Goal: Task Accomplishment & Management: Manage account settings

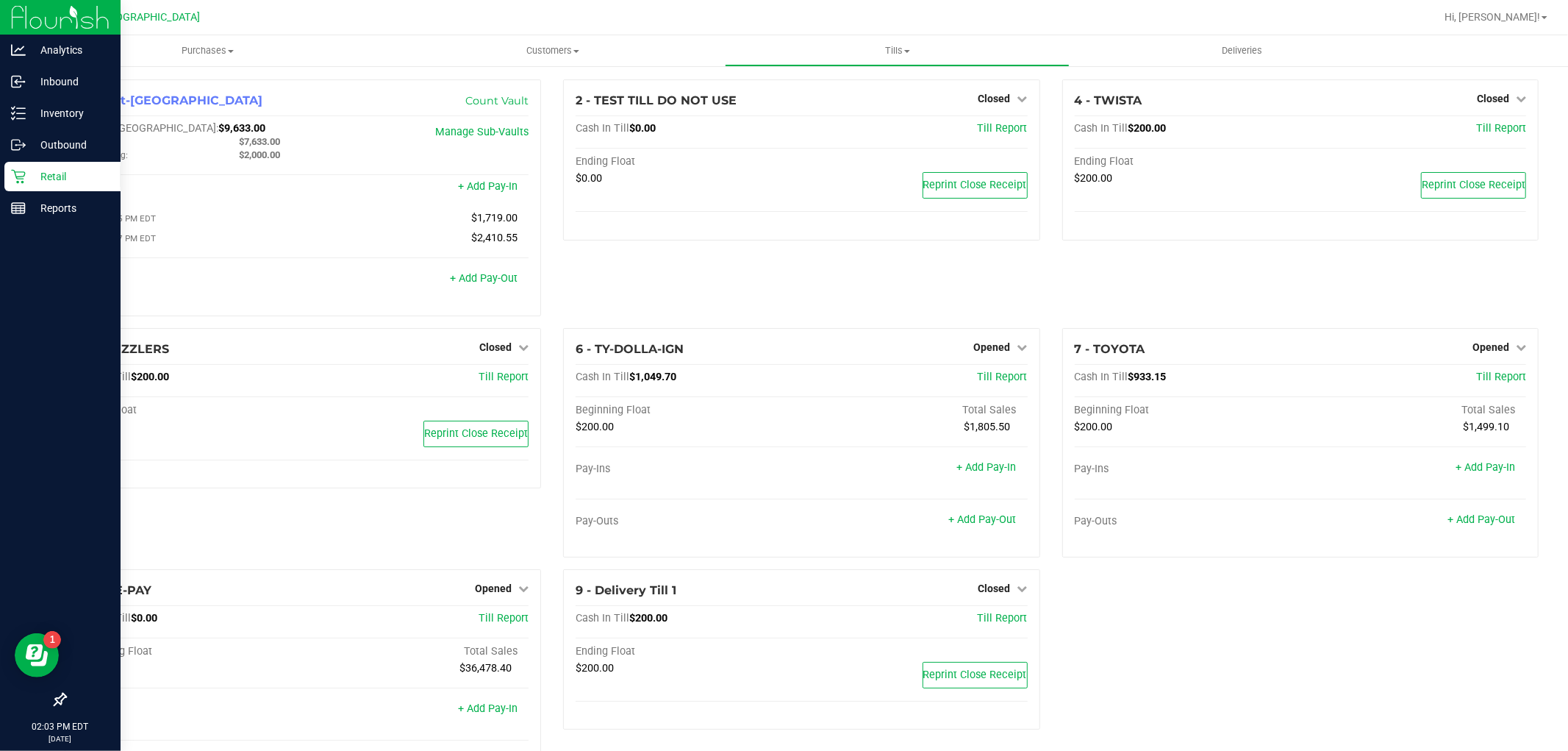
click at [35, 178] on p "Retail" at bounding box center [69, 177] width 88 height 18
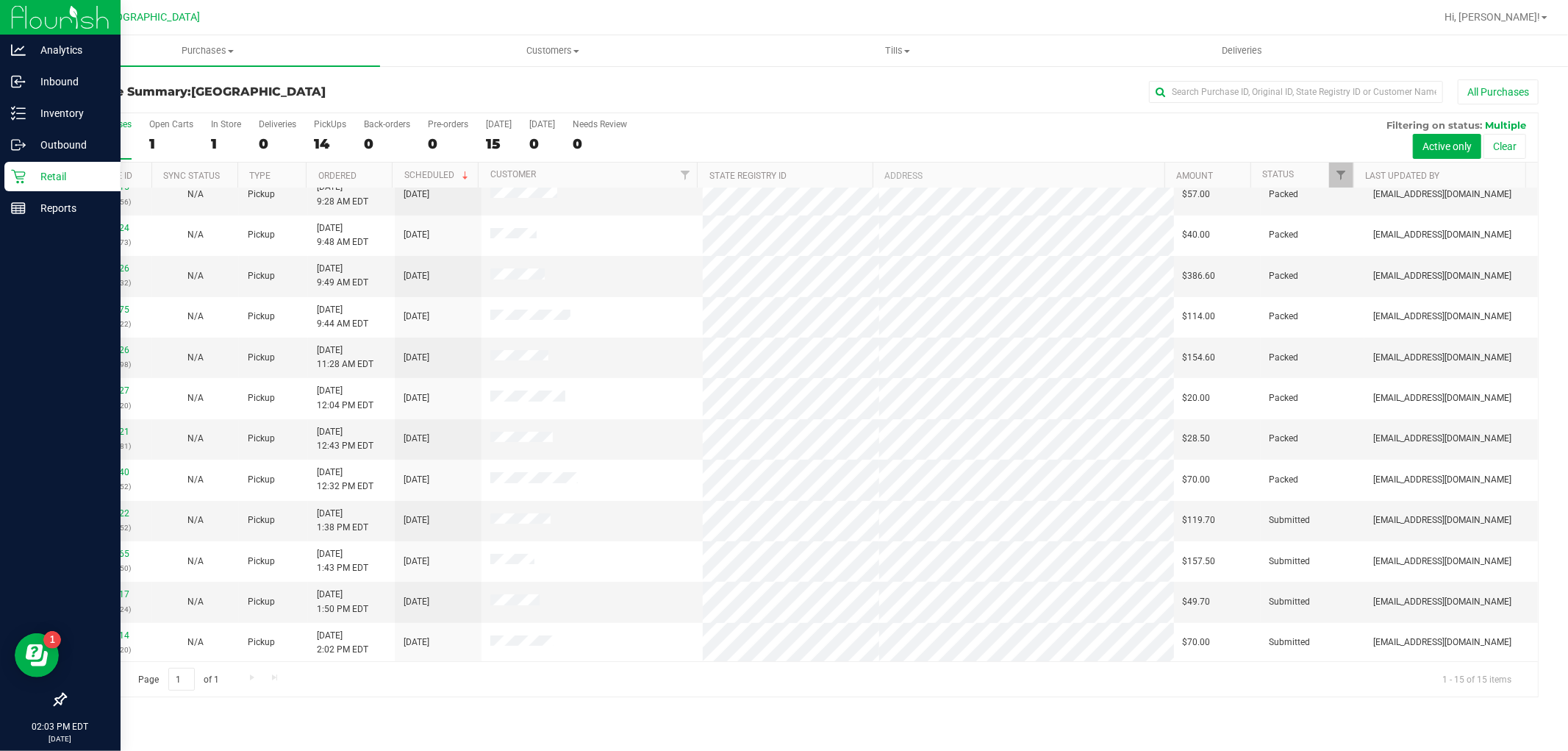
scroll to position [137, 0]
click at [103, 509] on link "11835017" at bounding box center [108, 511] width 41 height 10
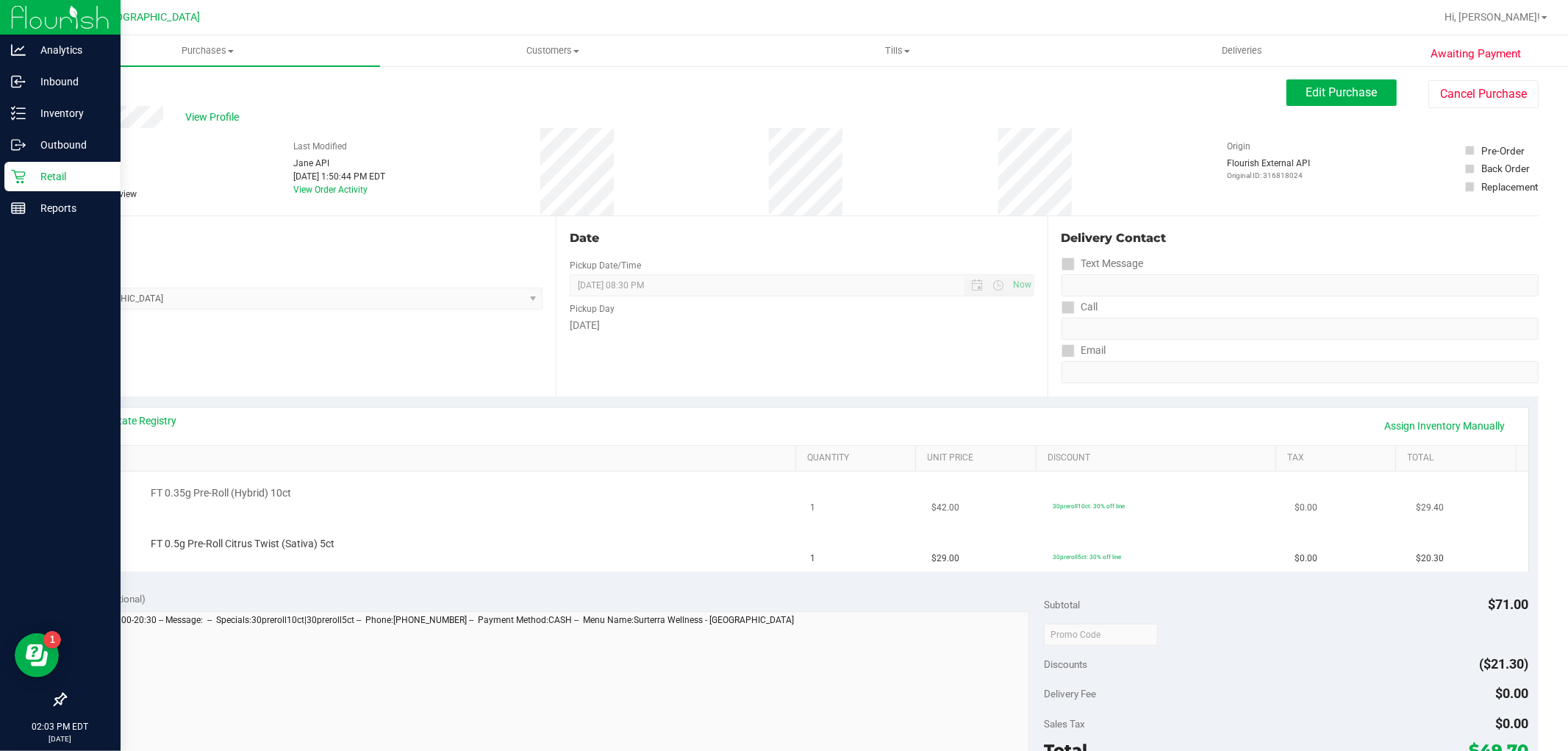
click at [380, 506] on div "FT 0.35g Pre-Roll (Hybrid) 10ct" at bounding box center [439, 496] width 709 height 20
click at [1494, 101] on button "Cancel Purchase" at bounding box center [1483, 94] width 111 height 28
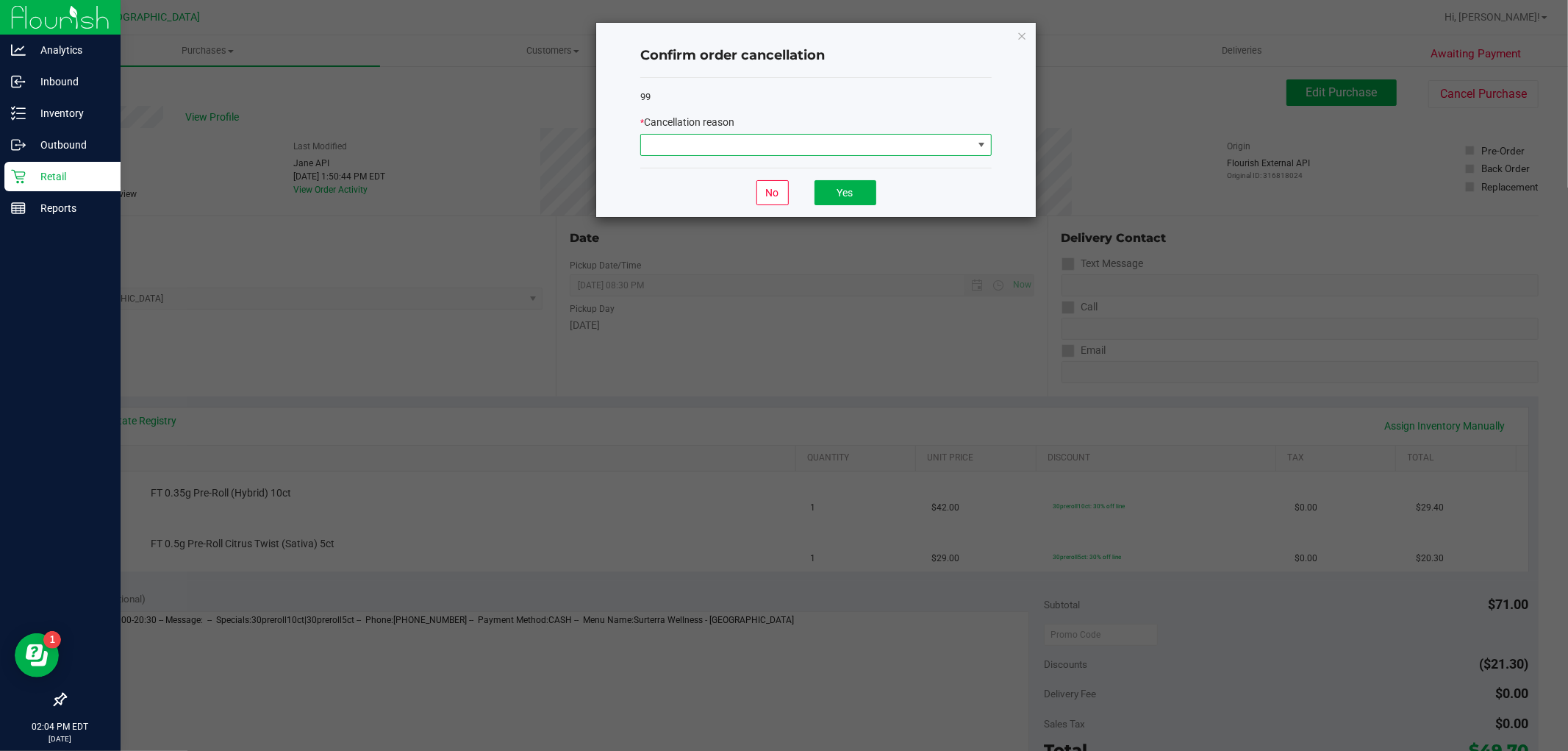
click at [960, 142] on span at bounding box center [806, 145] width 332 height 21
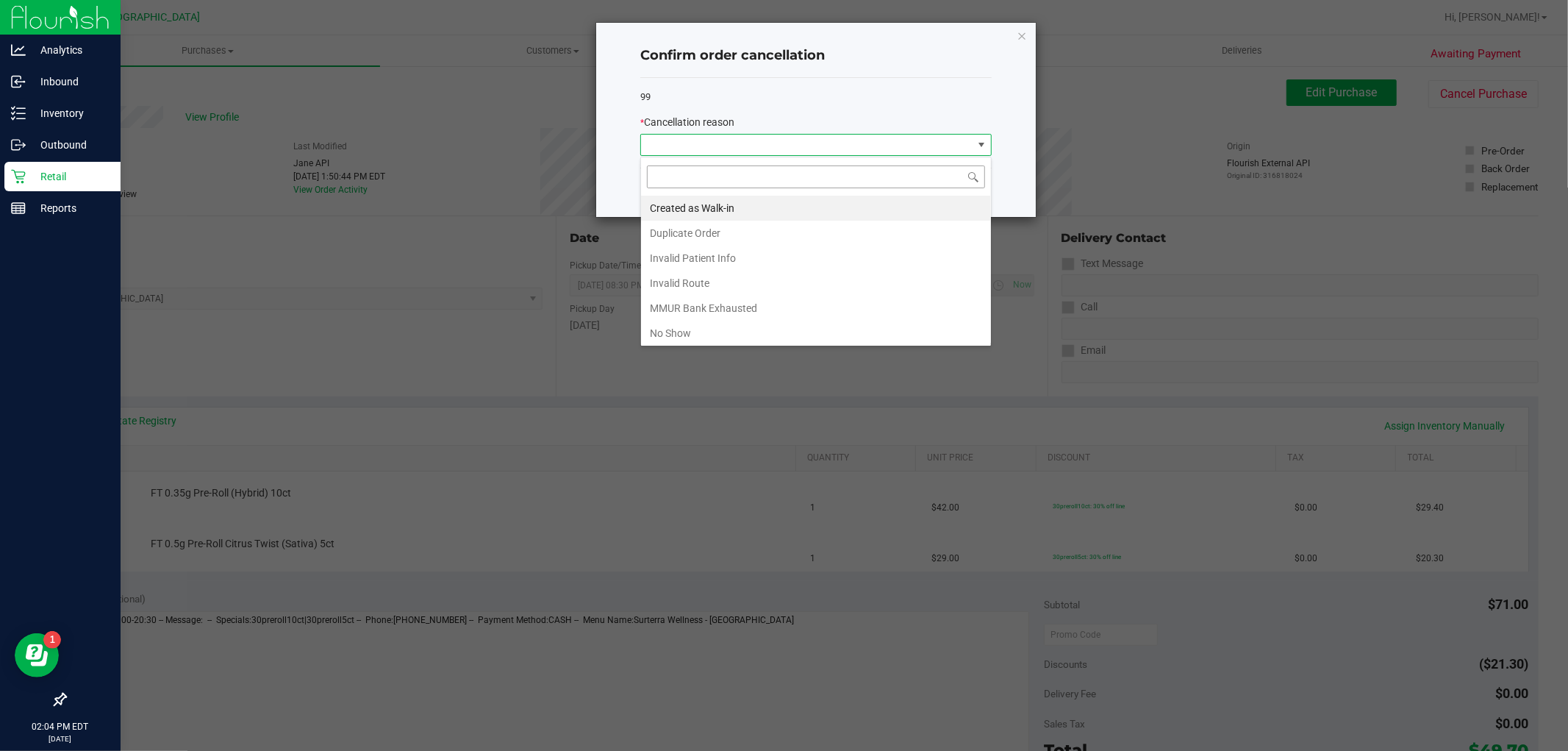
scroll to position [22, 351]
click at [747, 329] on li "No Show" at bounding box center [816, 333] width 350 height 25
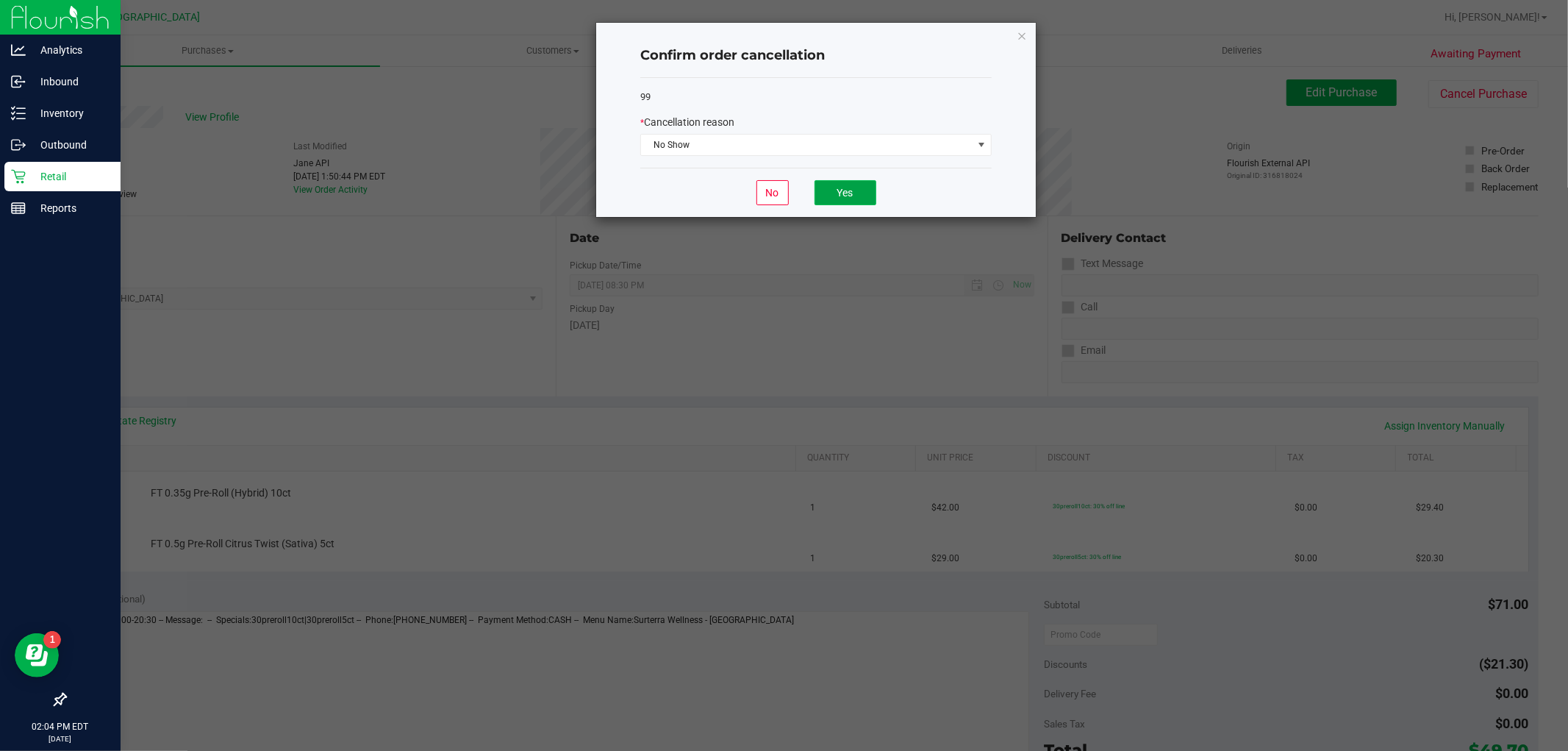
click at [850, 191] on button "Yes" at bounding box center [845, 192] width 62 height 25
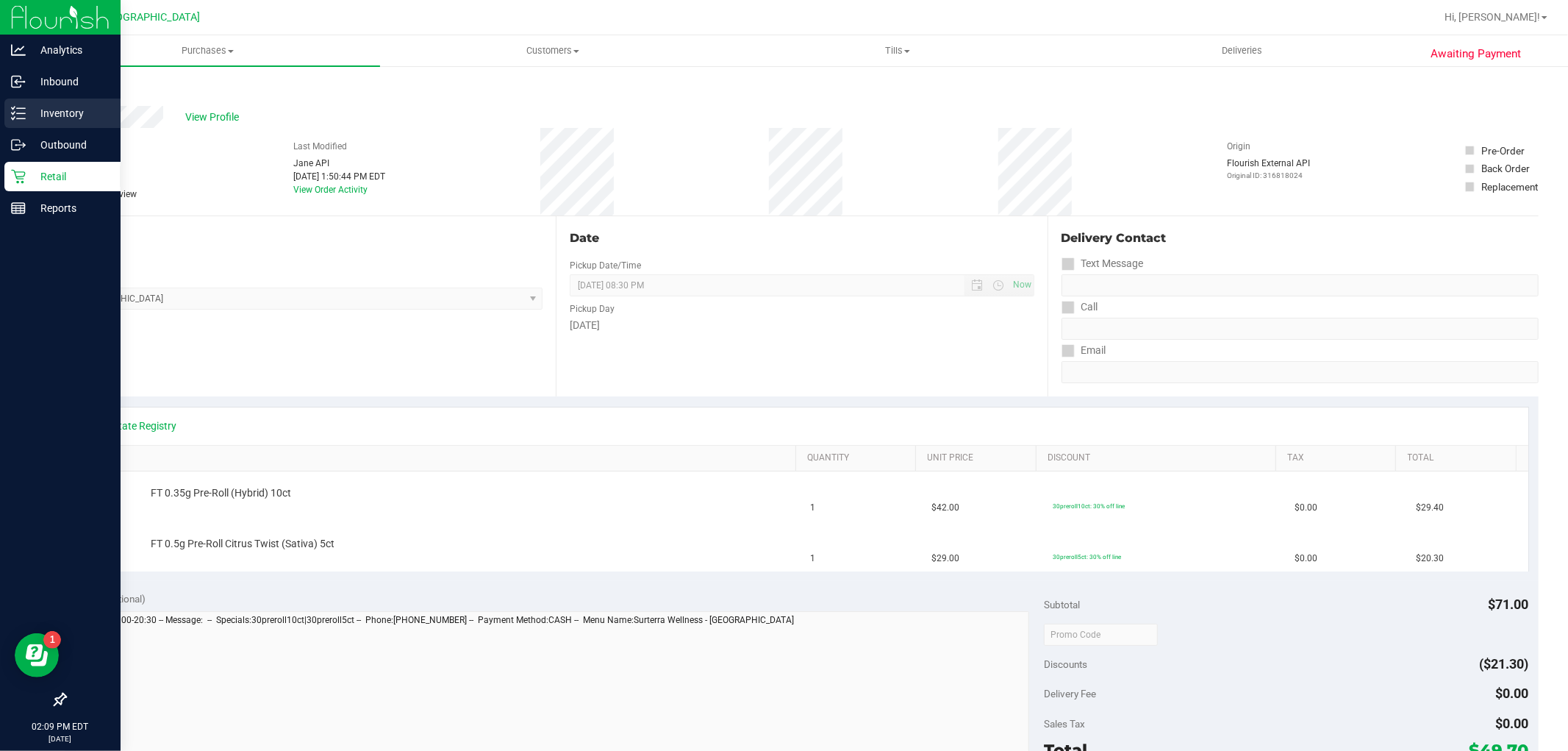
click at [44, 107] on p "Inventory" at bounding box center [69, 113] width 88 height 18
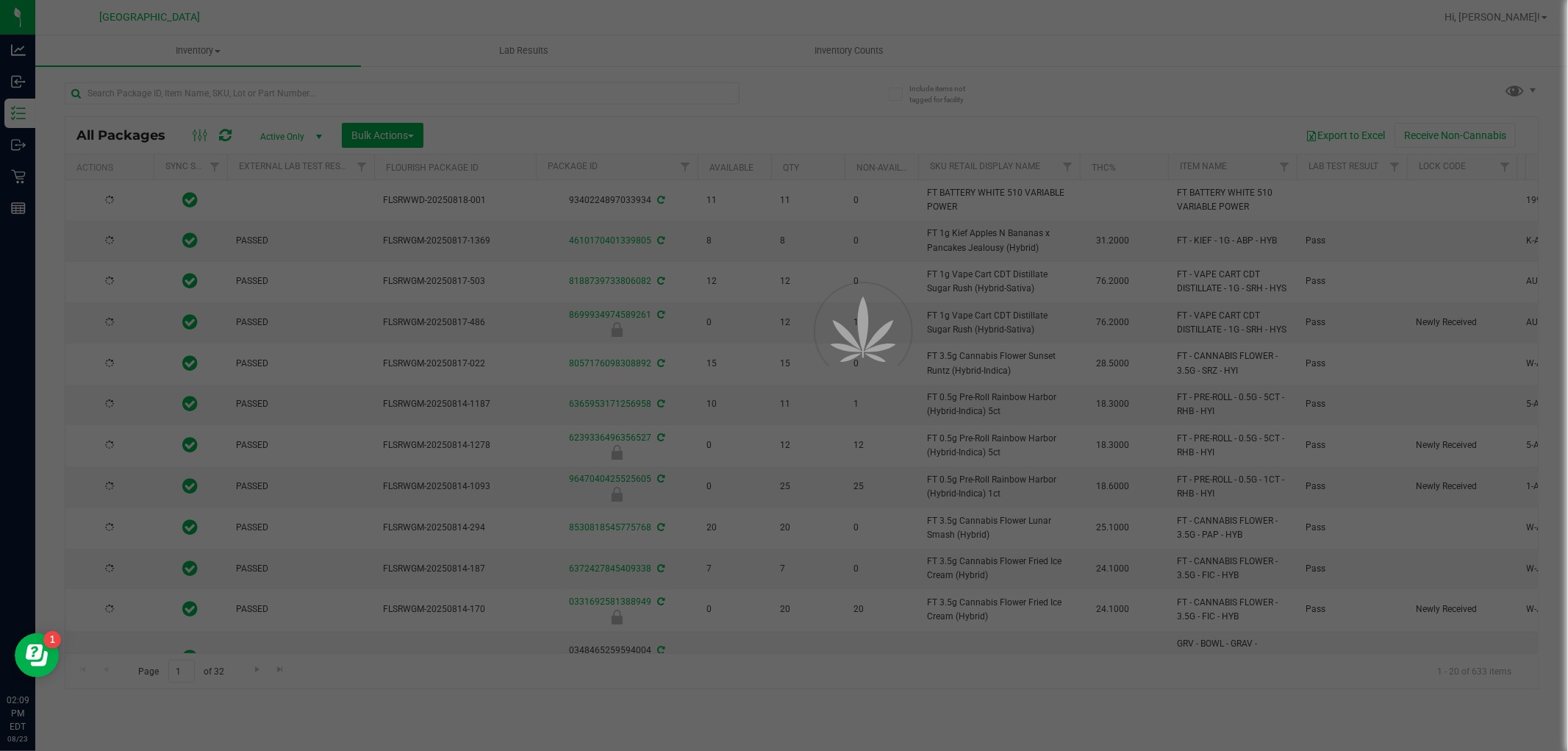
click at [221, 90] on div at bounding box center [784, 376] width 1568 height 751
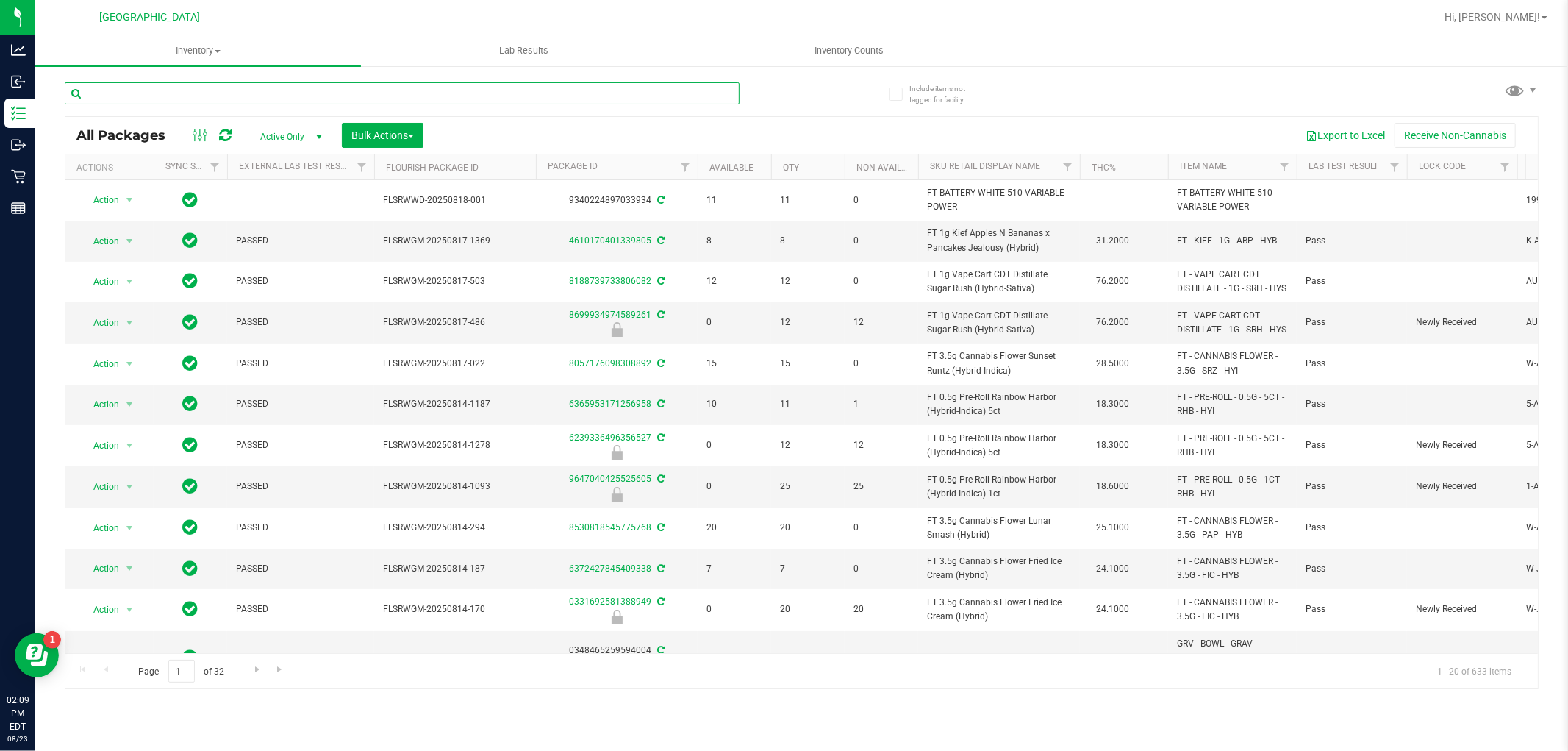
click at [221, 89] on input "text" at bounding box center [402, 93] width 675 height 22
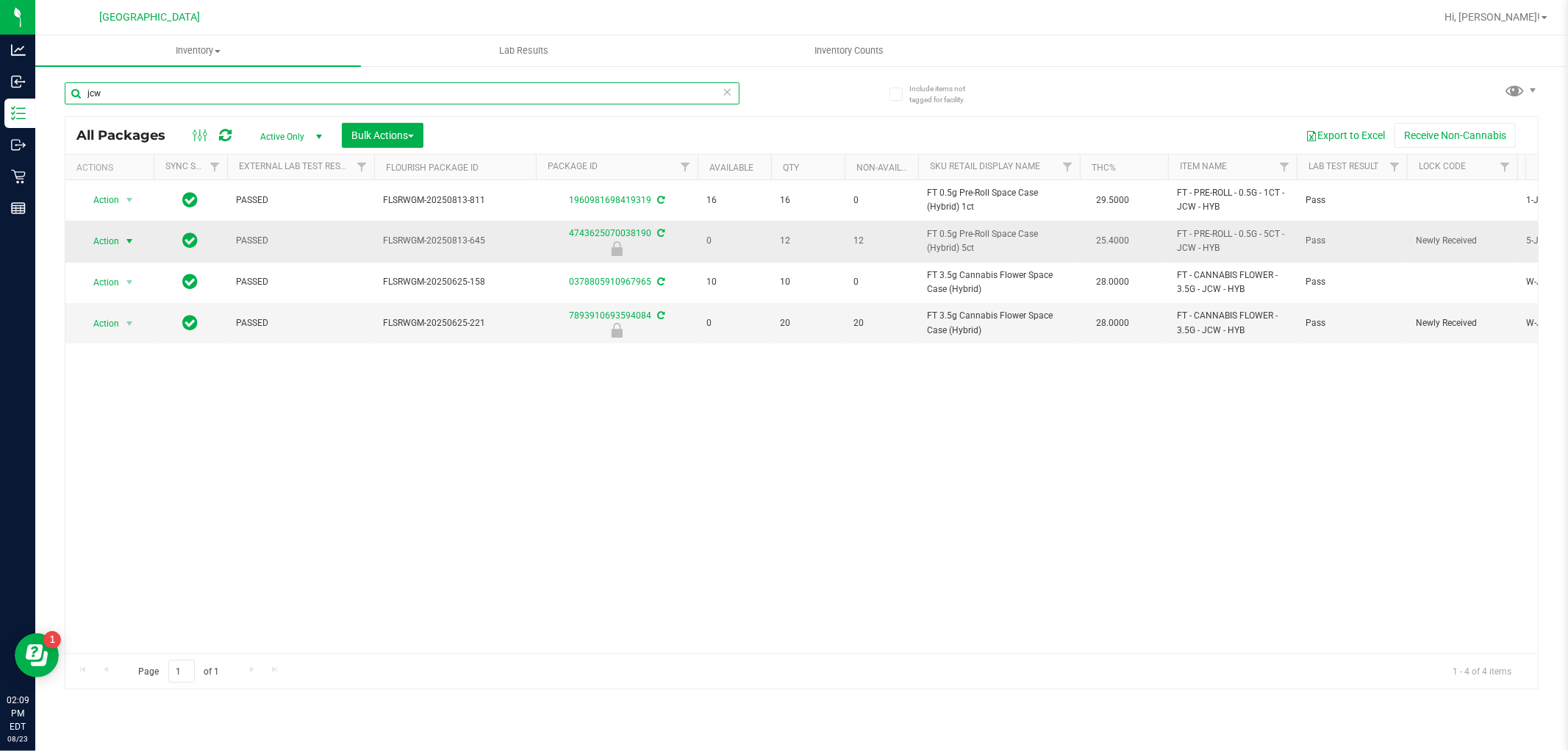
type input "jcw"
click at [135, 241] on span "select" at bounding box center [129, 241] width 12 height 12
click at [111, 412] on li "Unlock package" at bounding box center [128, 416] width 94 height 22
click at [162, 88] on input "jcw" at bounding box center [402, 93] width 675 height 22
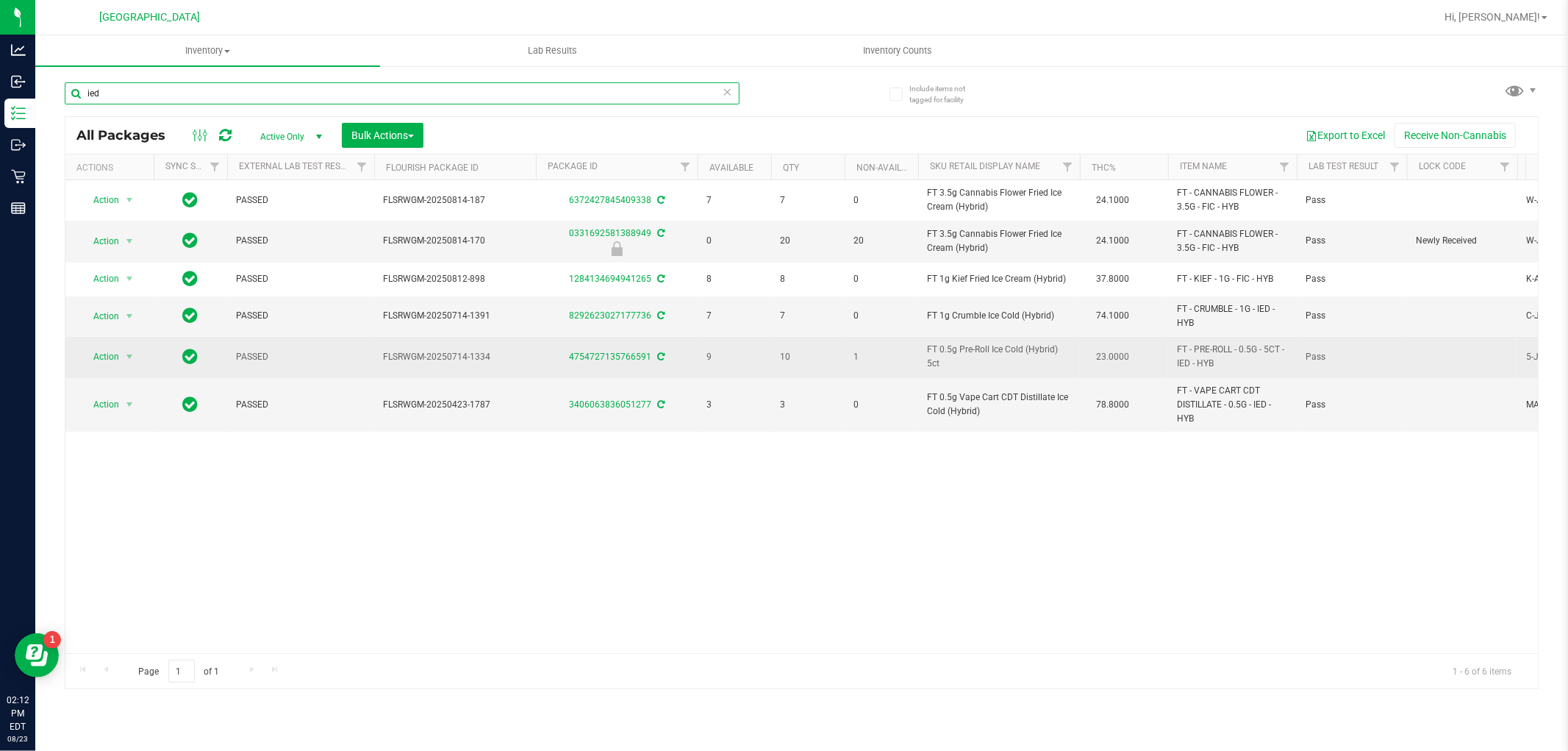
type input "ied"
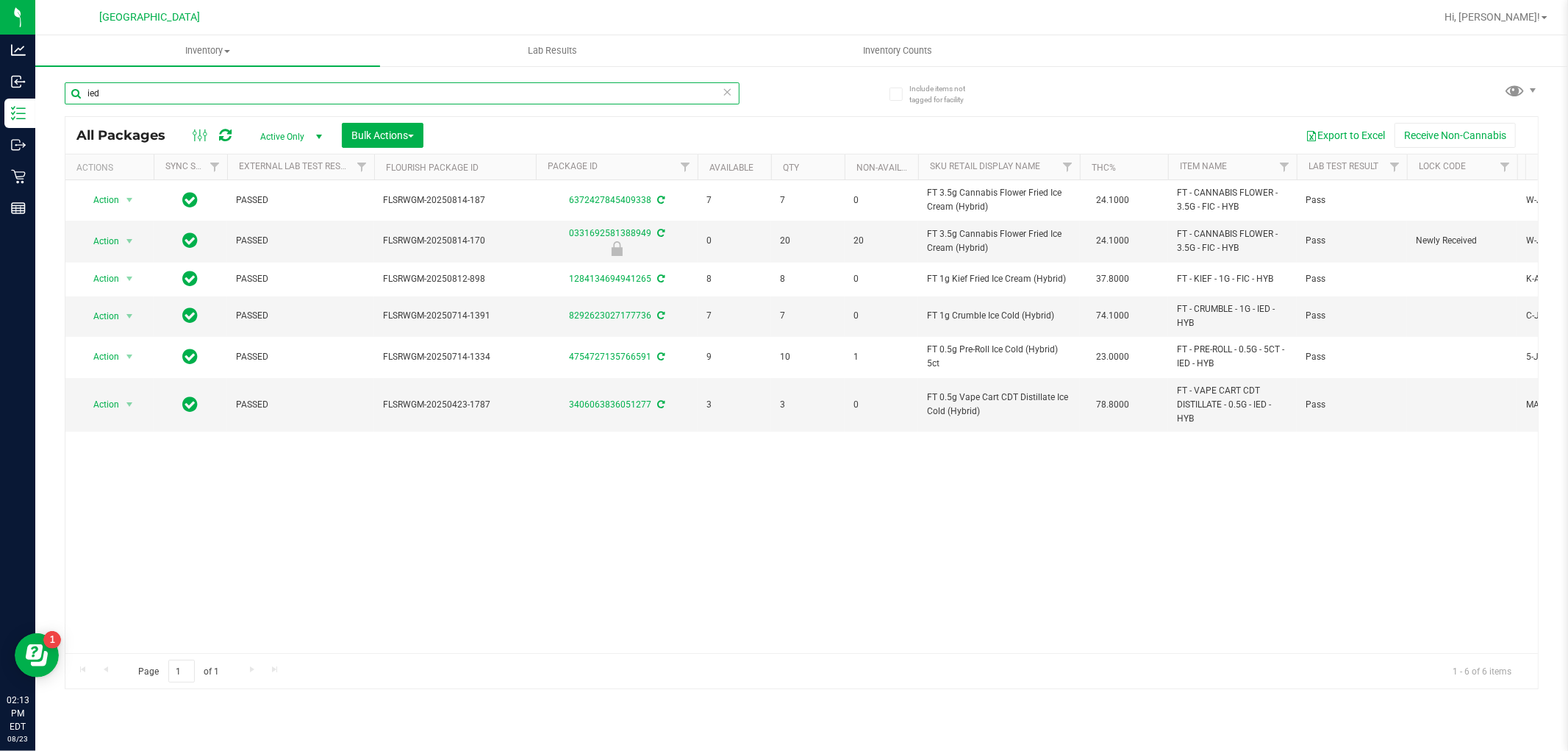
click at [550, 99] on input "ied" at bounding box center [402, 93] width 675 height 22
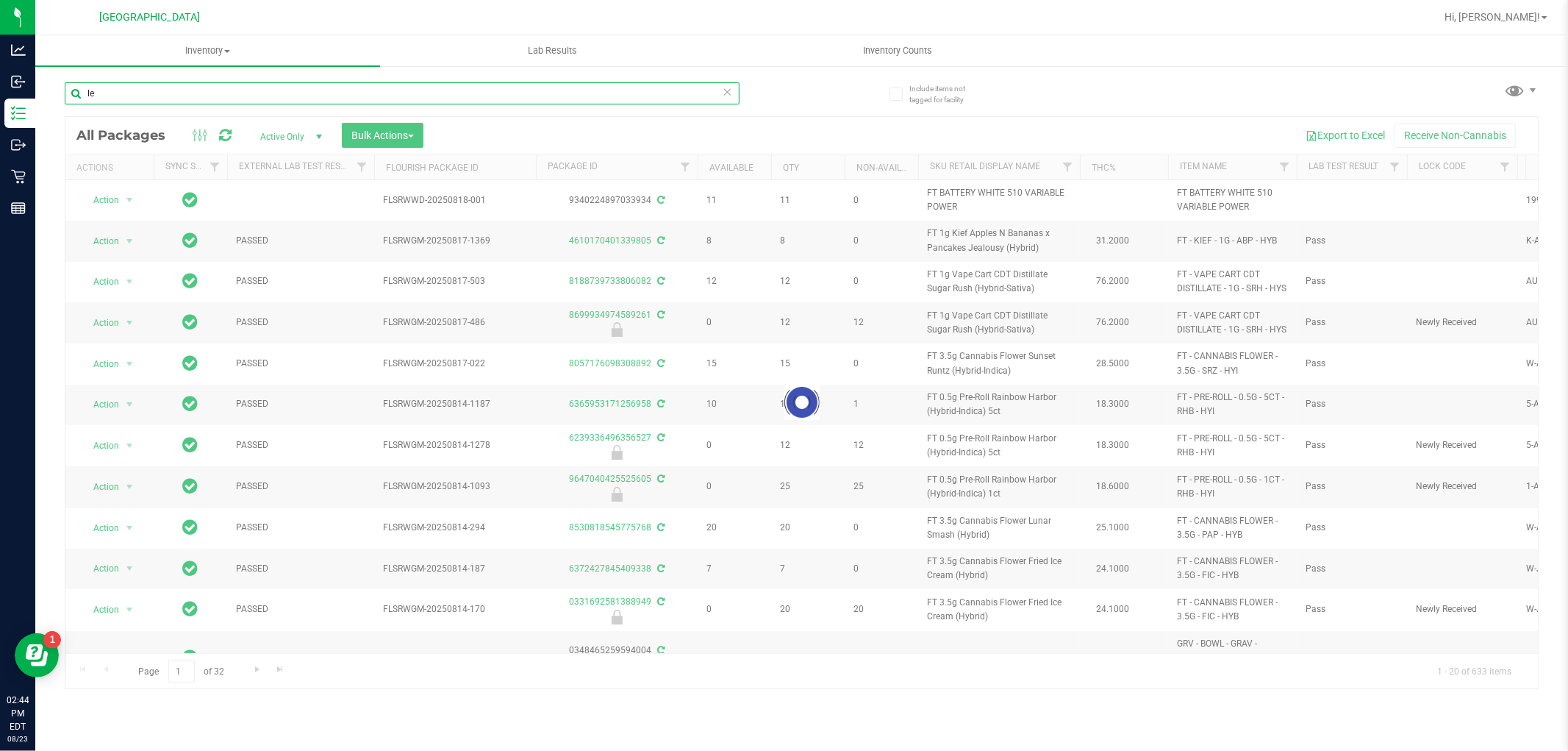
type input "l"
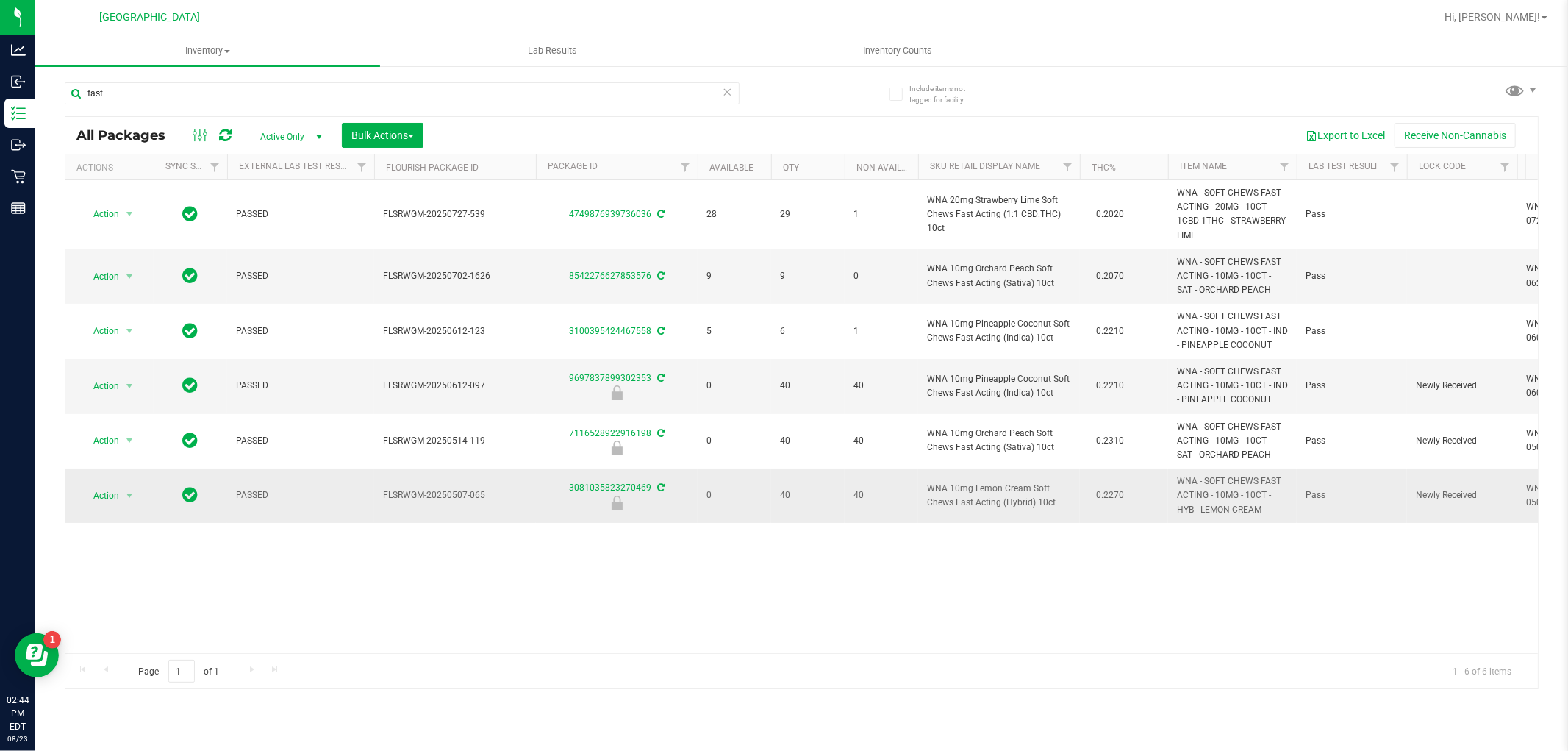
click at [975, 501] on span "WNA 10mg Lemon Cream Soft Chews Fast Acting (Hybrid) 10ct" at bounding box center [999, 496] width 144 height 28
click at [975, 502] on span "WNA 10mg Lemon Cream Soft Chews Fast Acting (Hybrid) 10ct" at bounding box center [999, 496] width 144 height 28
click at [975, 506] on span "WNA 10mg Lemon Cream Soft Chews Fast Acting (Hybrid) 10ct" at bounding box center [999, 496] width 144 height 28
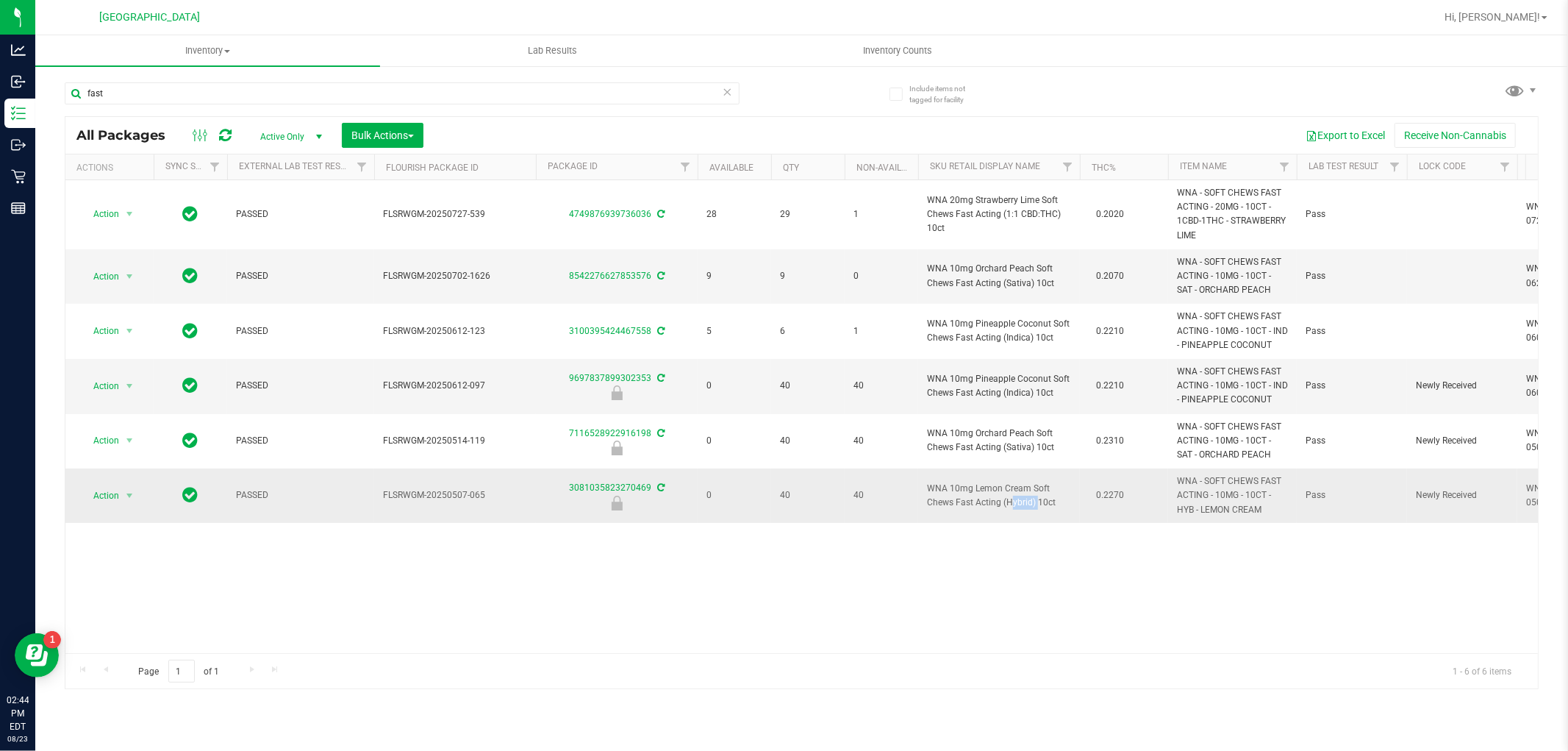
click at [975, 506] on span "WNA 10mg Lemon Cream Soft Chews Fast Acting (Hybrid) 10ct" at bounding box center [999, 496] width 144 height 28
click at [1005, 501] on span "WNA 10mg Lemon Cream Soft Chews Fast Acting (Hybrid) 10ct" at bounding box center [999, 496] width 144 height 28
click at [1006, 501] on span "WNA 10mg Lemon Cream Soft Chews Fast Acting (Hybrid) 10ct" at bounding box center [999, 496] width 144 height 28
click at [581, 90] on input "fast" at bounding box center [402, 93] width 675 height 22
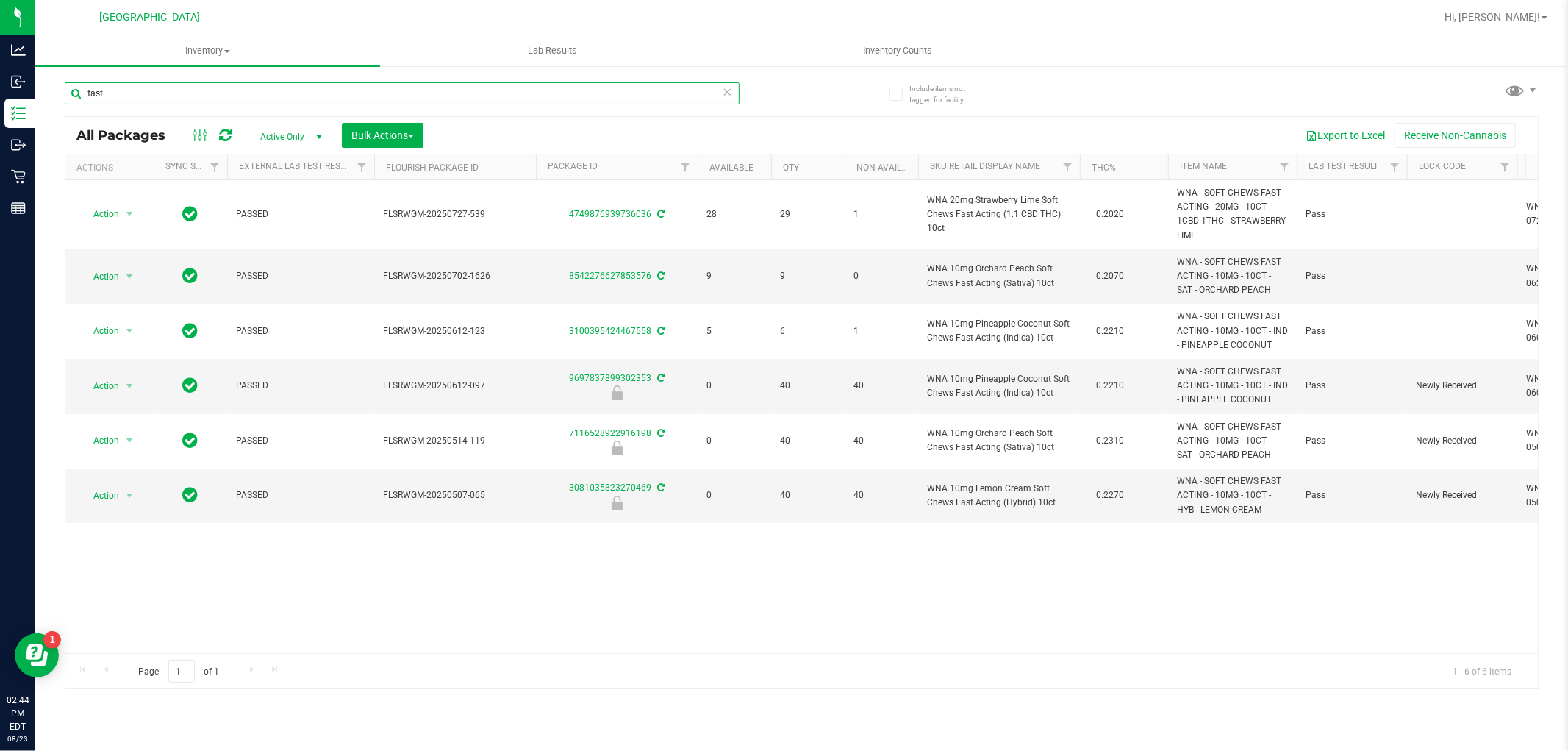
click at [581, 90] on input "fast" at bounding box center [402, 93] width 675 height 22
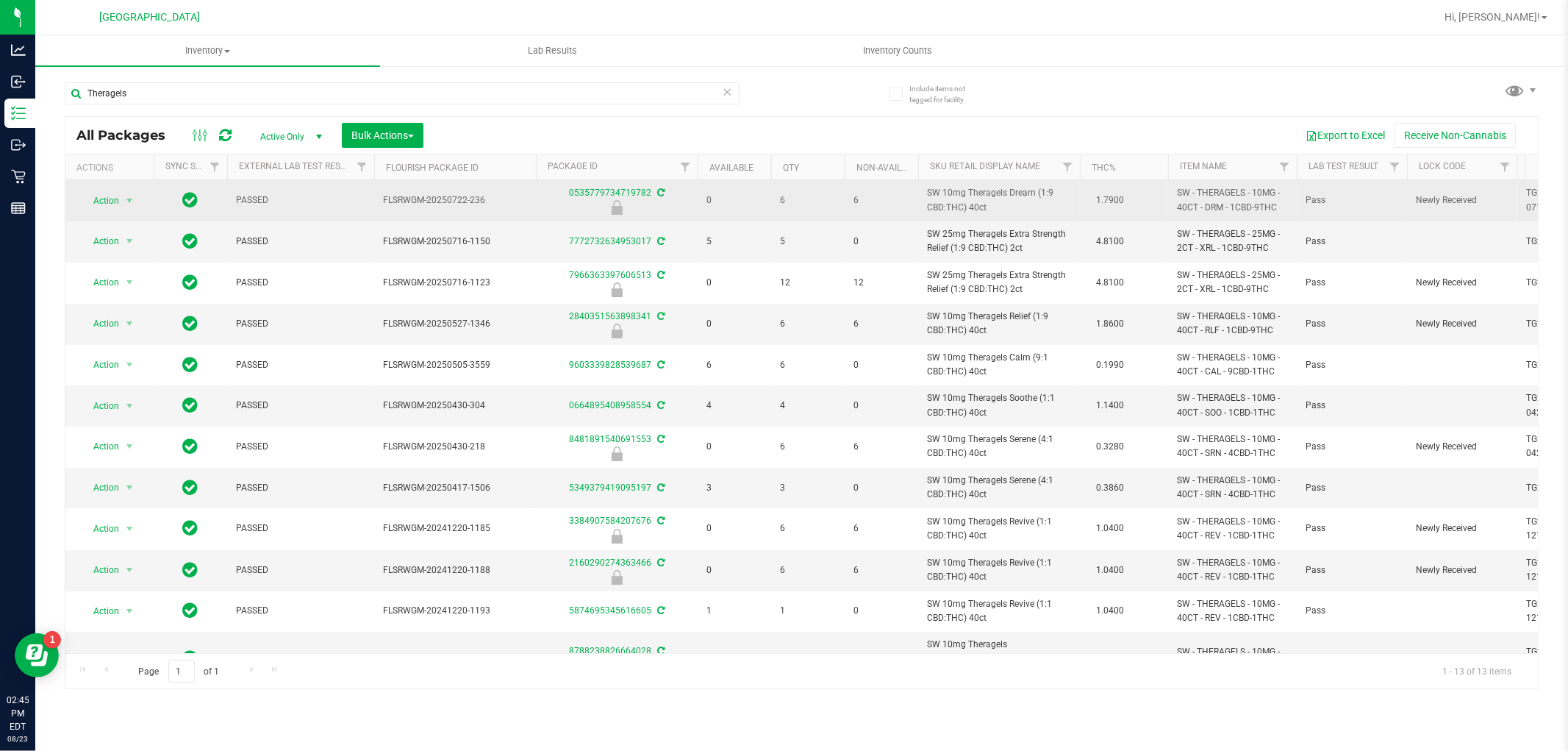
click at [972, 194] on span "SW 10mg Theragels Dream (1:9 CBD:THC) 40ct" at bounding box center [999, 199] width 144 height 28
click at [972, 193] on span "SW 10mg Theragels Dream (1:9 CBD:THC) 40ct" at bounding box center [999, 199] width 144 height 28
copy td "SW 10mg Theragels Dream (1:9 CBD:THC) 40ct"
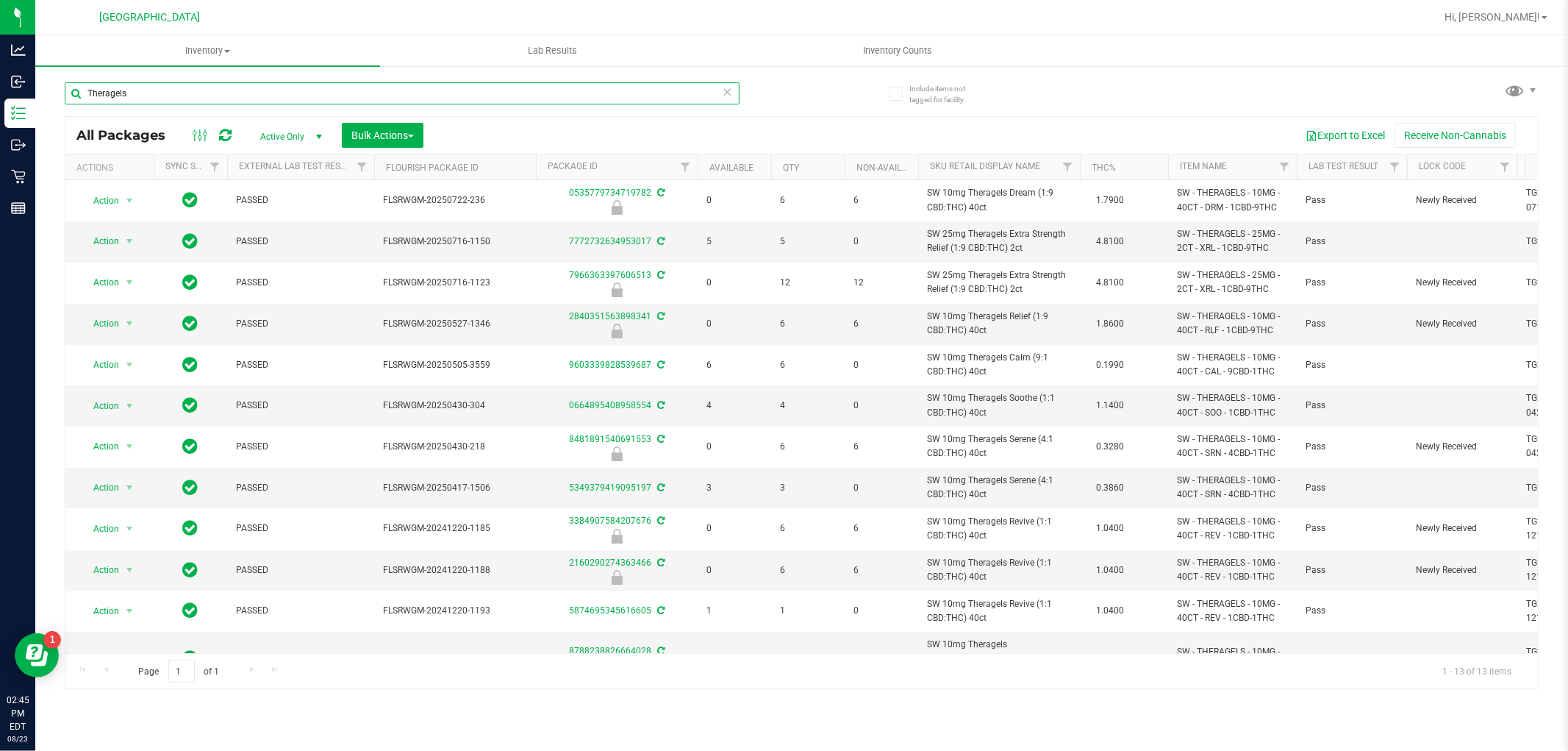
click at [687, 91] on input "Theragels" at bounding box center [402, 93] width 675 height 22
click at [688, 91] on input "Theragels" at bounding box center [402, 93] width 675 height 22
paste input "SW 10mg Theragels Dream (1:9 CBD:THC) 40ct"
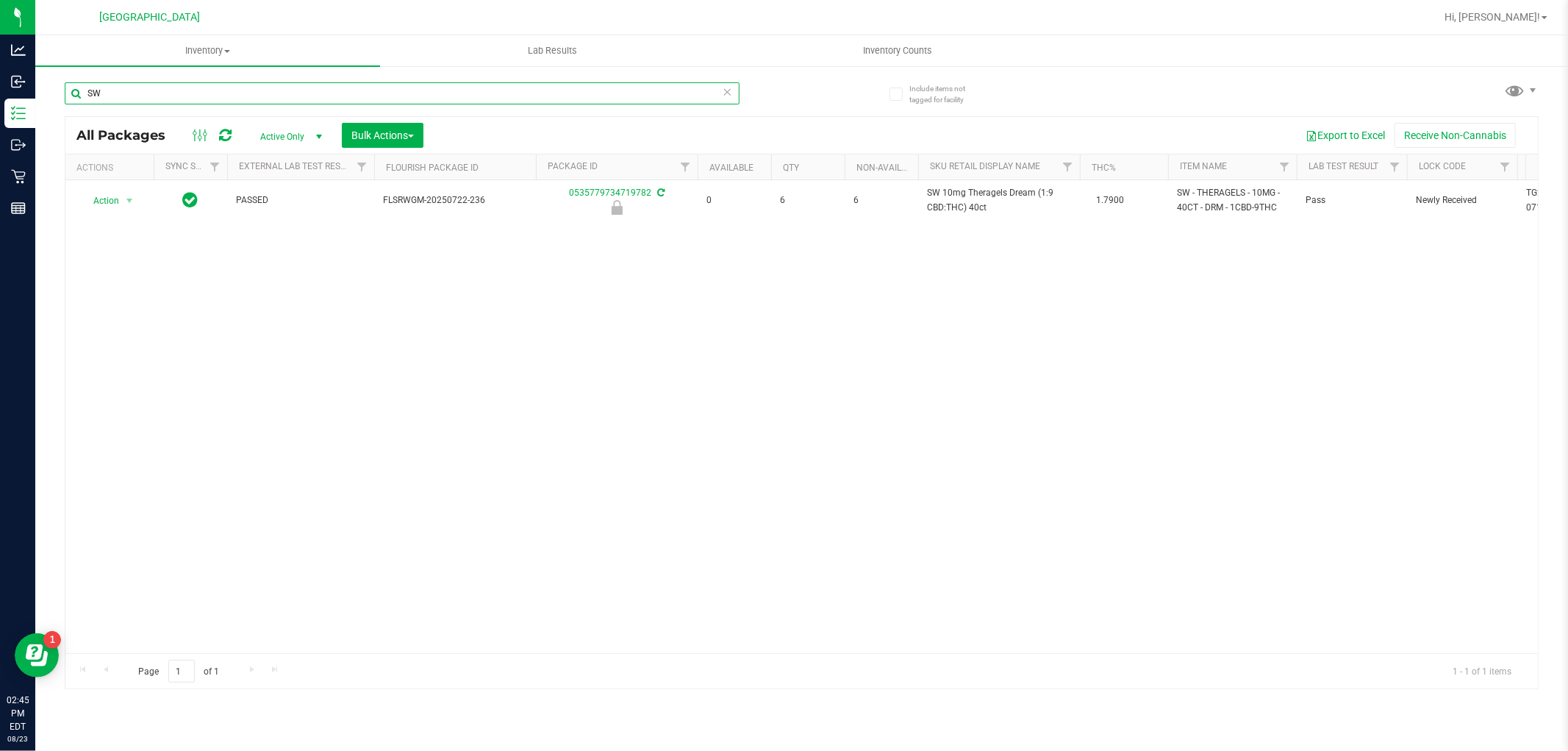
type input "S"
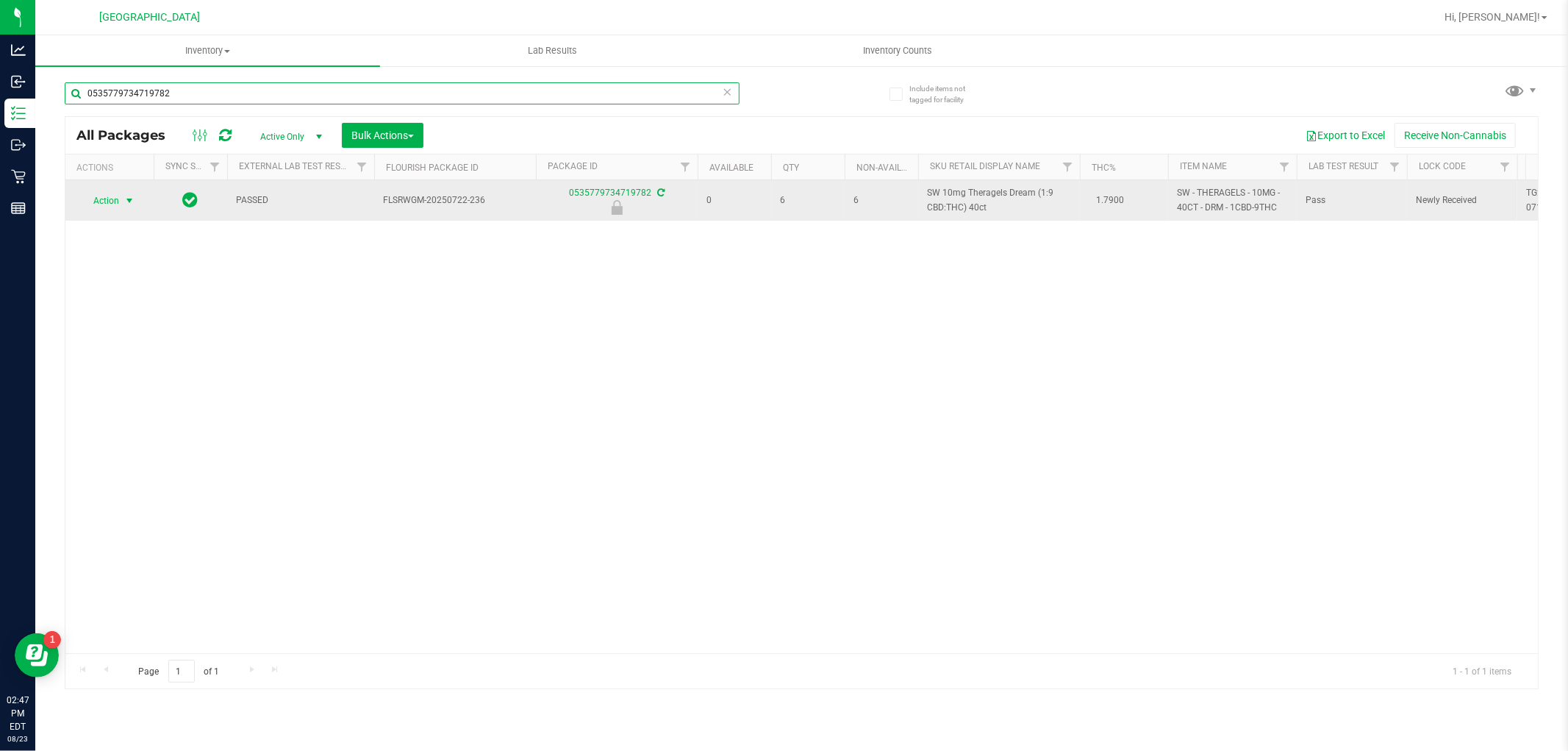
type input "0535779734719782"
click at [107, 199] on span "Action" at bounding box center [99, 201] width 40 height 21
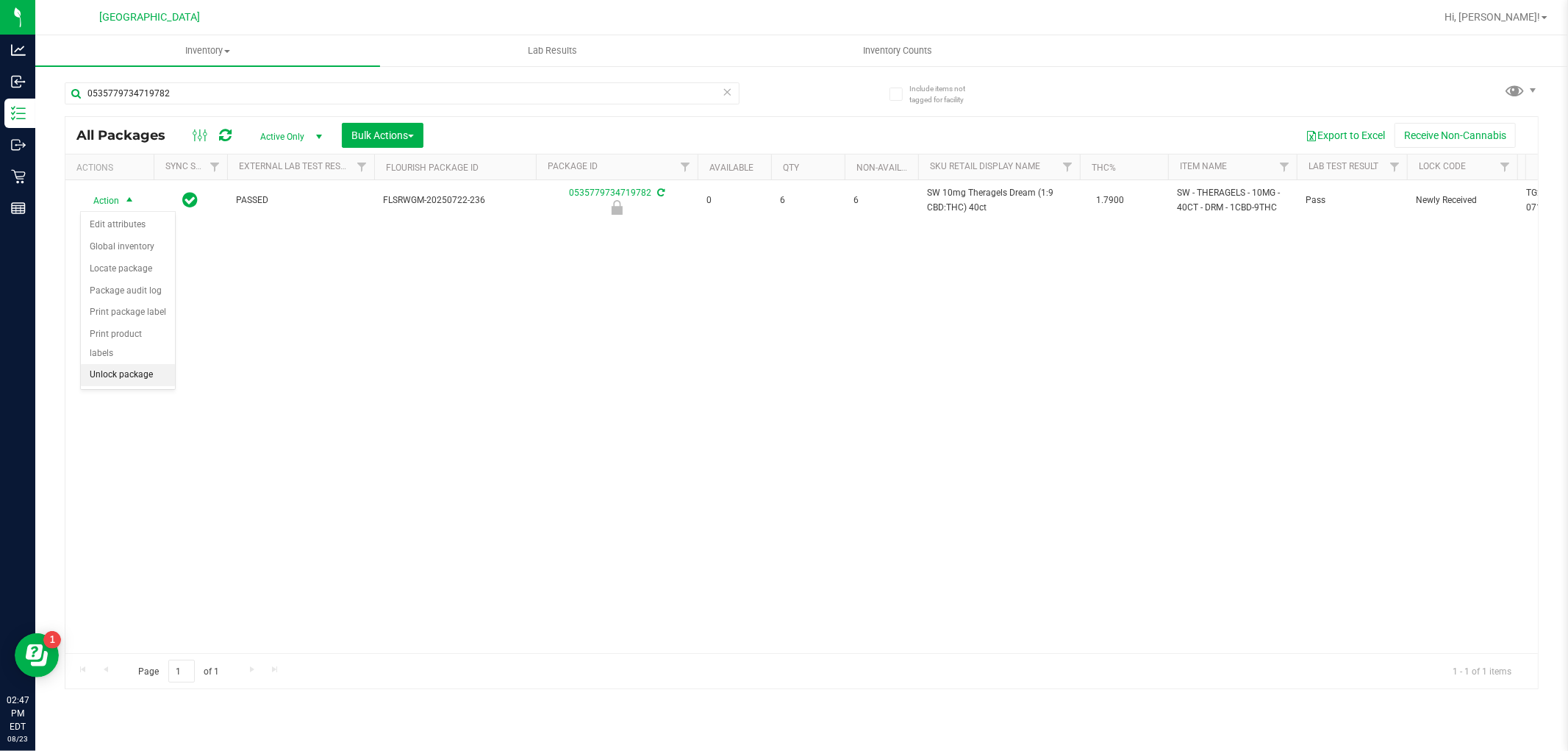
click at [115, 376] on li "Unlock package" at bounding box center [128, 375] width 94 height 22
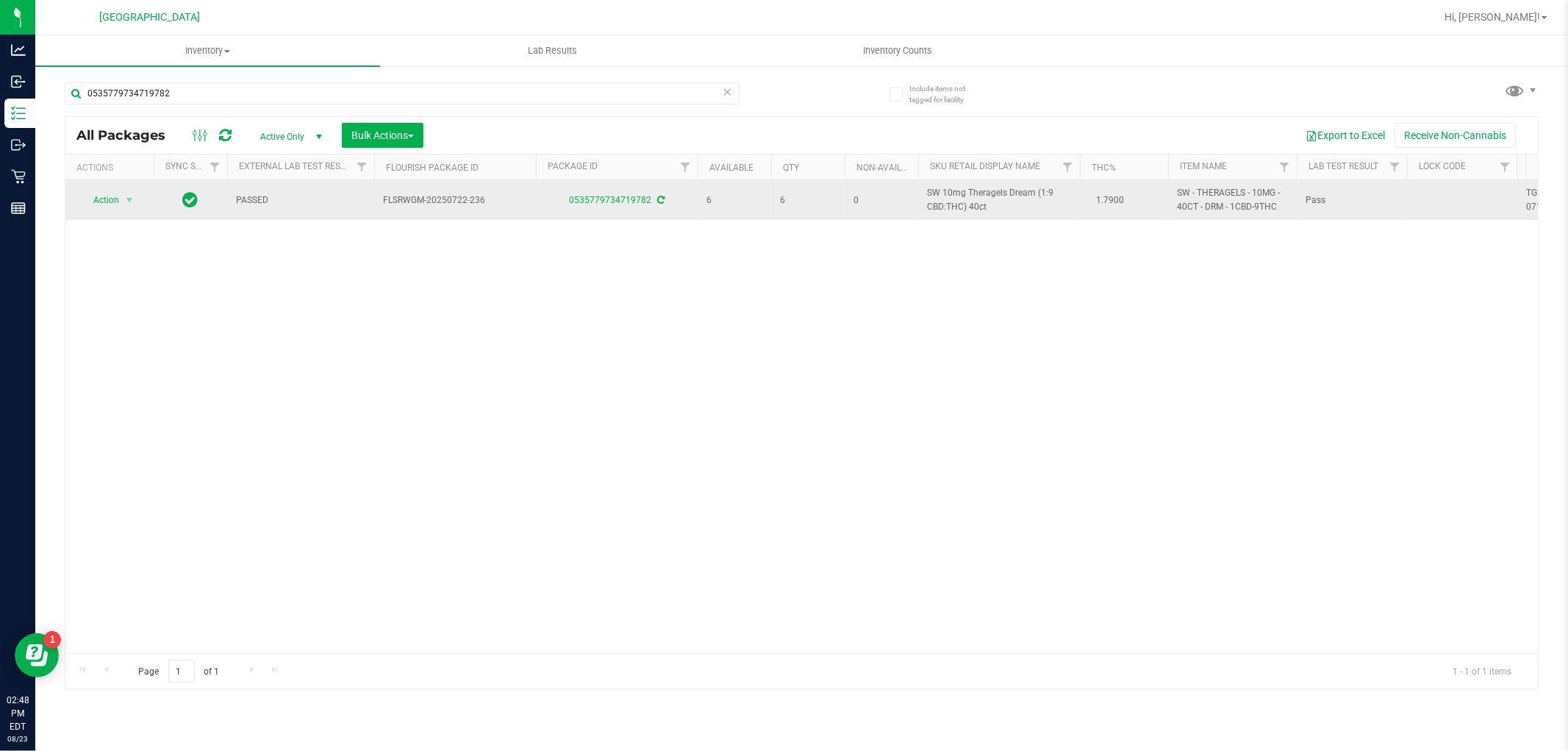
click at [993, 194] on span "SW 10mg Theragels Dream (1:9 CBD:THC) 40ct" at bounding box center [999, 199] width 144 height 28
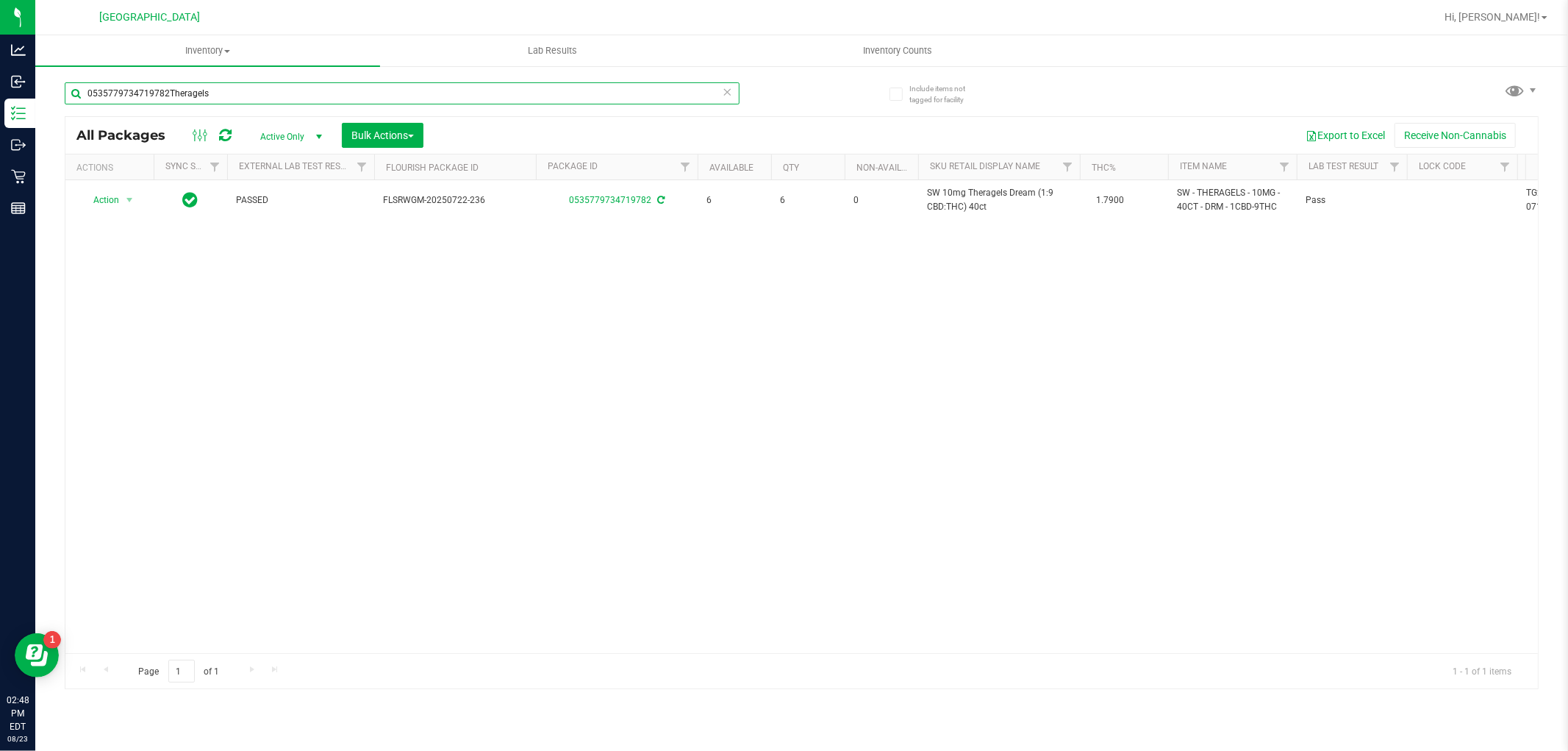
click at [165, 94] on div "Inventory All packages All inventory Waste log Create inventory Lab Results Inv…" at bounding box center [802, 393] width 1533 height 715
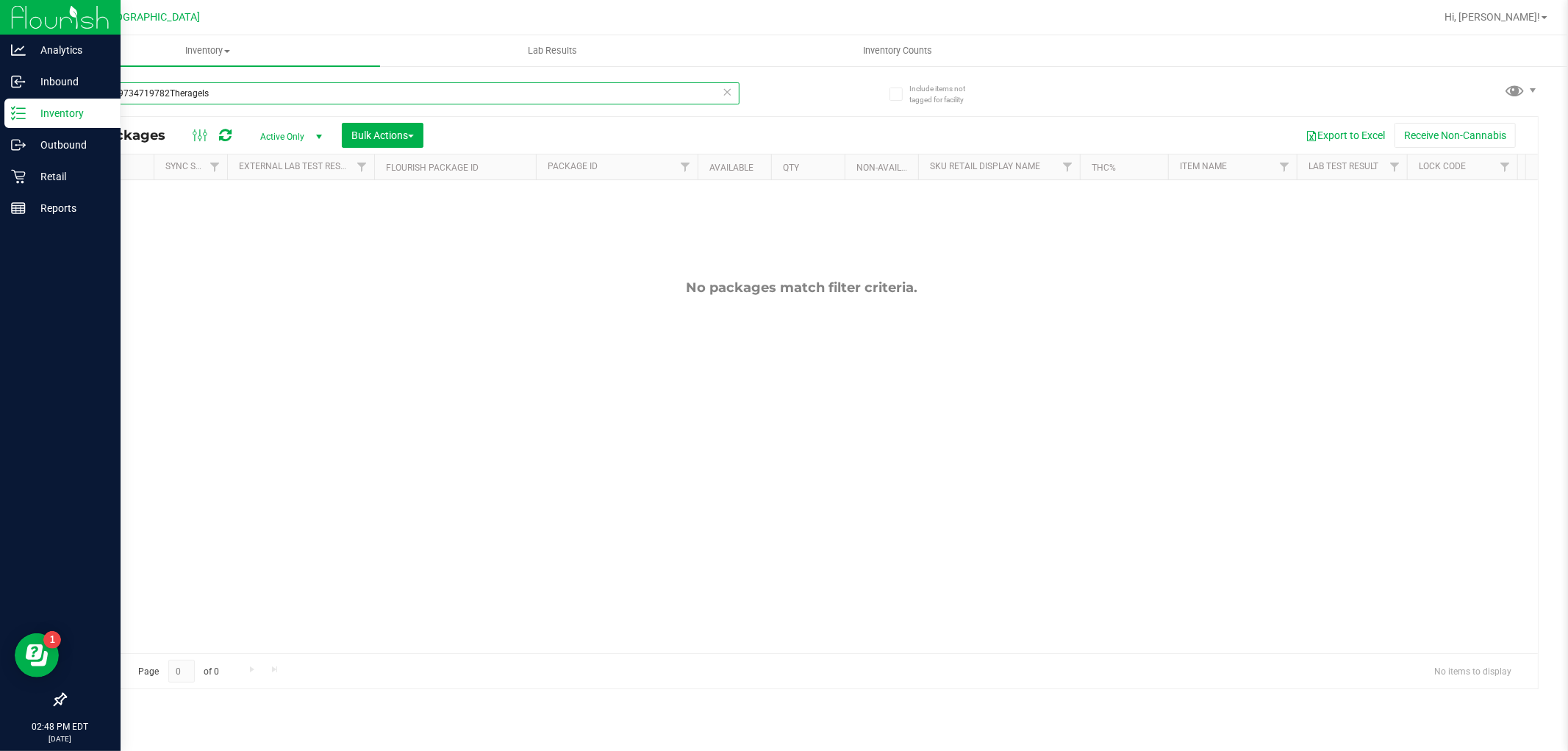
drag, startPoint x: 165, startPoint y: 94, endPoint x: 2, endPoint y: 128, distance: 166.5
click at [2, 128] on div "Analytics Inbound Inventory Outbound Retail Reports 02:48 PM EDT 08/23/2025 08/…" at bounding box center [784, 376] width 1568 height 751
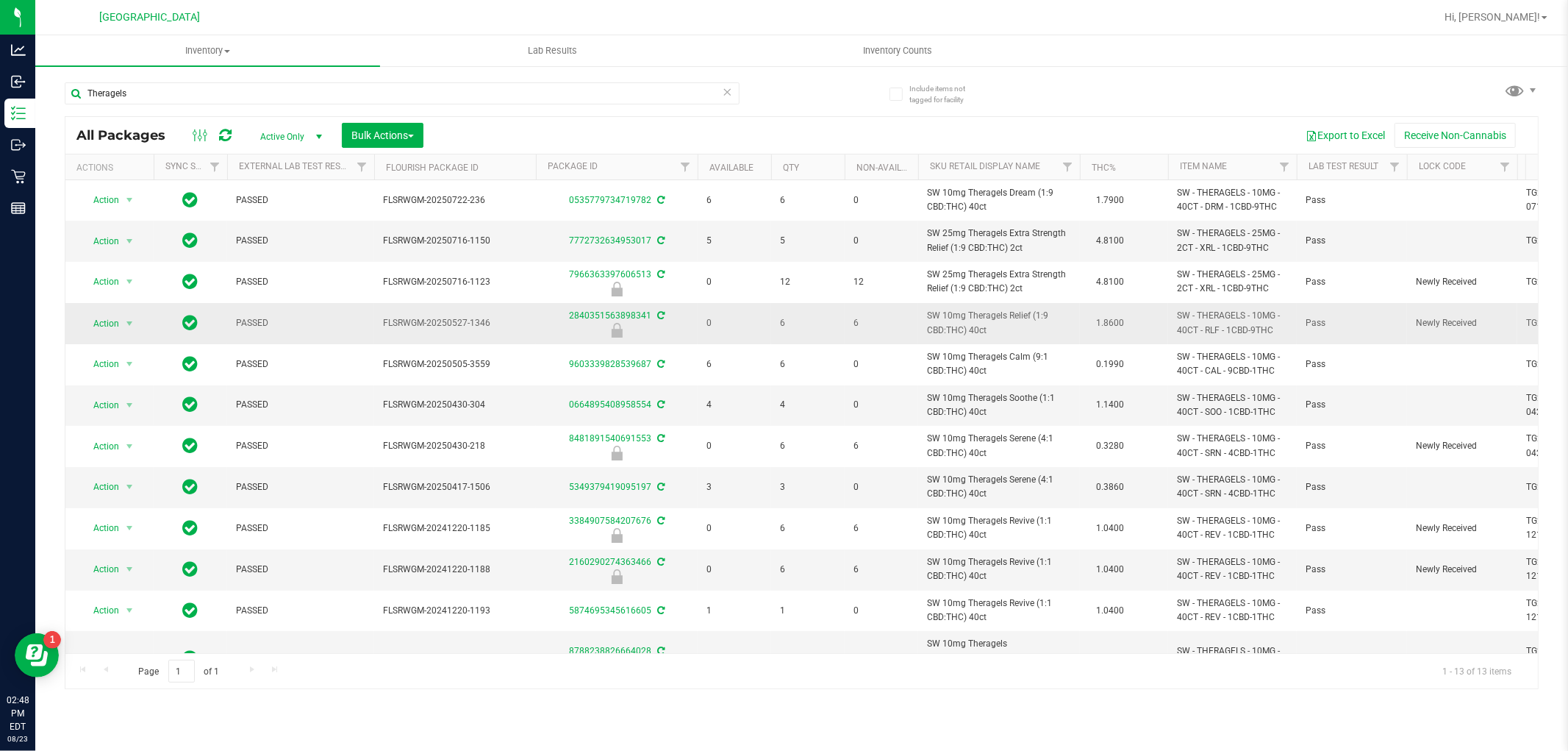
click at [988, 320] on span "SW 10mg Theragels Relief (1:9 CBD:THC) 40ct" at bounding box center [999, 323] width 144 height 28
click at [988, 318] on span "SW 10mg Theragels Relief (1:9 CBD:THC) 40ct" at bounding box center [999, 323] width 144 height 28
copy td "SW 10mg Theragels Relief (1:9 CBD:THC) 40ct"
click at [614, 100] on input "Theragels" at bounding box center [402, 93] width 675 height 22
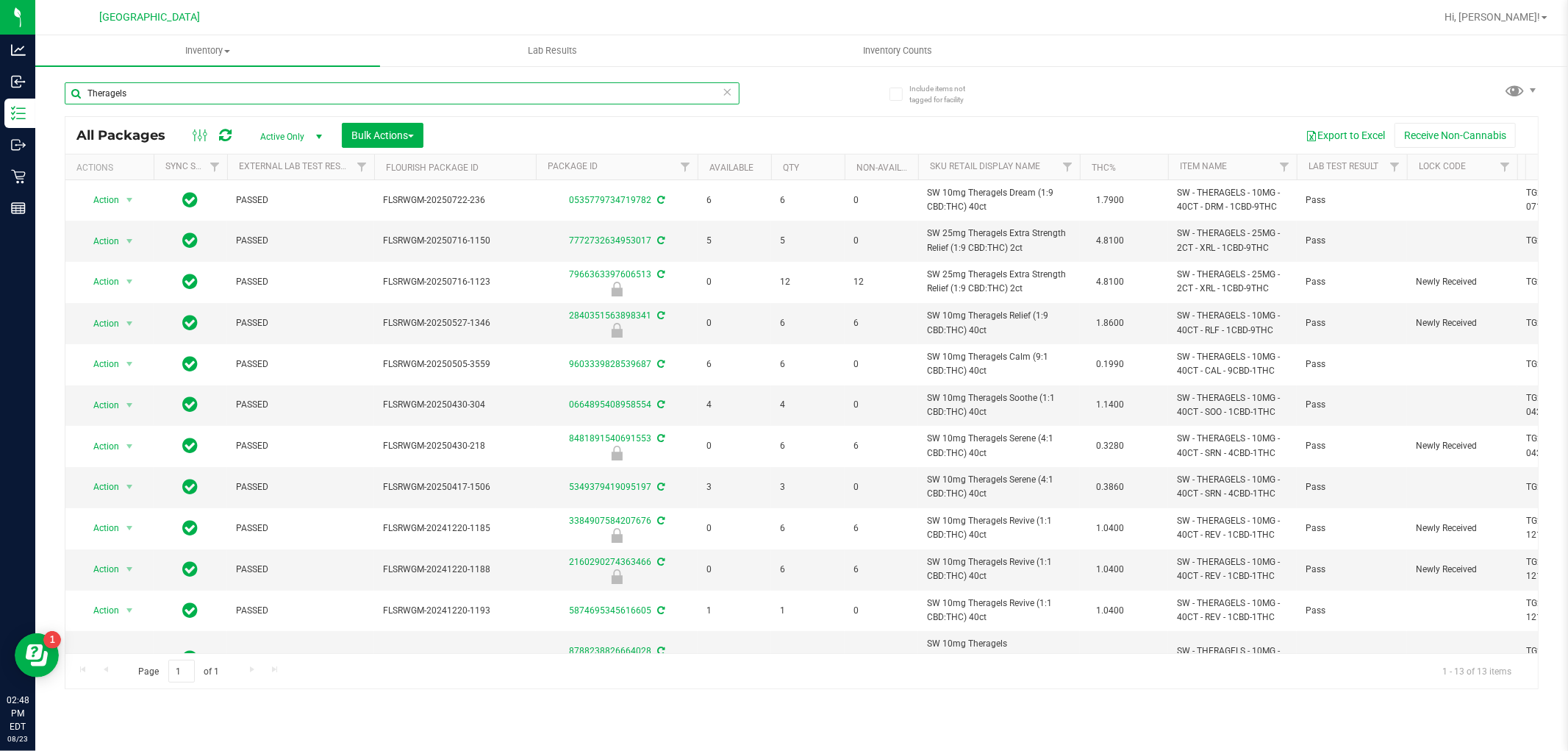
click at [615, 94] on input "Theragels" at bounding box center [402, 93] width 675 height 22
paste input "SW 10mg Theragels Relief (1:9 CBD:THC) 40ct"
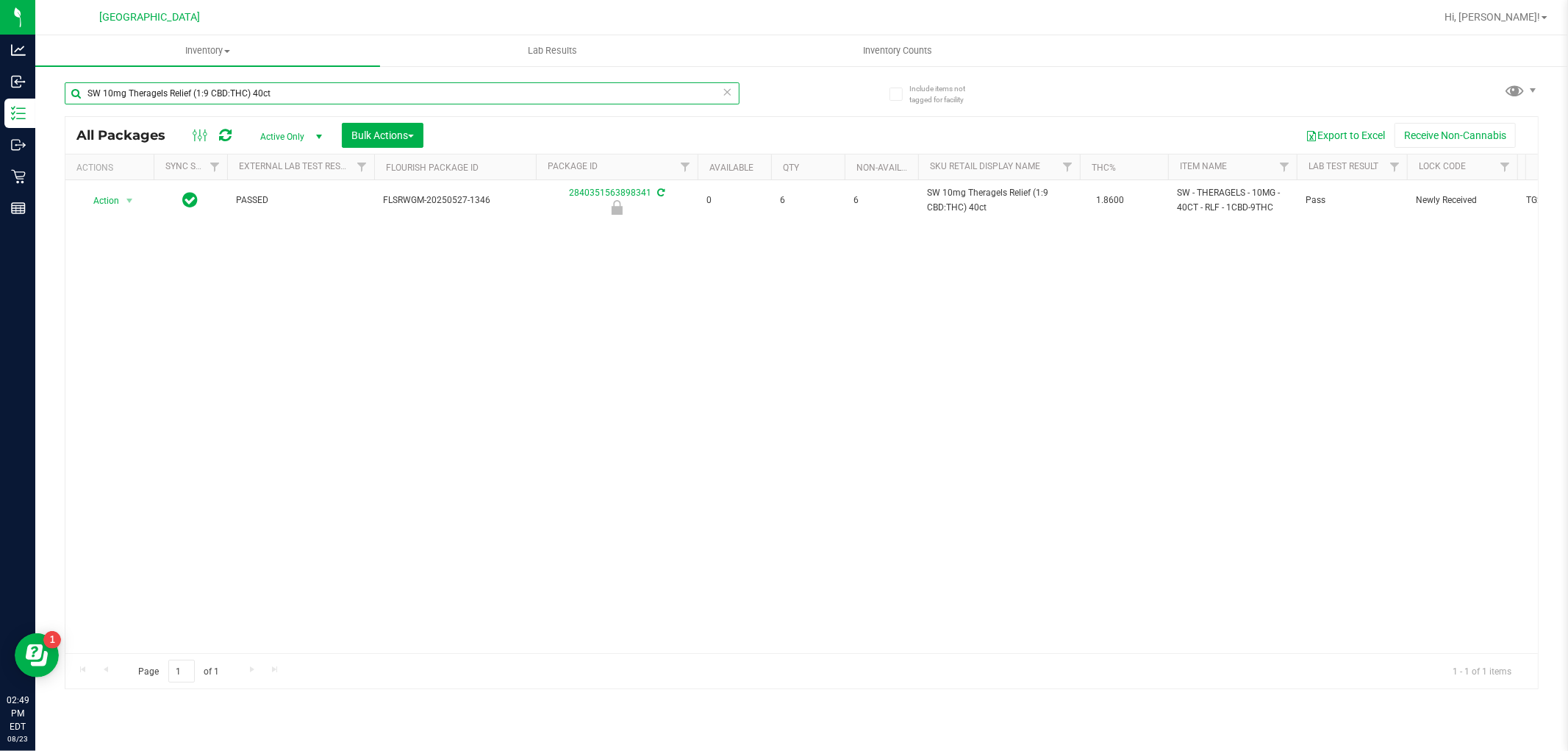
click at [468, 90] on input "SW 10mg Theragels Relief (1:9 CBD:THC) 40ct" at bounding box center [402, 93] width 675 height 22
click at [471, 90] on input "SW 10mg Theragels Relief (1:9 CBD:THC) 40ct" at bounding box center [402, 93] width 675 height 22
click at [472, 90] on input "SW 10mg Theragels Relief (1:9 CBD:THC) 40ct" at bounding box center [402, 93] width 675 height 22
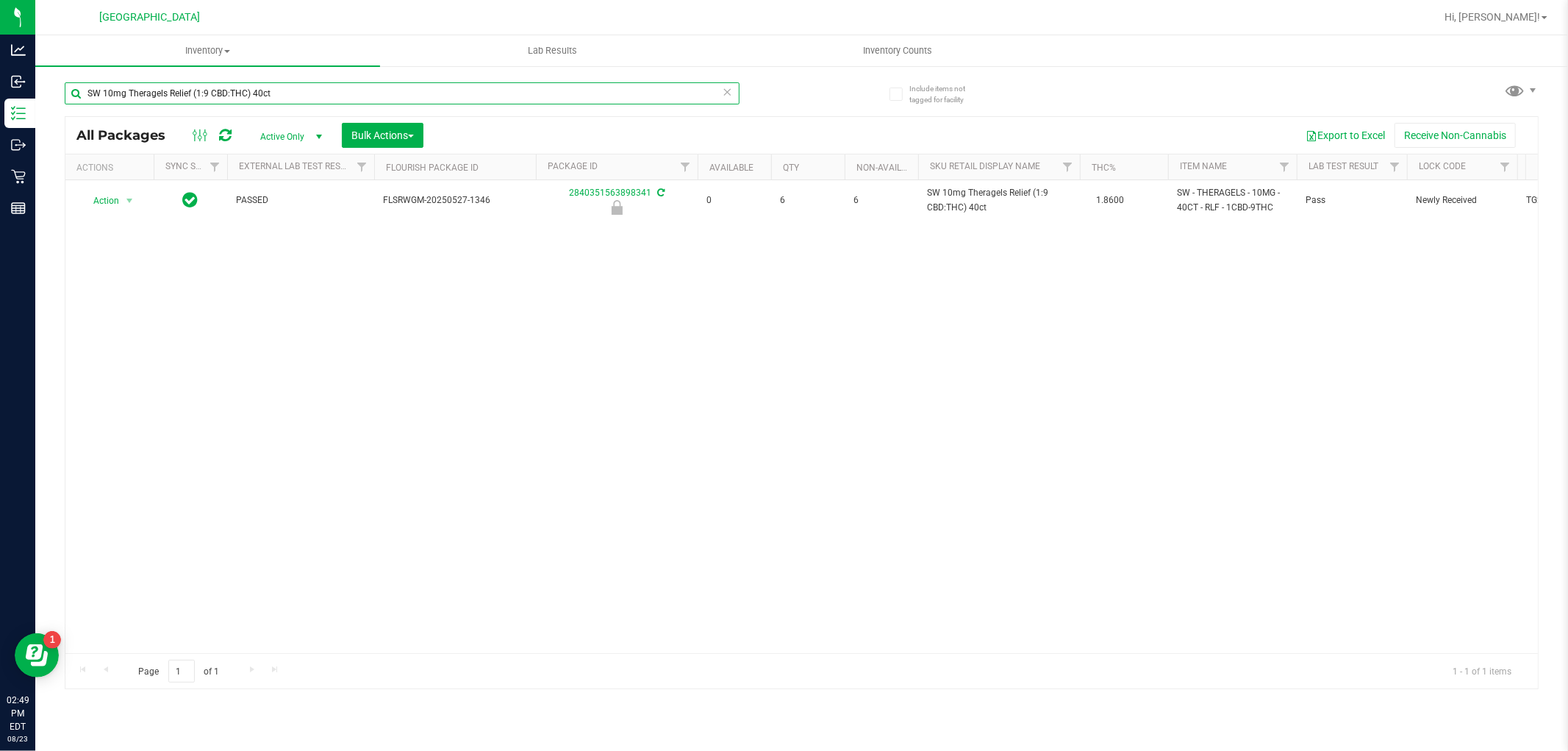
click at [607, 92] on input "SW 10mg Theragels Relief (1:9 CBD:THC) 40ct" at bounding box center [402, 93] width 675 height 22
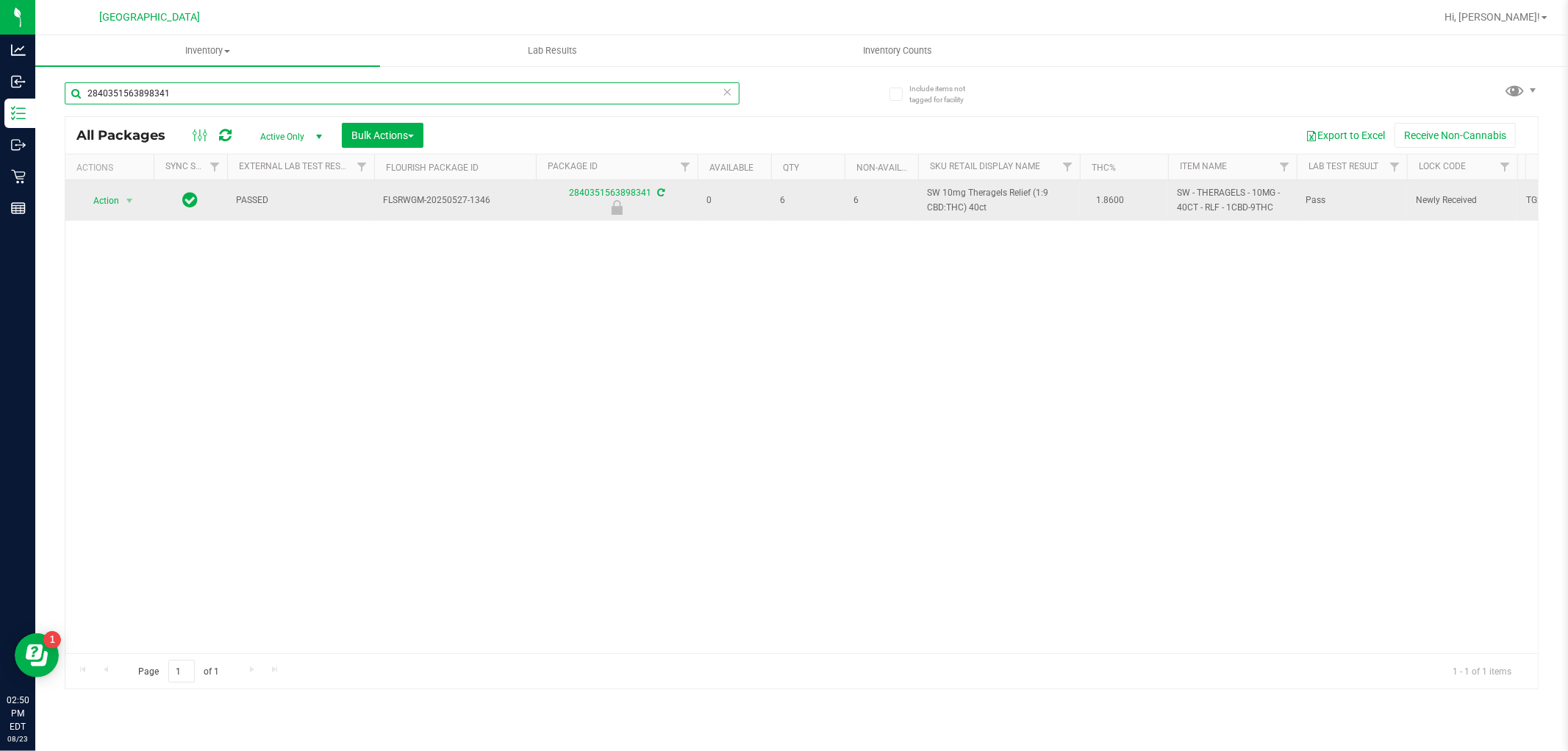
type input "2840351563898341"
click at [87, 195] on span "Action" at bounding box center [99, 201] width 40 height 21
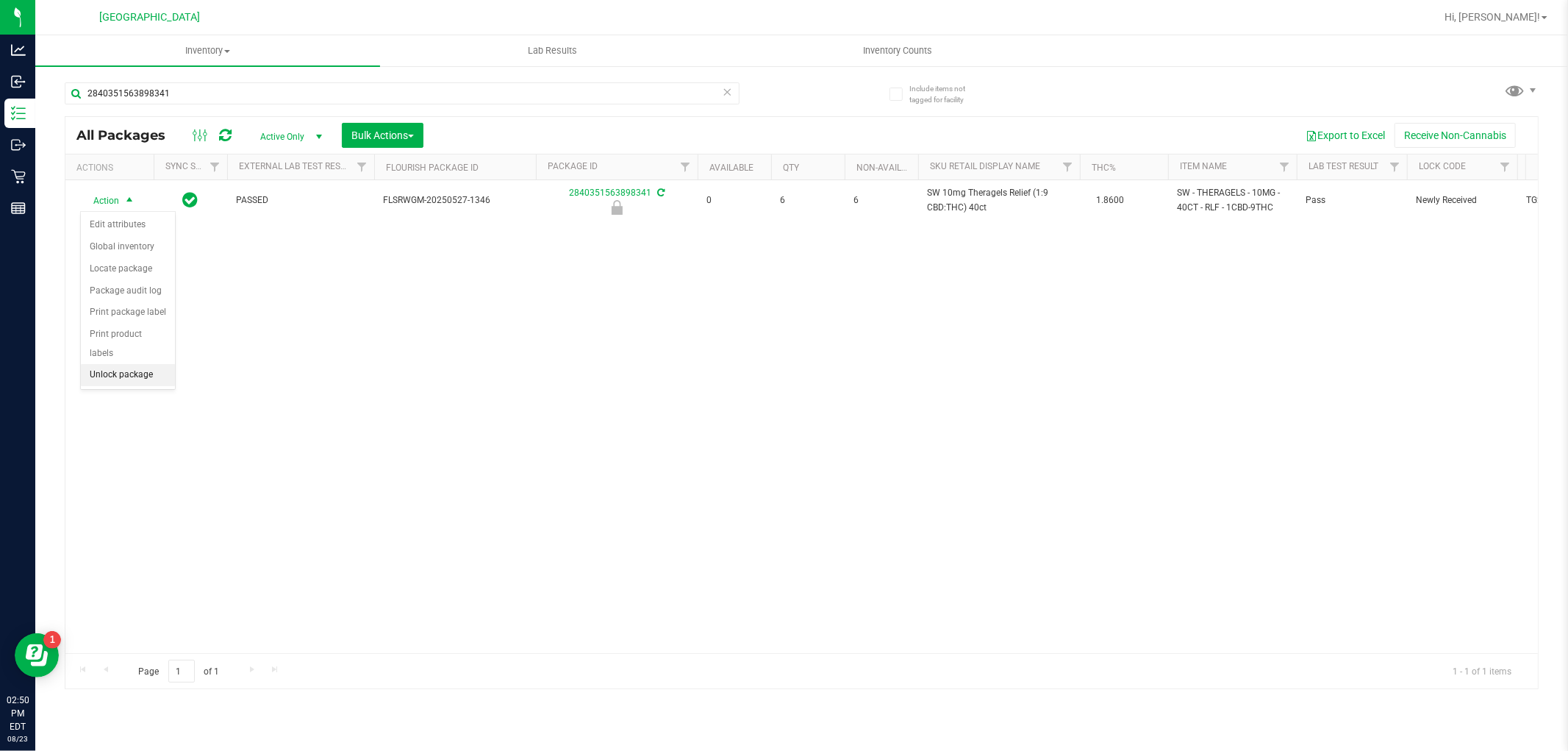
click at [121, 380] on li "Unlock package" at bounding box center [128, 375] width 94 height 22
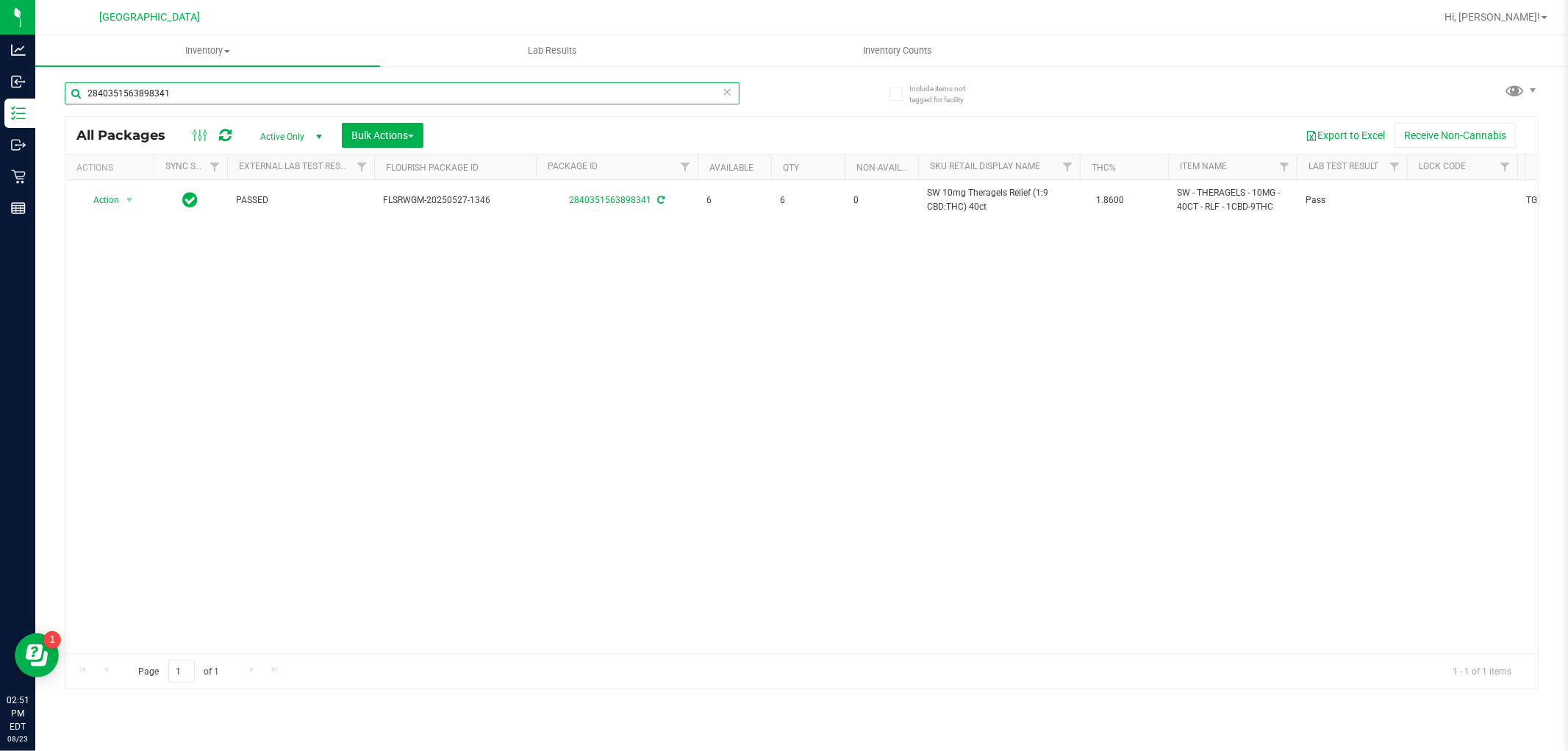
click at [310, 90] on input "2840351563898341" at bounding box center [402, 93] width 675 height 22
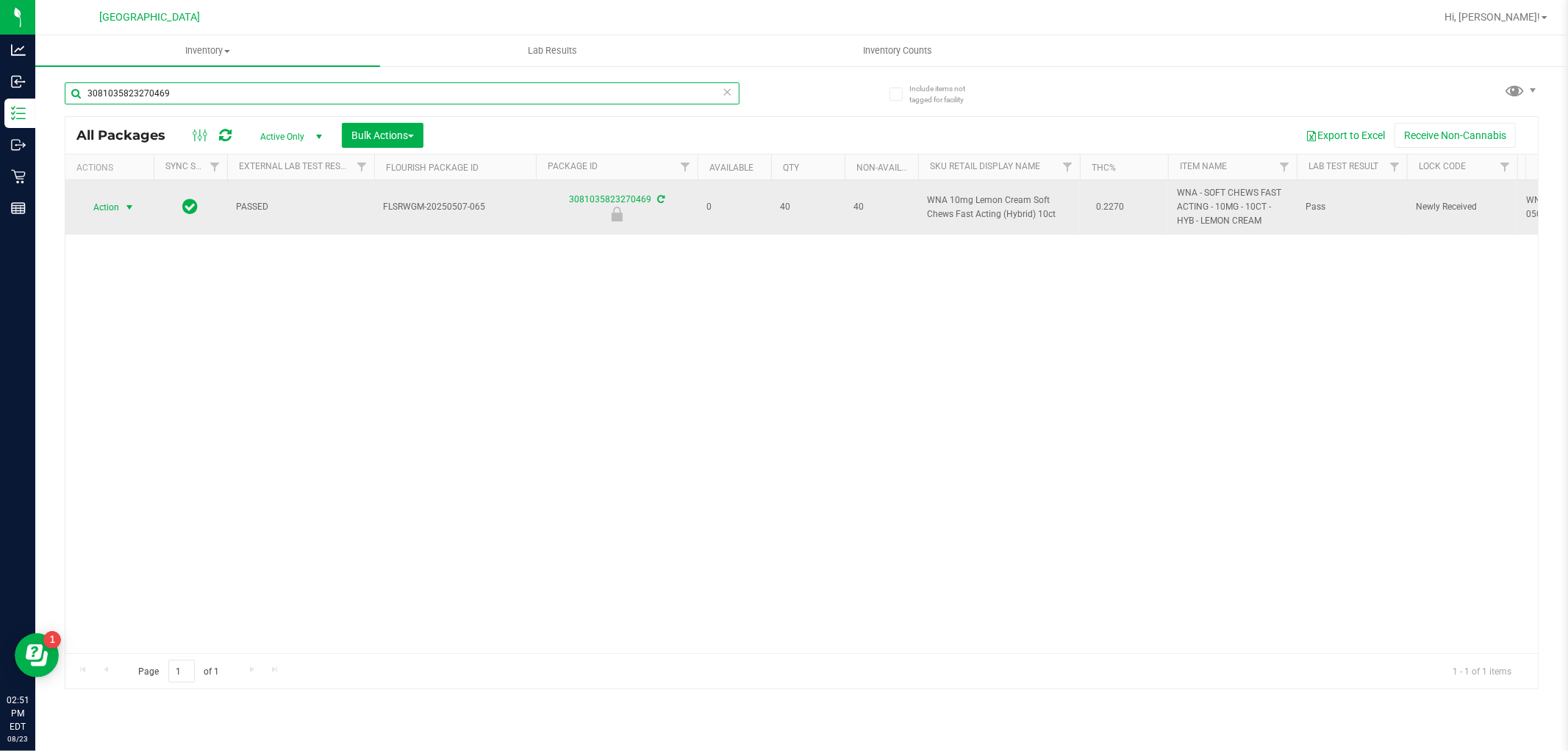
type input "3081035823270469"
click at [109, 207] on span "Action" at bounding box center [99, 208] width 40 height 21
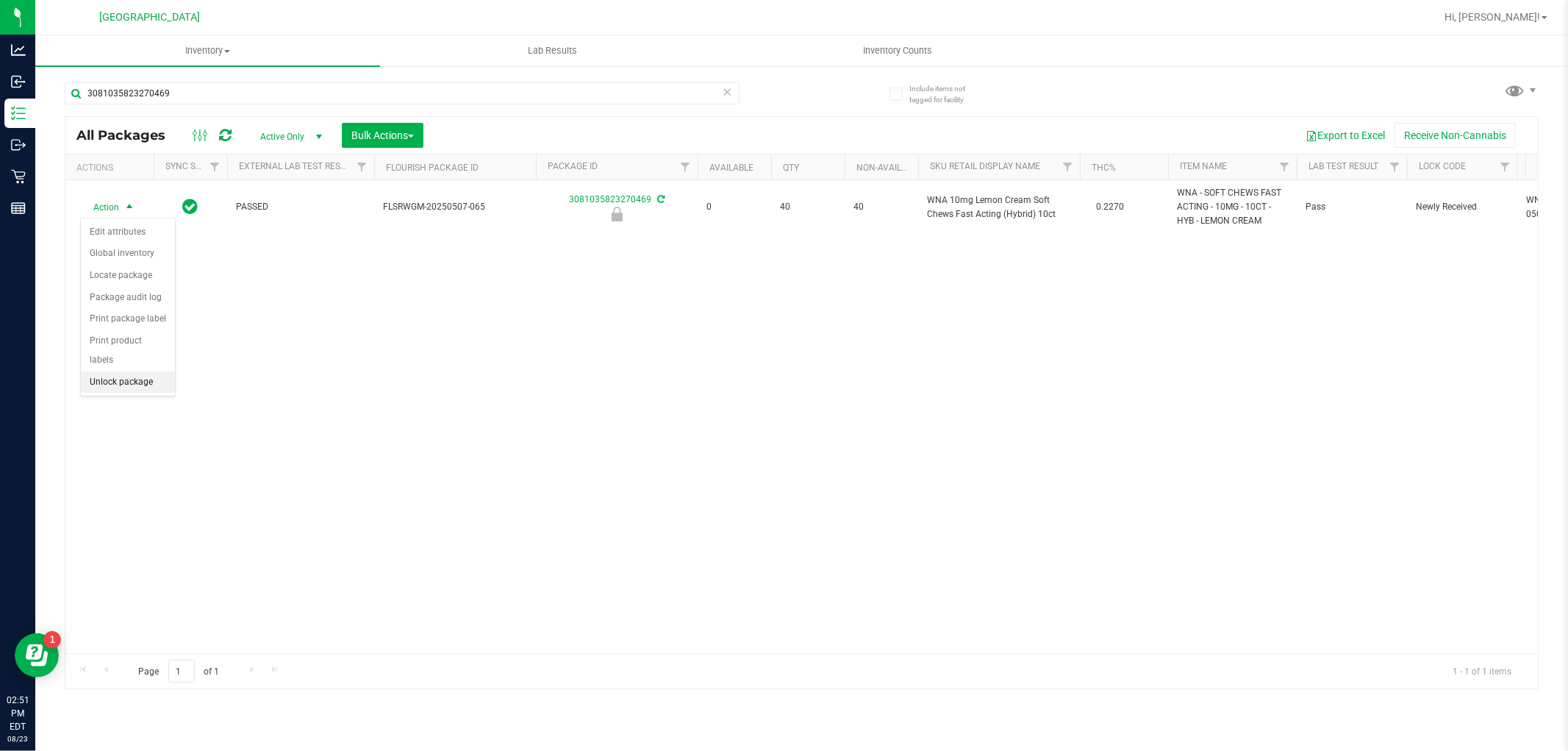
click at [131, 384] on li "Unlock package" at bounding box center [128, 382] width 94 height 22
click at [730, 90] on icon at bounding box center [728, 91] width 10 height 18
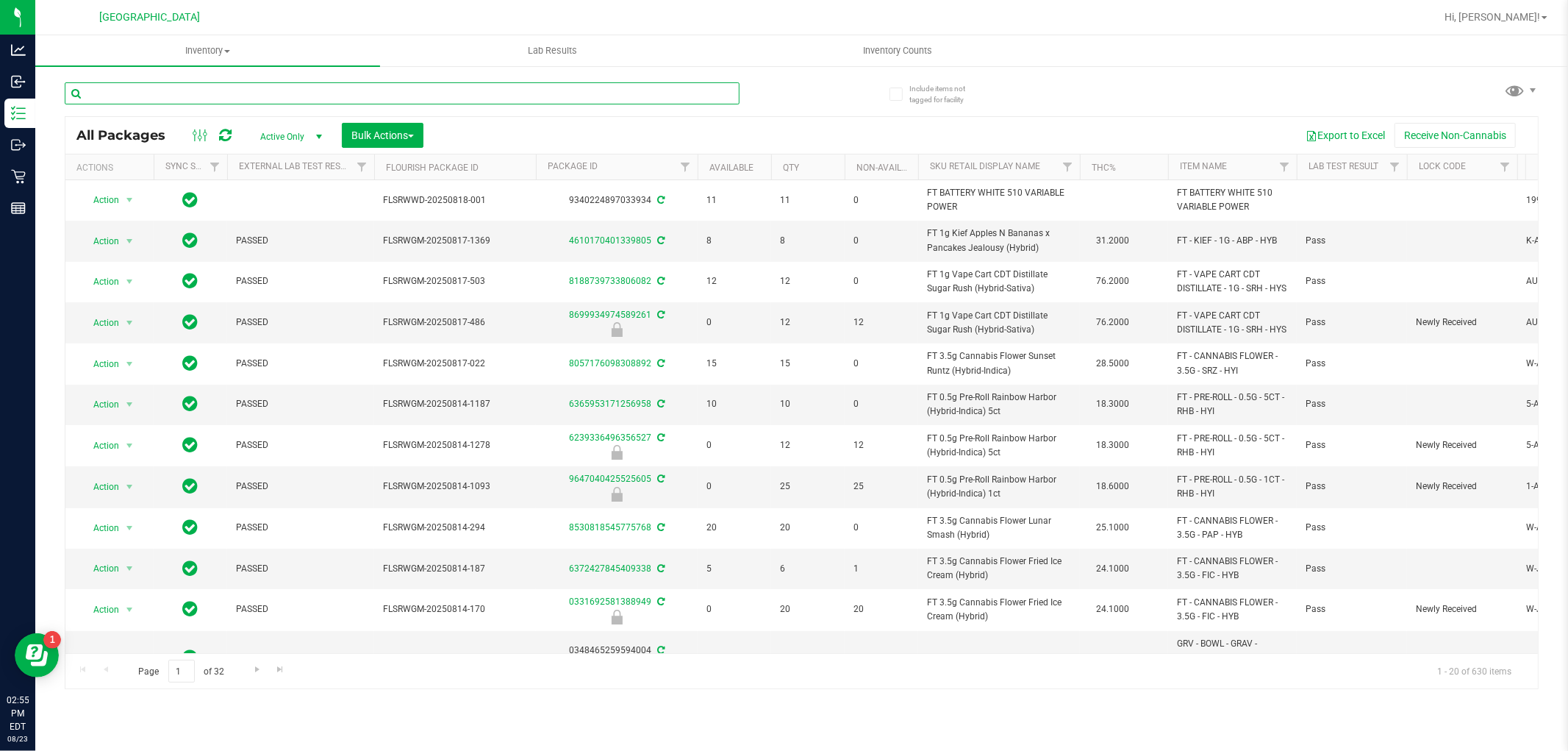
click at [236, 92] on input "text" at bounding box center [402, 93] width 675 height 22
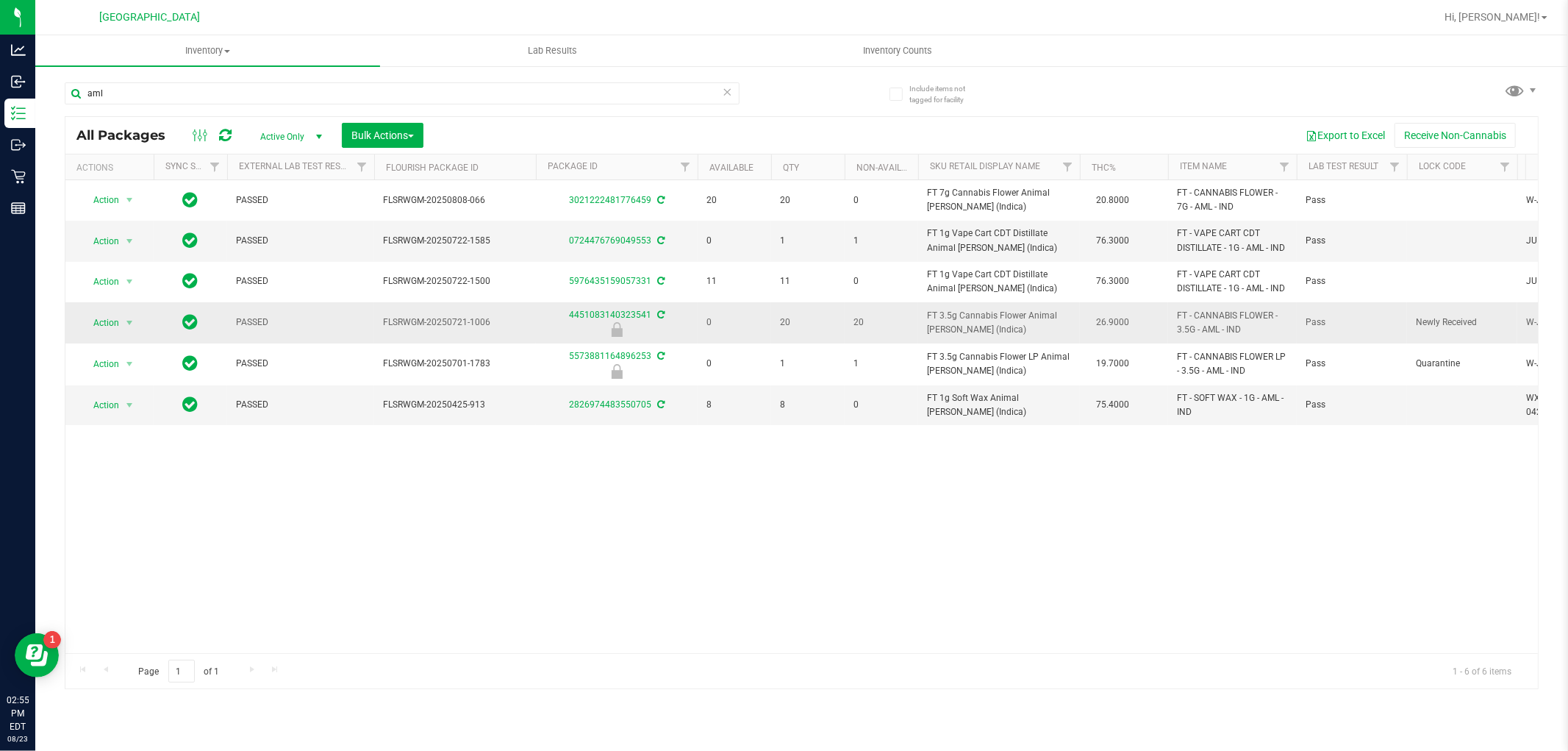
click at [969, 321] on span "FT 3.5g Cannabis Flower Animal Larry (Indica)" at bounding box center [999, 323] width 144 height 28
click at [968, 313] on span "FT 3.5g Cannabis Flower Animal Larry (Indica)" at bounding box center [999, 323] width 144 height 28
click at [968, 313] on span "FT 3.5g Cannabis Flower Animal Larry (Indica)" at bounding box center [999, 323] width 144 height 28
copy td "FT 3.5g Cannabis Flower Animal Larry (Indica)"
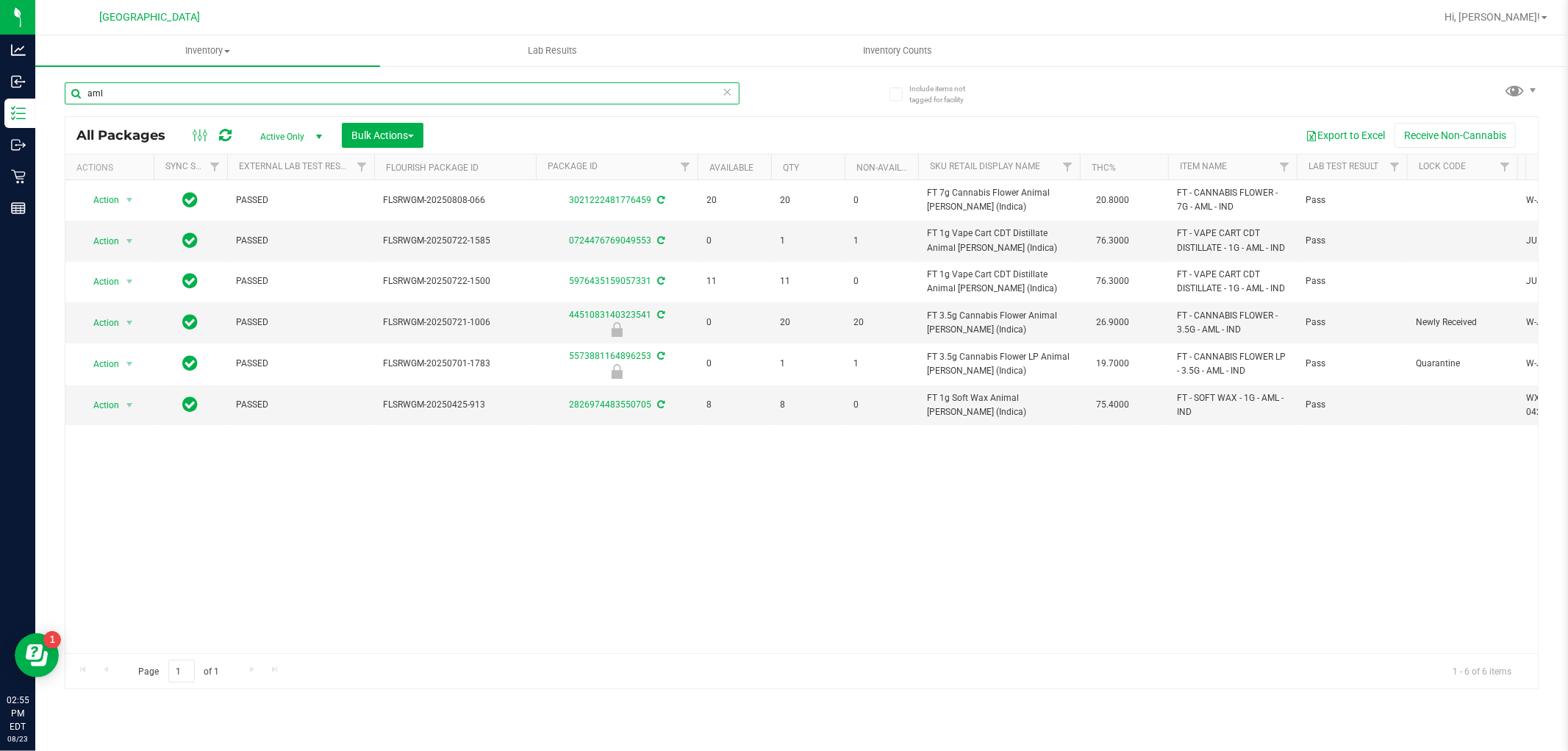
click at [628, 94] on input "aml" at bounding box center [402, 93] width 675 height 22
paste input "FT 3.5g Cannabis Flower Animal Larry (Indica)"
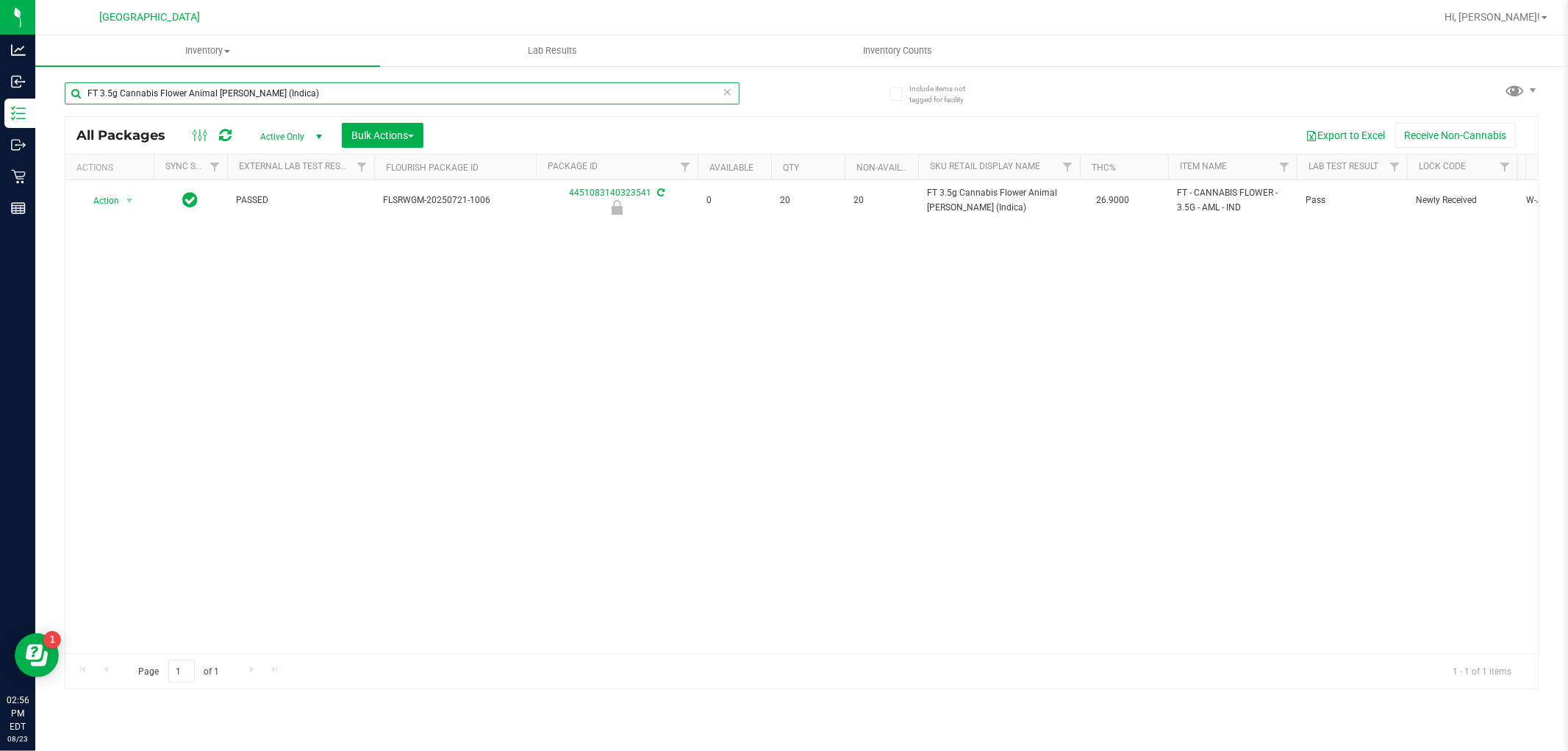
click at [364, 90] on input "FT 3.5g Cannabis Flower Animal Larry (Indica)" at bounding box center [402, 93] width 675 height 22
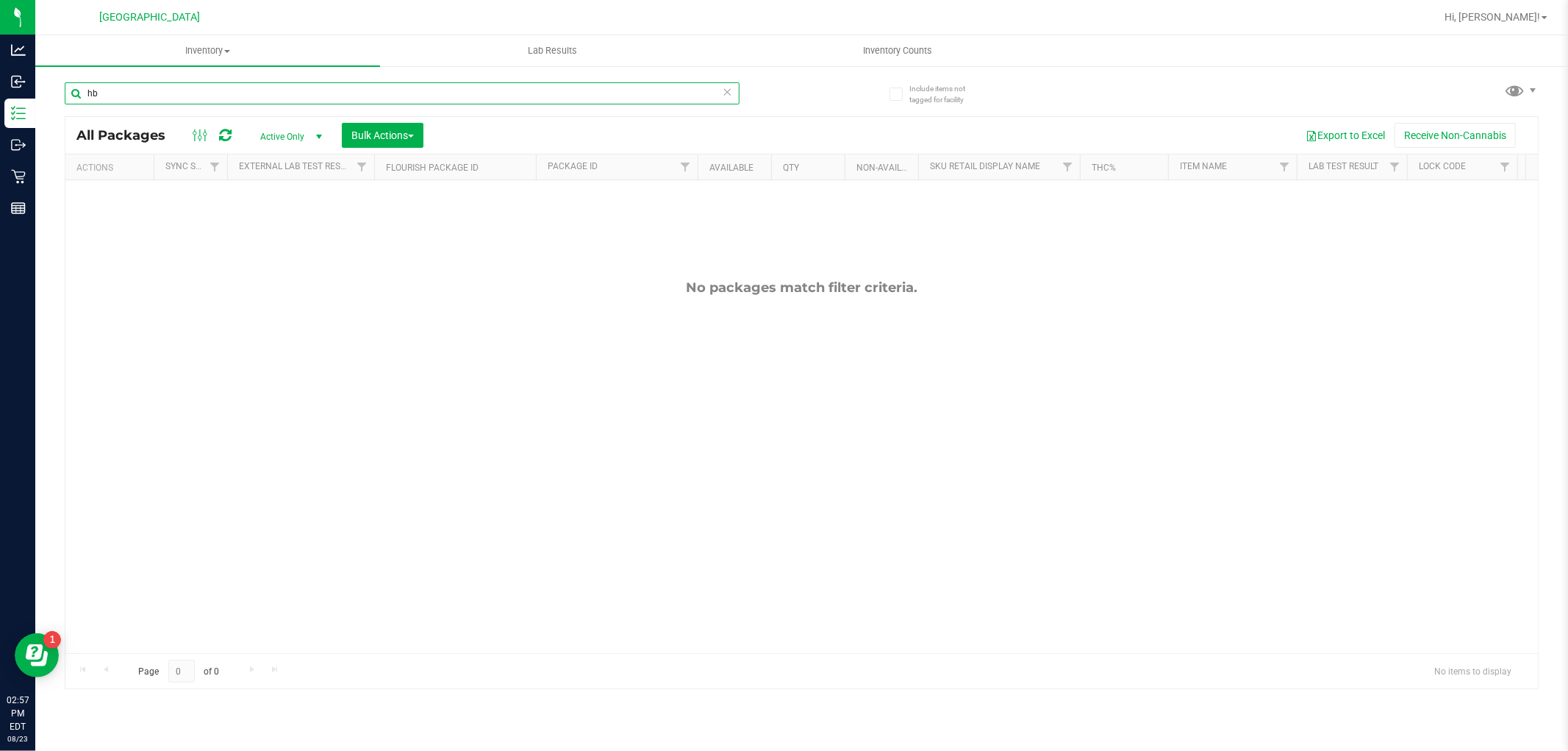
type input "h"
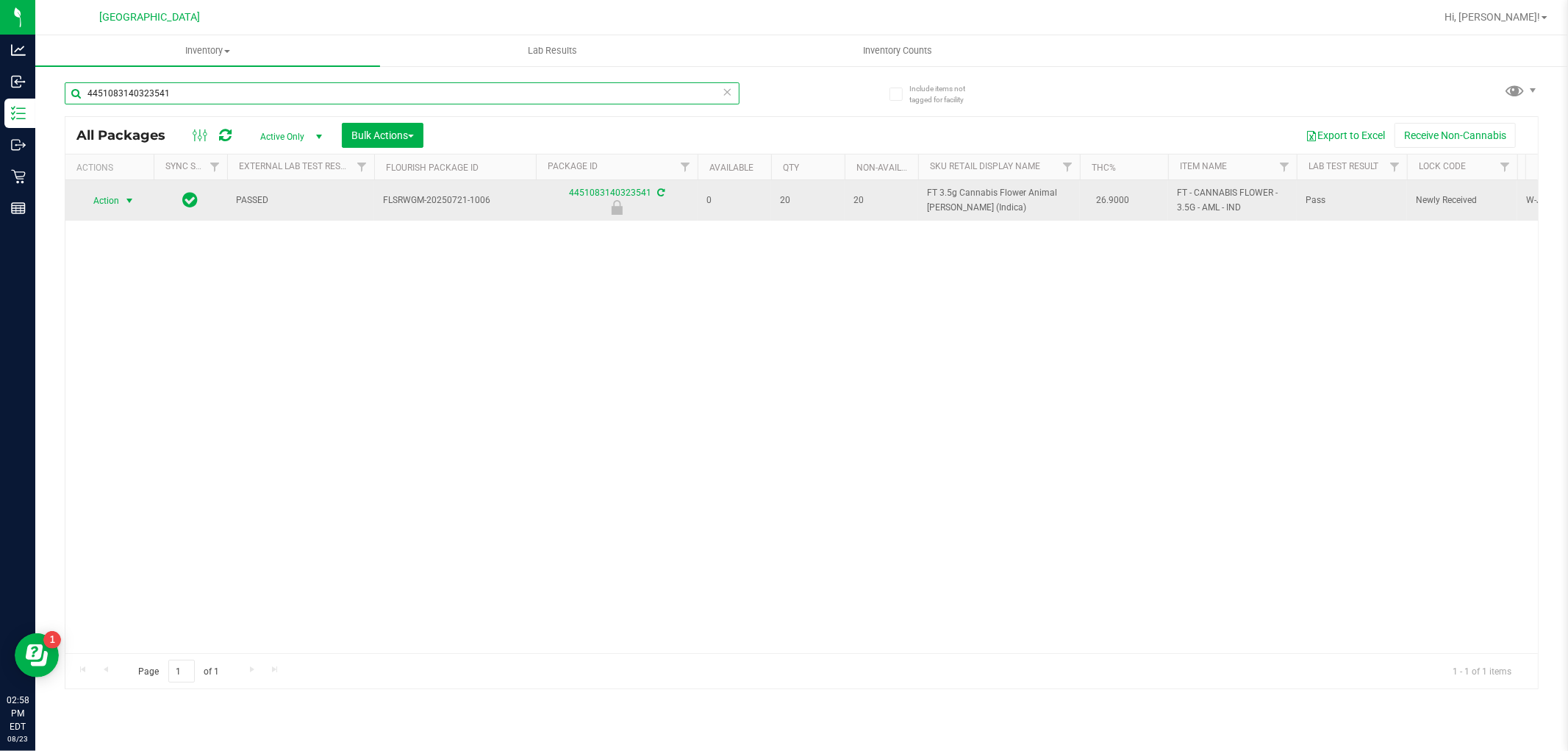
type input "4451083140323541"
click at [119, 206] on span "Action" at bounding box center [99, 201] width 40 height 21
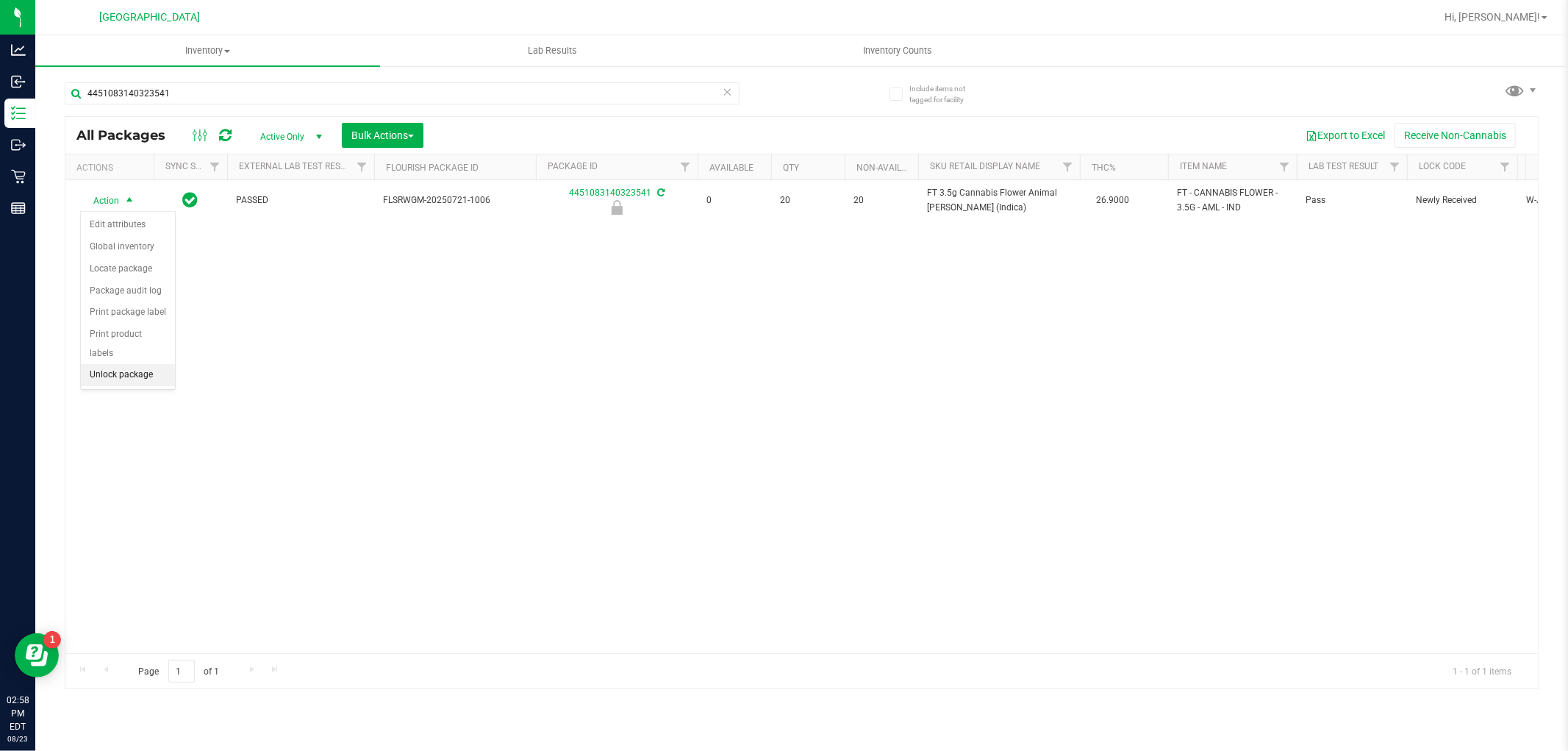
click at [127, 373] on li "Unlock package" at bounding box center [128, 375] width 94 height 22
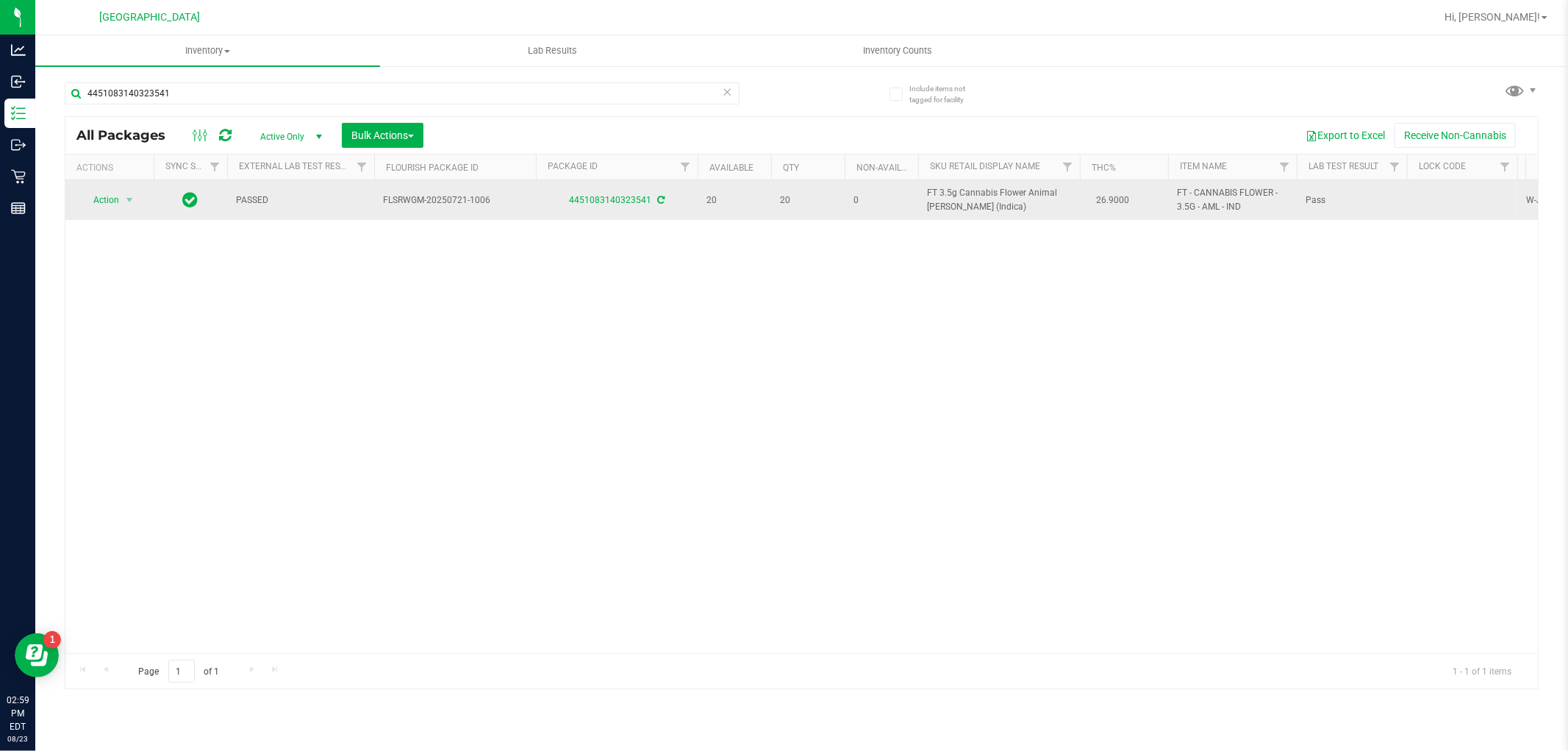
click at [987, 189] on span "FT 3.5g Cannabis Flower Animal Larry (Indica)" at bounding box center [999, 199] width 144 height 28
copy td "FT 3.5g Cannabis Flower Animal Larry (Indica)"
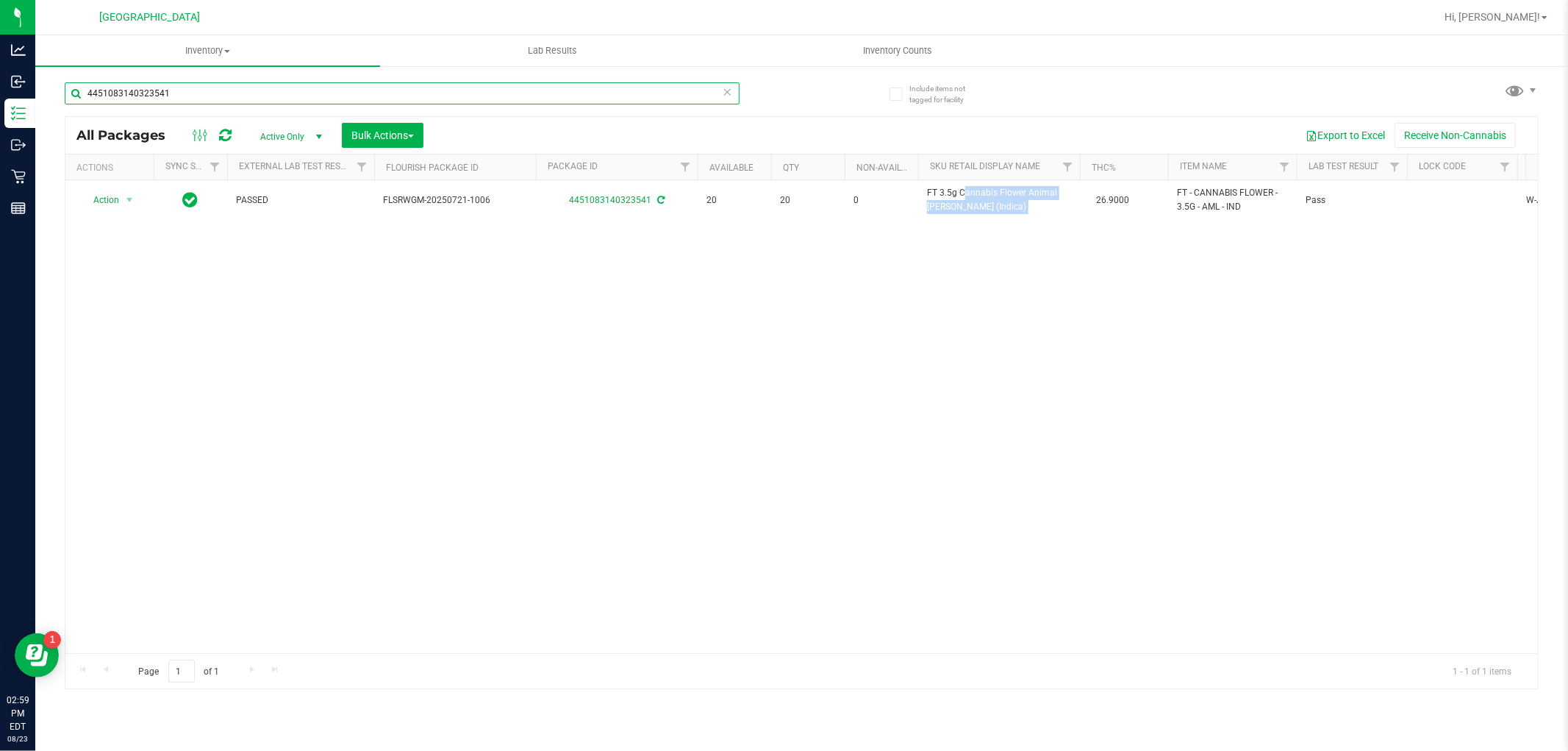
click at [658, 88] on input "4451083140323541" at bounding box center [402, 93] width 675 height 22
paste input "FT 3.5g Cannabis Flower Animal Larry (Indica)"
click at [305, 99] on input "FT 3.5g Cannabis Flower Animal Larry (Indica)" at bounding box center [402, 93] width 675 height 22
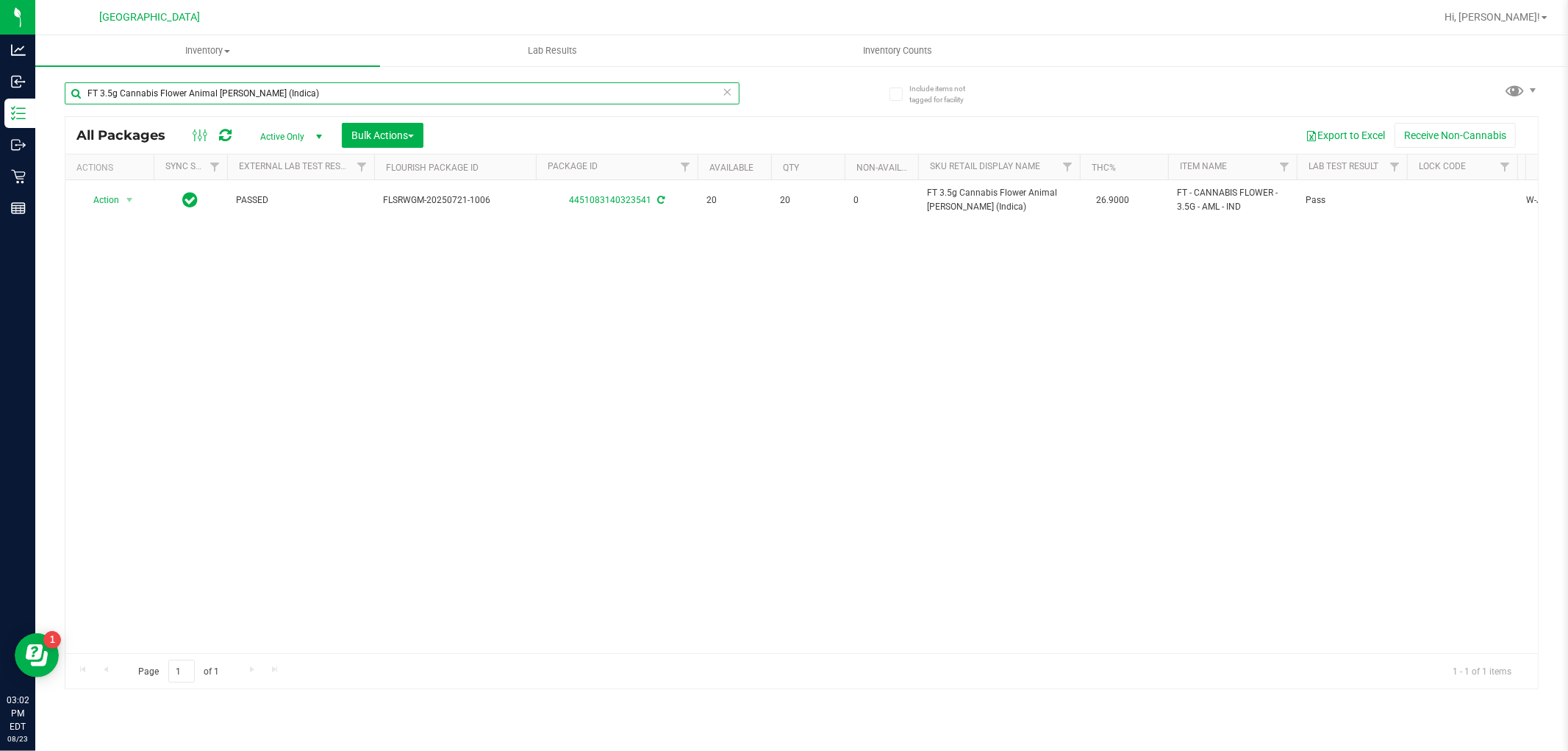
click at [305, 99] on input "FT 3.5g Cannabis Flower Animal Larry (Indica)" at bounding box center [402, 93] width 675 height 22
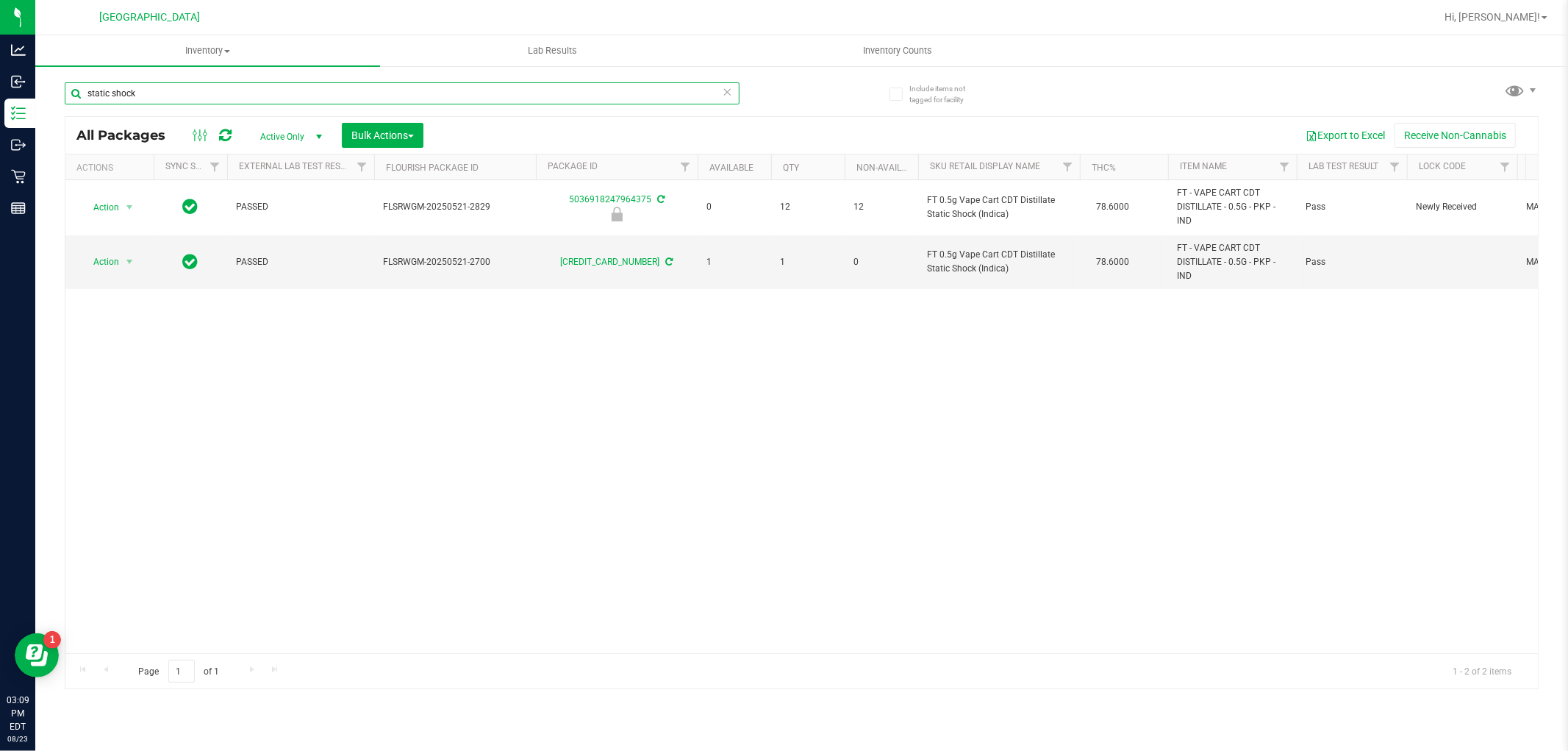
click at [495, 91] on input "static shock" at bounding box center [402, 93] width 675 height 22
click at [496, 91] on input "static shock" at bounding box center [402, 93] width 675 height 22
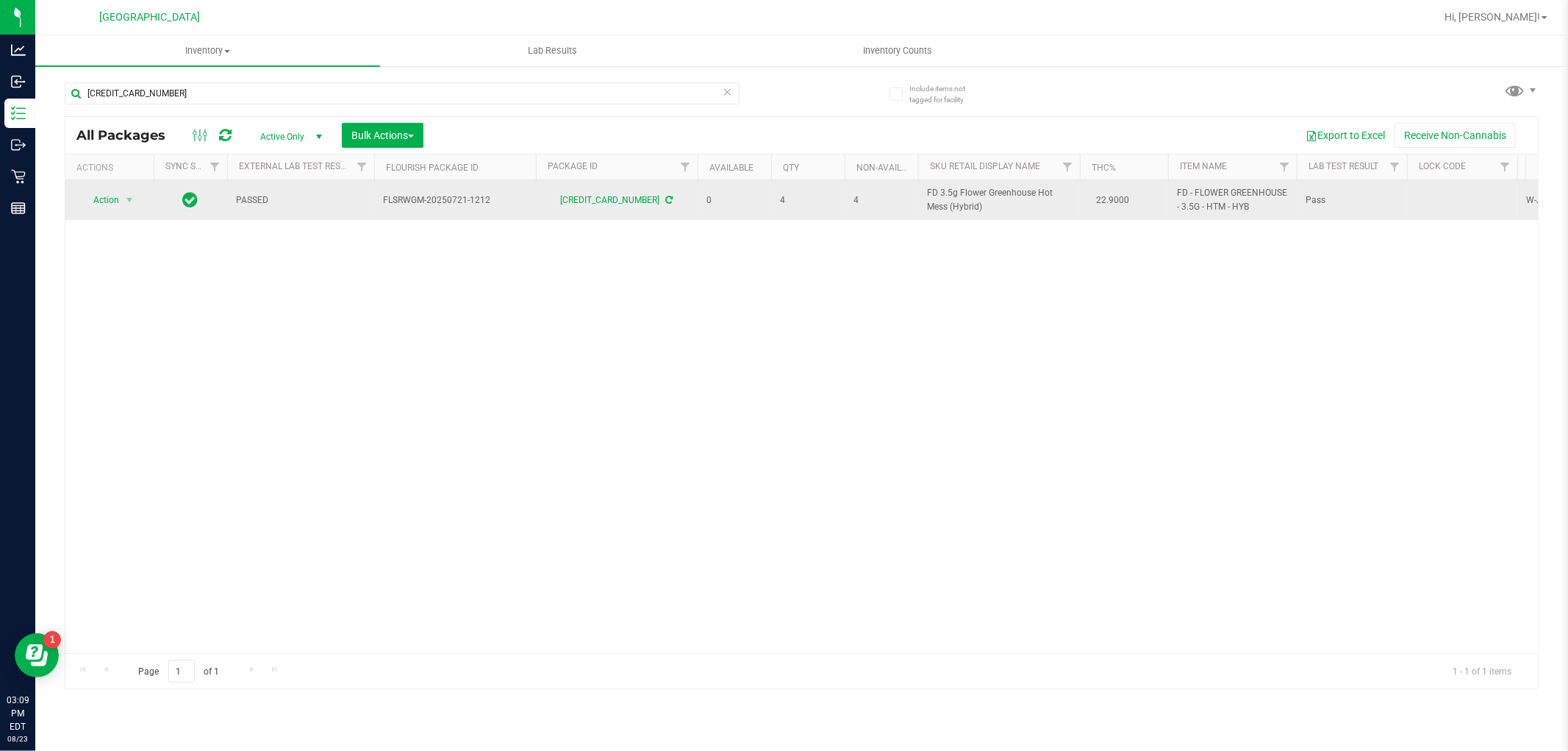
click at [991, 187] on span "FD 3.5g Flower Greenhouse Hot Mess (Hybrid)" at bounding box center [999, 199] width 144 height 28
copy td "FD 3.5g Flower Greenhouse Hot Mess (Hybrid)"
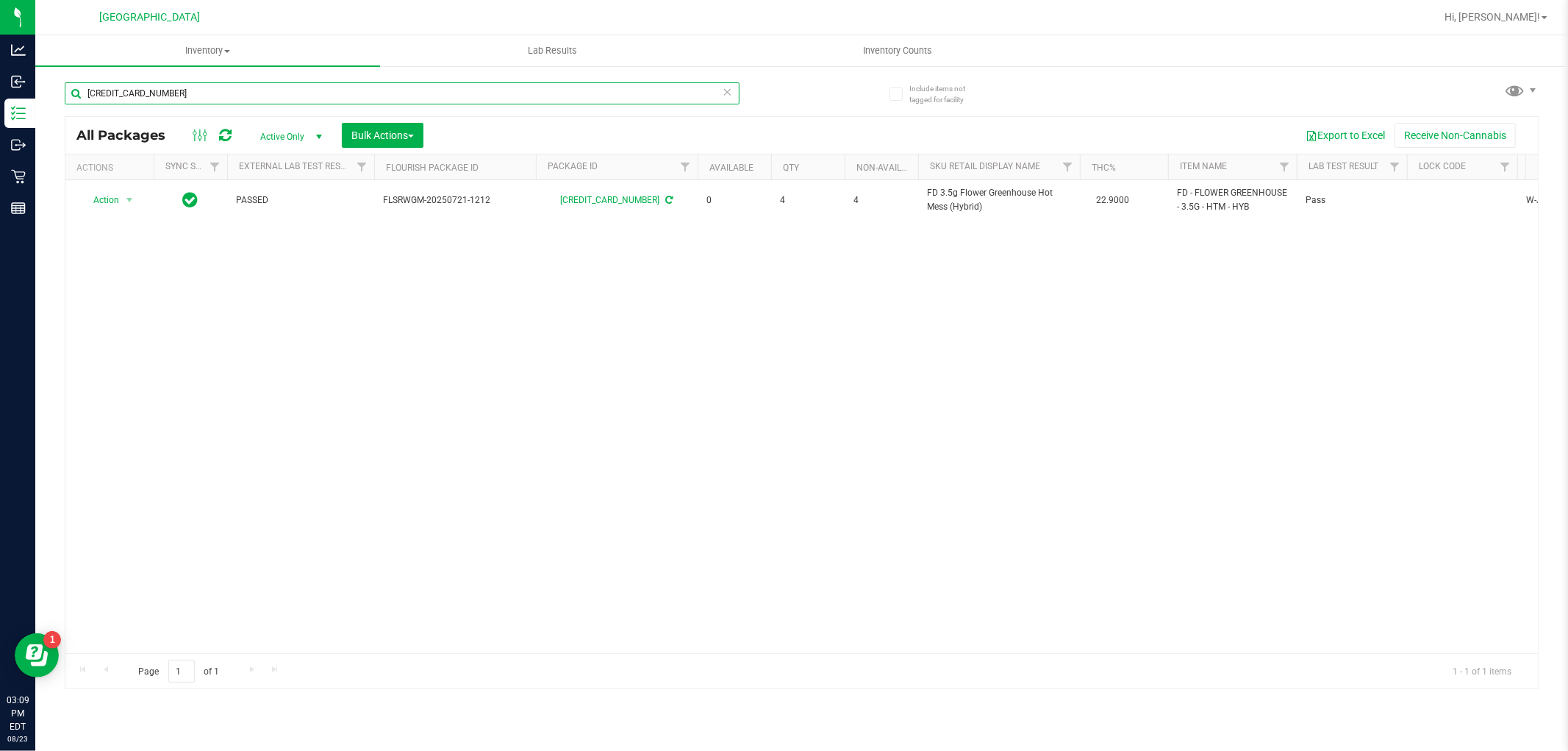
click at [629, 90] on input "8168121296379618" at bounding box center [402, 93] width 675 height 22
paste input "FD 3.5g Flower Greenhouse Hot Mess (Hybrid)"
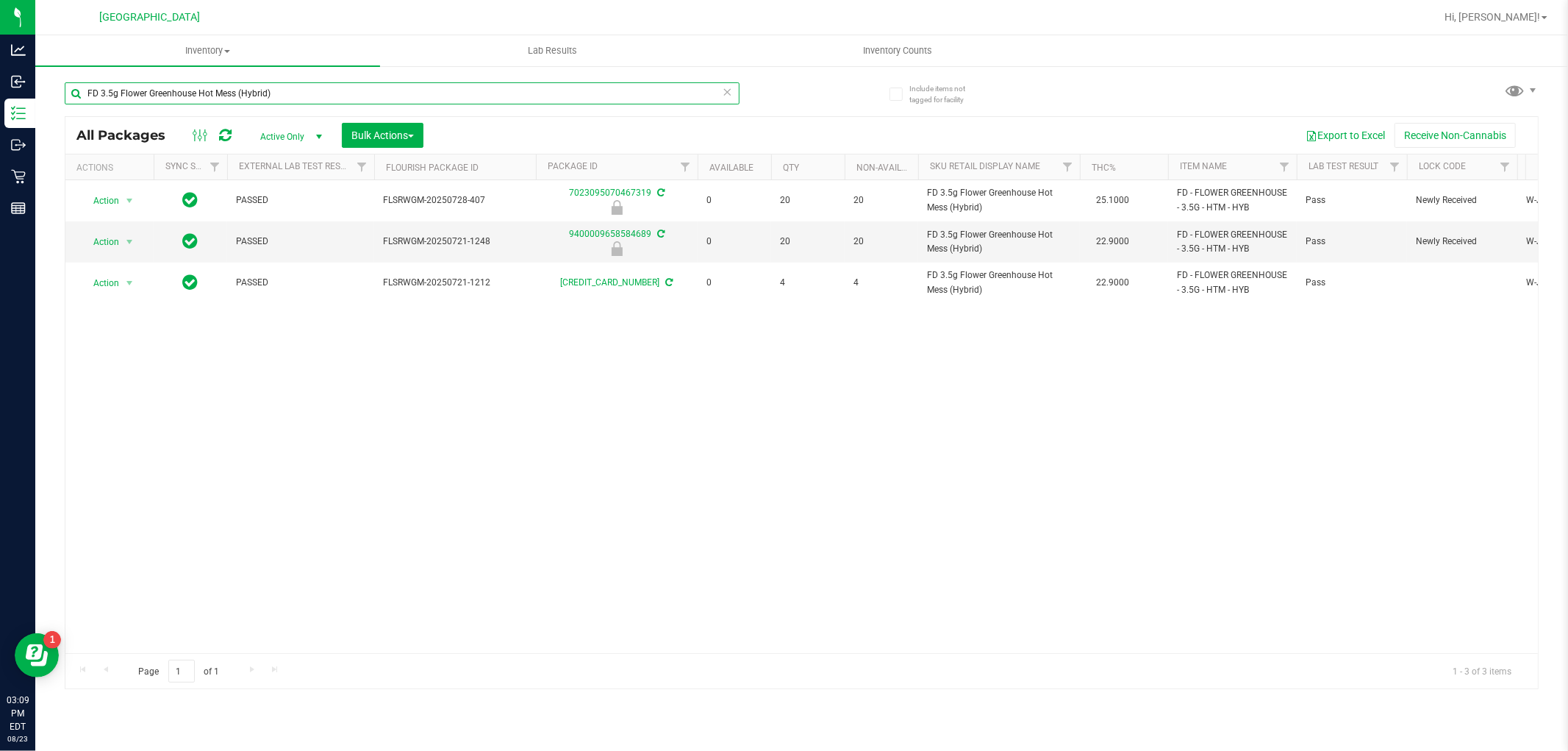
click at [605, 86] on input "FD 3.5g Flower Greenhouse Hot Mess (Hybrid)" at bounding box center [402, 93] width 675 height 22
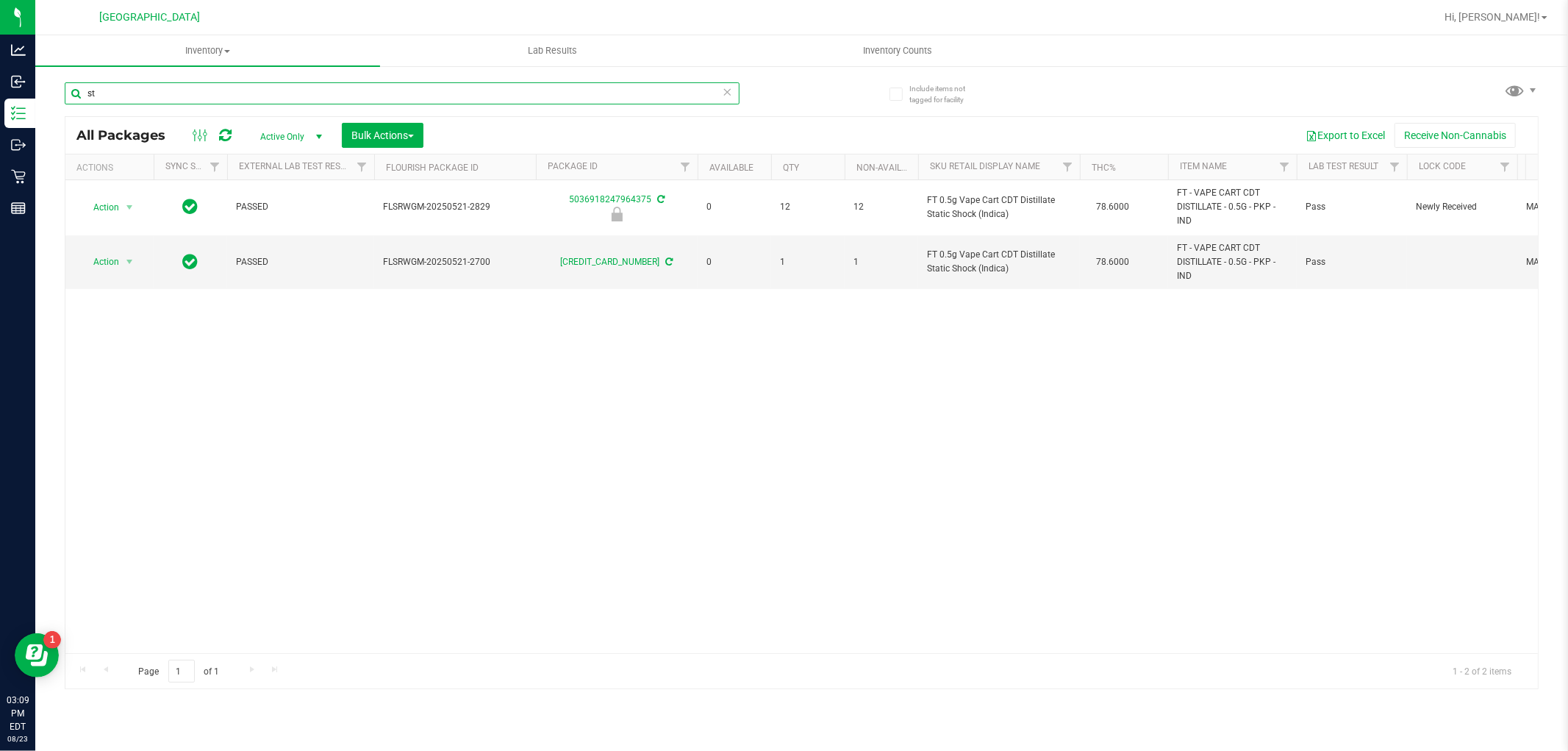
type input "s"
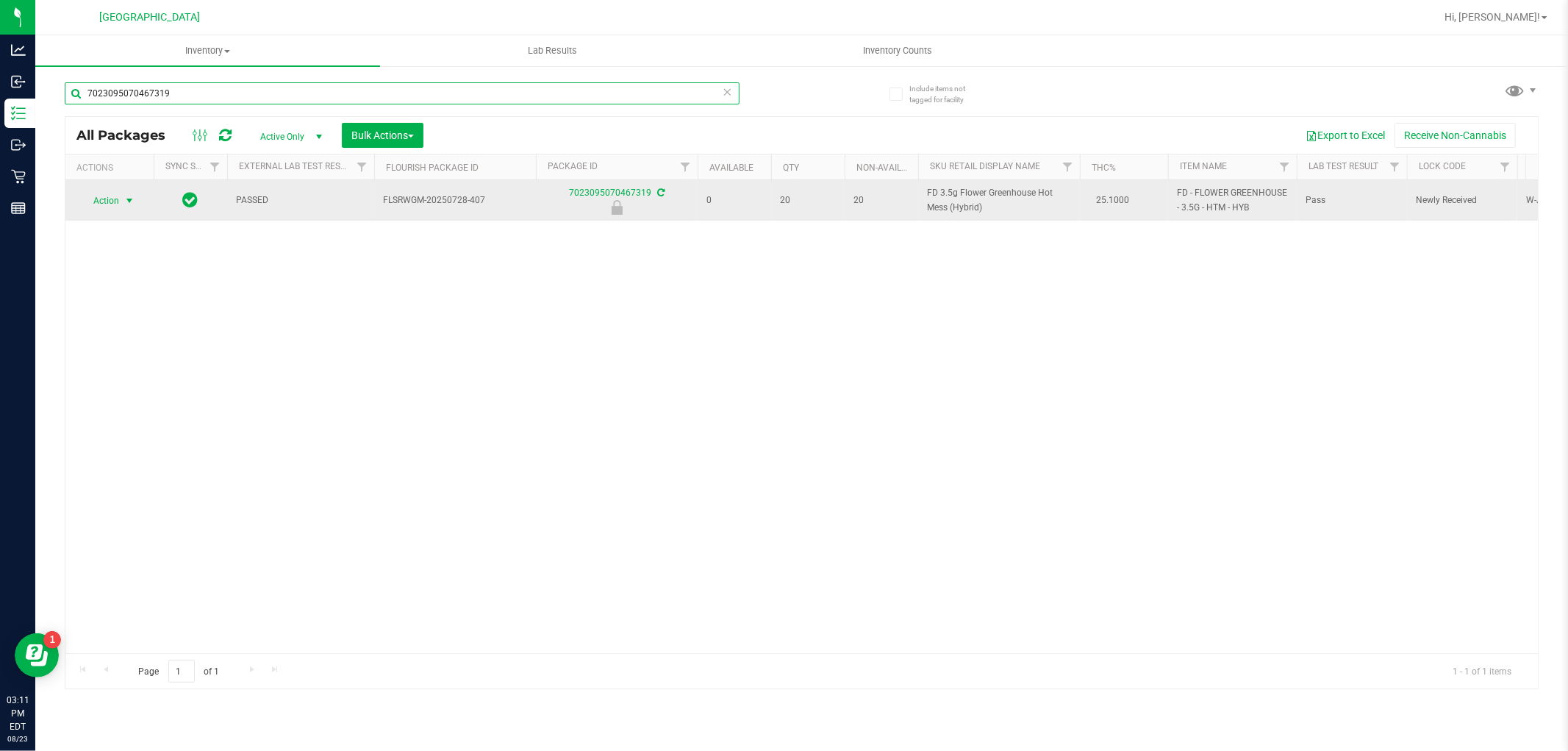
type input "7023095070467319"
click at [121, 203] on span "select" at bounding box center [129, 201] width 19 height 21
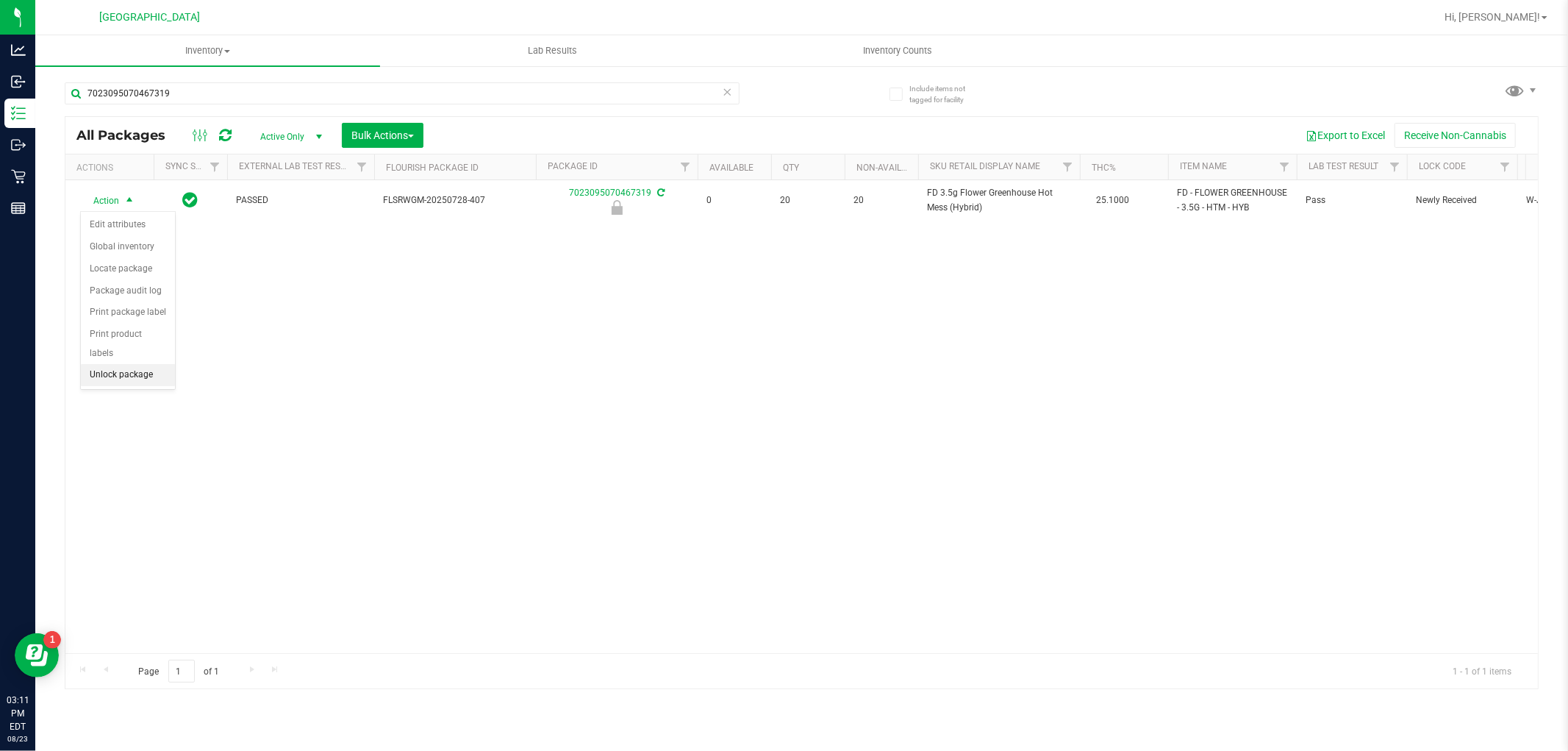
click at [132, 381] on li "Unlock package" at bounding box center [128, 375] width 94 height 22
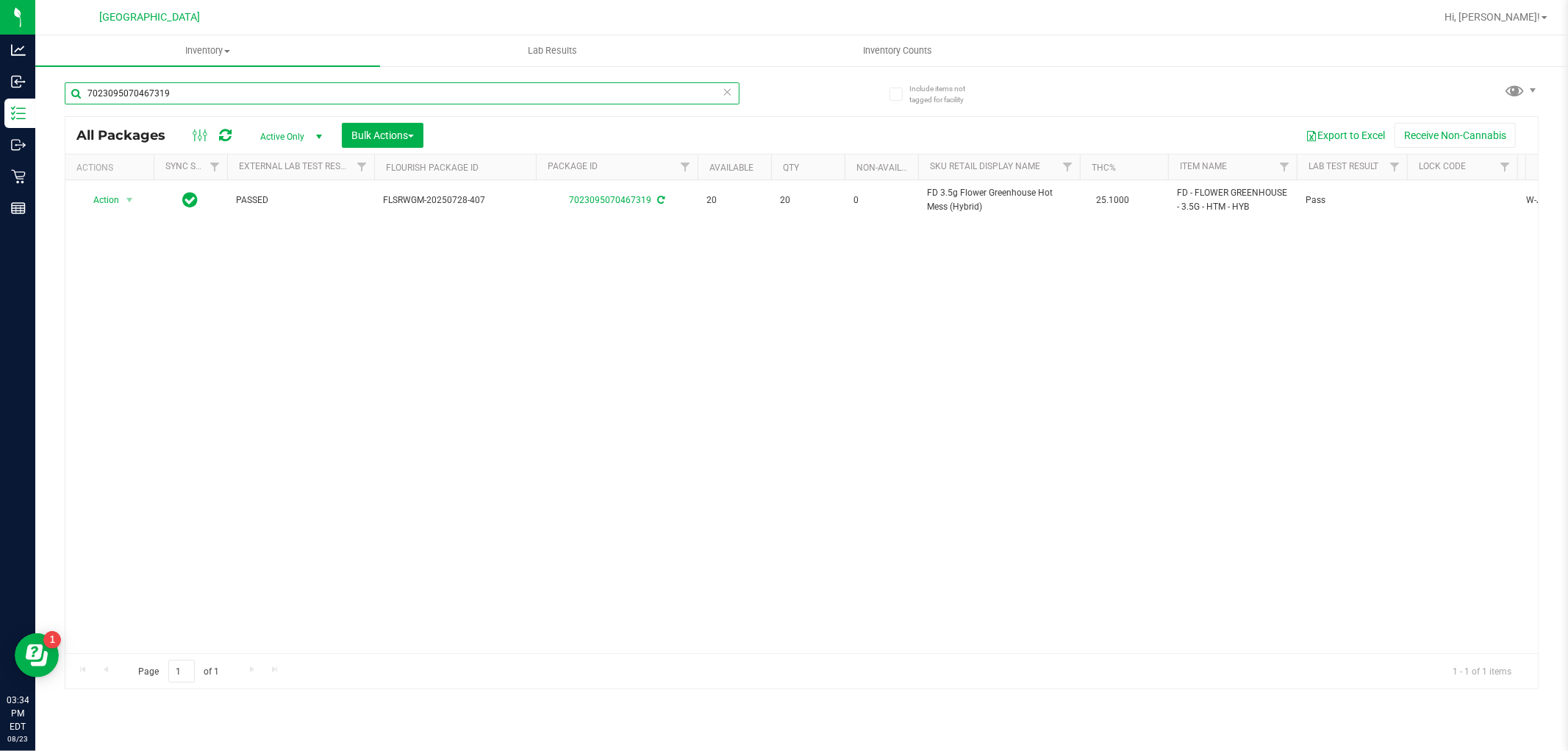
click at [256, 94] on input "7023095070467319" at bounding box center [402, 93] width 675 height 22
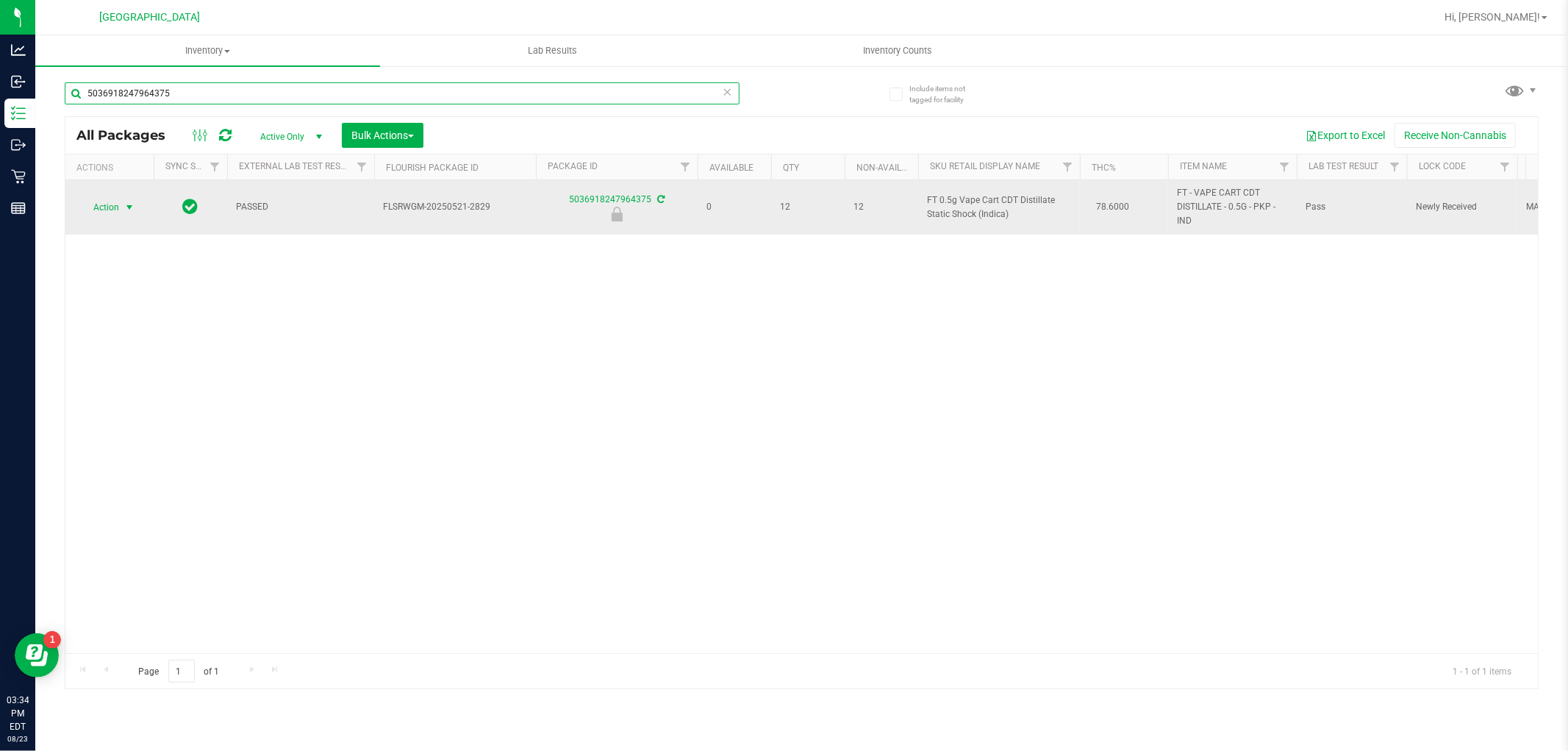
type input "5036918247964375"
click at [119, 204] on span "Action" at bounding box center [99, 208] width 40 height 21
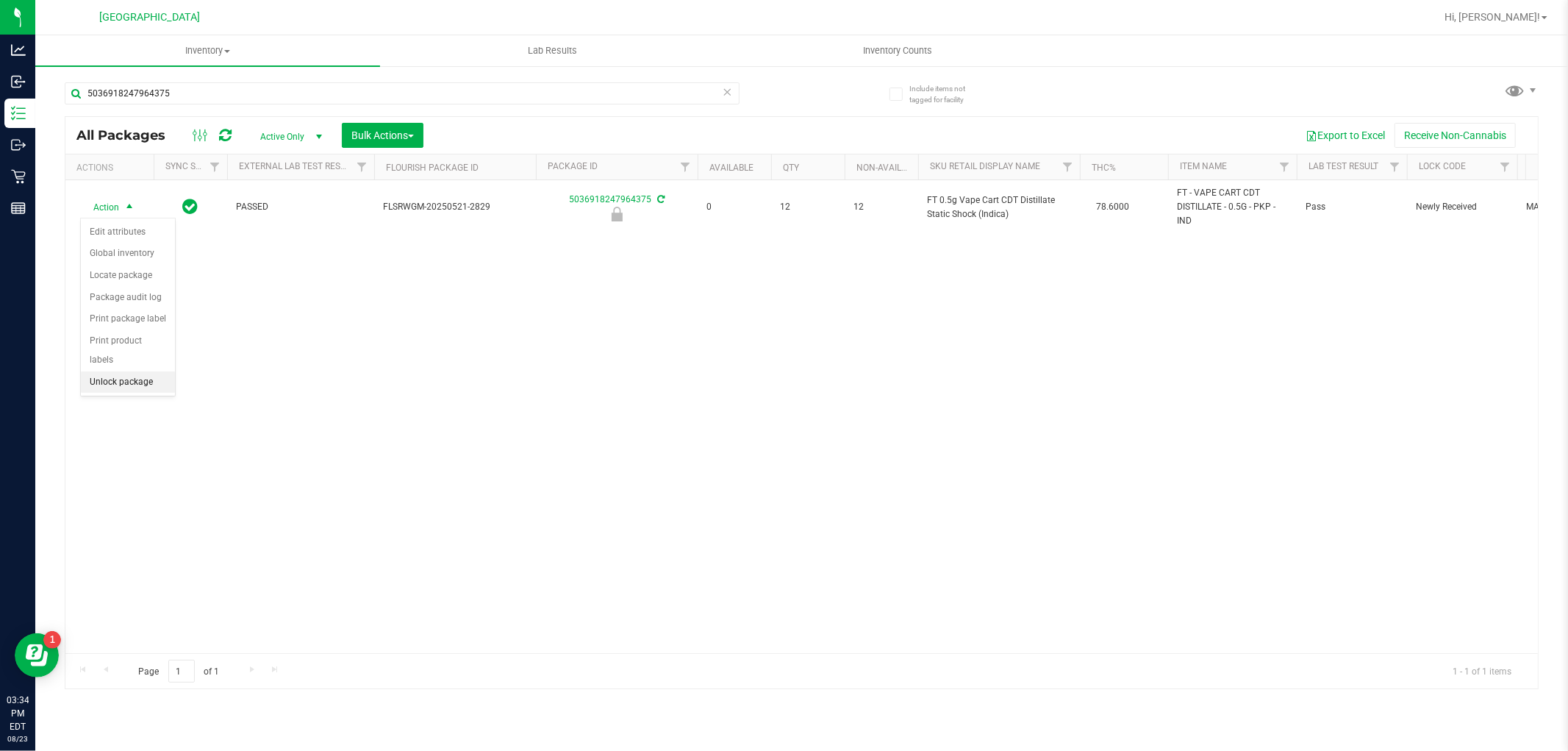
click at [140, 380] on li "Unlock package" at bounding box center [128, 382] width 94 height 22
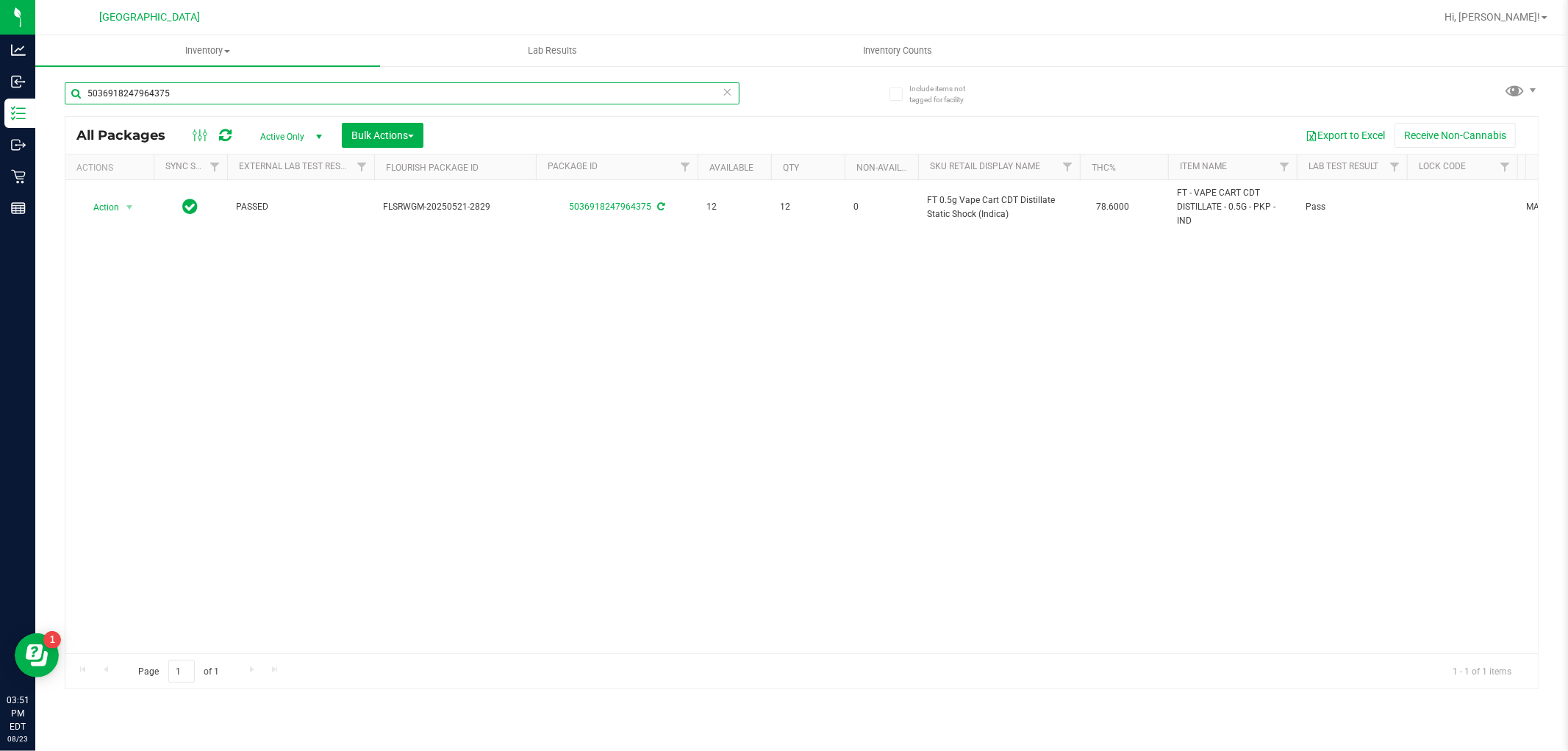
click at [517, 90] on input "5036918247964375" at bounding box center [402, 93] width 675 height 22
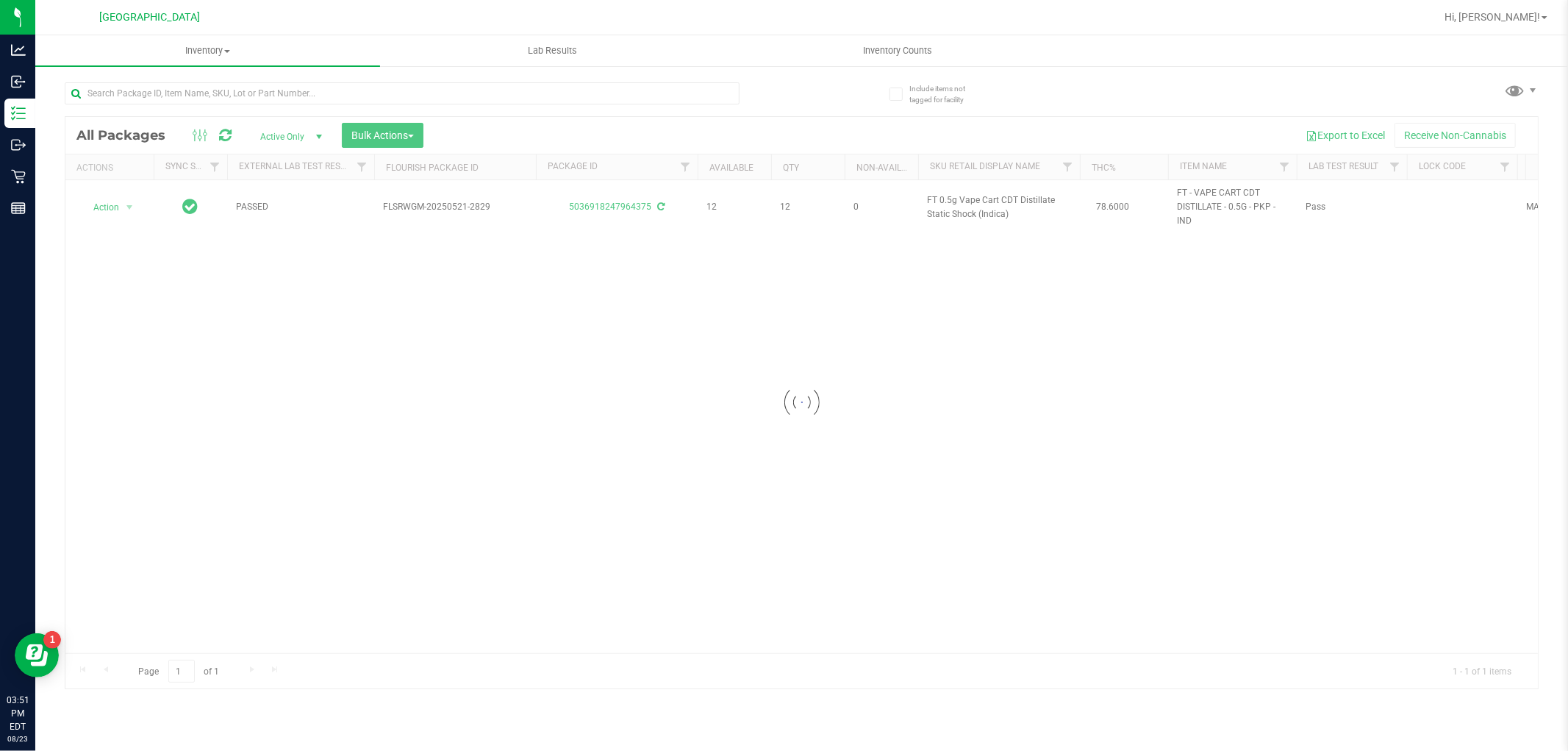
click at [860, 90] on div "Loading... All Packages Active Only Active Only Lab Samples Locked All External…" at bounding box center [801, 379] width 1474 height 621
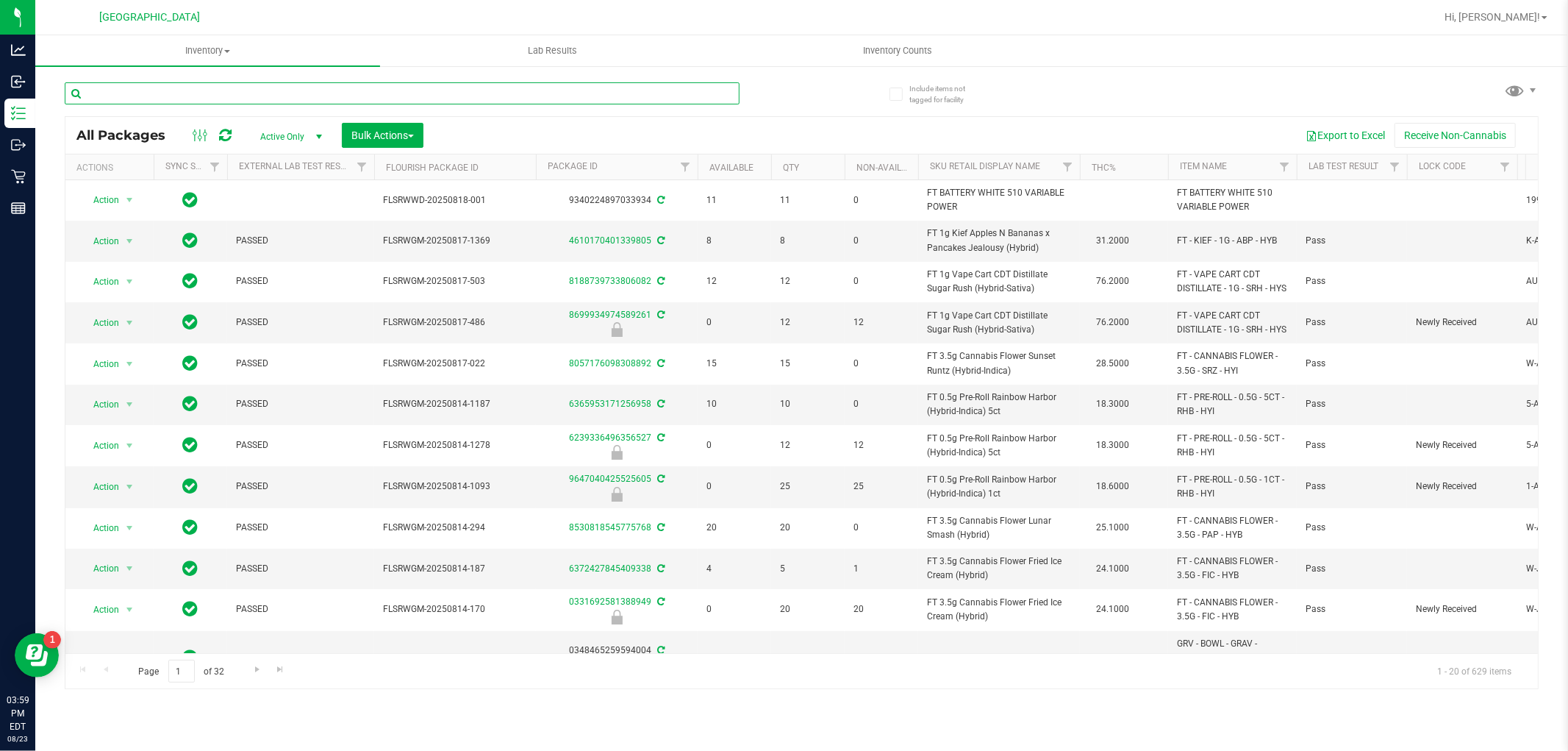
click at [386, 91] on input "text" at bounding box center [402, 93] width 675 height 22
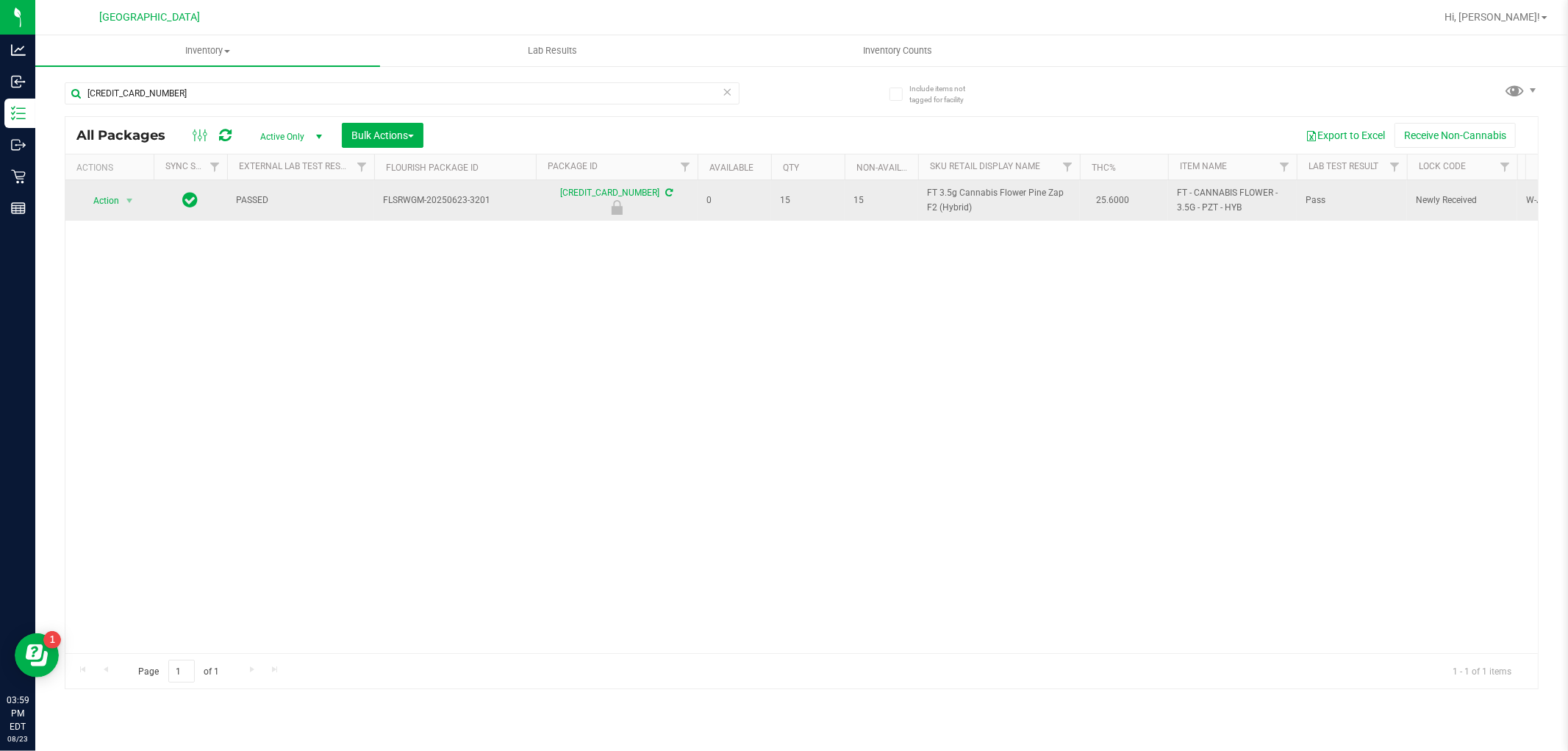
click at [936, 208] on span "FT 3.5g Cannabis Flower Pine Zap F2 (Hybrid)" at bounding box center [999, 199] width 144 height 28
copy td "FT 3.5g Cannabis Flower Pine Zap F2 (Hybrid)"
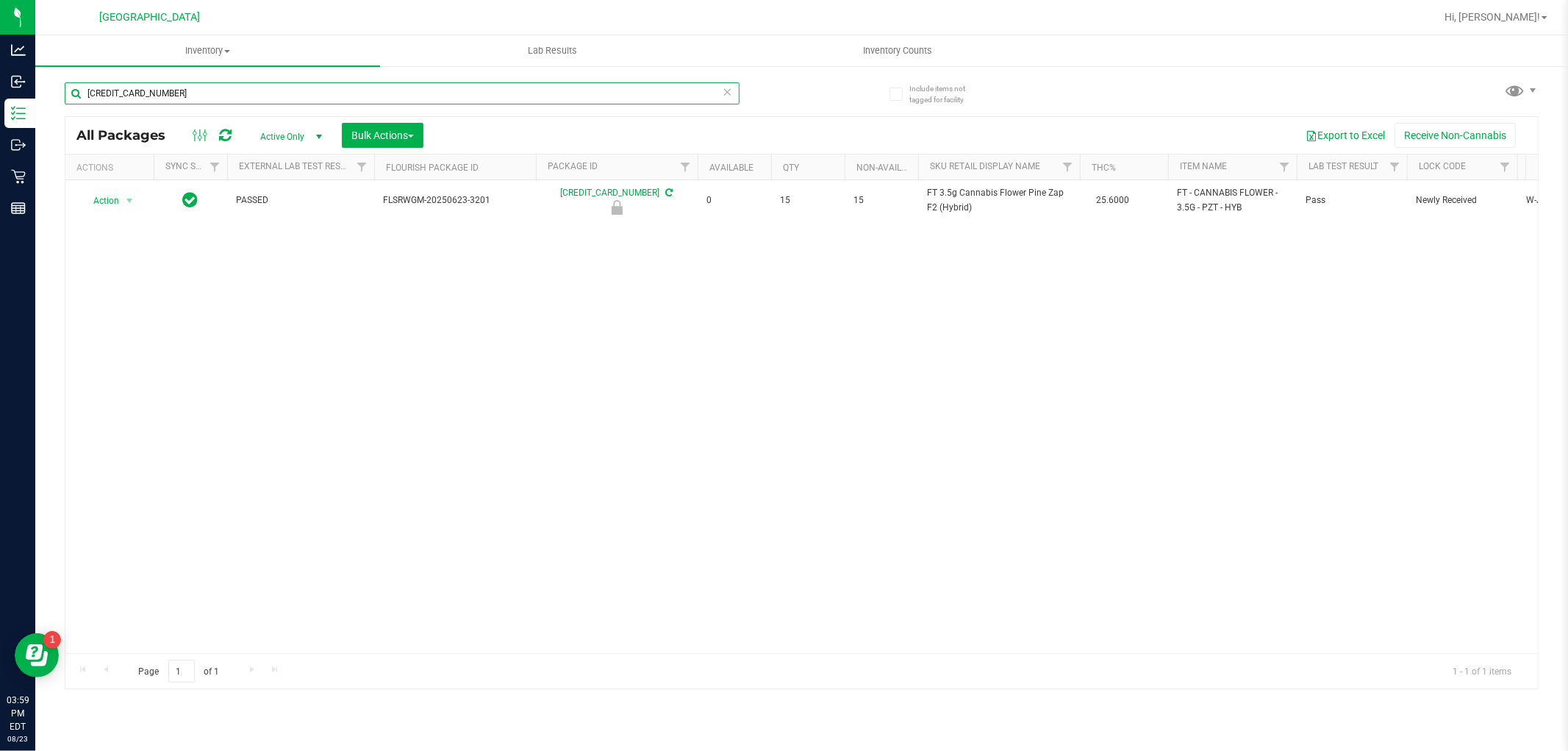
click at [621, 99] on input "3817989231114332" at bounding box center [402, 93] width 675 height 22
paste input "FT 3.5g Cannabis Flower Pine Zap F2 (Hybrid)"
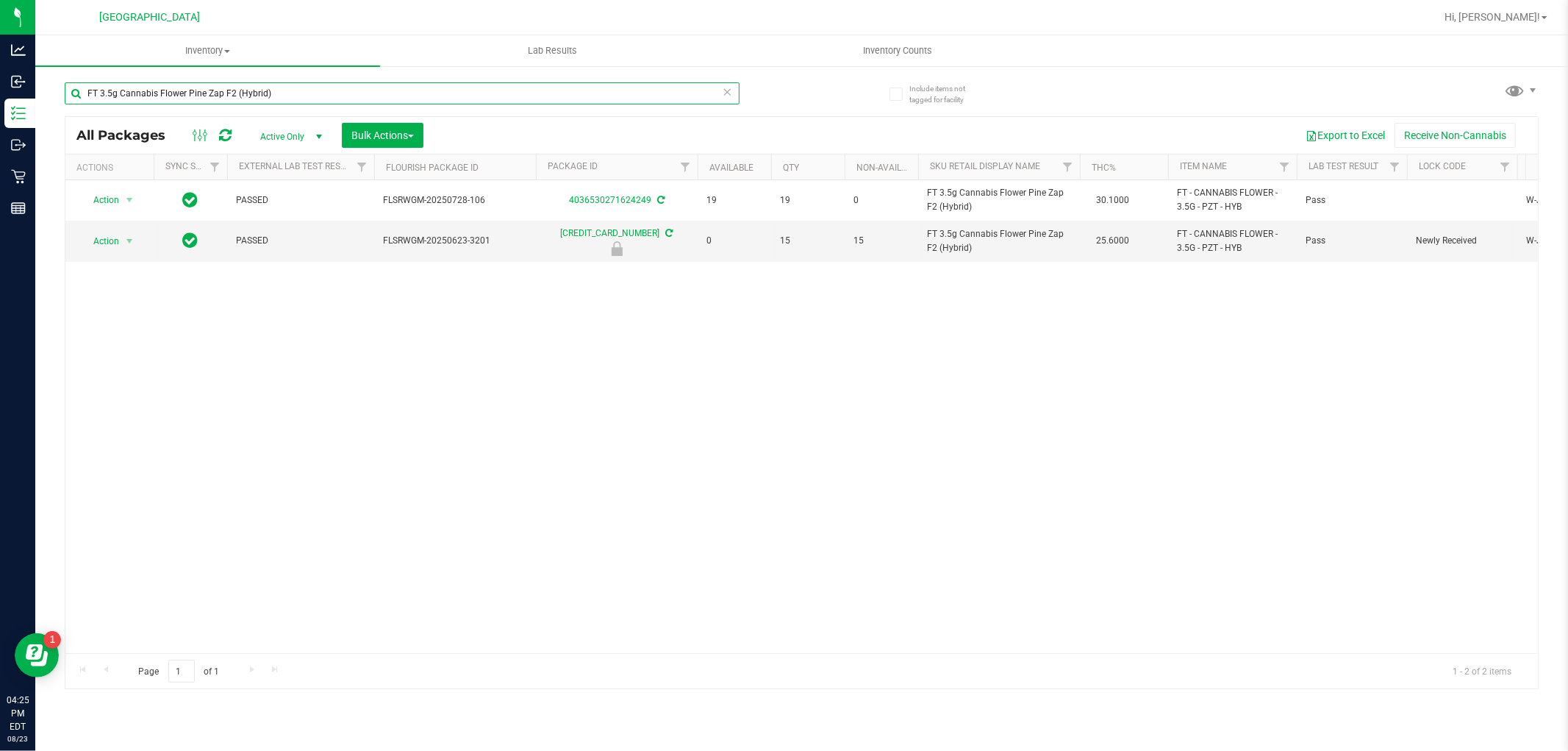
click at [442, 94] on input "FT 3.5g Cannabis Flower Pine Zap F2 (Hybrid)" at bounding box center [402, 93] width 675 height 22
click at [257, 103] on input "cuw" at bounding box center [402, 93] width 675 height 22
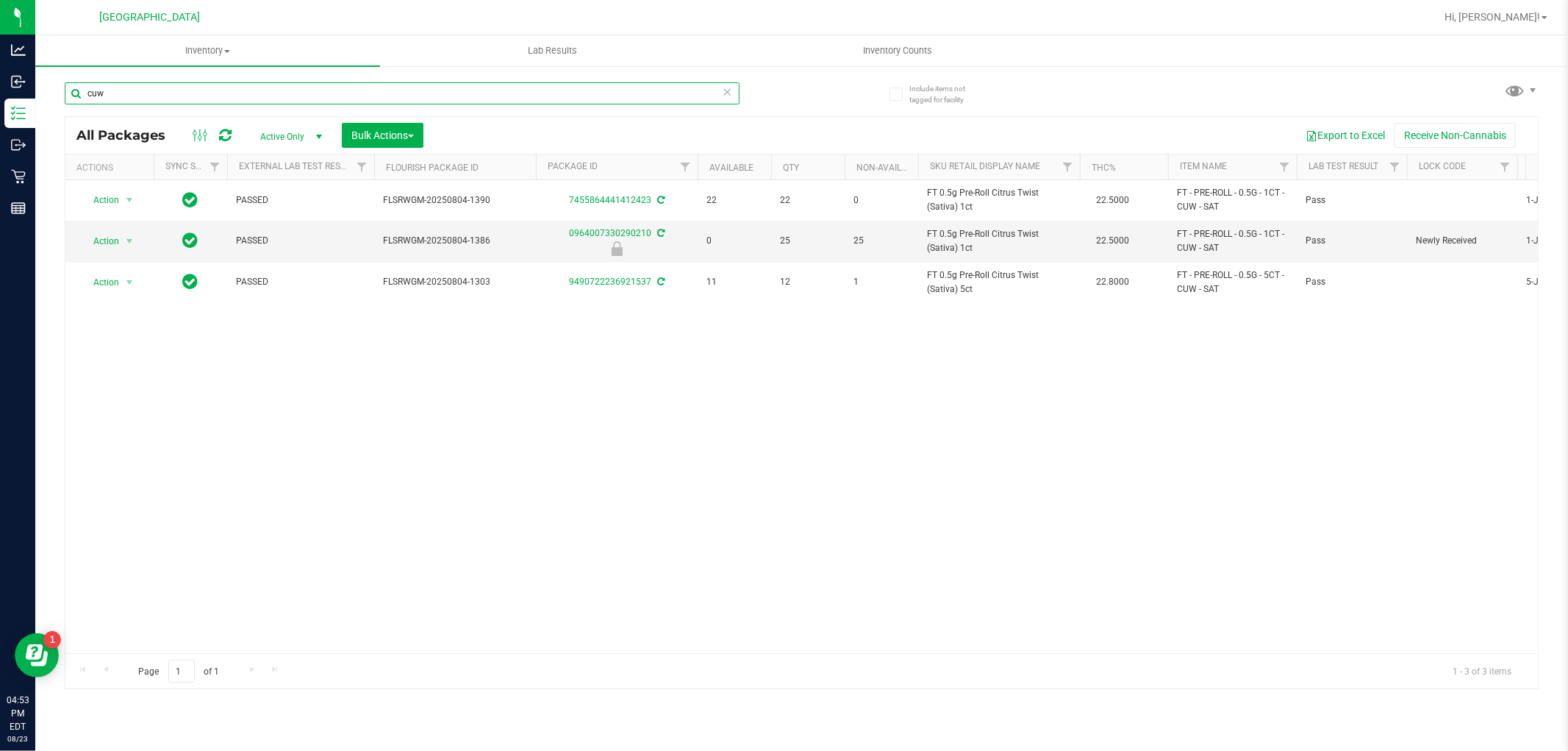
click at [257, 103] on input "cuw" at bounding box center [402, 93] width 675 height 22
type input "aeq"
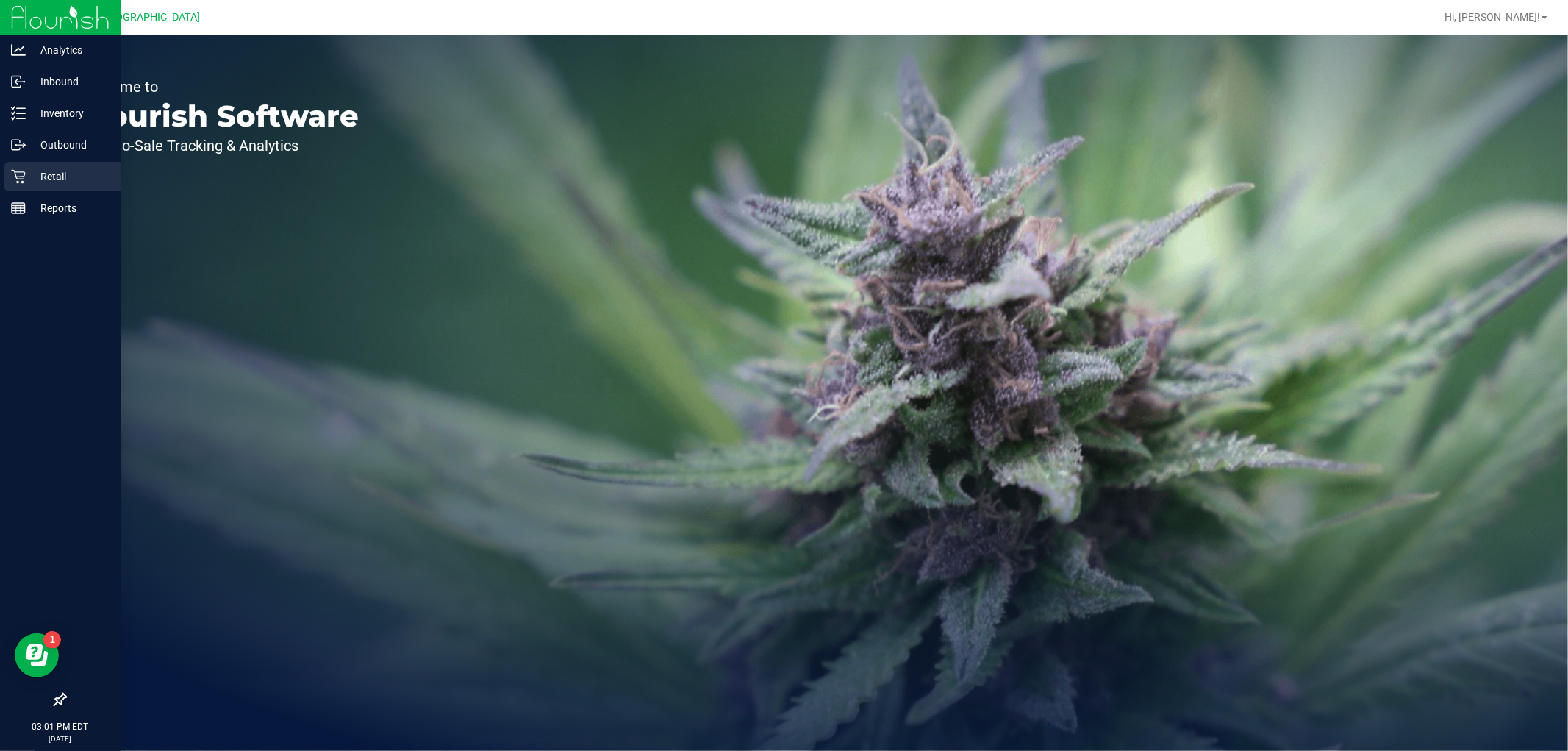
click at [23, 170] on icon at bounding box center [19, 177] width 15 height 15
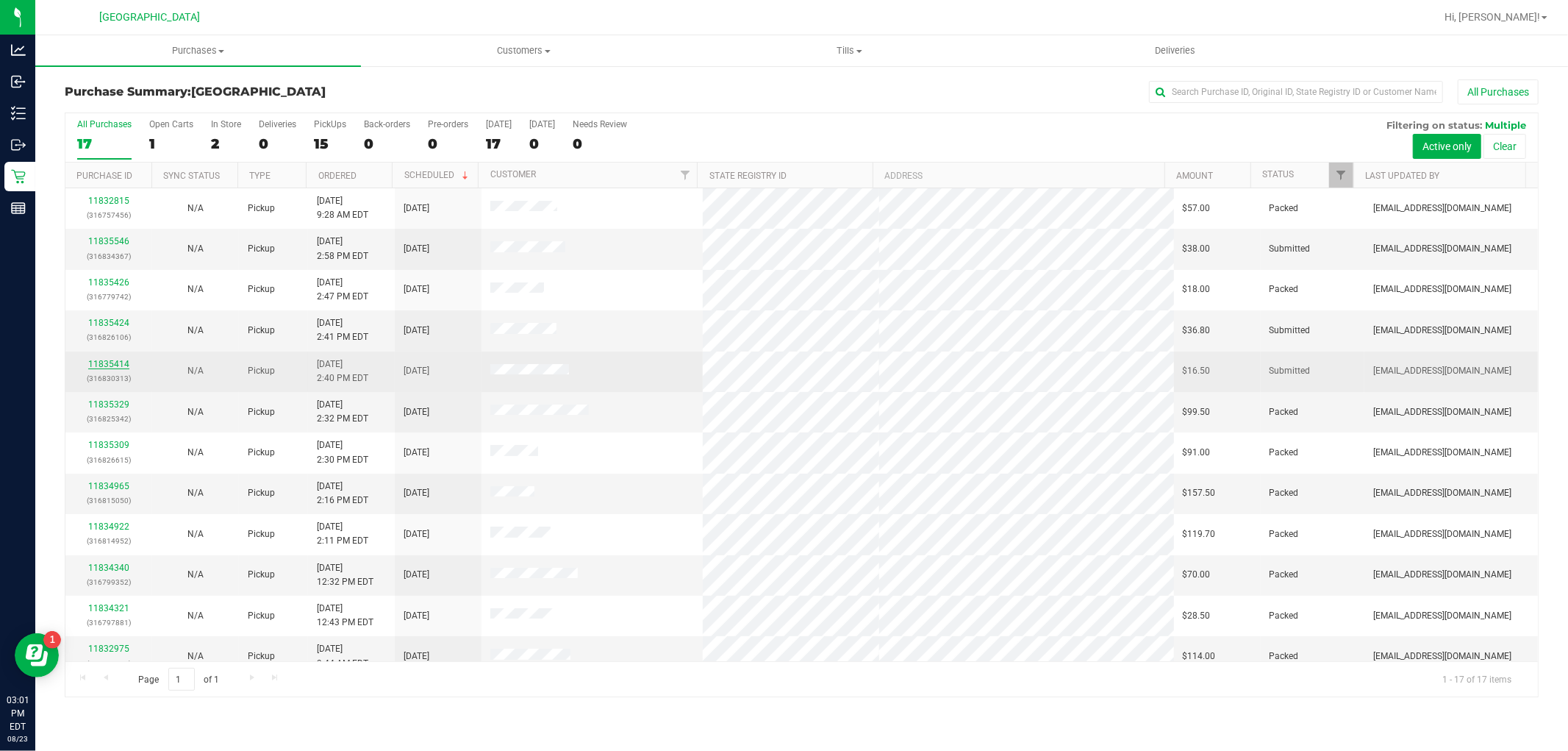
click at [118, 363] on link "11835414" at bounding box center [108, 364] width 41 height 10
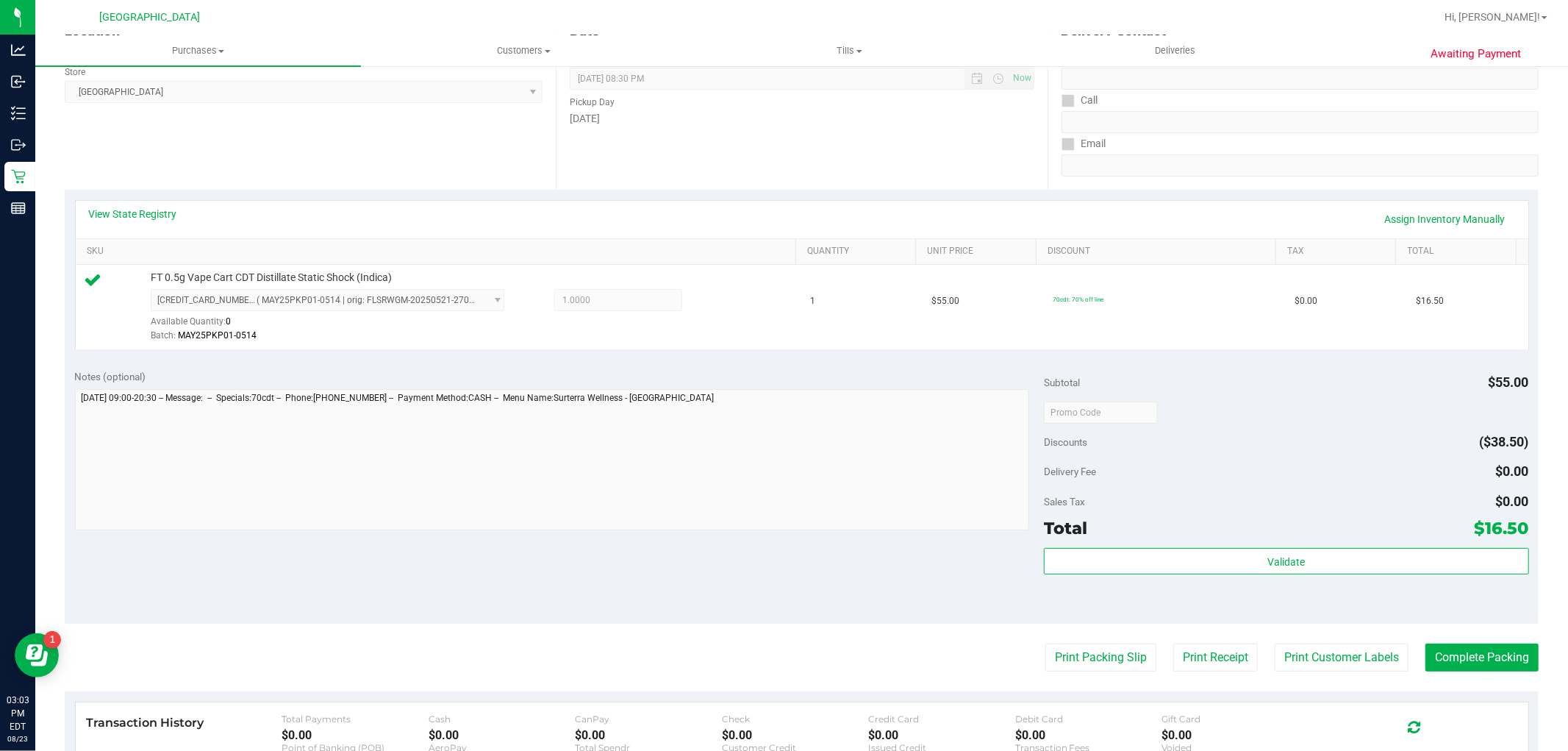
scroll to position [452, 0]
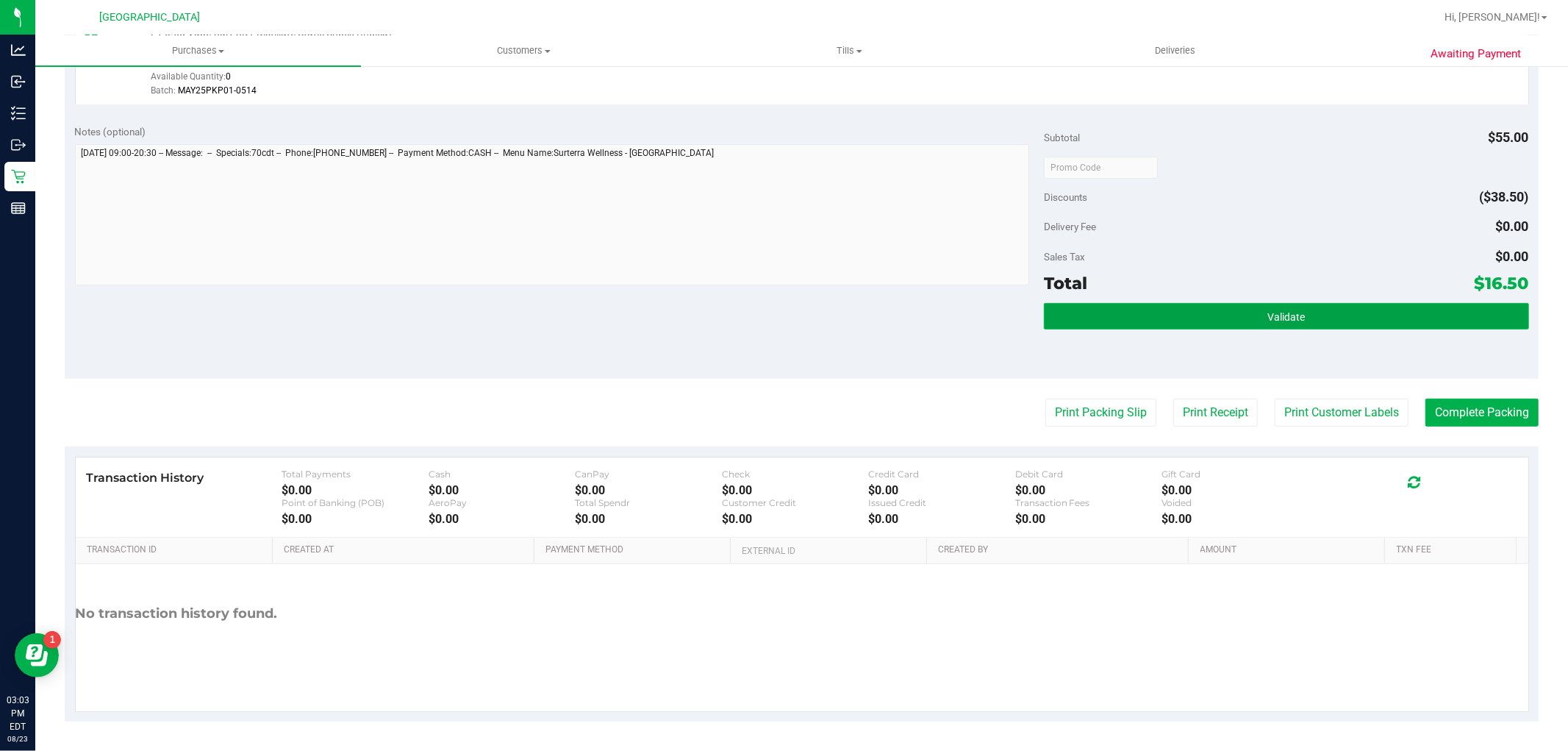
click at [1342, 325] on button "Validate" at bounding box center [1286, 316] width 484 height 27
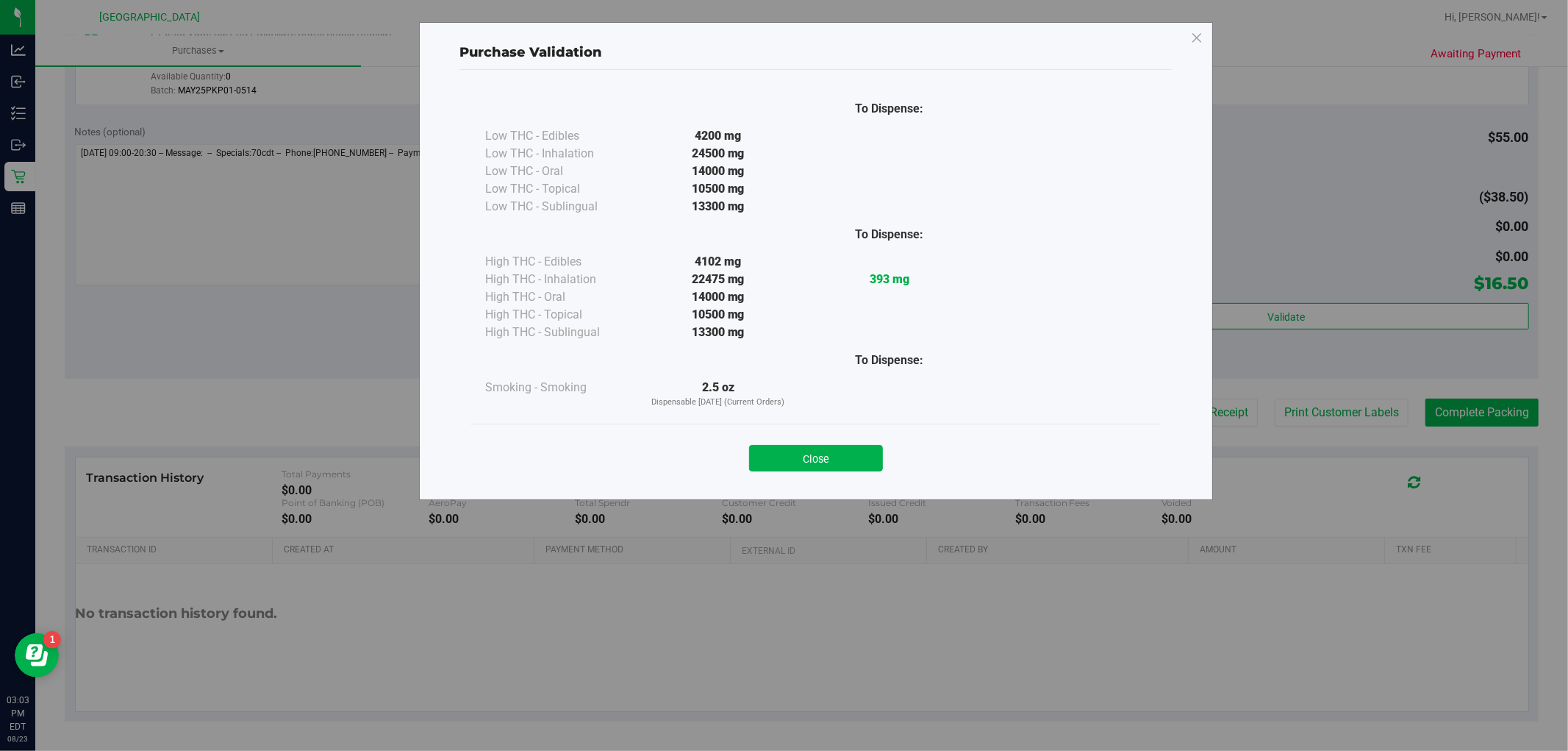
click at [801, 451] on button "Close" at bounding box center [816, 458] width 134 height 27
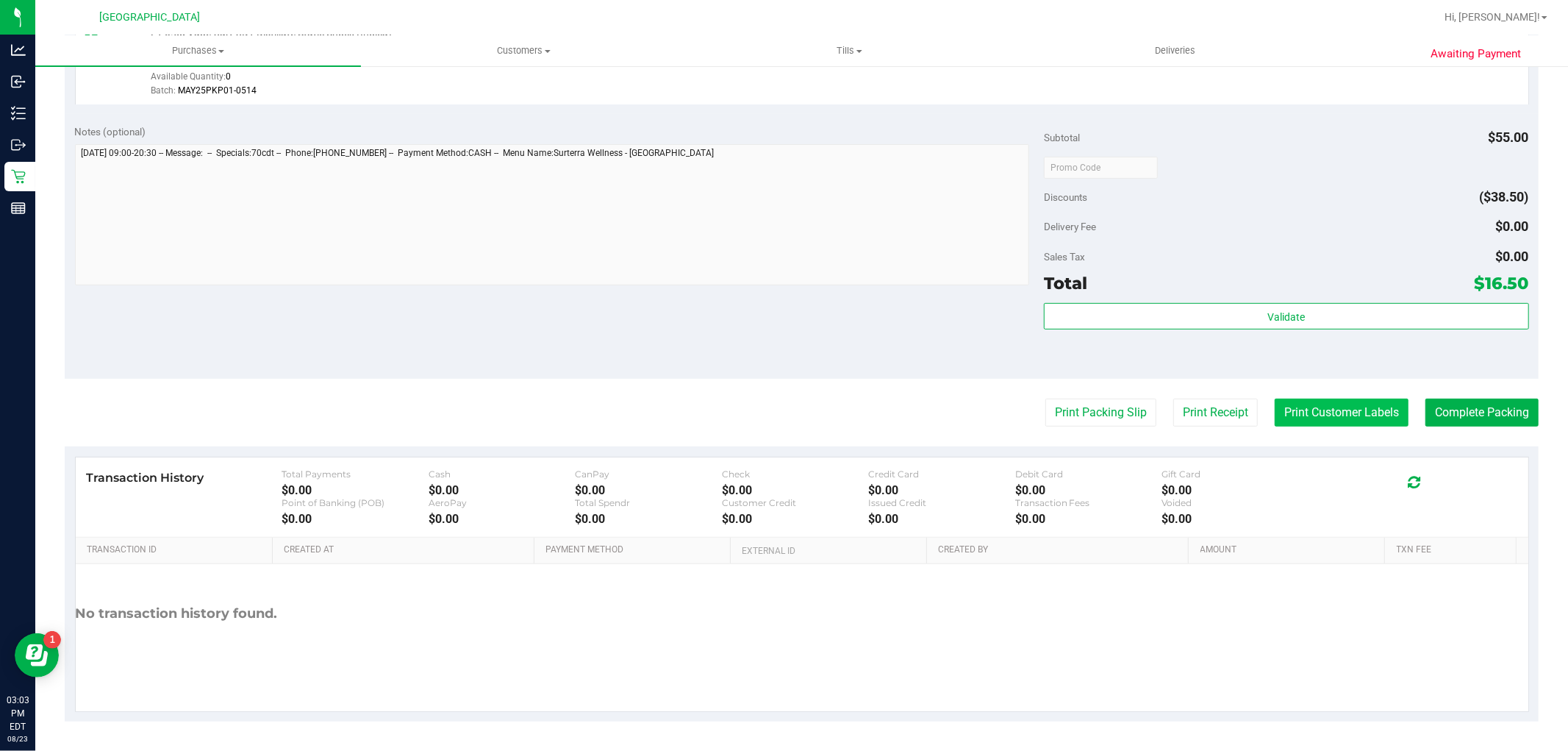
click at [1336, 407] on button "Print Customer Labels" at bounding box center [1342, 413] width 134 height 28
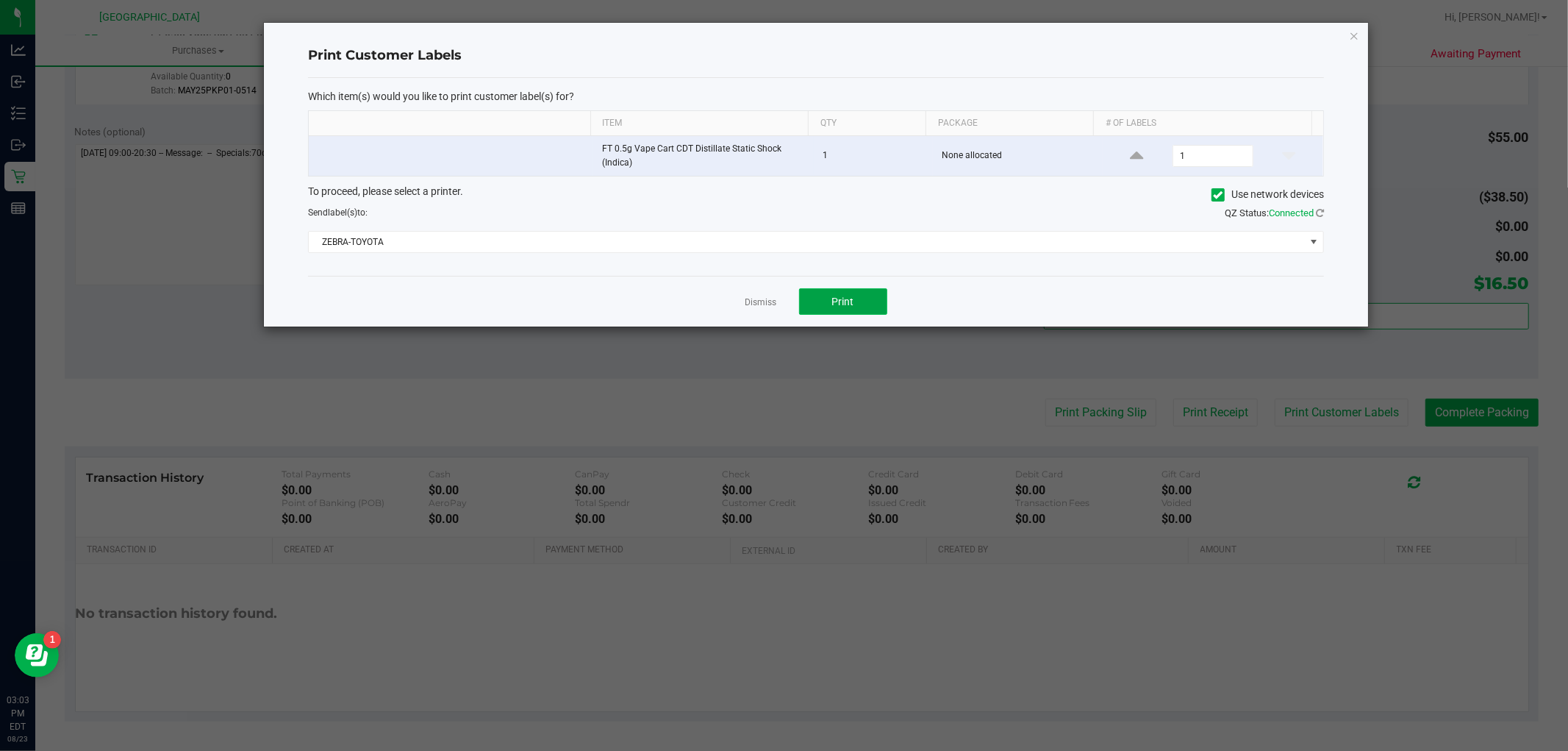
click at [842, 303] on span "Print" at bounding box center [843, 301] width 22 height 12
click at [769, 308] on link "Dismiss" at bounding box center [761, 302] width 31 height 12
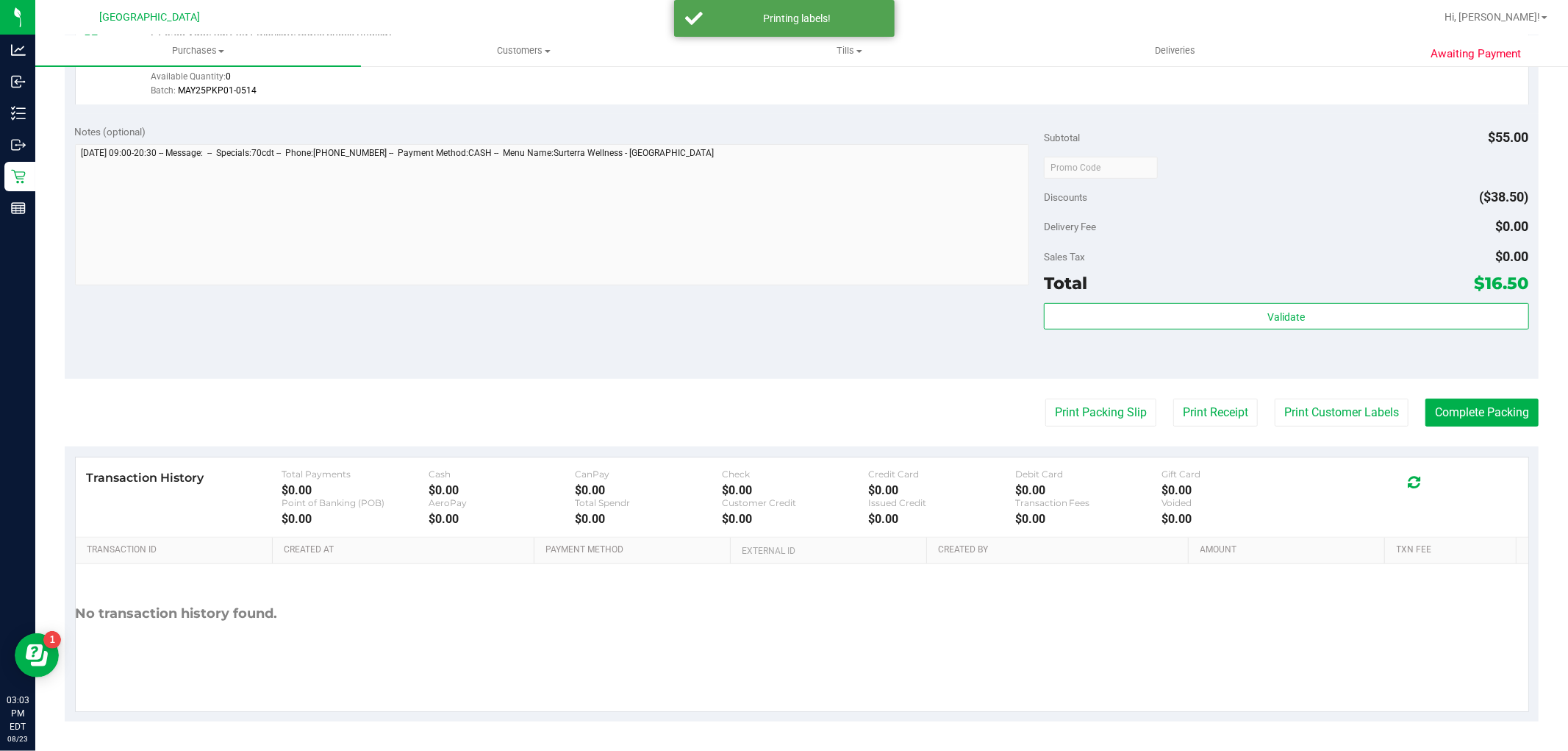
click at [1482, 394] on purchase-details "Back Edit Purchase Cancel Purchase View Profile # 11835414 BioTrack ID: - Submi…" at bounding box center [801, 174] width 1474 height 1094
click at [1482, 401] on button "Complete Packing" at bounding box center [1482, 413] width 113 height 28
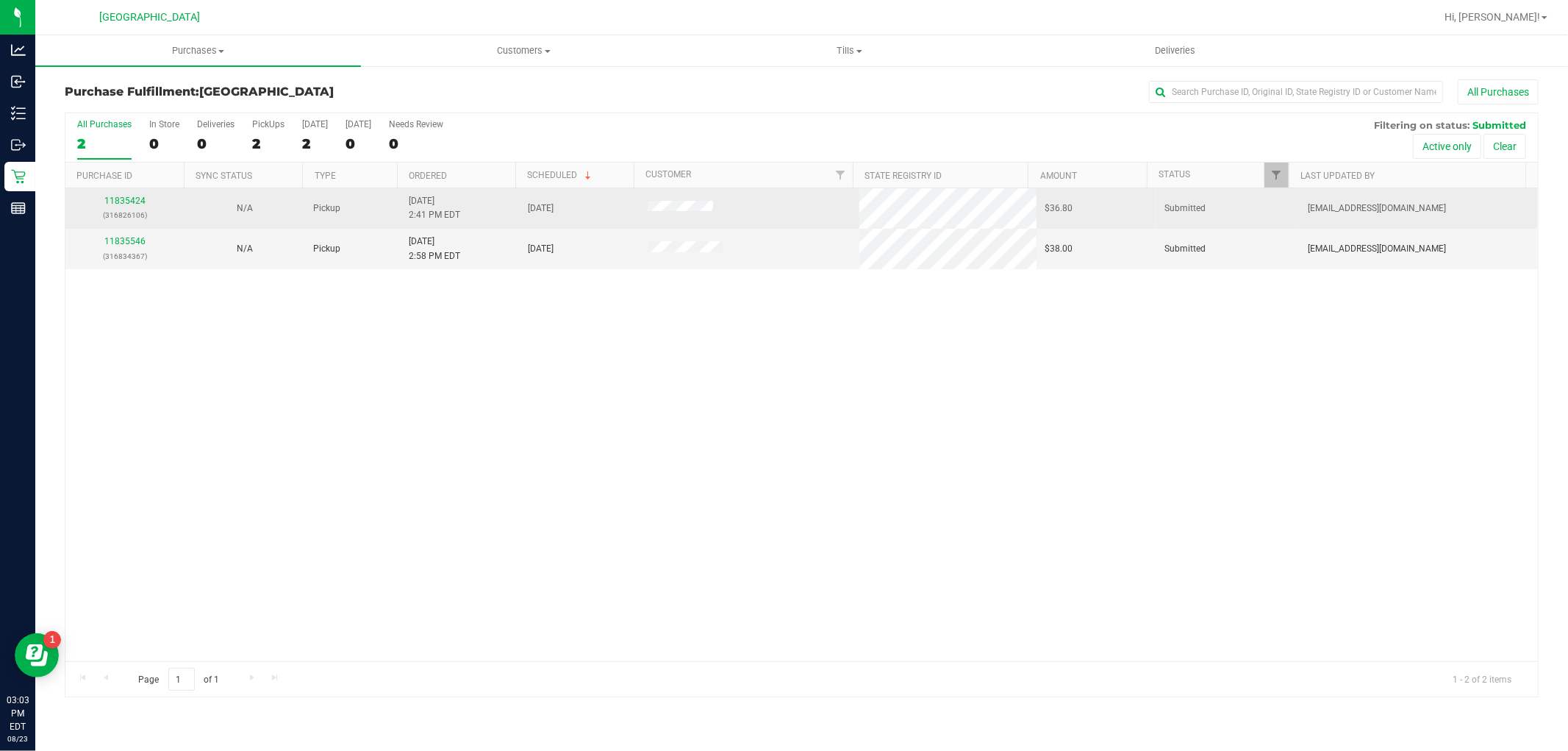
click at [126, 193] on td "11835424 (316826106)" at bounding box center [125, 208] width 119 height 40
click at [119, 199] on link "11835424" at bounding box center [124, 200] width 41 height 10
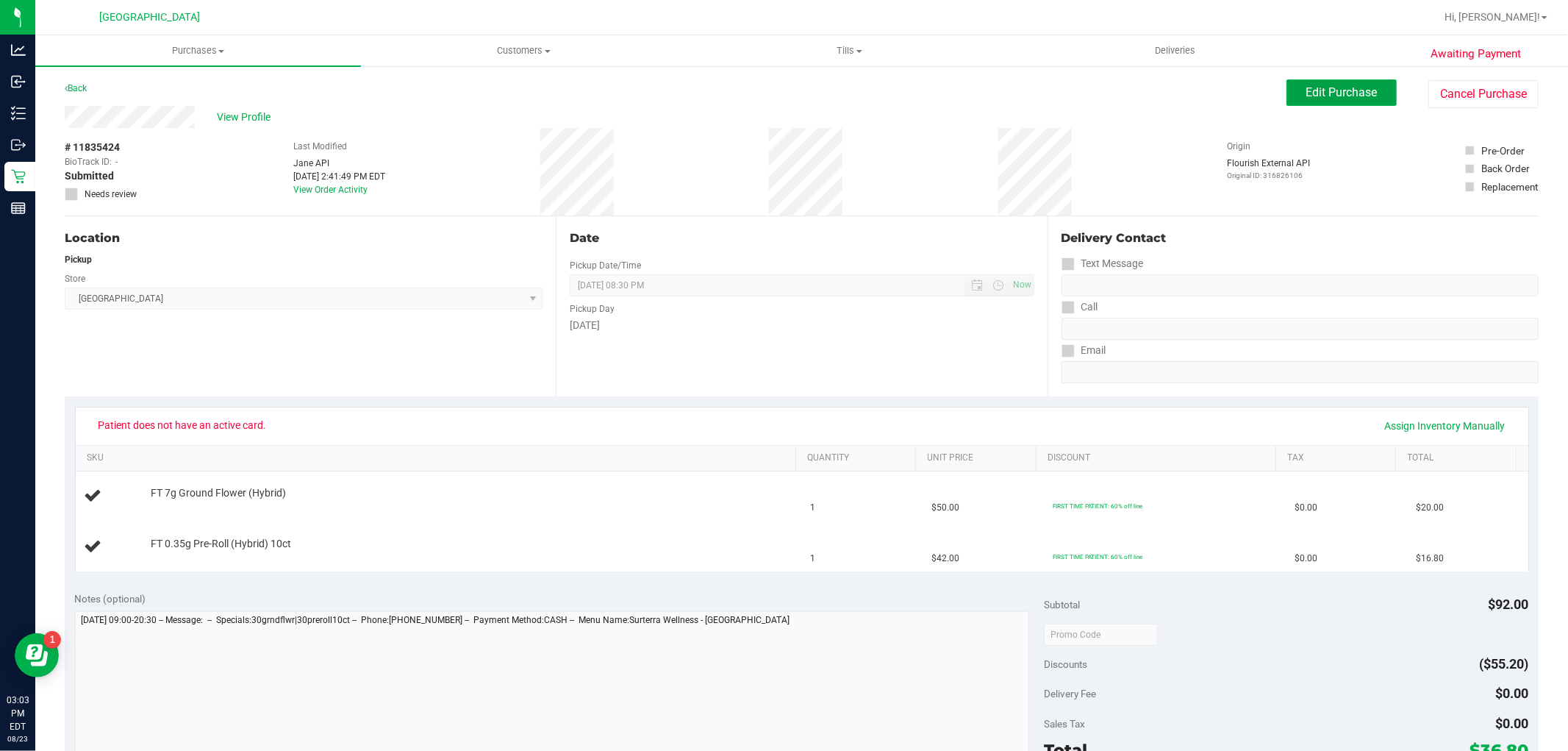
click at [1316, 91] on span "Edit Purchase" at bounding box center [1342, 92] width 71 height 14
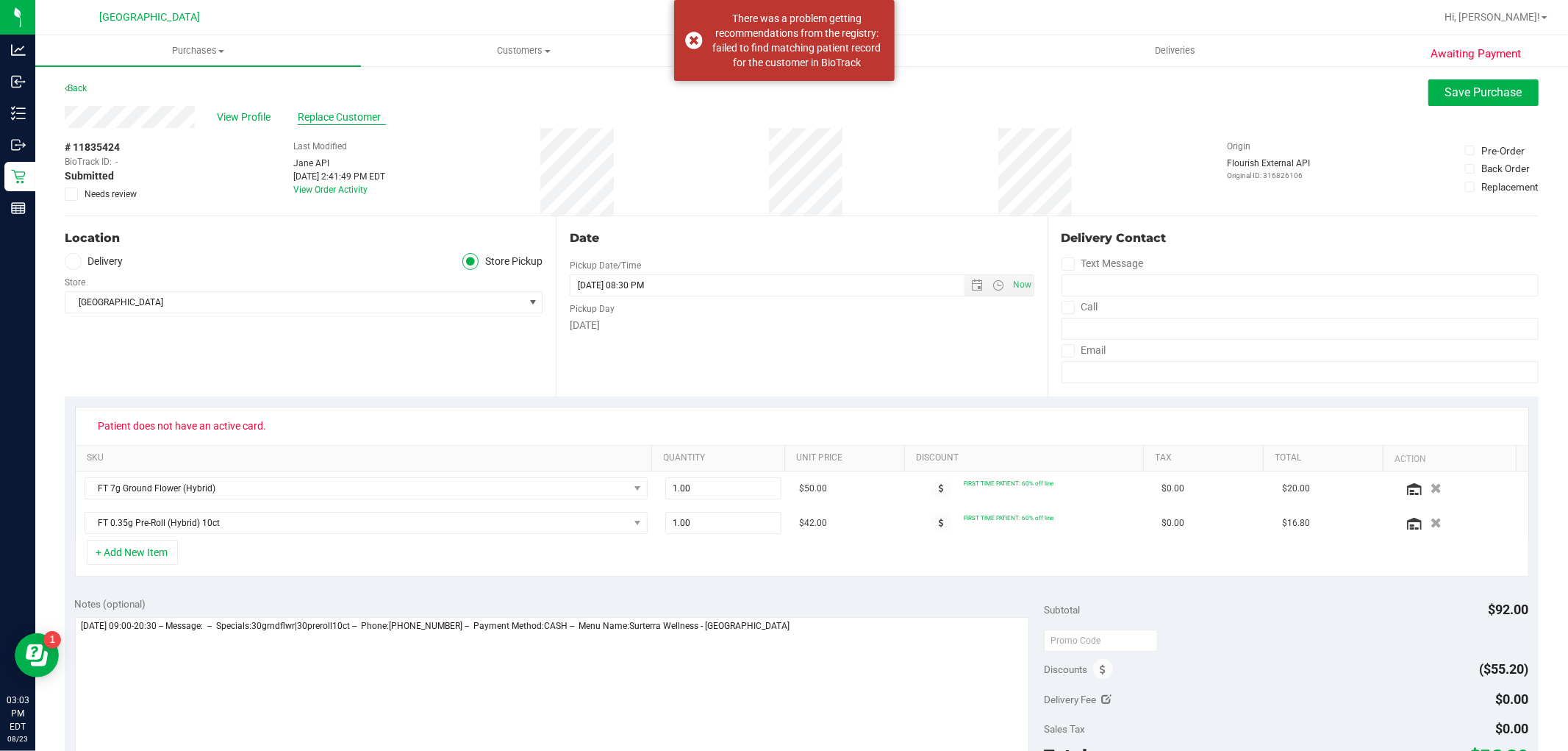
click at [316, 114] on span "Replace Customer" at bounding box center [341, 117] width 88 height 15
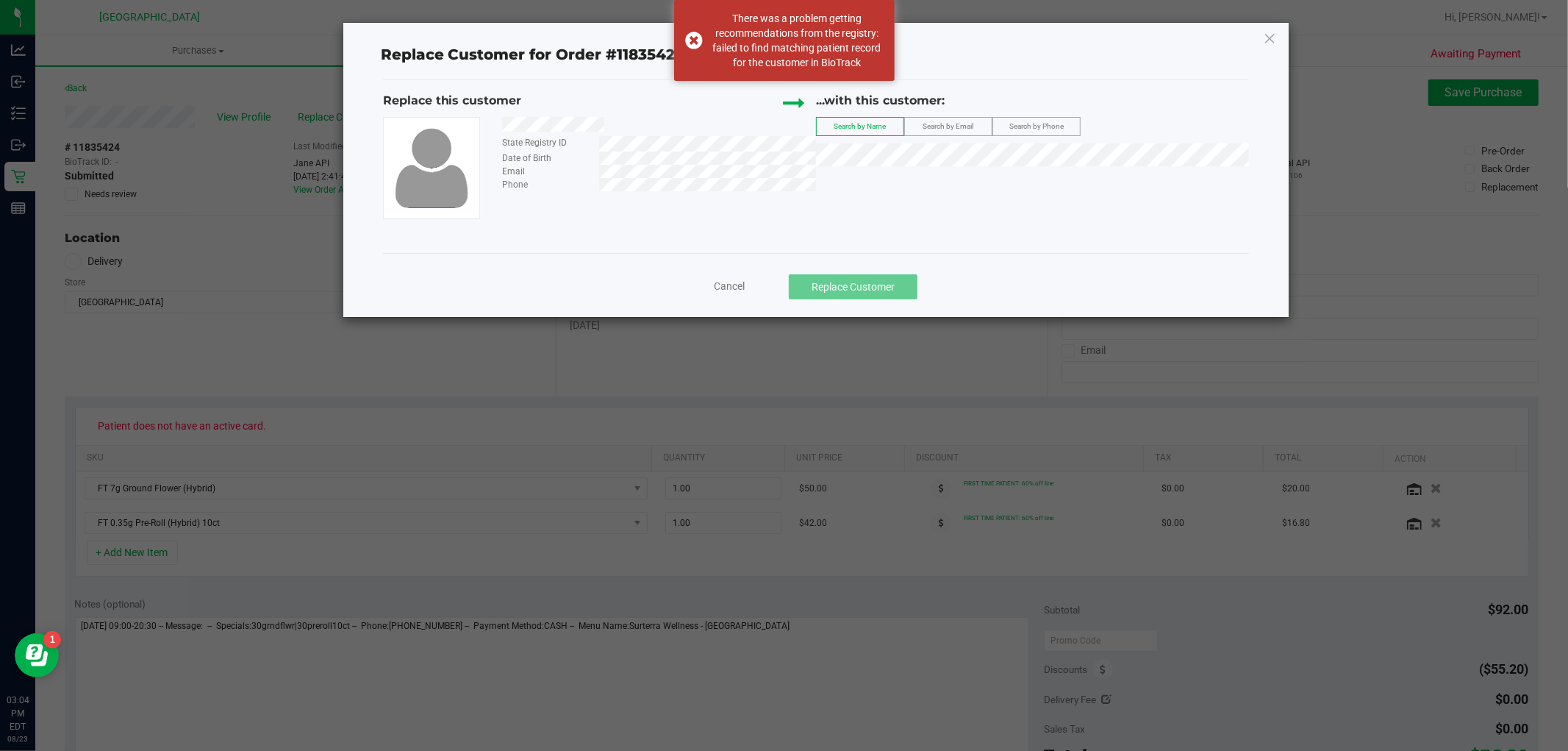
click at [607, 128] on div at bounding box center [654, 127] width 325 height 19
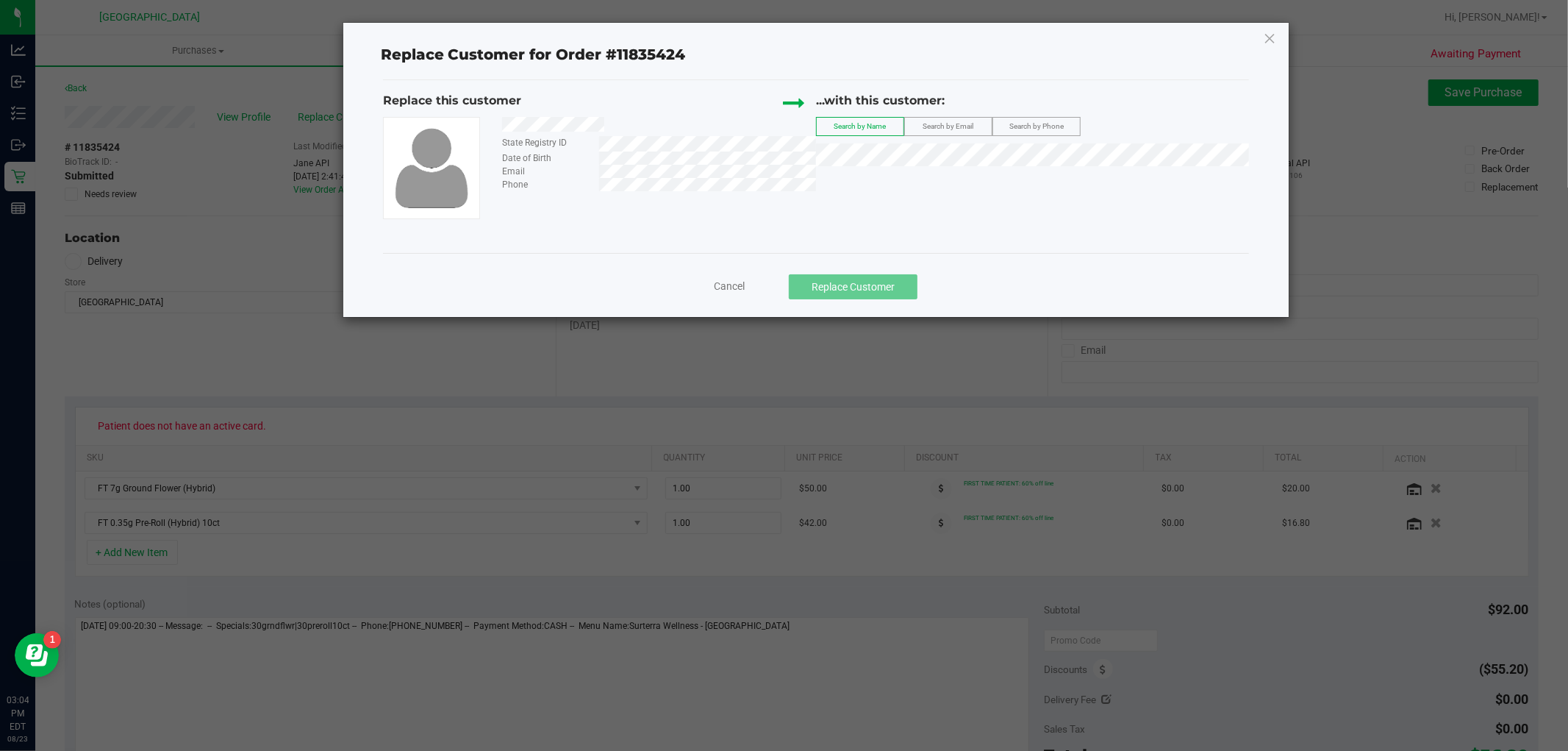
click at [929, 120] on label "Search by Email" at bounding box center [948, 127] width 87 height 18
click at [608, 195] on div "State Registry ID Date of Birth Email Phone" at bounding box center [600, 168] width 433 height 103
click at [1022, 118] on label "Search by Phone" at bounding box center [1037, 127] width 87 height 18
click at [1270, 40] on icon at bounding box center [1269, 38] width 13 height 23
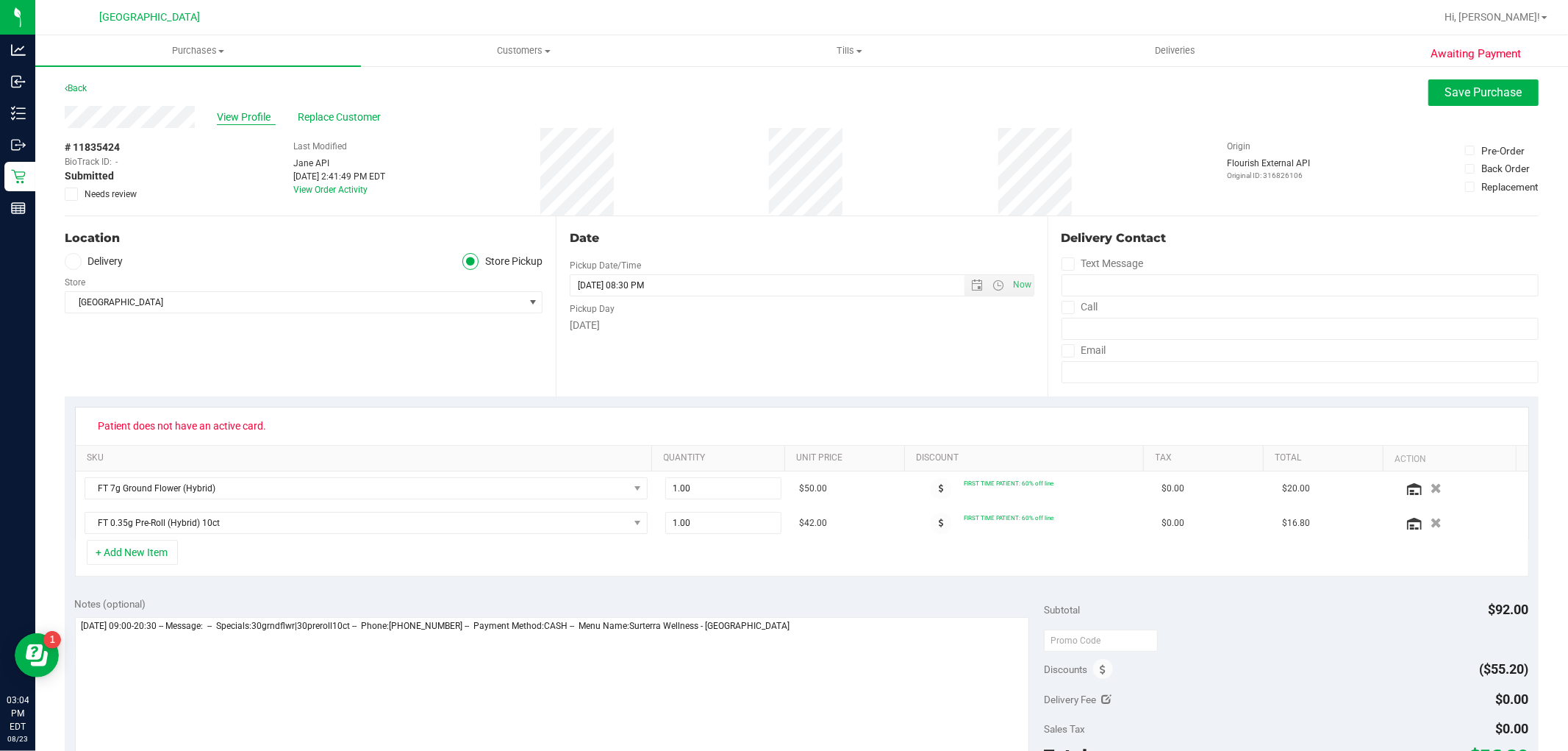
click at [233, 120] on span "View Profile" at bounding box center [246, 117] width 59 height 15
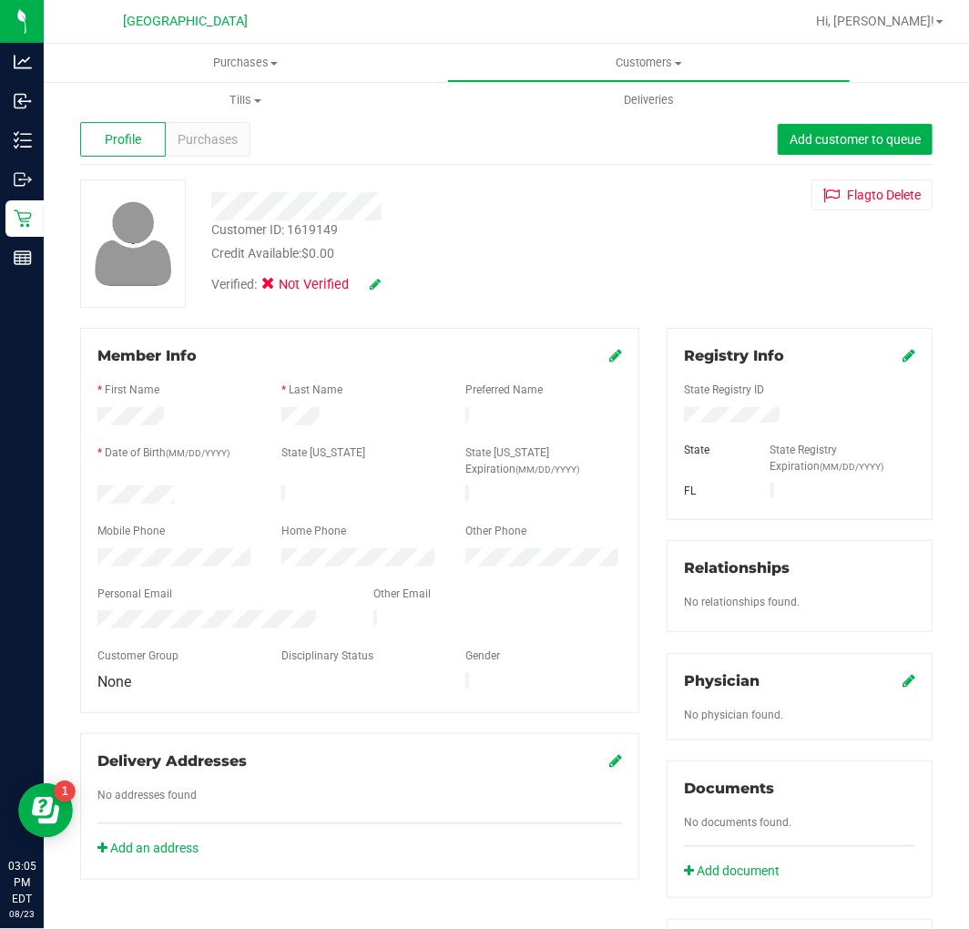
click at [258, 192] on div at bounding box center [418, 199] width 440 height 41
click at [903, 356] on icon at bounding box center [909, 355] width 13 height 15
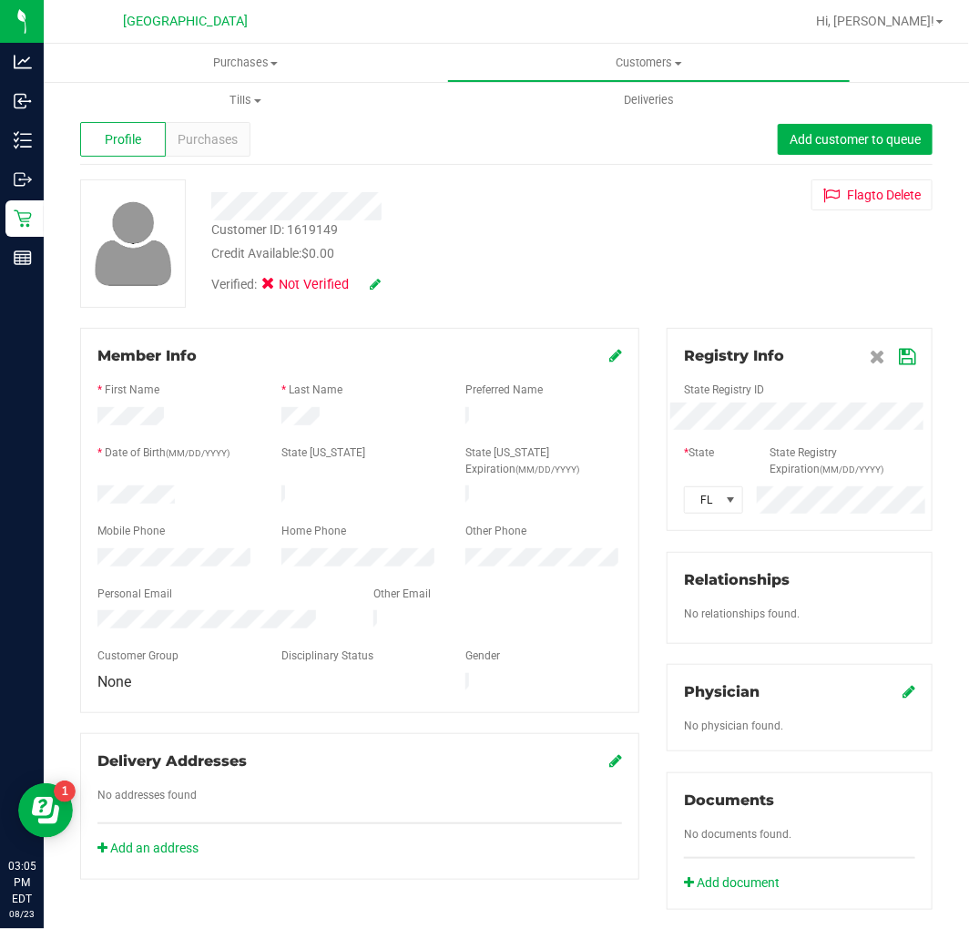
click at [614, 433] on div "Member Info * First Name * Last Name Preferred Name * Date of Birth (MM/DD/YYYY…" at bounding box center [507, 806] width 880 height 956
click at [899, 362] on icon at bounding box center [907, 357] width 16 height 15
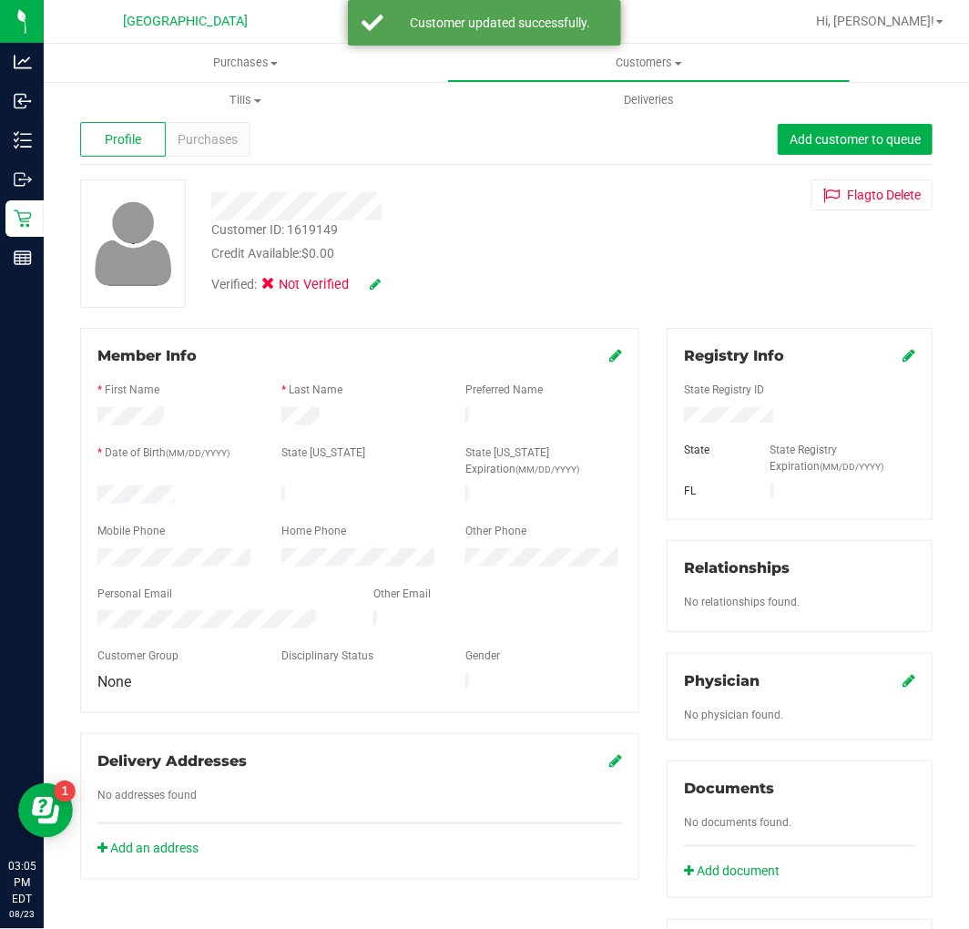
click at [371, 278] on icon at bounding box center [375, 284] width 11 height 13
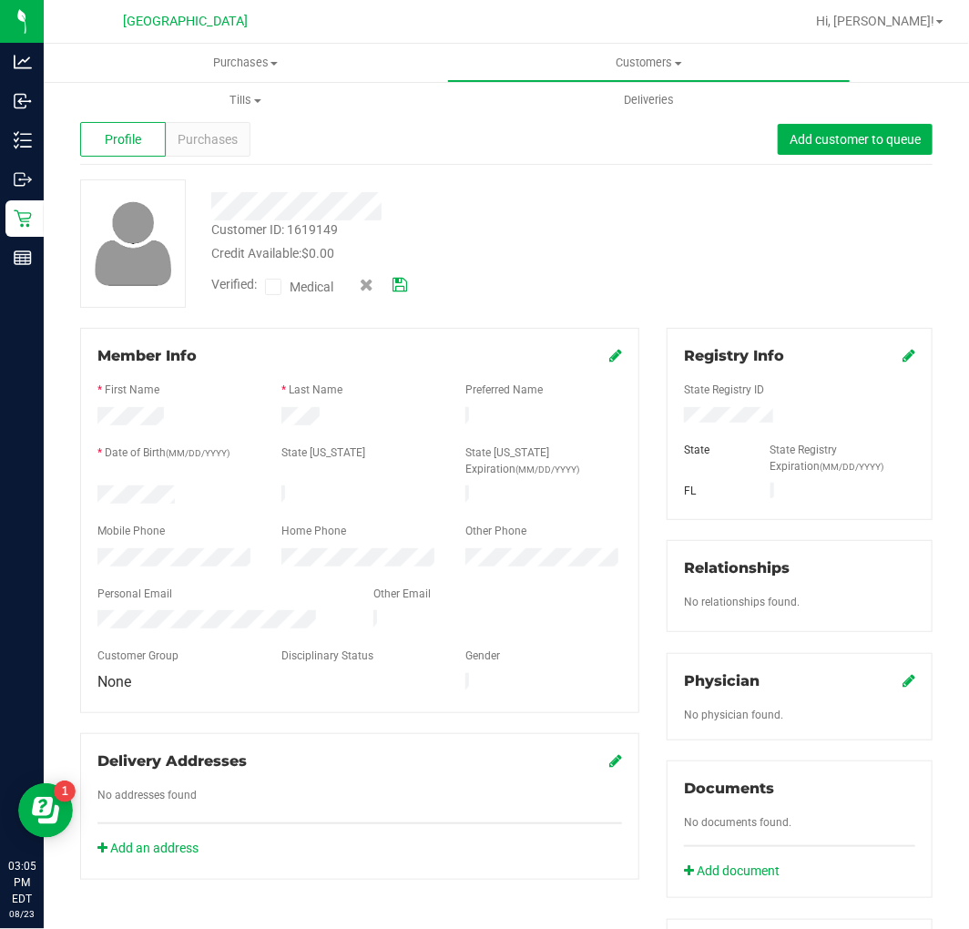
click at [279, 285] on span at bounding box center [273, 287] width 16 height 16
click at [0, 0] on input "Medical" at bounding box center [0, 0] width 0 height 0
click at [405, 292] on icon at bounding box center [400, 285] width 15 height 13
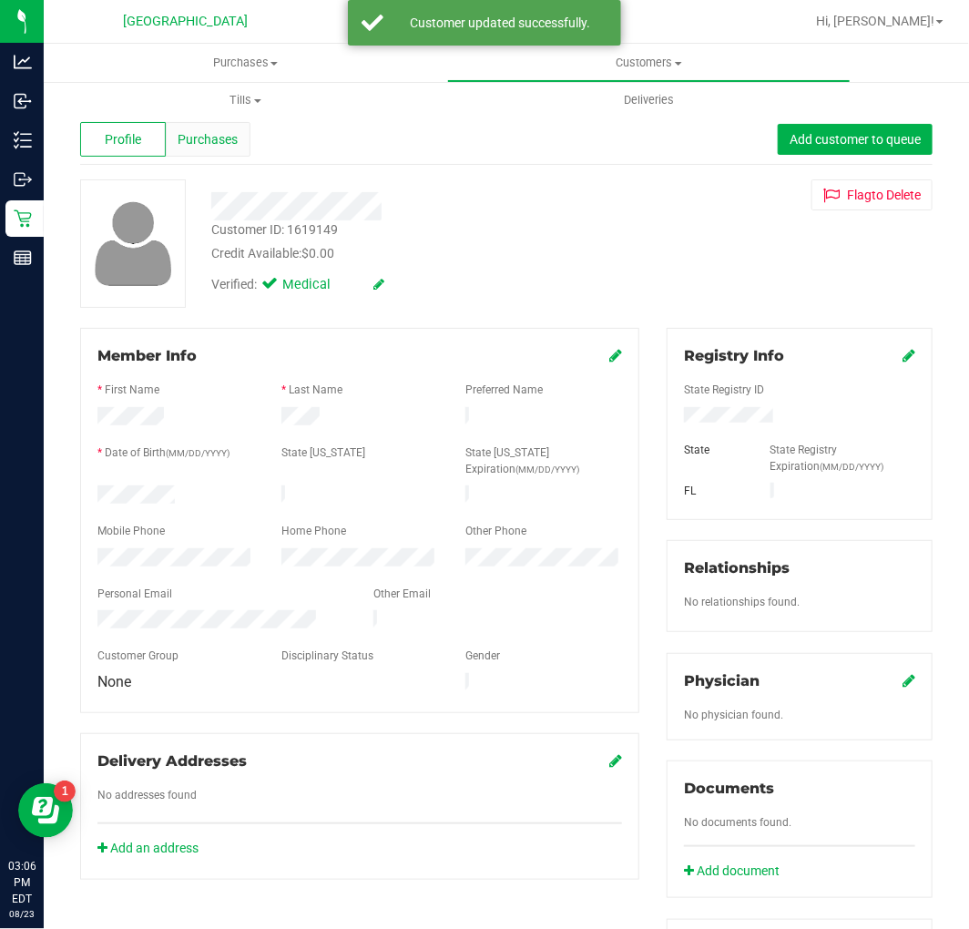
click at [221, 131] on span "Purchases" at bounding box center [208, 139] width 60 height 19
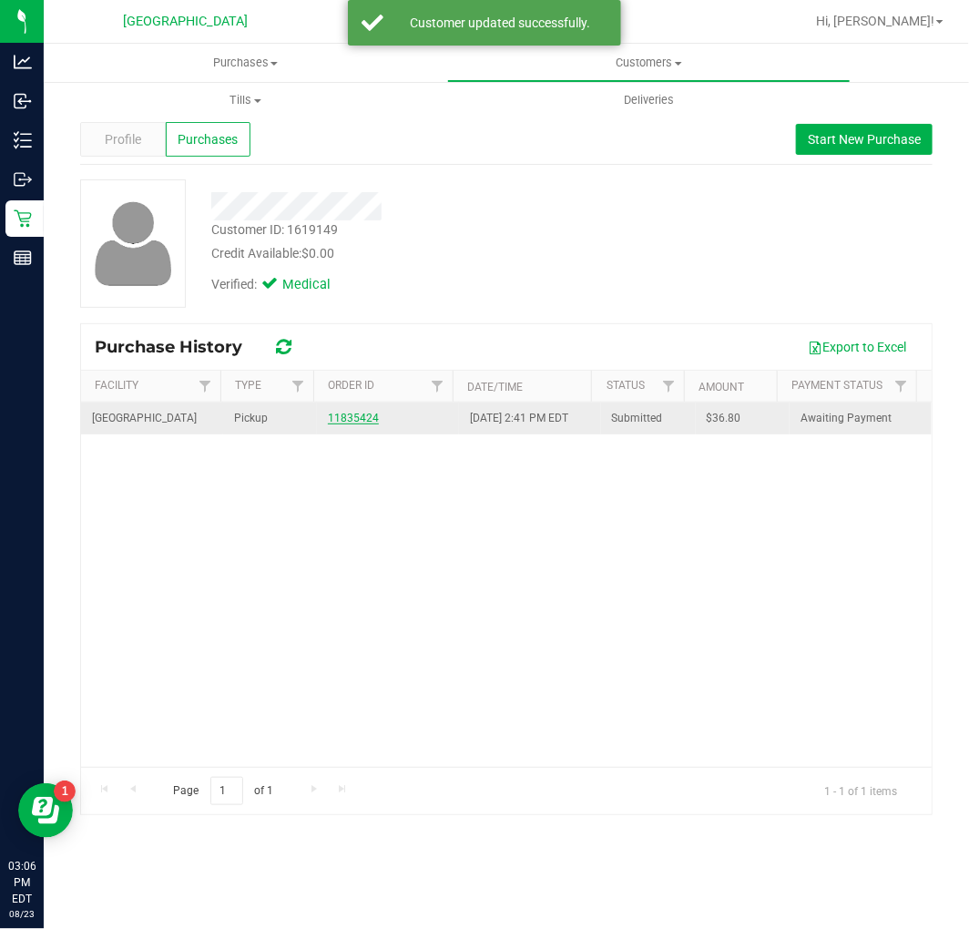
click at [340, 422] on link "11835424" at bounding box center [353, 418] width 51 height 13
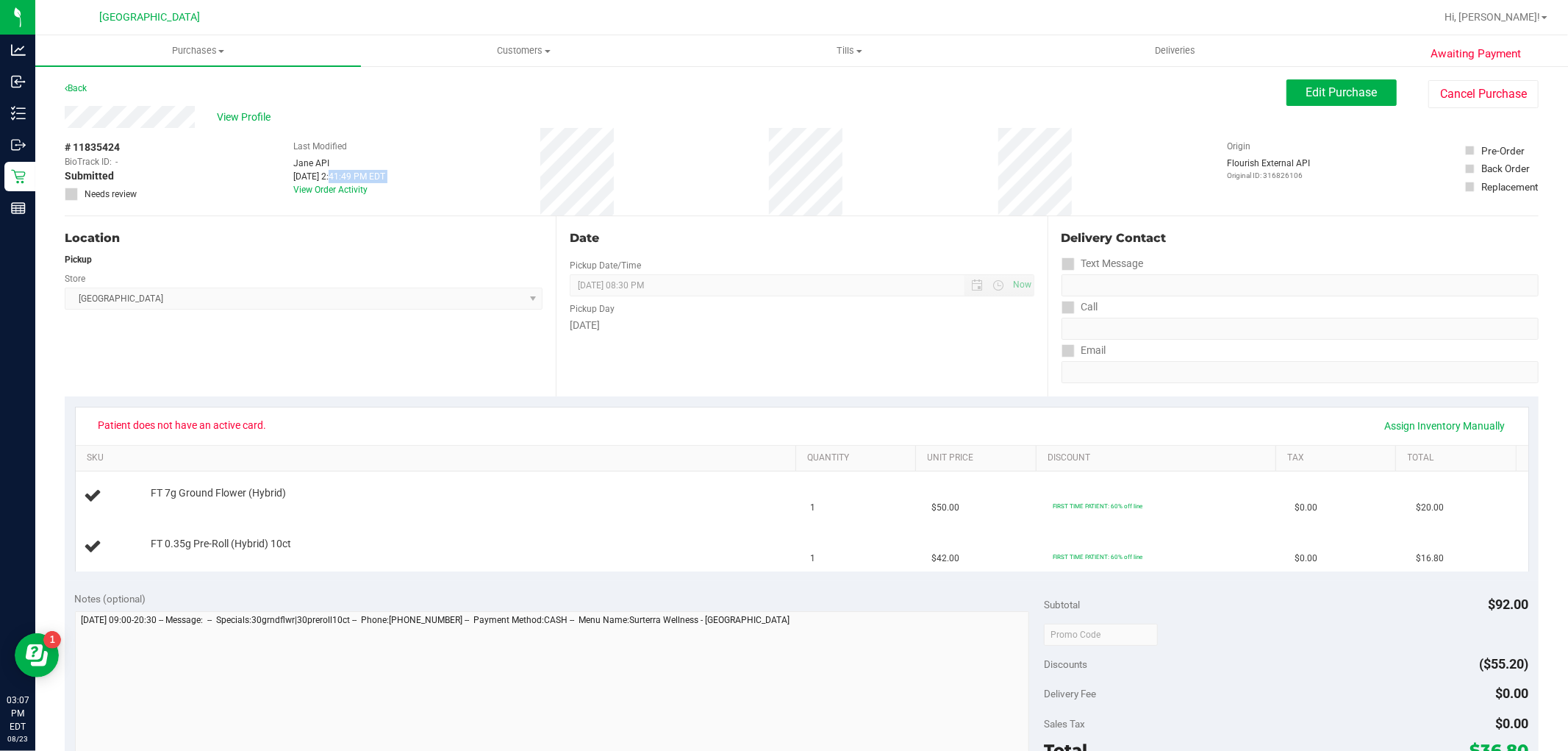
drag, startPoint x: 265, startPoint y: 201, endPoint x: 280, endPoint y: 203, distance: 15.1
click at [280, 210] on div "# 11835424 BioTrack ID: - Submitted Needs review Last Modified Jane API Aug 23,…" at bounding box center [801, 172] width 1474 height 87
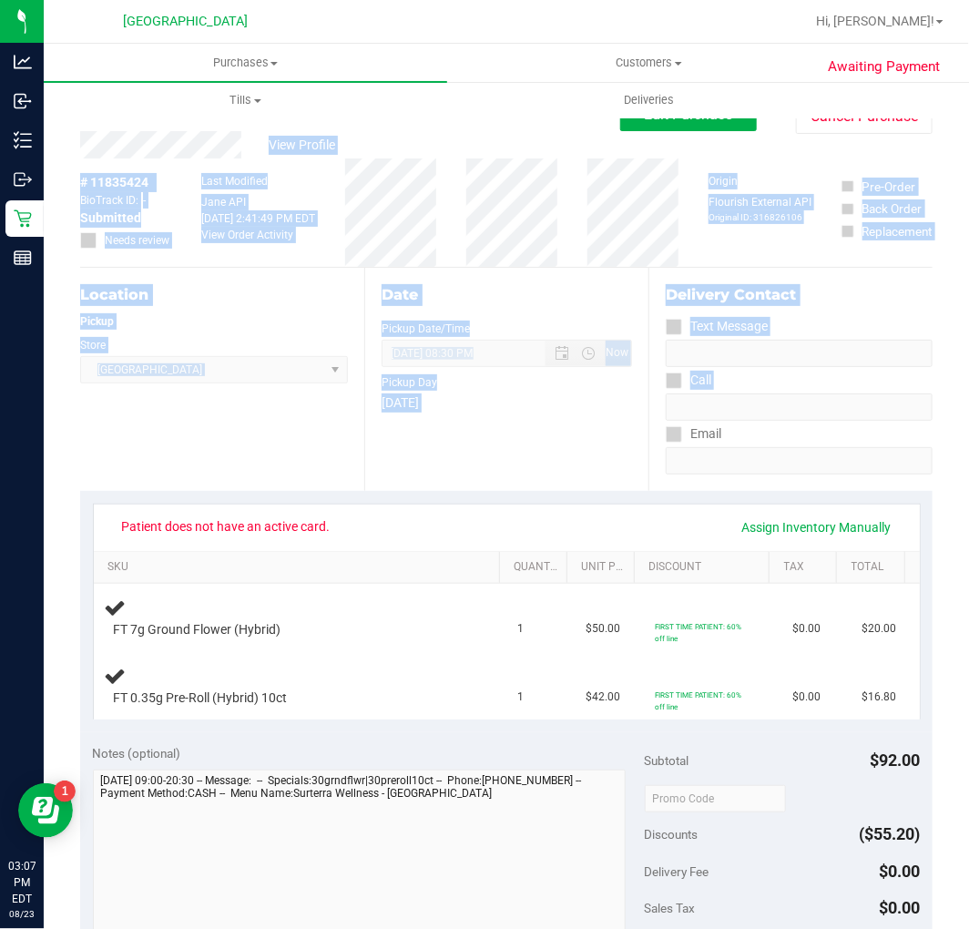
click at [969, 420] on html "Analytics Inbound Inventory Outbound Retail Reports 03:07 PM EDT 08/23/2025 08/…" at bounding box center [484, 464] width 969 height 929
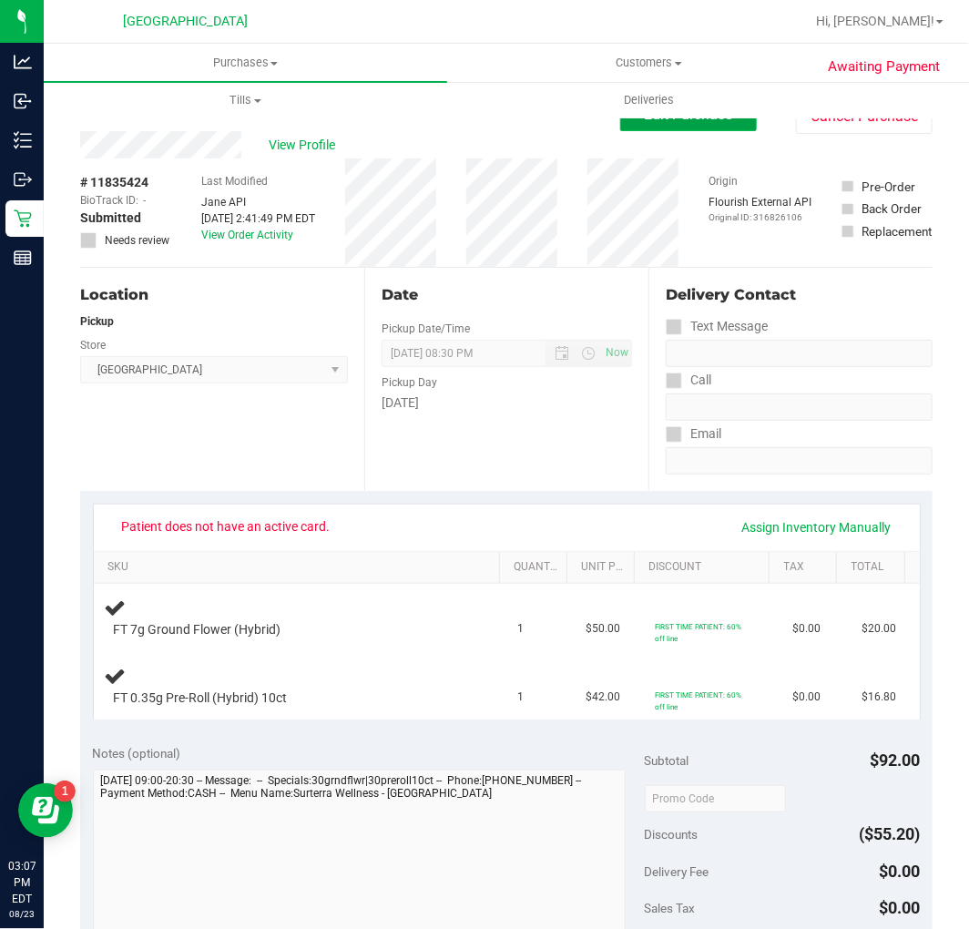
click at [692, 124] on button "Edit Purchase" at bounding box center [688, 114] width 137 height 33
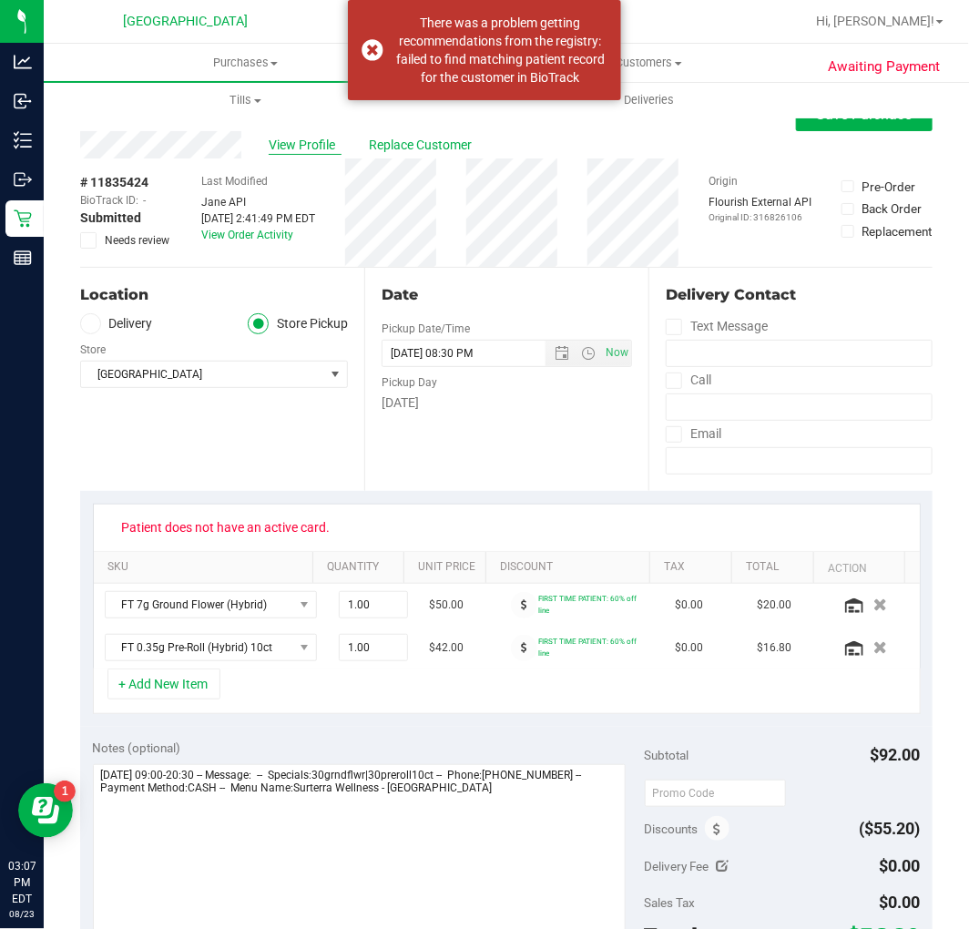
click at [288, 138] on span "View Profile" at bounding box center [305, 145] width 73 height 19
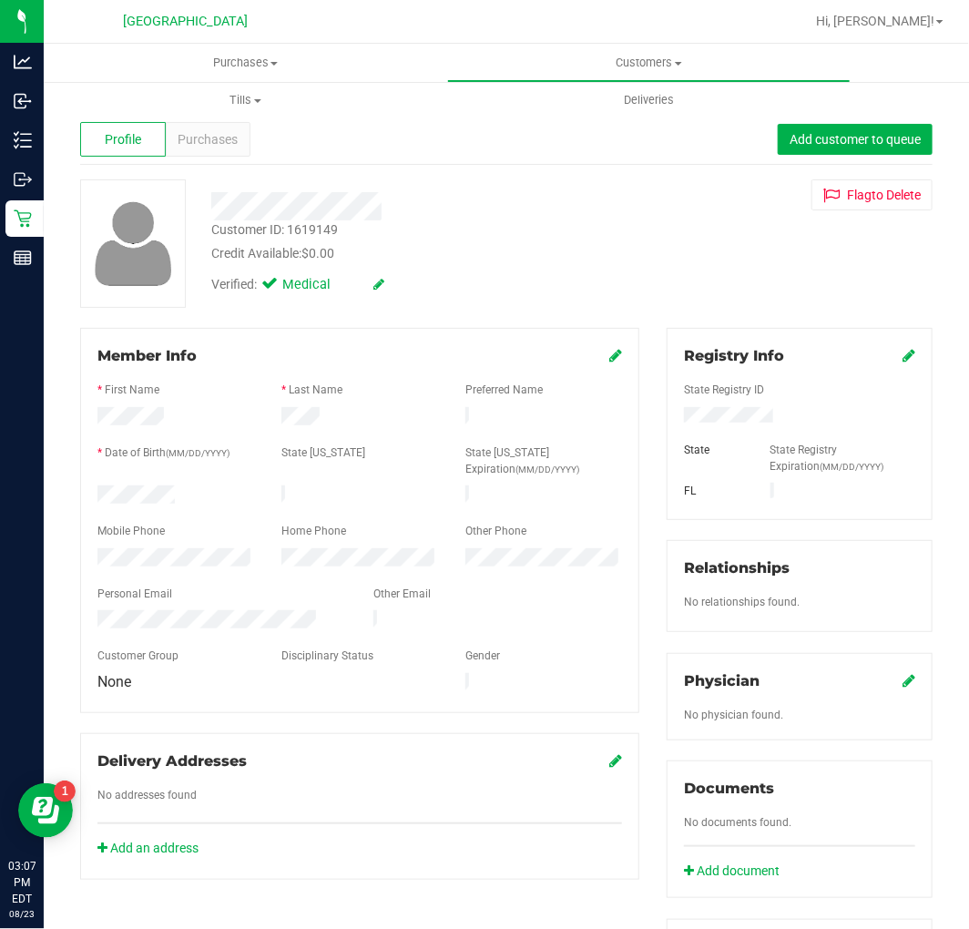
click at [903, 357] on icon at bounding box center [909, 355] width 13 height 15
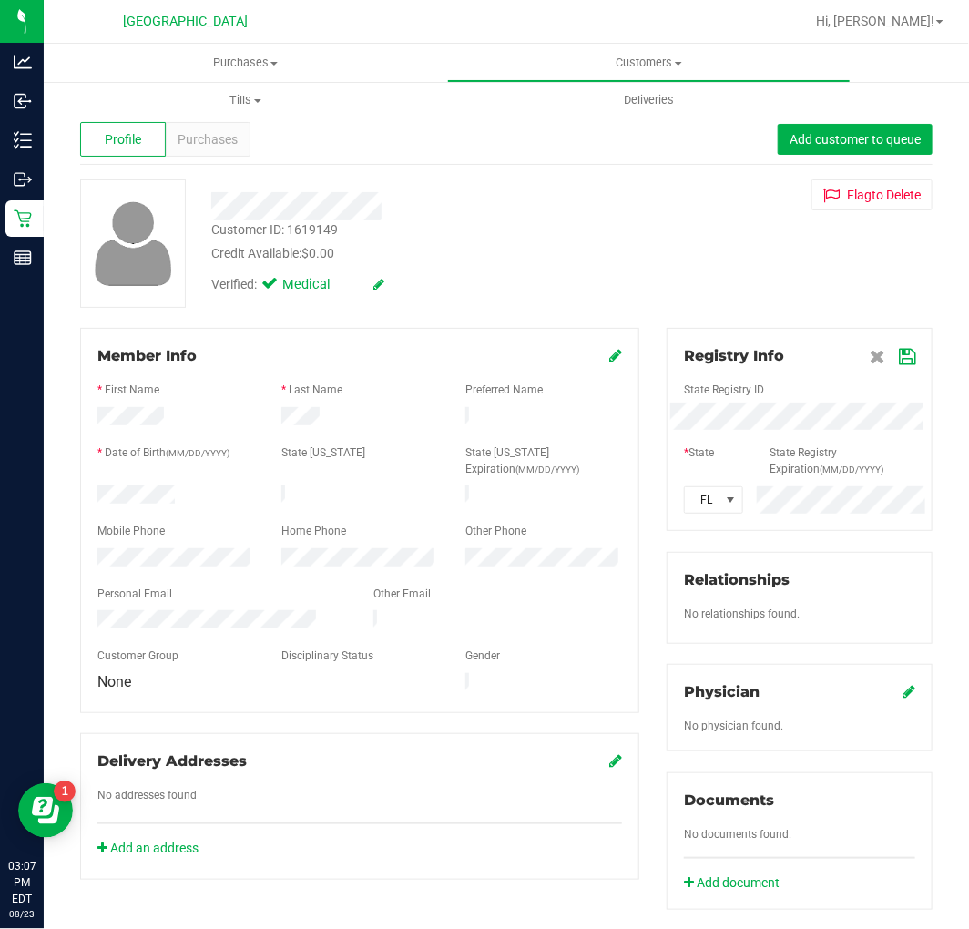
click at [844, 431] on div at bounding box center [799, 437] width 231 height 15
click at [899, 356] on icon at bounding box center [907, 357] width 16 height 15
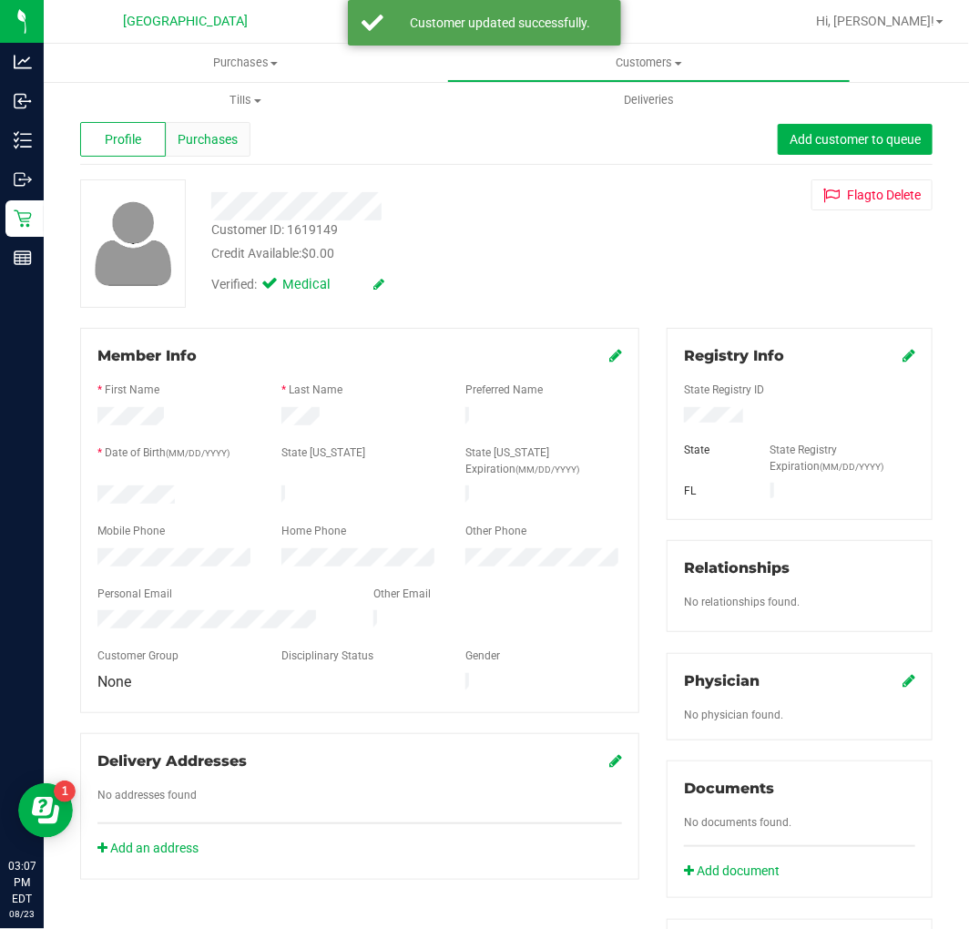
click at [215, 138] on span "Purchases" at bounding box center [208, 139] width 60 height 19
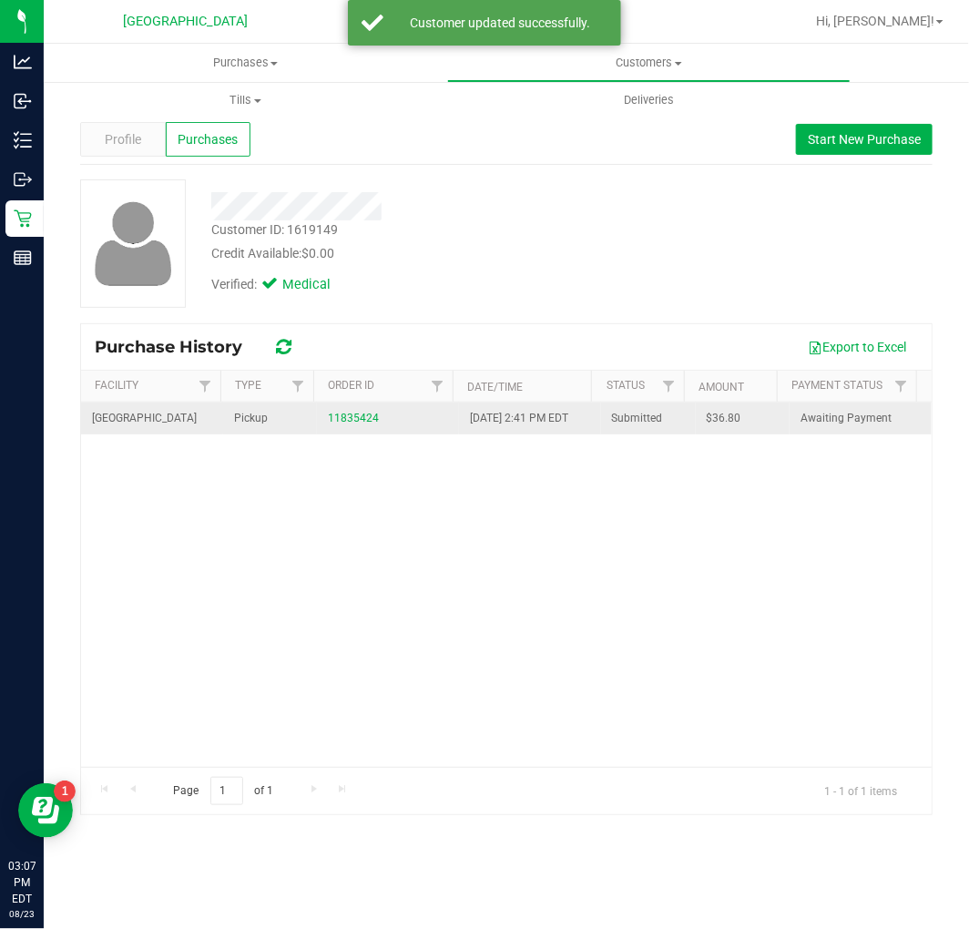
click at [357, 411] on div "11835424" at bounding box center [388, 418] width 120 height 17
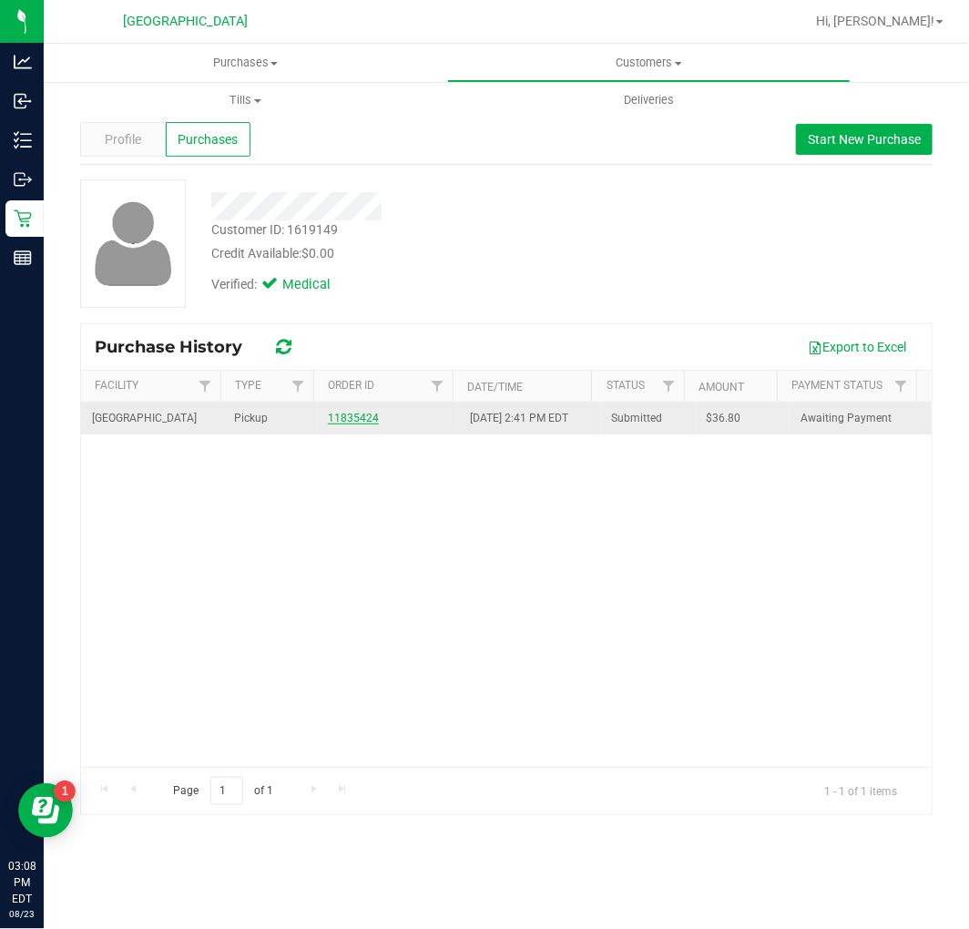
click at [353, 415] on link "11835424" at bounding box center [353, 418] width 51 height 13
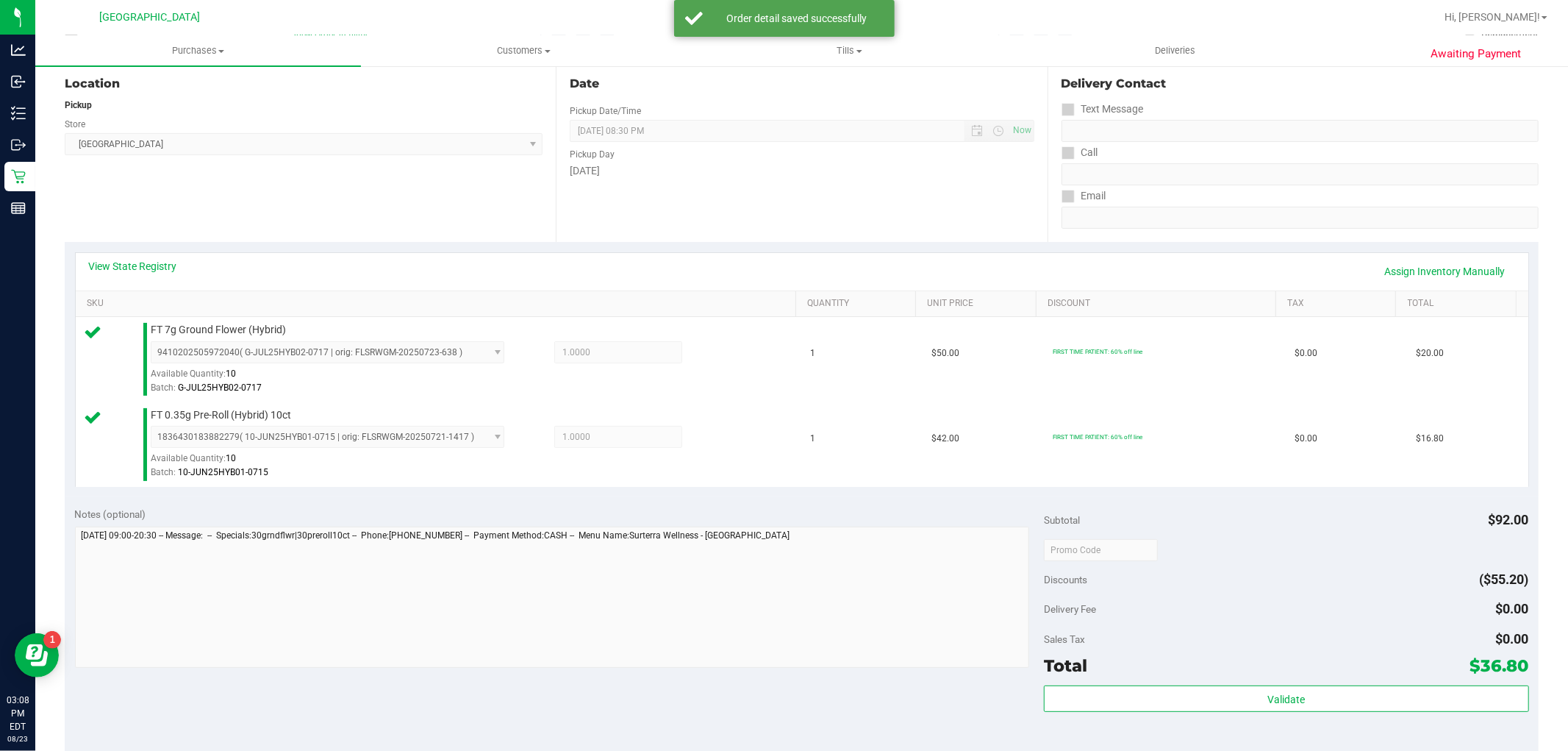
scroll to position [327, 0]
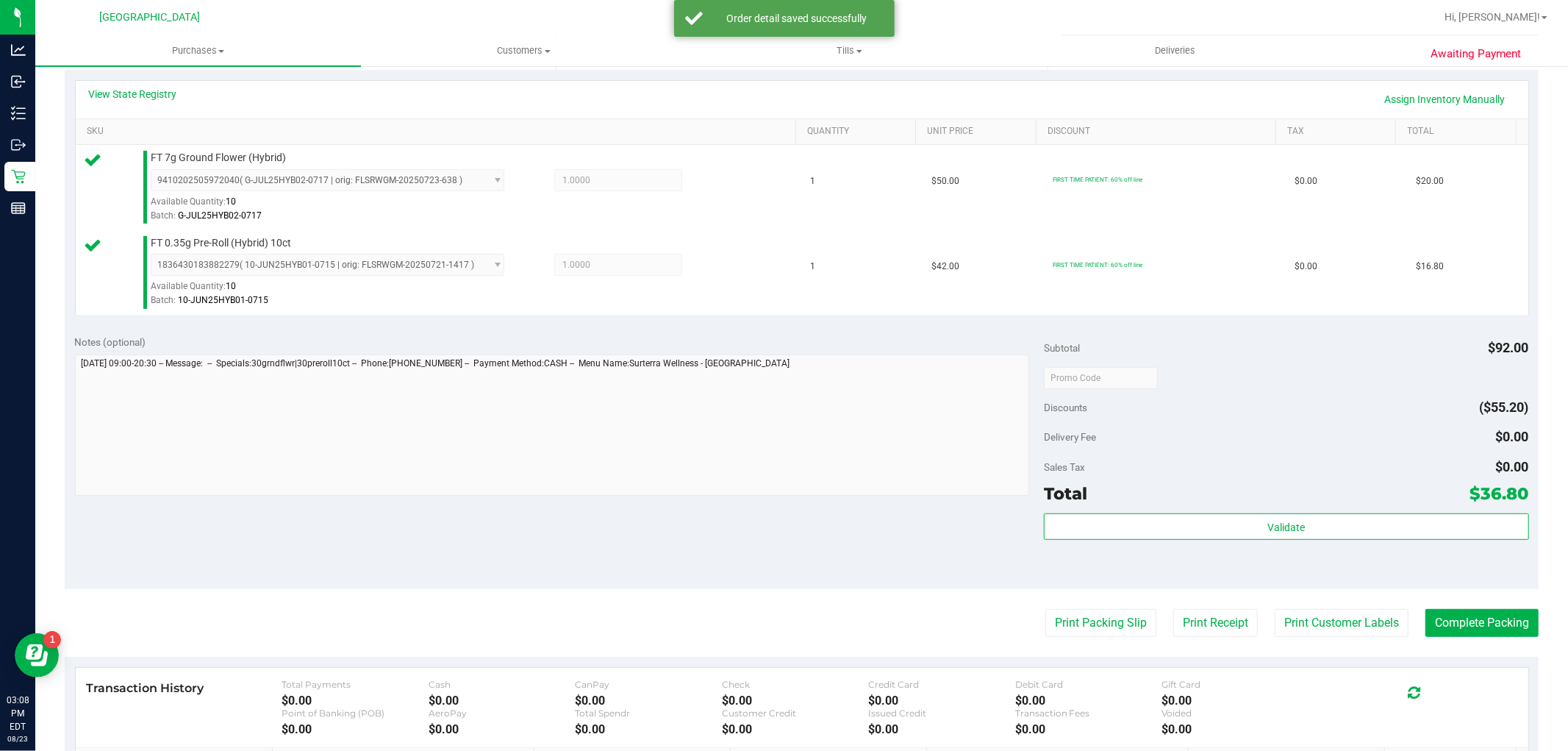
drag, startPoint x: 1321, startPoint y: 547, endPoint x: 1322, endPoint y: 532, distance: 15.0
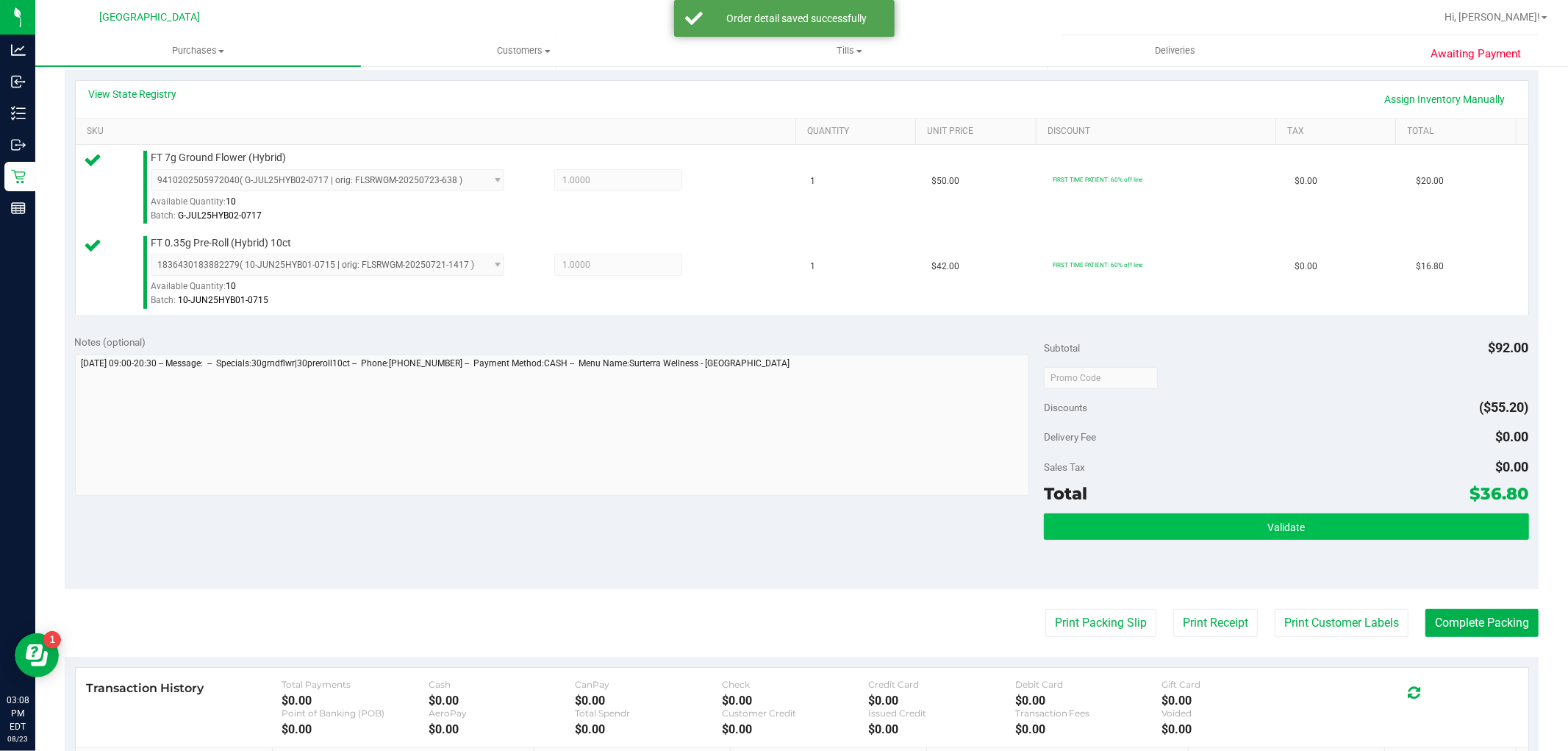
click at [1321, 546] on div "Validate" at bounding box center [1286, 547] width 484 height 66
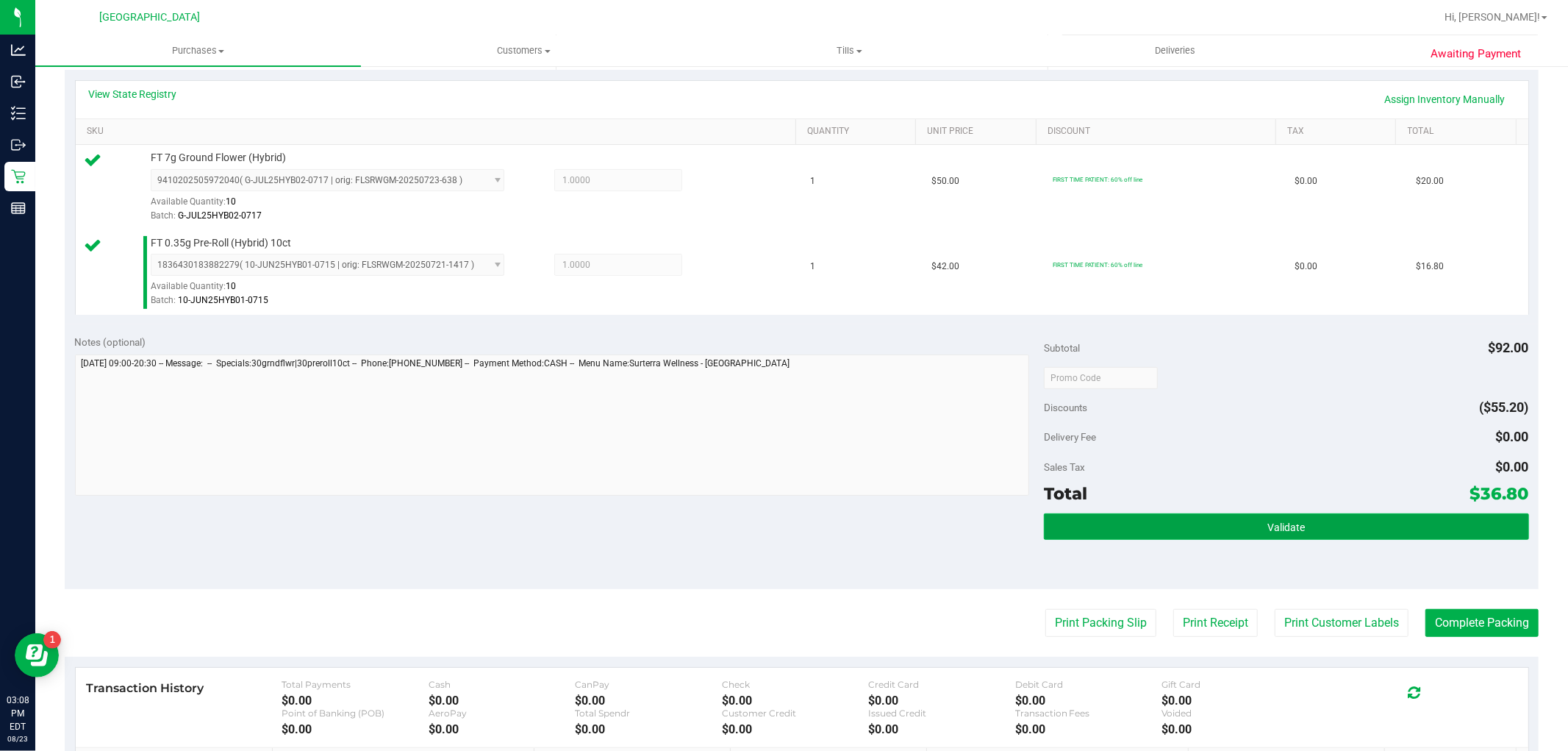
click at [1322, 532] on button "Validate" at bounding box center [1286, 527] width 484 height 27
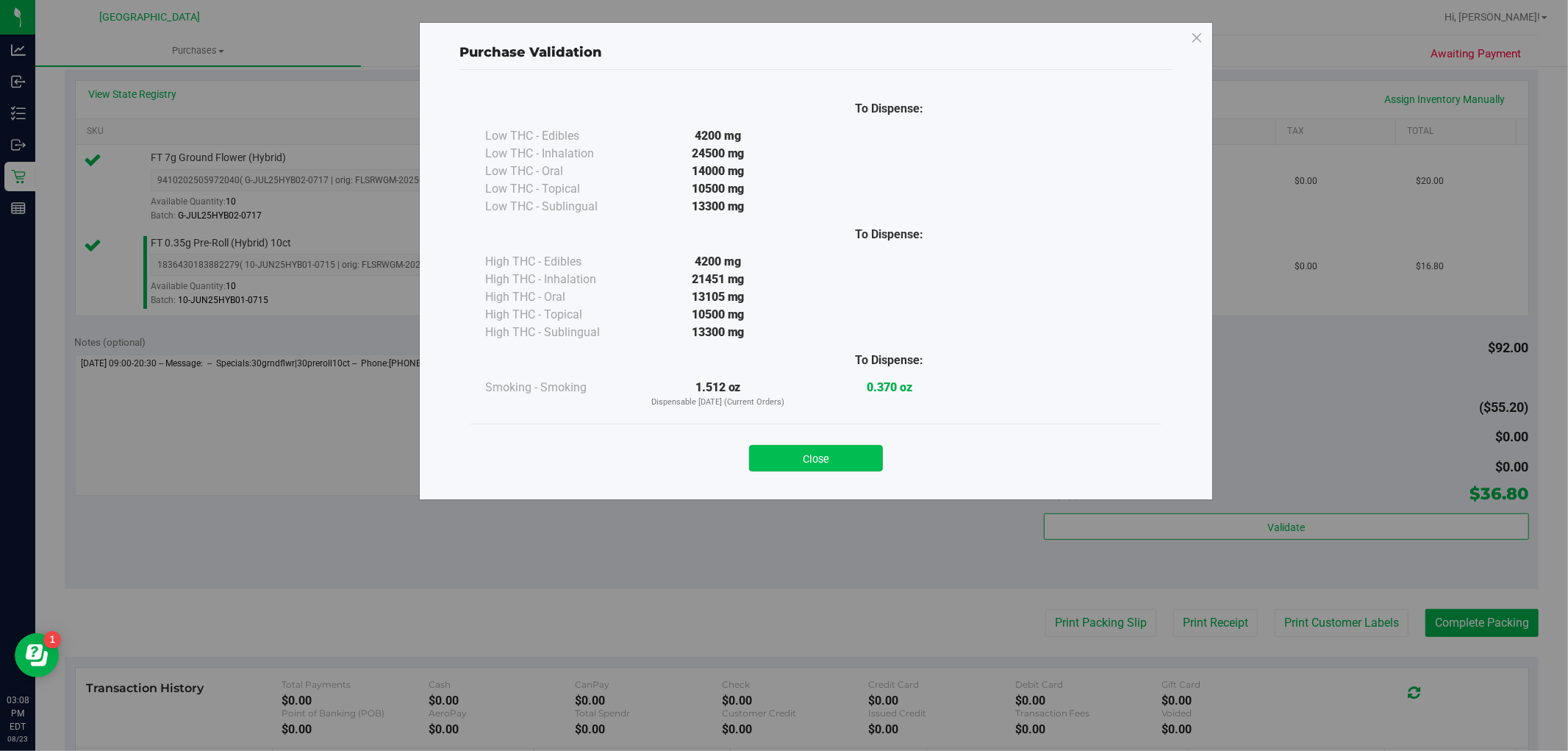
click at [809, 453] on button "Close" at bounding box center [816, 458] width 134 height 27
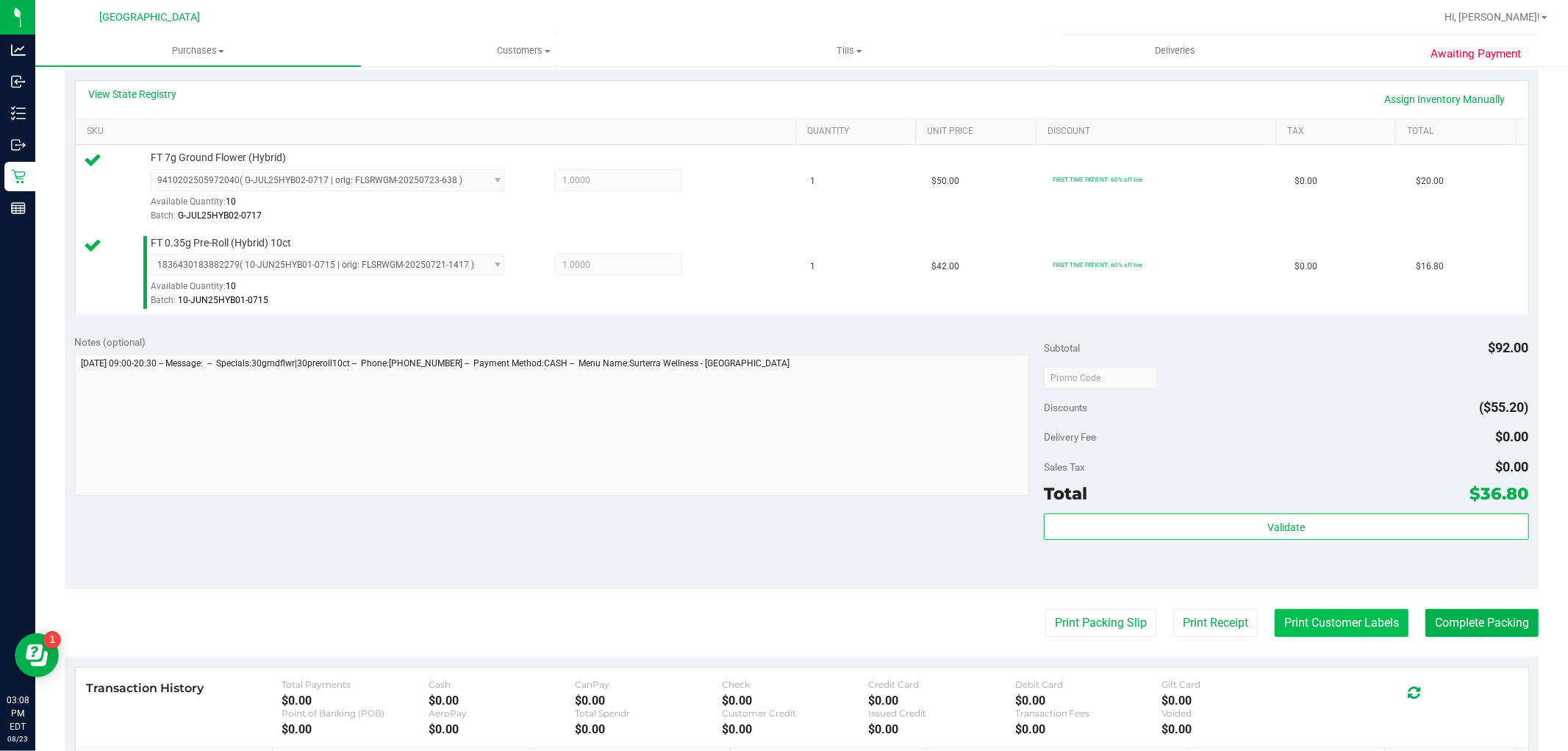
click at [1284, 615] on button "Print Customer Labels" at bounding box center [1342, 623] width 134 height 28
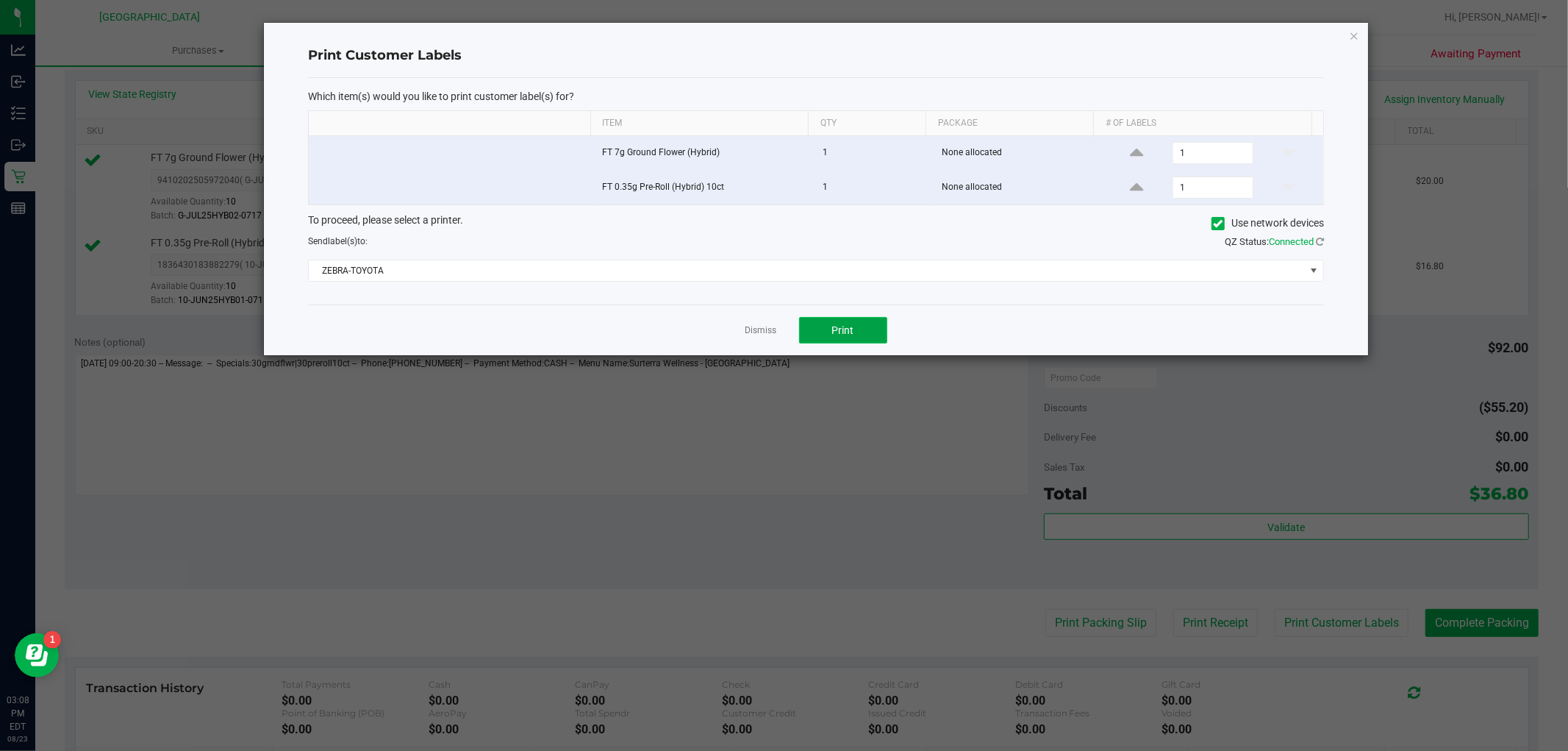
click at [855, 327] on button "Print" at bounding box center [843, 330] width 88 height 27
click at [760, 329] on link "Dismiss" at bounding box center [761, 330] width 31 height 12
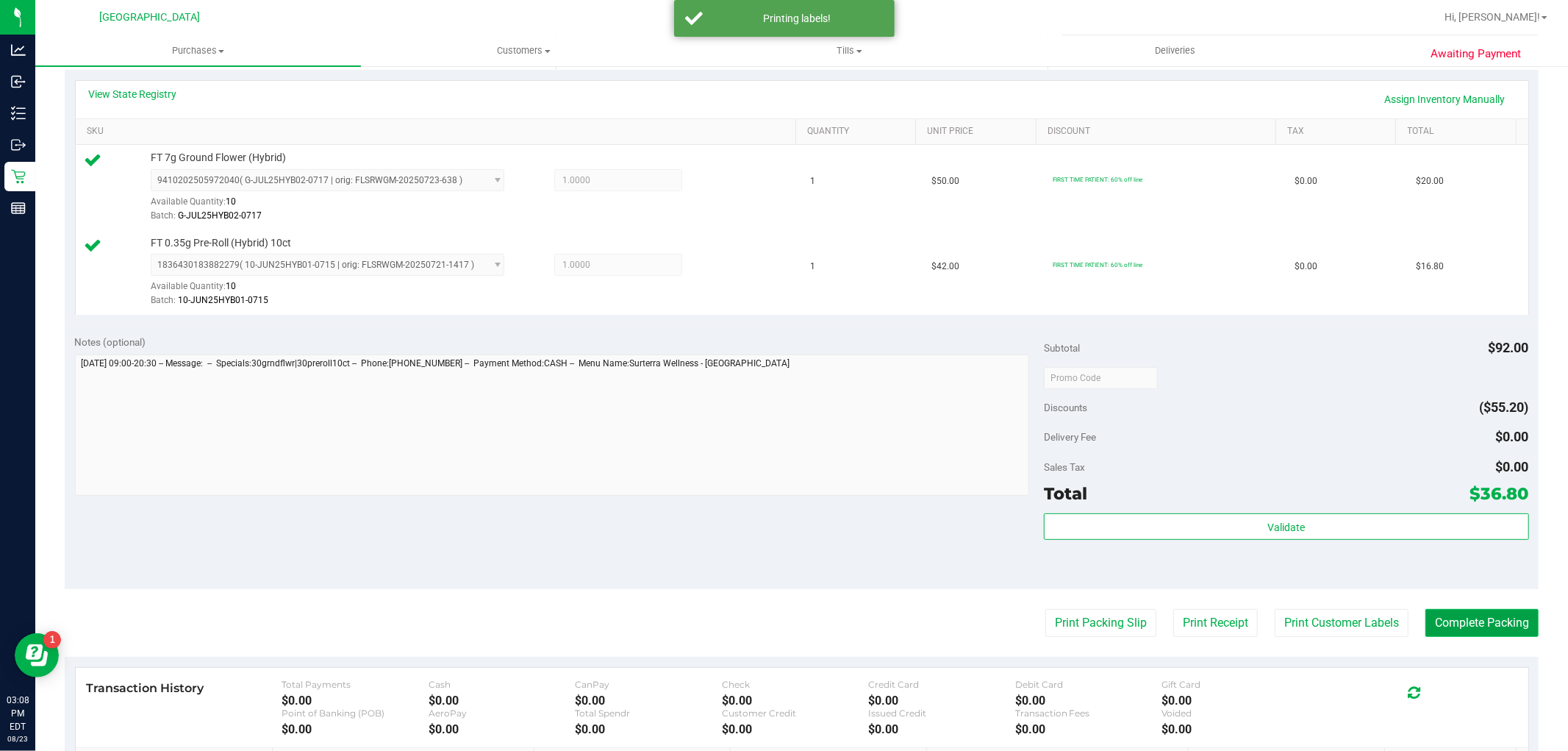
click at [1461, 627] on button "Complete Packing" at bounding box center [1482, 623] width 113 height 28
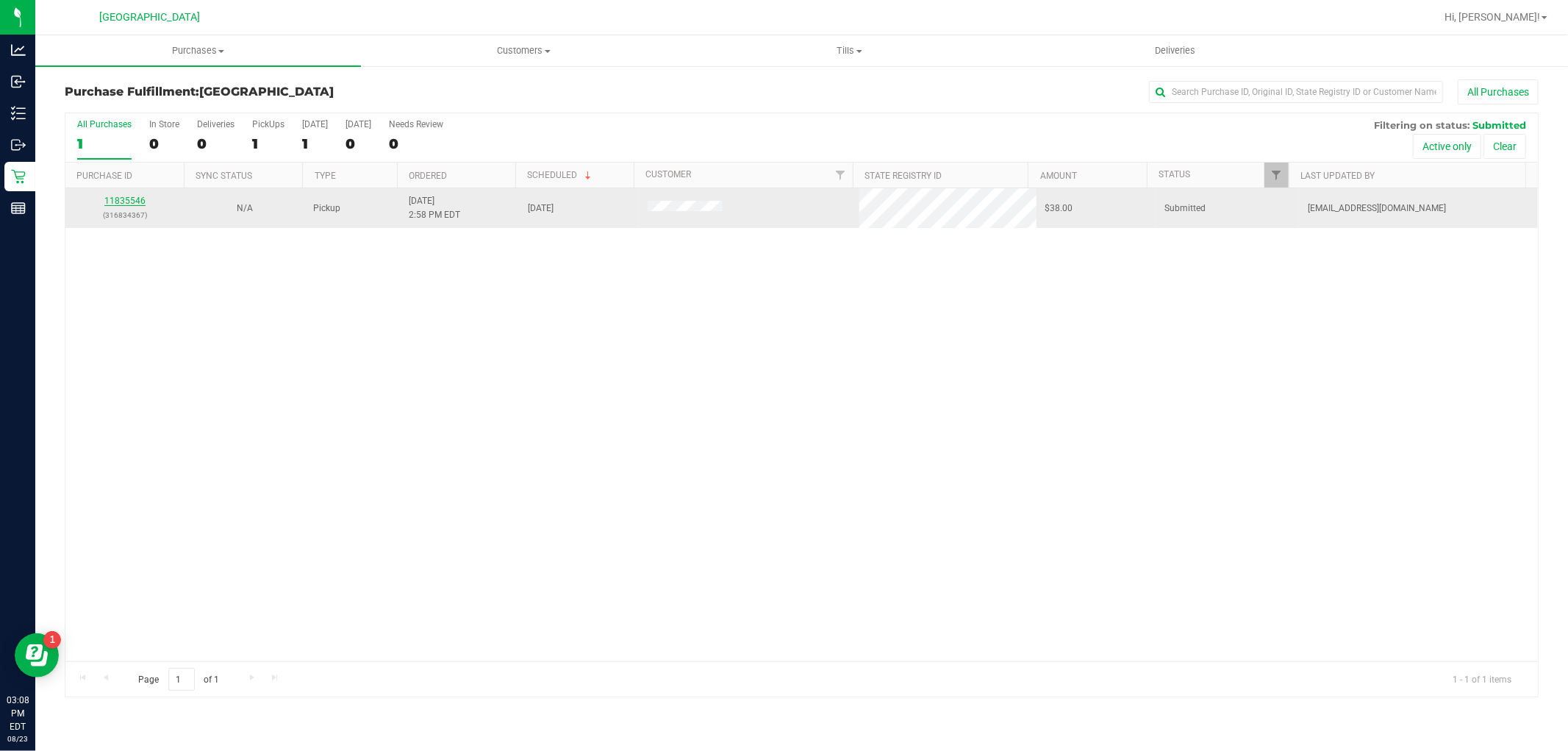
click at [128, 203] on link "11835546" at bounding box center [124, 200] width 41 height 10
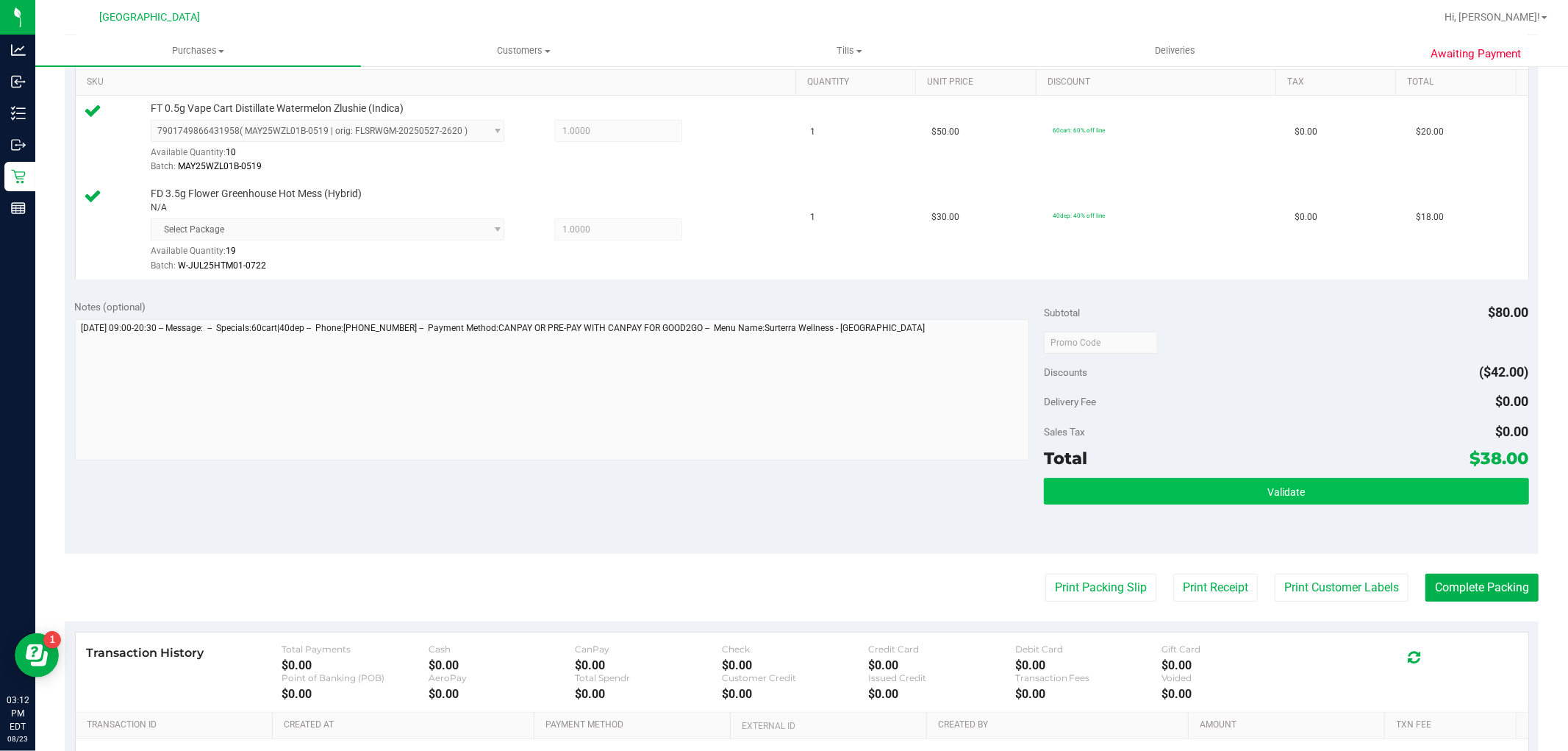
scroll to position [490, 0]
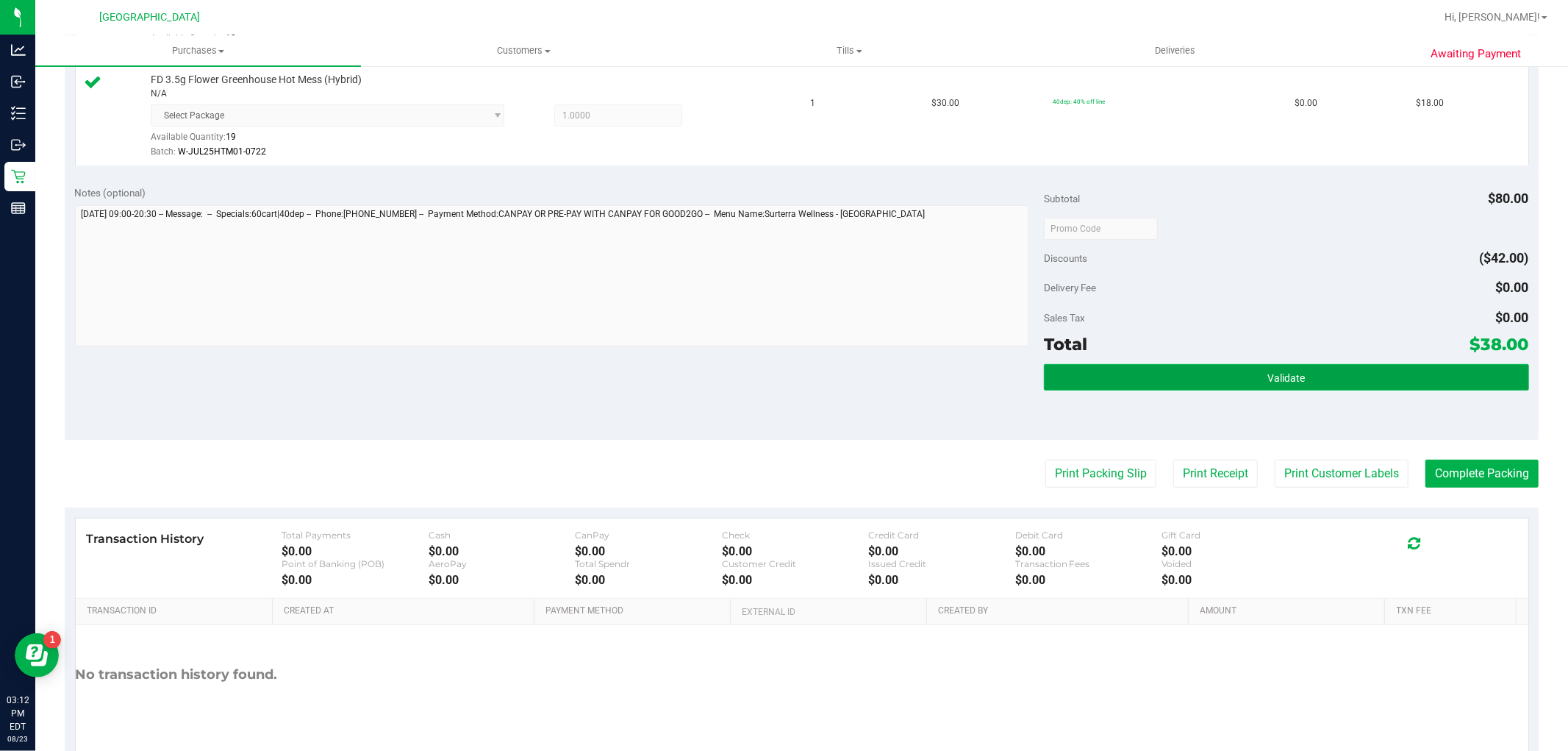
click at [1268, 378] on span "Validate" at bounding box center [1286, 378] width 37 height 12
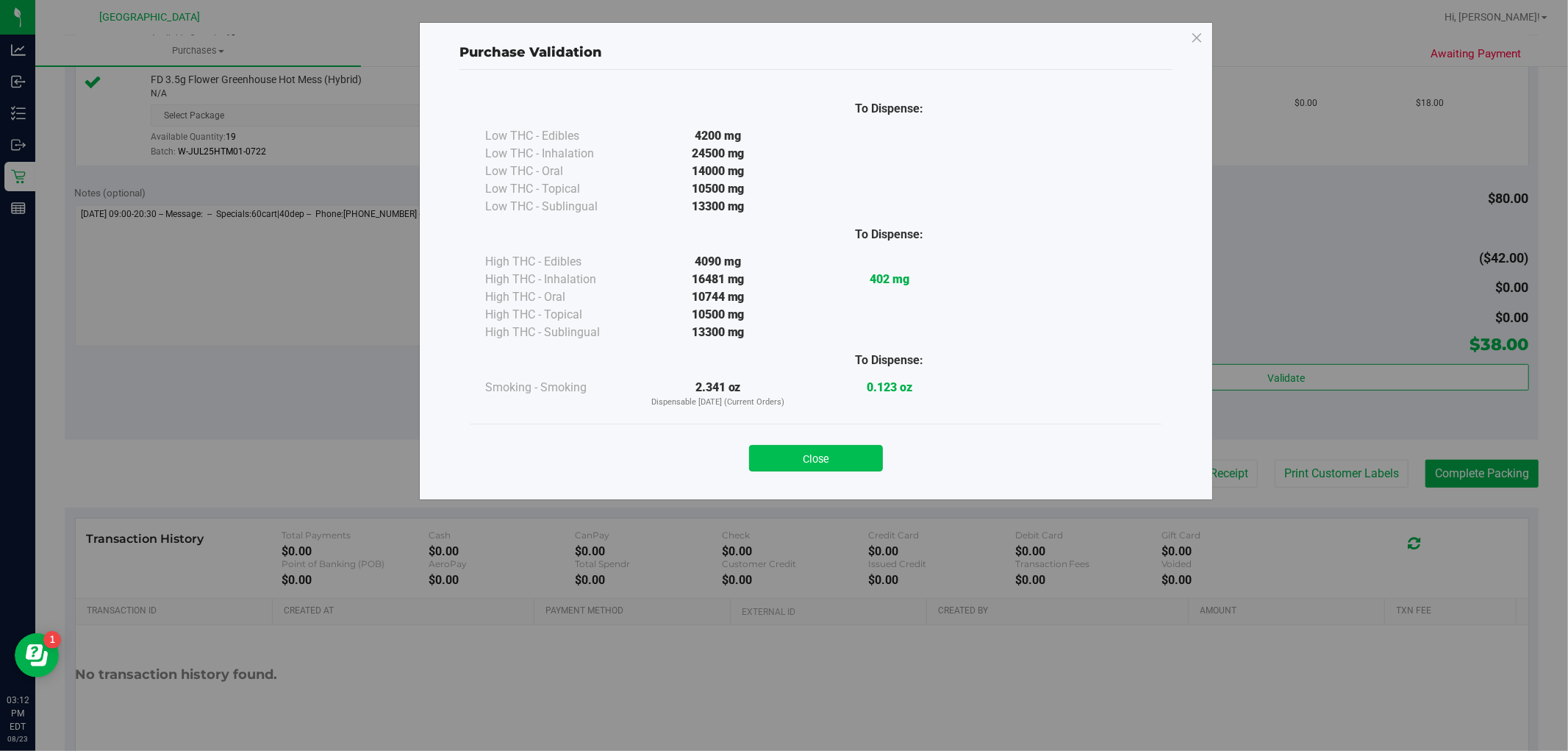
click at [839, 457] on button "Close" at bounding box center [816, 458] width 134 height 27
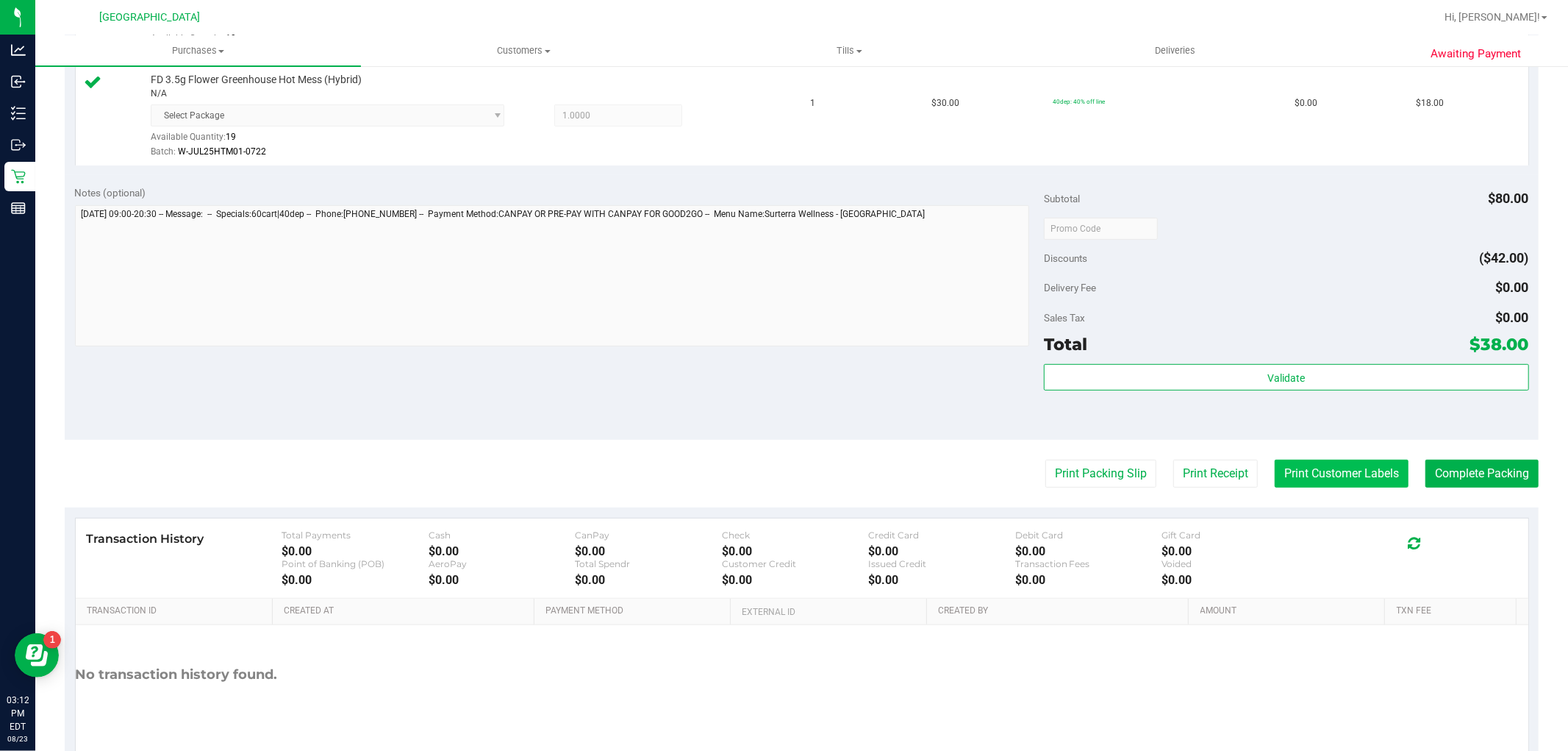
click at [1319, 476] on button "Print Customer Labels" at bounding box center [1342, 473] width 134 height 28
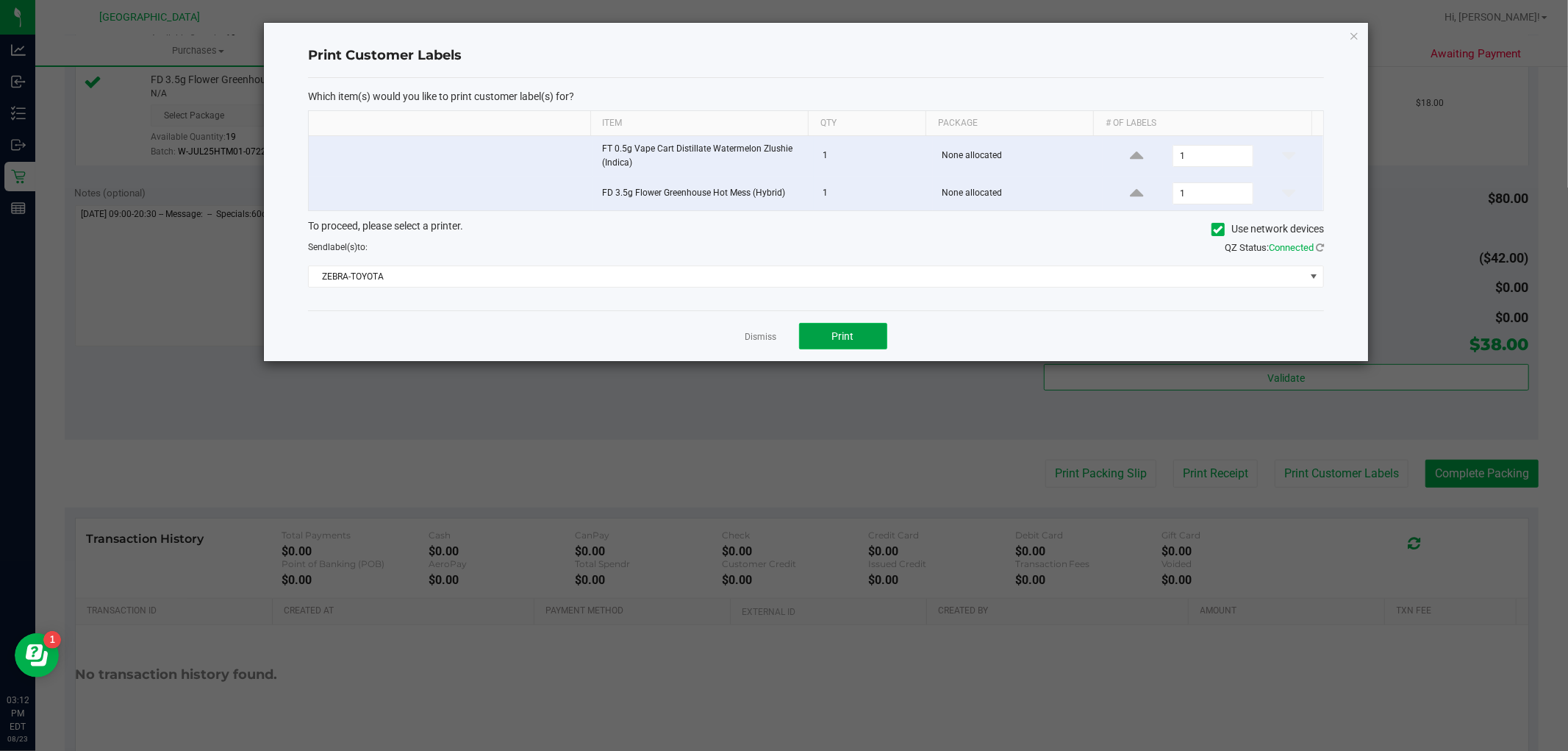
click at [843, 339] on span "Print" at bounding box center [843, 336] width 22 height 12
click at [756, 334] on link "Dismiss" at bounding box center [761, 337] width 31 height 12
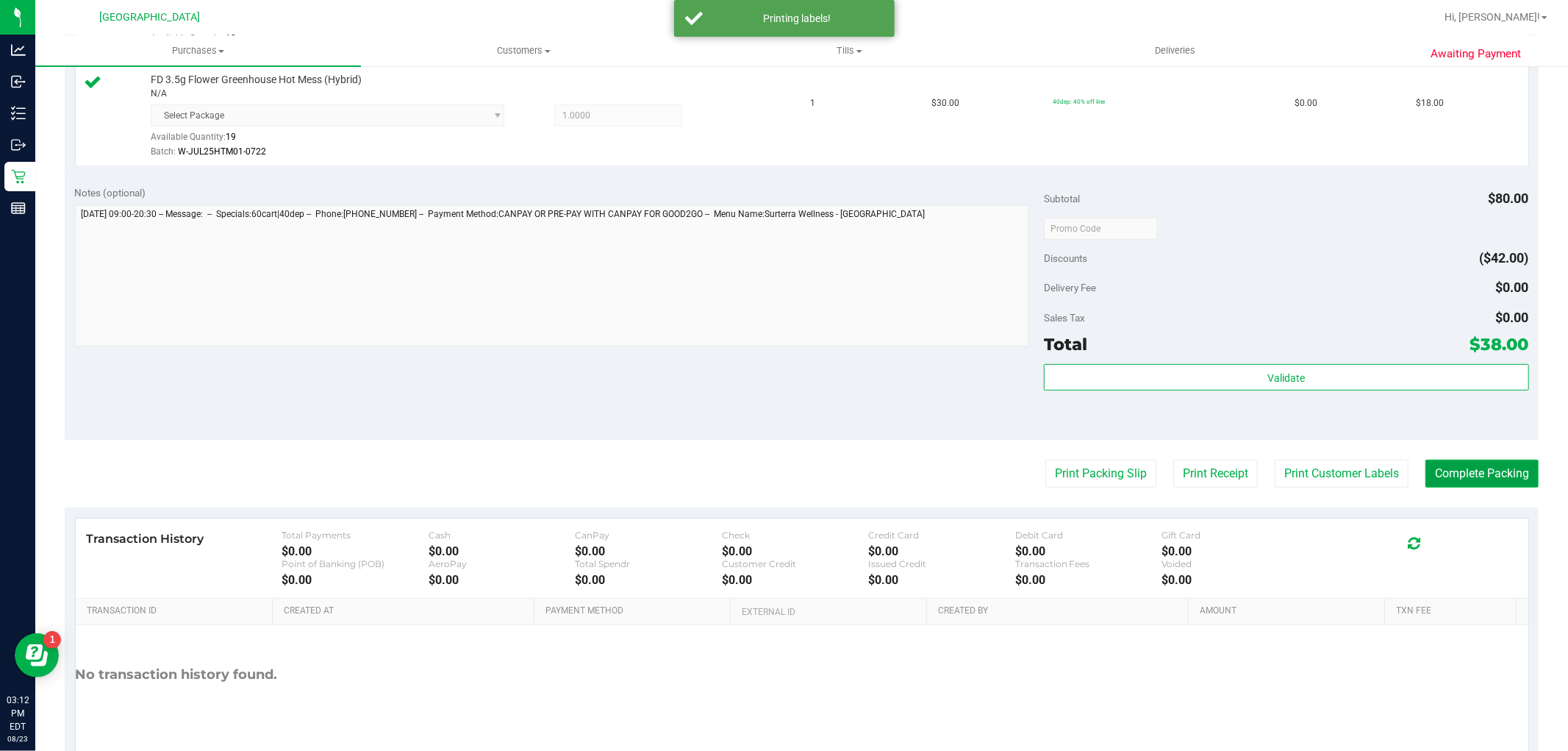
drag, startPoint x: 1442, startPoint y: 476, endPoint x: 1467, endPoint y: 467, distance: 26.6
click at [1445, 476] on button "Complete Packing" at bounding box center [1482, 473] width 113 height 28
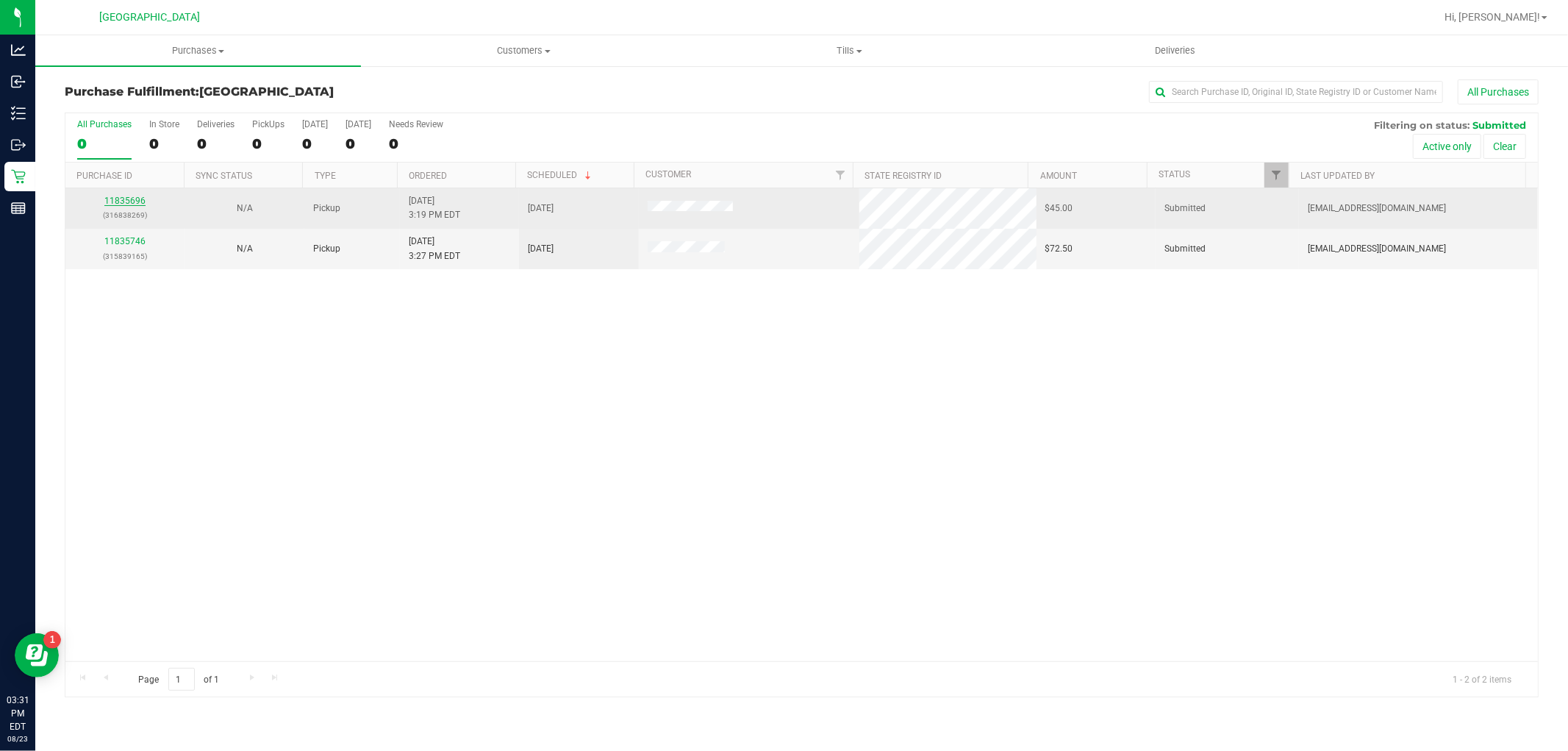
click at [116, 199] on link "11835696" at bounding box center [124, 200] width 41 height 10
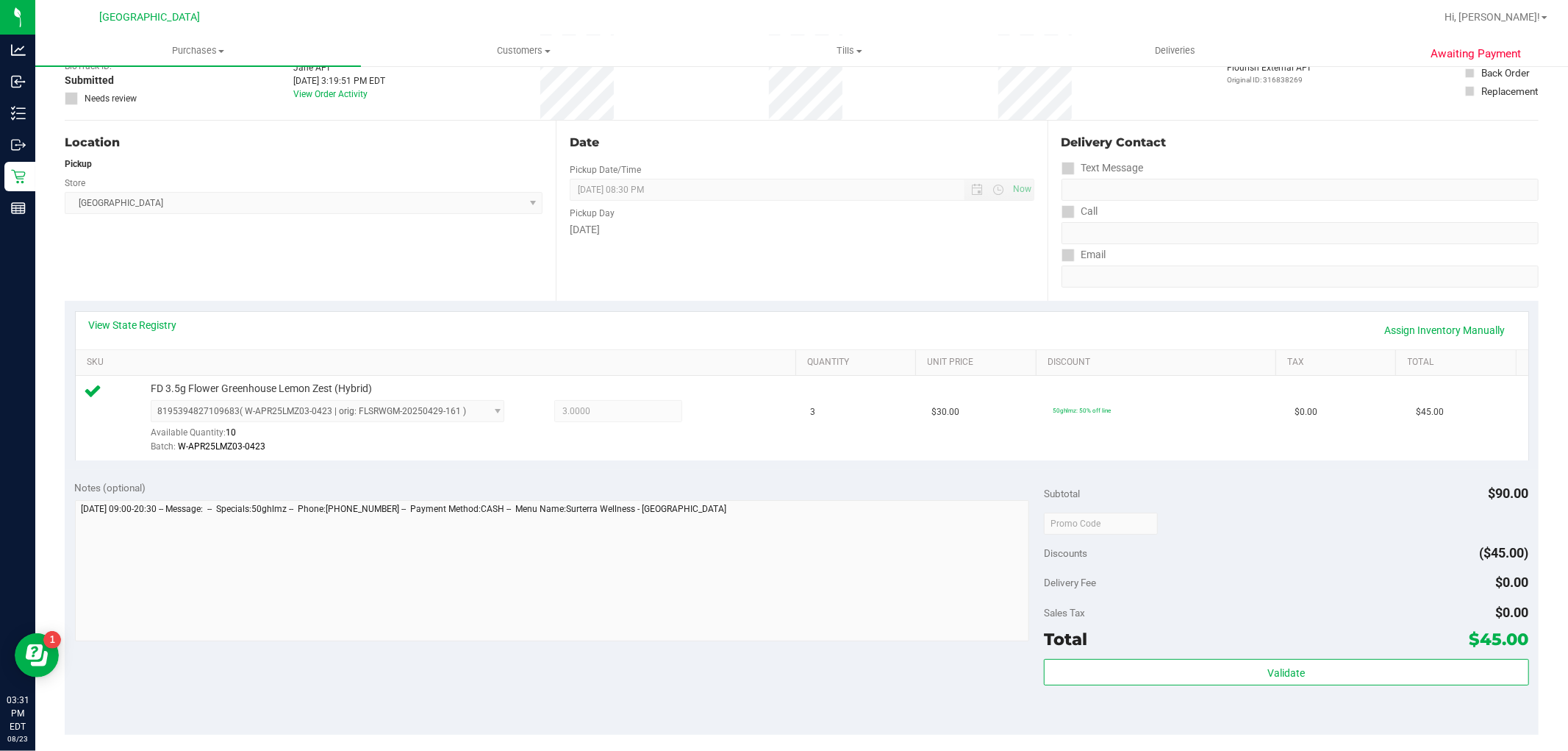
scroll to position [245, 0]
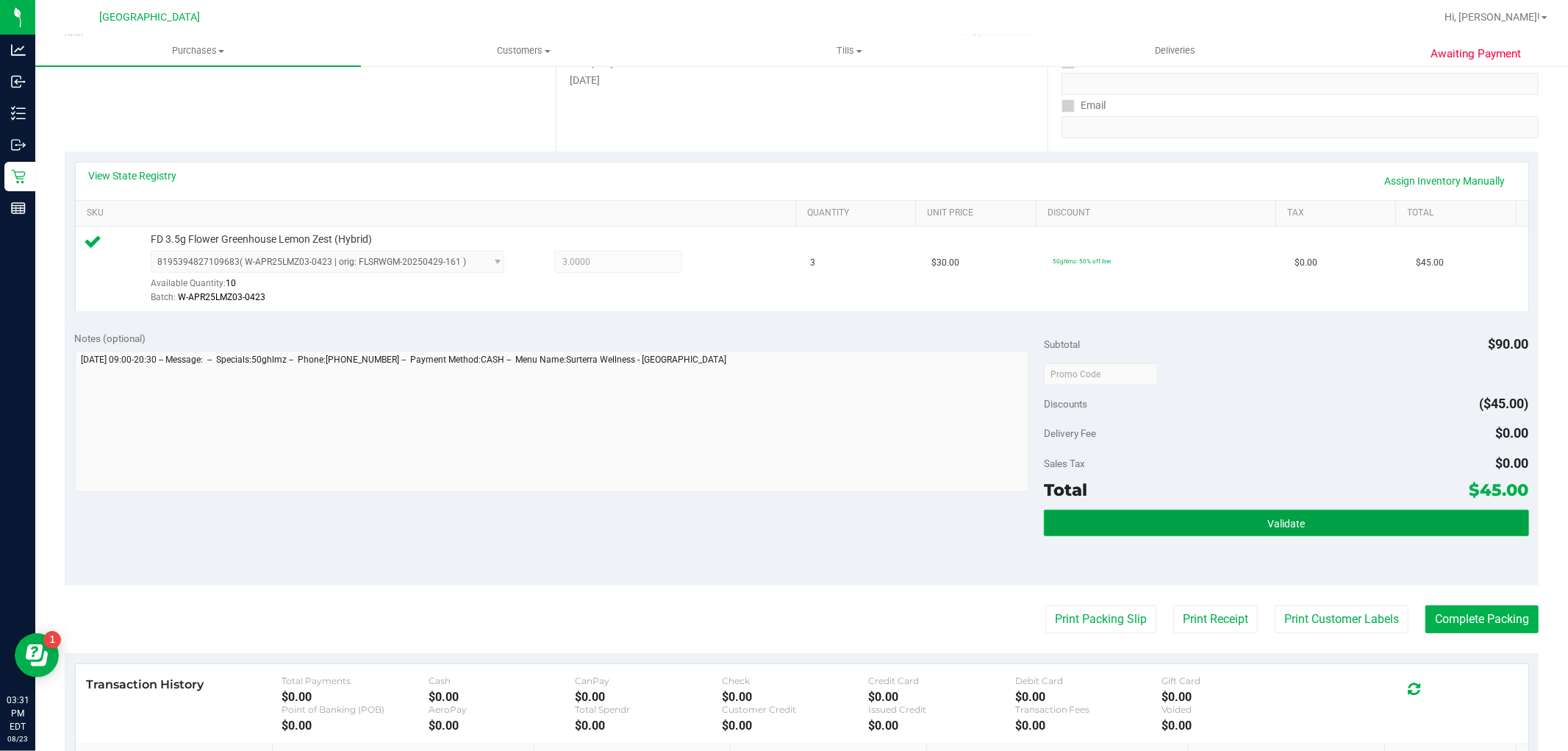
click at [1348, 521] on button "Validate" at bounding box center [1286, 522] width 484 height 27
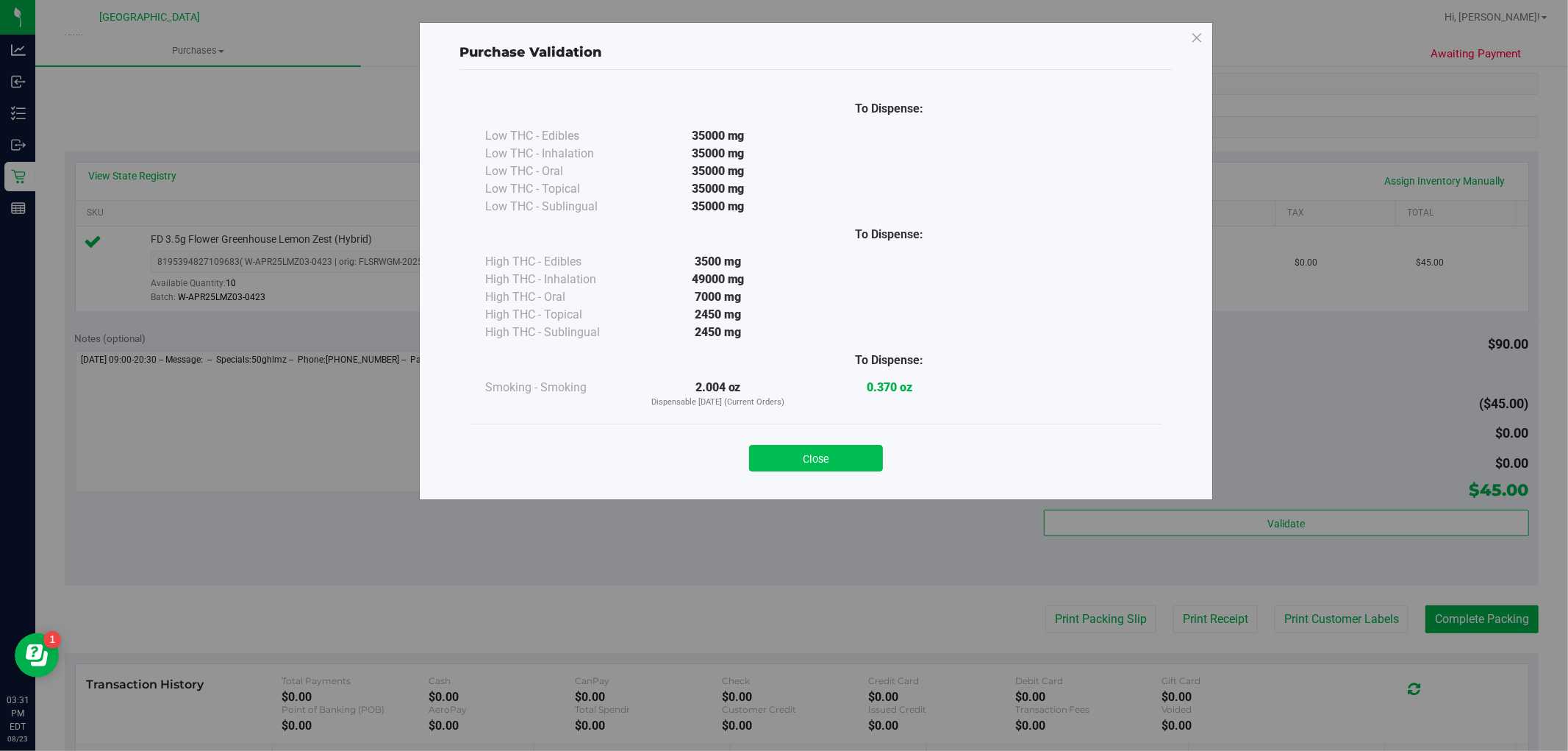
click at [851, 451] on button "Close" at bounding box center [816, 458] width 134 height 27
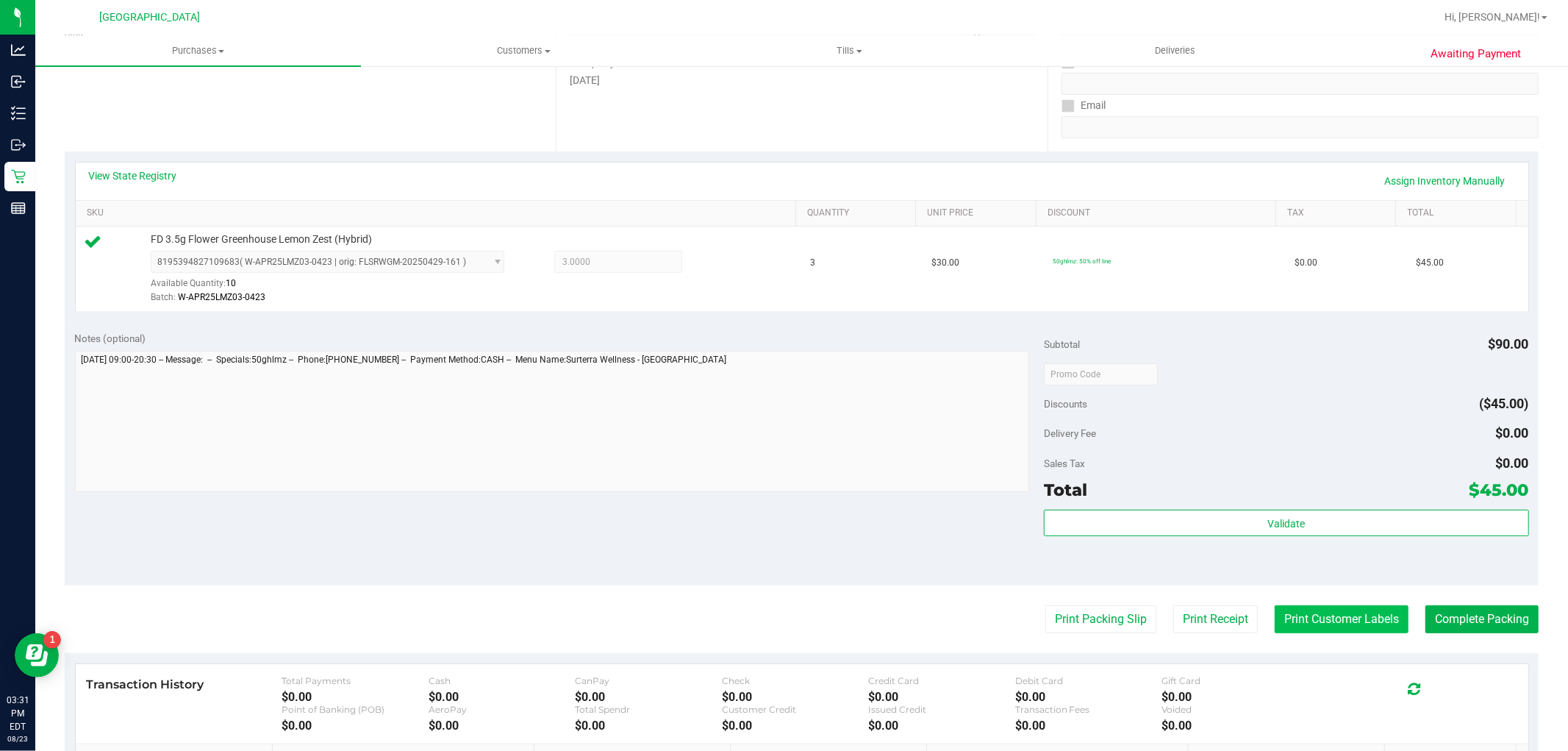
click at [1346, 628] on button "Print Customer Labels" at bounding box center [1342, 619] width 134 height 28
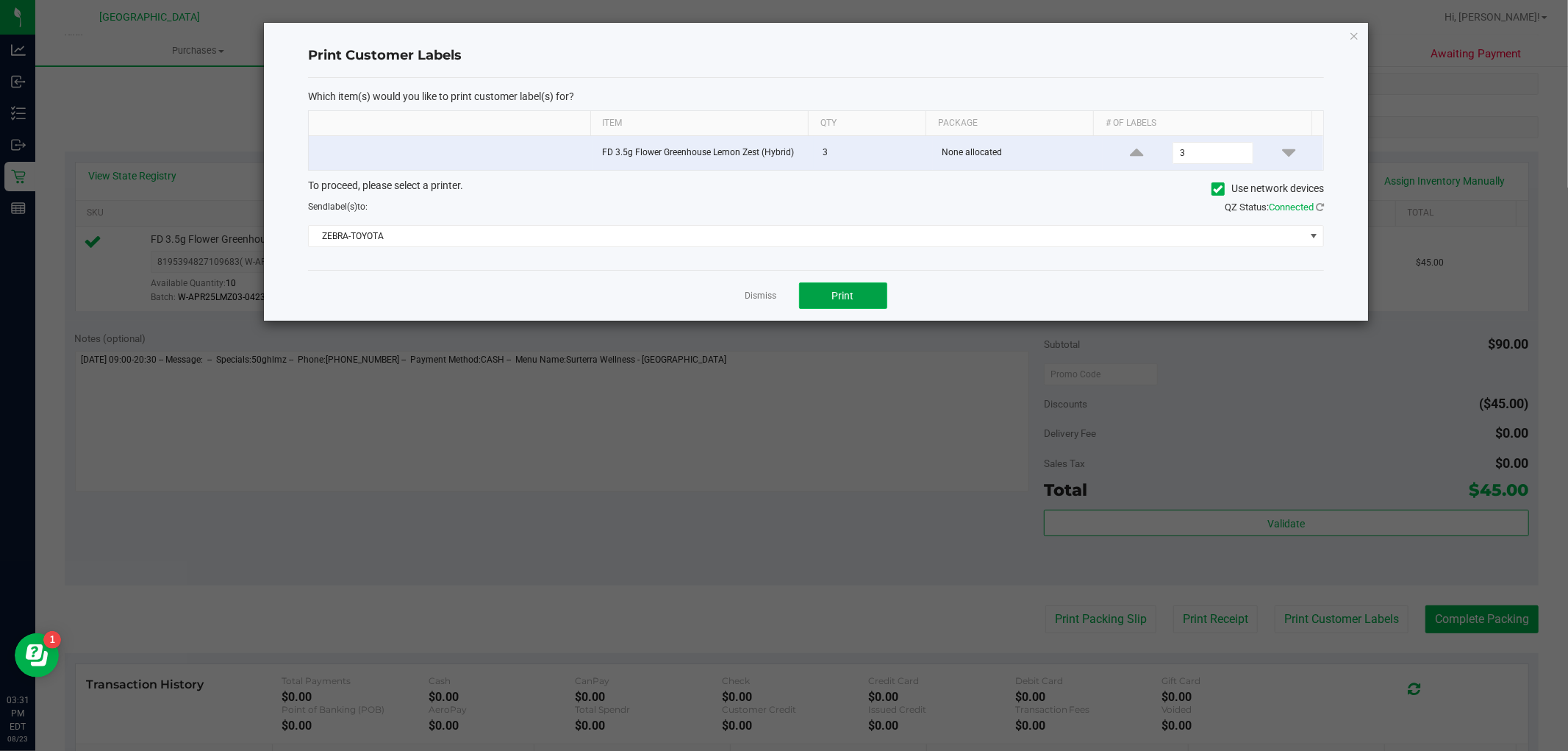
click at [843, 298] on span "Print" at bounding box center [843, 296] width 22 height 12
click at [755, 295] on link "Dismiss" at bounding box center [761, 296] width 31 height 12
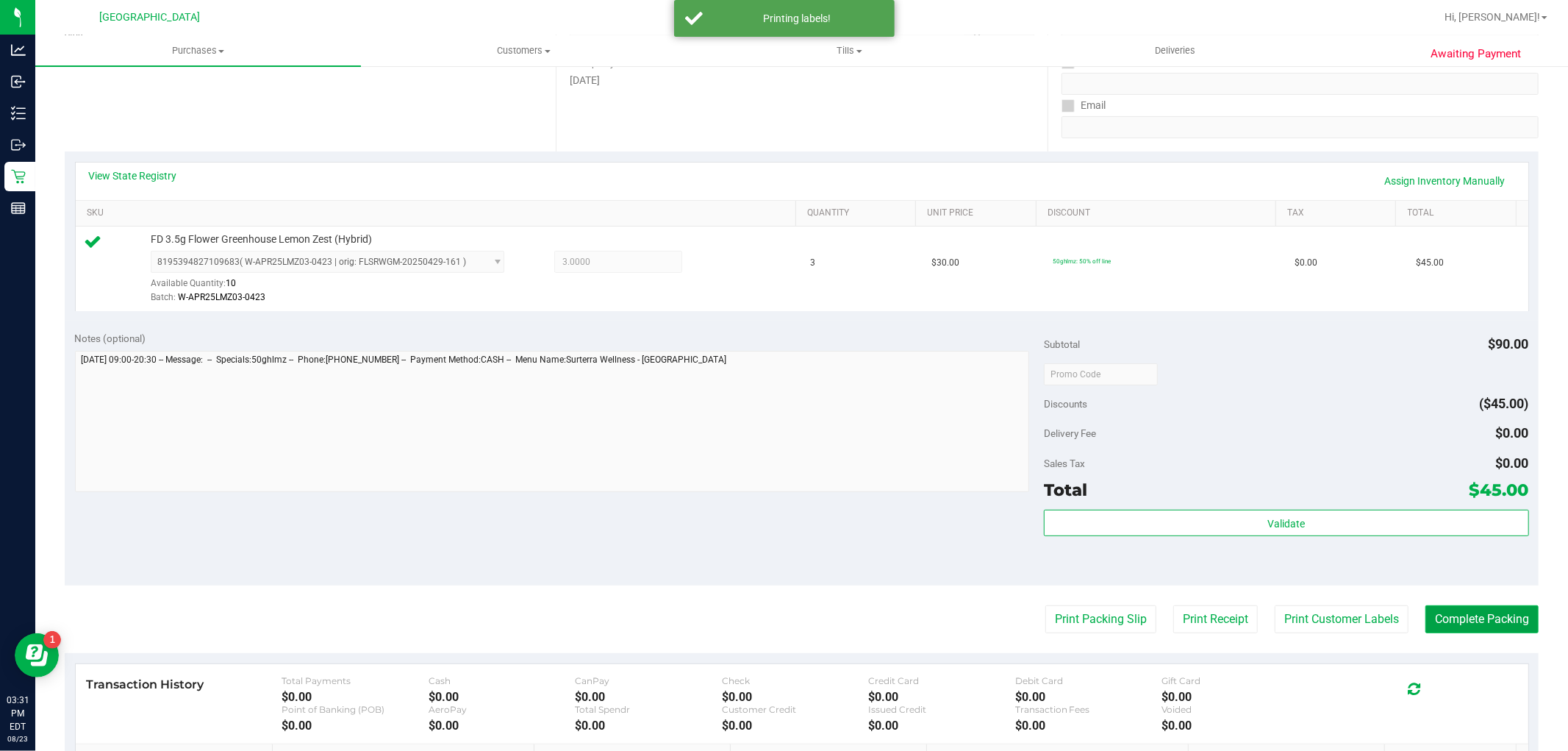
click at [1486, 619] on button "Complete Packing" at bounding box center [1482, 619] width 113 height 28
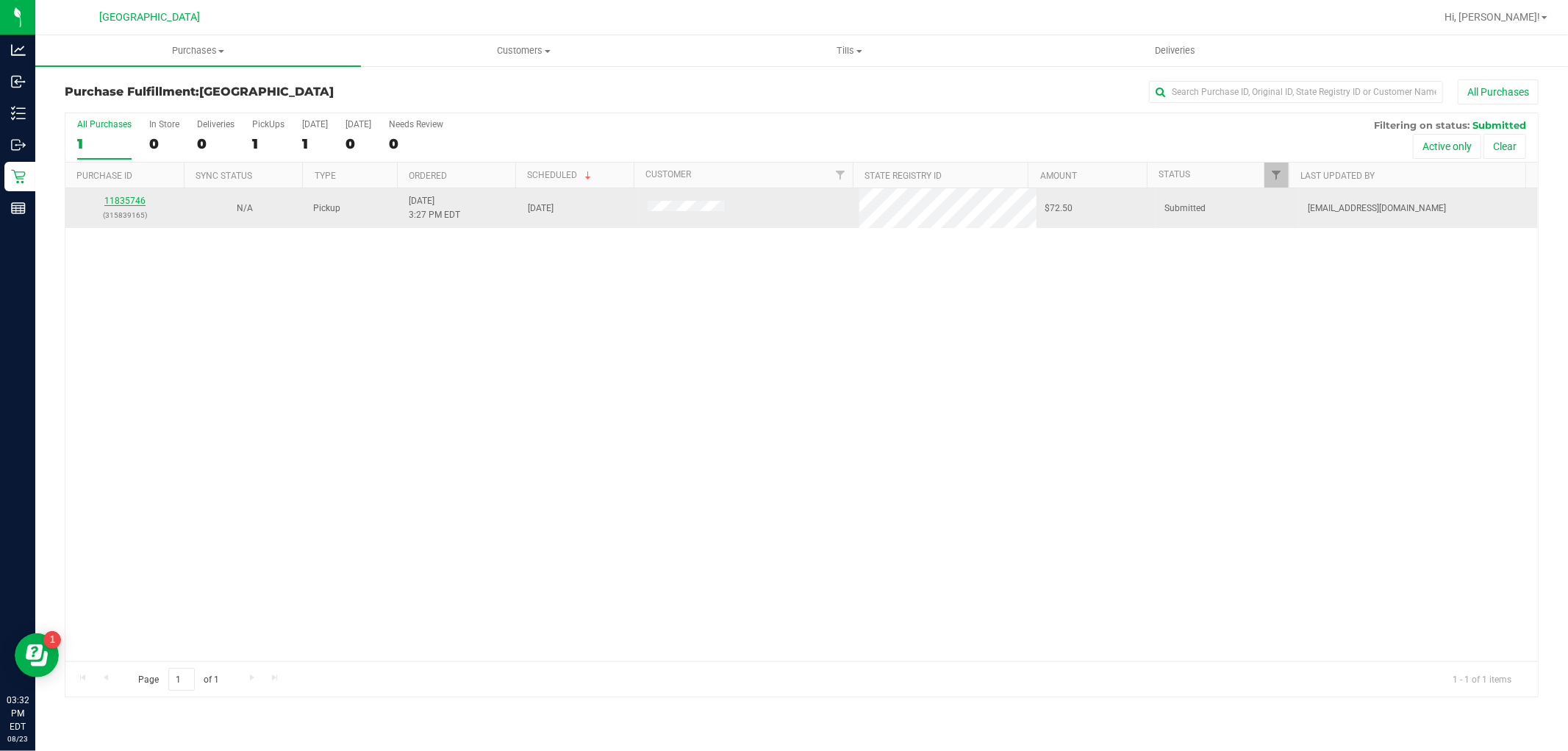
click at [130, 195] on link "11835746" at bounding box center [124, 200] width 41 height 10
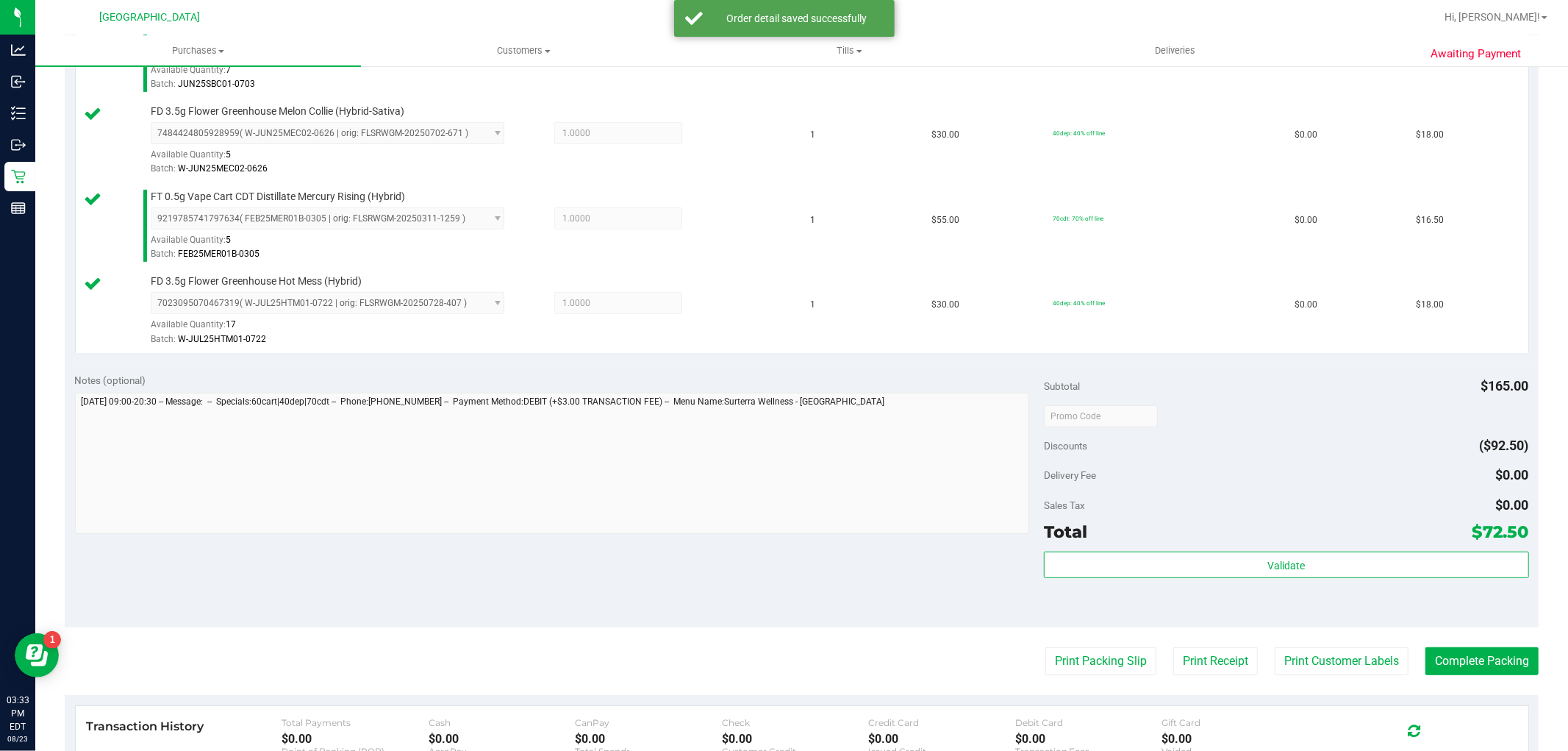
scroll to position [490, 0]
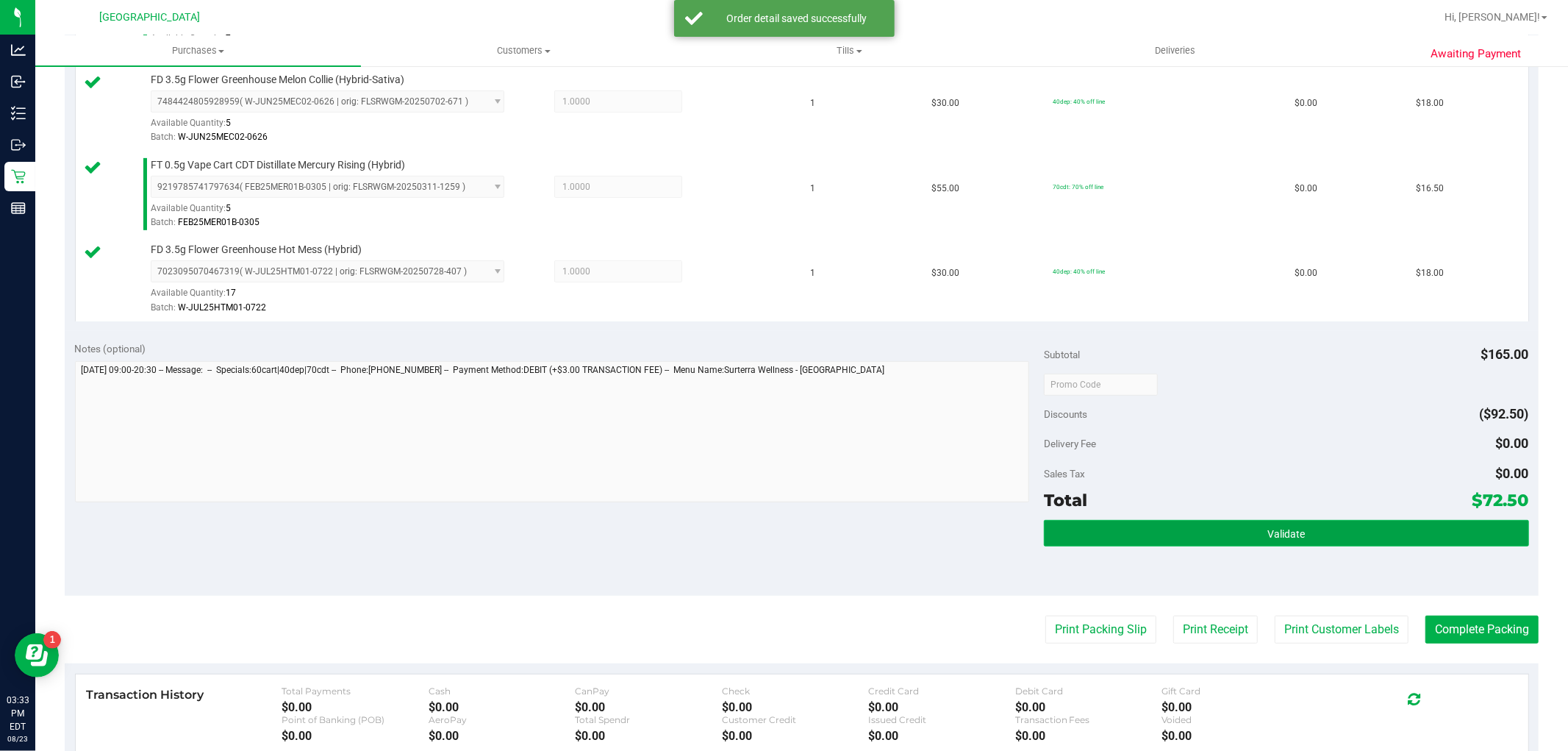
click at [1165, 531] on button "Validate" at bounding box center [1286, 533] width 484 height 27
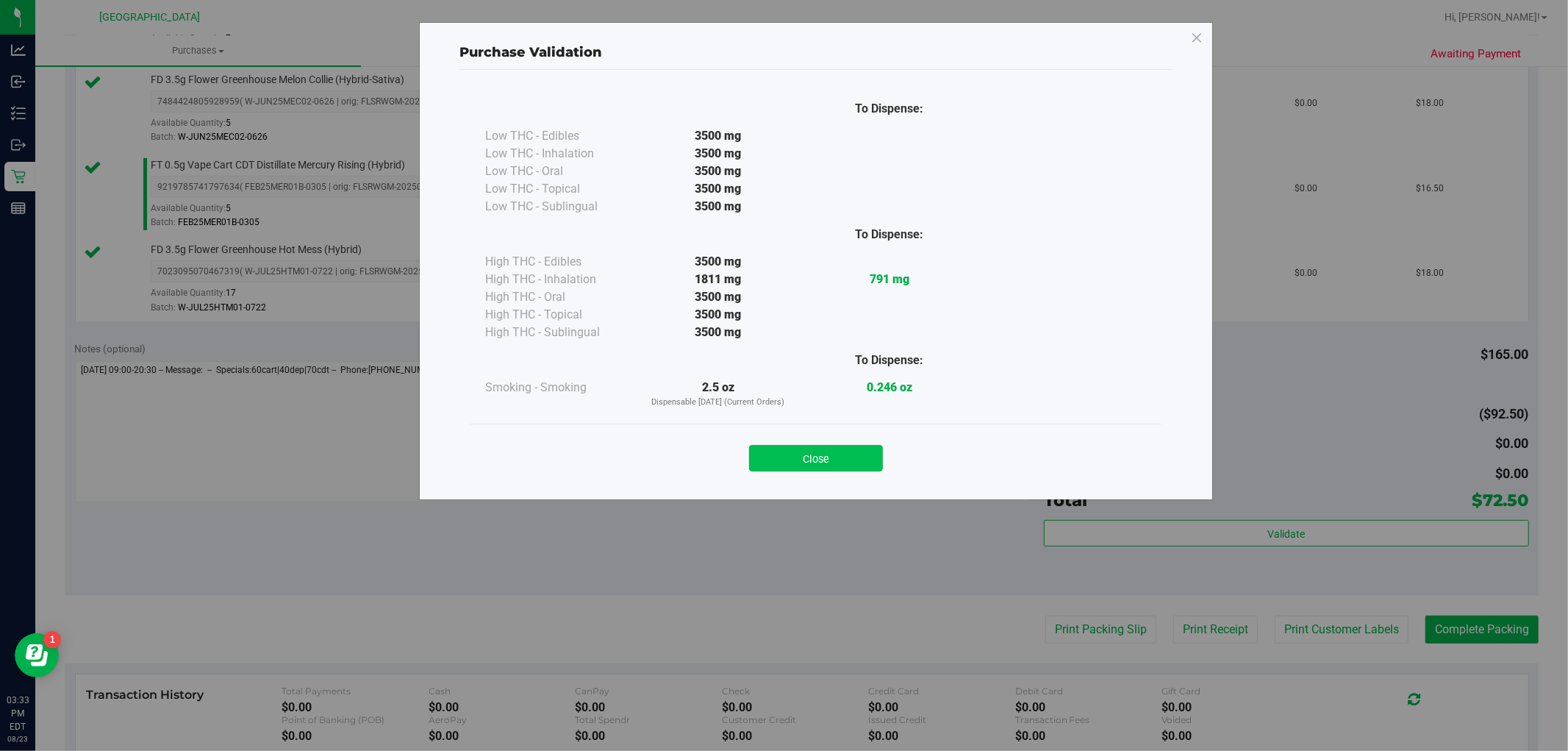
click at [781, 458] on button "Close" at bounding box center [816, 458] width 134 height 27
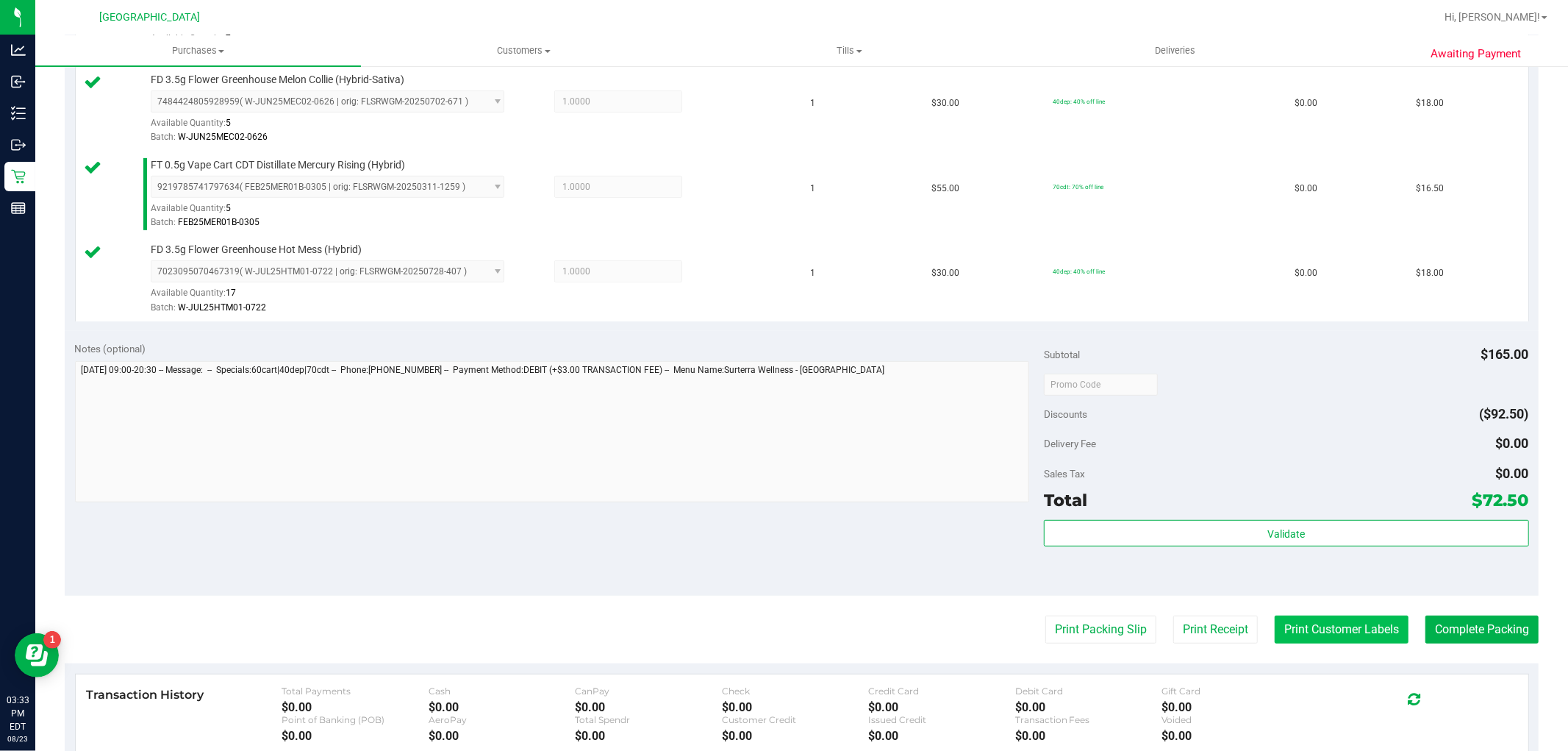
click at [1302, 625] on button "Print Customer Labels" at bounding box center [1342, 630] width 134 height 28
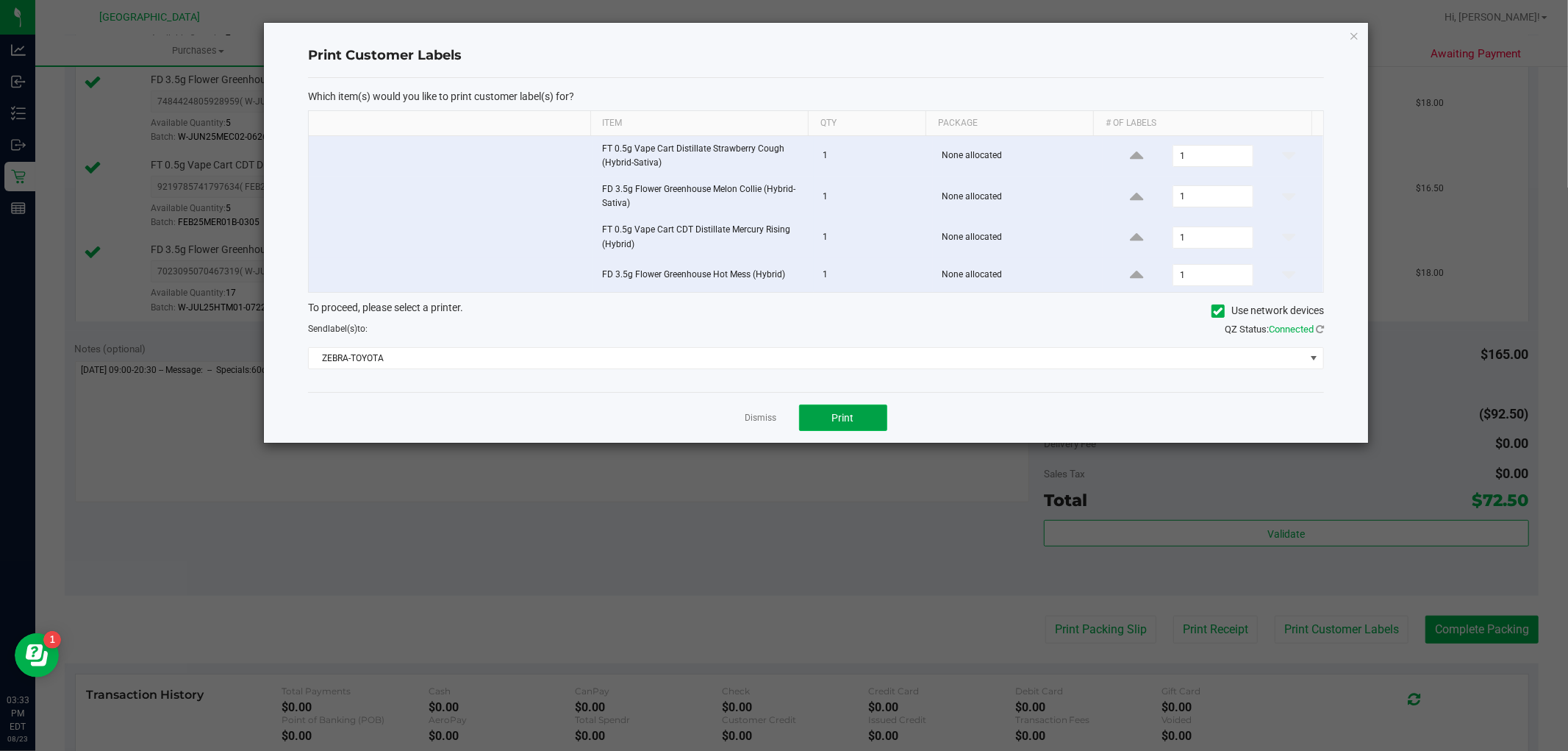
click at [839, 409] on button "Print" at bounding box center [843, 417] width 88 height 27
click at [758, 420] on link "Dismiss" at bounding box center [761, 417] width 31 height 12
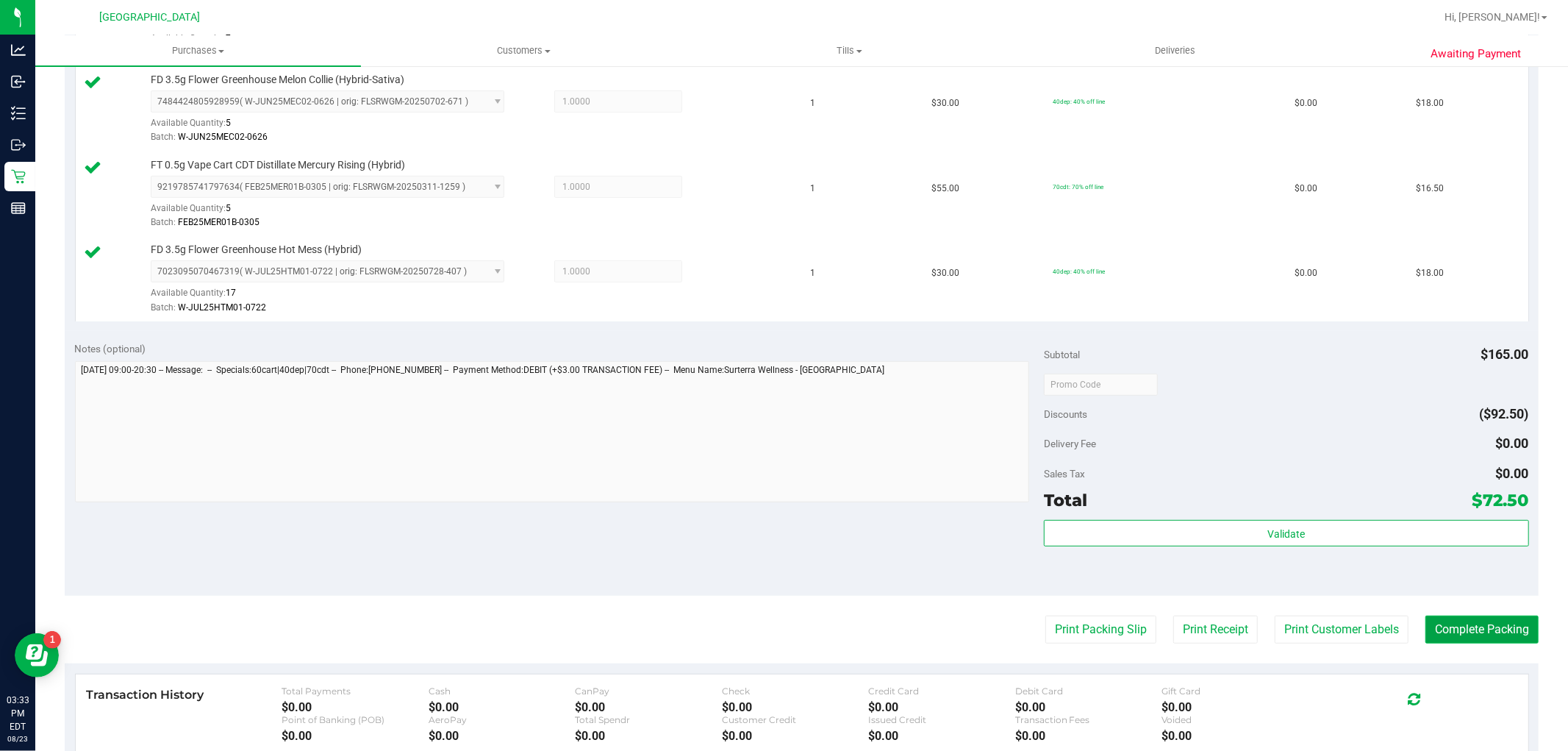
click at [1474, 635] on button "Complete Packing" at bounding box center [1482, 630] width 113 height 28
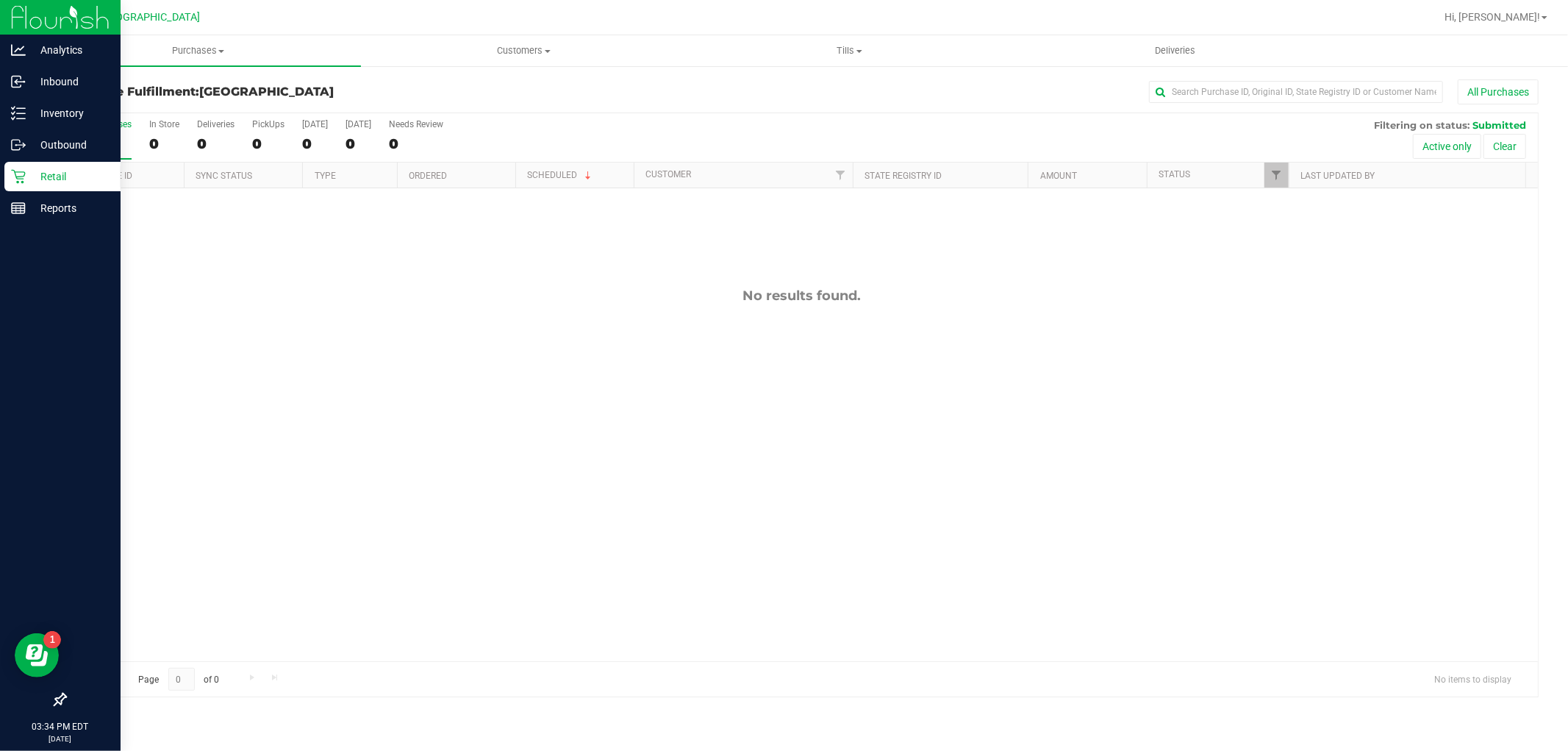
click at [34, 177] on p "Retail" at bounding box center [69, 177] width 88 height 18
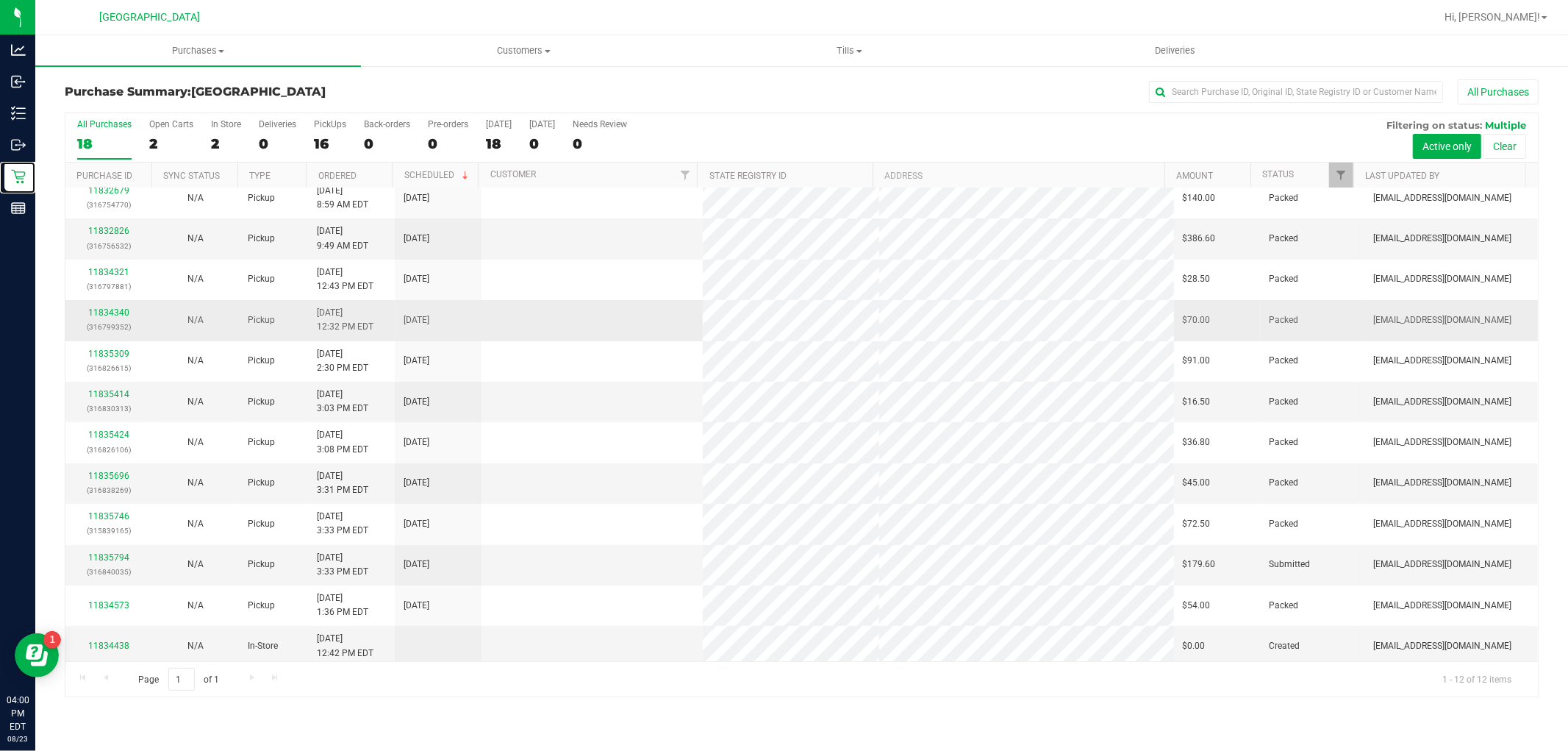
scroll to position [15, 0]
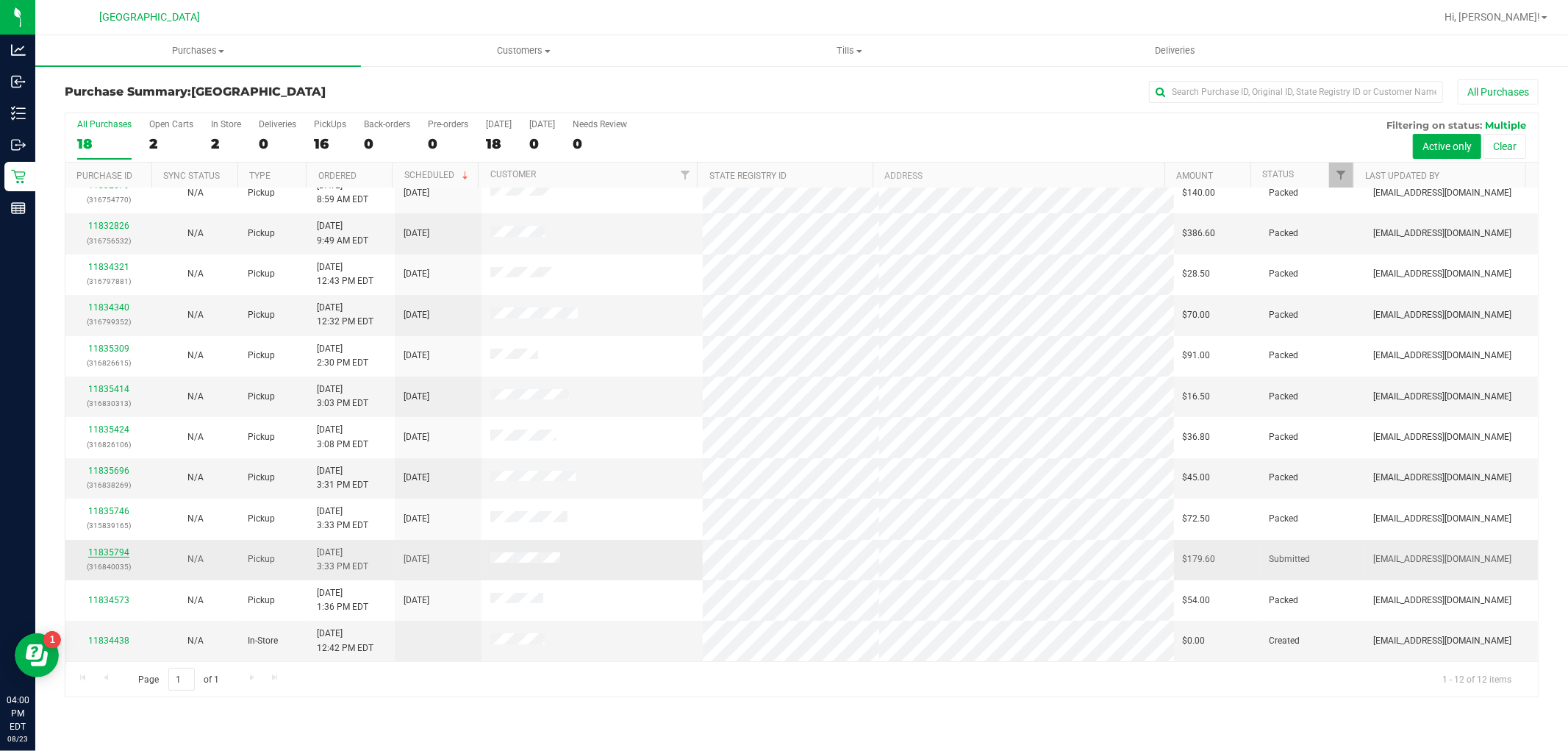
click at [119, 557] on link "11835794" at bounding box center [108, 552] width 41 height 10
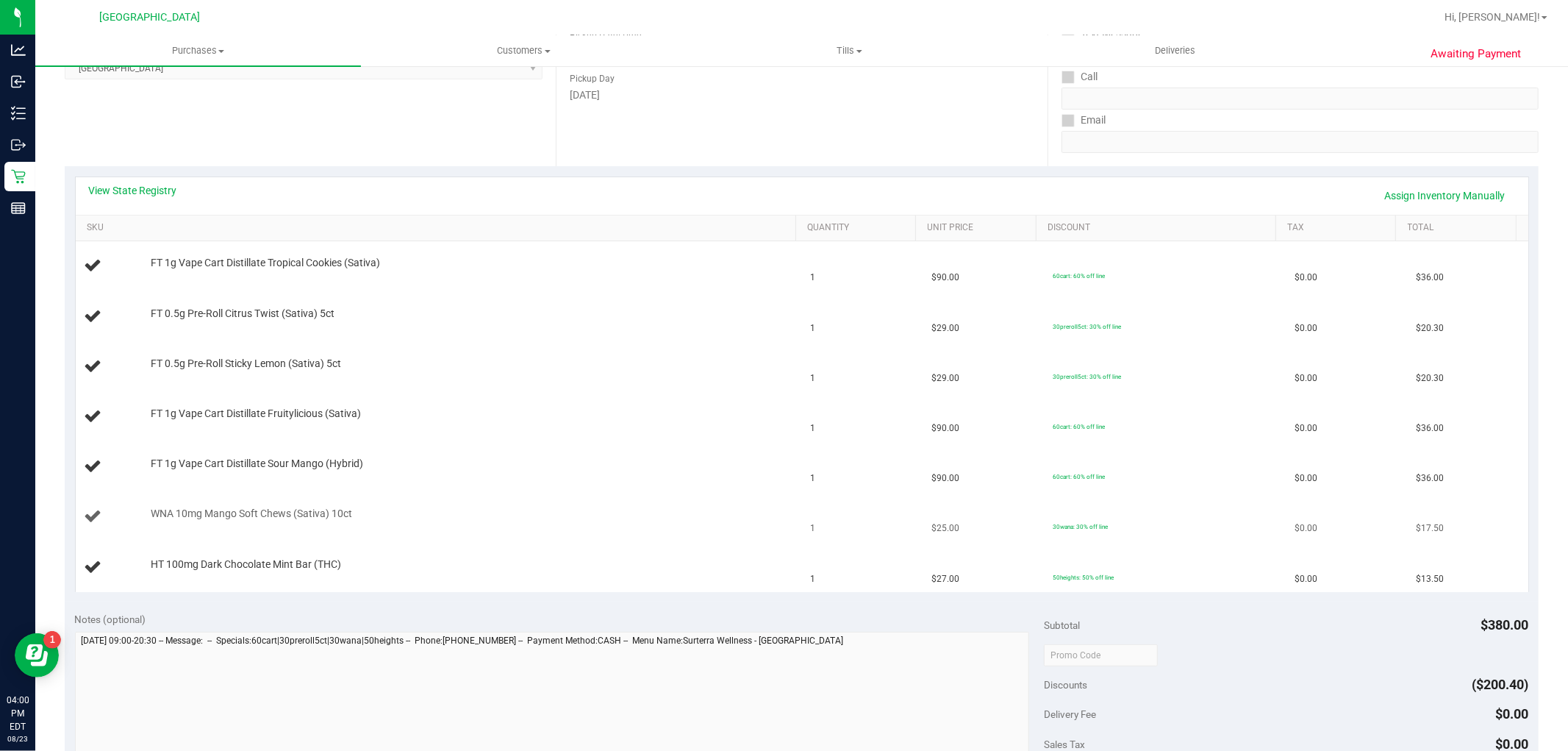
scroll to position [245, 0]
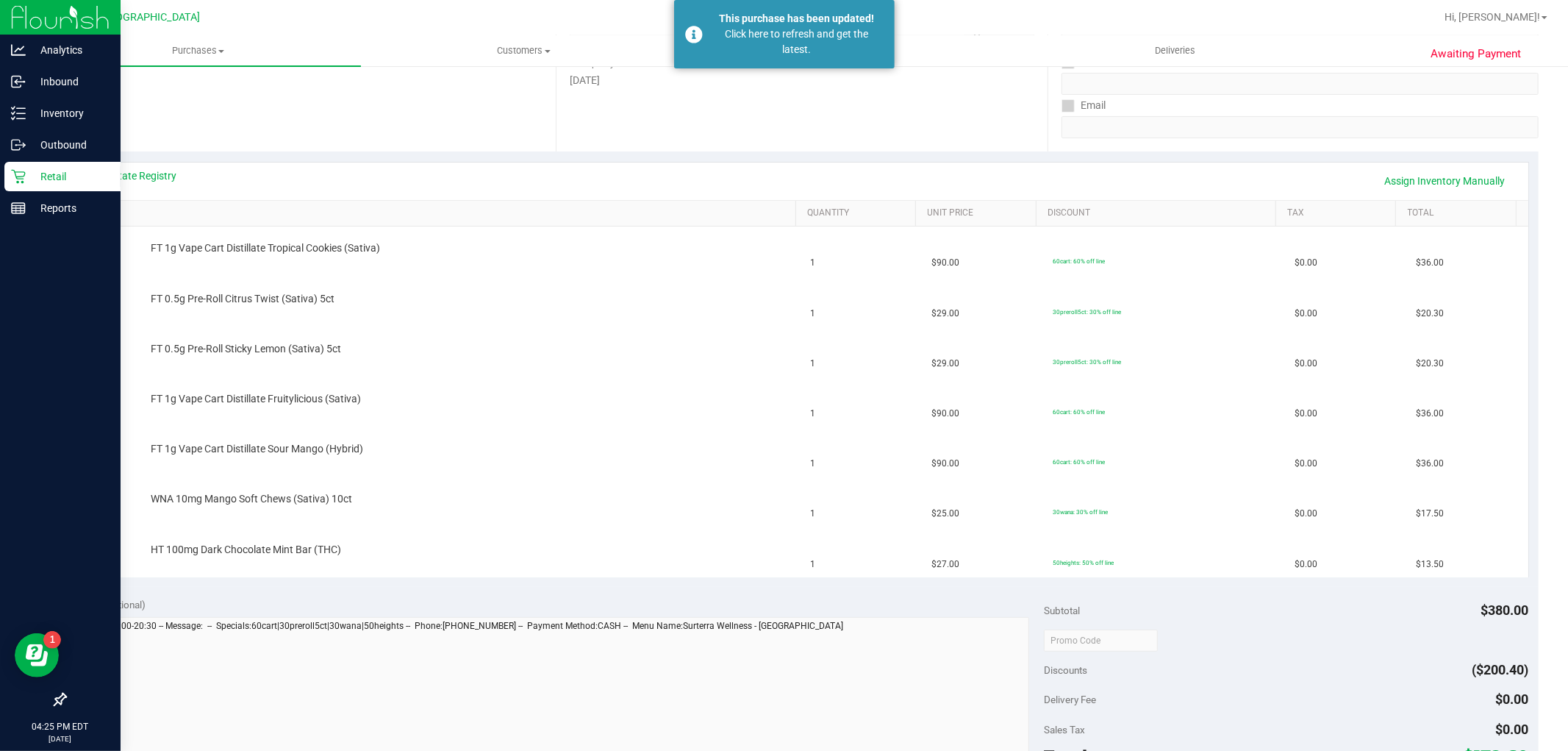
click at [30, 172] on p "Retail" at bounding box center [69, 177] width 88 height 18
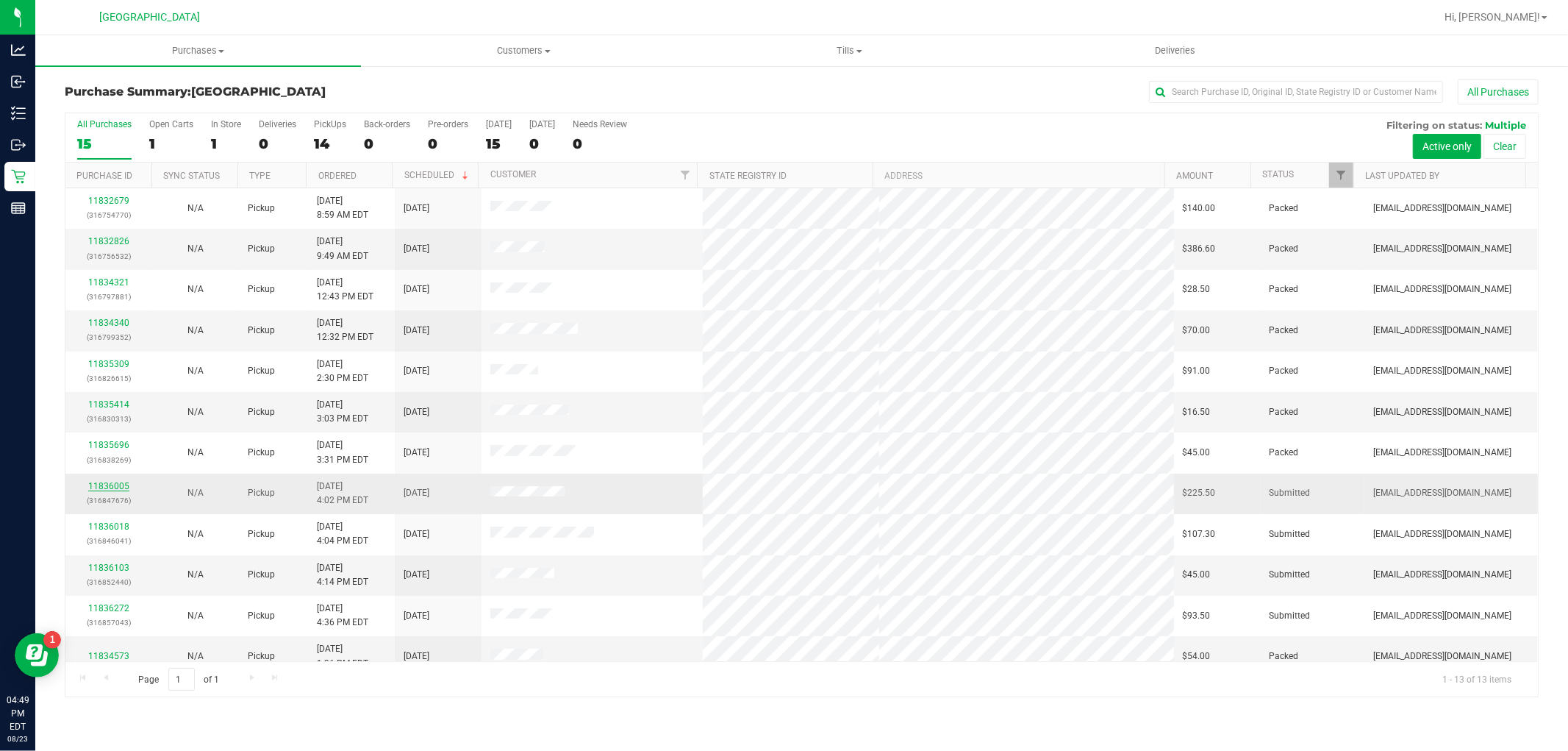
click at [101, 481] on link "11836005" at bounding box center [108, 486] width 41 height 10
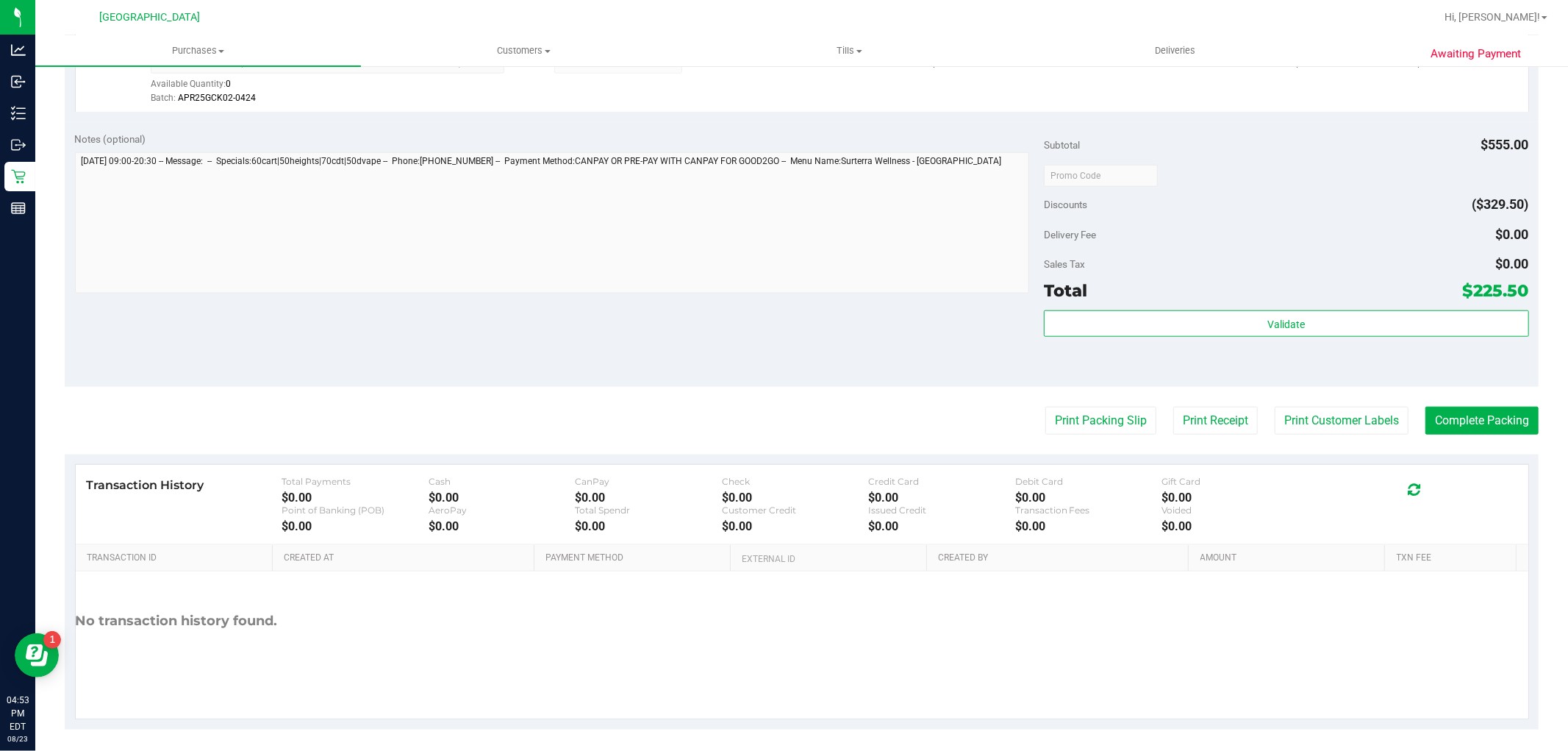
scroll to position [1220, 0]
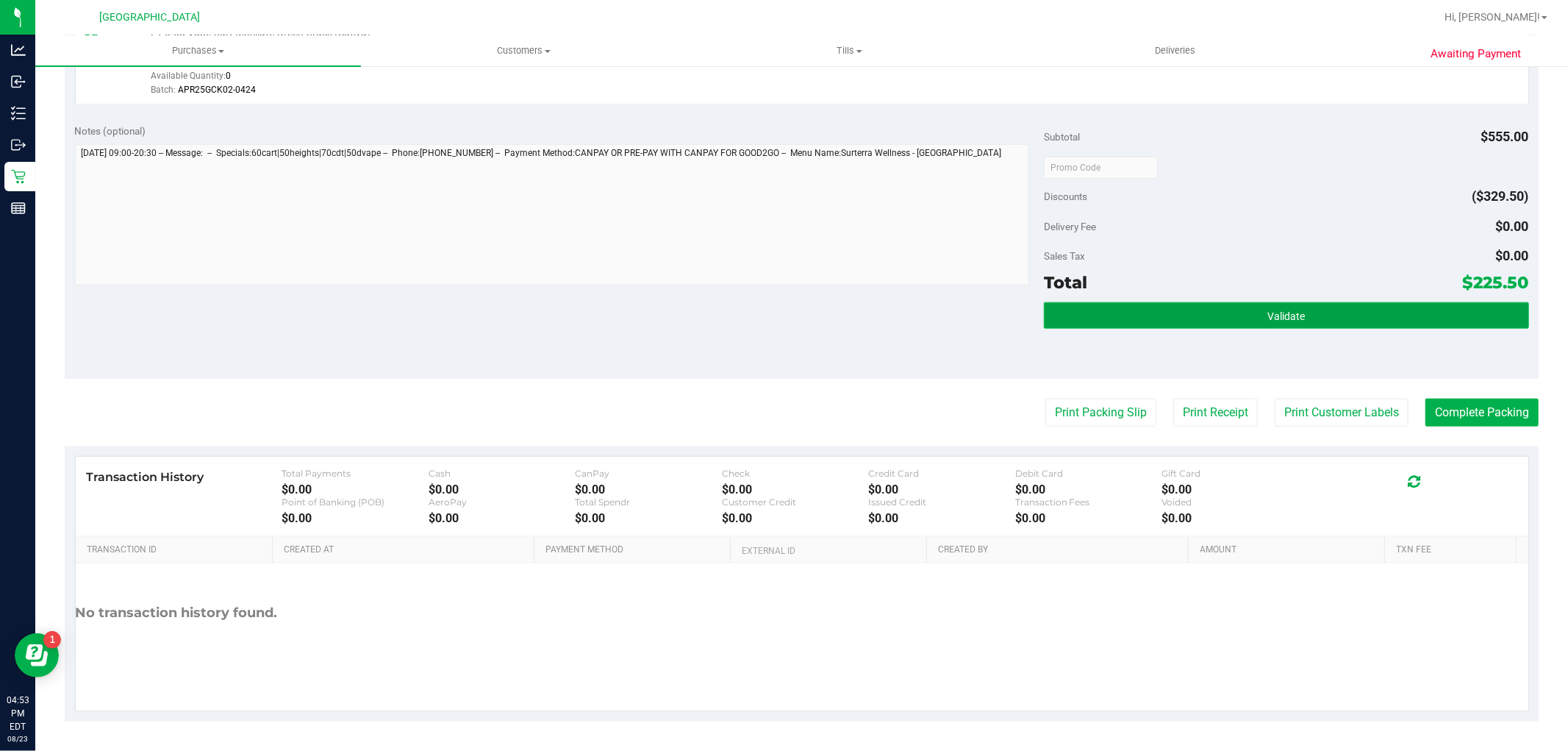
click at [1119, 317] on button "Validate" at bounding box center [1286, 315] width 484 height 27
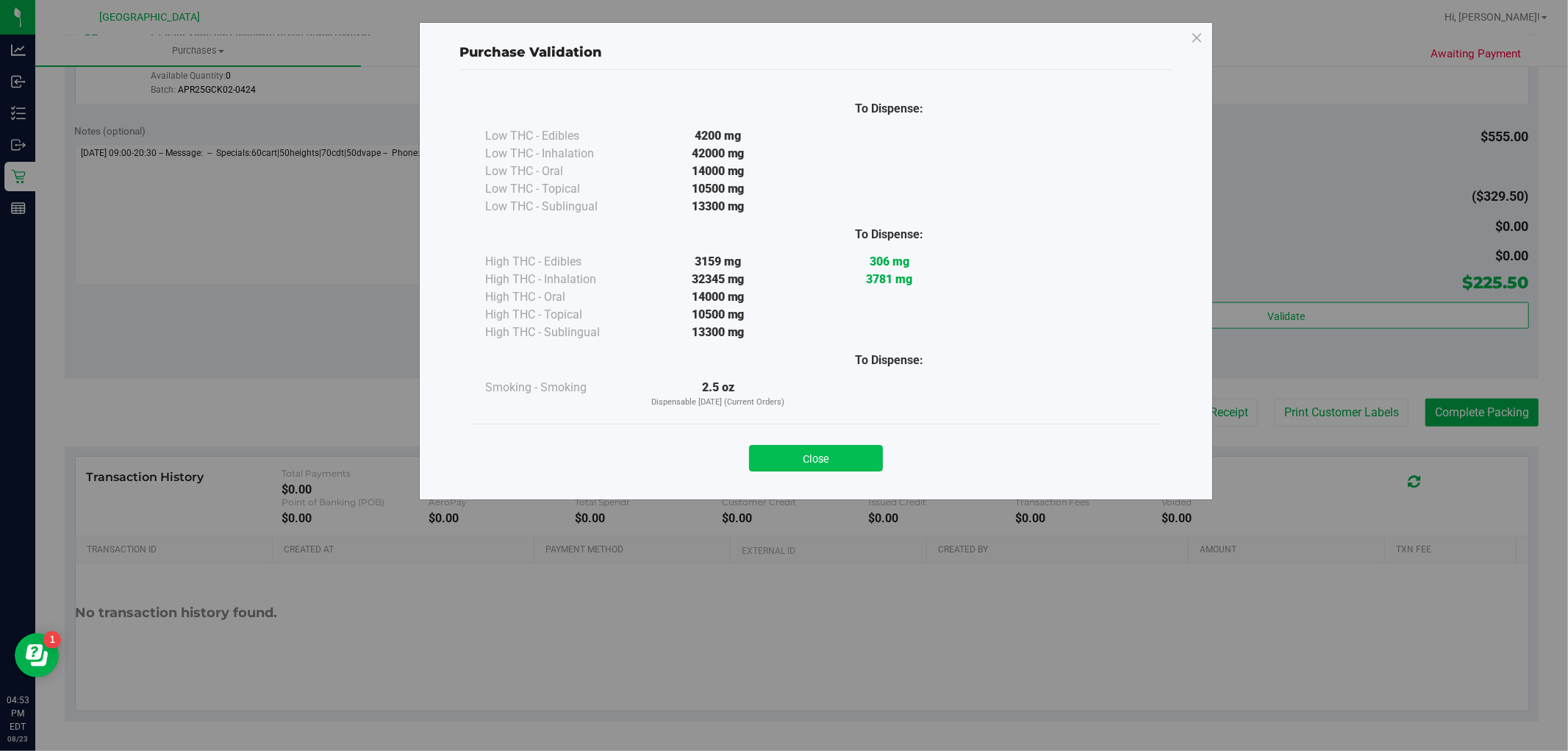
click at [820, 454] on button "Close" at bounding box center [816, 458] width 134 height 27
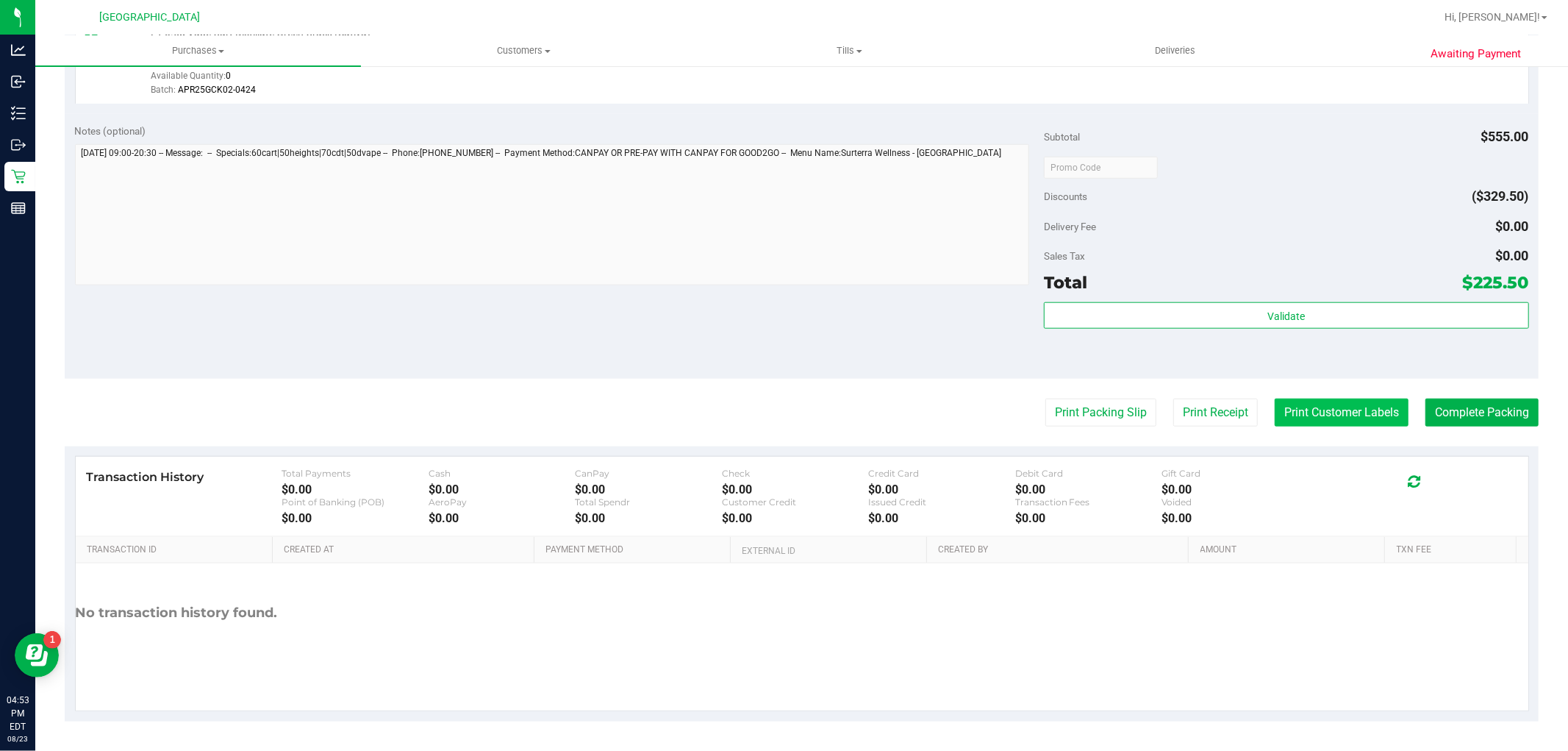
click at [1288, 420] on button "Print Customer Labels" at bounding box center [1342, 413] width 134 height 28
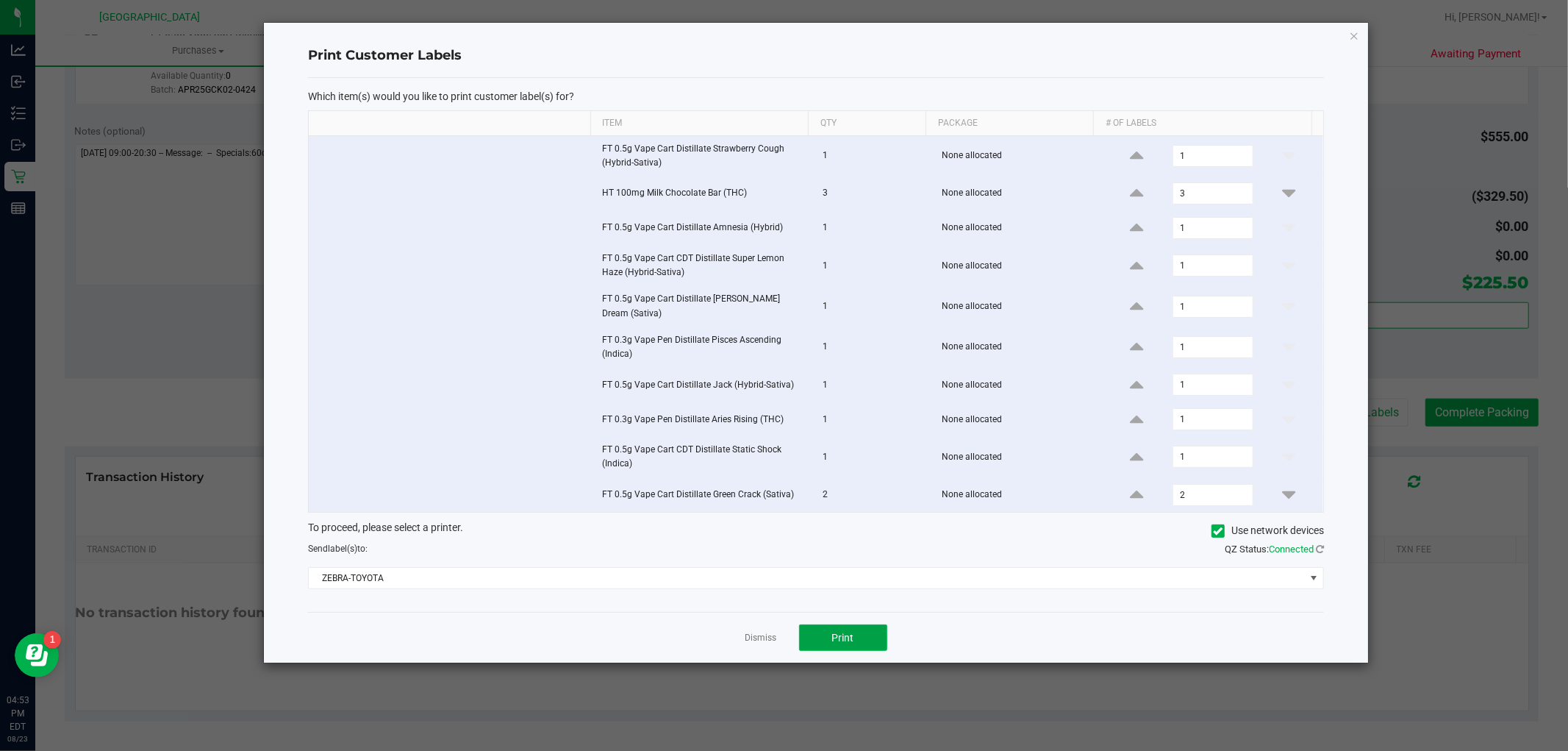
click at [836, 638] on span "Print" at bounding box center [843, 638] width 22 height 12
click at [750, 635] on link "Dismiss" at bounding box center [761, 638] width 31 height 12
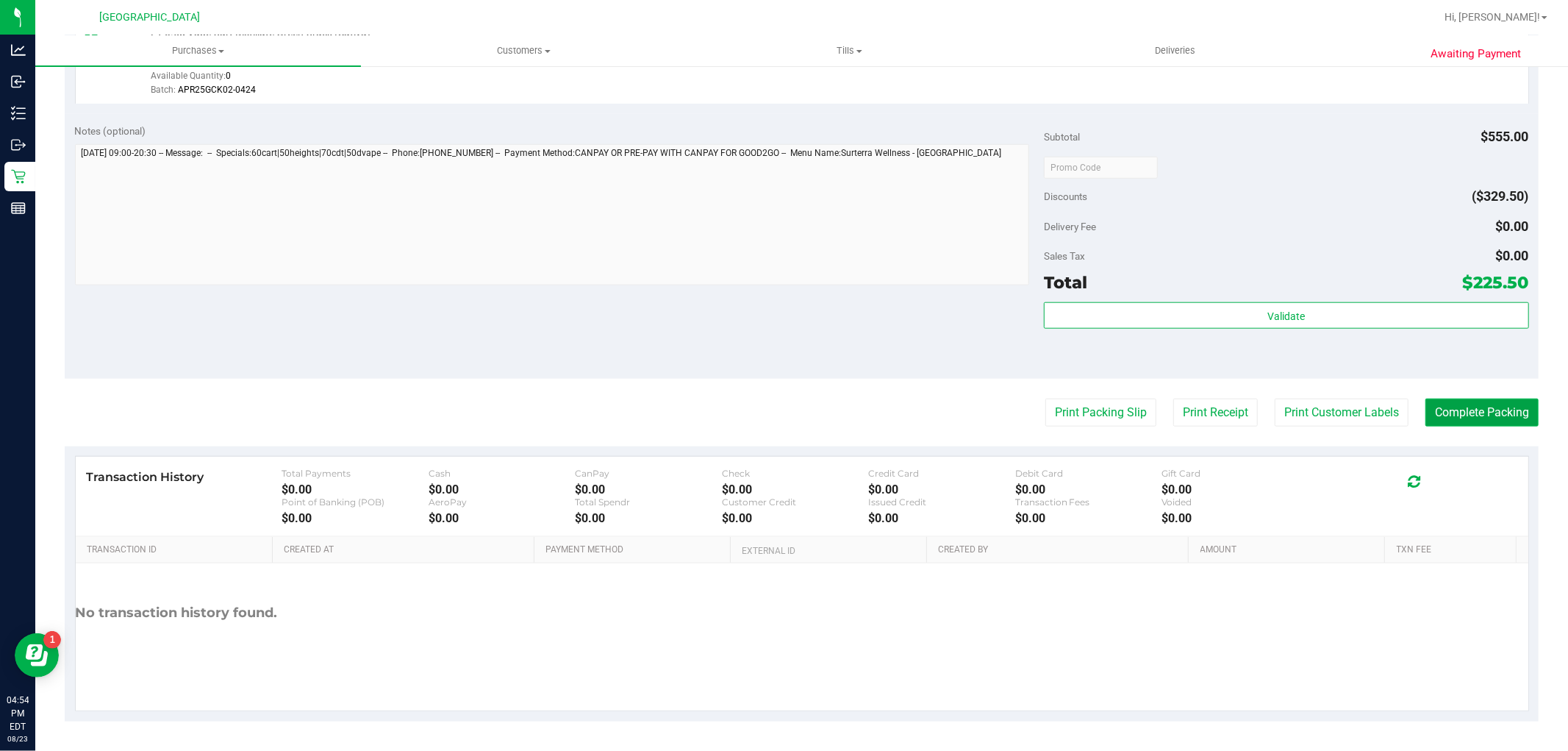
click at [1471, 409] on button "Complete Packing" at bounding box center [1482, 413] width 113 height 28
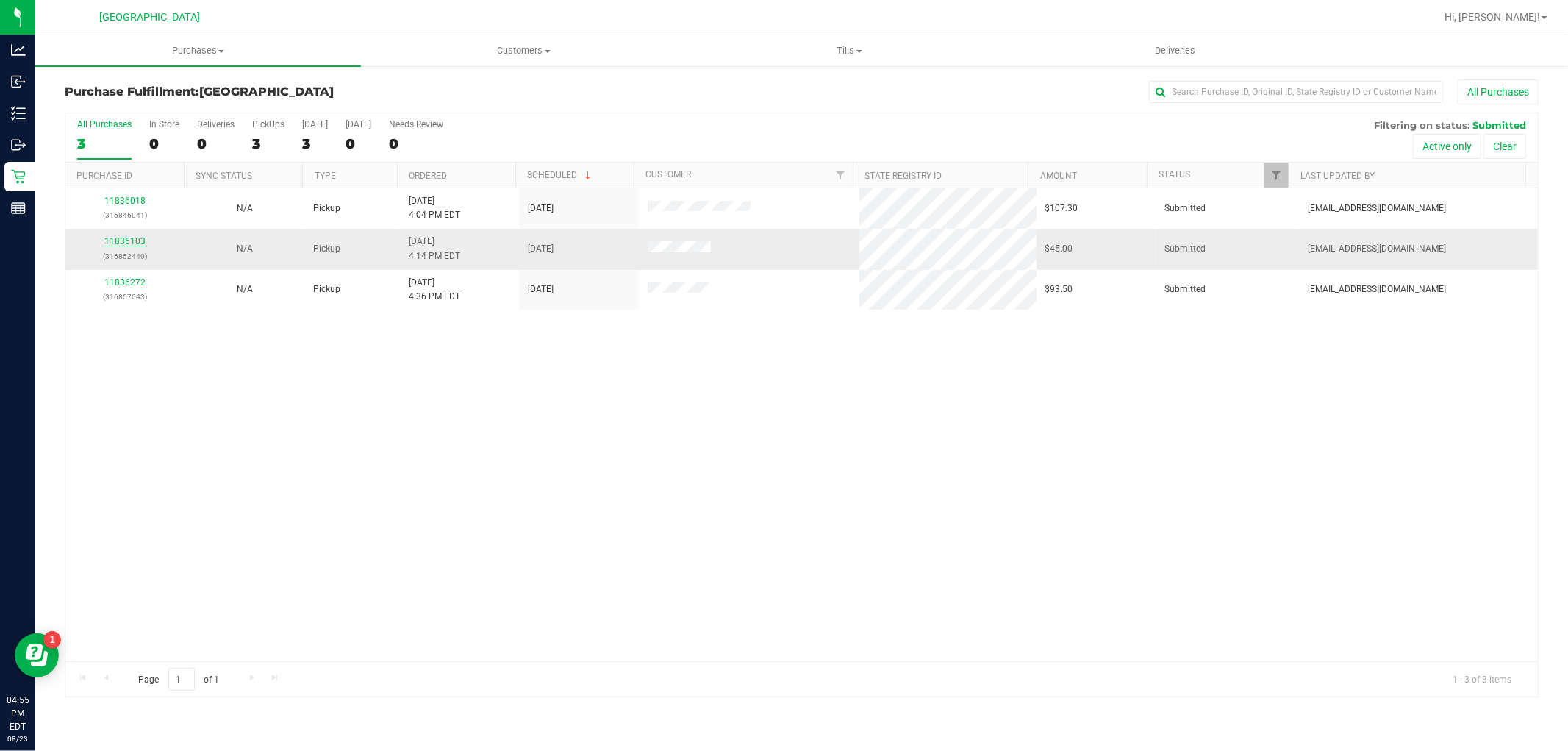
click at [131, 241] on link "11836103" at bounding box center [124, 241] width 41 height 10
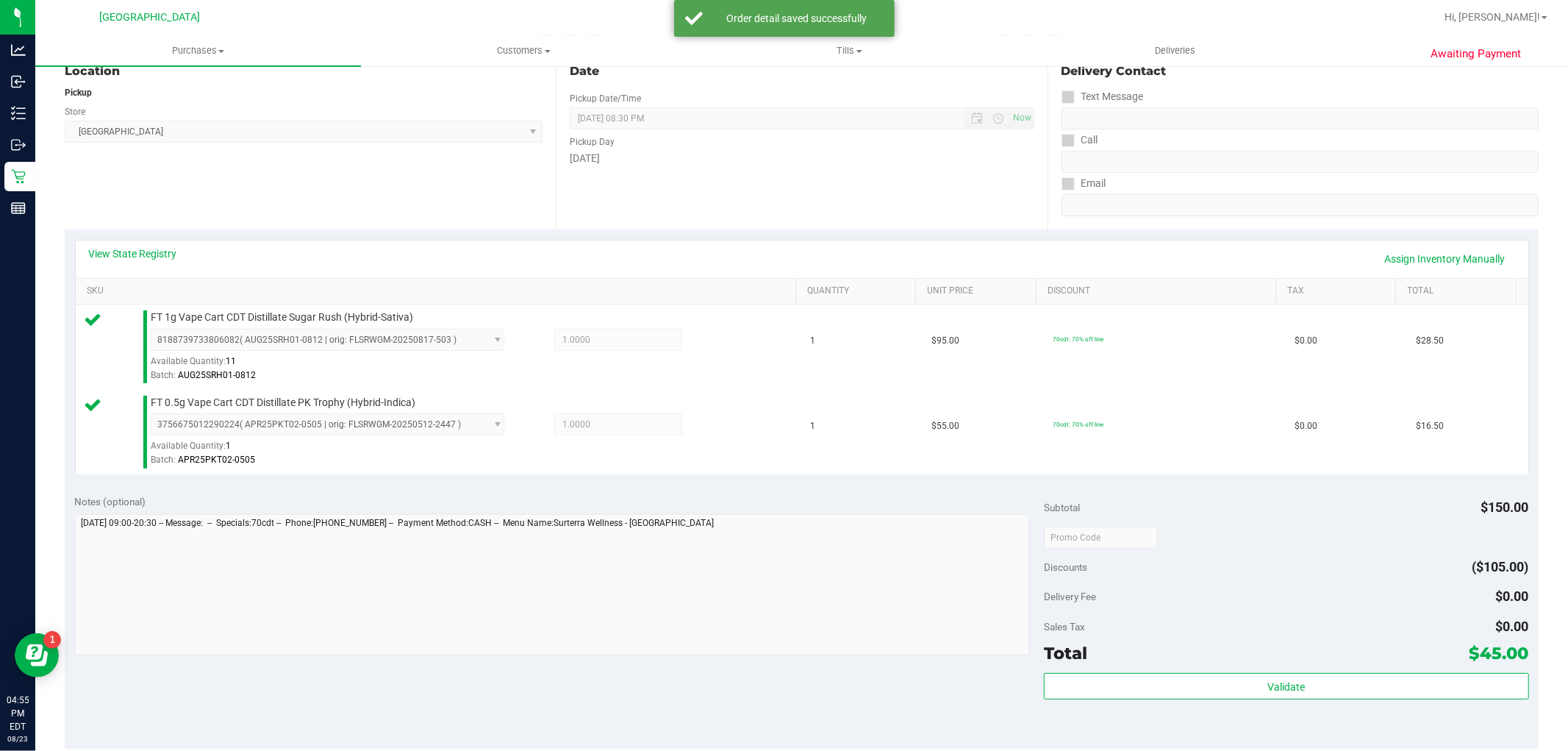
scroll to position [245, 0]
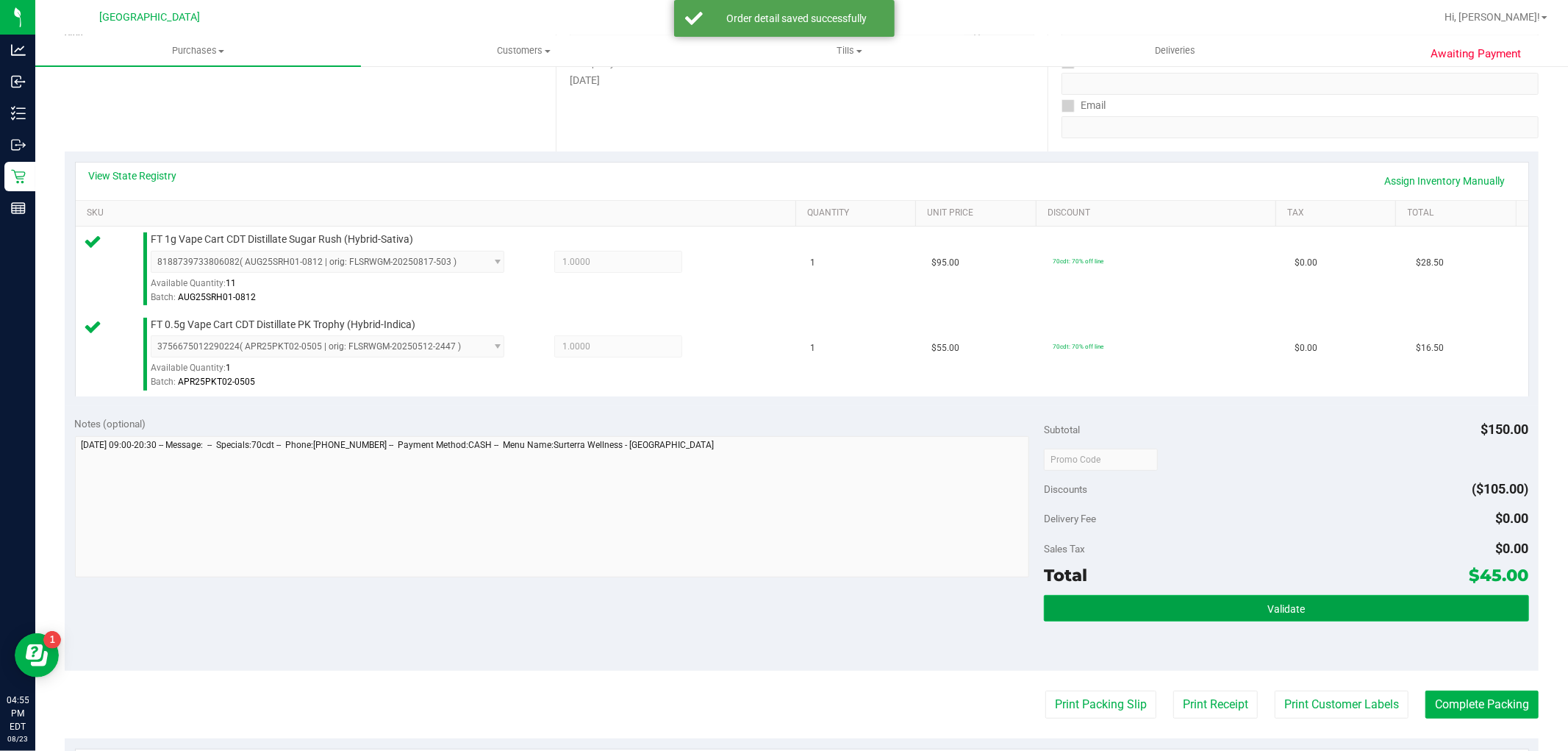
click at [1123, 615] on button "Validate" at bounding box center [1286, 608] width 484 height 27
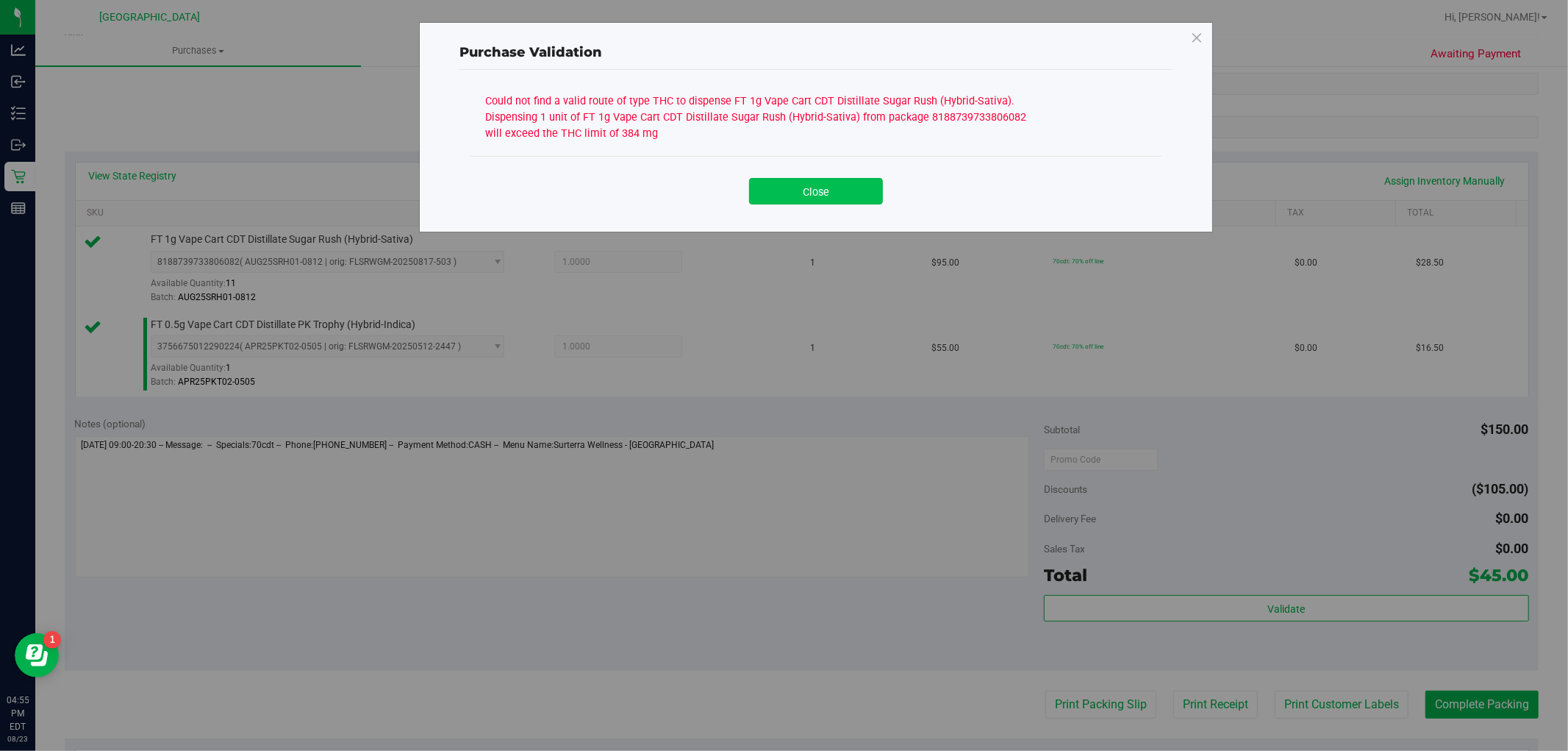
click at [797, 194] on button "Close" at bounding box center [816, 191] width 134 height 27
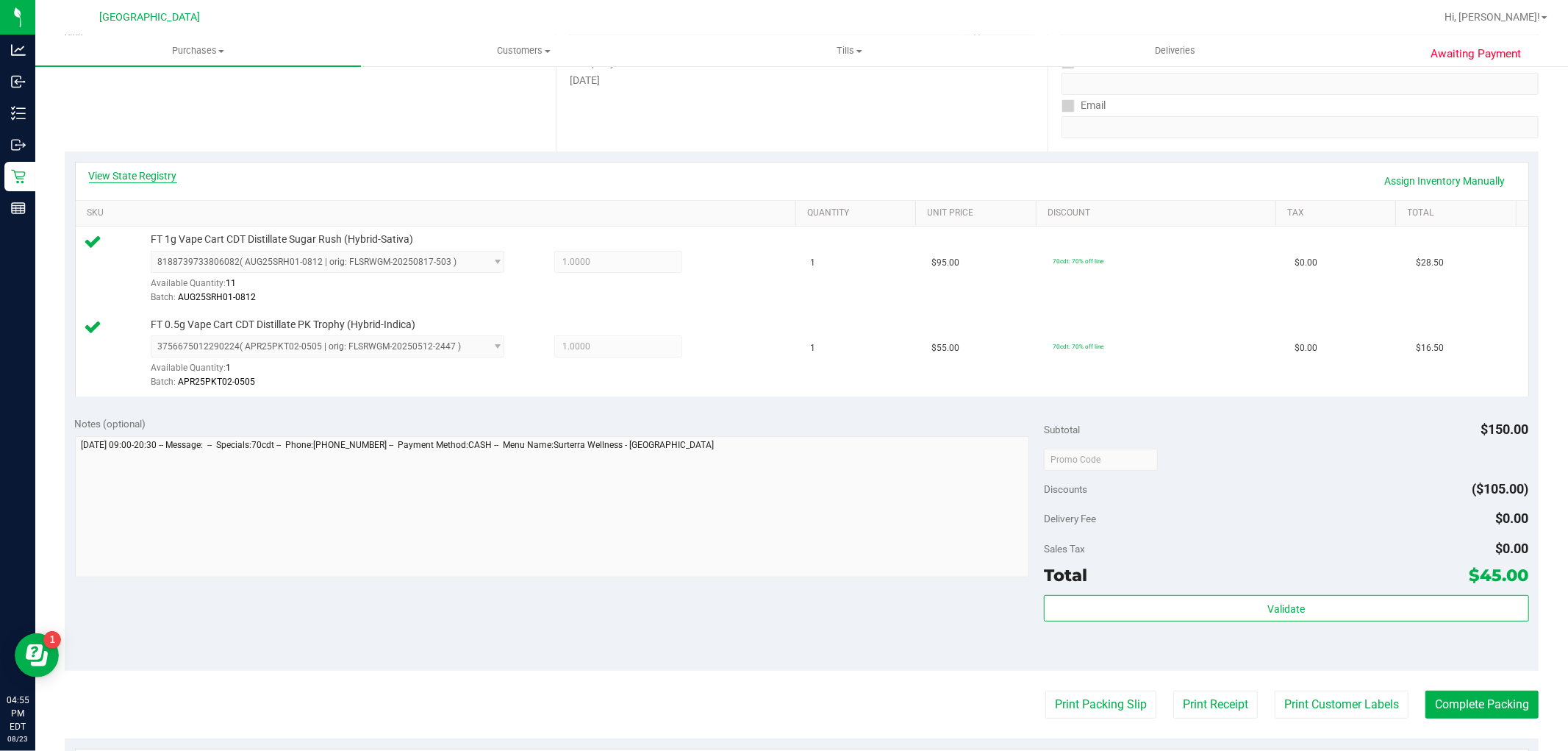
click at [128, 178] on link "View State Registry" at bounding box center [132, 176] width 88 height 15
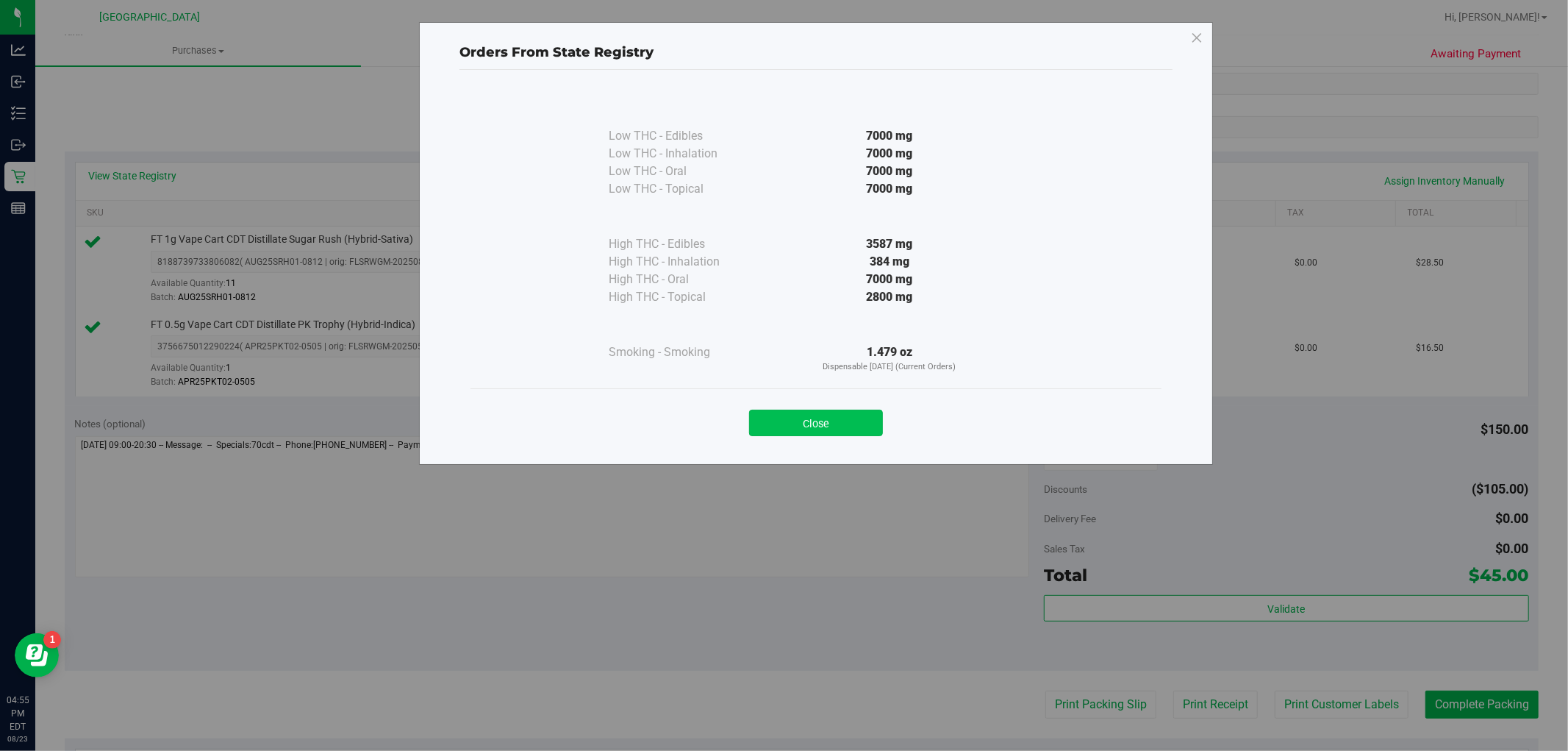
click at [802, 426] on button "Close" at bounding box center [816, 422] width 134 height 27
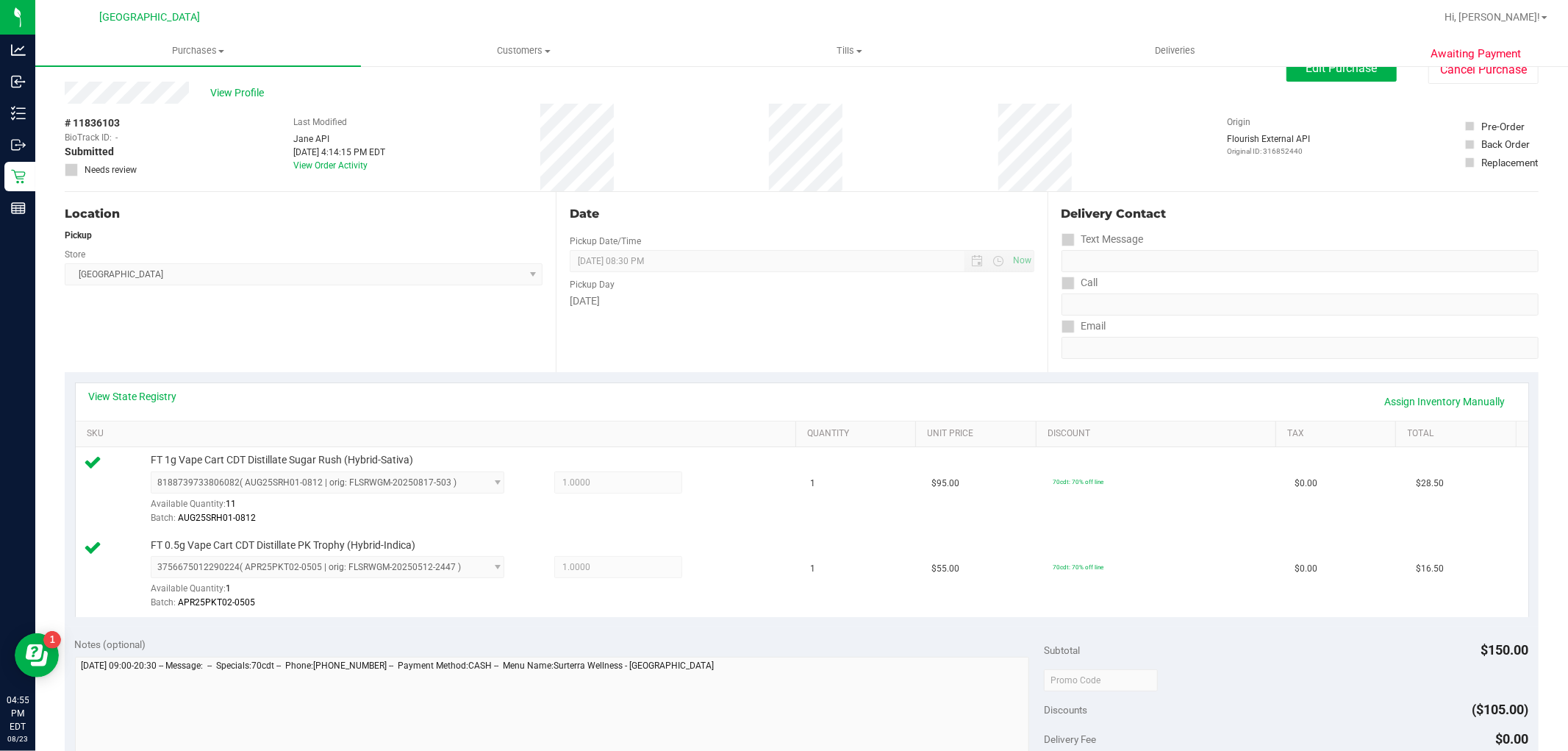
scroll to position [0, 0]
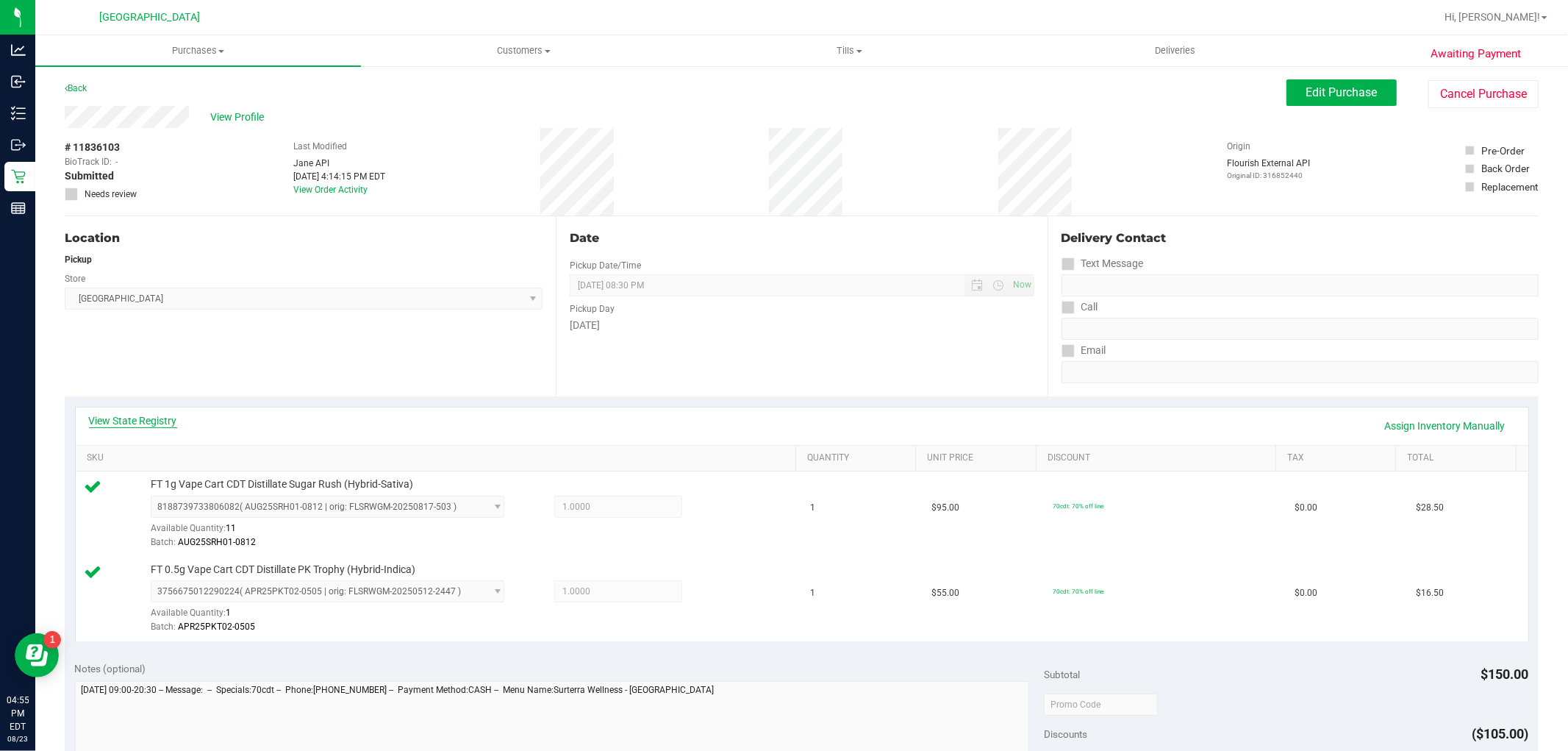
click at [128, 426] on link "View State Registry" at bounding box center [132, 421] width 88 height 15
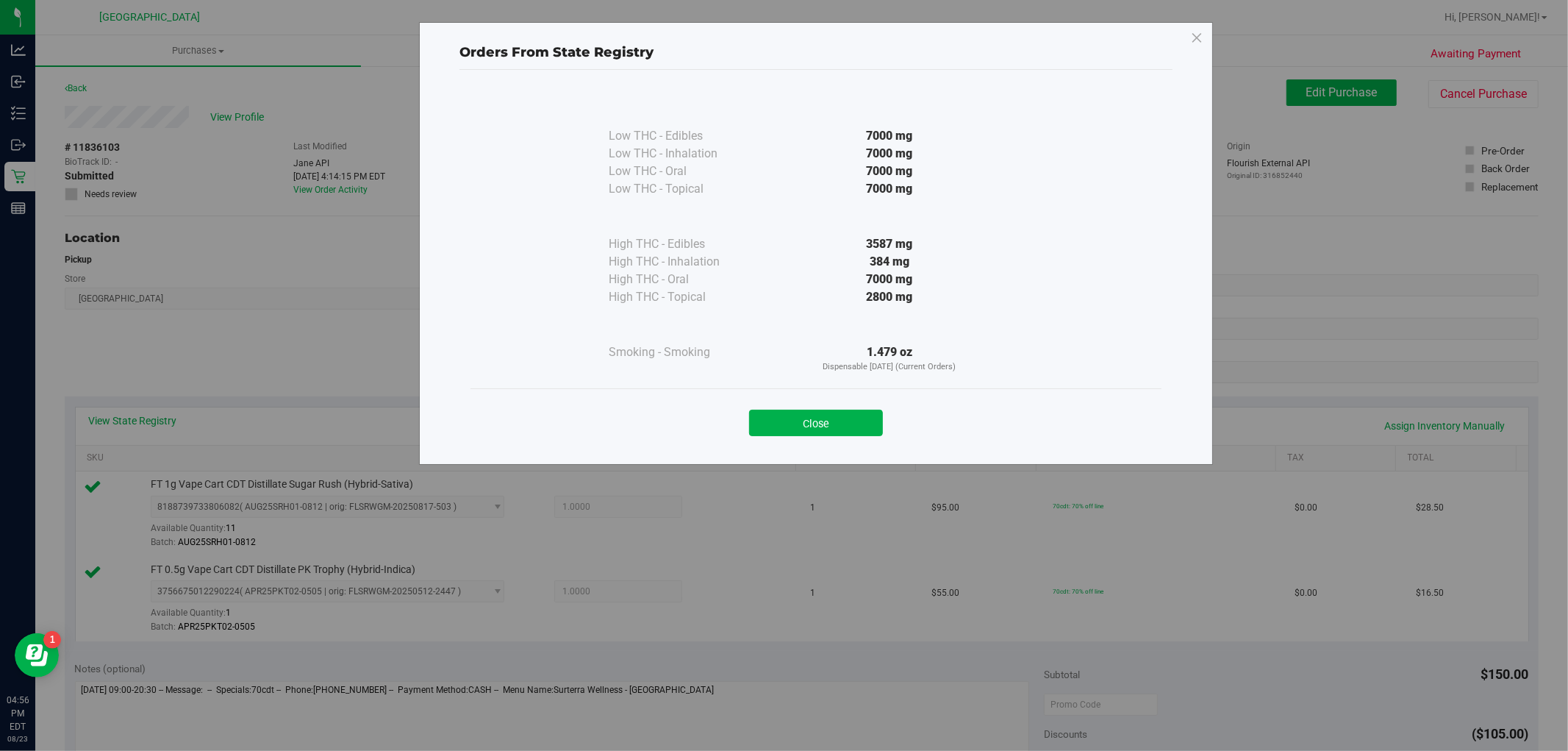
drag, startPoint x: 900, startPoint y: 266, endPoint x: 608, endPoint y: 268, distance: 292.0
click at [608, 268] on div "High THC - Inhalation 384 mg" at bounding box center [816, 262] width 415 height 18
copy div "High THC - Inhalation 384 mg"
click at [828, 408] on div "Close" at bounding box center [816, 419] width 669 height 37
click at [822, 415] on button "Close" at bounding box center [816, 422] width 134 height 27
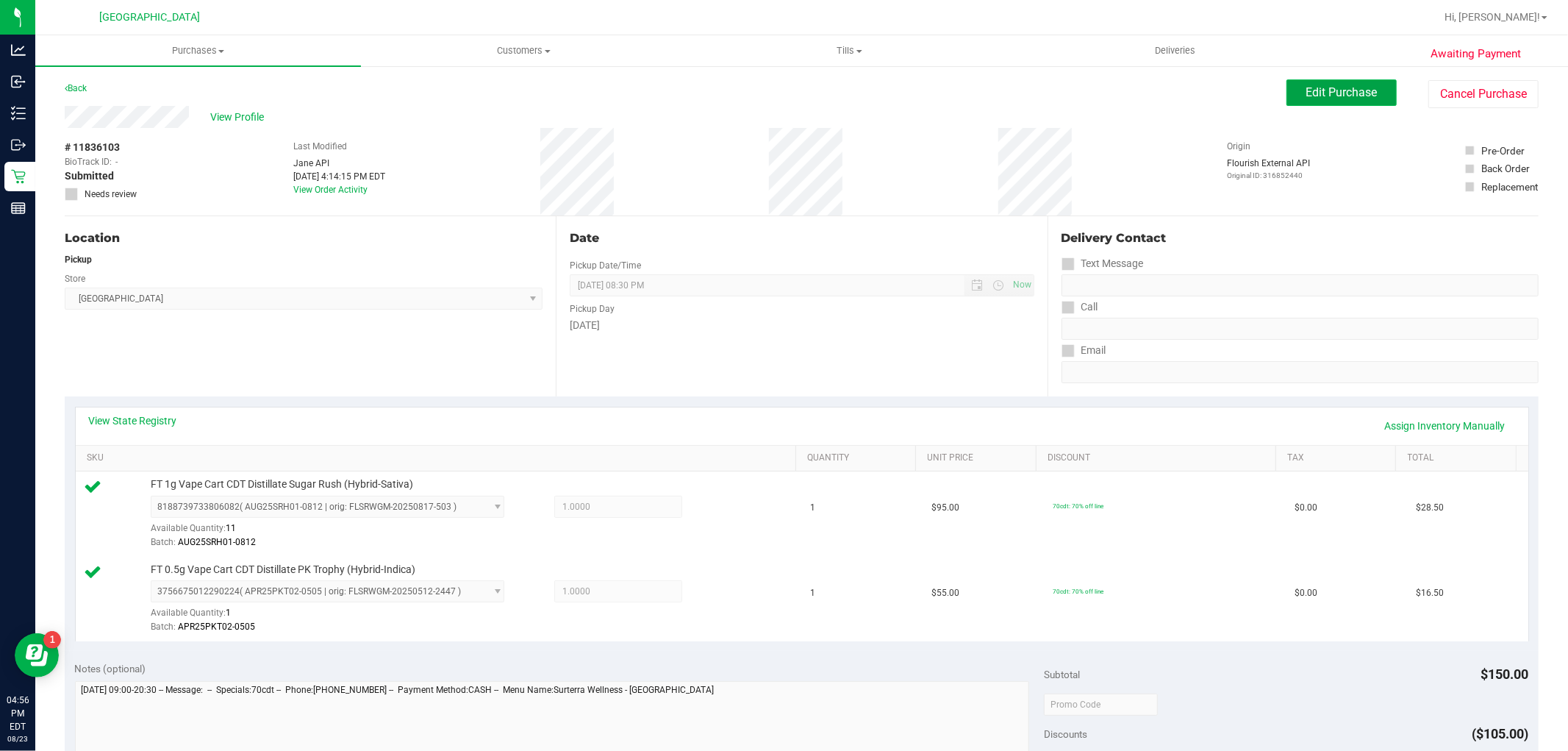
click at [1307, 86] on span "Edit Purchase" at bounding box center [1342, 92] width 71 height 14
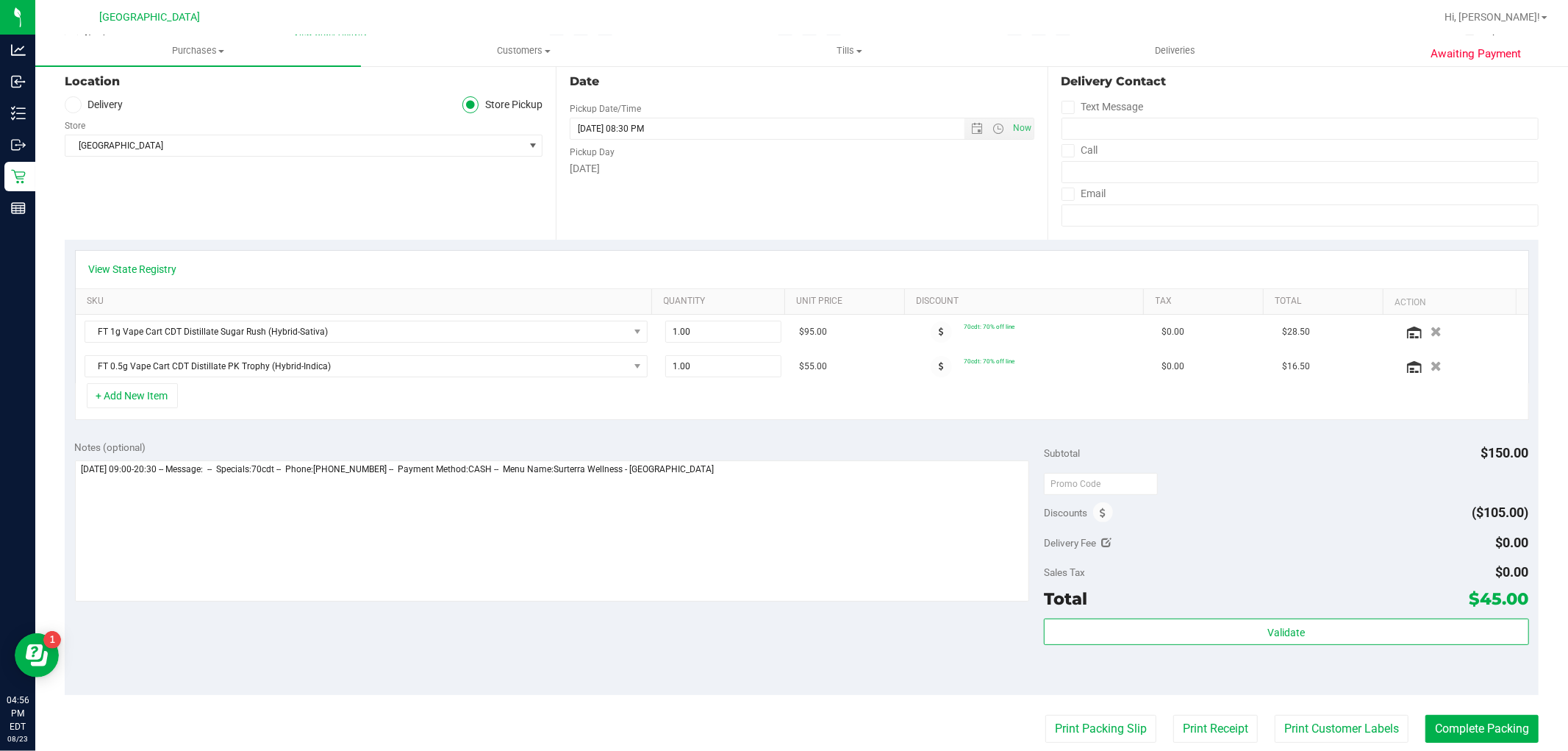
scroll to position [245, 0]
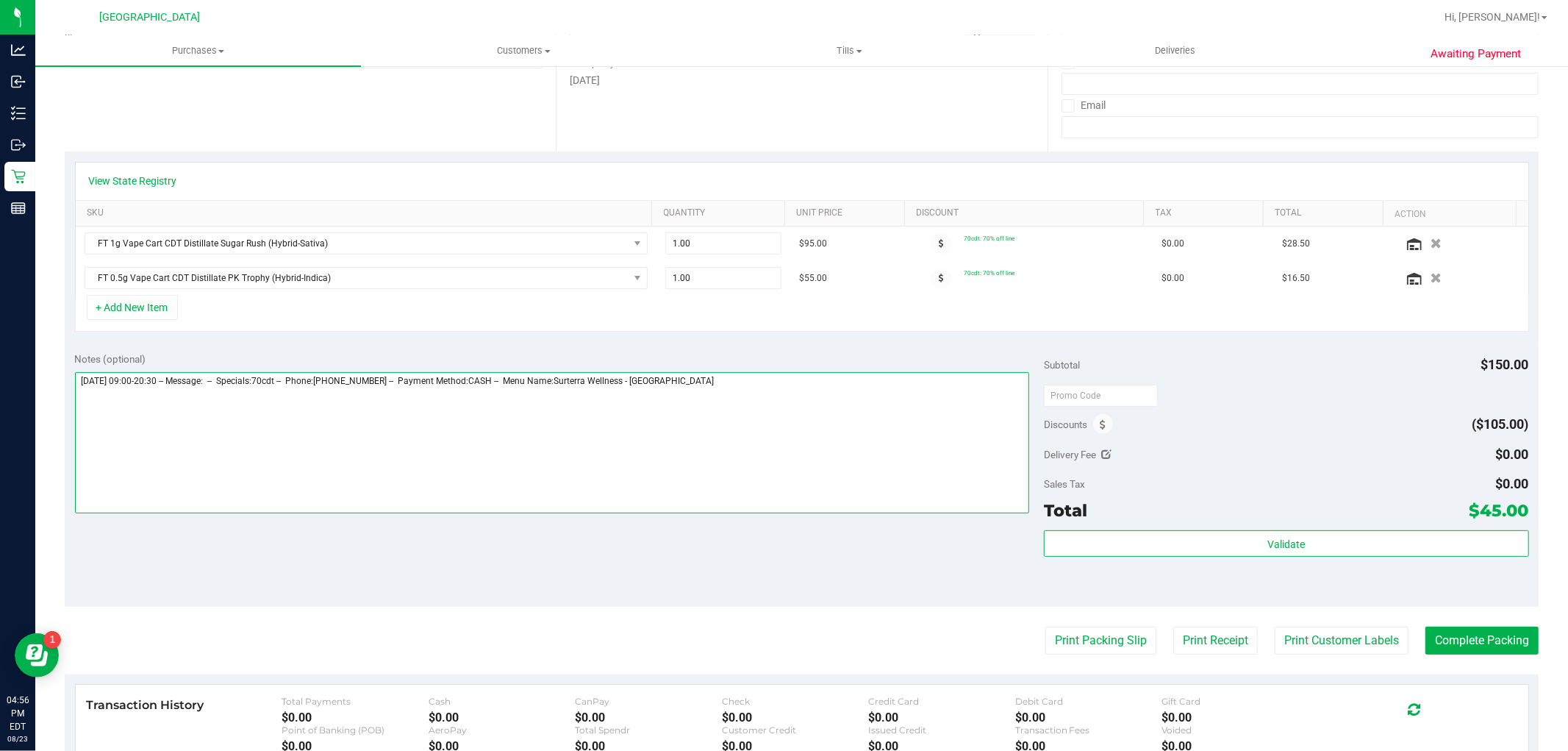
click at [805, 422] on textarea at bounding box center [552, 443] width 955 height 141
paste textarea "High THC - Inhalation 384 mg"
click at [260, 417] on textarea at bounding box center [552, 443] width 955 height 141
click at [208, 415] on textarea at bounding box center [552, 443] width 955 height 141
click at [285, 413] on textarea at bounding box center [552, 443] width 955 height 141
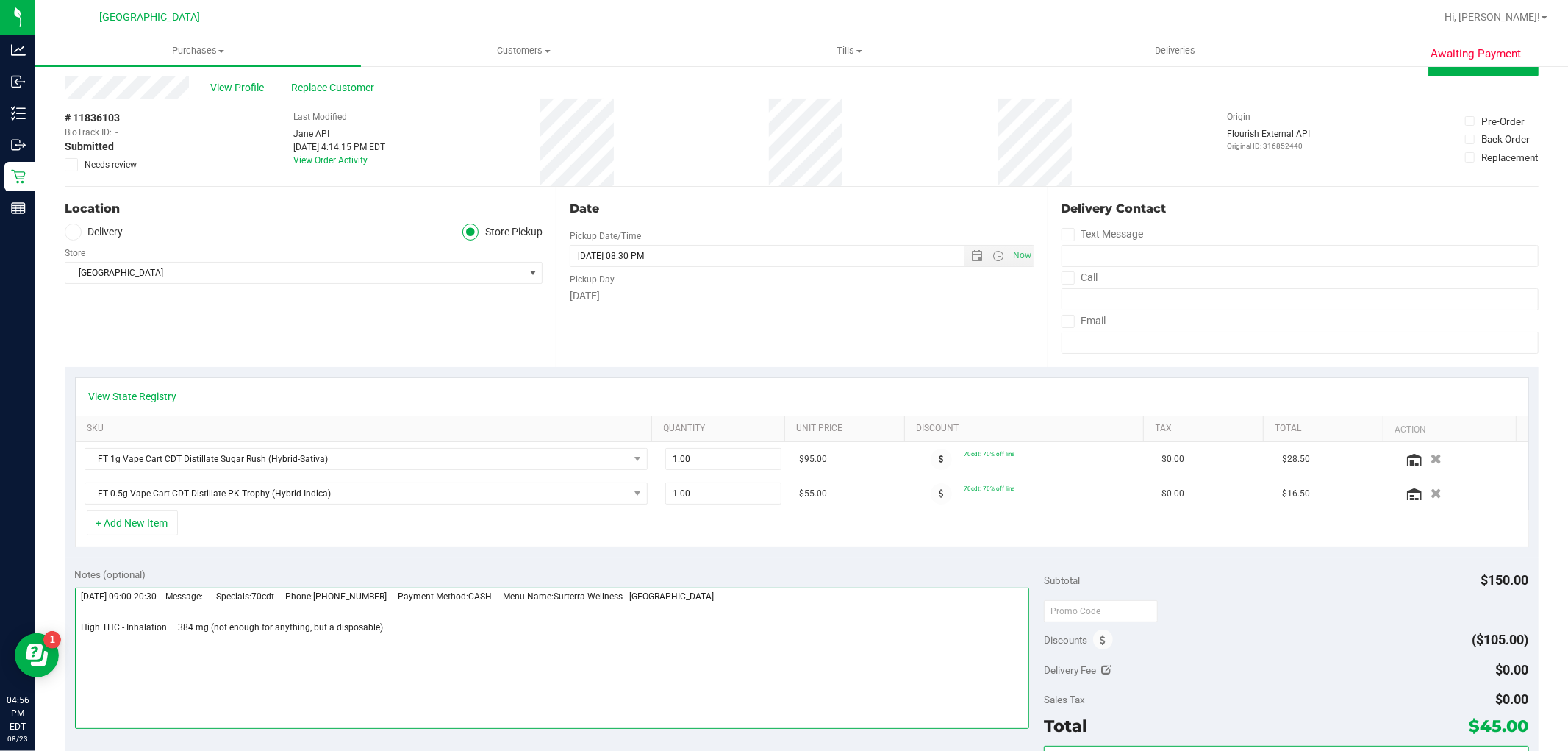
scroll to position [0, 0]
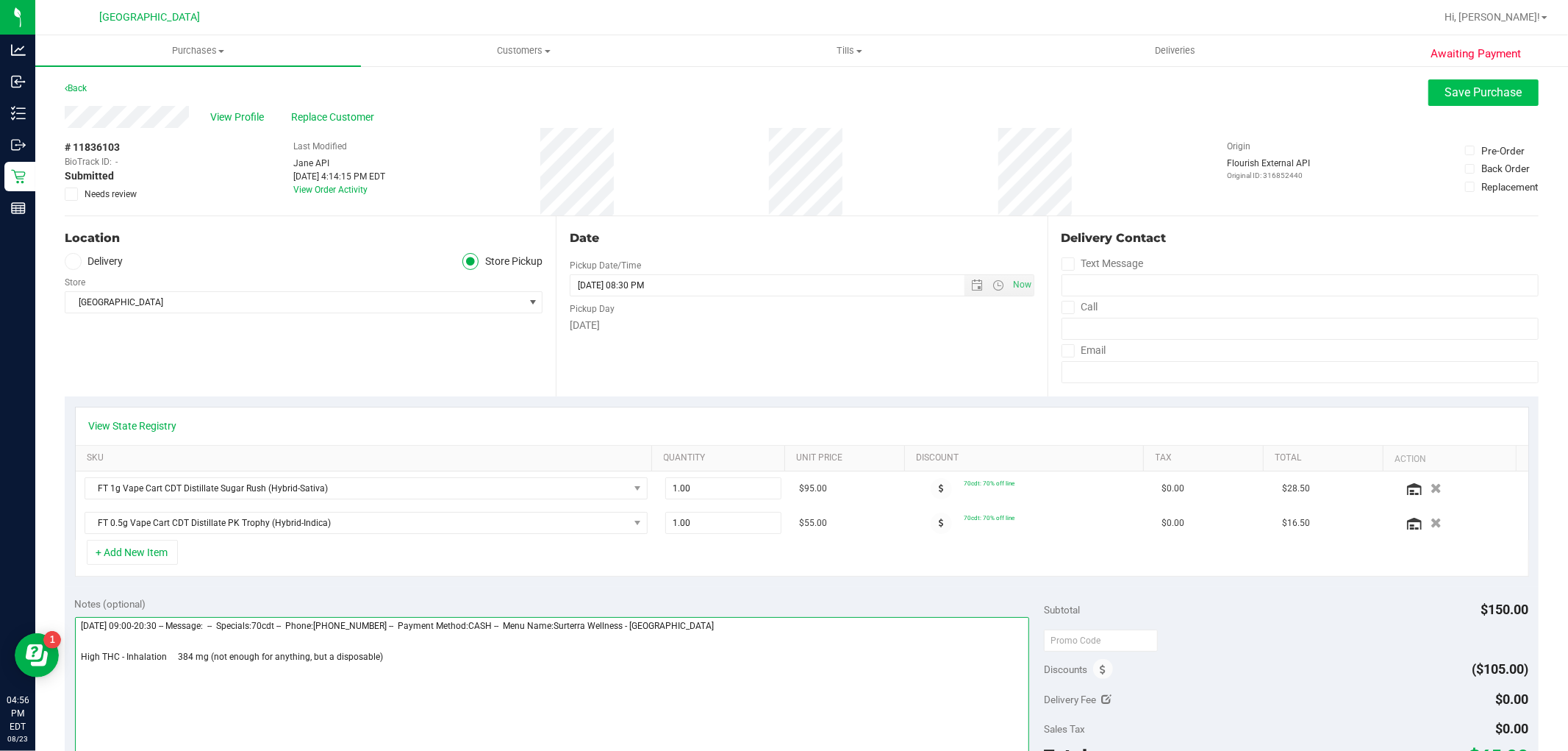
type textarea "Saturday 08/23/2025 09:00-20:30 -- Message: -- Specials:70cdt -- Phone:56123137…"
click at [1474, 88] on span "Save Purchase" at bounding box center [1484, 92] width 77 height 14
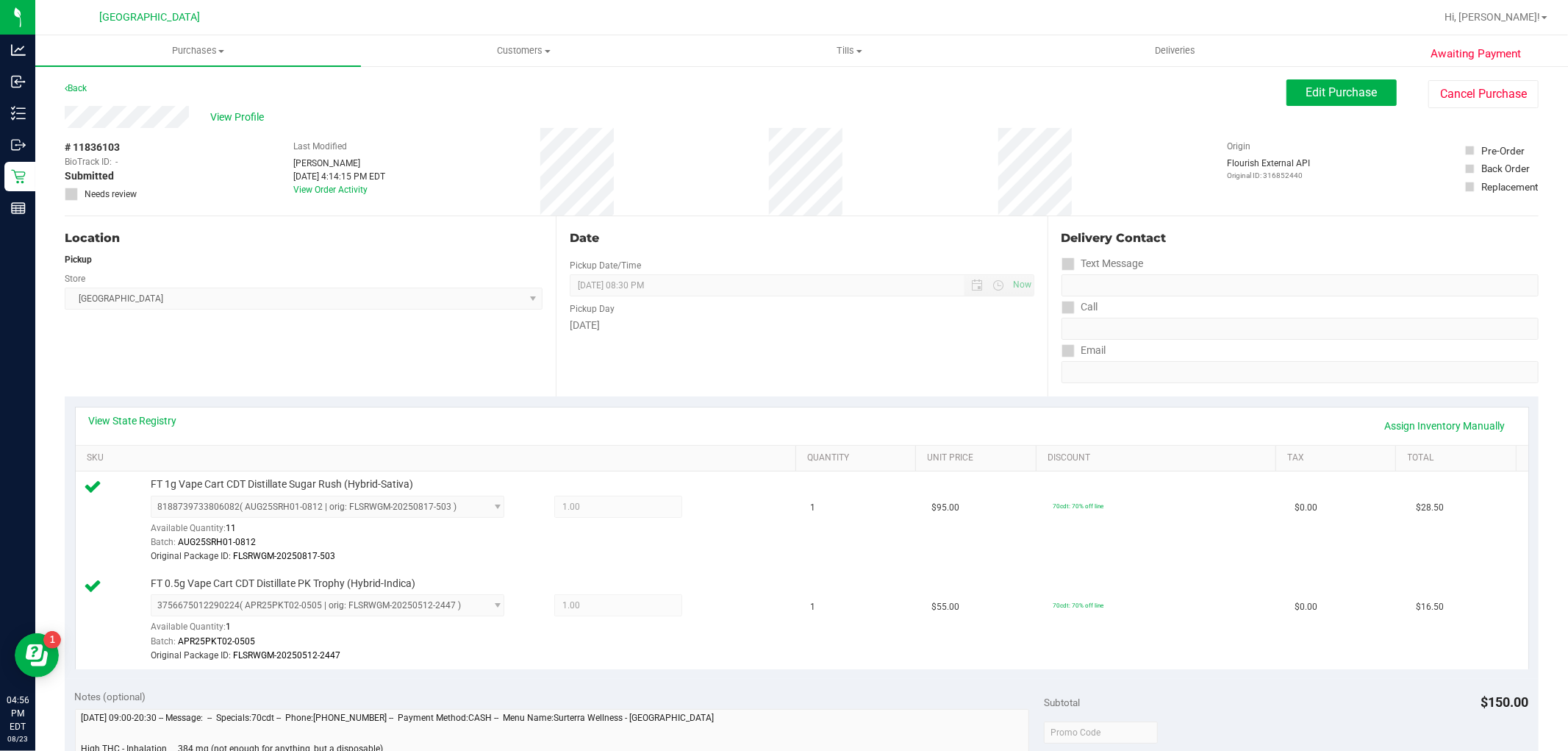
click at [77, 189] on span at bounding box center [71, 194] width 13 height 13
click at [1328, 86] on span "Edit Purchase" at bounding box center [1342, 92] width 71 height 14
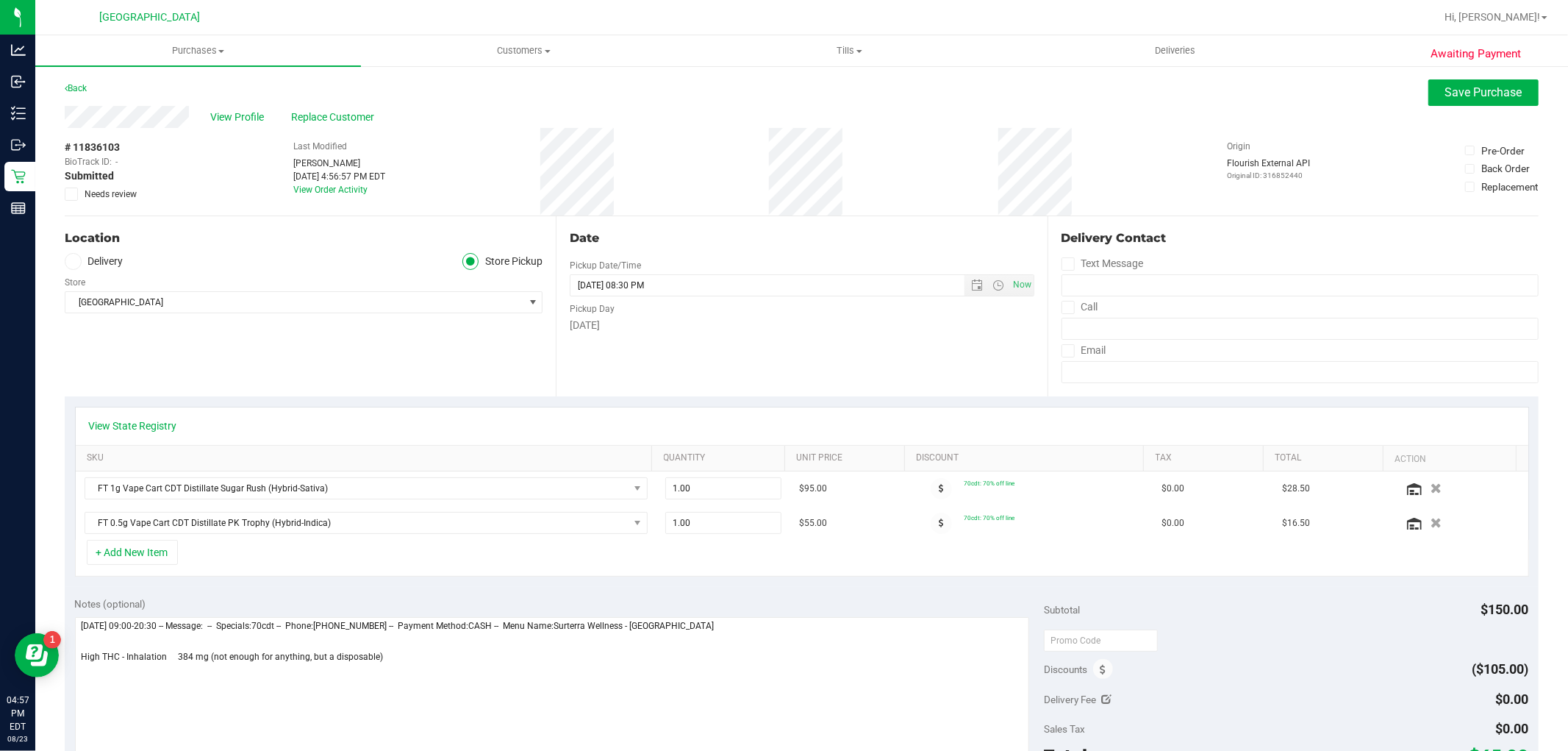
click at [73, 195] on icon at bounding box center [72, 195] width 10 height 0
click at [0, 0] on input "Needs review" at bounding box center [0, 0] width 0 height 0
click at [1453, 88] on span "Save Purchase" at bounding box center [1484, 92] width 77 height 14
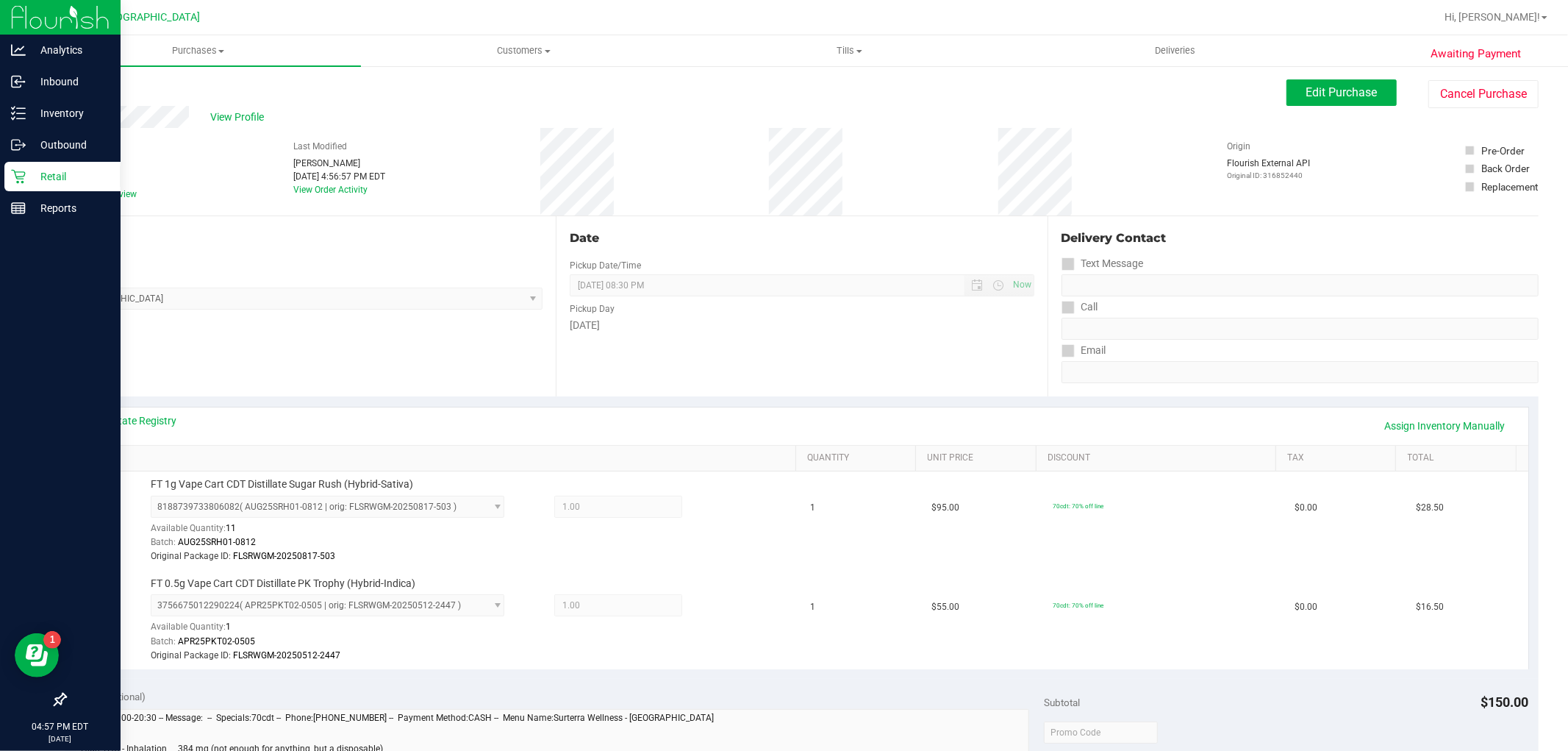
click at [42, 181] on p "Retail" at bounding box center [69, 177] width 88 height 18
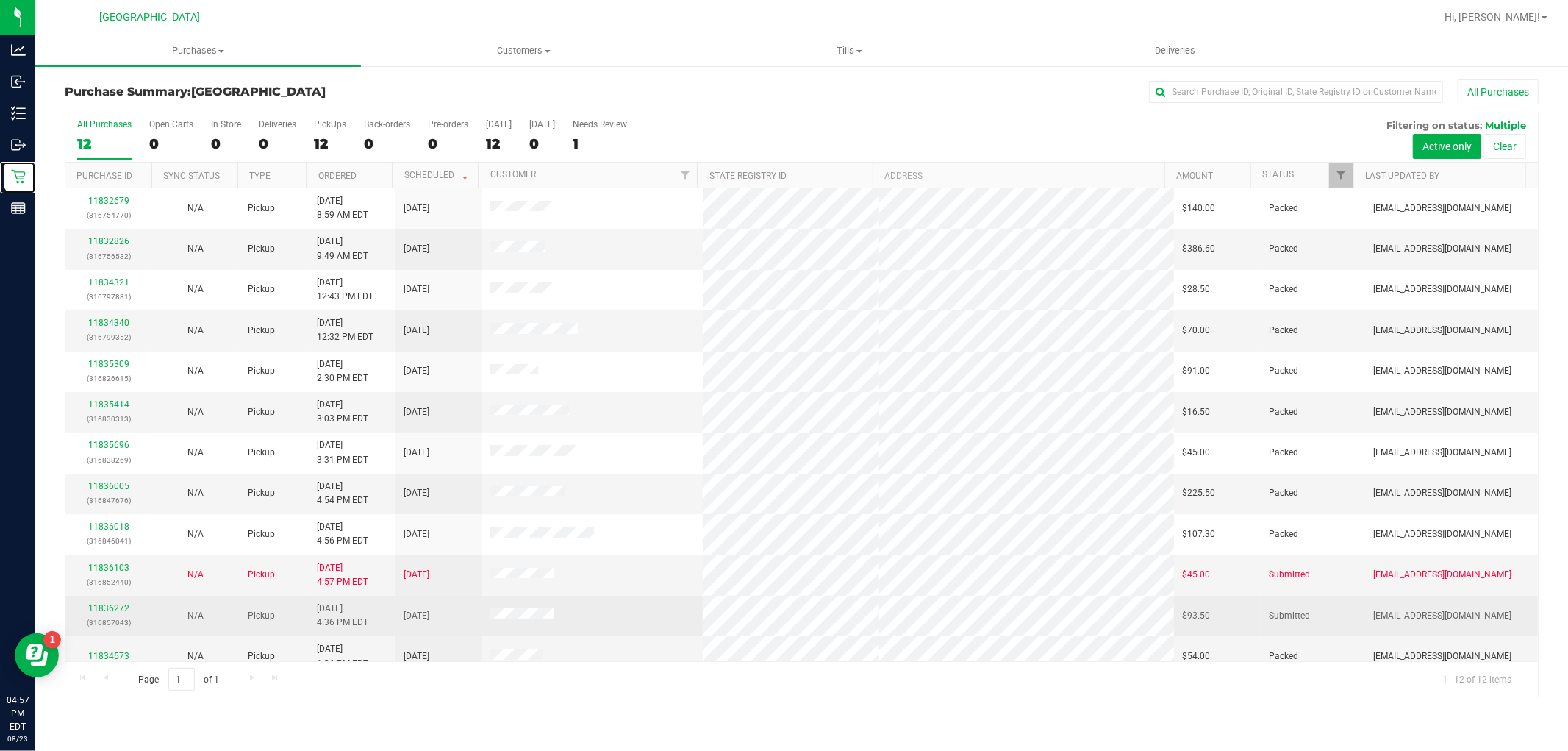
scroll to position [15, 0]
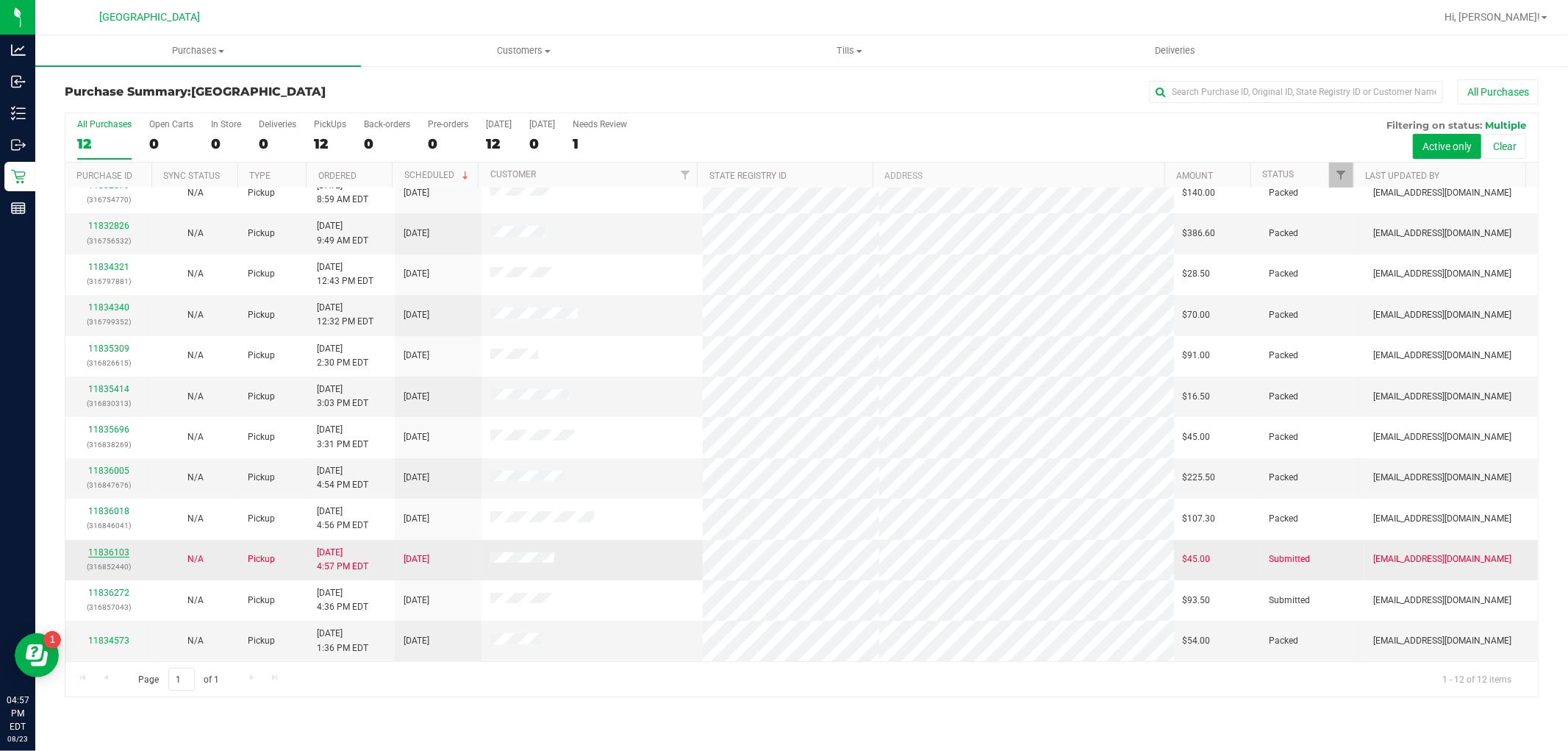
click at [101, 552] on link "11836103" at bounding box center [108, 552] width 41 height 10
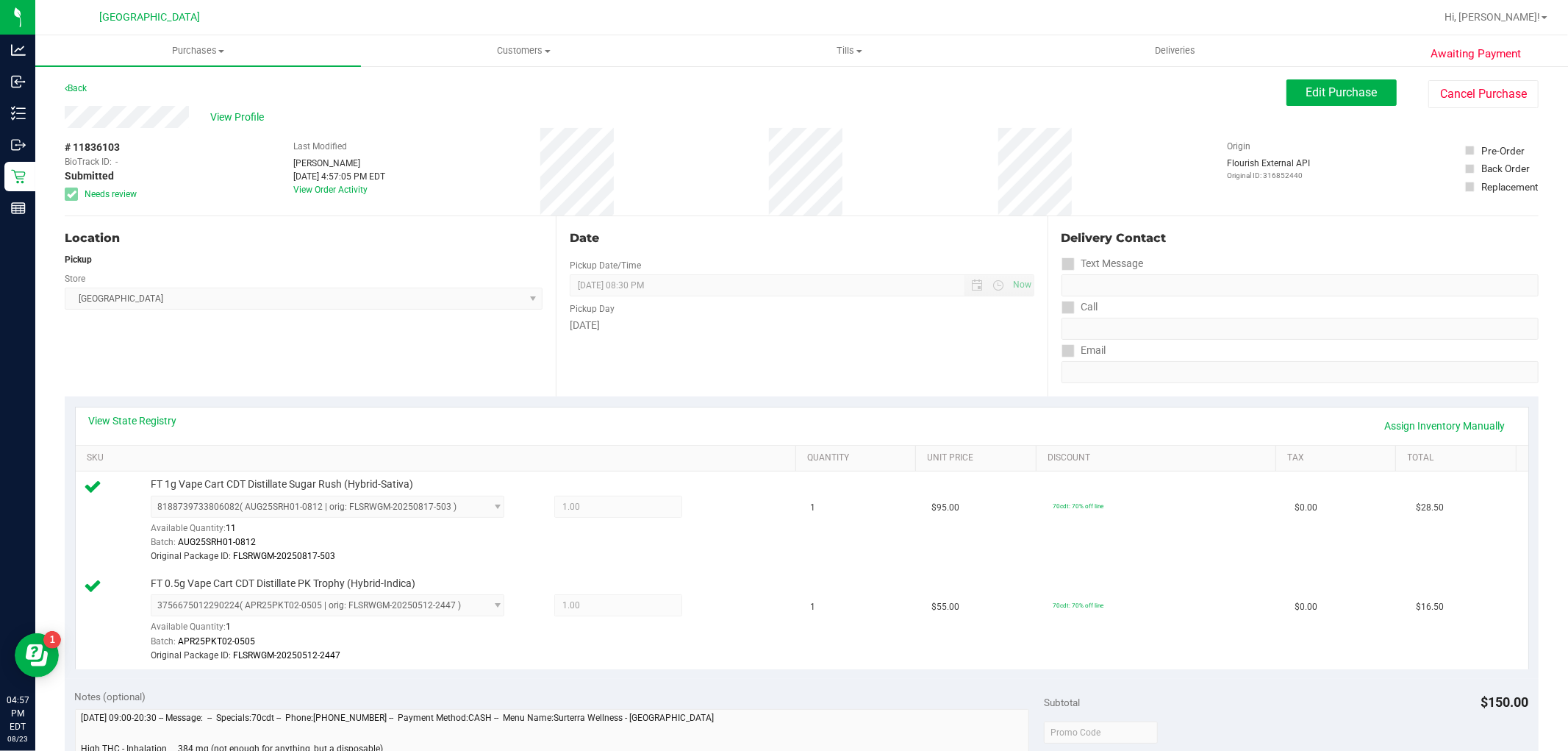
click at [1348, 78] on div "Awaiting Payment Back Edit Purchase Cancel Purchase View Profile # 11836103 Bio…" at bounding box center [802, 690] width 1533 height 1252
click at [1355, 94] on span "Edit Purchase" at bounding box center [1342, 92] width 71 height 14
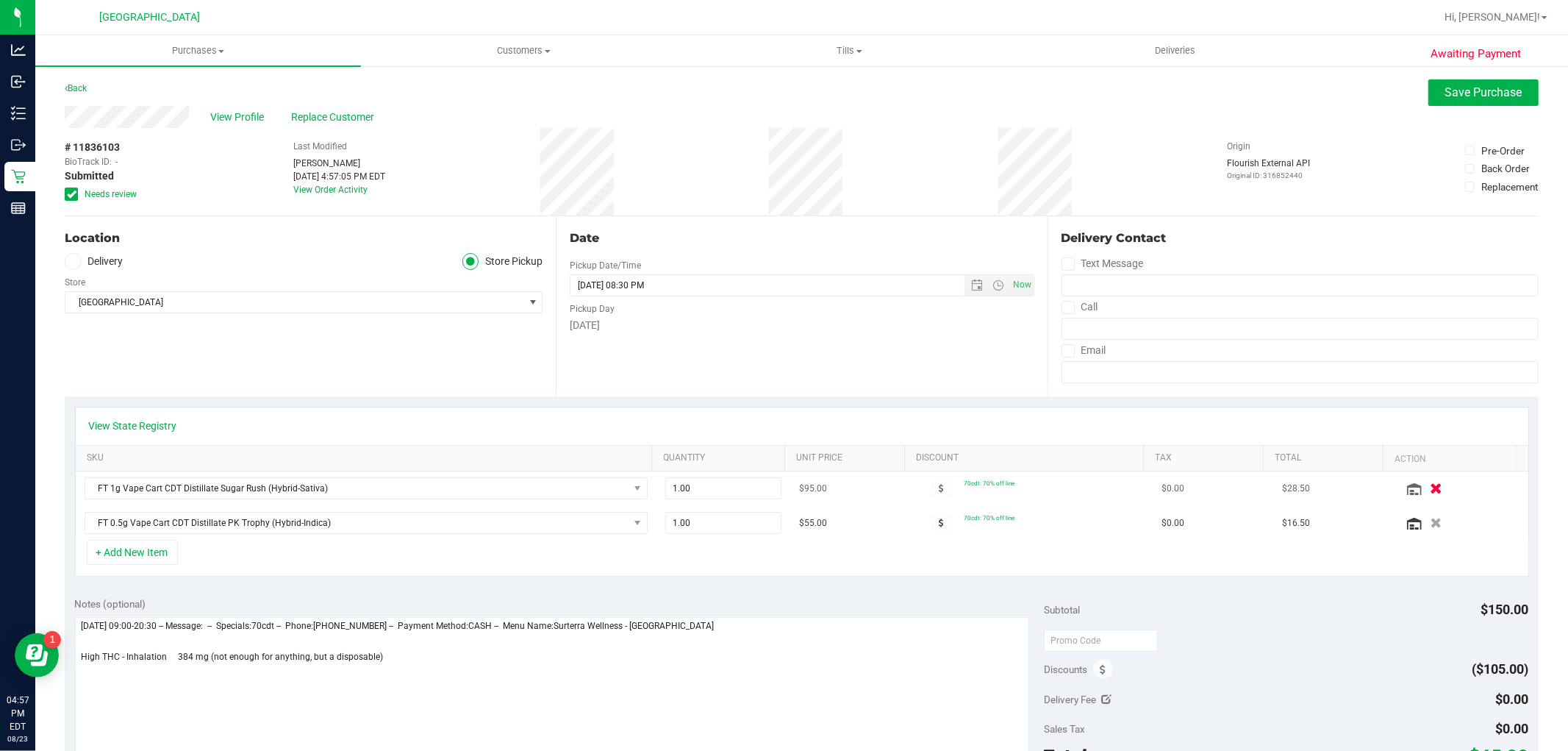
click at [1424, 490] on button "button" at bounding box center [1436, 488] width 25 height 15
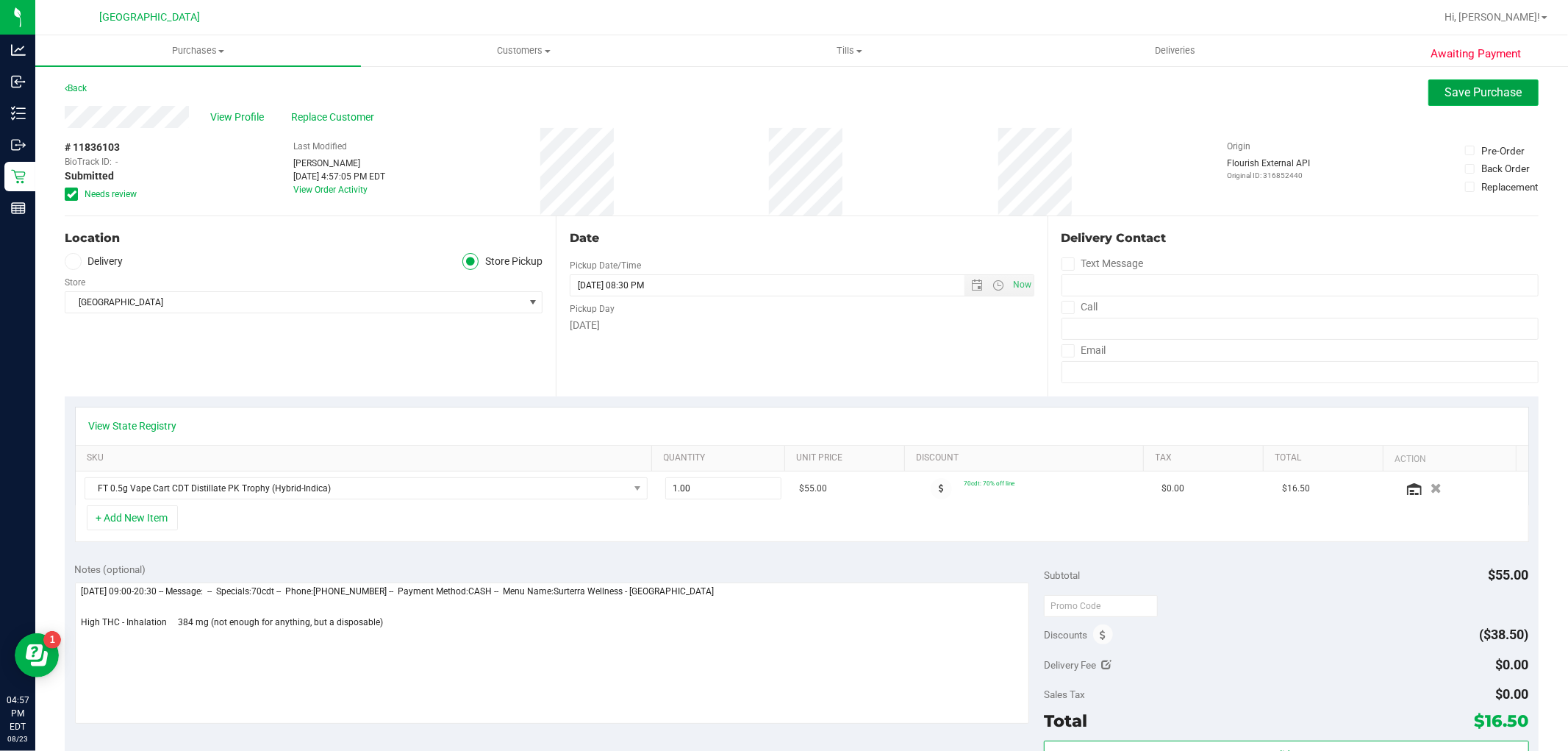
click at [1457, 87] on span "Save Purchase" at bounding box center [1484, 92] width 77 height 14
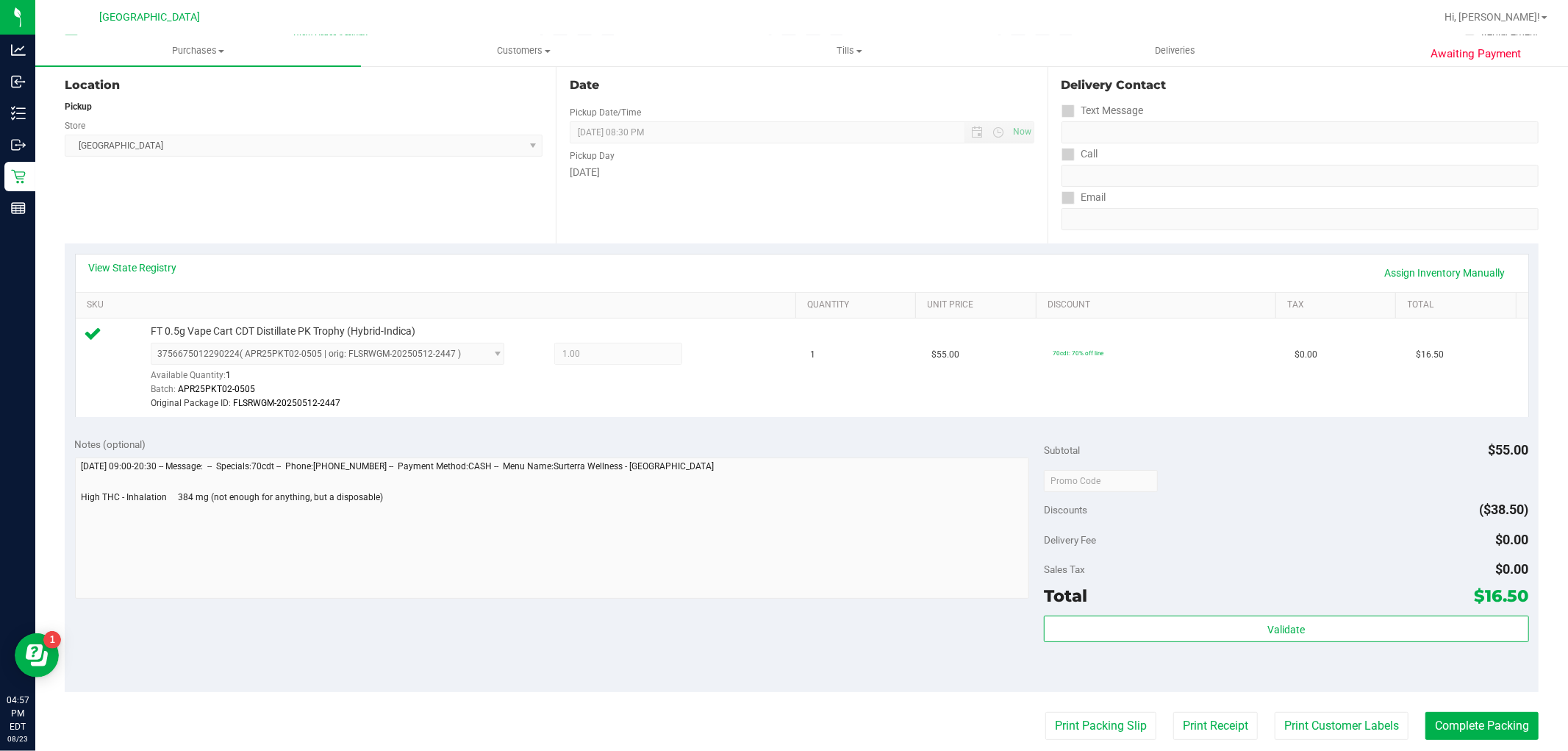
scroll to position [245, 0]
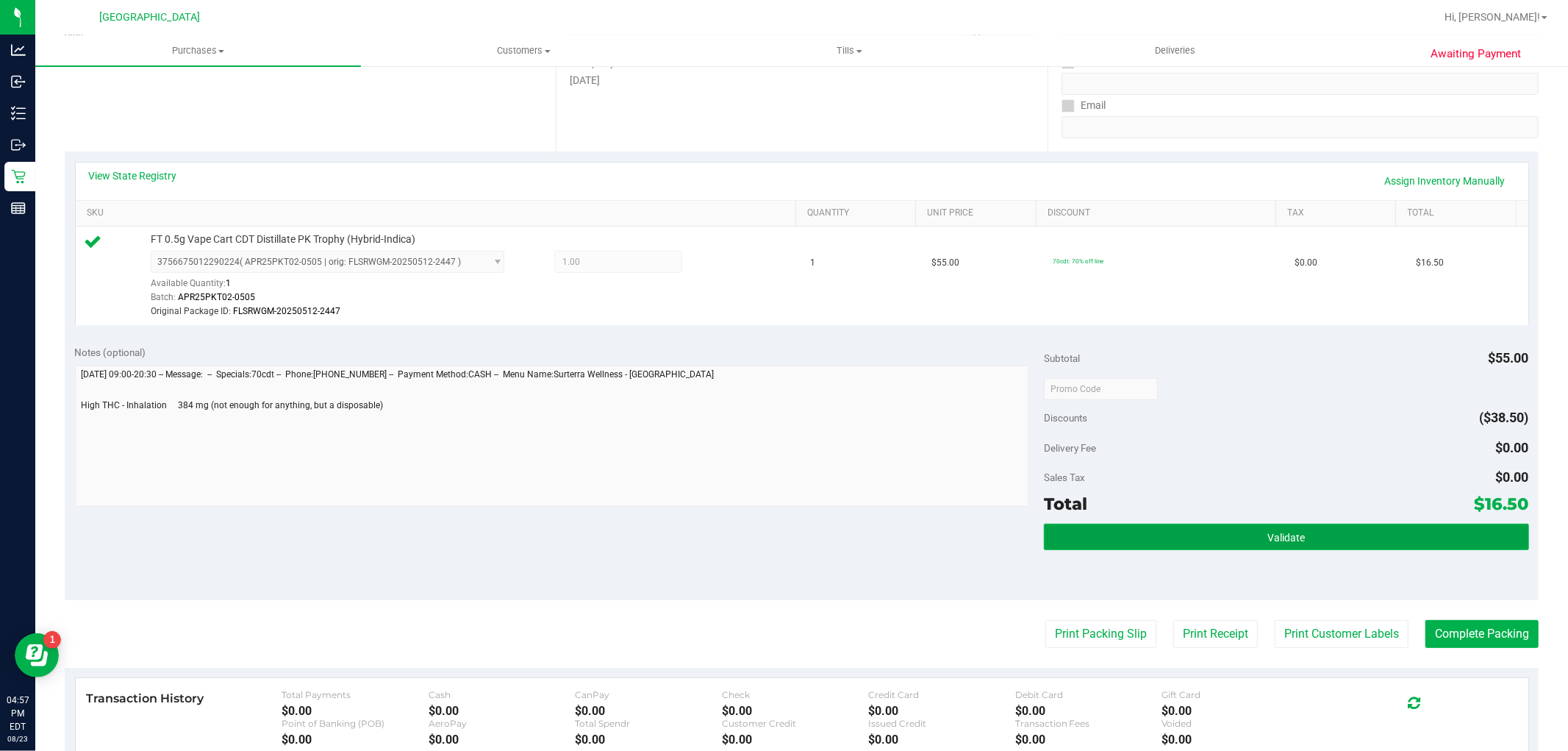
click at [1290, 537] on span "Validate" at bounding box center [1286, 538] width 37 height 12
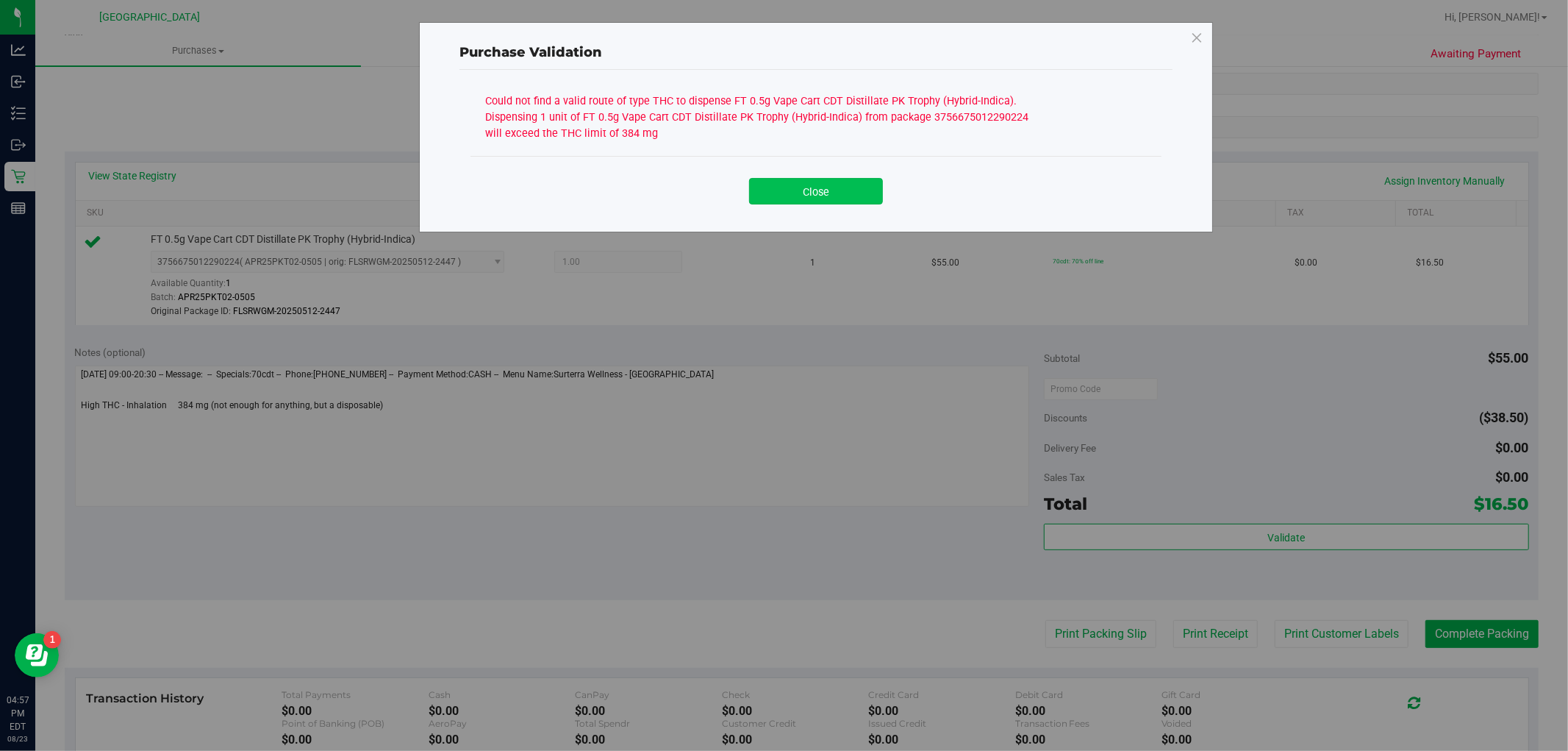
click at [832, 195] on button "Close" at bounding box center [816, 191] width 134 height 27
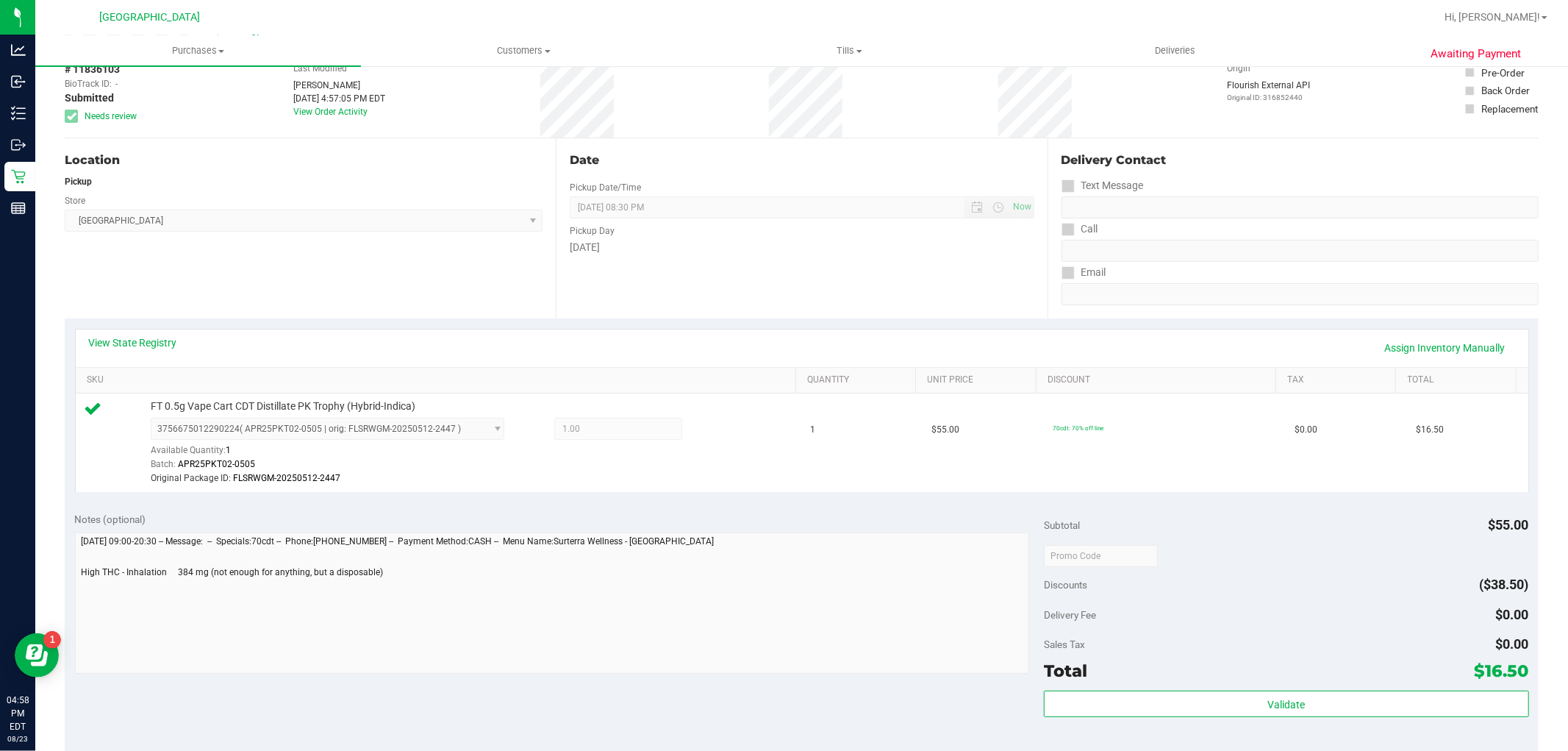
scroll to position [0, 0]
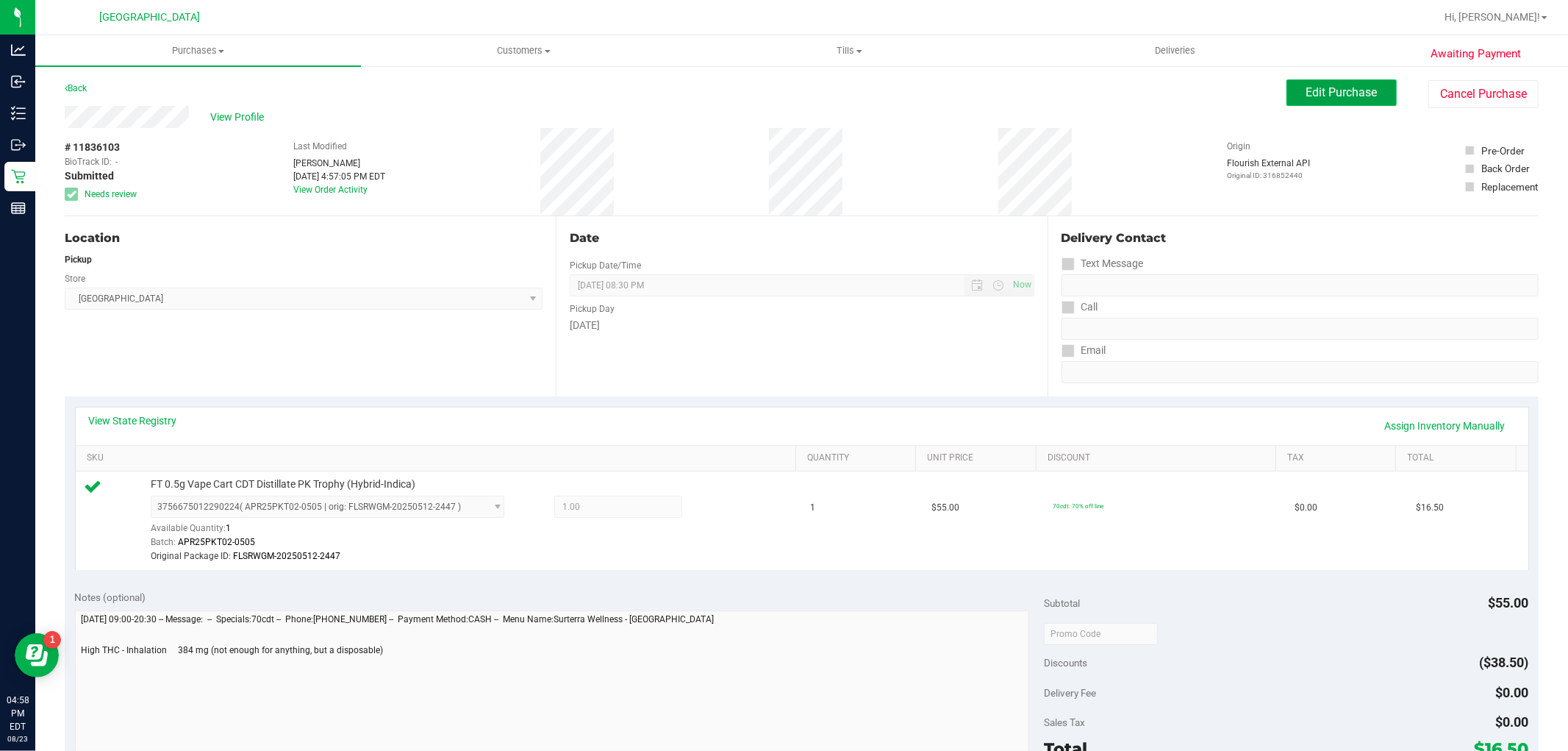
click at [1326, 93] on span "Edit Purchase" at bounding box center [1342, 92] width 71 height 14
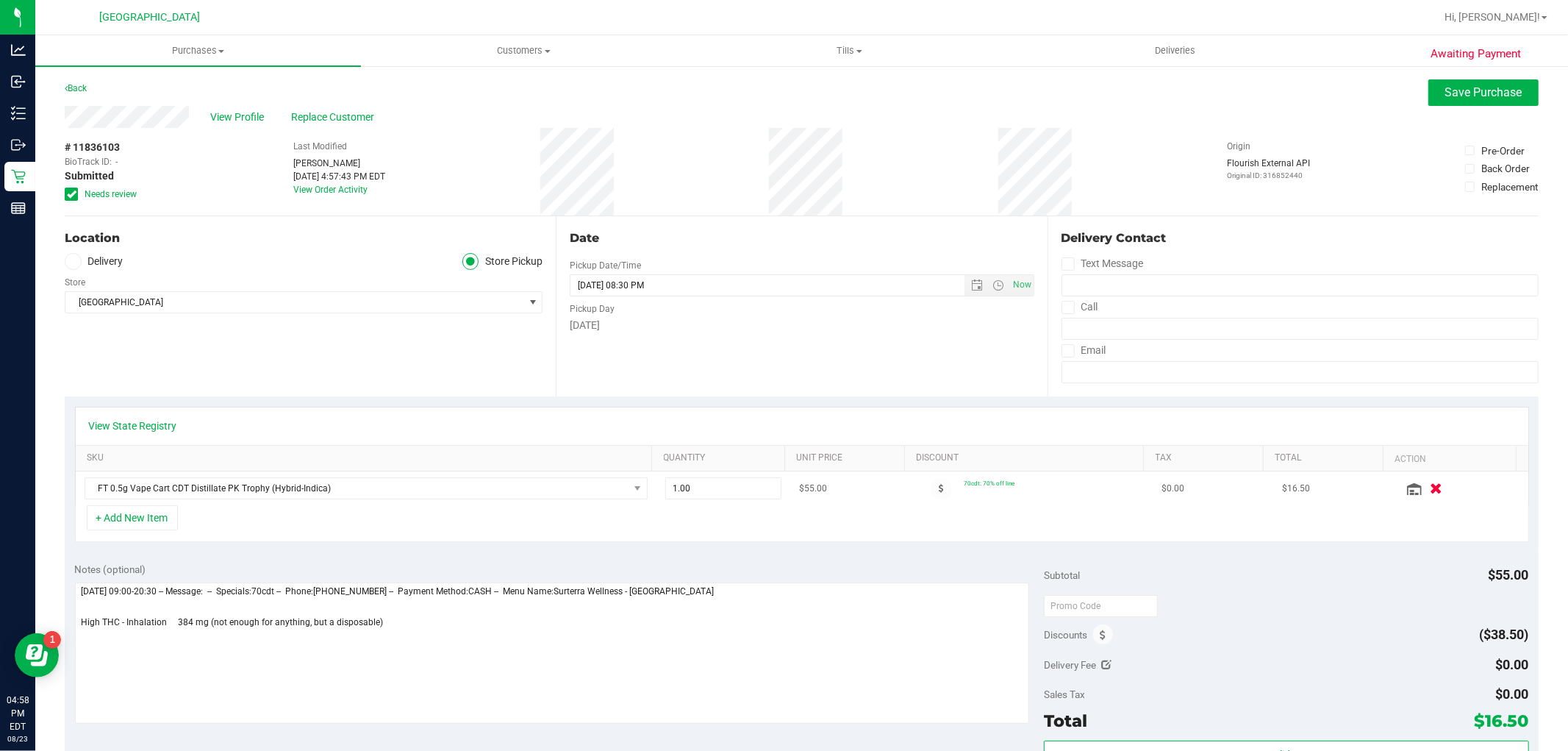
click at [1430, 491] on icon "button" at bounding box center [1436, 489] width 12 height 11
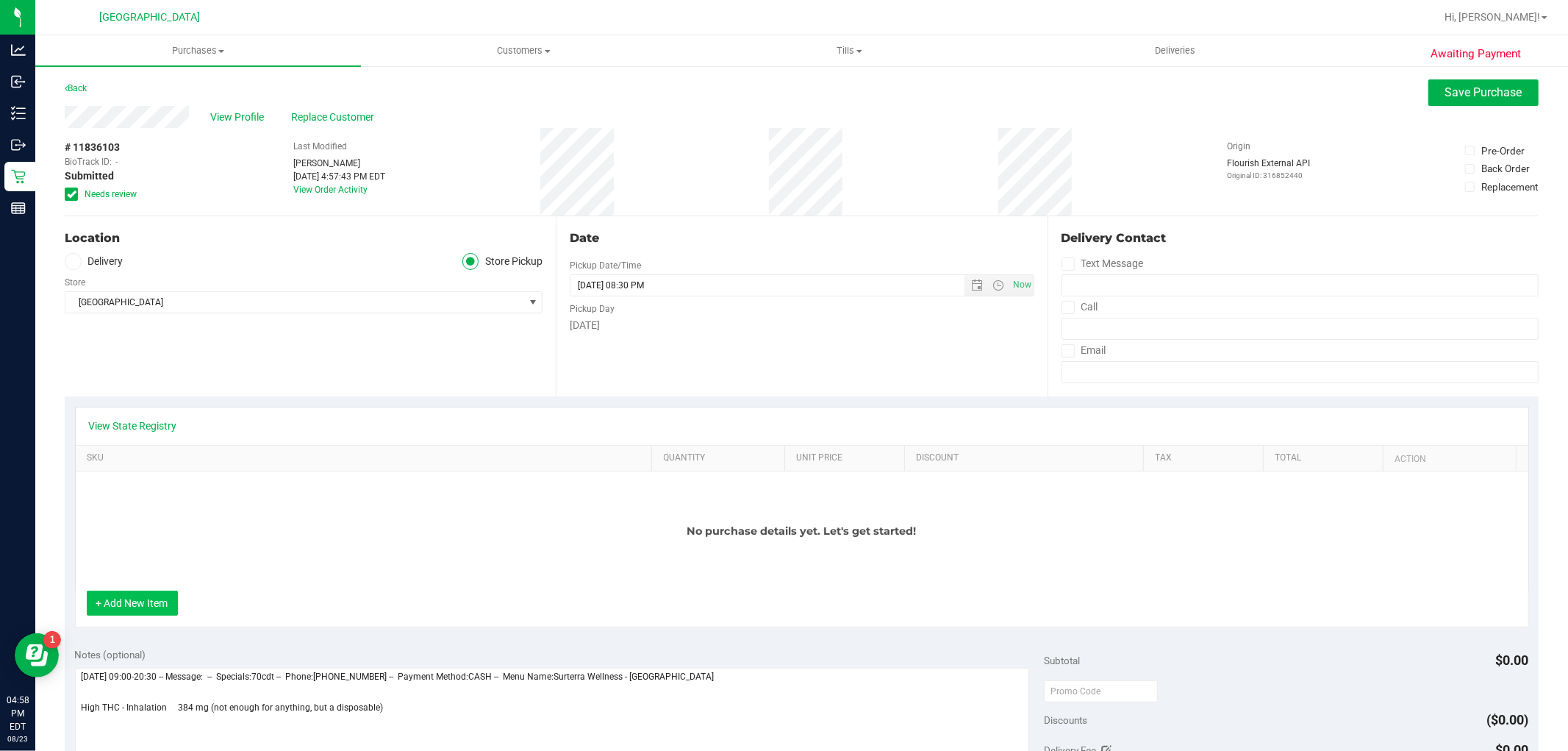
click at [148, 597] on button "+ Add New Item" at bounding box center [132, 603] width 91 height 25
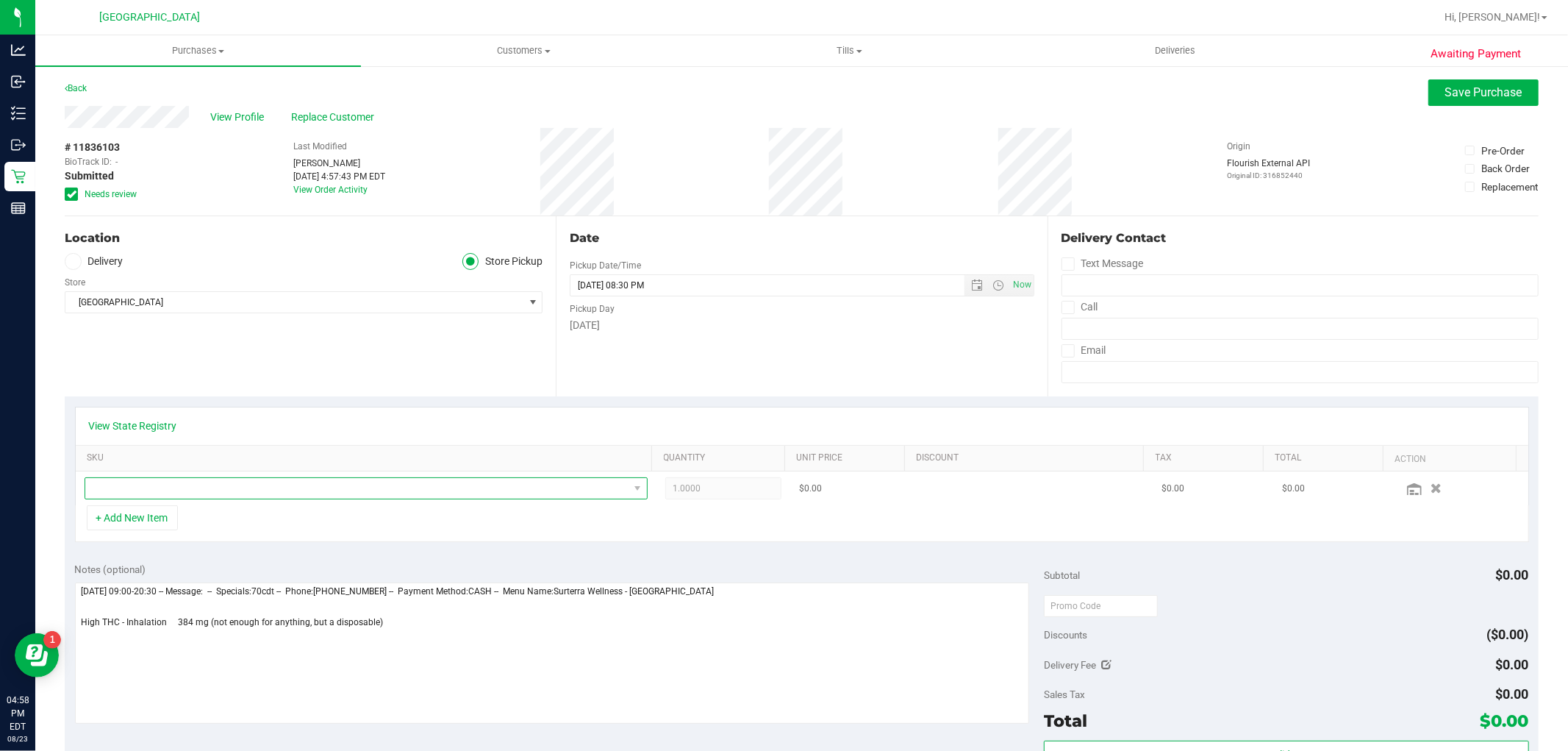
click at [201, 481] on span "NO DATA FOUND" at bounding box center [357, 489] width 543 height 21
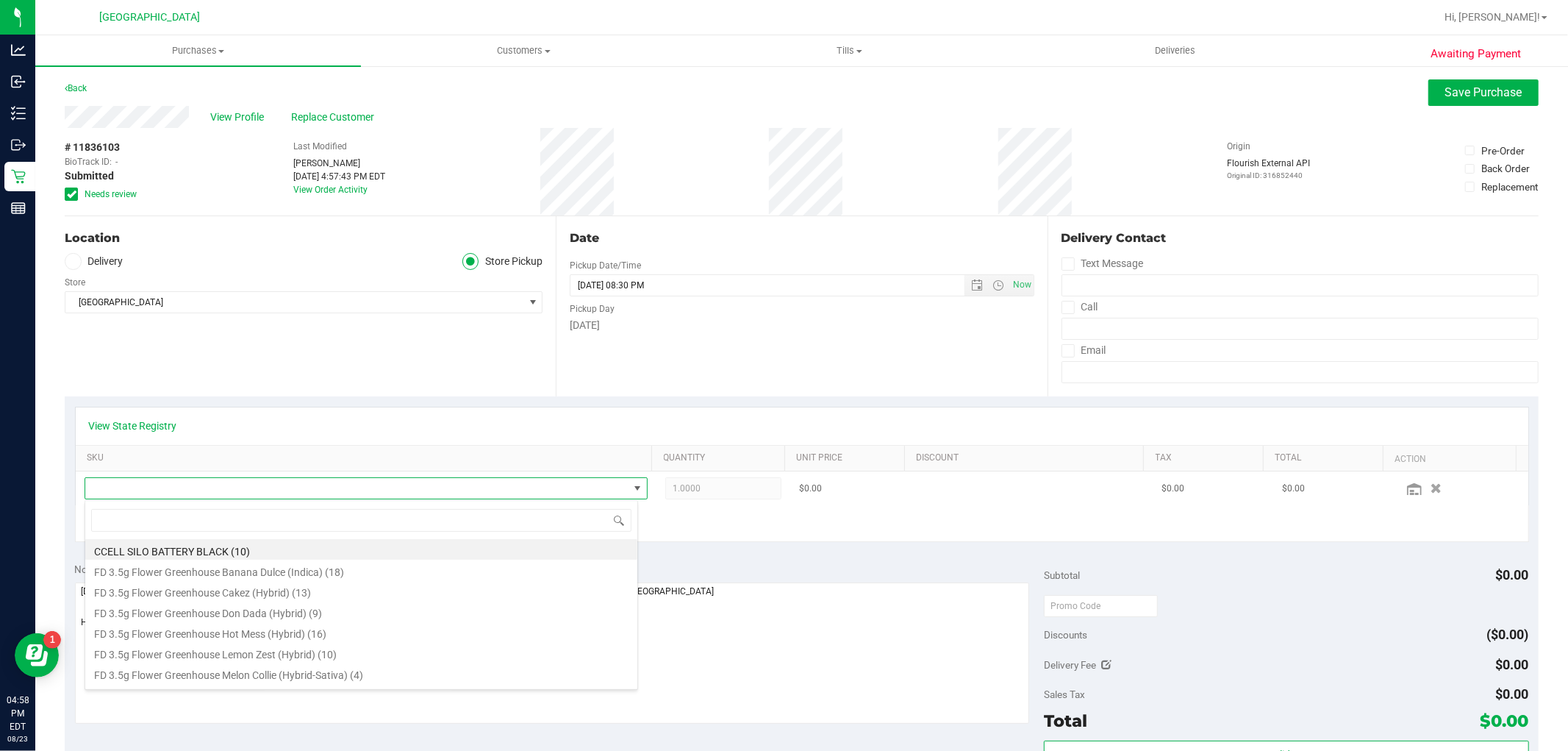
scroll to position [22, 549]
type input "bct"
click at [204, 548] on li "FT 0.5g Vape Cart CDT Distillate Bosscotti (Indica) (8)" at bounding box center [362, 550] width 552 height 21
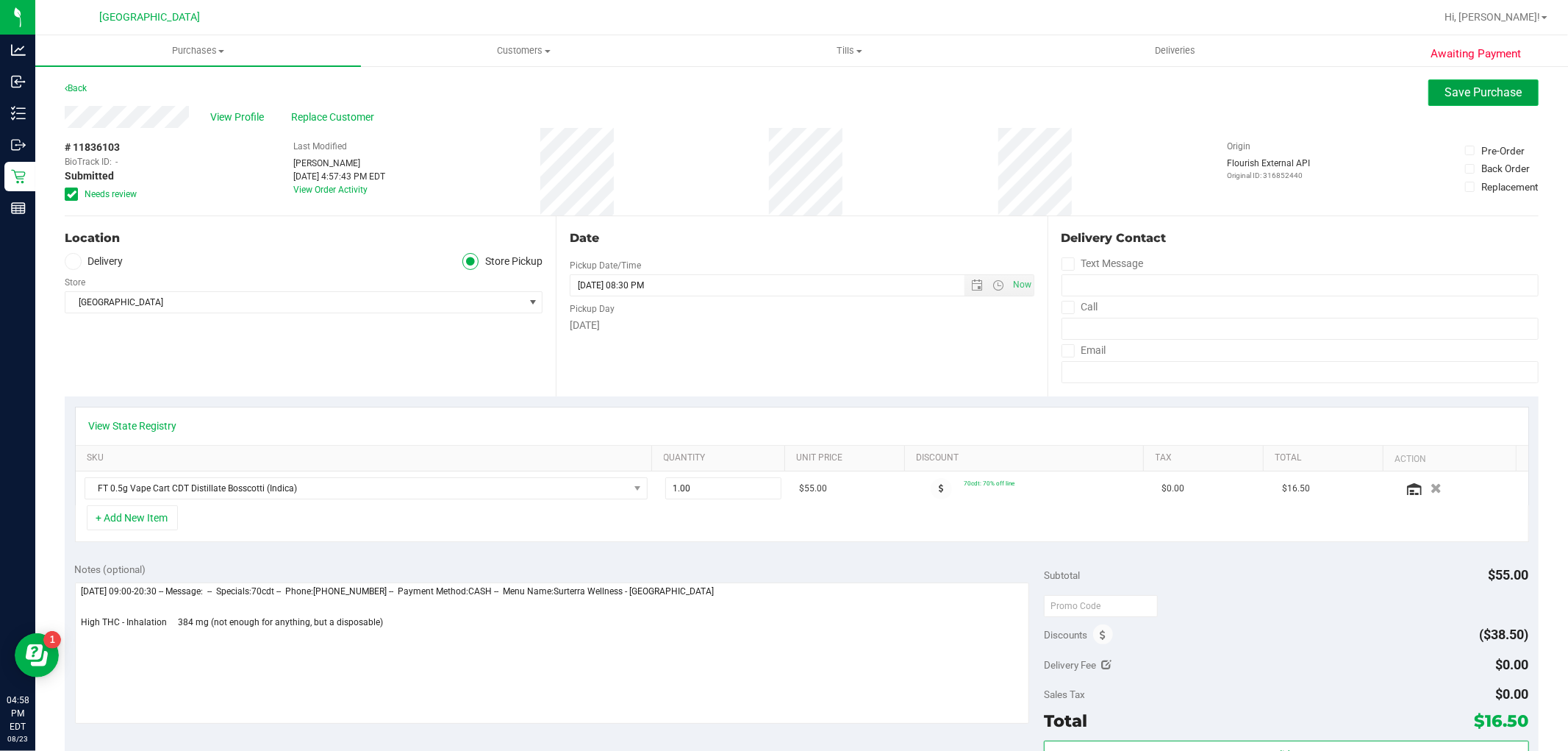
click at [1451, 102] on button "Save Purchase" at bounding box center [1483, 92] width 111 height 27
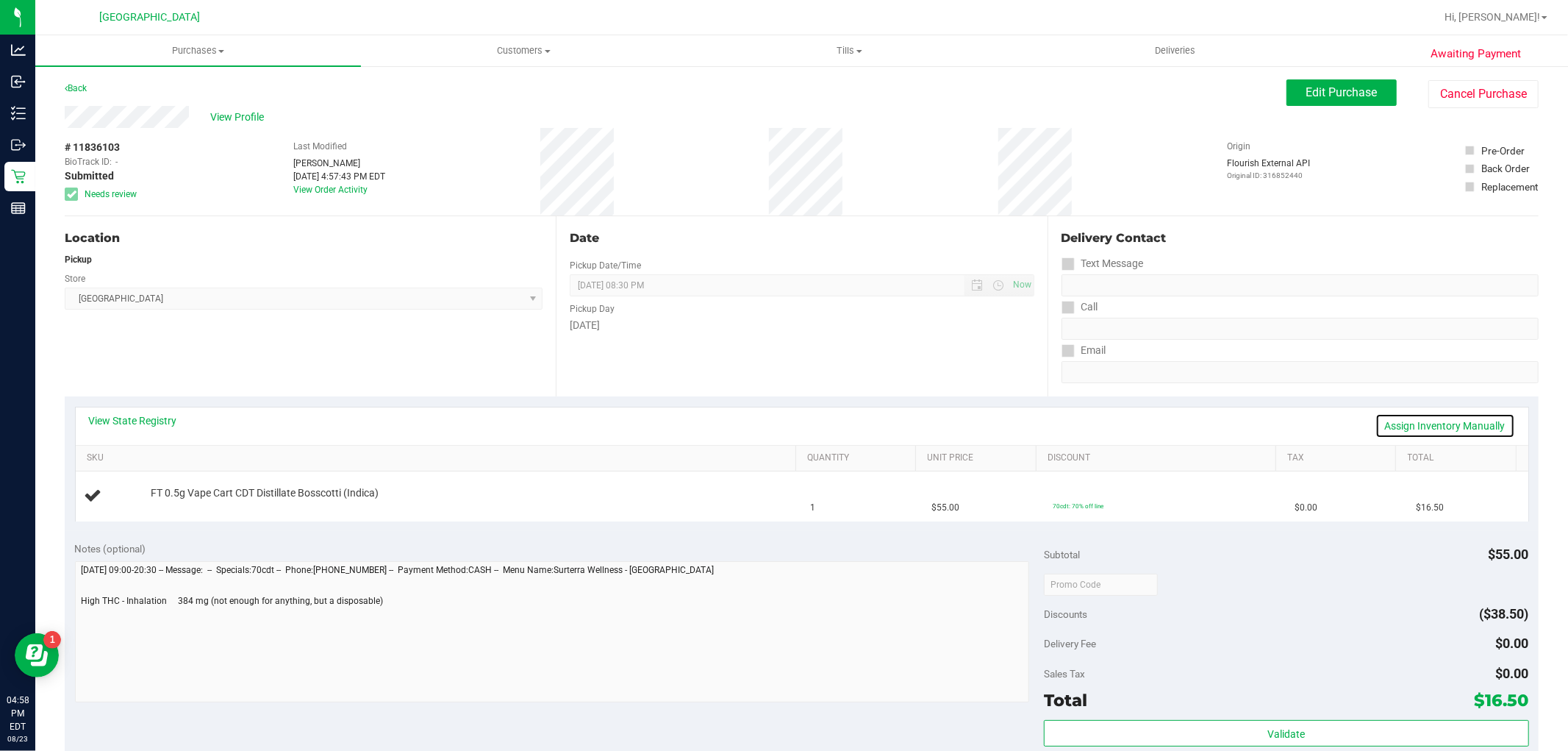
click at [1420, 423] on link "Assign Inventory Manually" at bounding box center [1445, 426] width 140 height 25
click at [153, 501] on link "Add Package" at bounding box center [178, 503] width 53 height 10
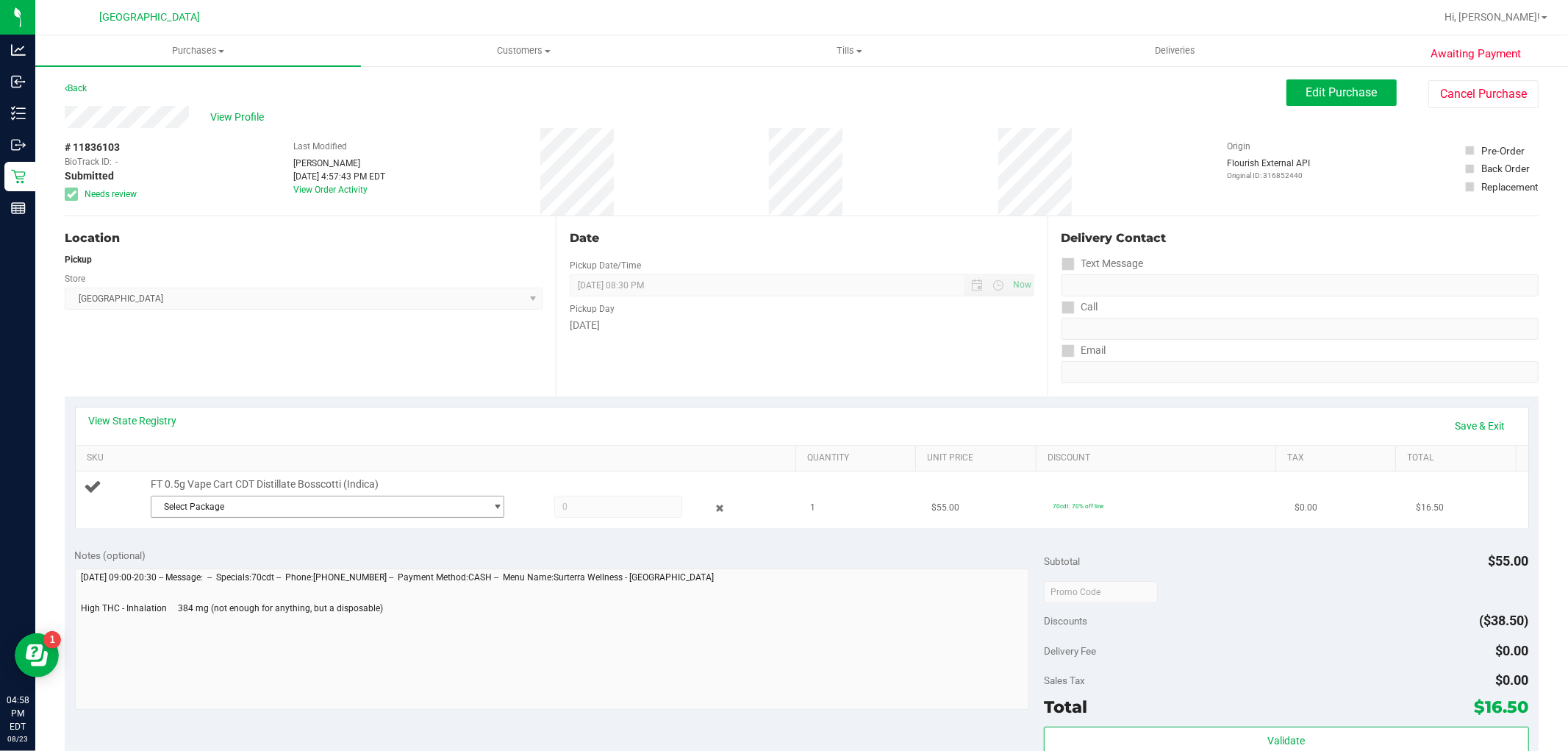
click at [204, 509] on span "Select Package" at bounding box center [319, 507] width 334 height 21
click at [259, 568] on span "( JUN25BCT01-0702 | orig: FLSRWGM-20250709-1888 )" at bounding box center [354, 567] width 221 height 10
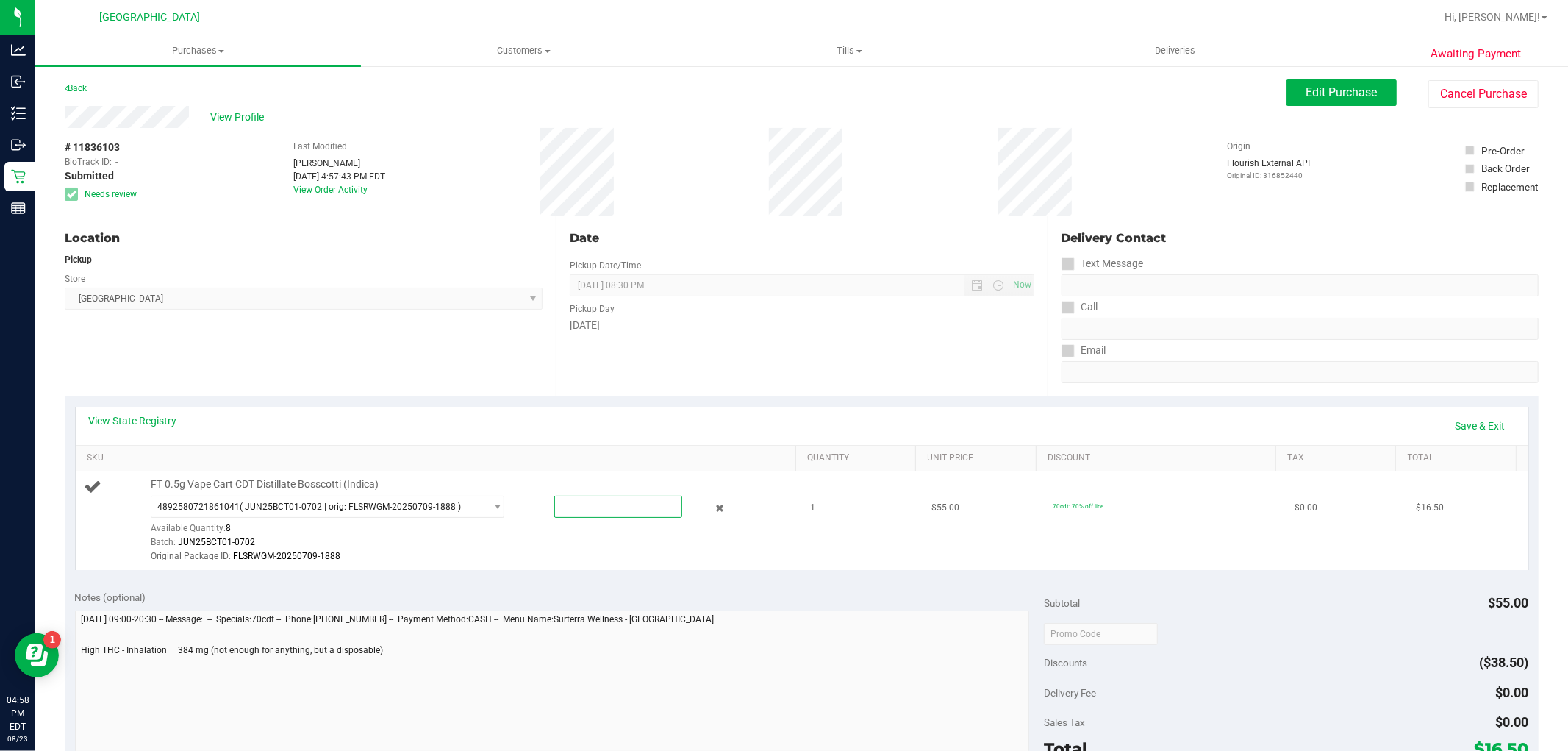
drag, startPoint x: 583, startPoint y: 501, endPoint x: 592, endPoint y: 498, distance: 9.5
click at [590, 501] on span at bounding box center [618, 506] width 128 height 22
type input "1"
type input "1.0000"
click at [613, 570] on td "FT 0.5g Vape Cart CDT Distillate Bosscotti (Indica) 4892580721861041 ( JUN25BCT…" at bounding box center [439, 521] width 726 height 99
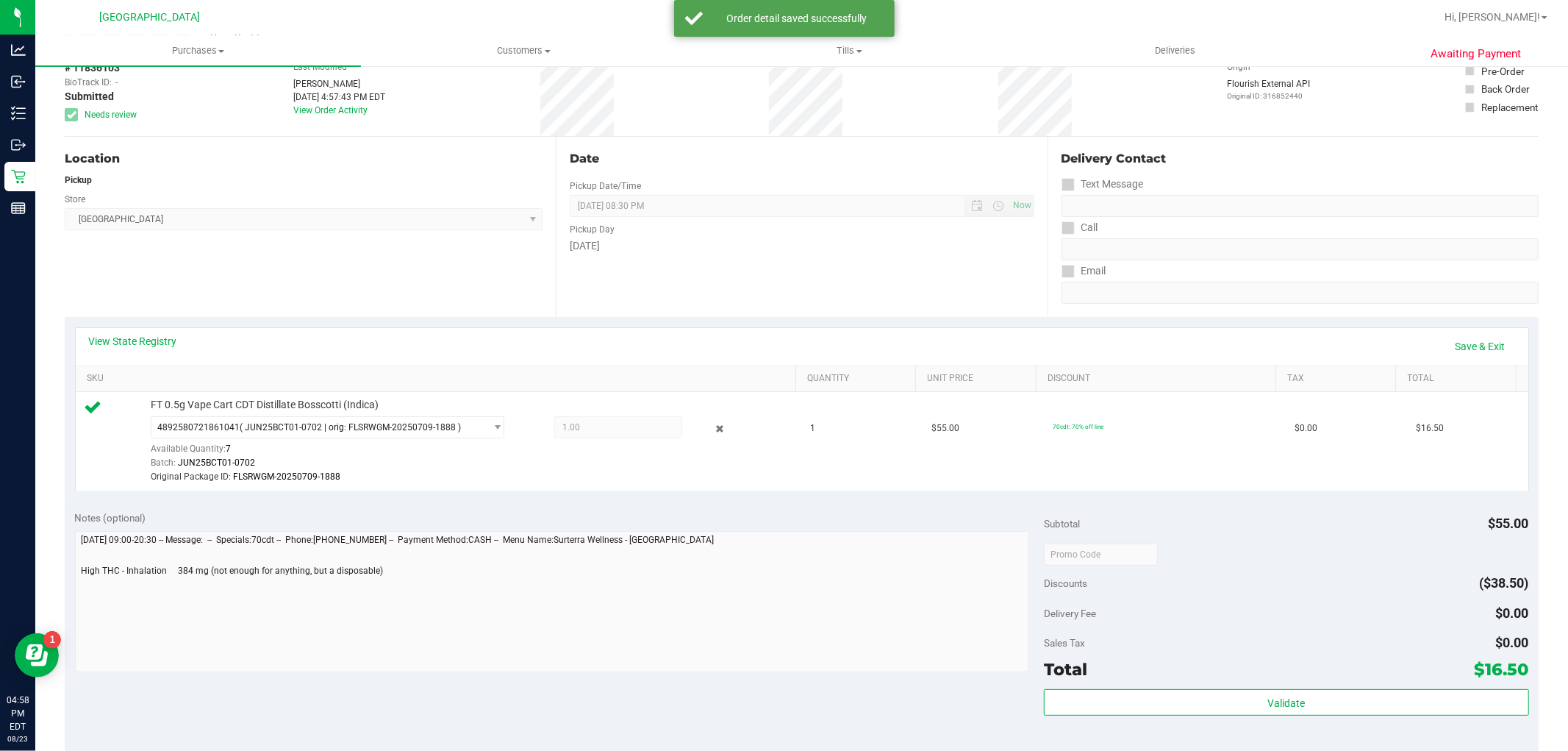
scroll to position [327, 0]
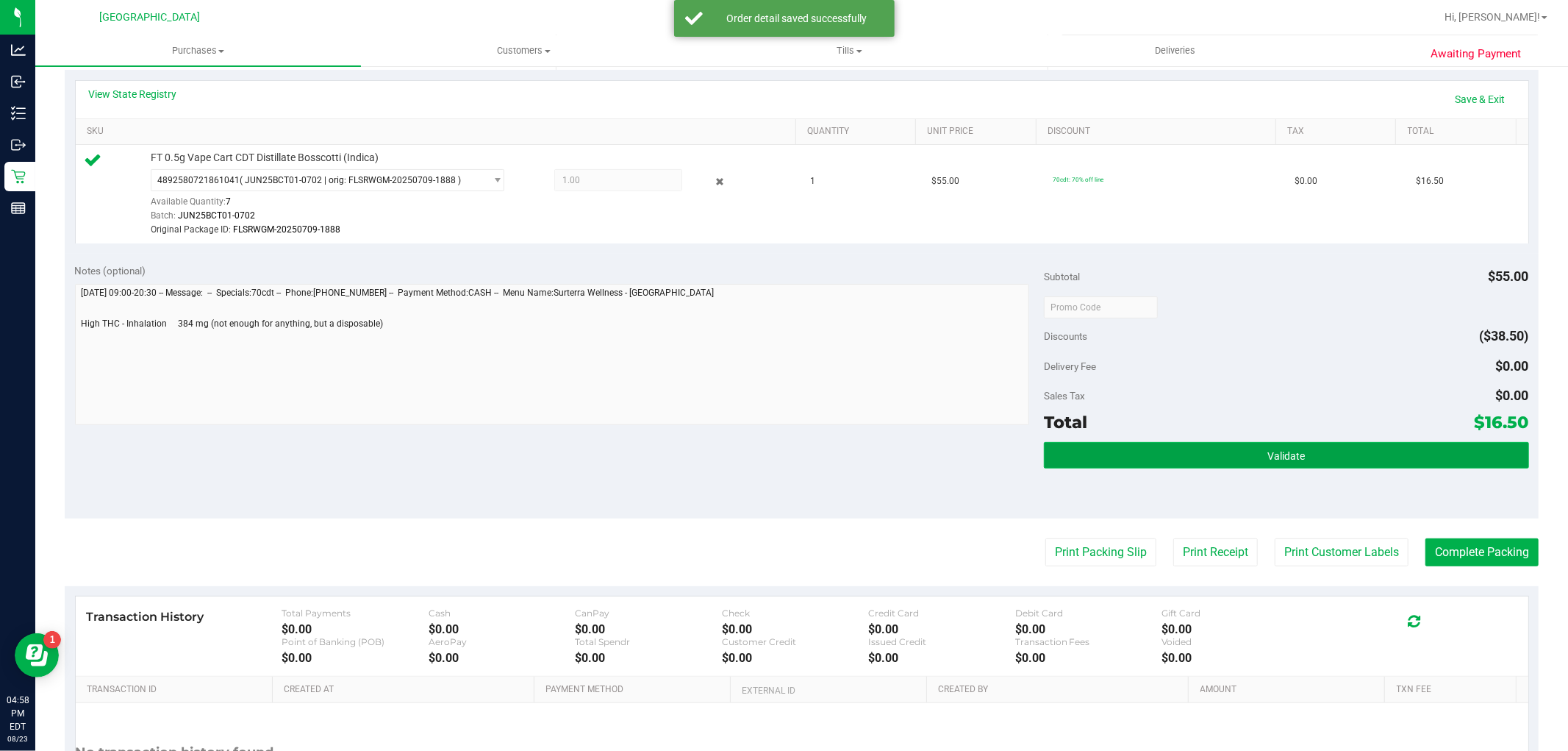
click at [1123, 450] on button "Validate" at bounding box center [1286, 455] width 484 height 27
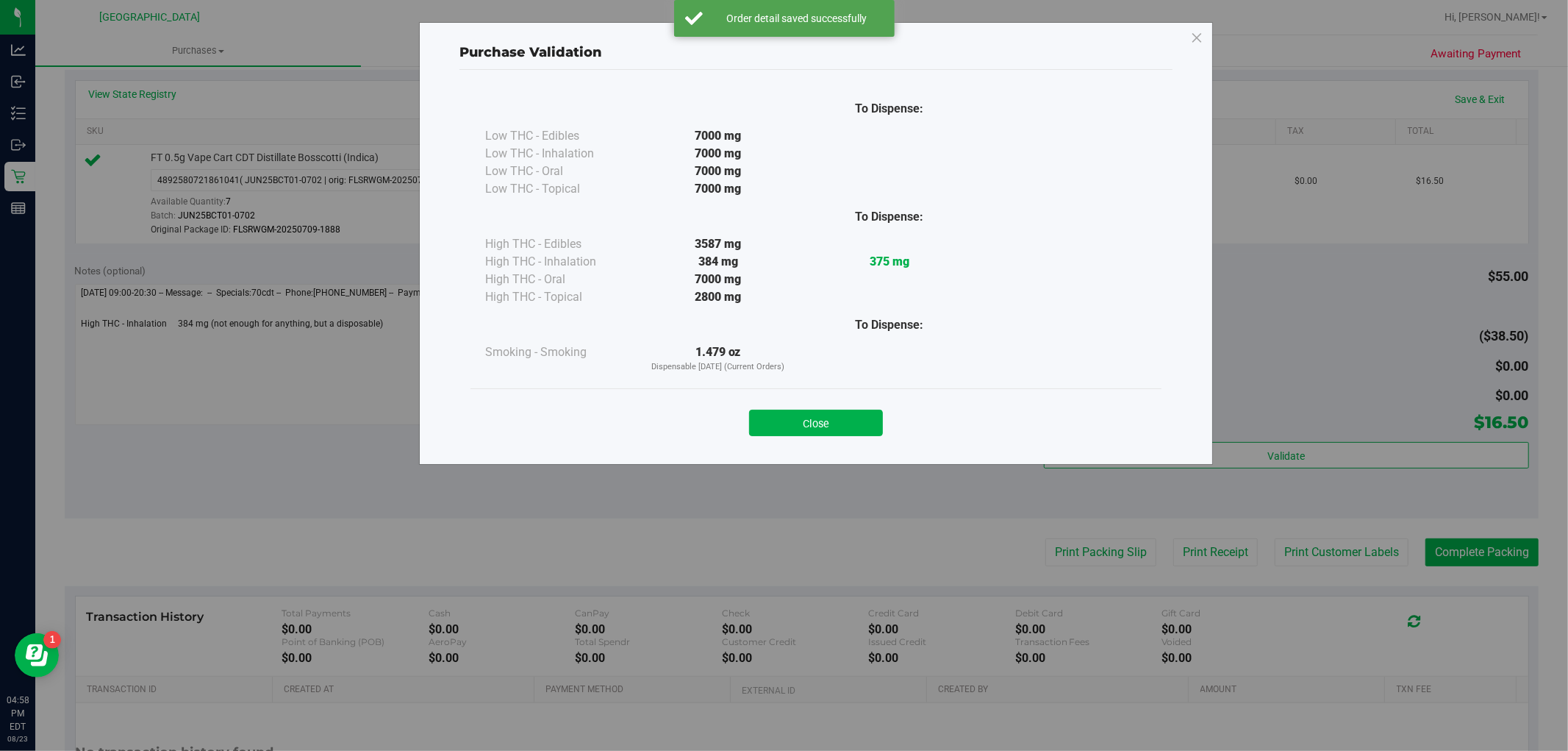
click at [799, 417] on button "Close" at bounding box center [816, 422] width 134 height 27
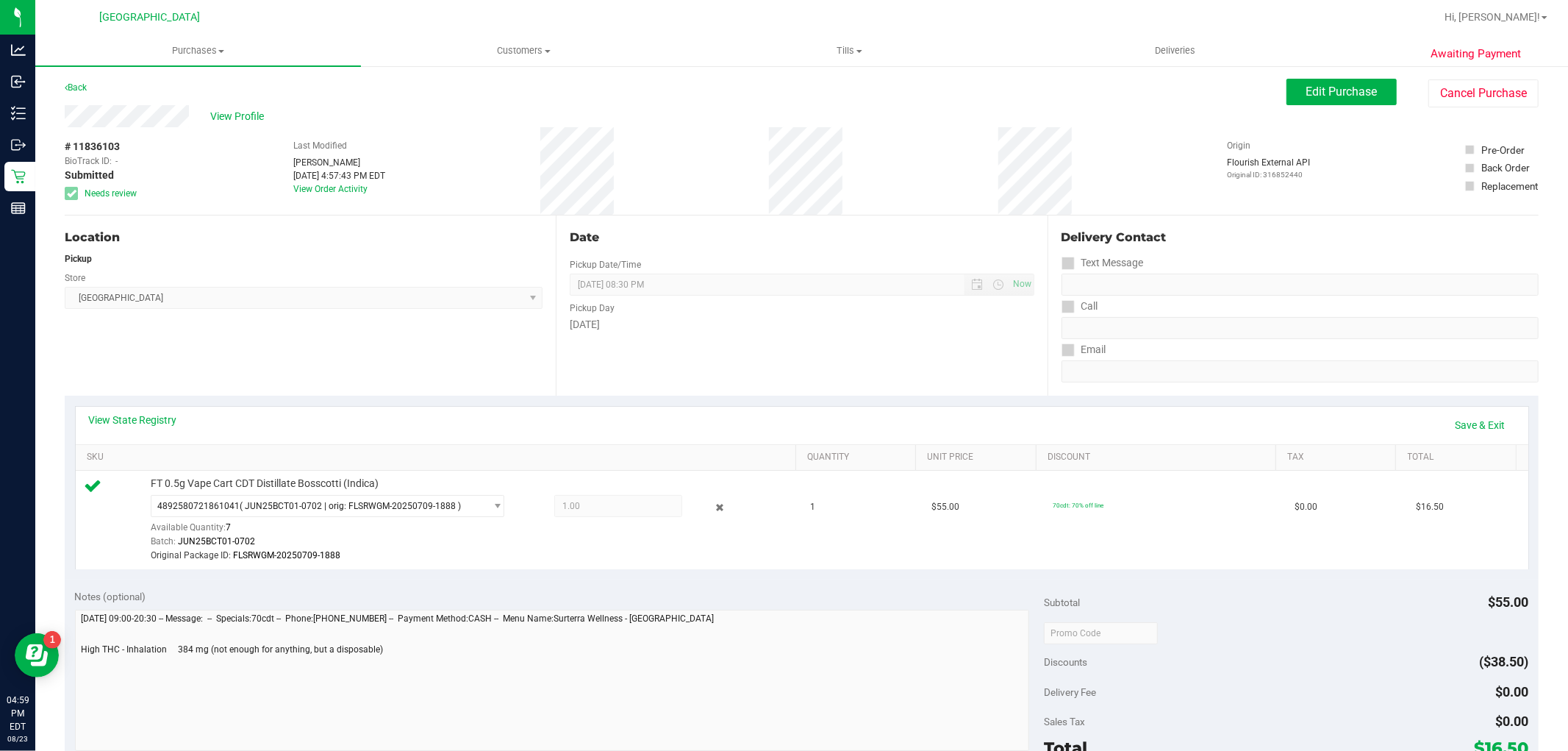
scroll to position [0, 0]
click at [1326, 93] on span "Edit Purchase" at bounding box center [1342, 92] width 71 height 14
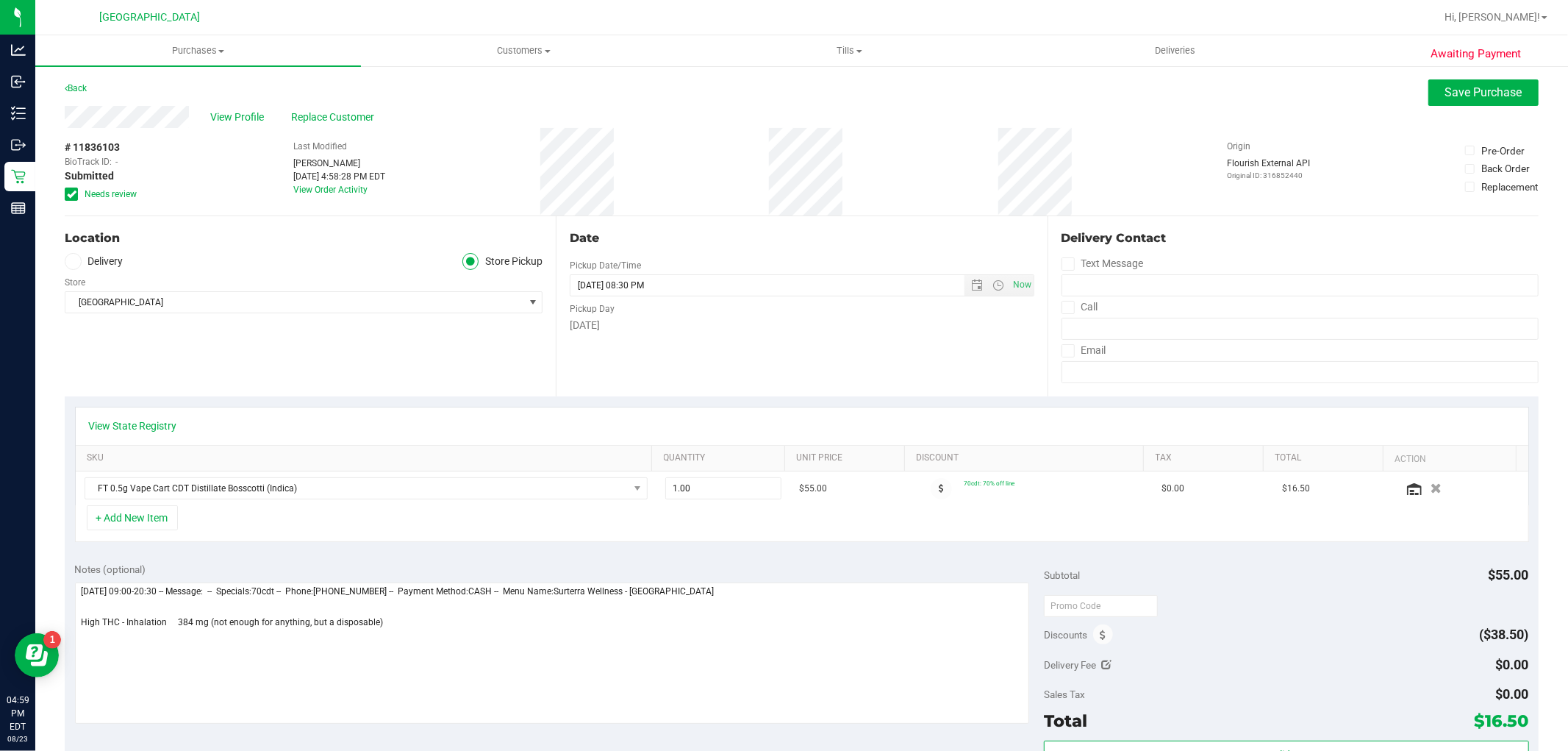
click at [65, 190] on span at bounding box center [71, 194] width 13 height 13
click at [0, 0] on input "Needs review" at bounding box center [0, 0] width 0 height 0
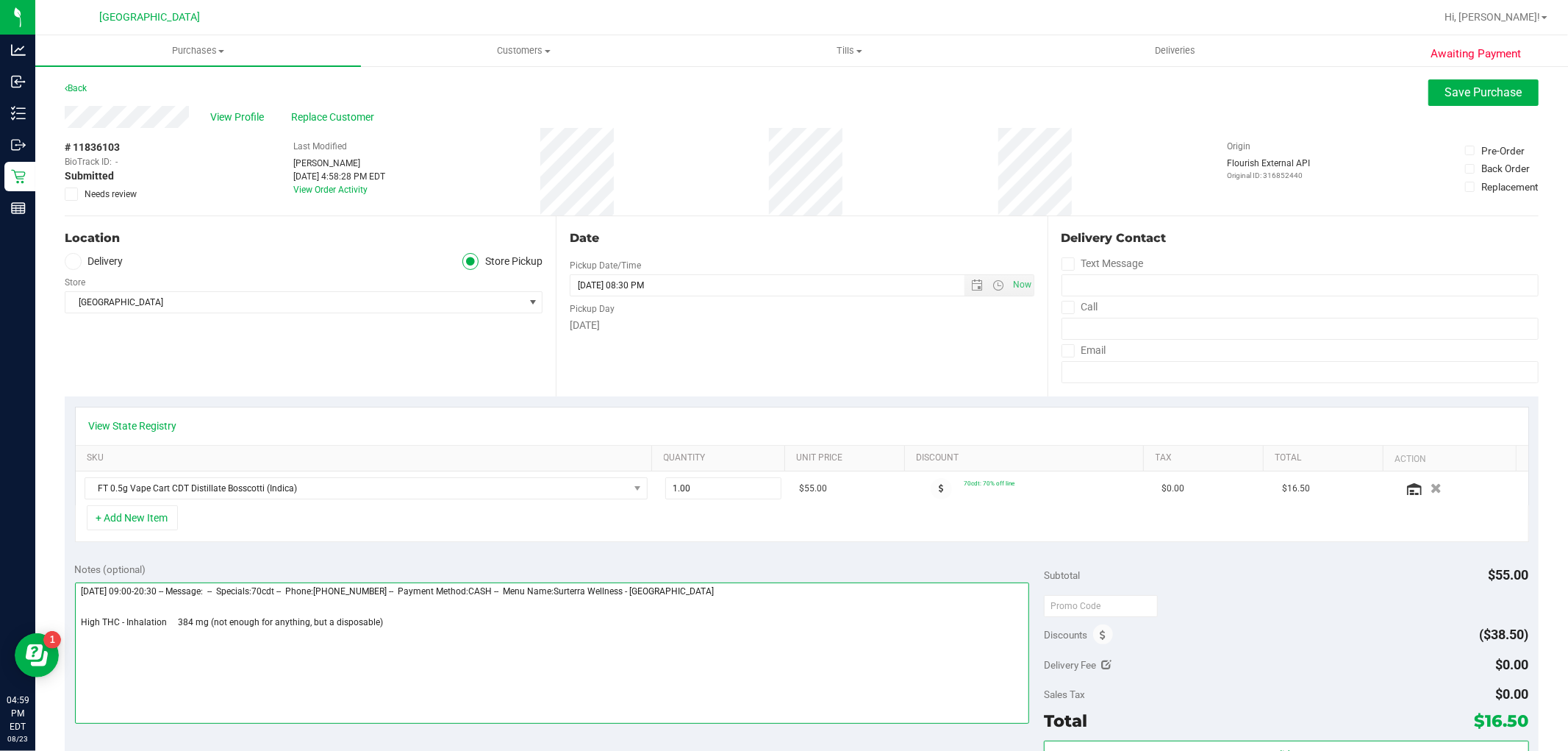
drag, startPoint x: 211, startPoint y: 623, endPoint x: 370, endPoint y: 629, distance: 159.1
click at [370, 629] on textarea at bounding box center [552, 653] width 955 height 141
type textarea "Saturday 08/23/2025 09:00-20:30 -- Message: -- Specials:70cdt -- Phone:56123137…"
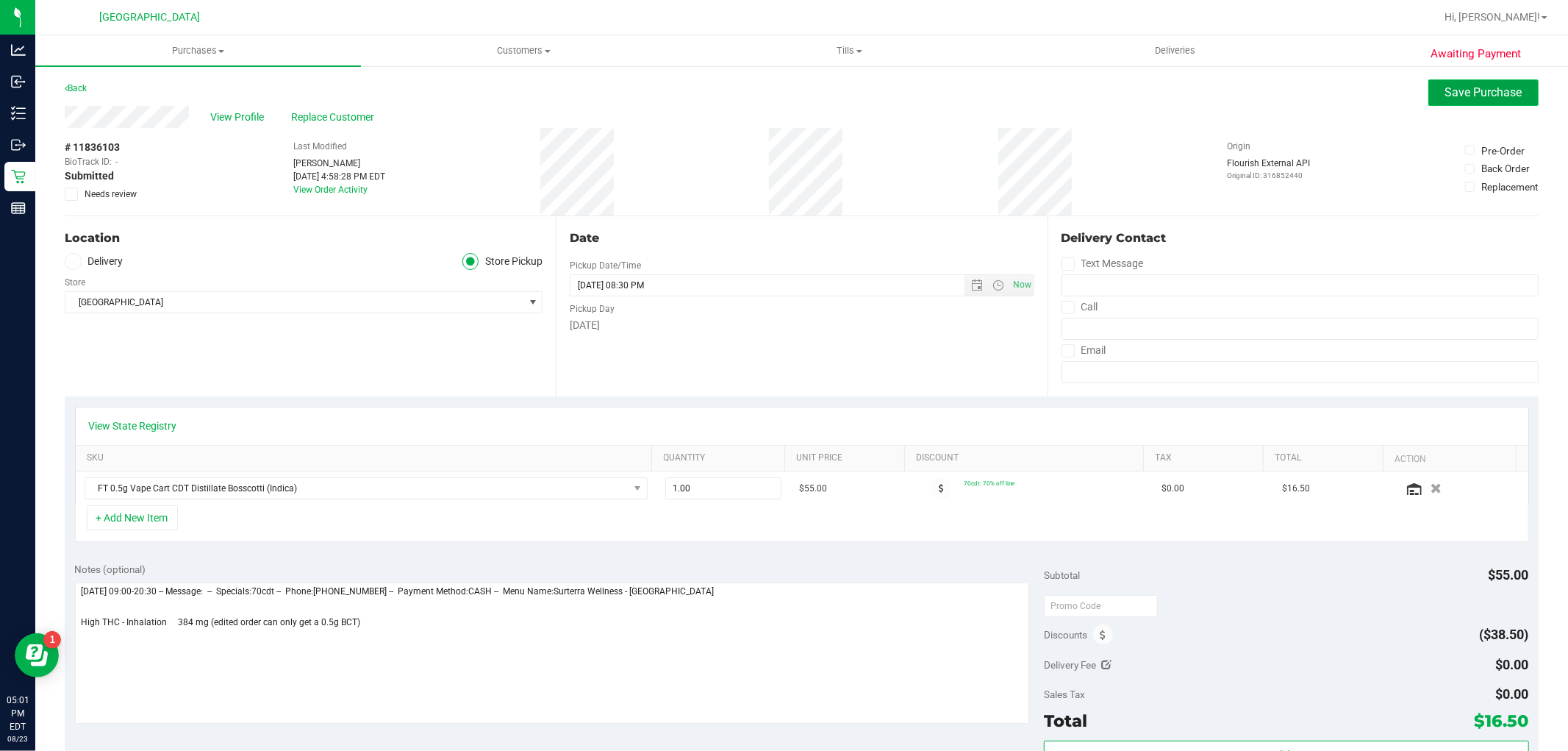
click at [1450, 87] on span "Save Purchase" at bounding box center [1484, 92] width 77 height 14
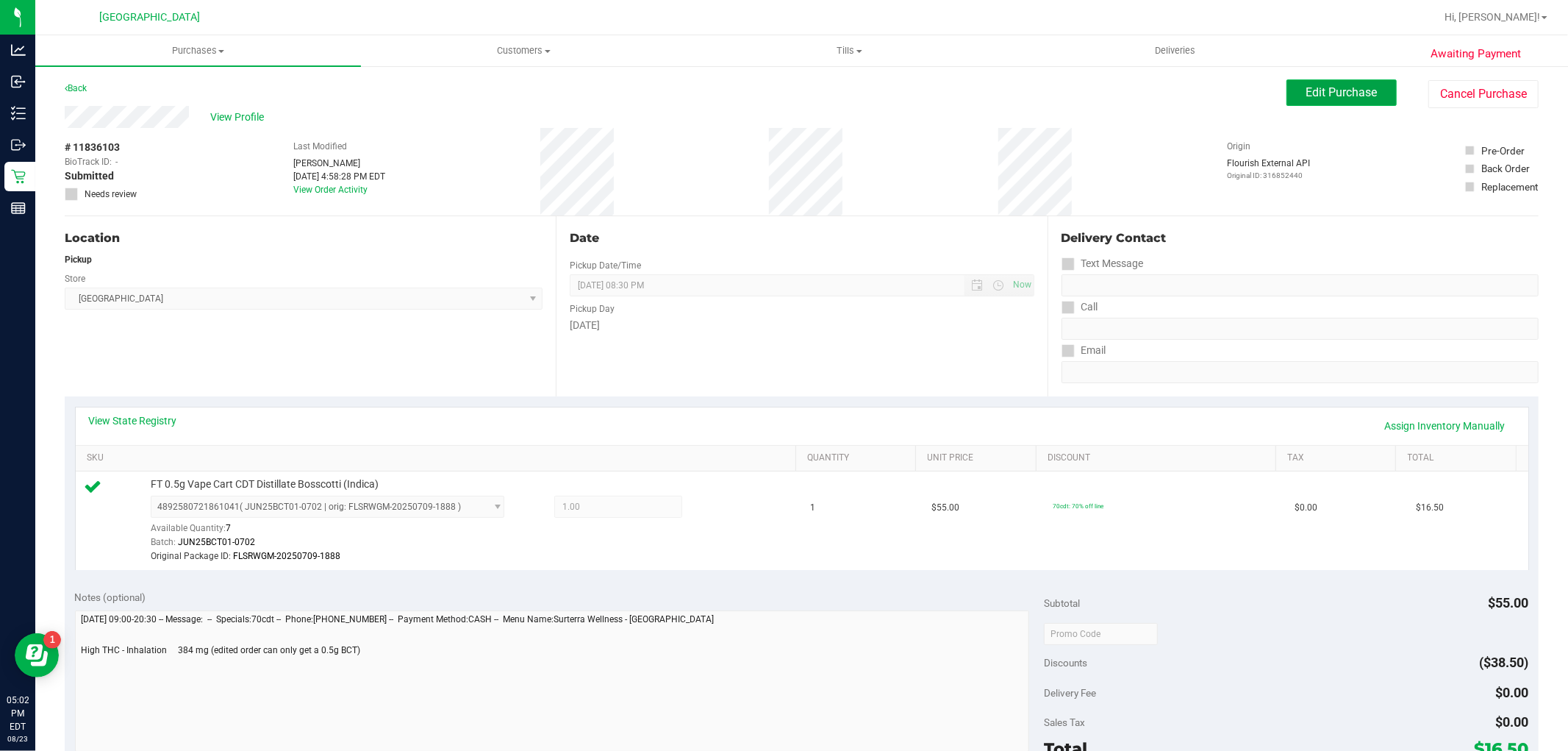
click at [1319, 82] on button "Edit Purchase" at bounding box center [1341, 92] width 111 height 27
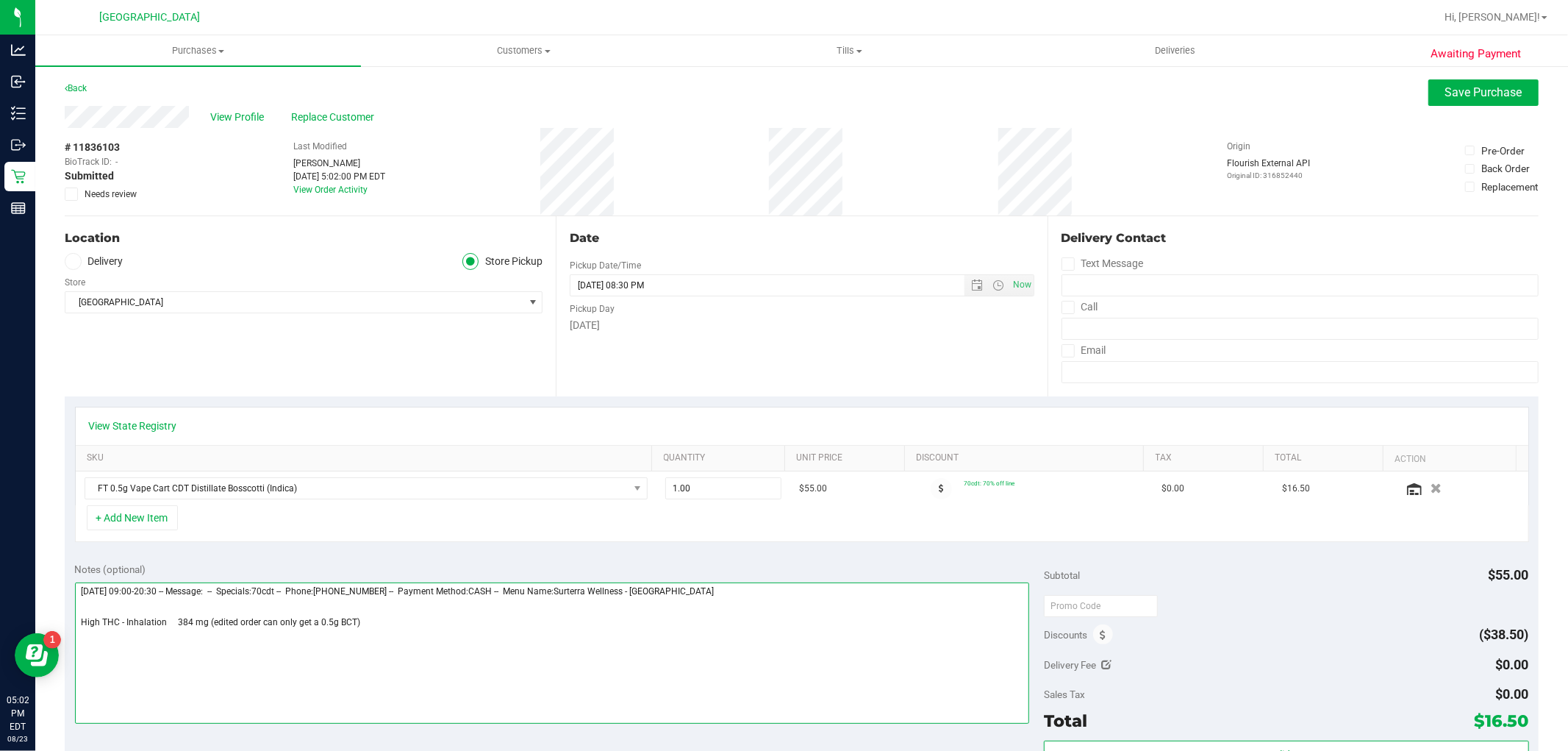
click at [257, 626] on textarea at bounding box center [552, 653] width 955 height 141
type textarea "Saturday 08/23/2025 09:00-20:30 -- Message: -- Specials:70cdt -- Phone:56123137…"
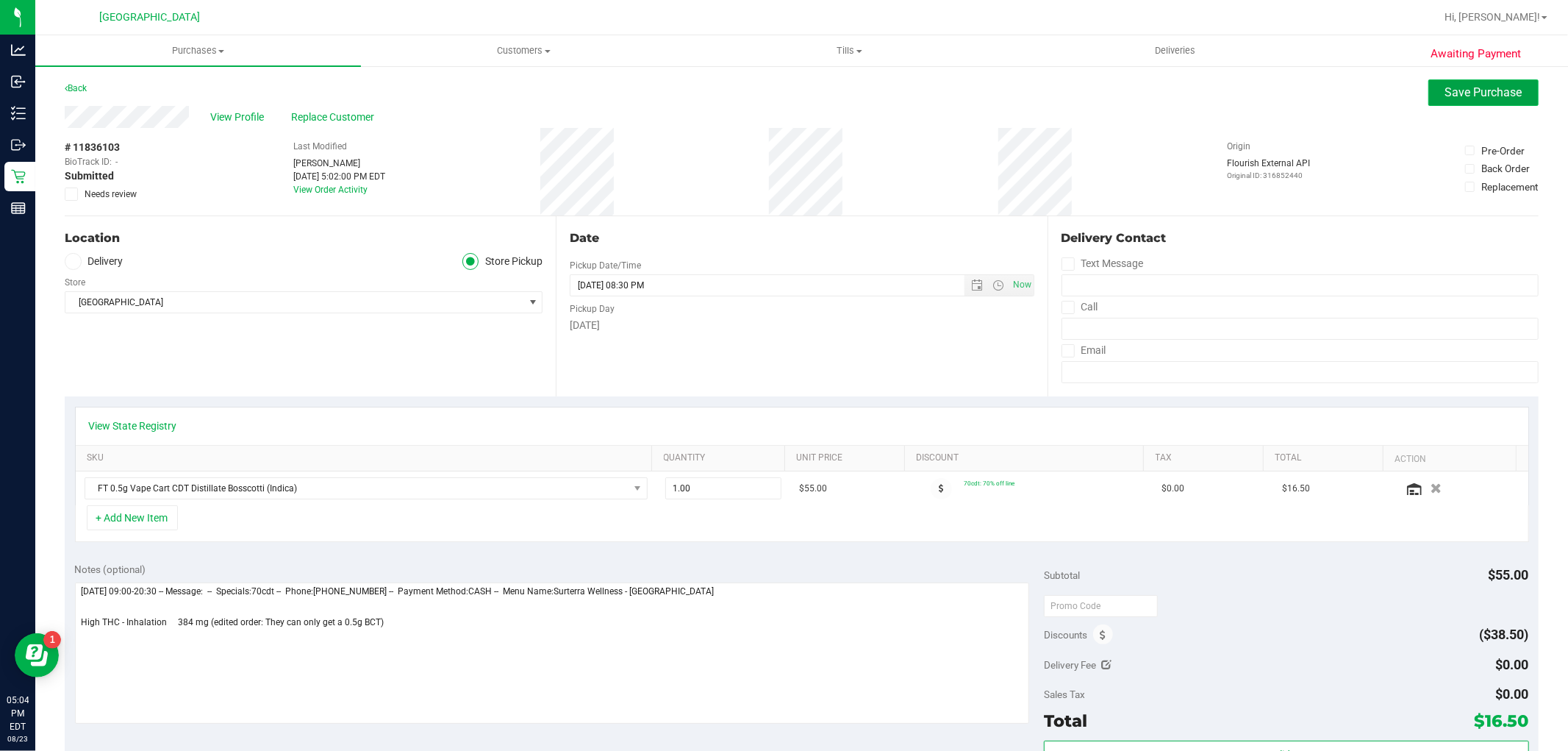
click at [1445, 90] on span "Save Purchase" at bounding box center [1484, 92] width 77 height 14
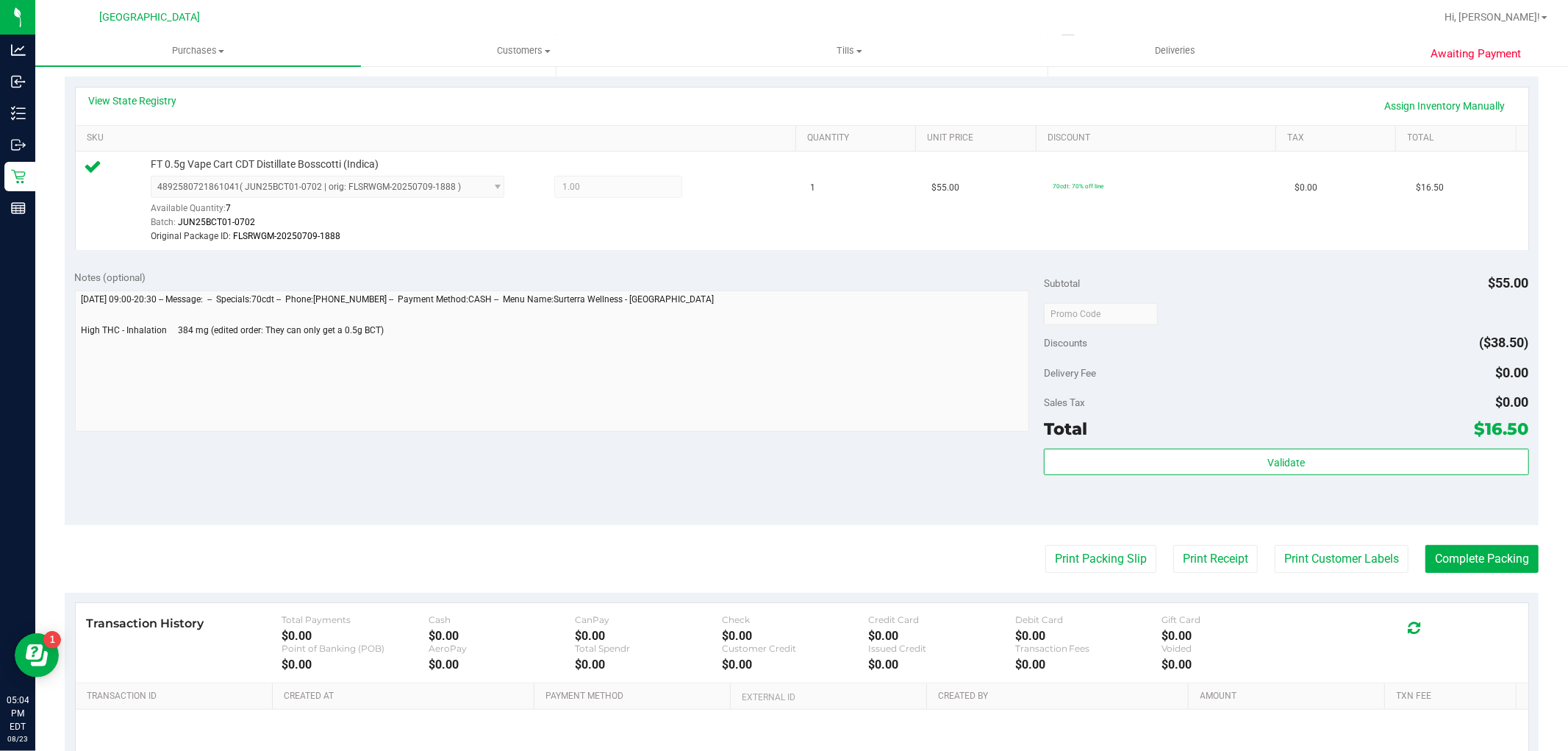
scroll to position [327, 0]
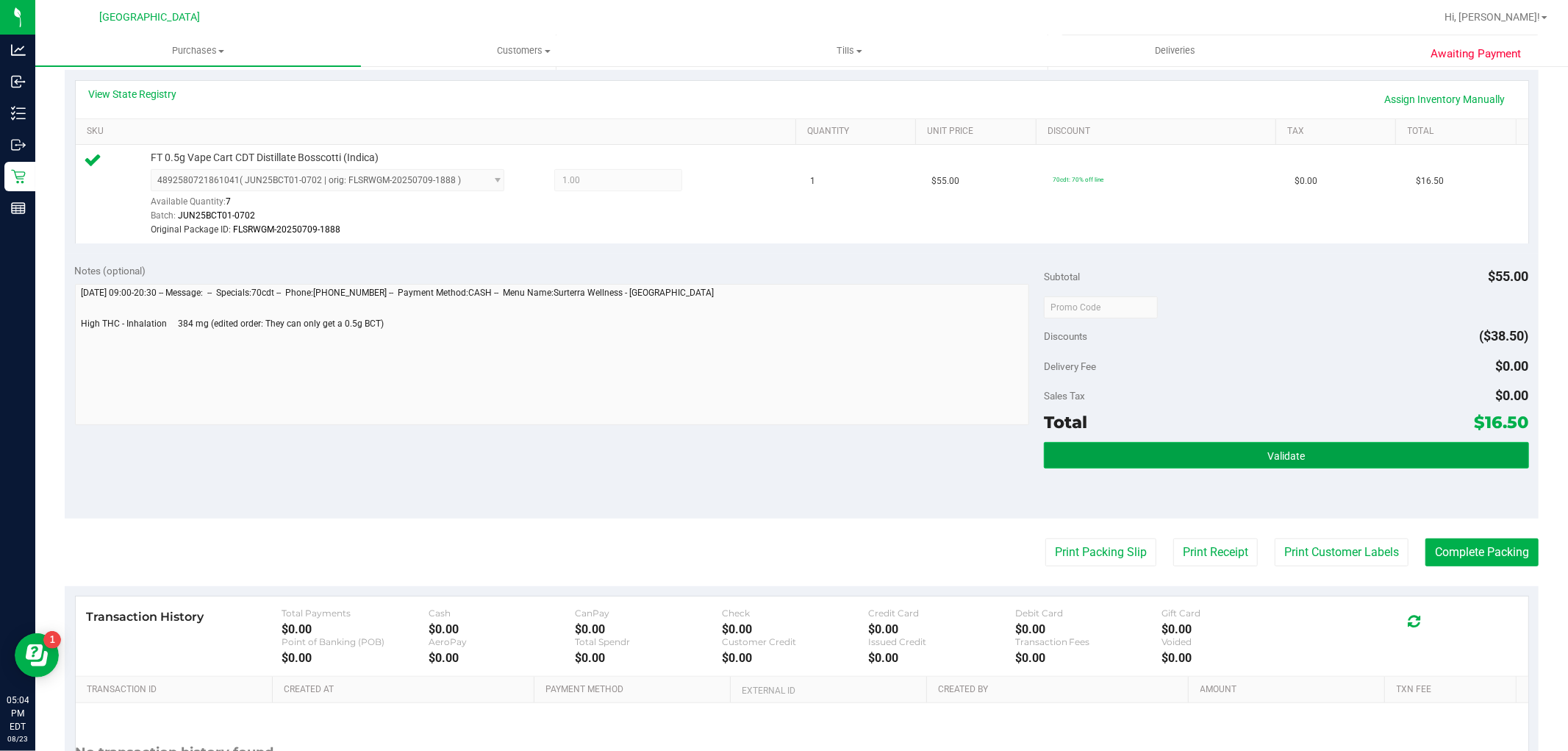
click at [1268, 464] on button "Validate" at bounding box center [1286, 455] width 484 height 27
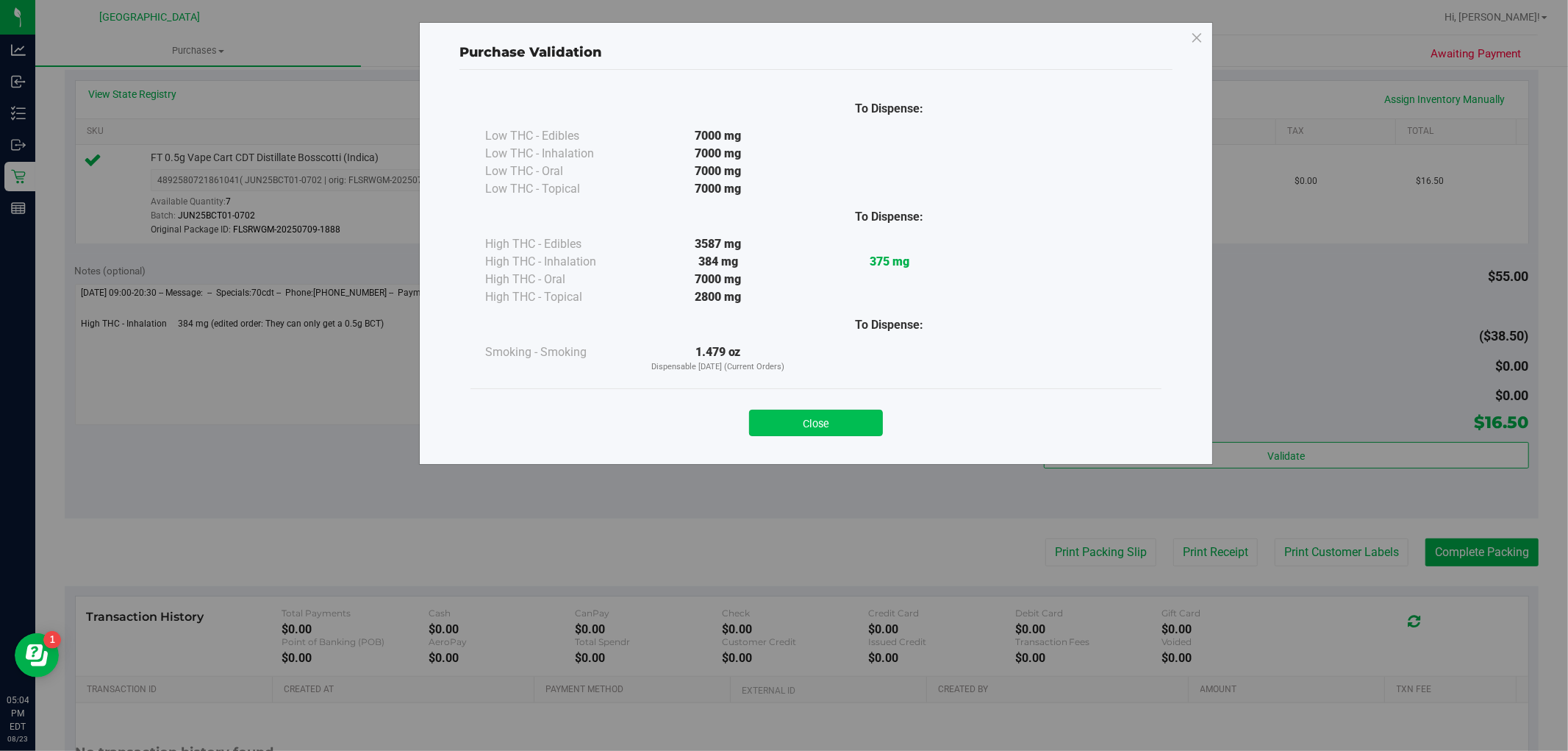
click at [816, 421] on button "Close" at bounding box center [816, 422] width 134 height 27
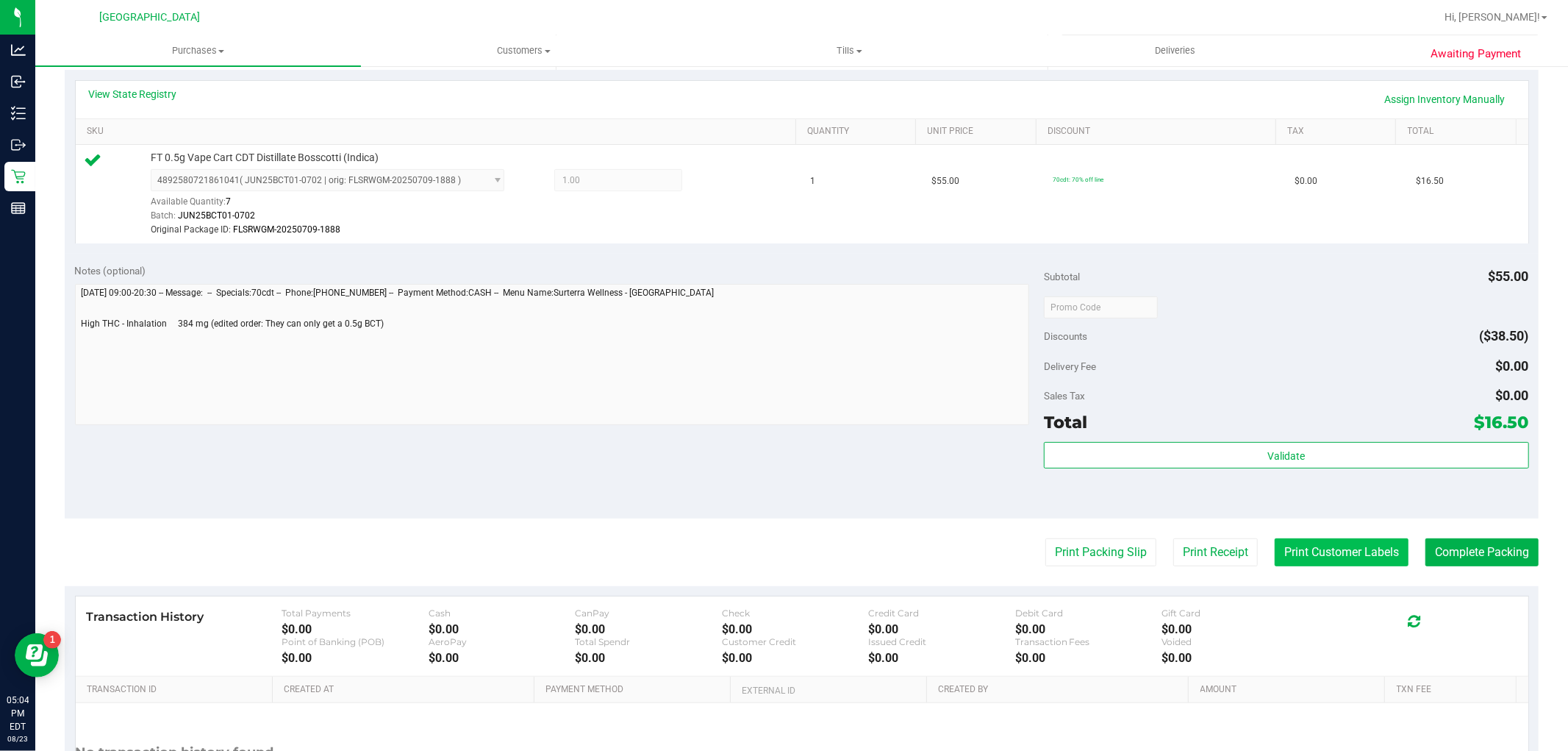
click at [1332, 550] on button "Print Customer Labels" at bounding box center [1342, 552] width 134 height 28
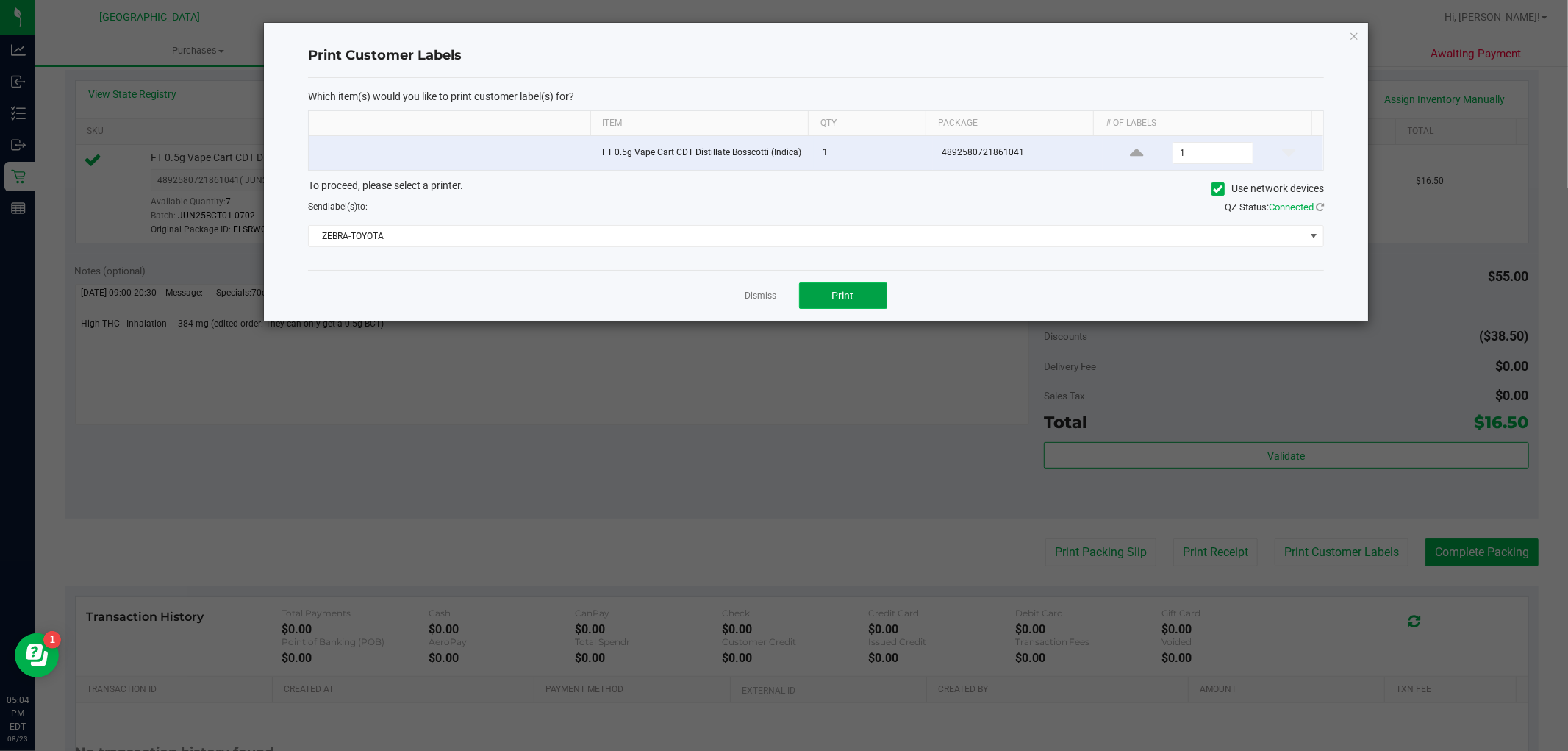
click at [856, 297] on button "Print" at bounding box center [843, 296] width 88 height 27
click at [758, 290] on link "Dismiss" at bounding box center [761, 296] width 31 height 12
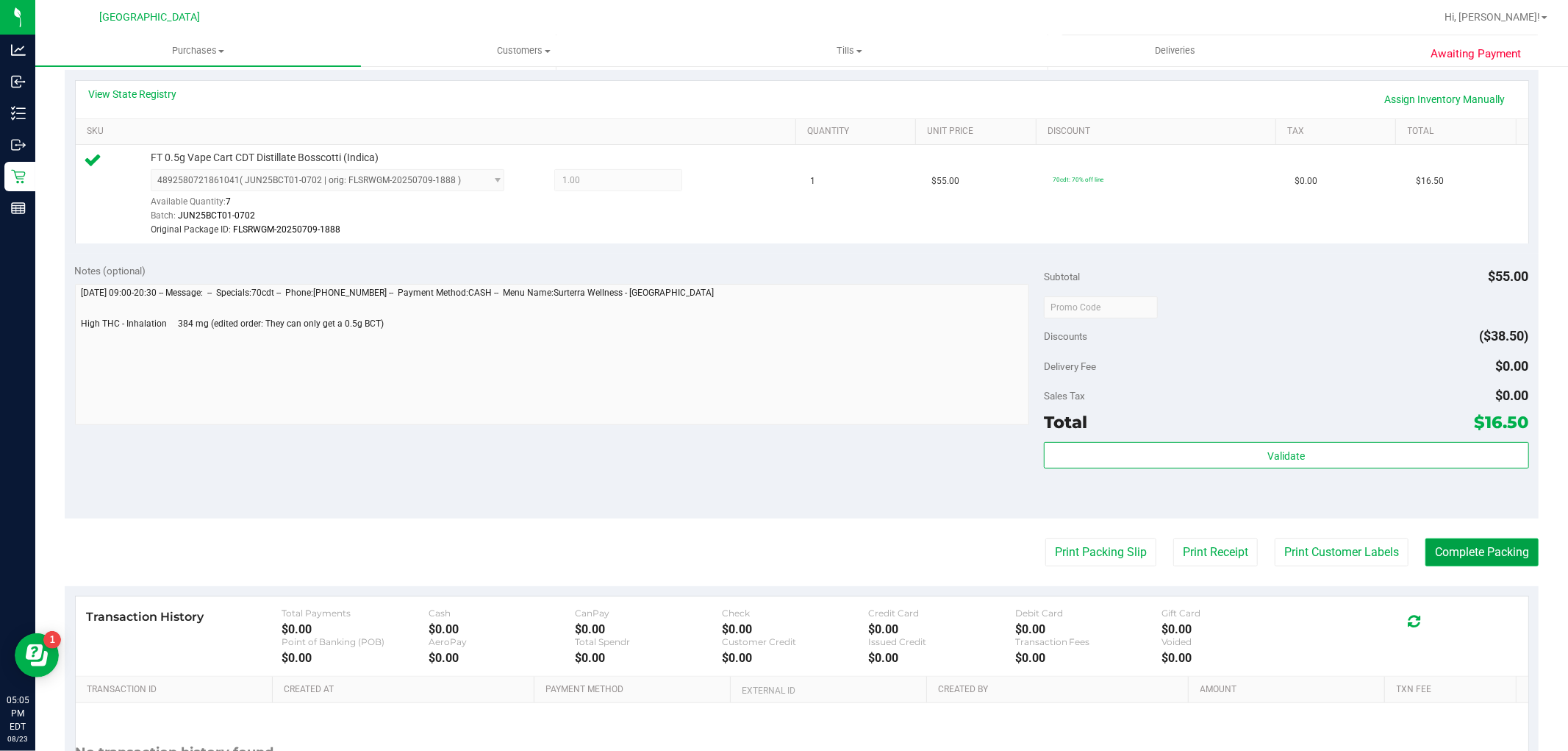
click at [1502, 550] on button "Complete Packing" at bounding box center [1482, 552] width 113 height 28
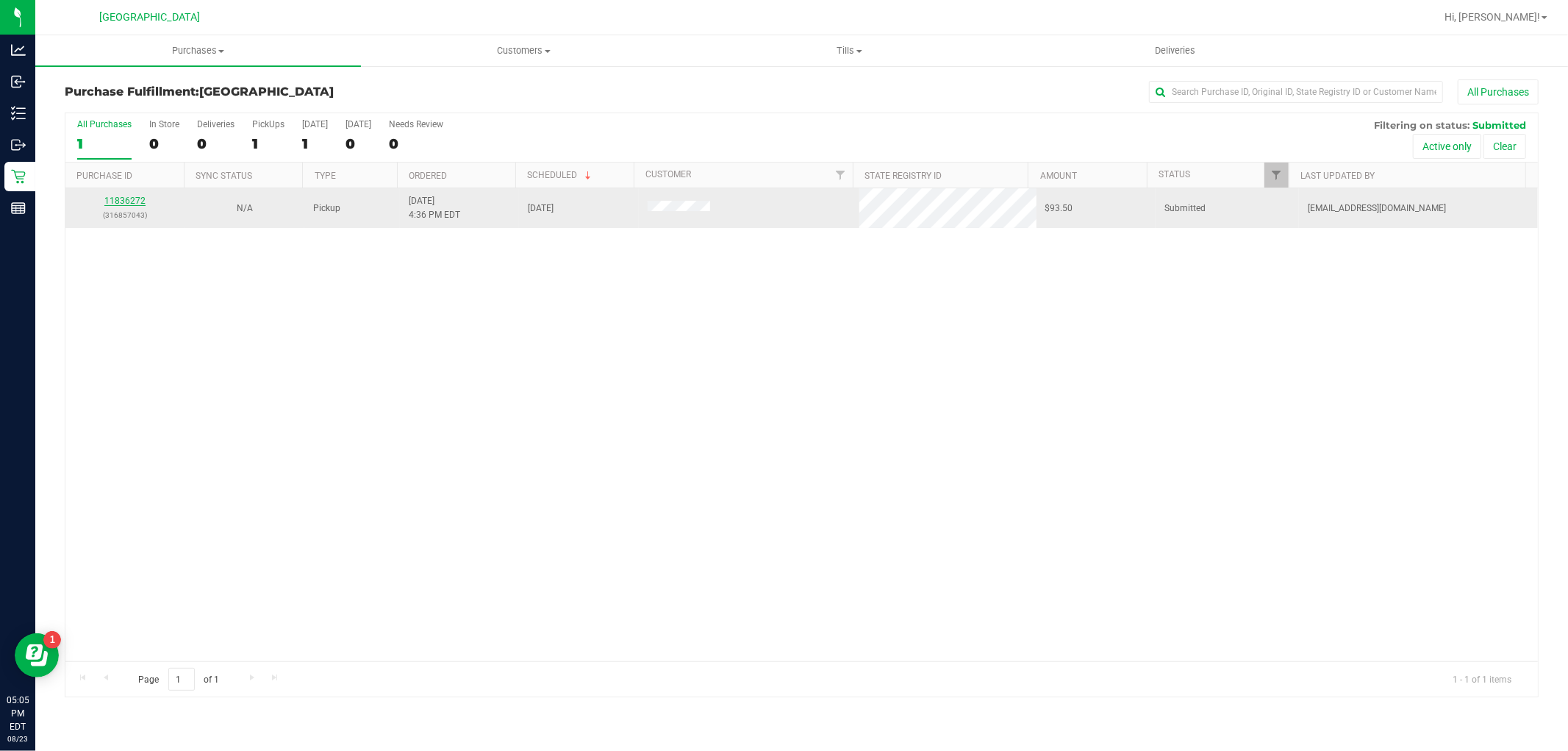
click at [121, 199] on link "11836272" at bounding box center [124, 200] width 41 height 10
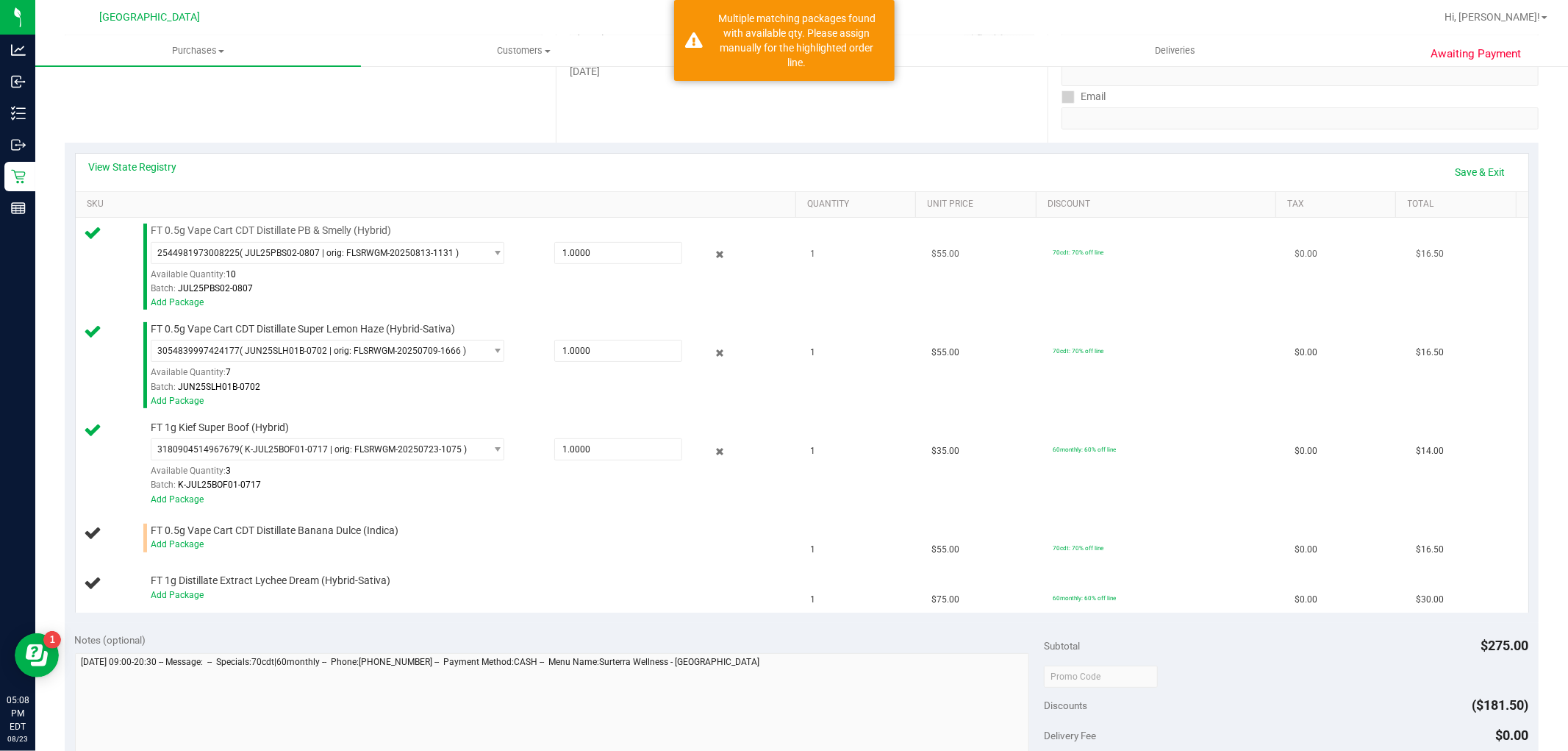
scroll to position [327, 0]
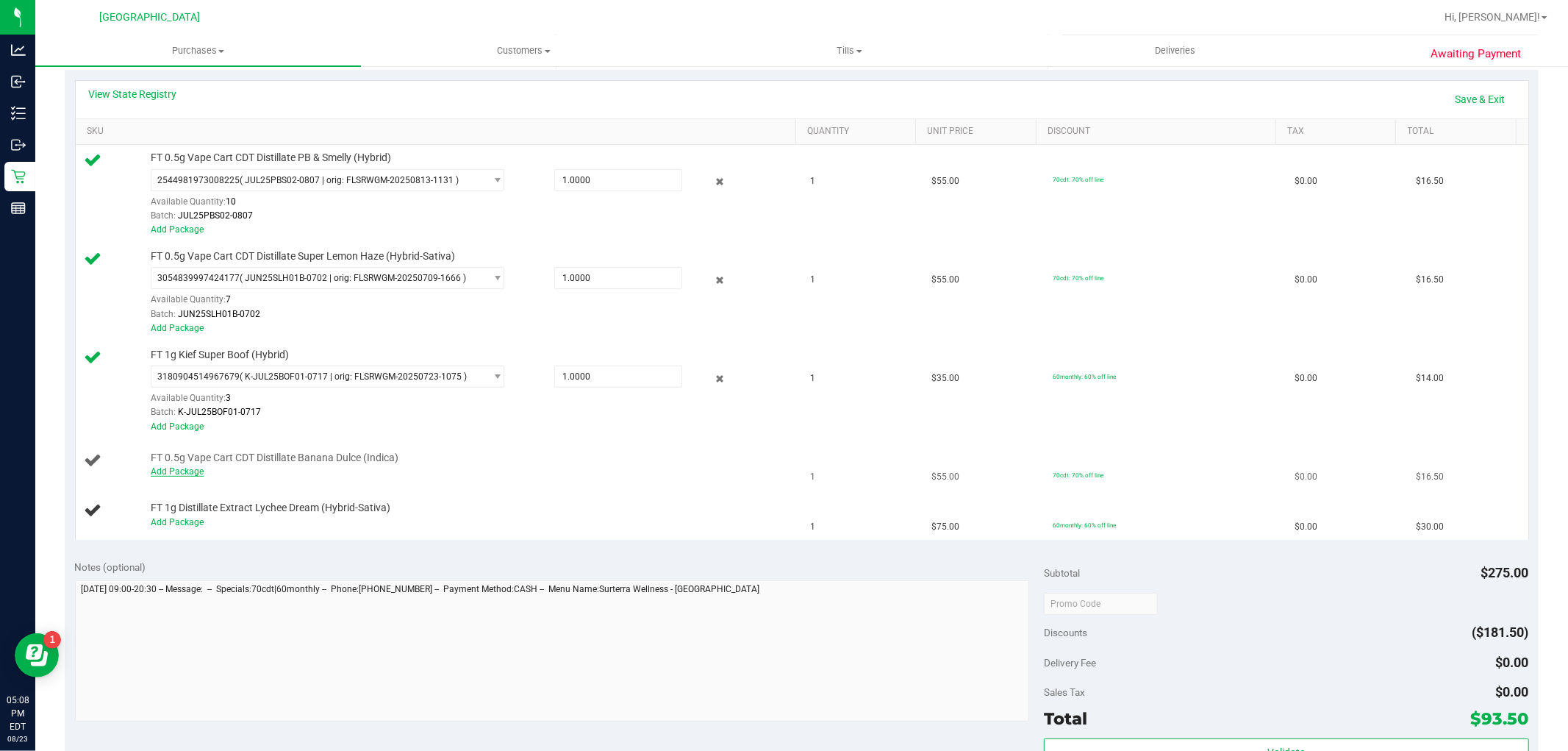
click at [177, 473] on link "Add Package" at bounding box center [178, 472] width 53 height 10
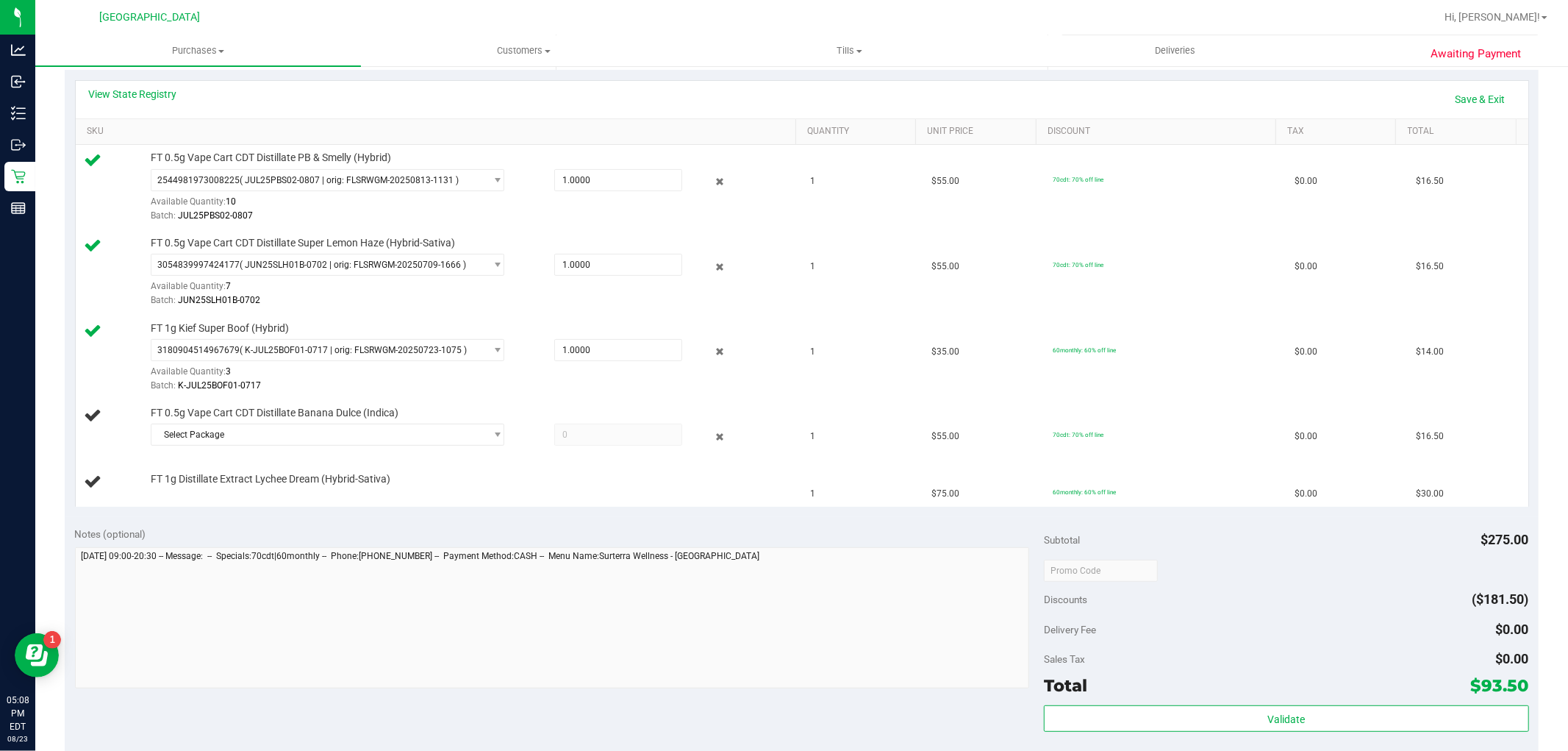
click at [232, 478] on span "FT 1g Distillate Extract Lychee Dream (Hybrid-Sativa)" at bounding box center [270, 479] width 240 height 14
click at [312, 438] on span "Select Package" at bounding box center [319, 435] width 334 height 21
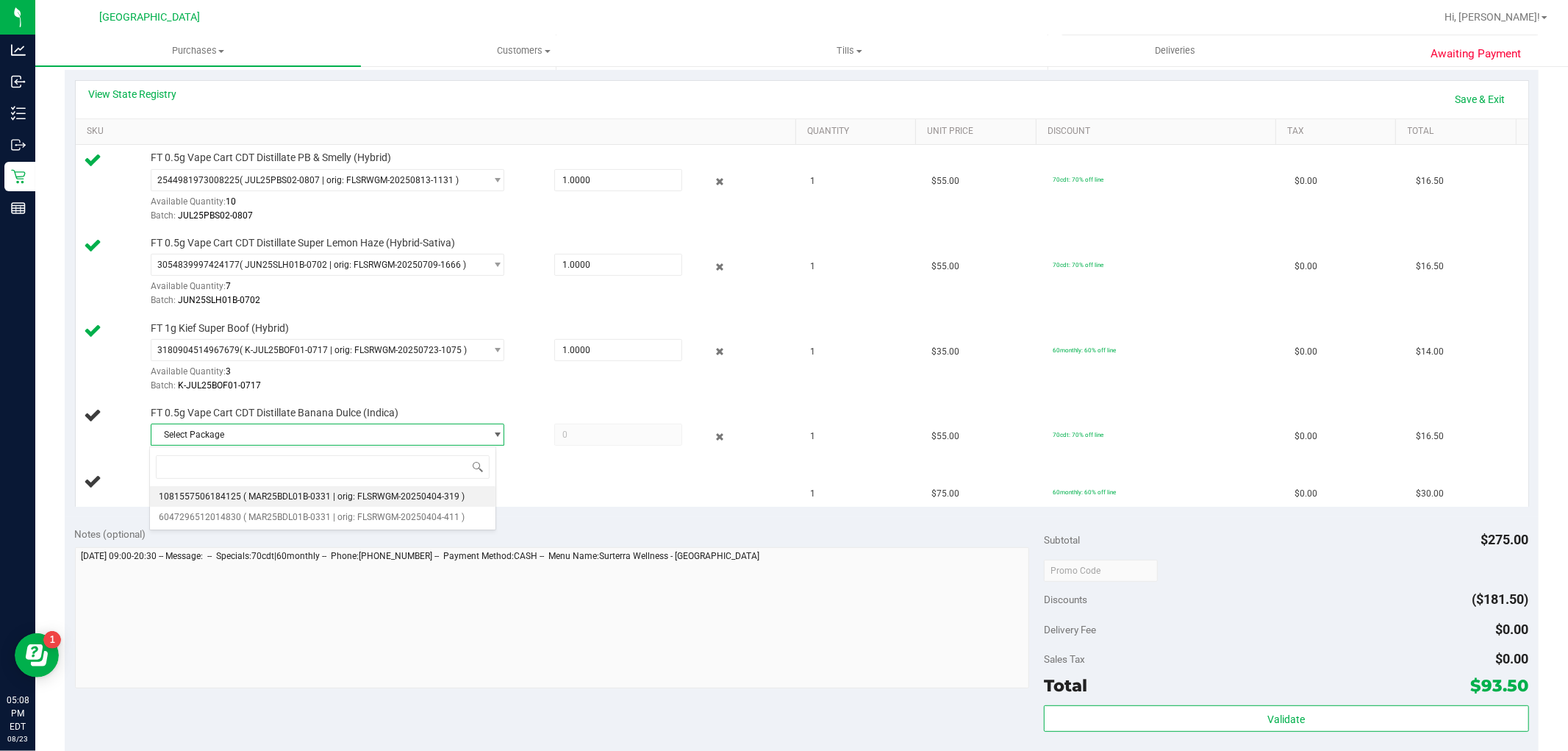
click at [357, 503] on li "1081557506184125 ( MAR25BDL01B-0331 | orig: FLSRWGM-20250404-319 )" at bounding box center [323, 497] width 346 height 21
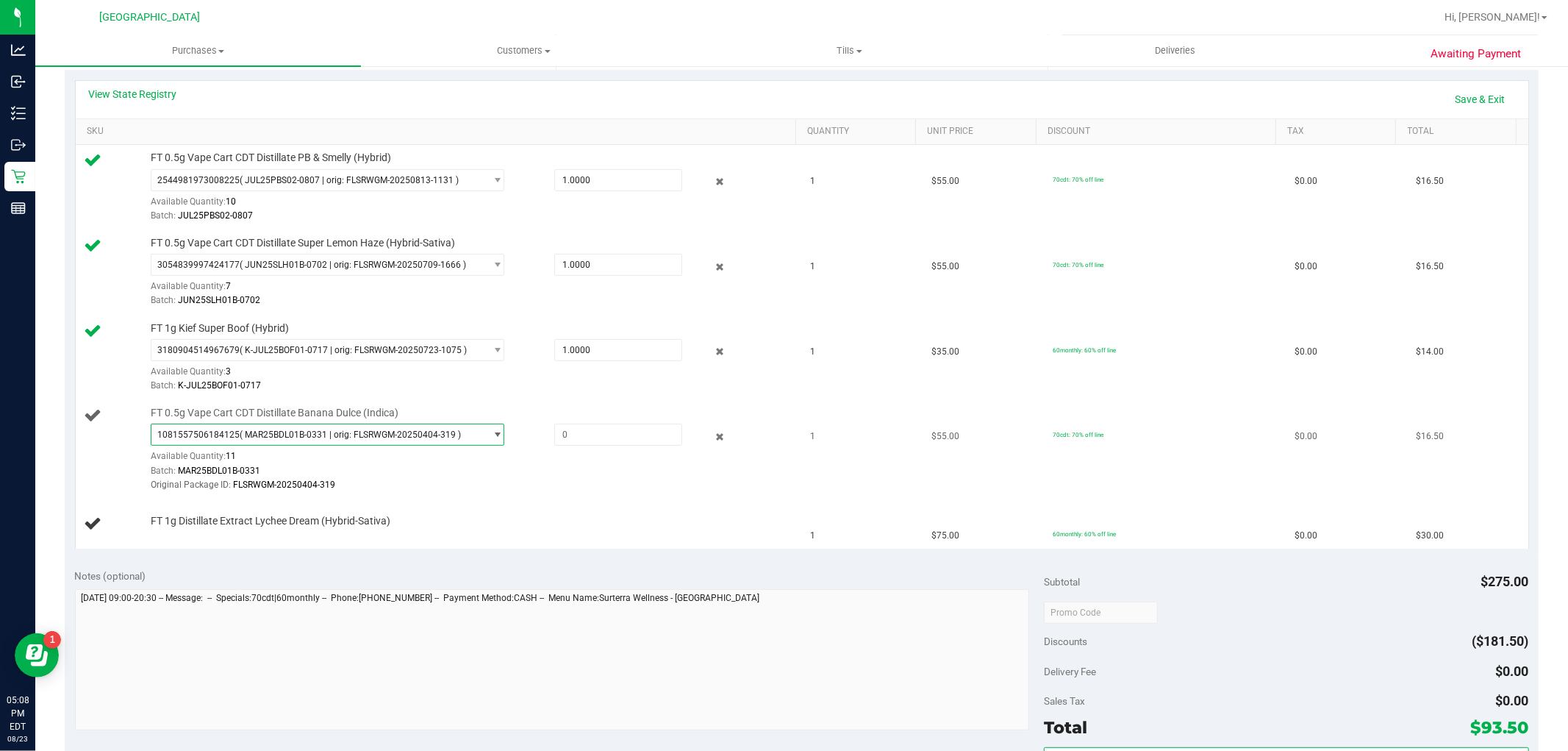
click at [392, 433] on span "( MAR25BDL01B-0331 | orig: FLSRWGM-20250404-319 )" at bounding box center [350, 434] width 221 height 10
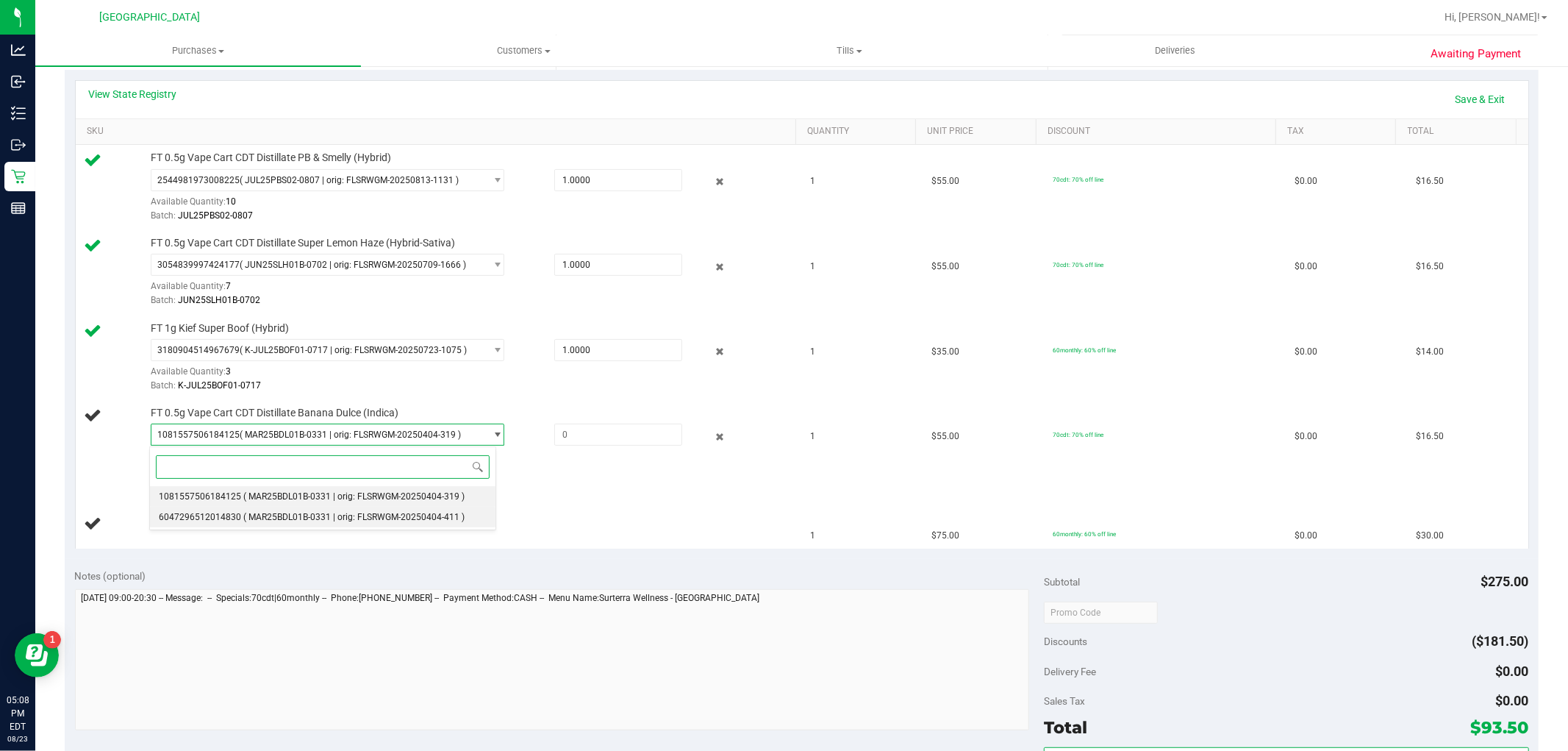
click at [398, 514] on span "( MAR25BDL01B-0331 | orig: FLSRWGM-20250404-411 )" at bounding box center [354, 517] width 221 height 10
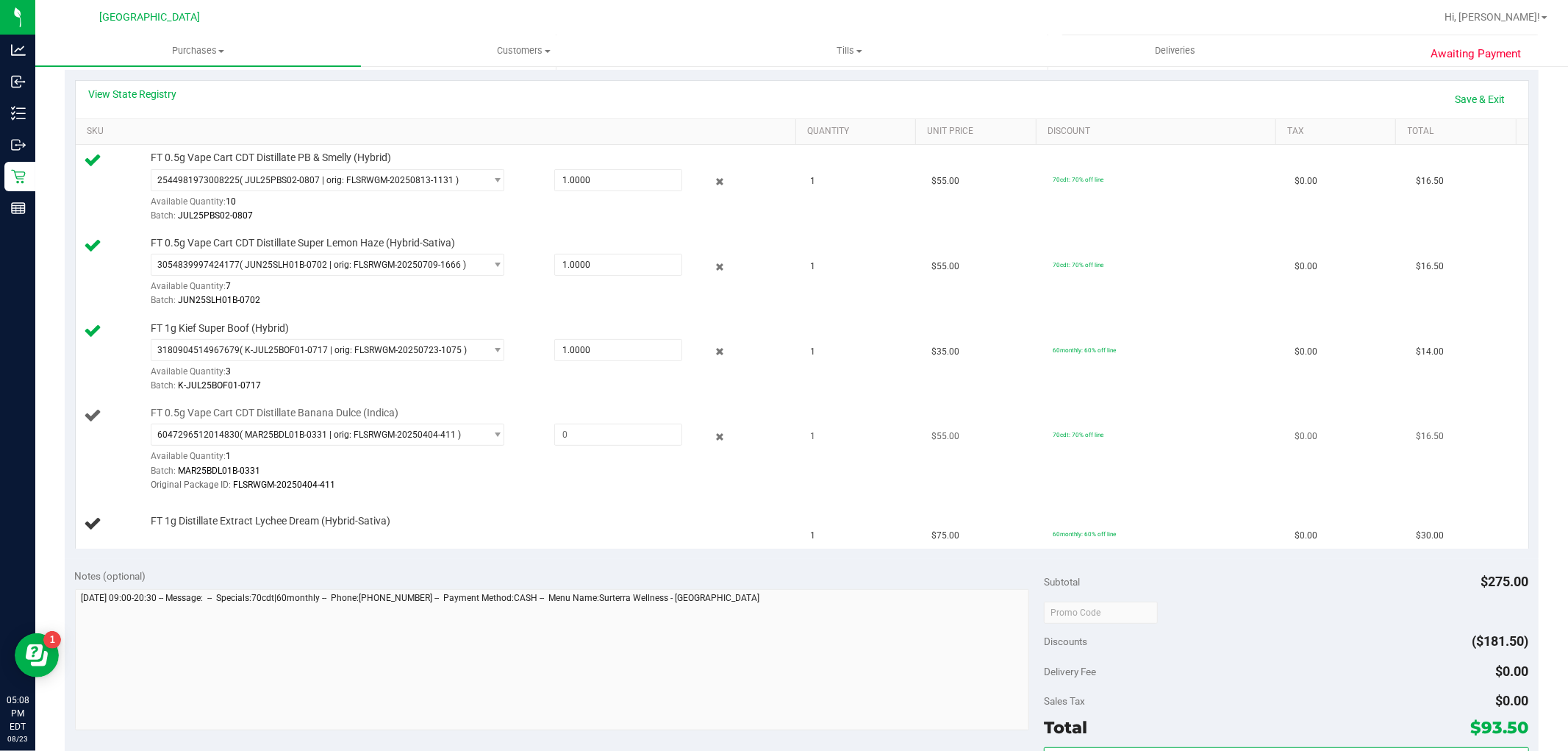
click at [608, 421] on div "FT 0.5g Vape Cart CDT Distillate Banana Dulce (Indica) 6047296512014830 ( MAR25…" at bounding box center [466, 450] width 646 height 87
click at [600, 430] on span at bounding box center [618, 434] width 128 height 22
type input "1"
type input "1.0000"
click at [554, 517] on div "FT 1g Distillate Extract Lychee Dream (Hybrid-Sativa)" at bounding box center [466, 522] width 646 height 15
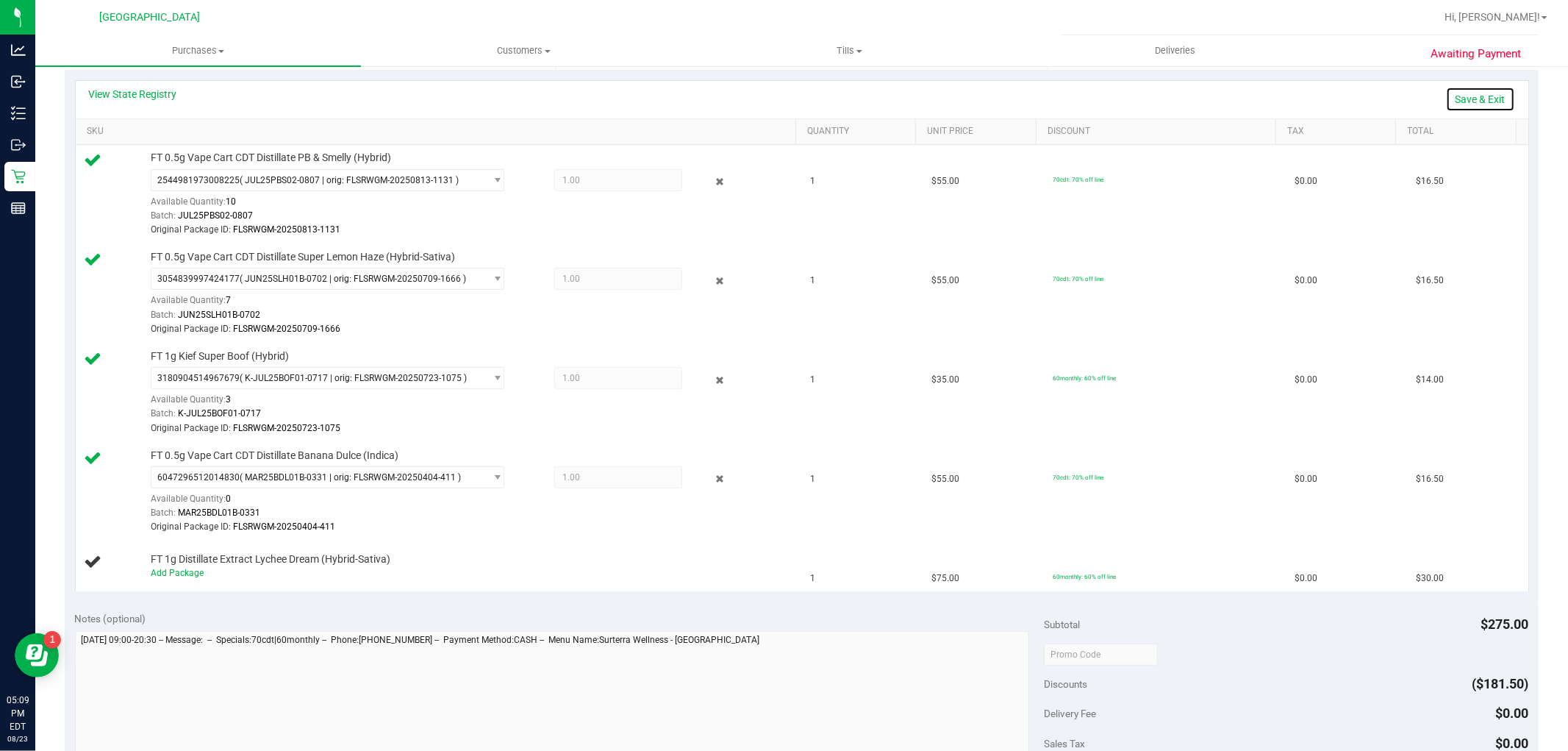
click at [1471, 98] on link "Save & Exit" at bounding box center [1481, 99] width 69 height 25
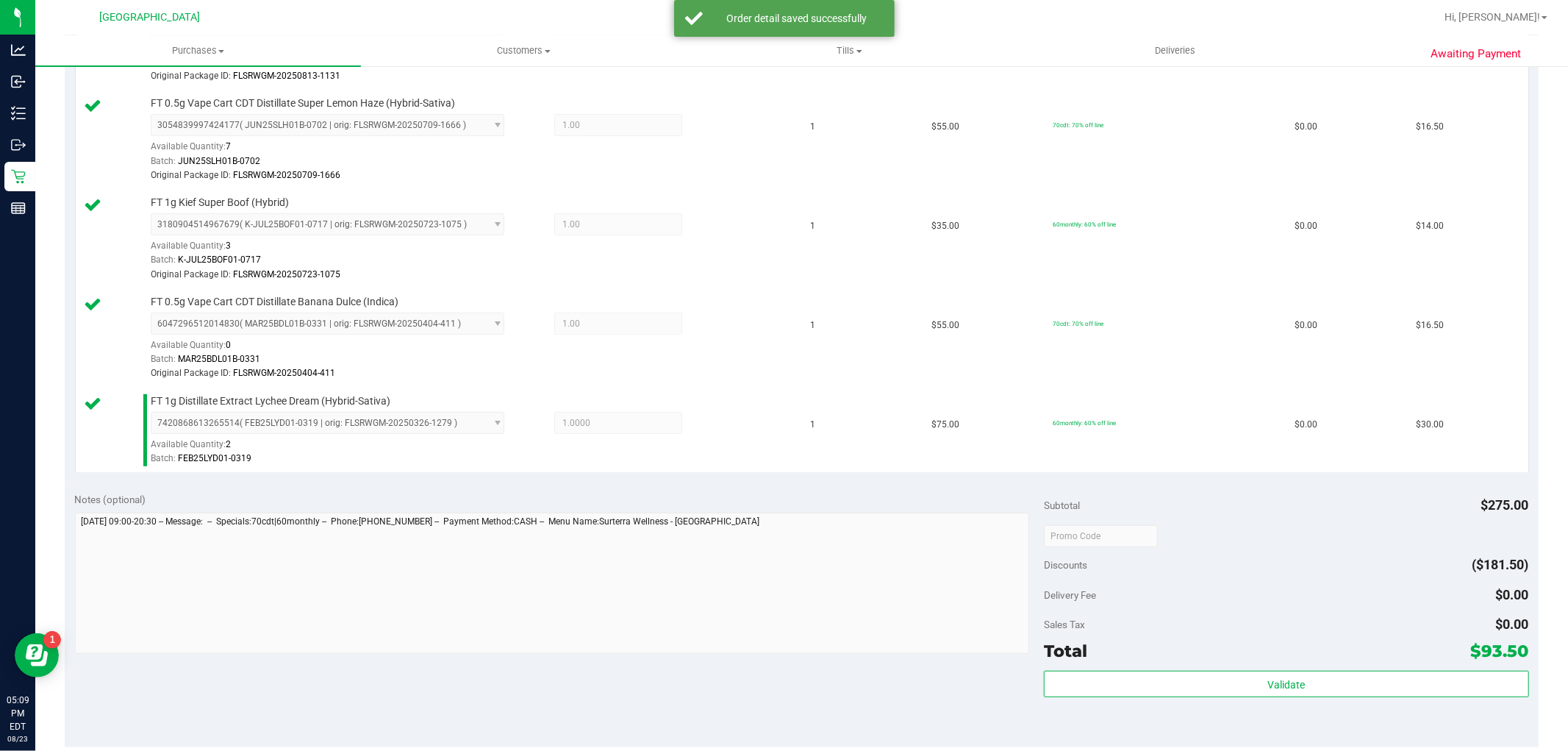
scroll to position [736, 0]
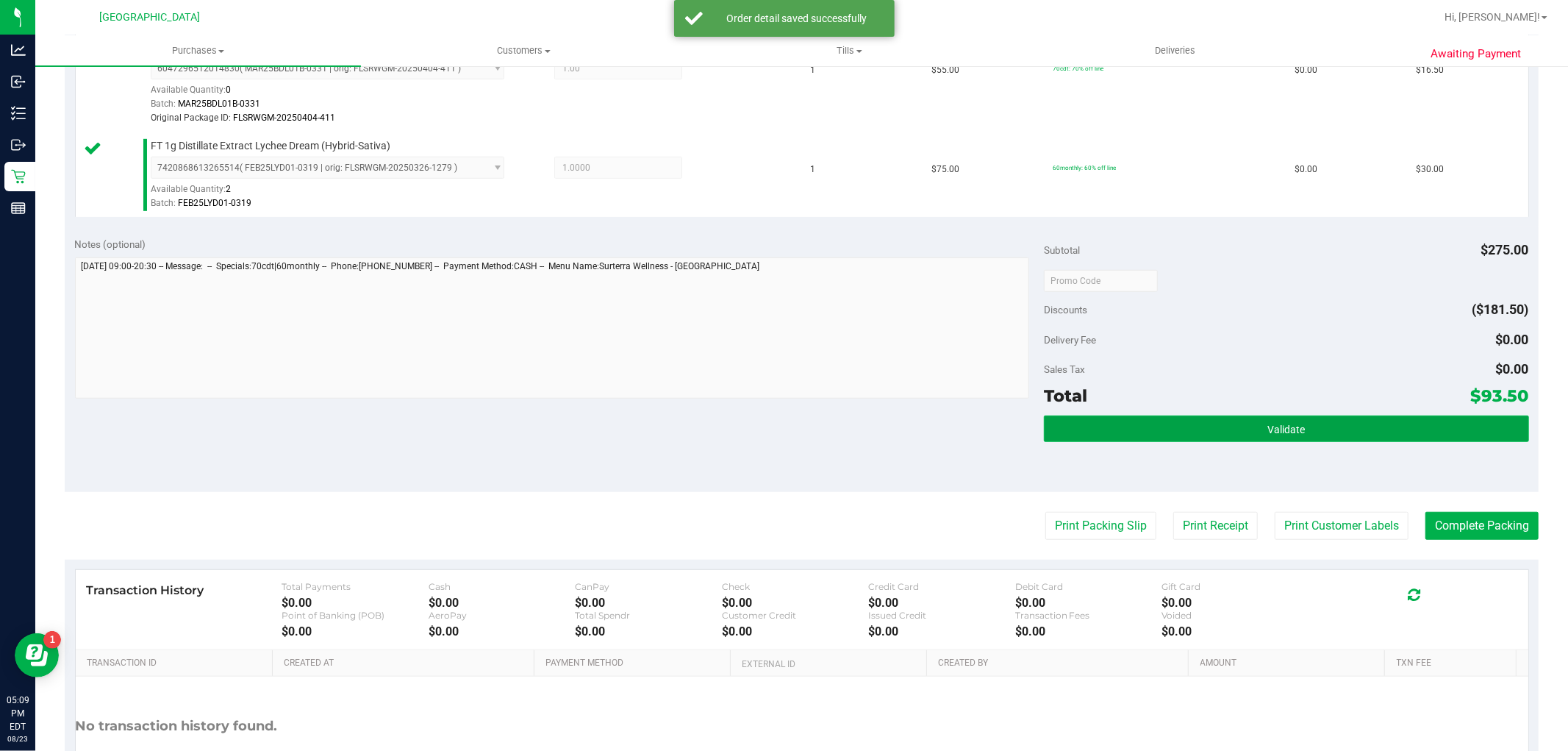
click at [1310, 439] on button "Validate" at bounding box center [1286, 429] width 484 height 27
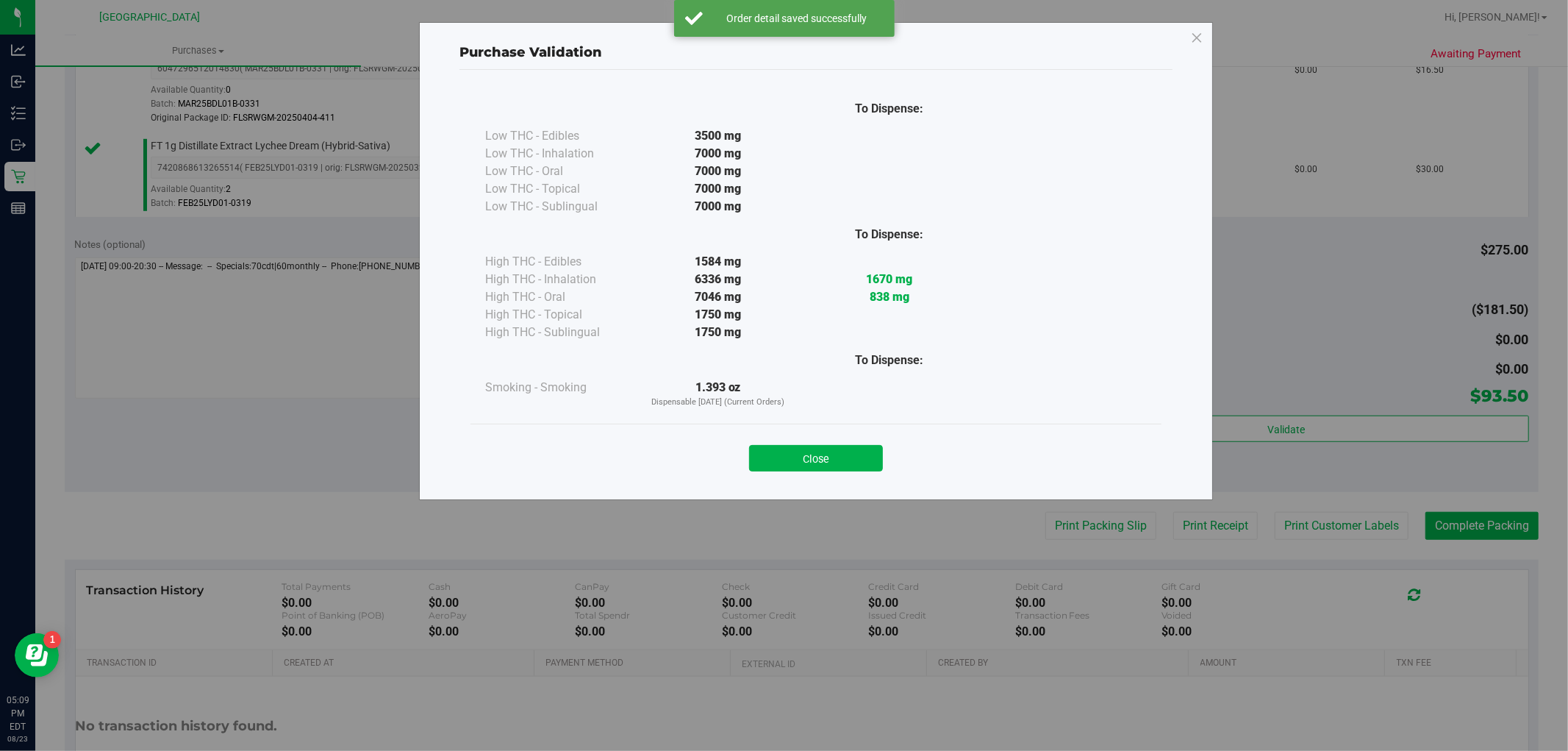
click at [872, 466] on button "Close" at bounding box center [816, 458] width 134 height 27
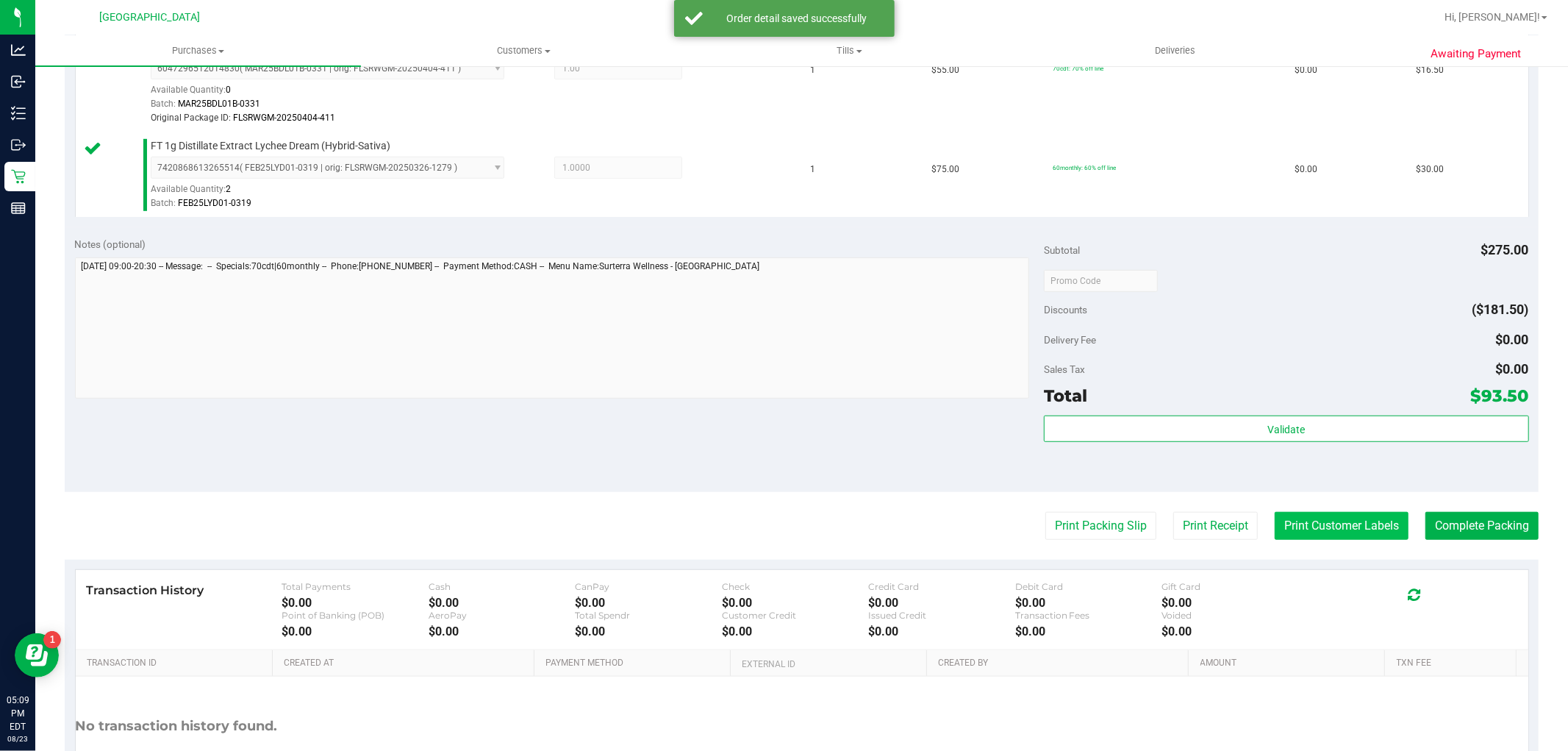
click at [1336, 525] on button "Print Customer Labels" at bounding box center [1342, 526] width 134 height 28
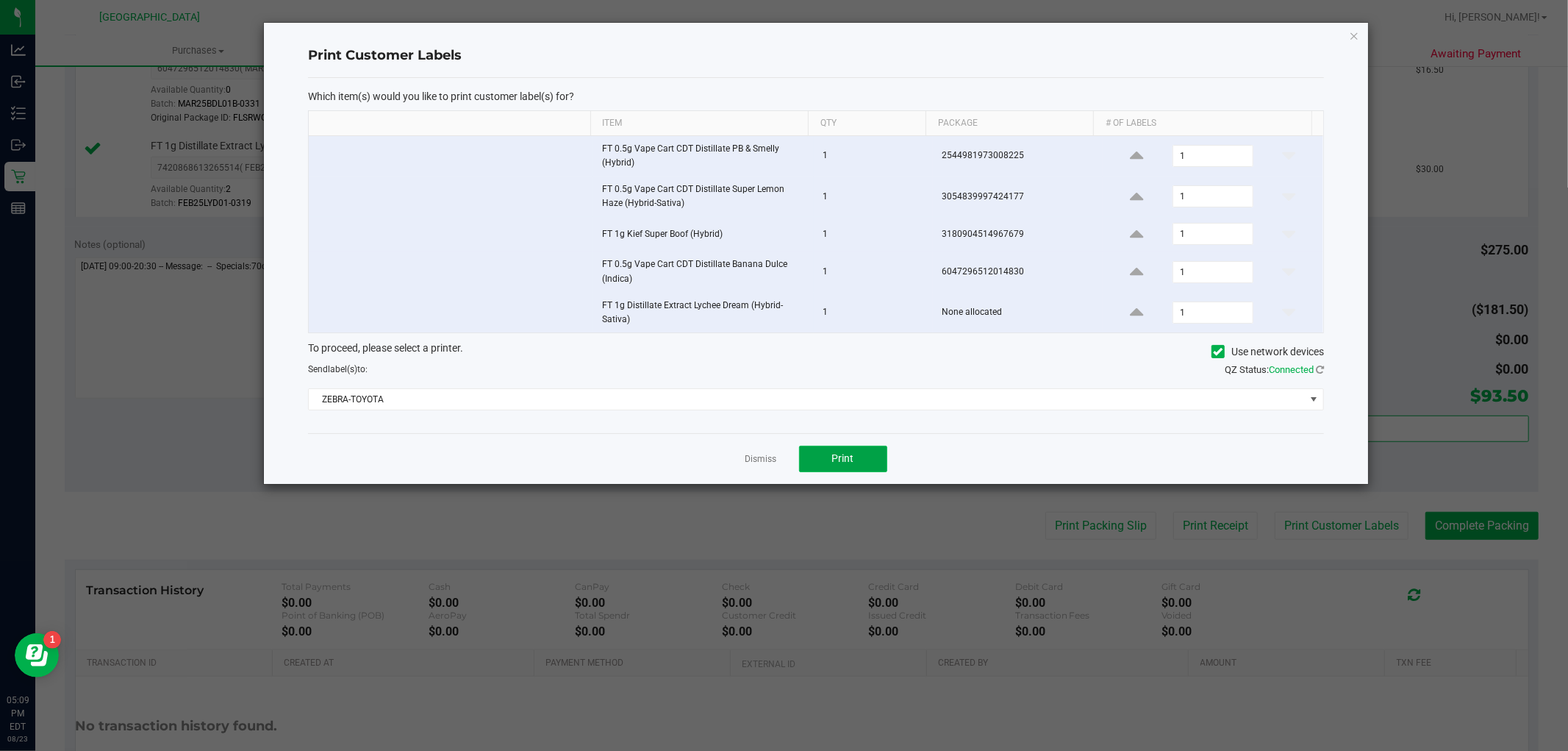
click at [822, 457] on button "Print" at bounding box center [843, 459] width 88 height 27
click at [762, 458] on link "Dismiss" at bounding box center [761, 459] width 31 height 12
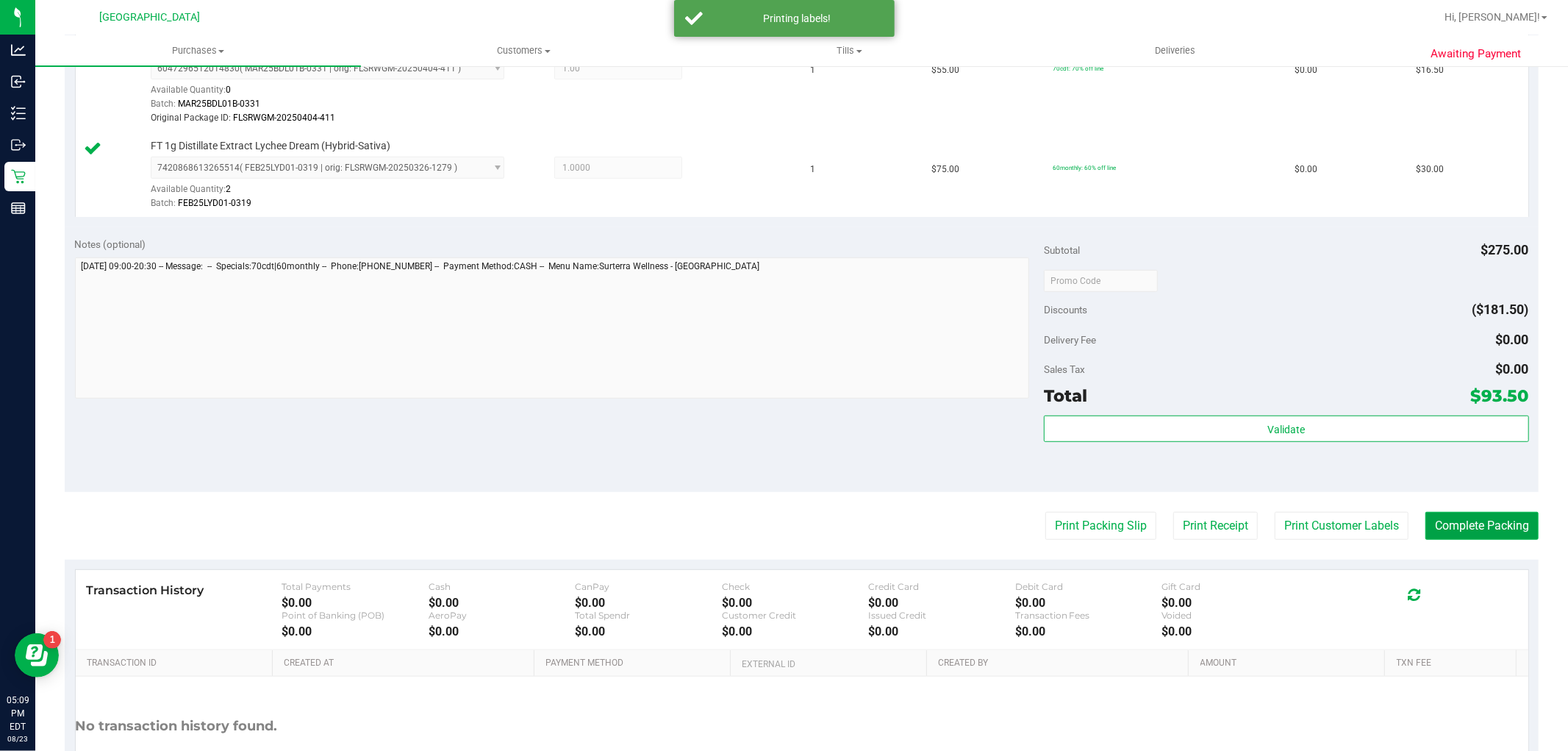
click at [1501, 526] on button "Complete Packing" at bounding box center [1482, 526] width 113 height 28
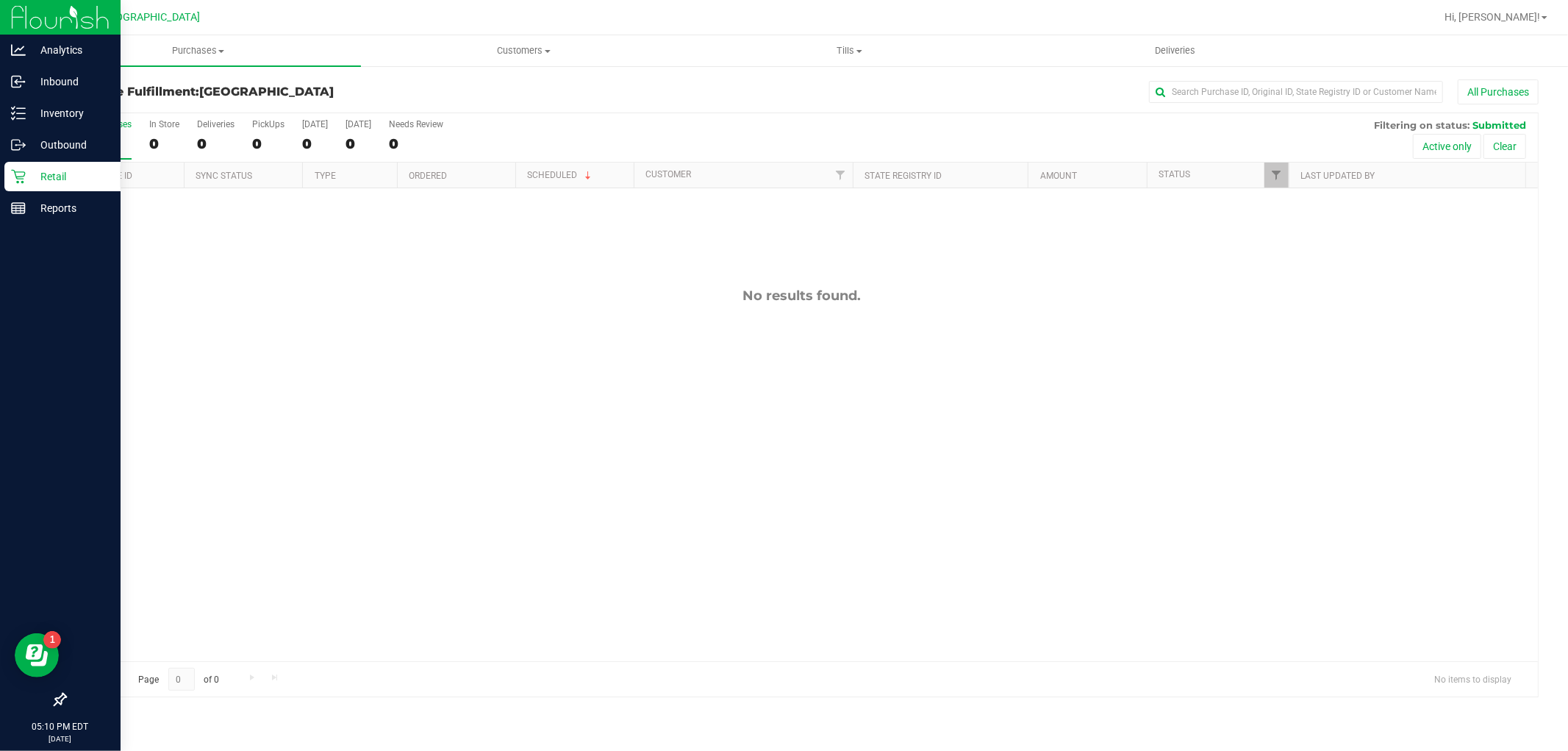
click at [27, 171] on p "Retail" at bounding box center [69, 177] width 88 height 18
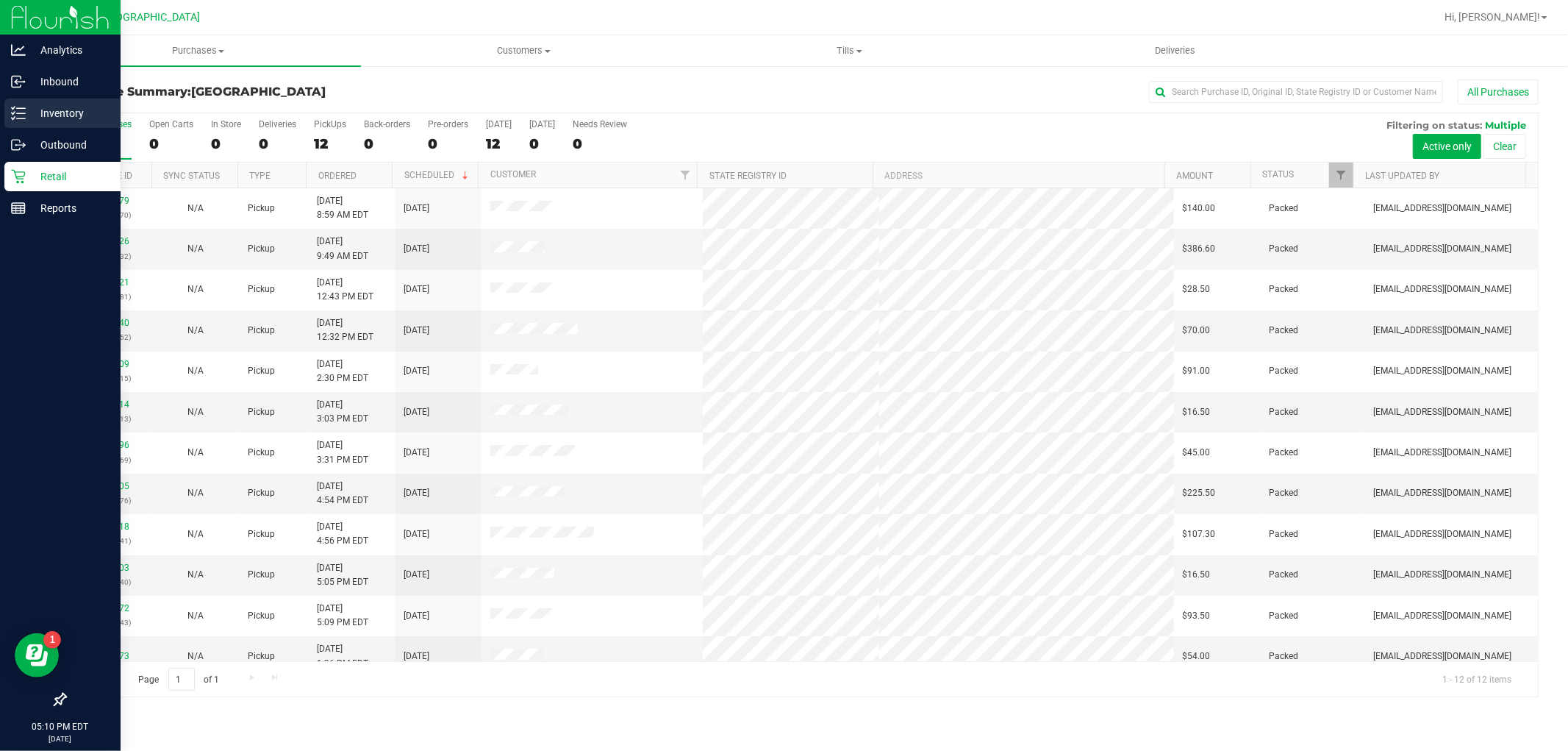
click at [66, 120] on p "Inventory" at bounding box center [69, 113] width 88 height 18
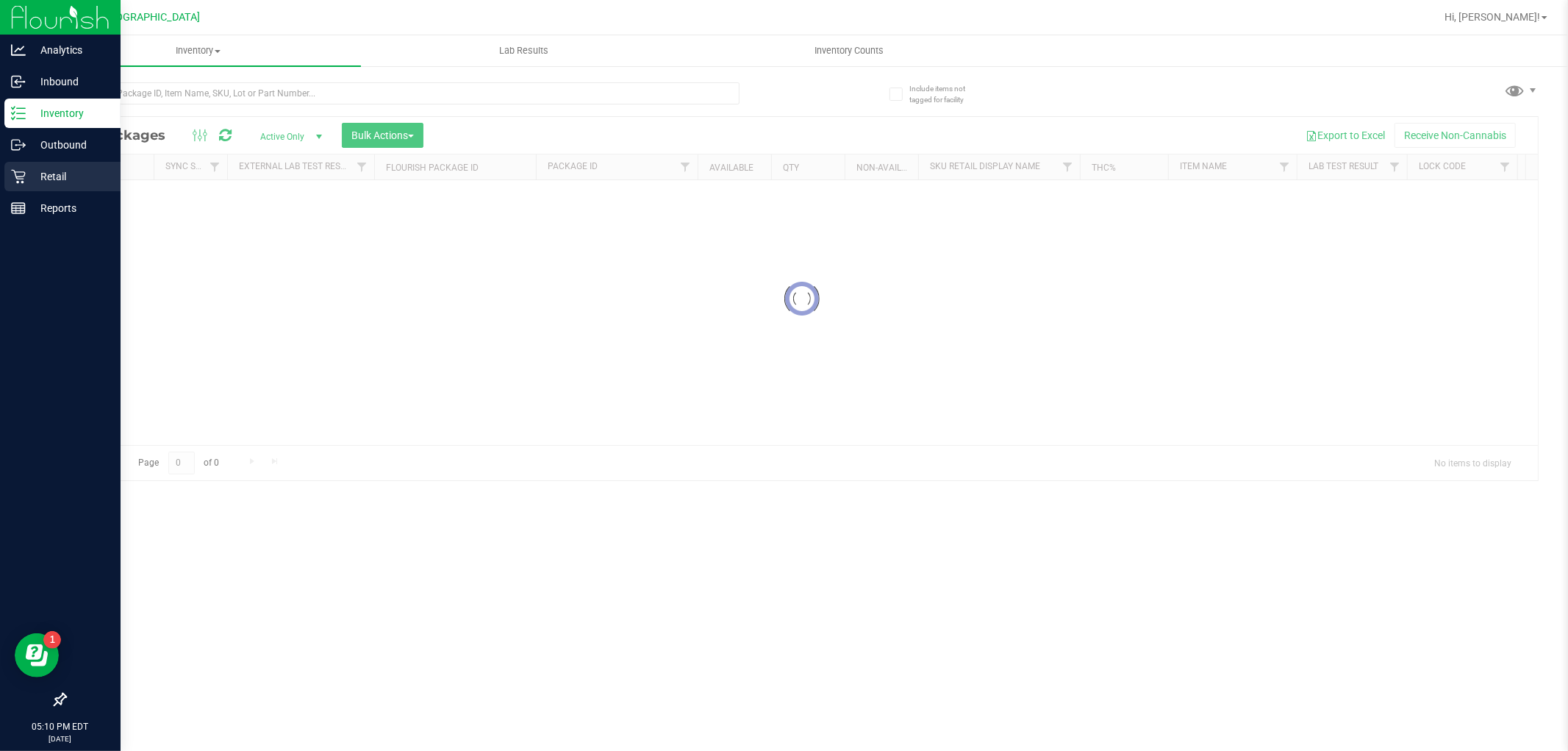
click at [69, 178] on p "Retail" at bounding box center [69, 177] width 88 height 18
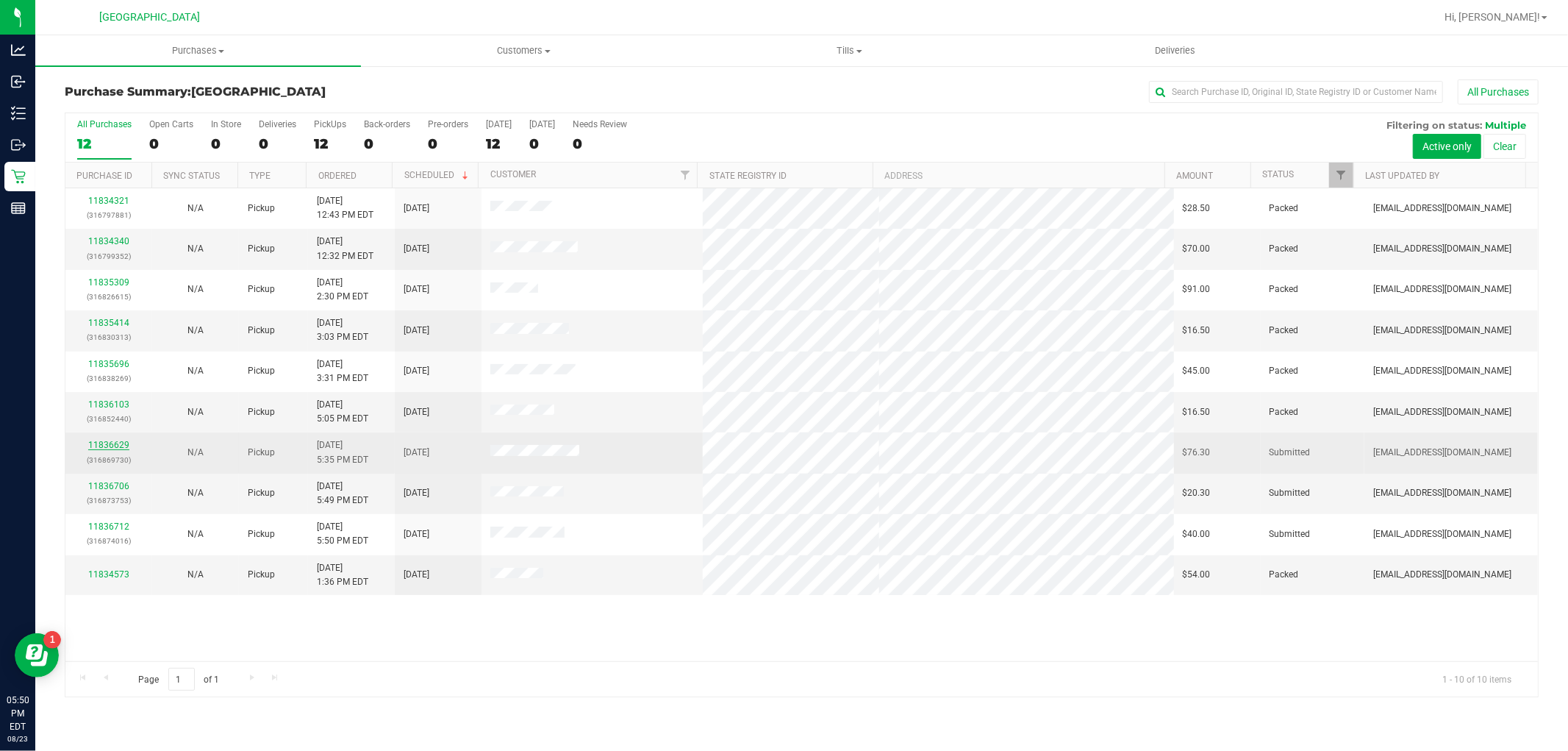
click at [118, 445] on link "11836629" at bounding box center [108, 445] width 41 height 10
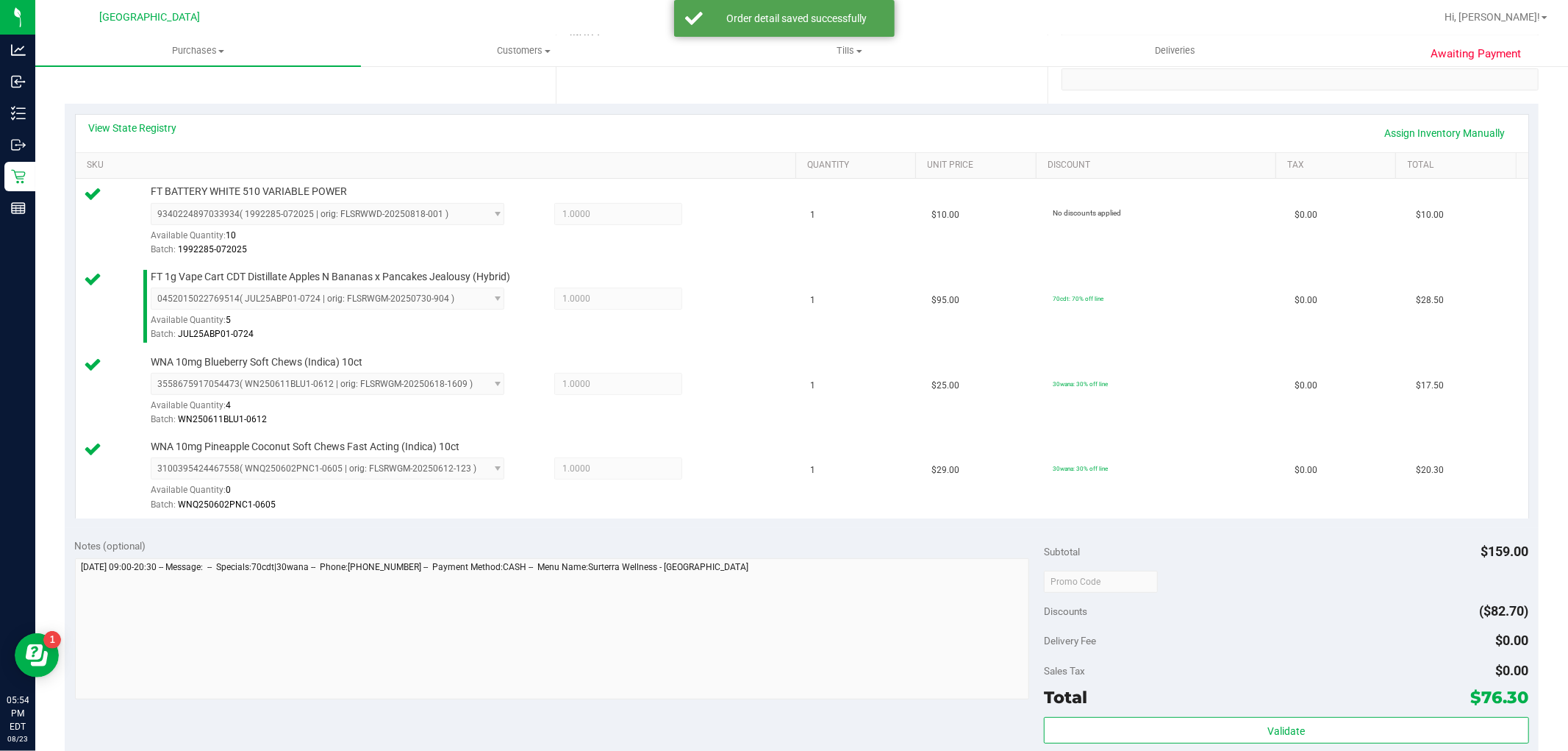
scroll to position [490, 0]
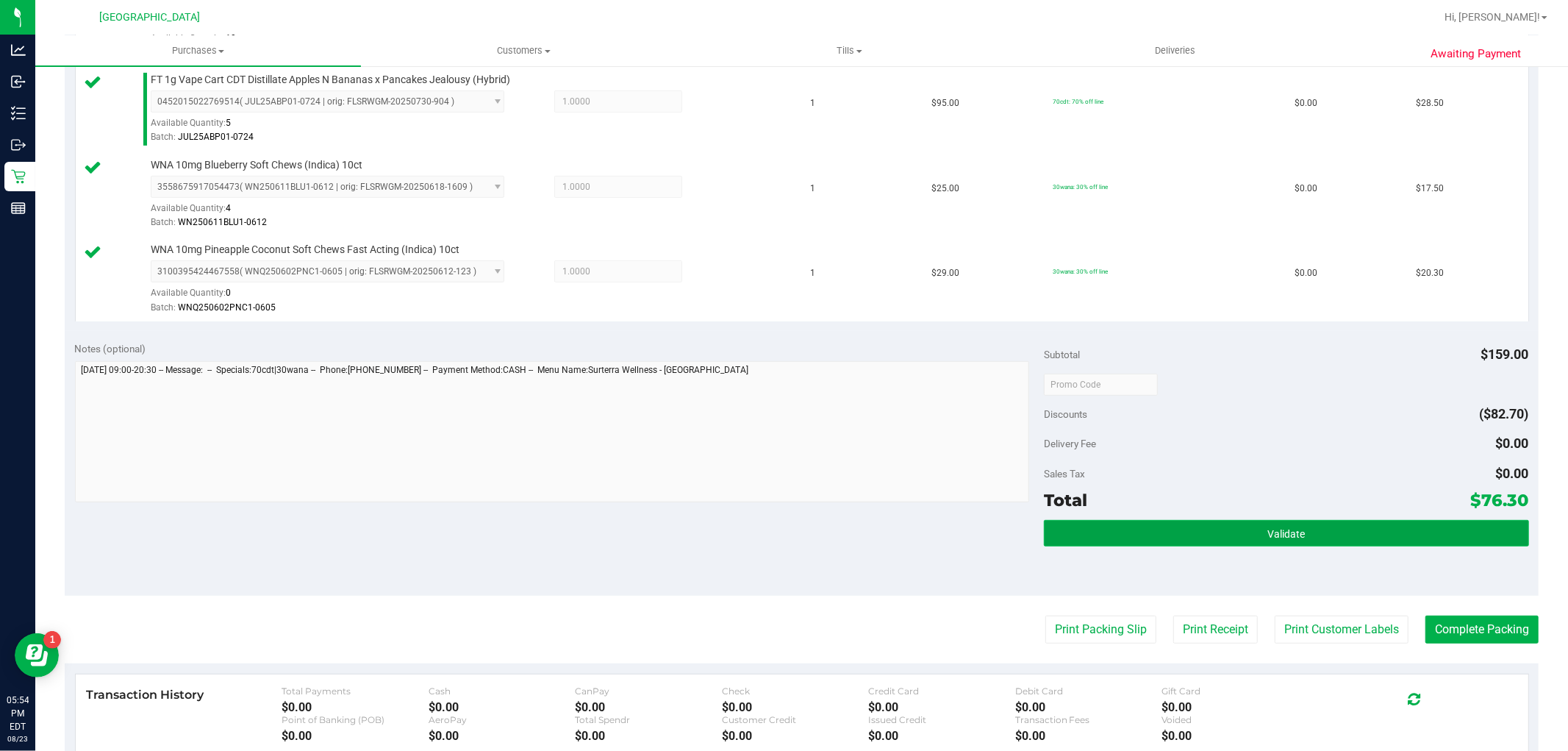
click at [1206, 542] on button "Validate" at bounding box center [1286, 533] width 484 height 27
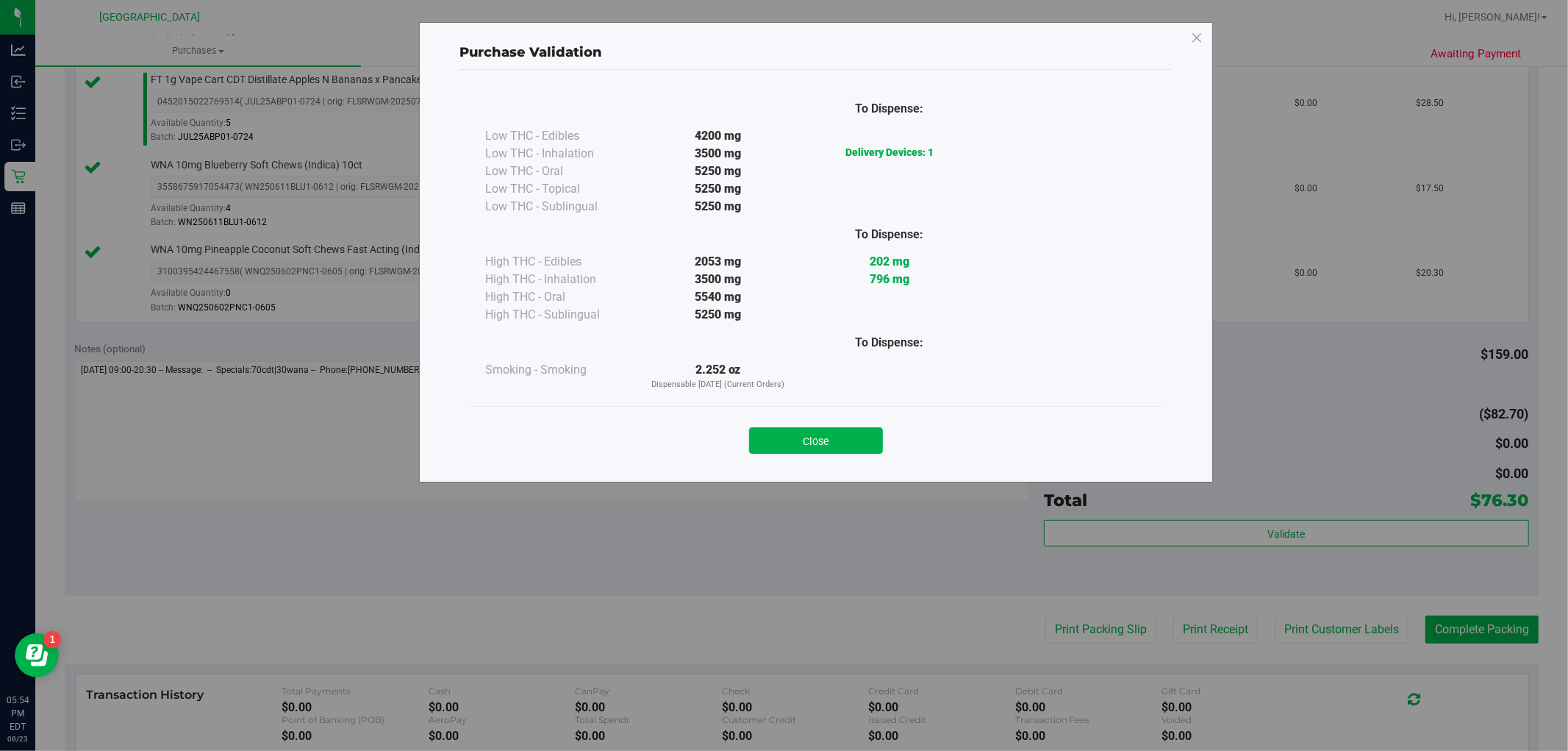
click at [795, 443] on button "Close" at bounding box center [816, 440] width 134 height 27
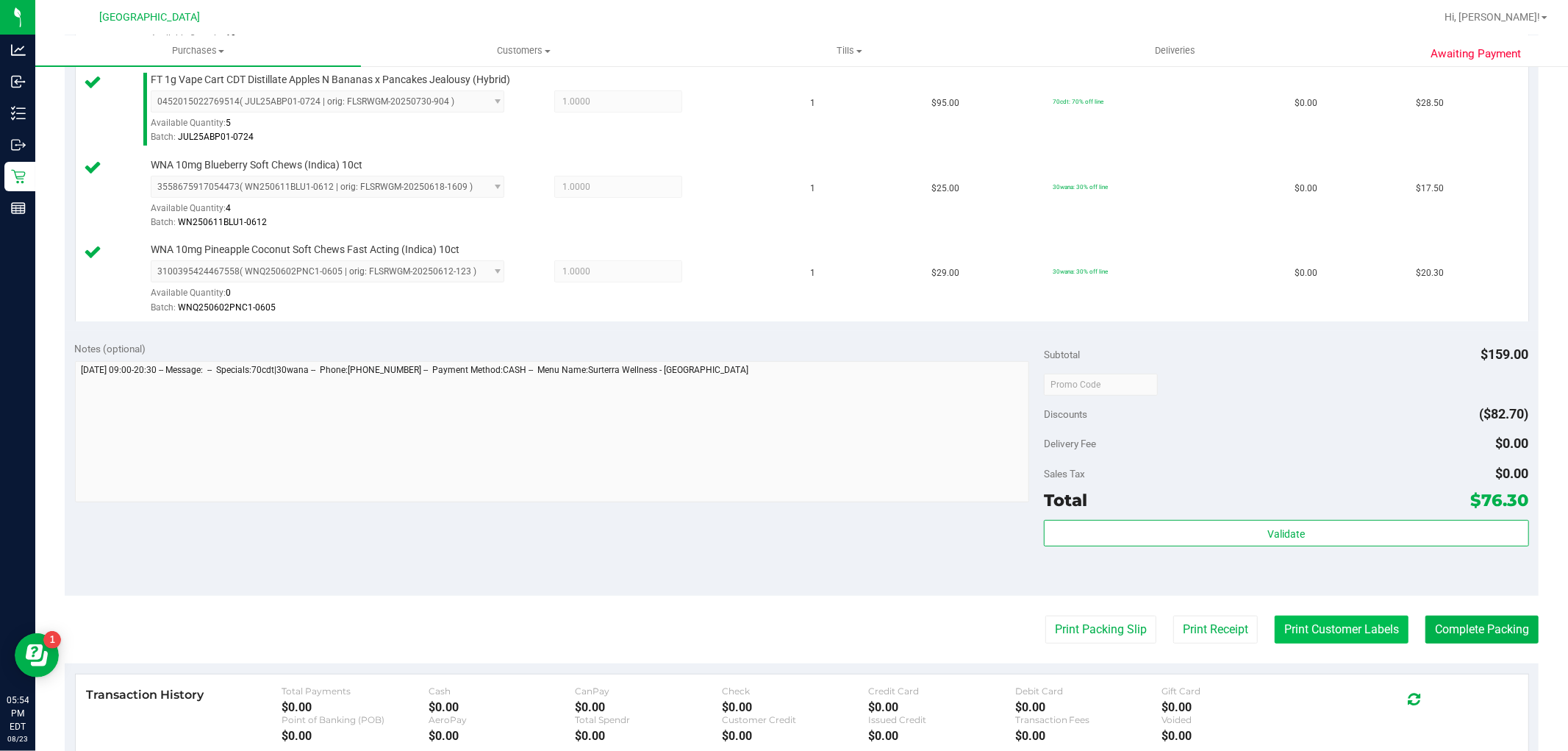
click at [1319, 626] on button "Print Customer Labels" at bounding box center [1342, 630] width 134 height 28
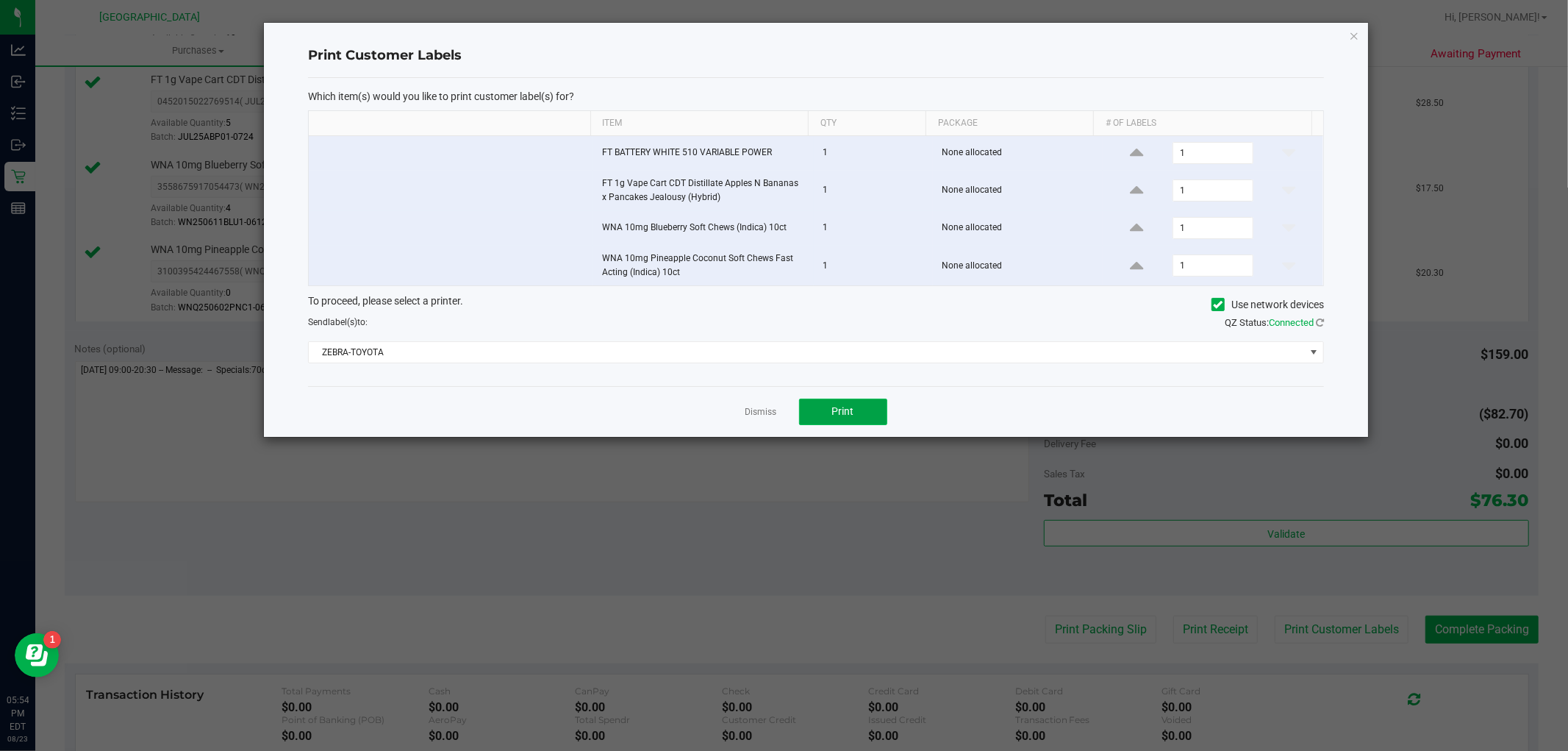
click at [853, 409] on span "Print" at bounding box center [843, 411] width 22 height 12
click at [753, 413] on link "Dismiss" at bounding box center [761, 412] width 31 height 12
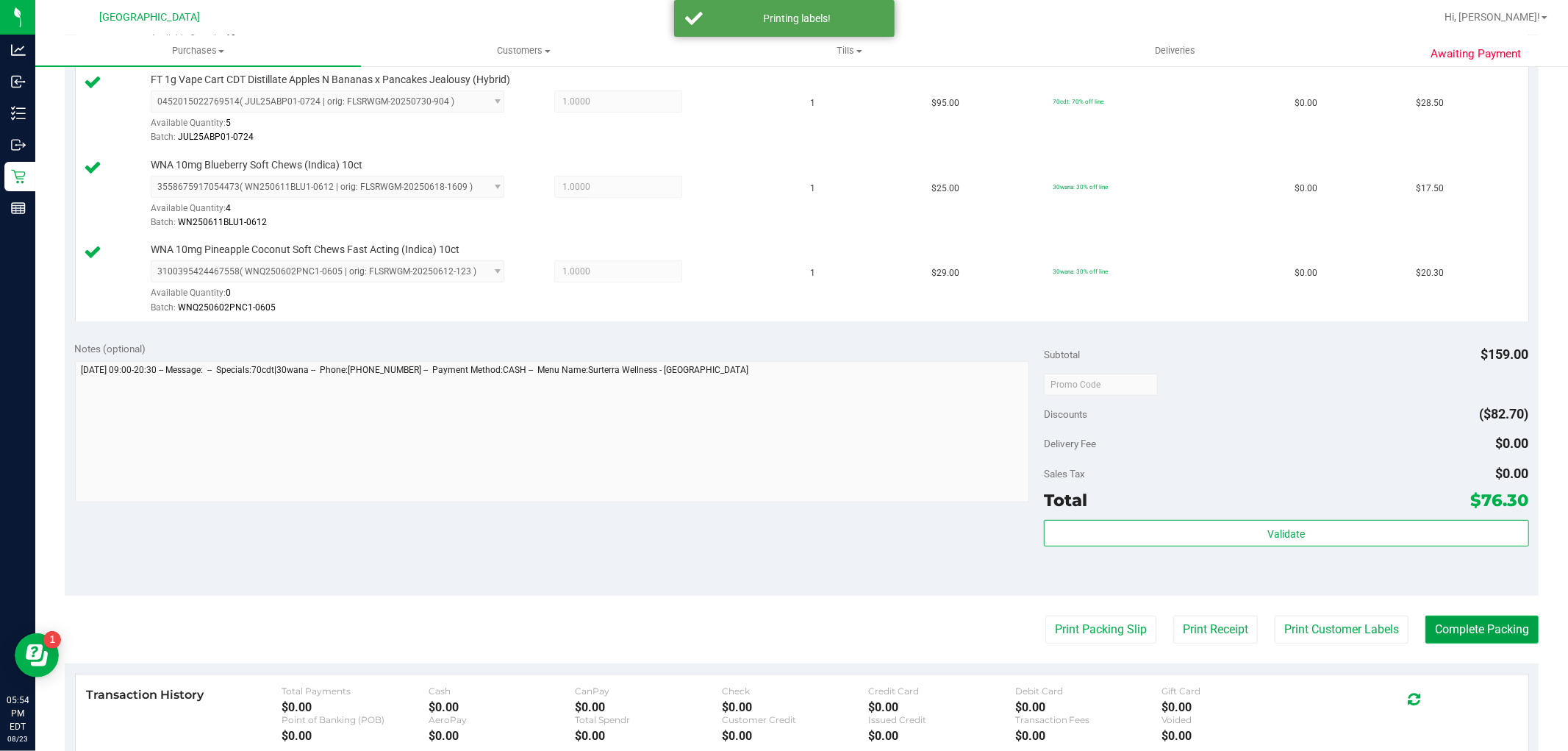
click at [1475, 624] on button "Complete Packing" at bounding box center [1482, 630] width 113 height 28
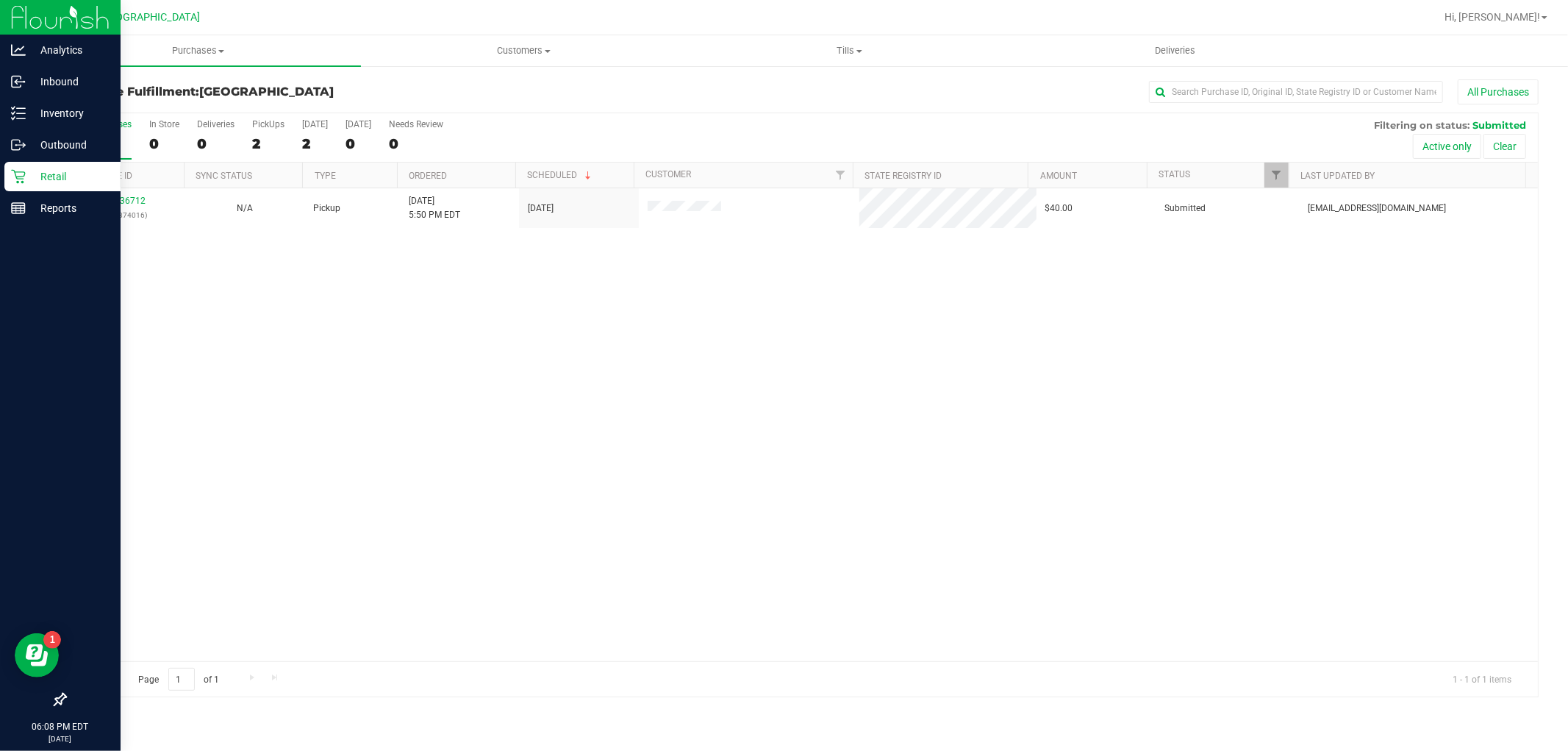
drag, startPoint x: 328, startPoint y: 579, endPoint x: 0, endPoint y: 342, distance: 404.7
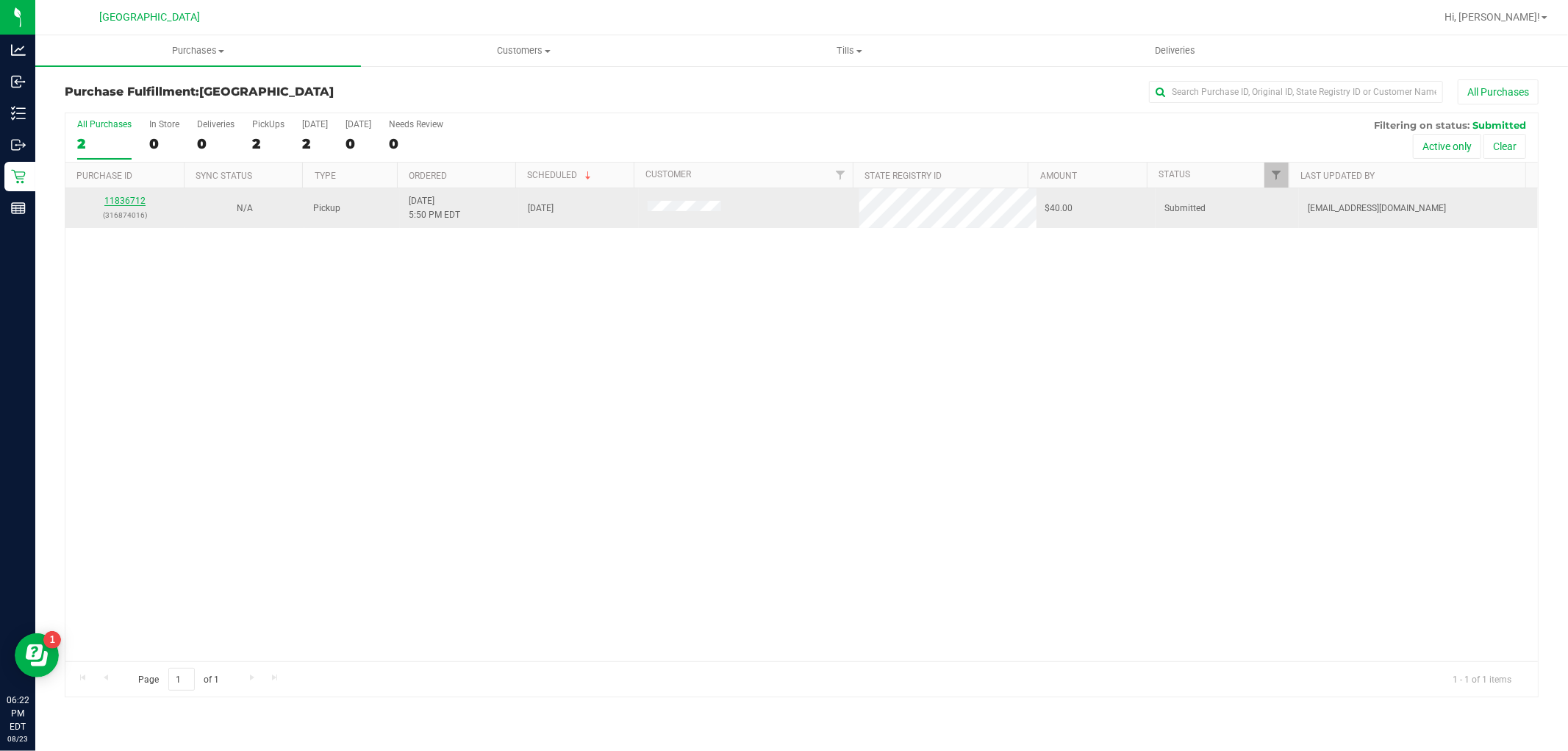
click at [129, 203] on link "11836712" at bounding box center [124, 200] width 41 height 10
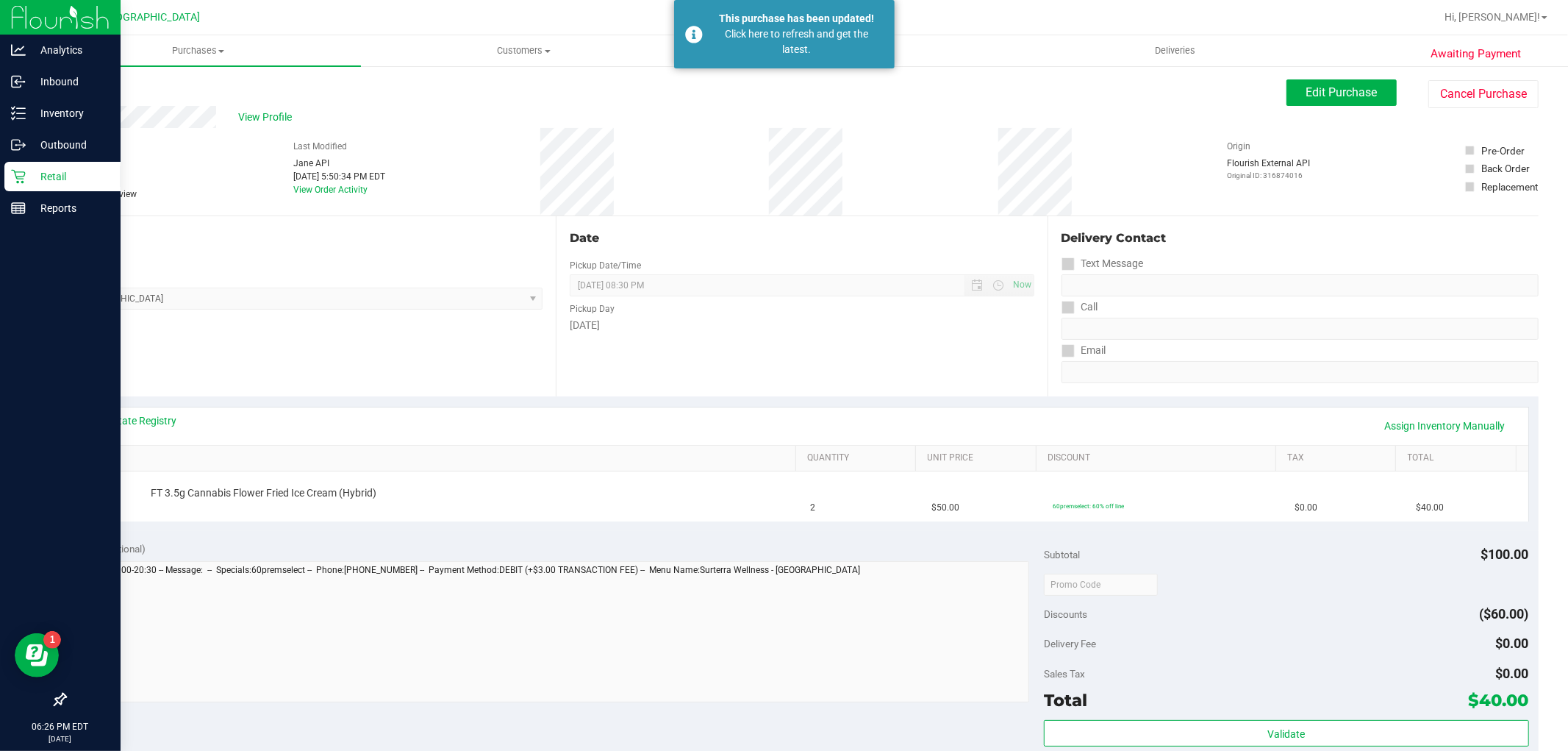
click at [46, 178] on p "Retail" at bounding box center [69, 177] width 88 height 18
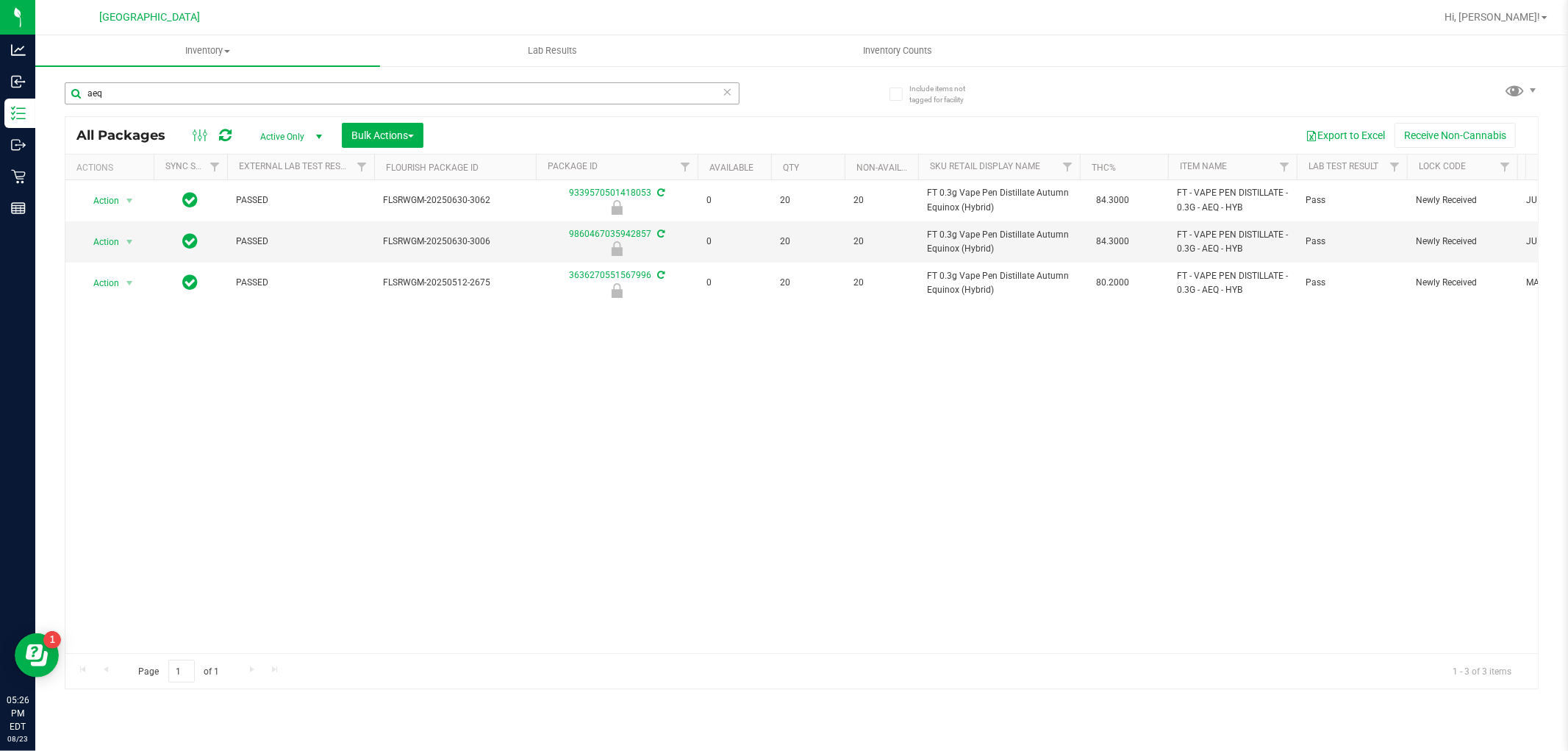
click at [534, 88] on input "aeq" at bounding box center [402, 93] width 675 height 22
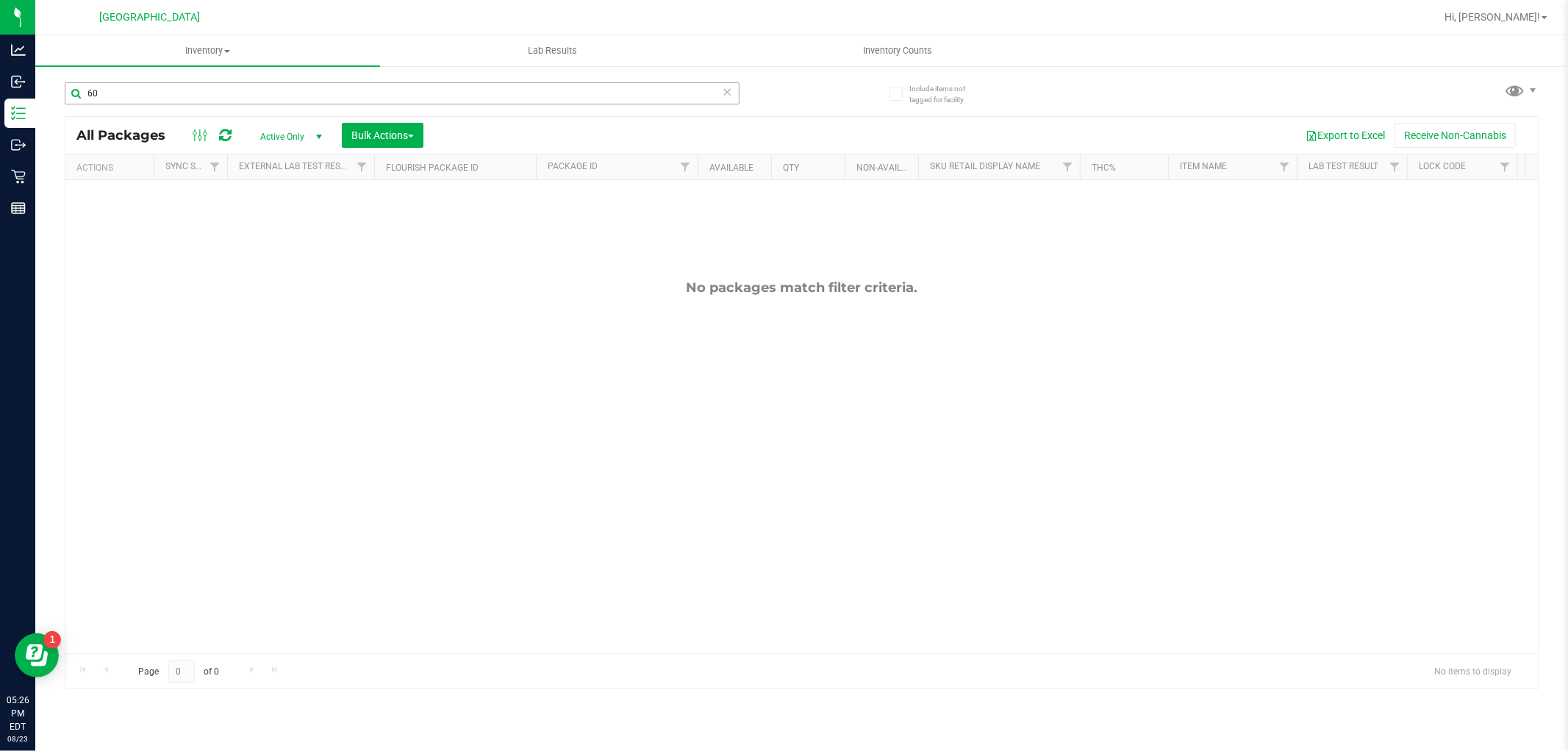
type input "6"
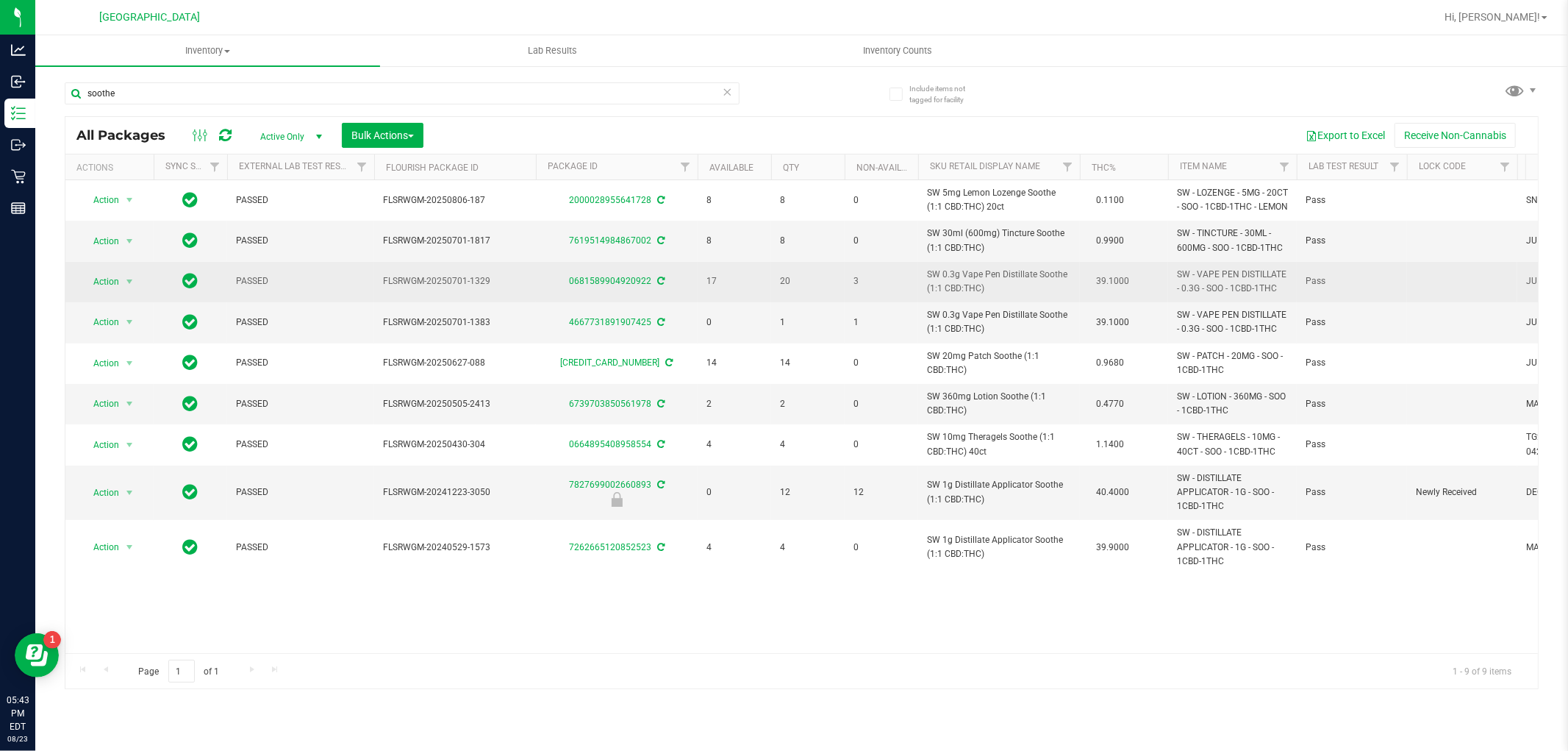
click at [988, 287] on span "SW 0.3g Vape Pen Distillate Soothe (1:1 CBD:THC)" at bounding box center [999, 282] width 144 height 28
copy td "SW 0.3g Vape Pen Distillate Soothe (1:1 CBD:THC)"
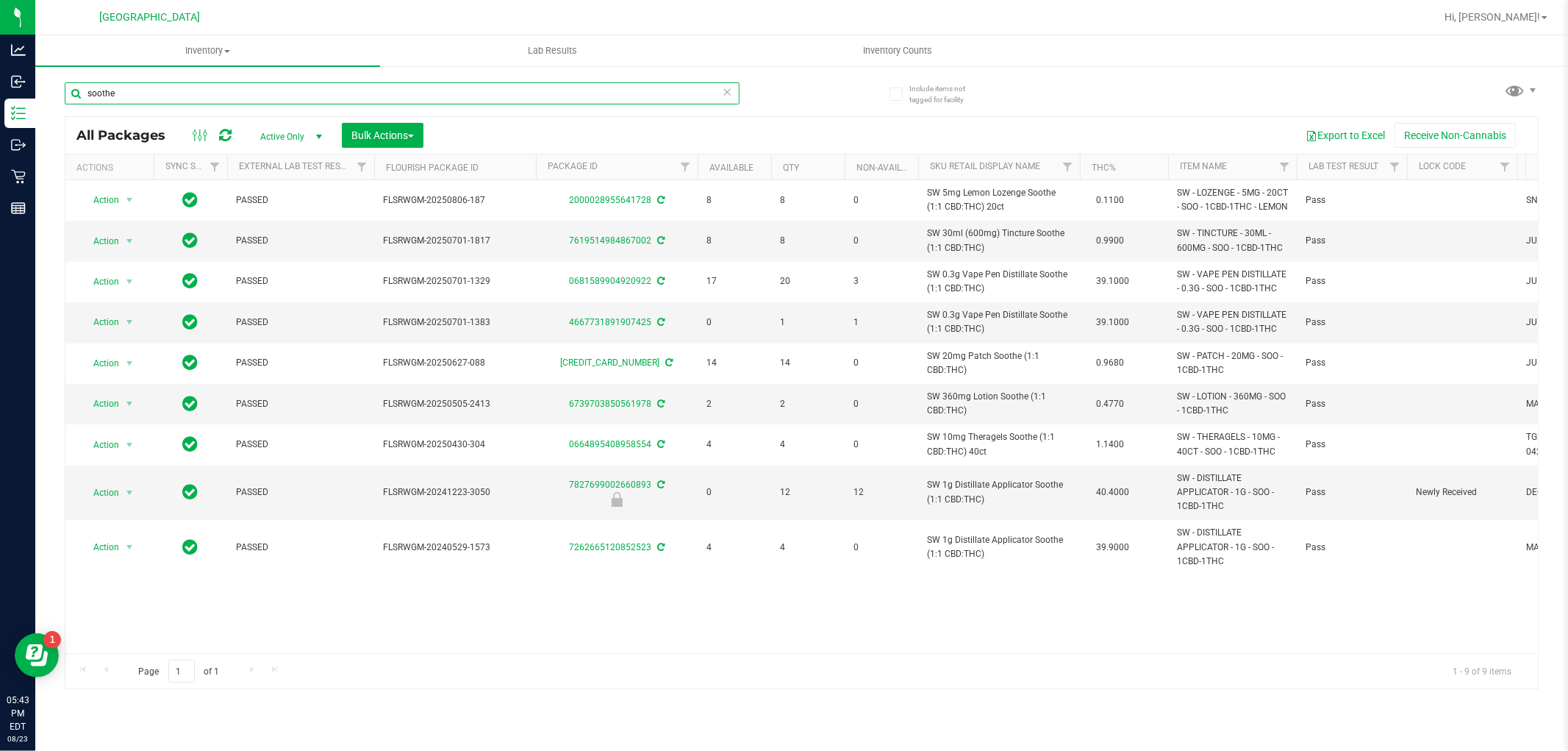
click at [368, 94] on input "soothe" at bounding box center [402, 93] width 675 height 22
paste input "SW 0.3g Vape Pen Distillate Soothe (1:1 CBD:THC)"
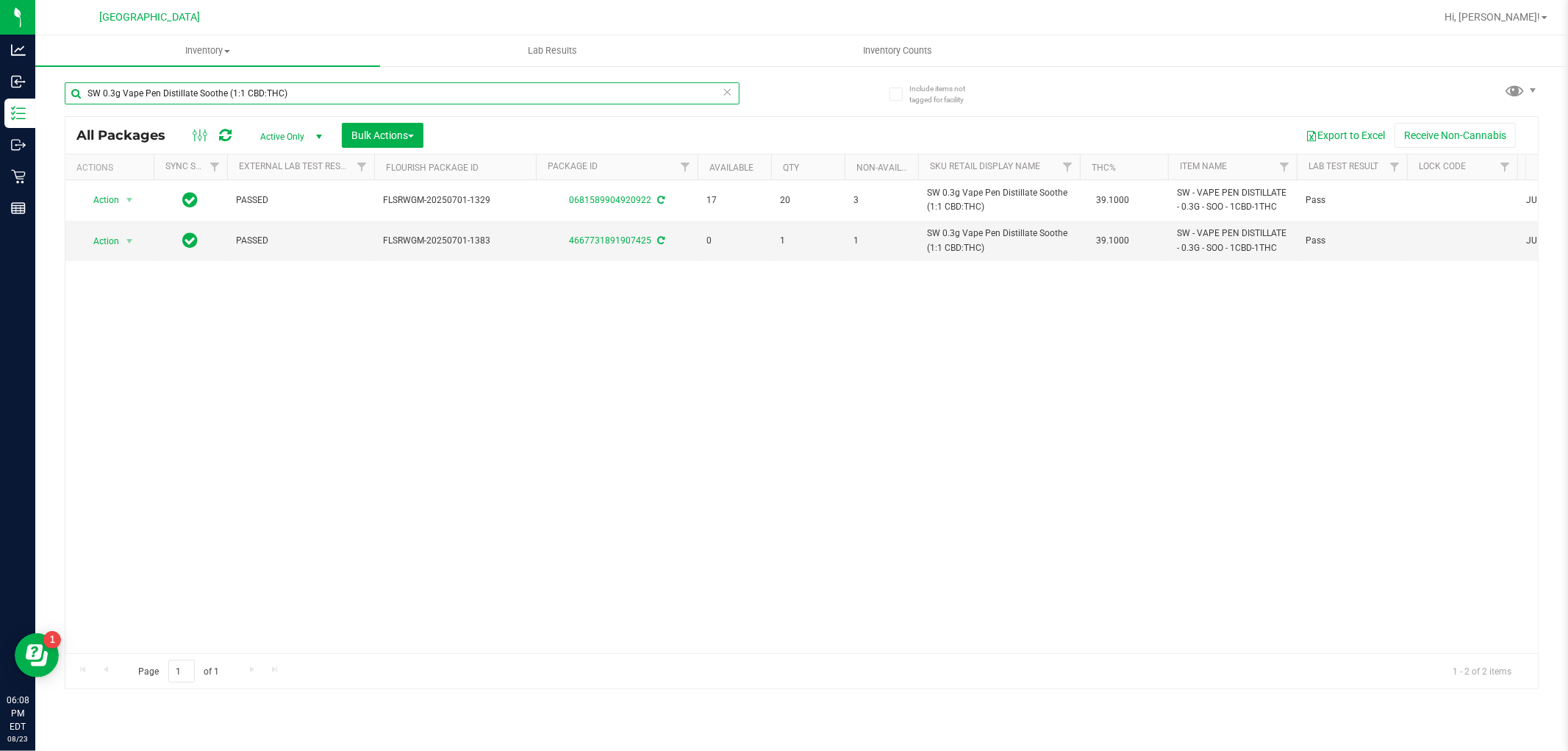
click at [392, 90] on input "SW 0.3g Vape Pen Distillate Soothe (1:1 CBD:THC)" at bounding box center [402, 93] width 675 height 22
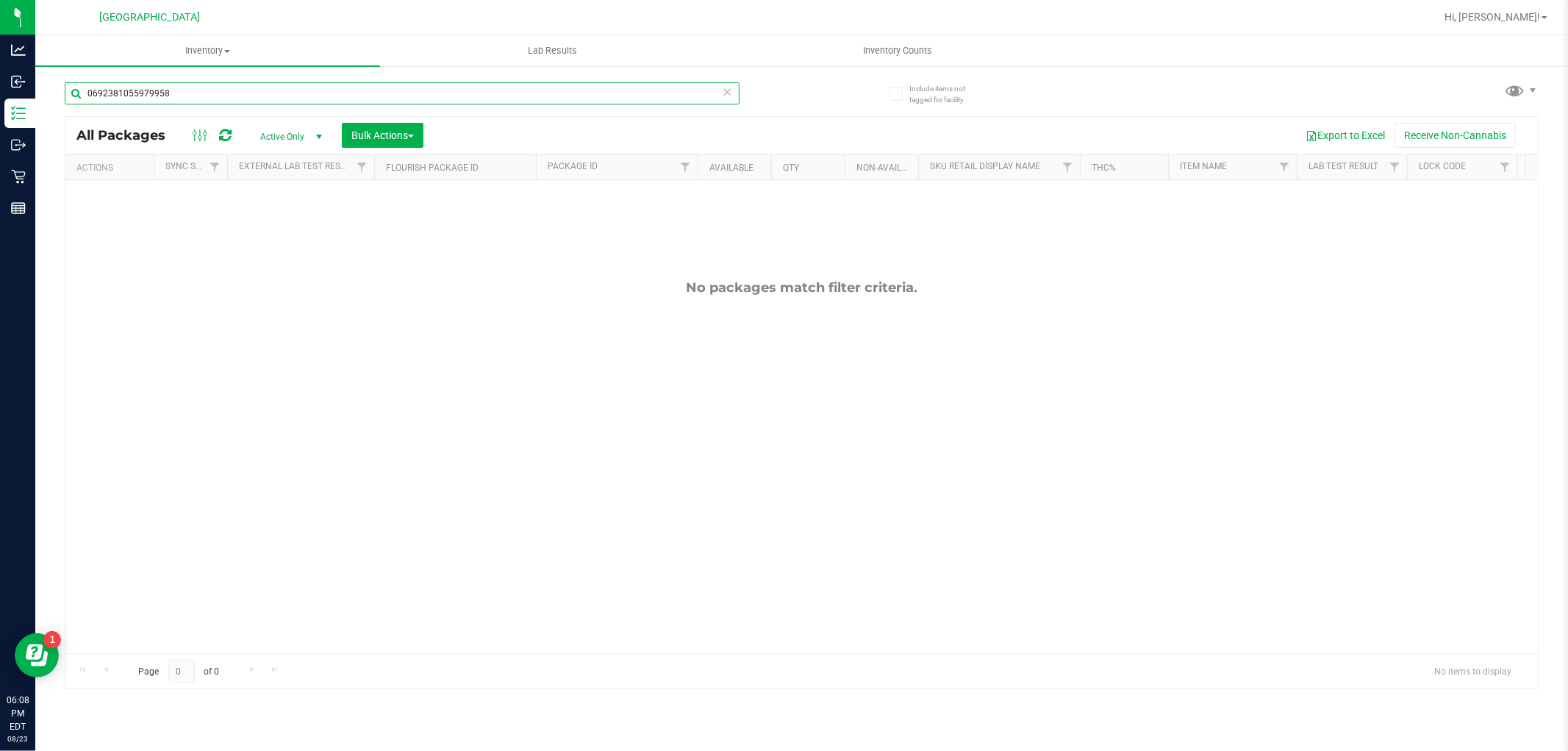
click at [462, 95] on input "0692381055979958" at bounding box center [402, 93] width 675 height 22
click at [459, 94] on input "0692381055979958" at bounding box center [402, 93] width 675 height 22
click at [458, 94] on input "0692381055979958" at bounding box center [402, 93] width 675 height 22
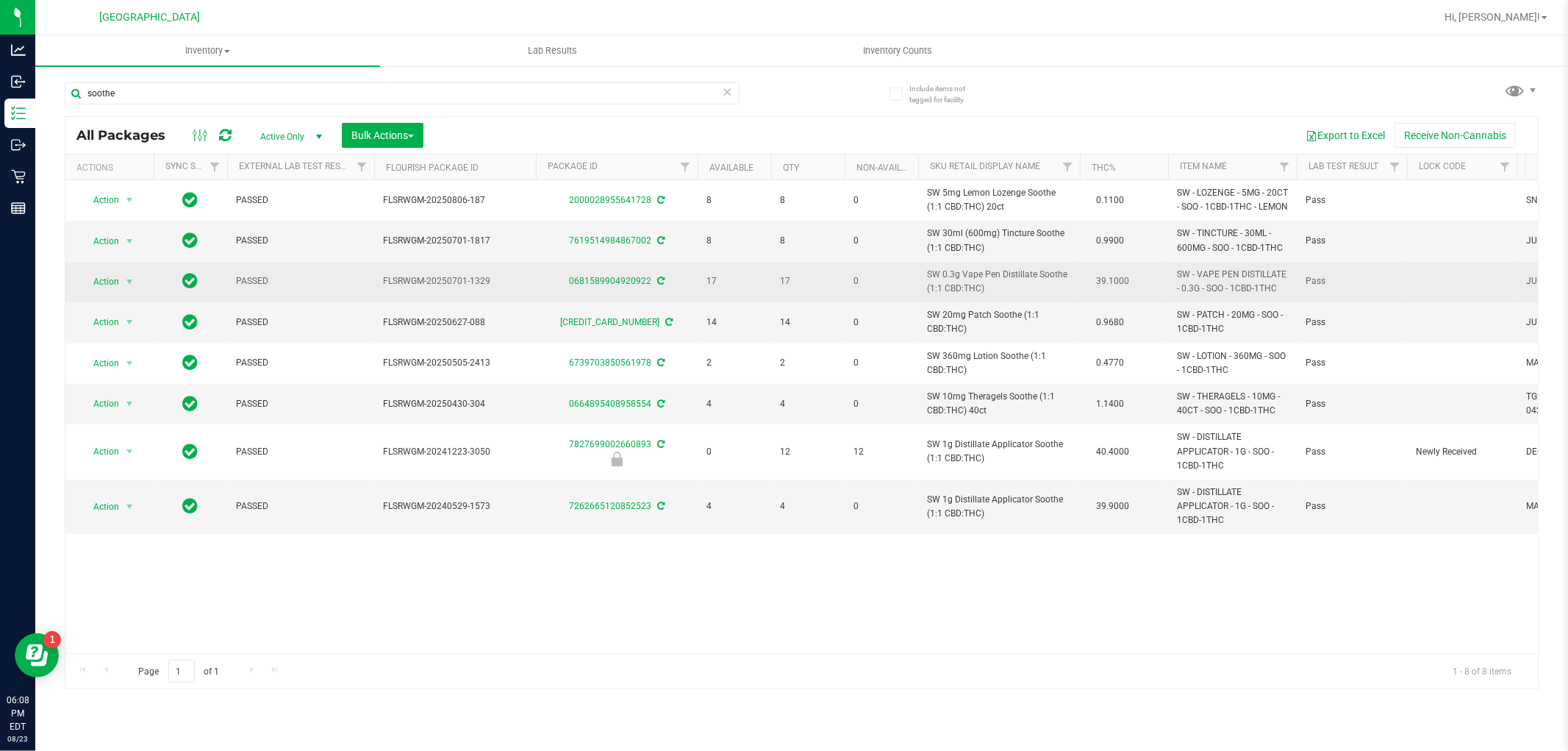
click at [1028, 291] on span "SW 0.3g Vape Pen Distillate Soothe (1:1 CBD:THC)" at bounding box center [999, 282] width 144 height 28
copy td "SW 0.3g Vape Pen Distillate Soothe (1:1 CBD:THC)"
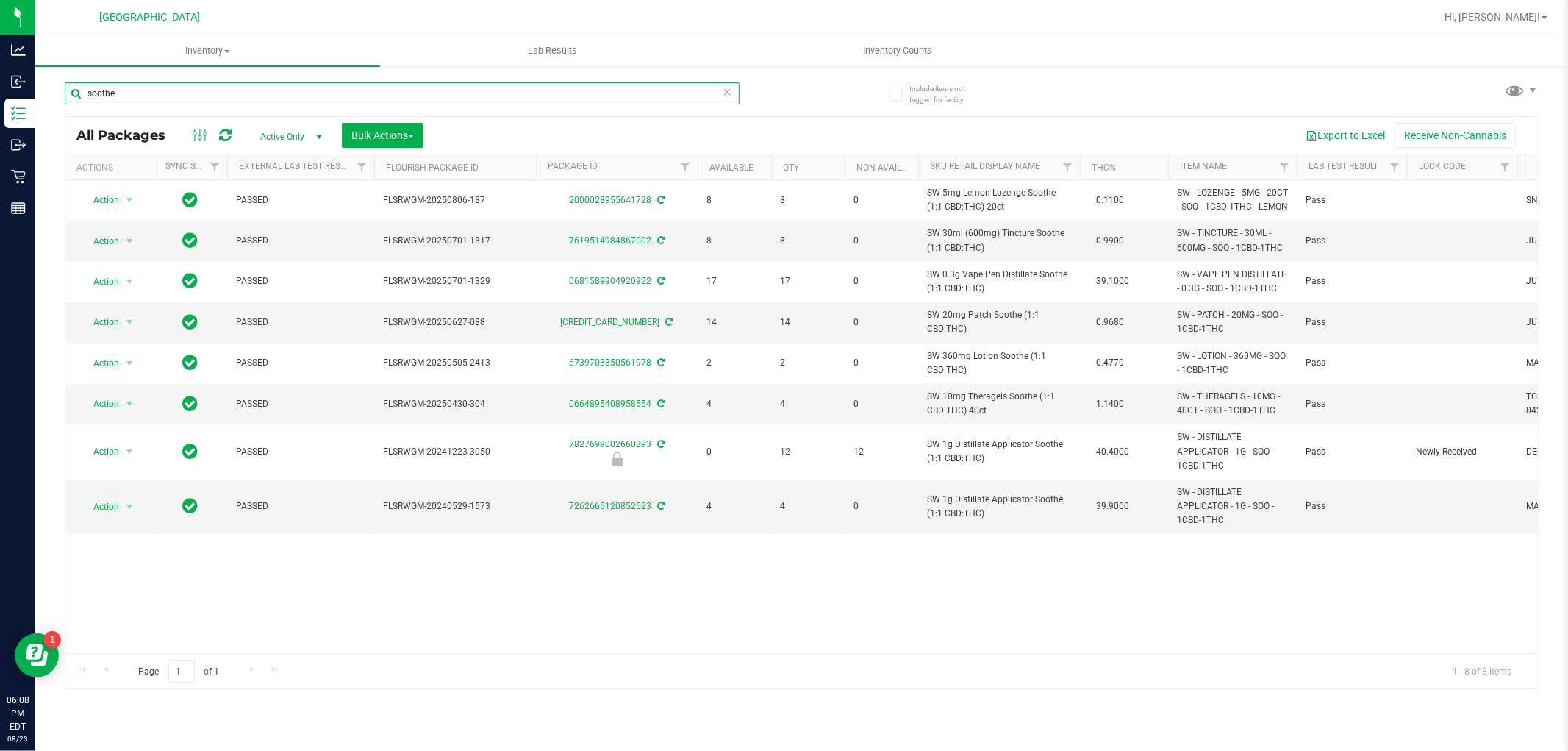
click at [537, 90] on input "soothe" at bounding box center [402, 93] width 675 height 22
click at [534, 92] on input "soothe" at bounding box center [402, 93] width 675 height 22
paste input "SW 0.3g Vape Pen Distillate Soothe (1:1 CBD:THC)"
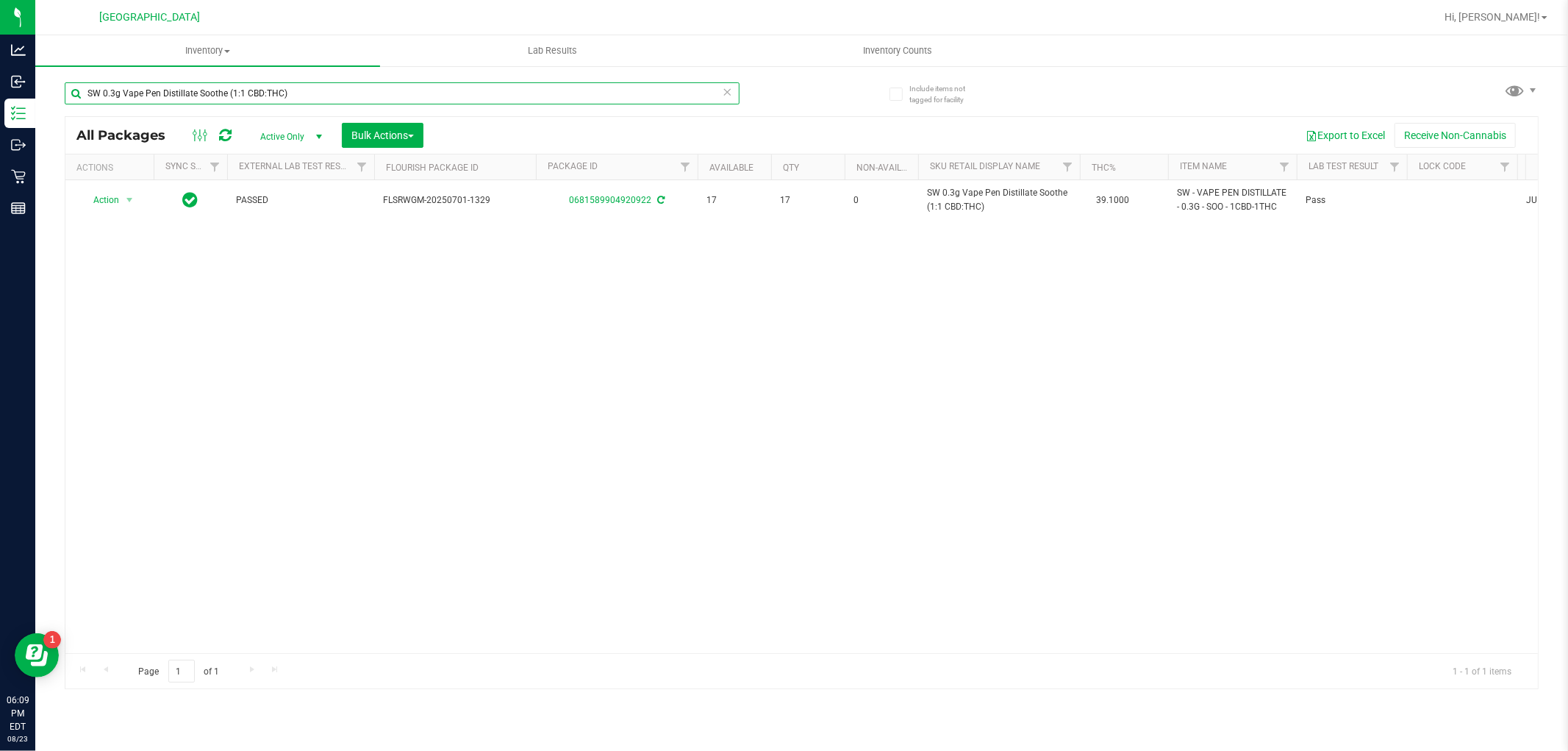
click at [547, 89] on input "SW 0.3g Vape Pen Distillate Soothe (1:1 CBD:THC)" at bounding box center [402, 93] width 675 height 22
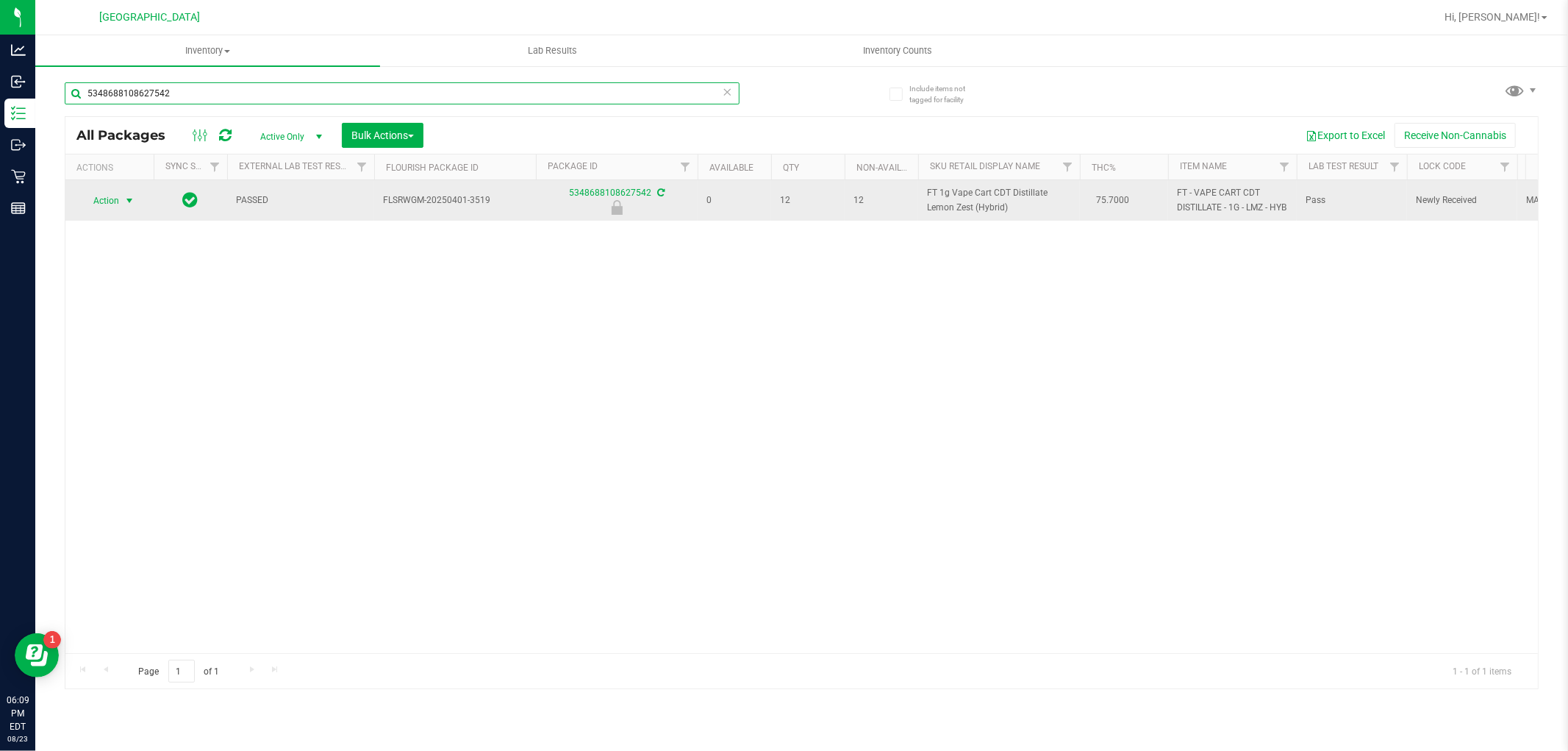
type input "5348688108627542"
click at [125, 207] on span "select" at bounding box center [129, 200] width 12 height 12
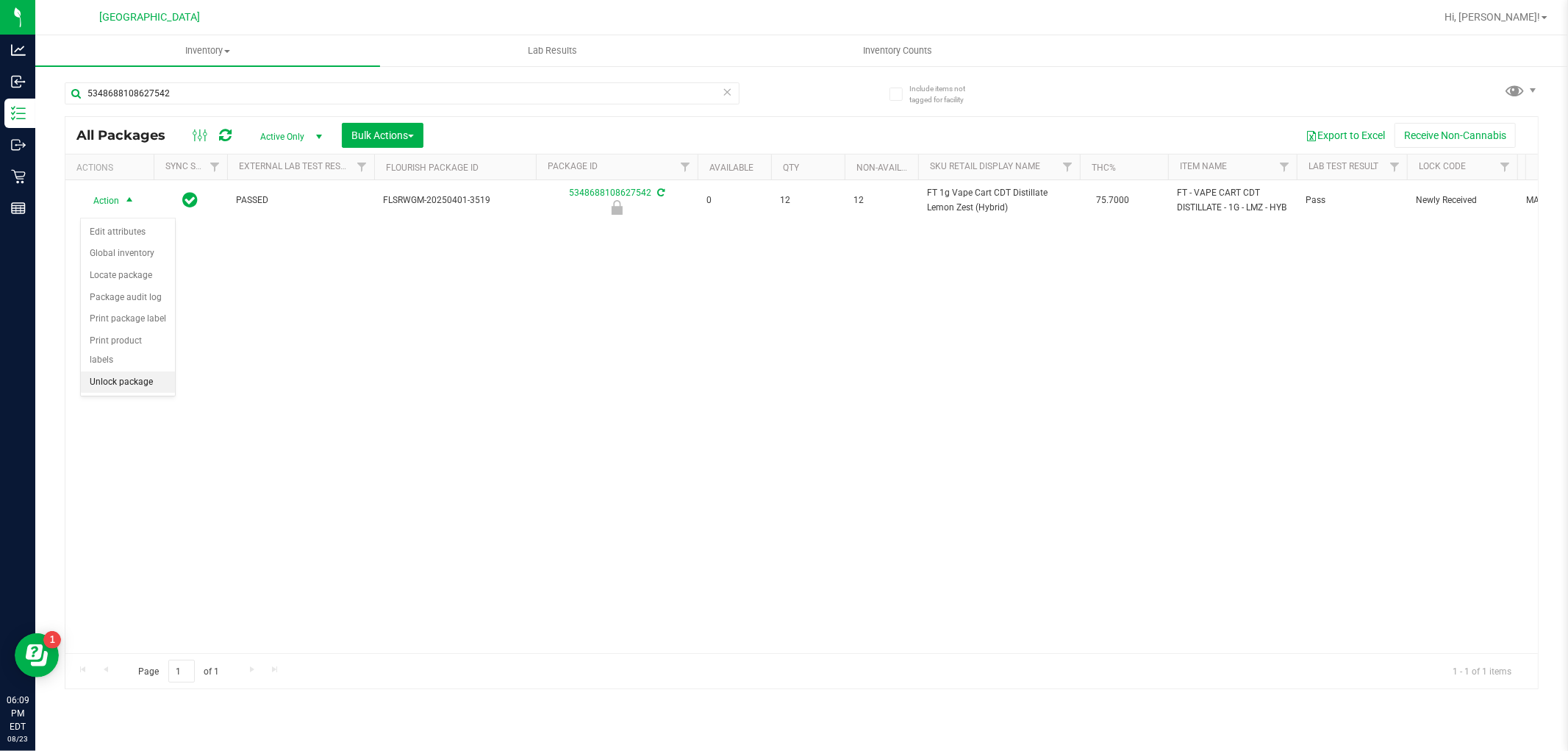
click at [150, 392] on li "Unlock package" at bounding box center [128, 382] width 94 height 22
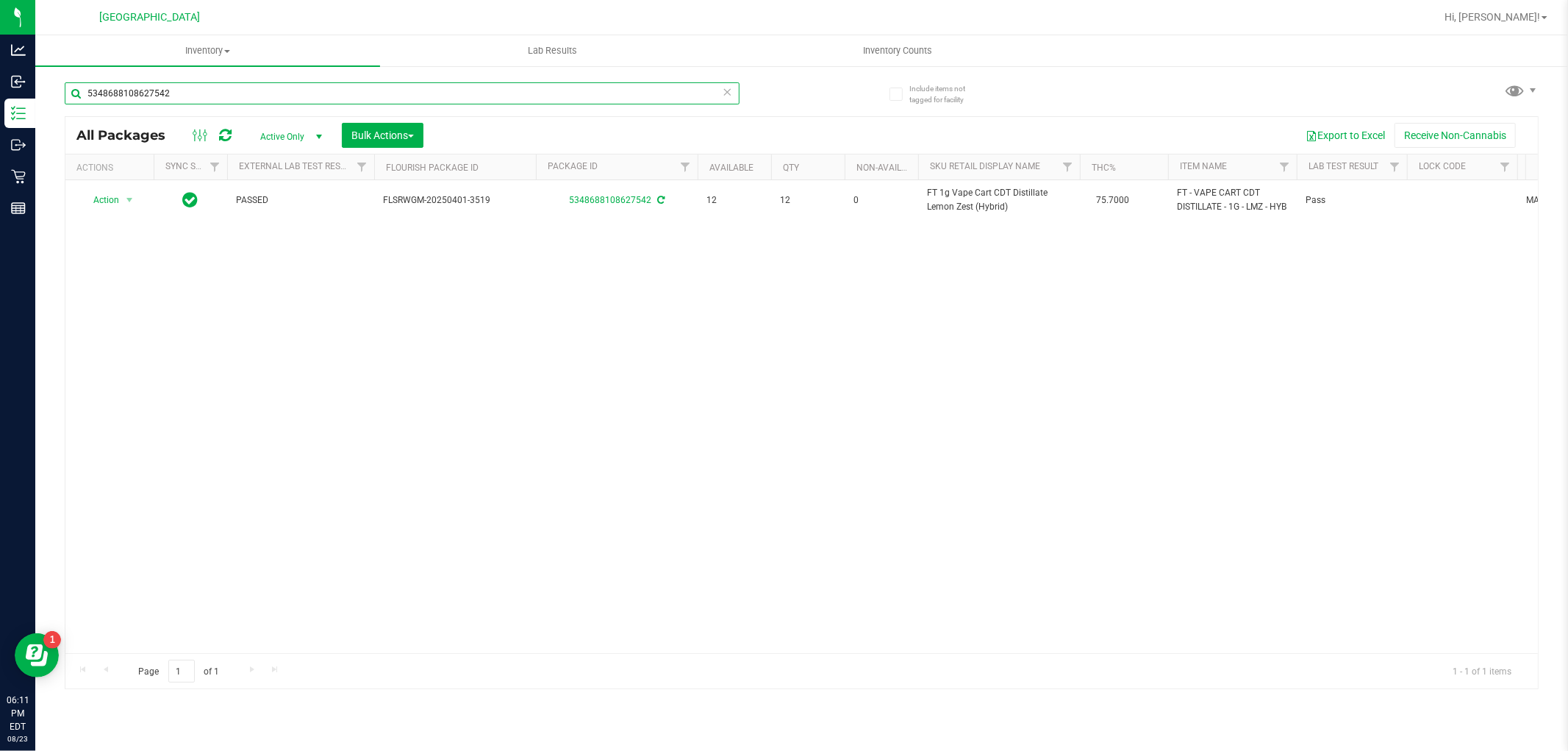
click at [194, 99] on input "5348688108627542" at bounding box center [402, 93] width 675 height 22
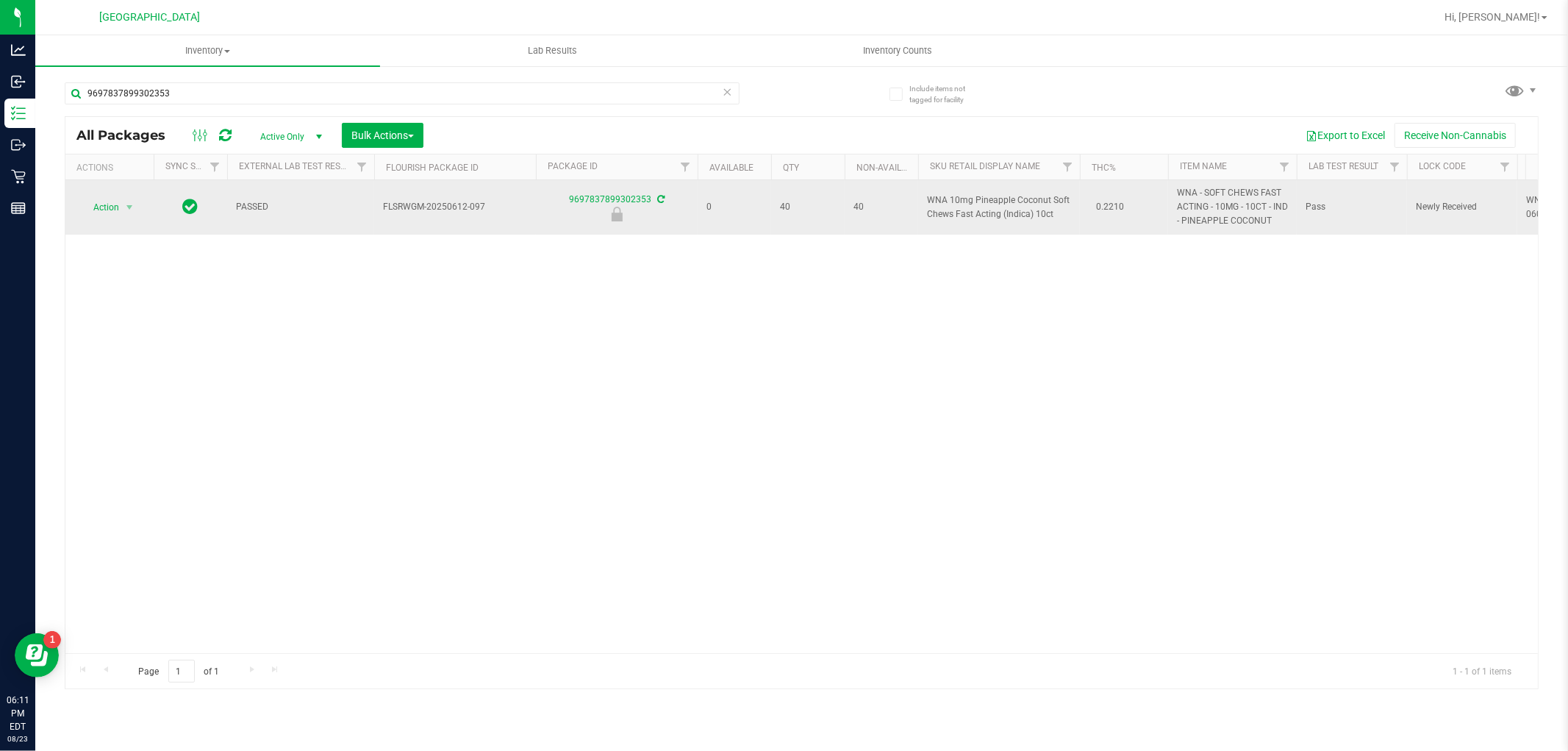
click at [953, 219] on span "WNA 10mg Pineapple Coconut Soft Chews Fast Acting (Indica) 10ct" at bounding box center [999, 208] width 144 height 28
copy td "WNA 10mg Pineapple Coconut Soft Chews Fast Acting (Indica) 10ct"
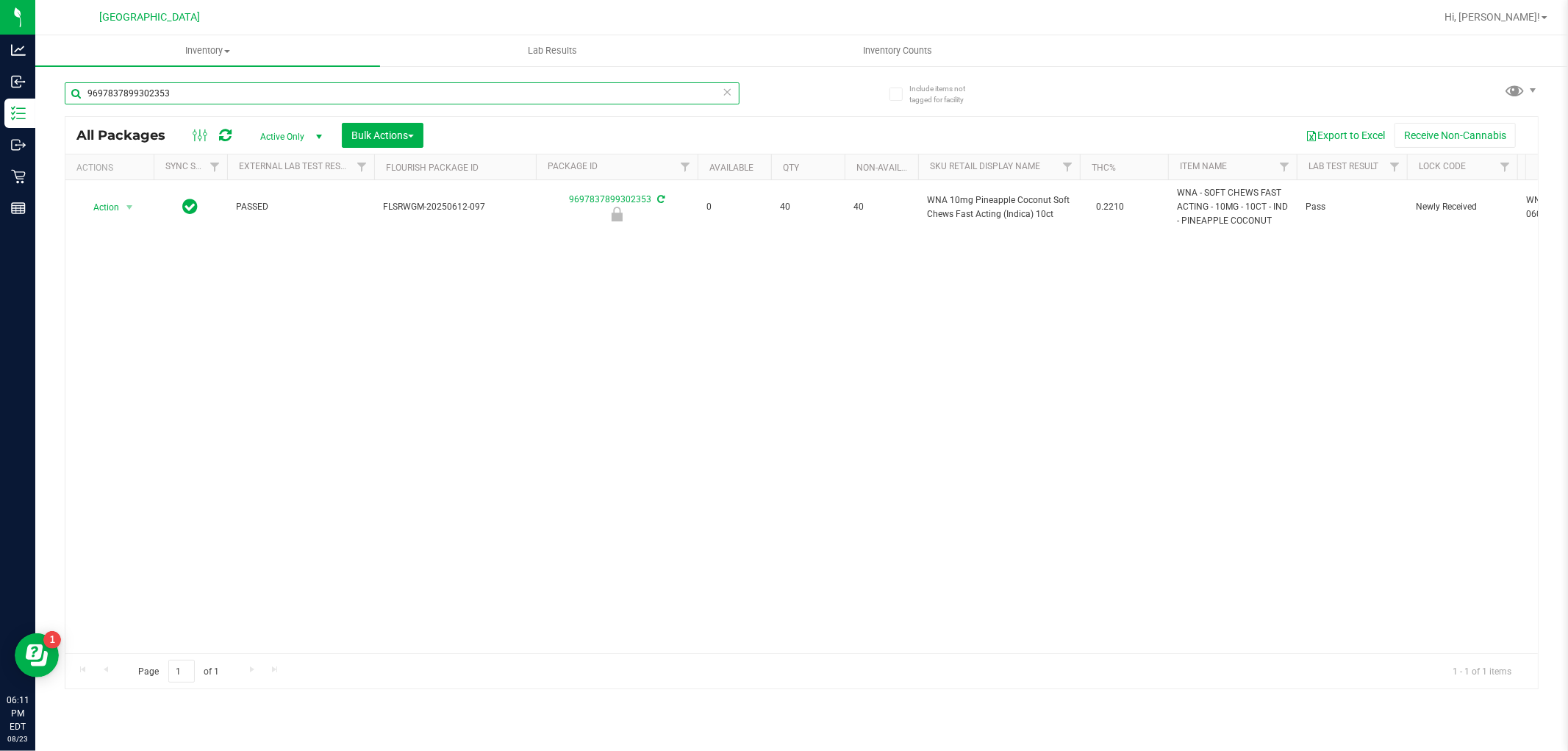
click at [458, 97] on input "9697837899302353" at bounding box center [402, 93] width 675 height 22
click at [458, 96] on input "9697837899302353" at bounding box center [402, 93] width 675 height 22
paste input "WNA 10mg Pineapple Coconut Soft Chews Fast Acting (Indica) 10ct"
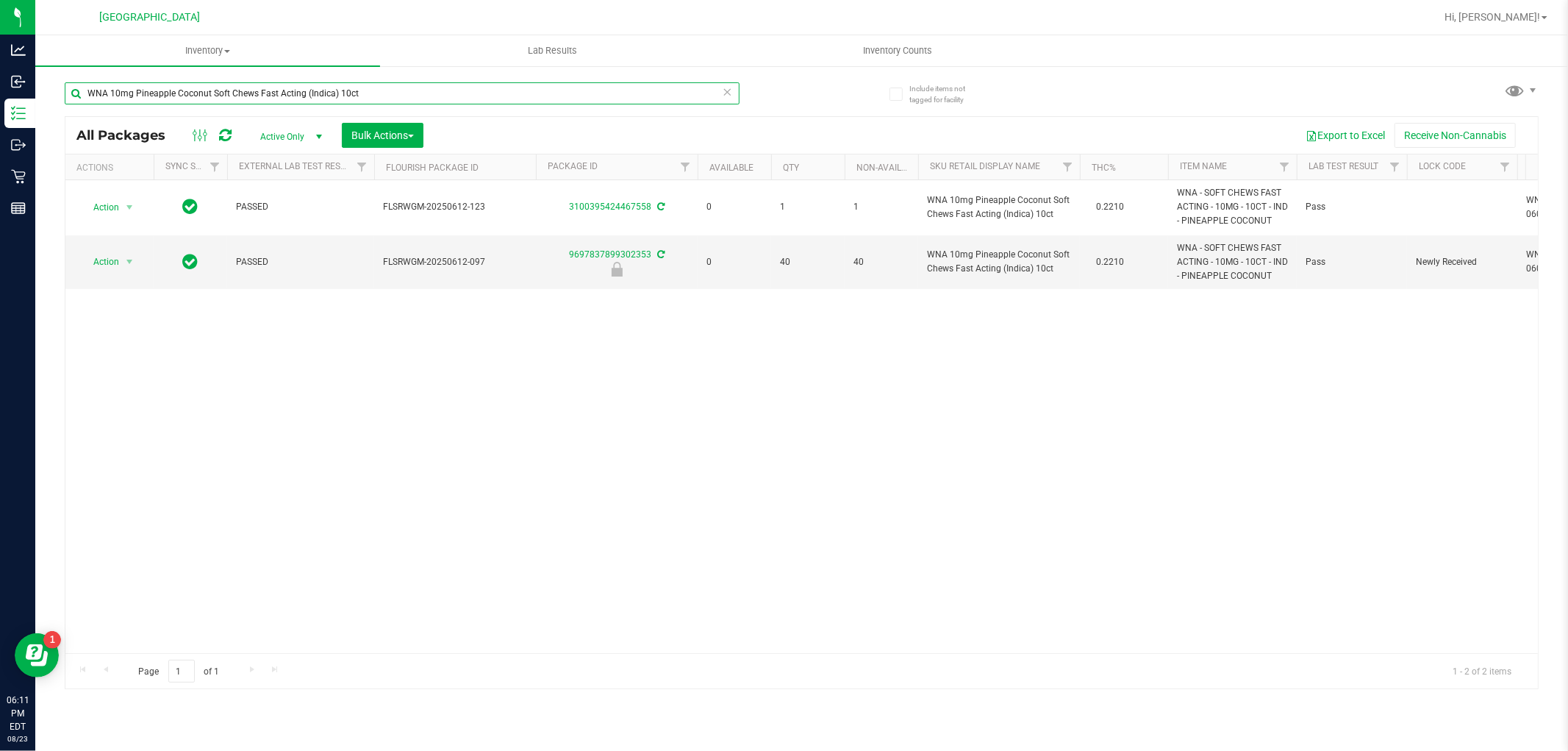
click at [458, 93] on input "WNA 10mg Pineapple Coconut Soft Chews Fast Acting (Indica) 10ct" at bounding box center [402, 93] width 675 height 22
click at [458, 92] on input "WNA 10mg Pineapple Coconut Soft Chews Fast Acting (Indica) 10ct" at bounding box center [402, 93] width 675 height 22
click at [456, 92] on input "WNA 10mg Pineapple Coconut Soft Chews Fast Acting (Indica) 10ct" at bounding box center [402, 93] width 675 height 22
click at [453, 94] on input "WNA 10mg Pineapple Coconut Soft Chews Fast Acting (Indica) 10ct" at bounding box center [402, 93] width 675 height 22
click at [453, 94] on input "WNA 10mg Pineapple Coconut Soft Chews Fast Acting (Indica) 10ct" at bounding box center [402, 93] width 675 height 22
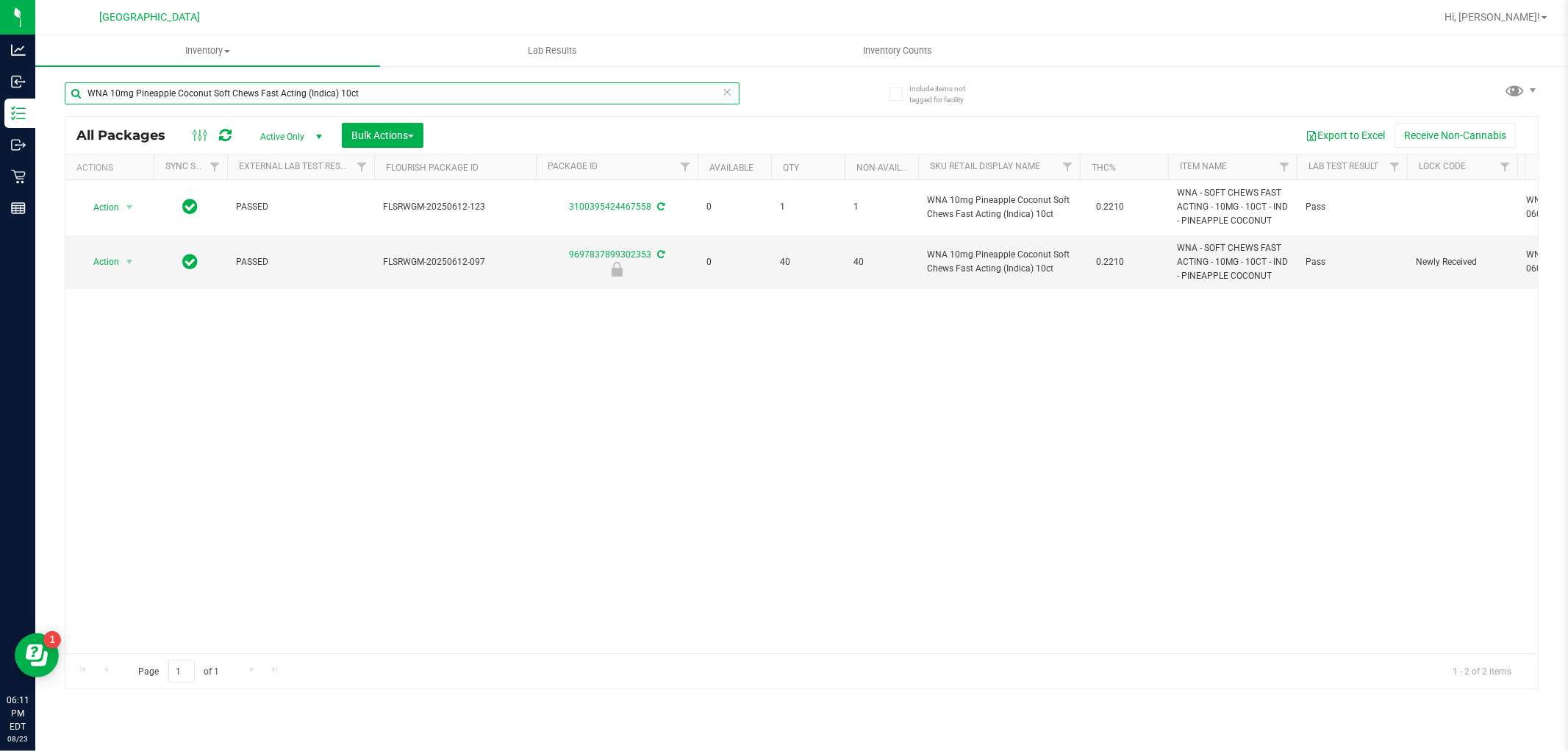
click at [453, 94] on input "WNA 10mg Pineapple Coconut Soft Chews Fast Acting (Indica) 10ct" at bounding box center [402, 93] width 675 height 22
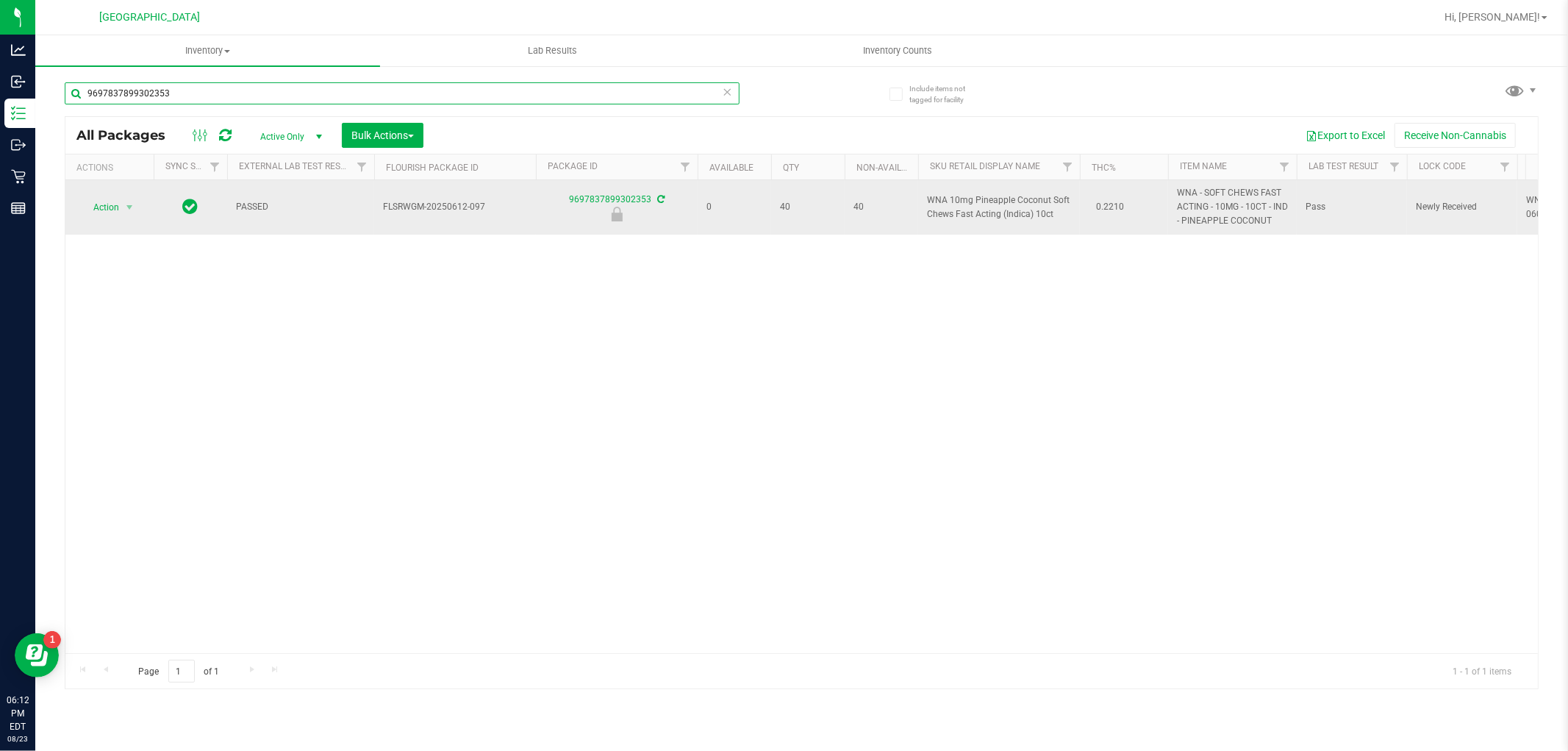
type input "9697837899302353"
click at [106, 202] on span "Action" at bounding box center [99, 208] width 40 height 21
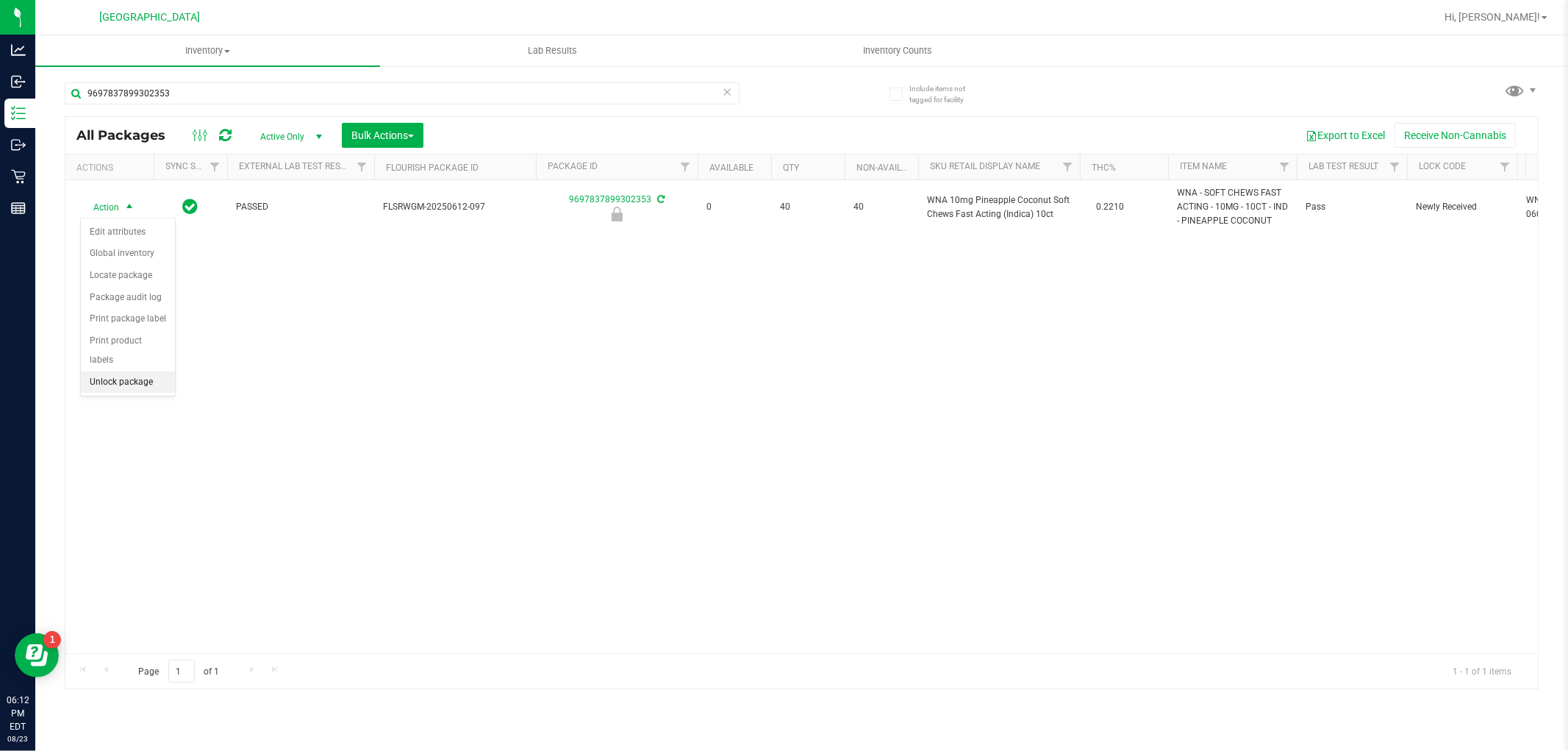
click at [120, 383] on li "Unlock package" at bounding box center [128, 382] width 94 height 22
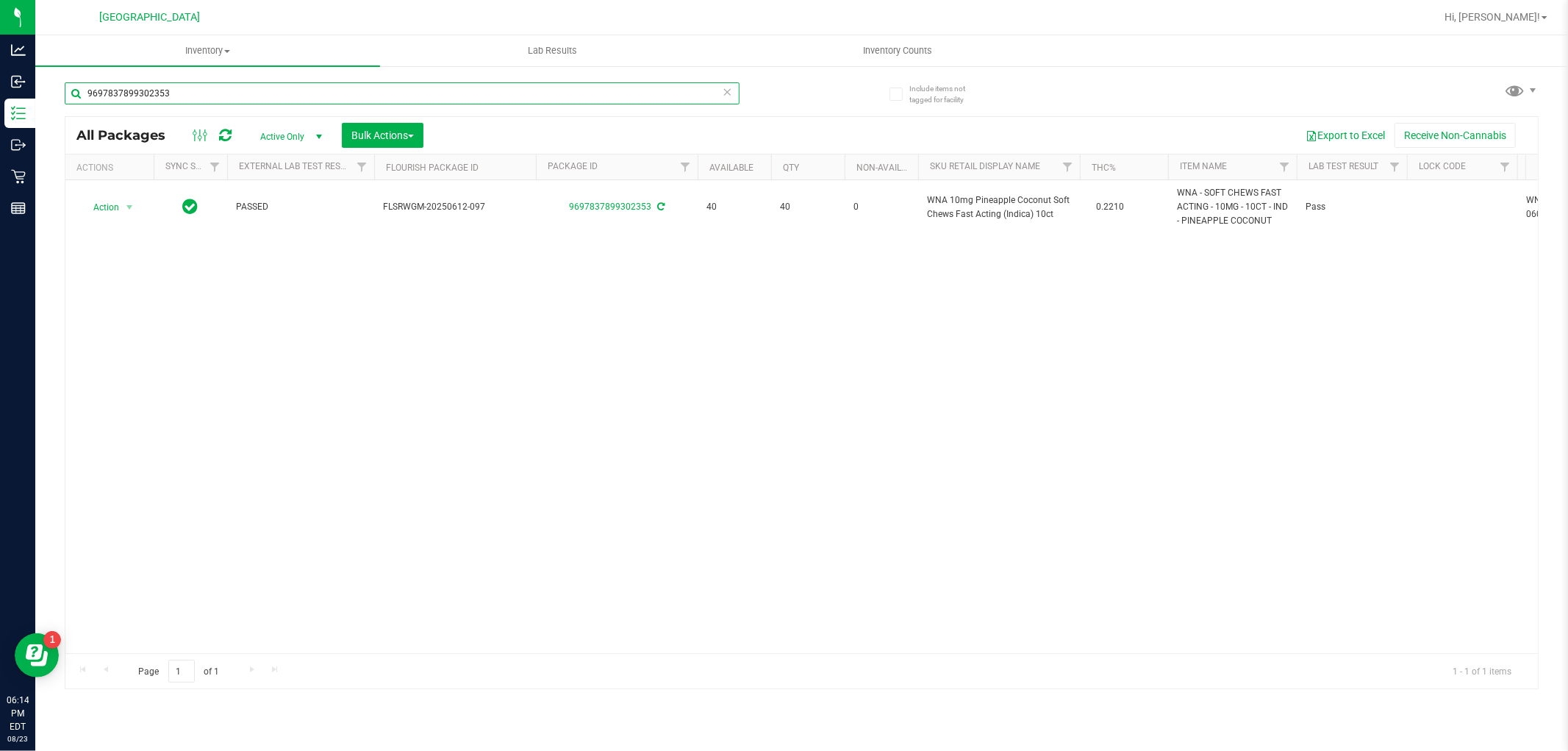
click at [585, 86] on input "9697837899302353" at bounding box center [402, 93] width 675 height 22
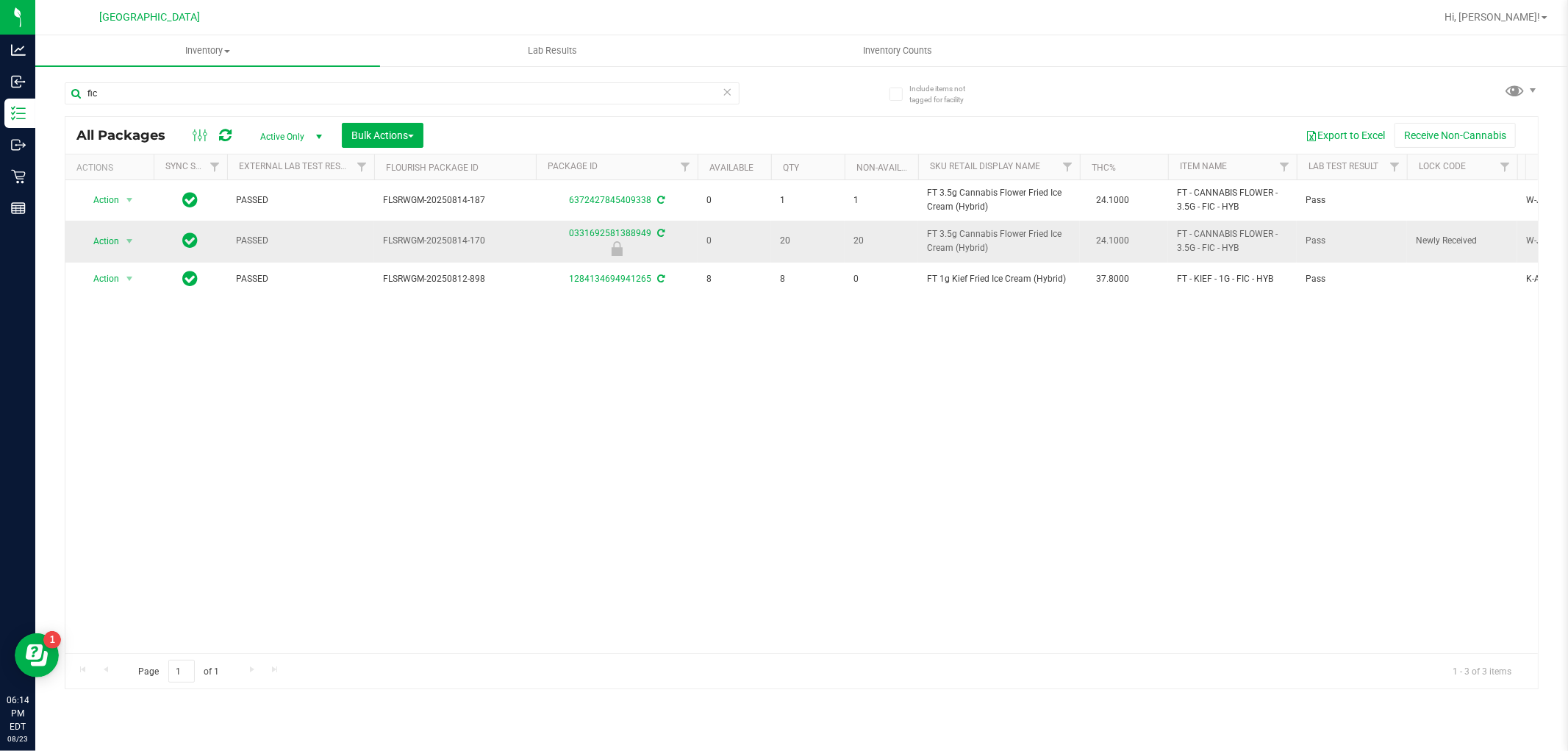
click at [988, 246] on span "FT 3.5g Cannabis Flower Fried Ice Cream (Hybrid)" at bounding box center [999, 241] width 144 height 28
click at [985, 245] on span "FT 3.5g Cannabis Flower Fried Ice Cream (Hybrid)" at bounding box center [999, 241] width 144 height 28
copy td "FT 3.5g Cannabis Flower Fried Ice Cream (Hybrid)"
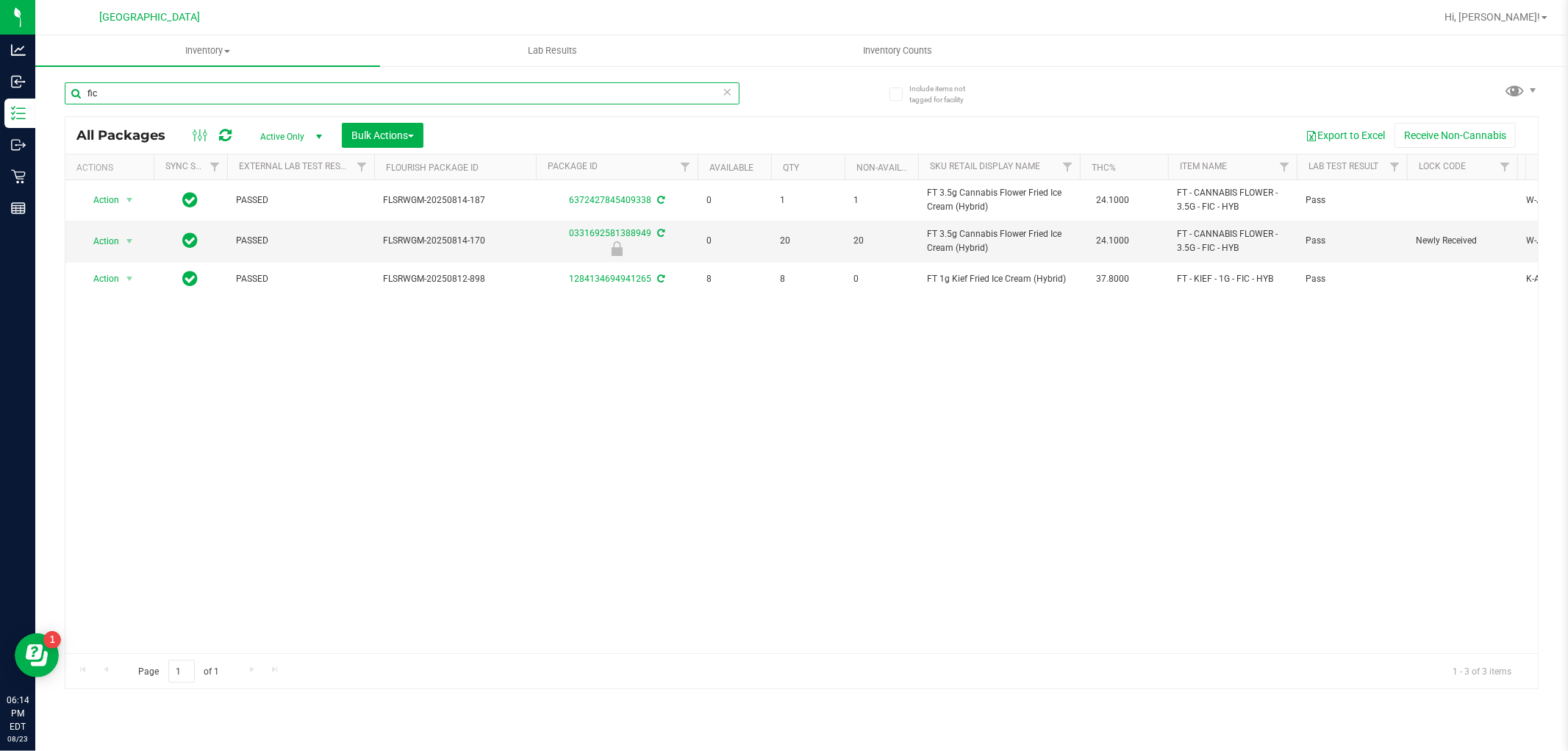
click at [688, 91] on input "fic" at bounding box center [402, 93] width 675 height 22
click at [687, 91] on input "fic" at bounding box center [402, 93] width 675 height 22
paste input "FT 3.5g Cannabis Flower Fried Ice Cream (Hybrid)"
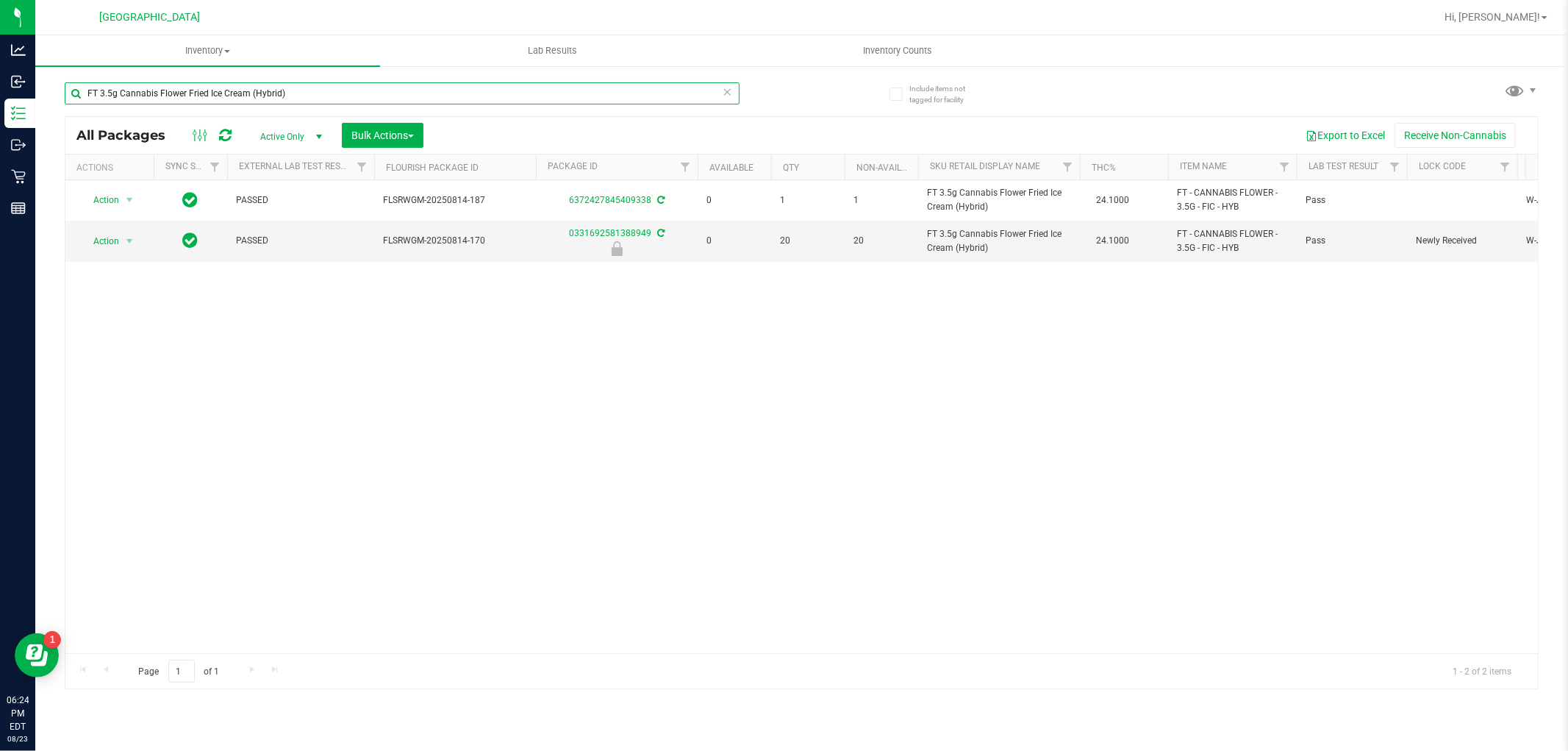
click at [462, 97] on input "FT 3.5g Cannabis Flower Fried Ice Cream (Hybrid)" at bounding box center [402, 93] width 675 height 22
click at [463, 96] on input "FT 3.5g Cannabis Flower Fried Ice Cream (Hybrid)" at bounding box center [402, 93] width 675 height 22
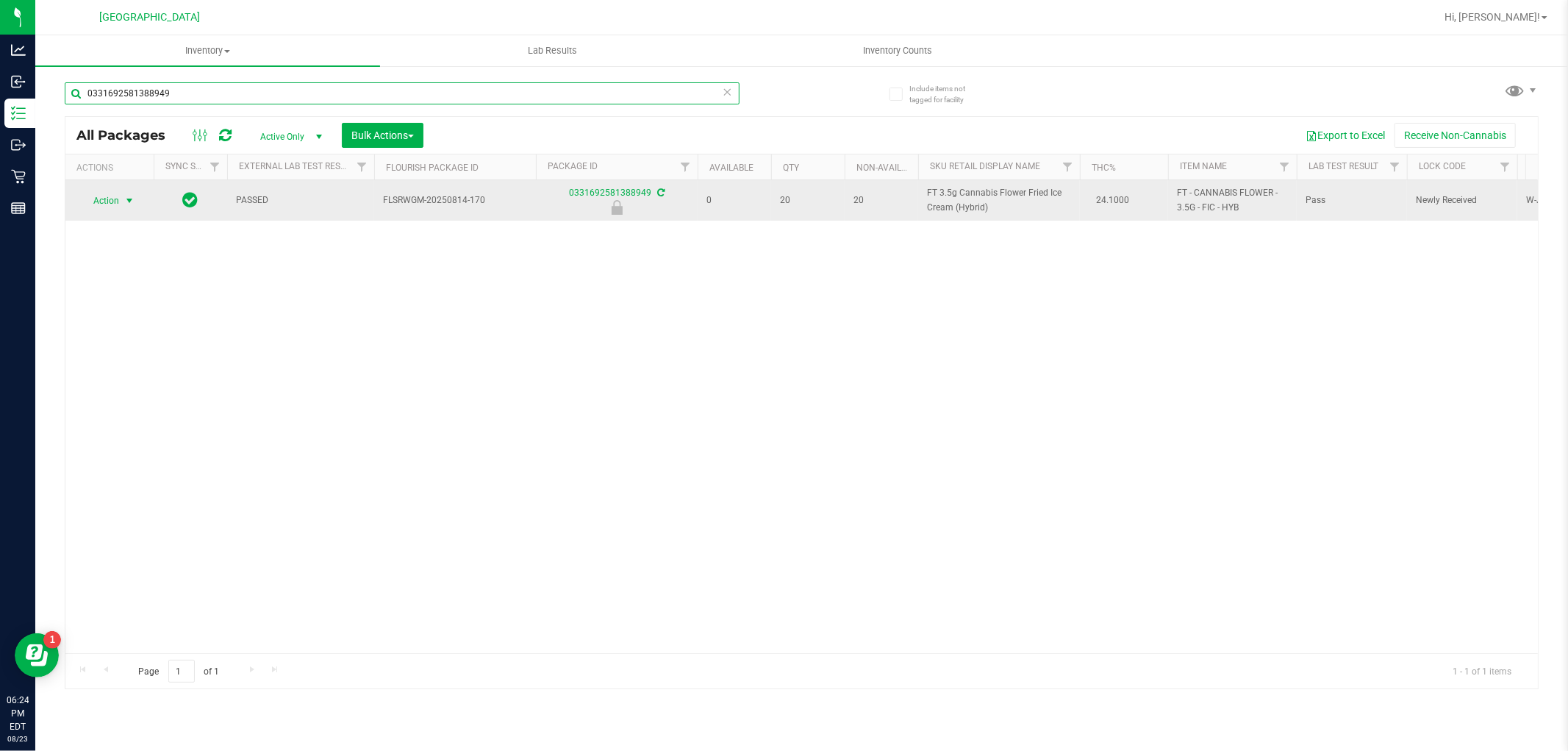
type input "0331692581388949"
click at [126, 202] on span "select" at bounding box center [129, 200] width 12 height 12
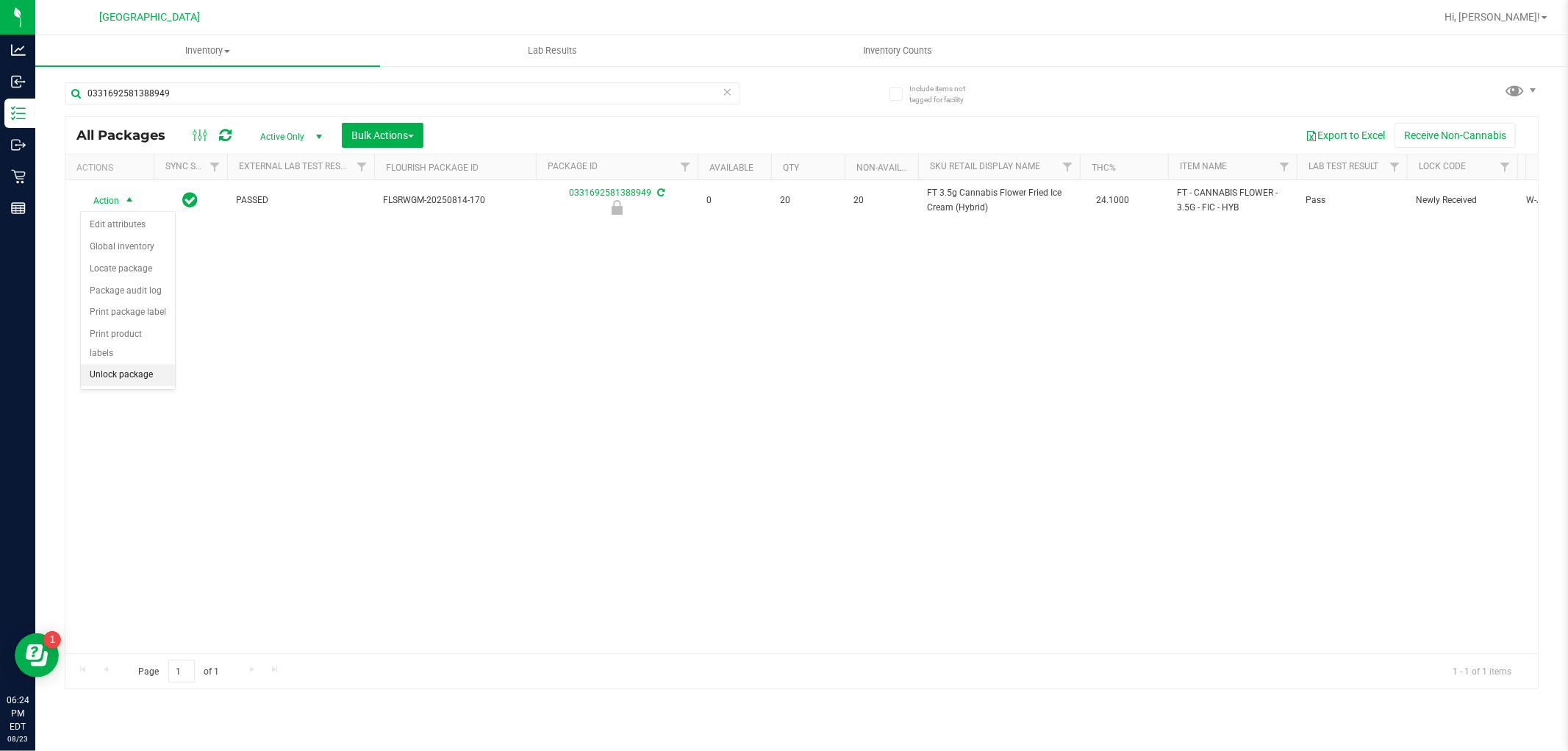
click at [130, 378] on li "Unlock package" at bounding box center [128, 375] width 94 height 22
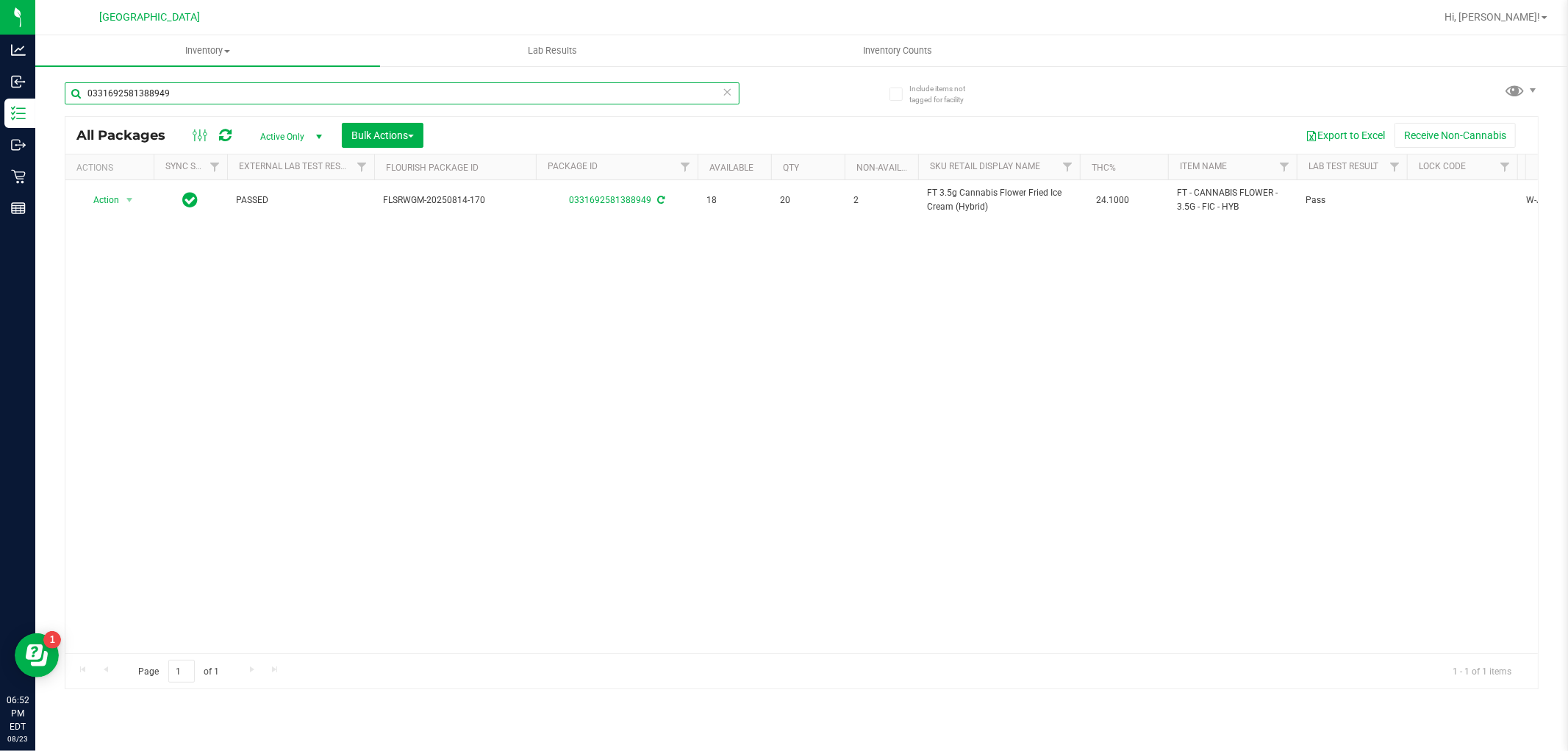
click at [318, 90] on input "0331692581388949" at bounding box center [402, 93] width 675 height 22
type input "fso"
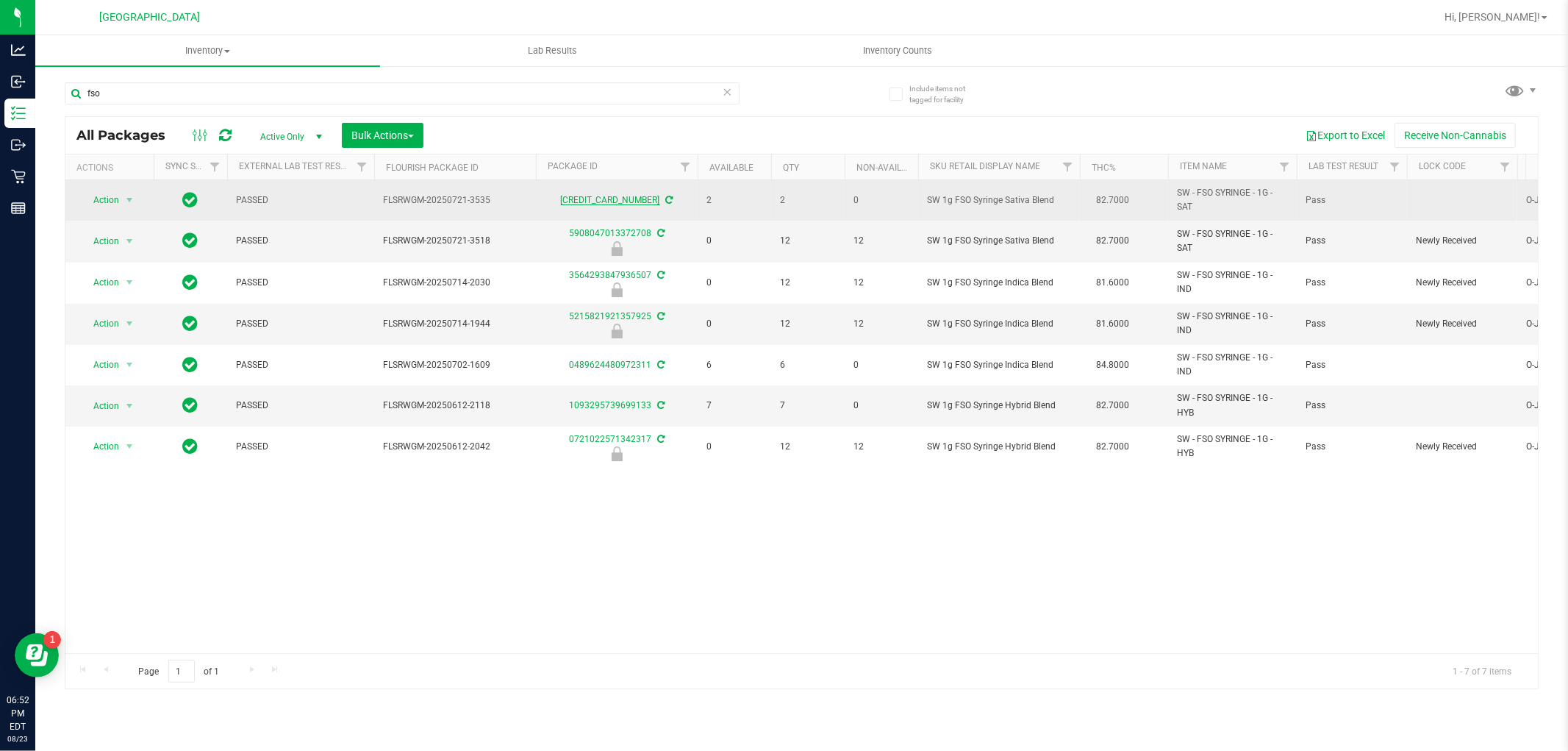
click at [624, 201] on link "5830183182335678" at bounding box center [610, 199] width 99 height 10
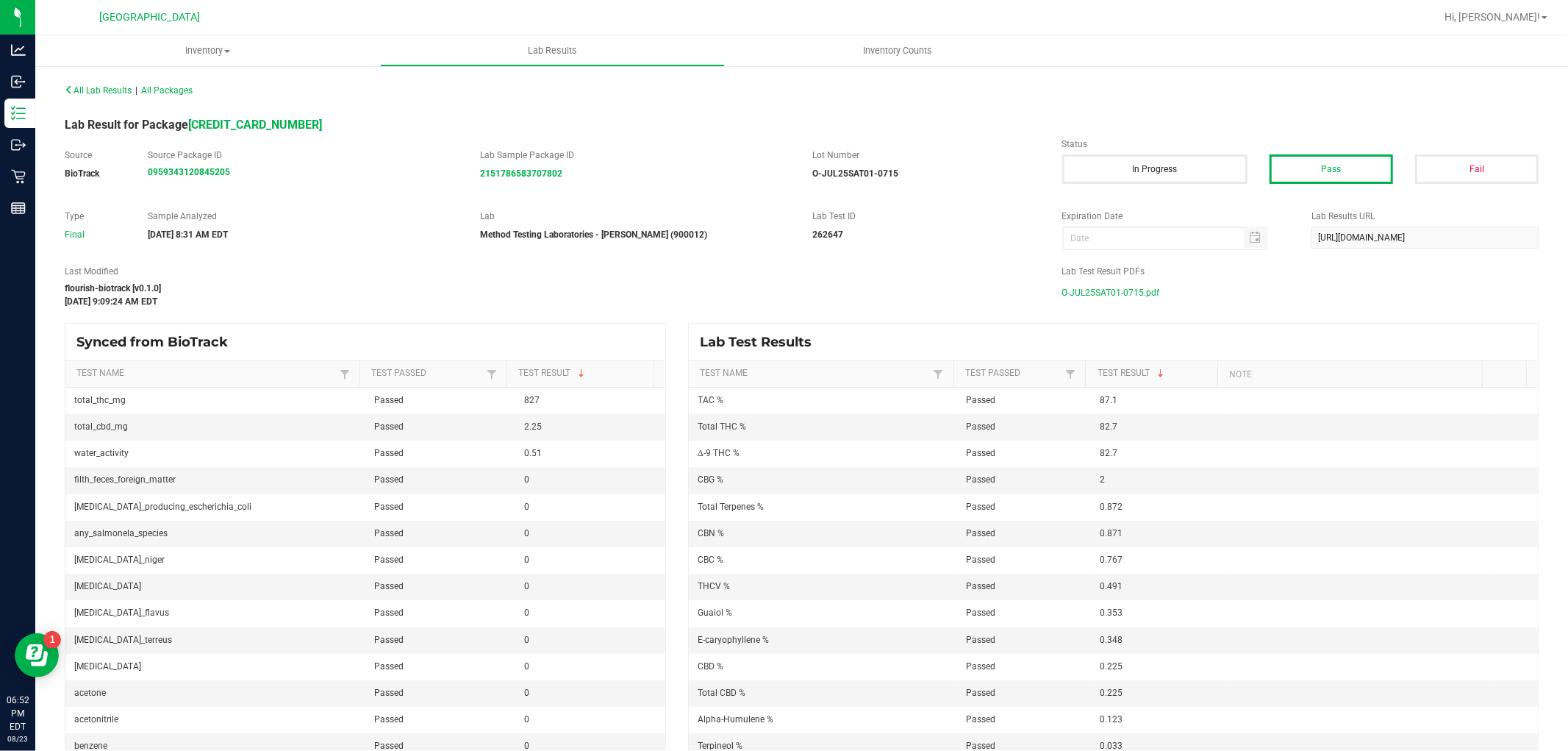
click at [1120, 300] on span "O-JUL25SAT01-0715.pdf" at bounding box center [1110, 292] width 98 height 22
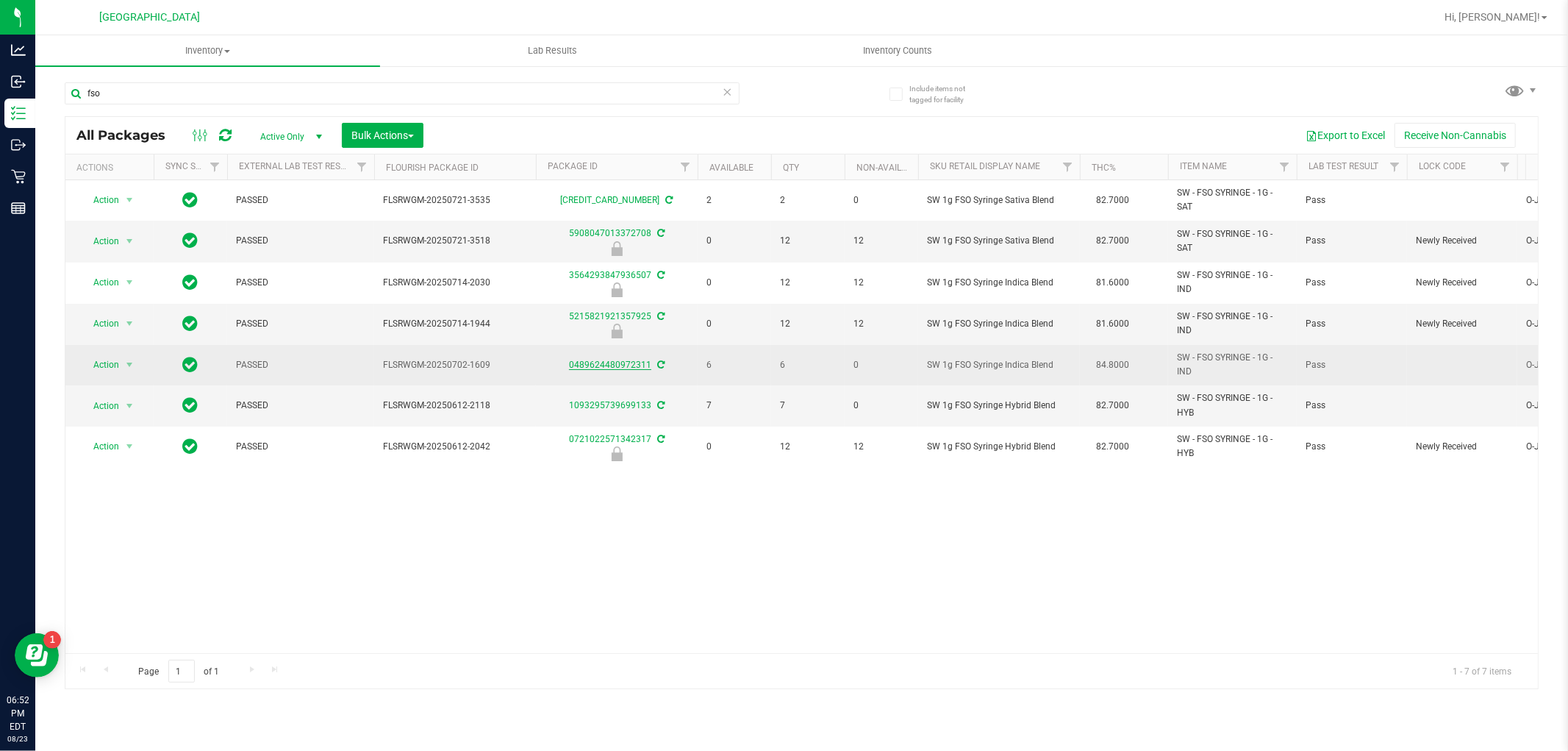
click at [617, 365] on link "0489624480972311" at bounding box center [610, 365] width 82 height 10
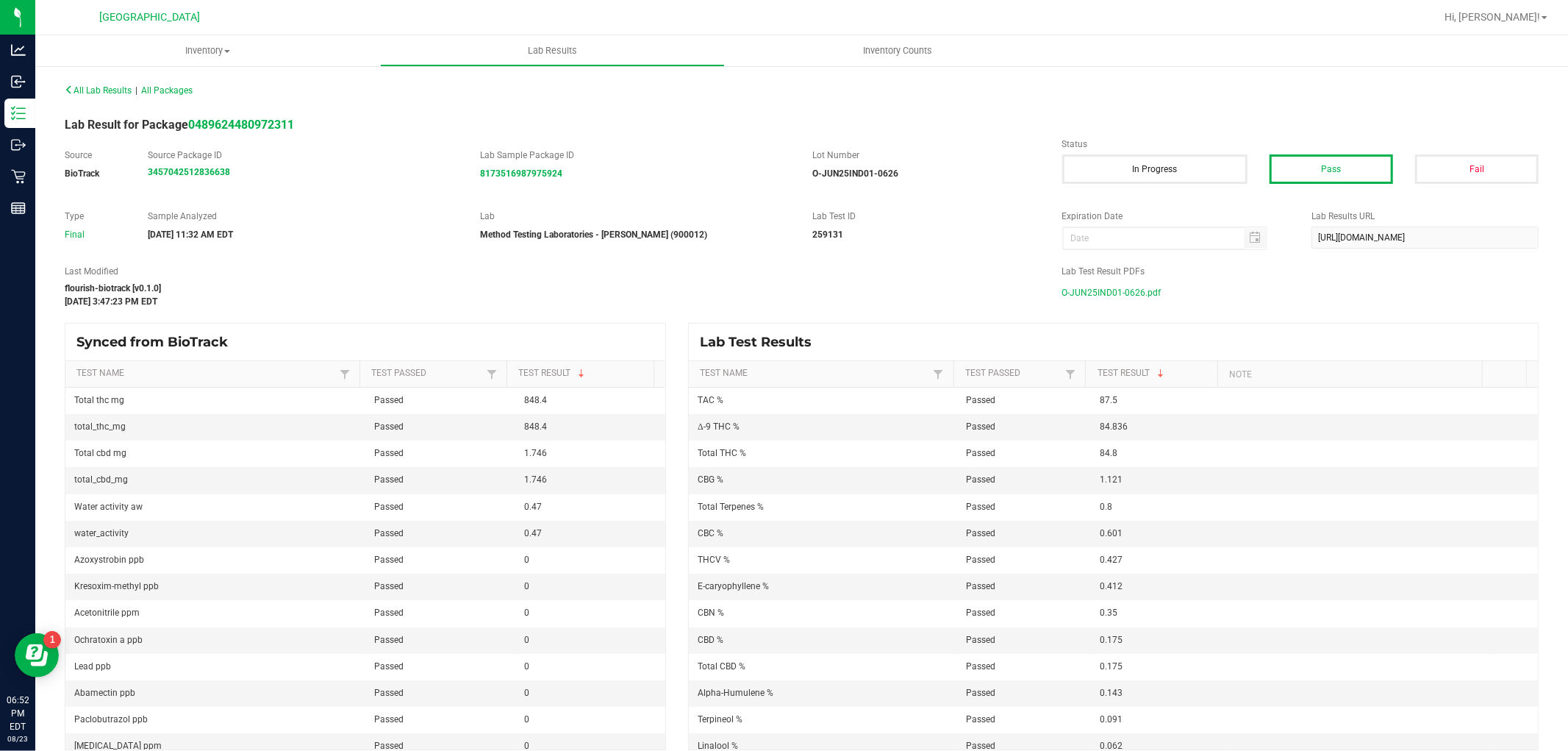
click at [1125, 296] on span "O-JUN25IND01-0626.pdf" at bounding box center [1111, 292] width 99 height 22
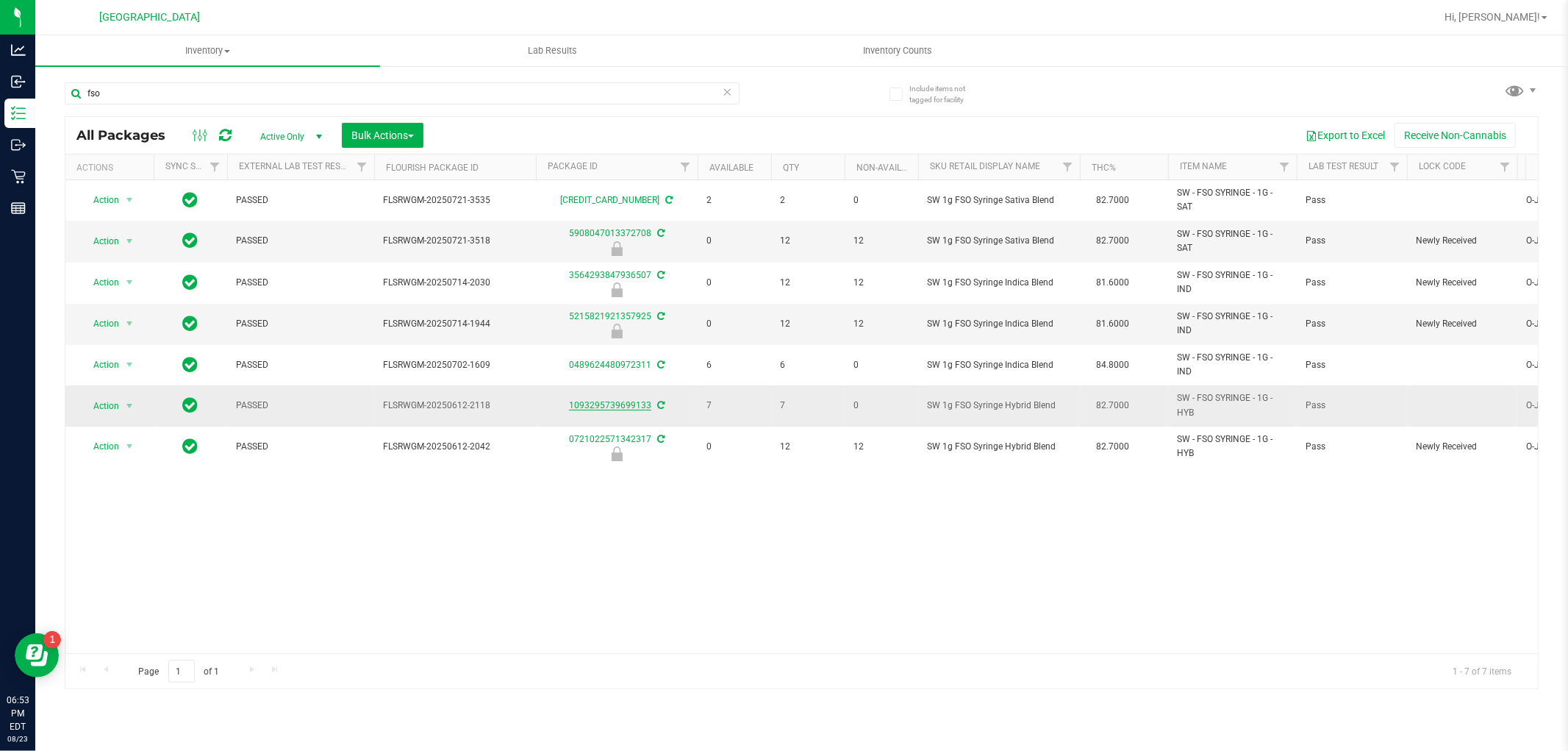
click at [627, 402] on link "1093295739699133" at bounding box center [610, 405] width 82 height 10
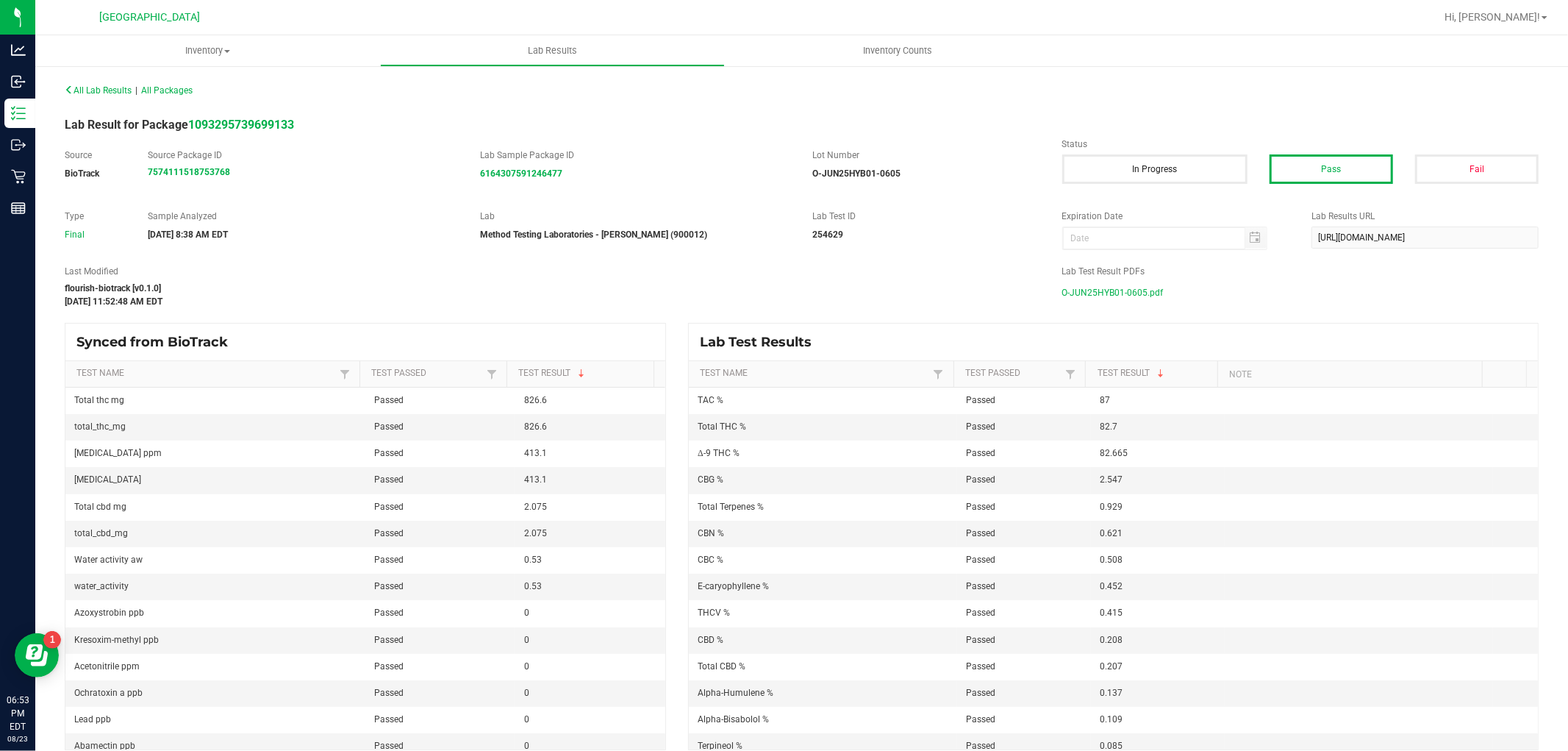
click at [1119, 285] on span "O-JUN25HYB01-0605.pdf" at bounding box center [1113, 292] width 102 height 22
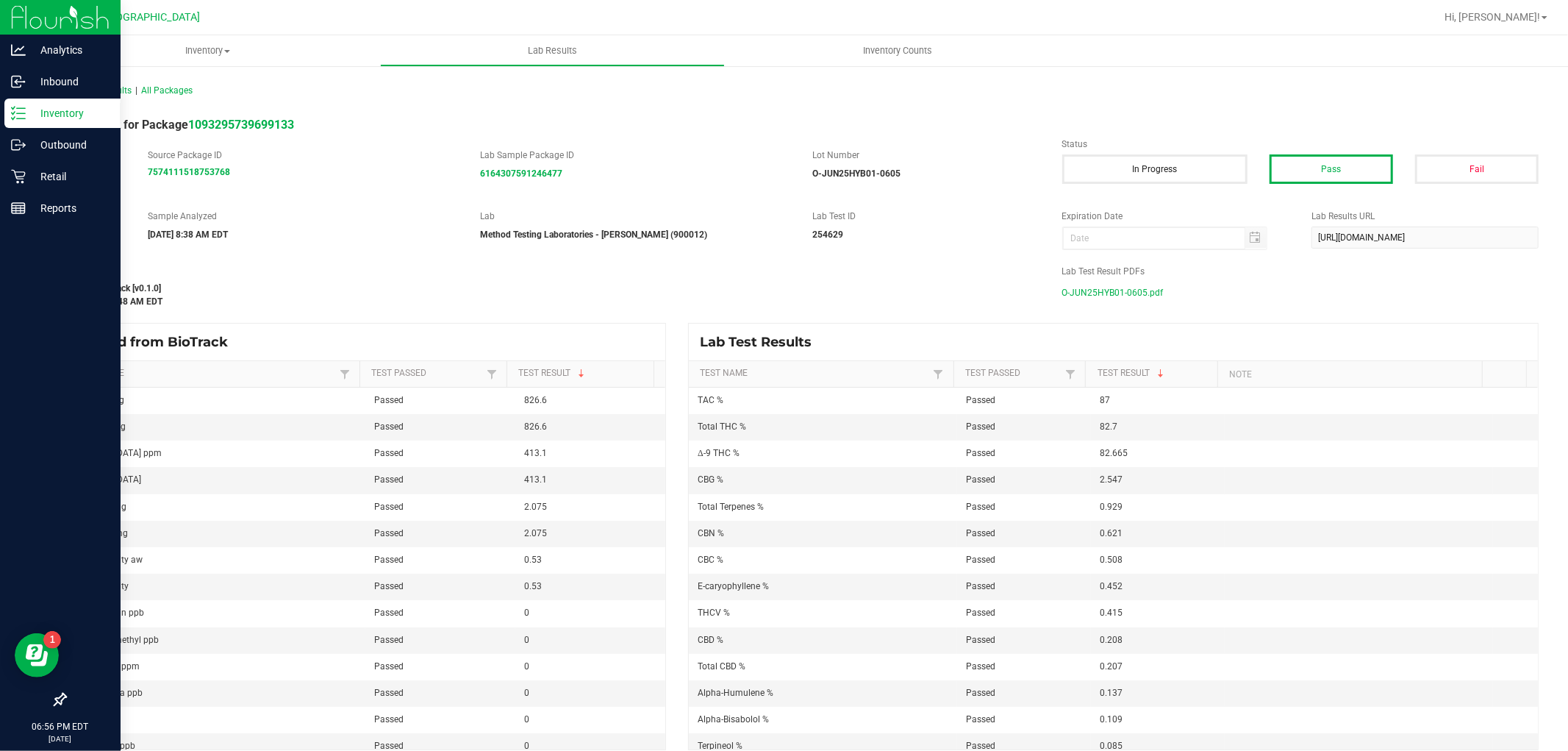
click at [21, 115] on icon at bounding box center [19, 113] width 15 height 15
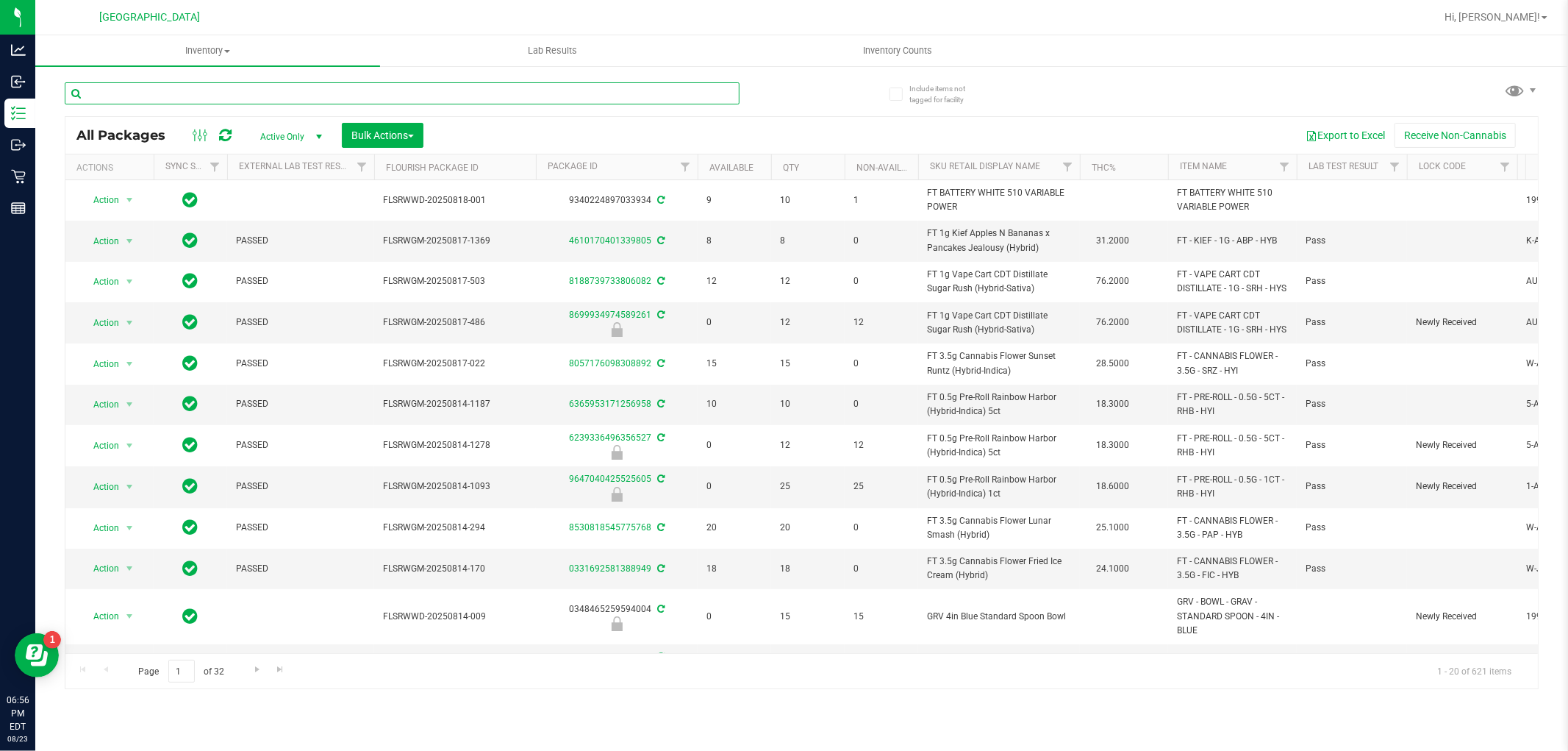
click at [350, 98] on input "text" at bounding box center [402, 93] width 675 height 22
type input "maw"
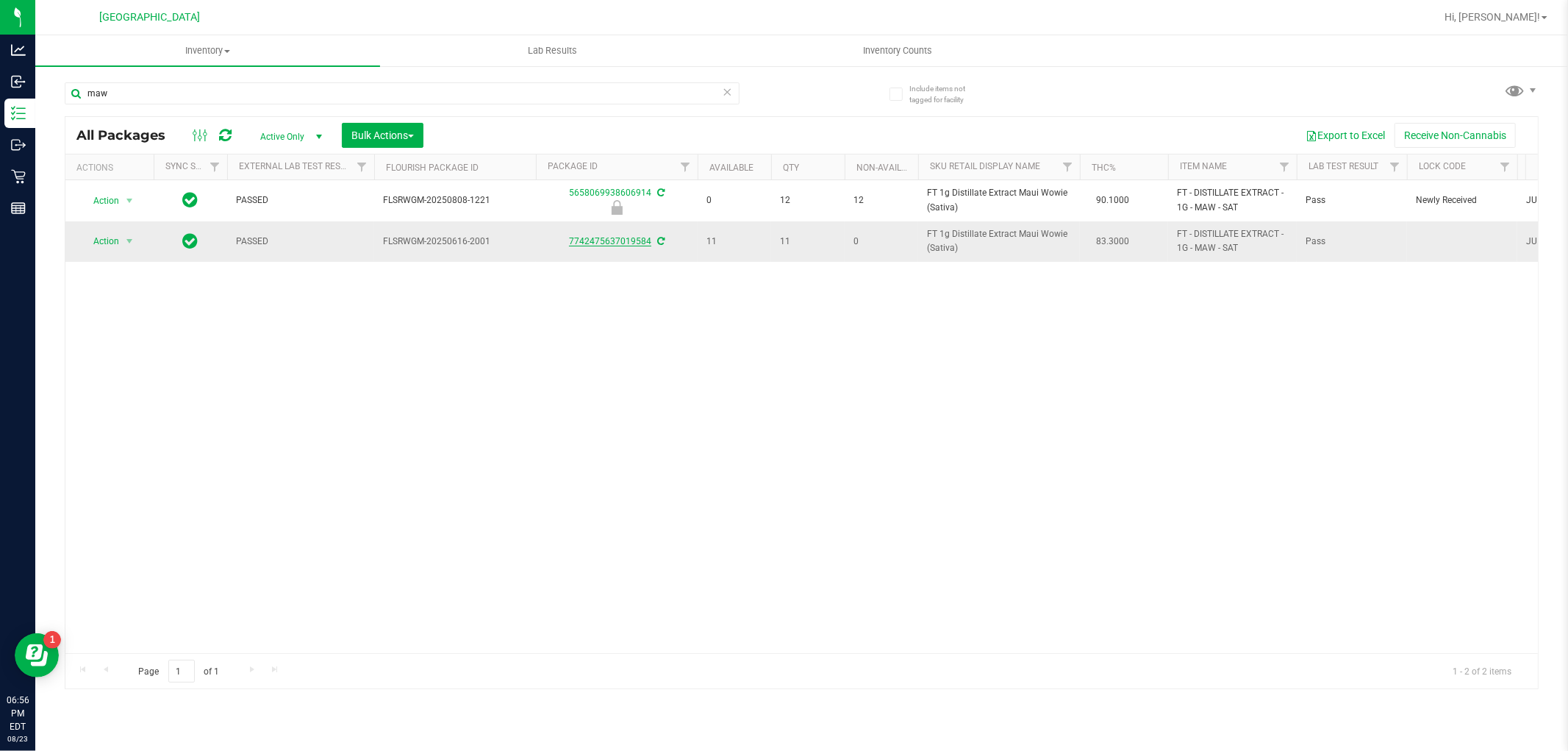
click at [618, 241] on link "7742475637019584" at bounding box center [610, 241] width 82 height 10
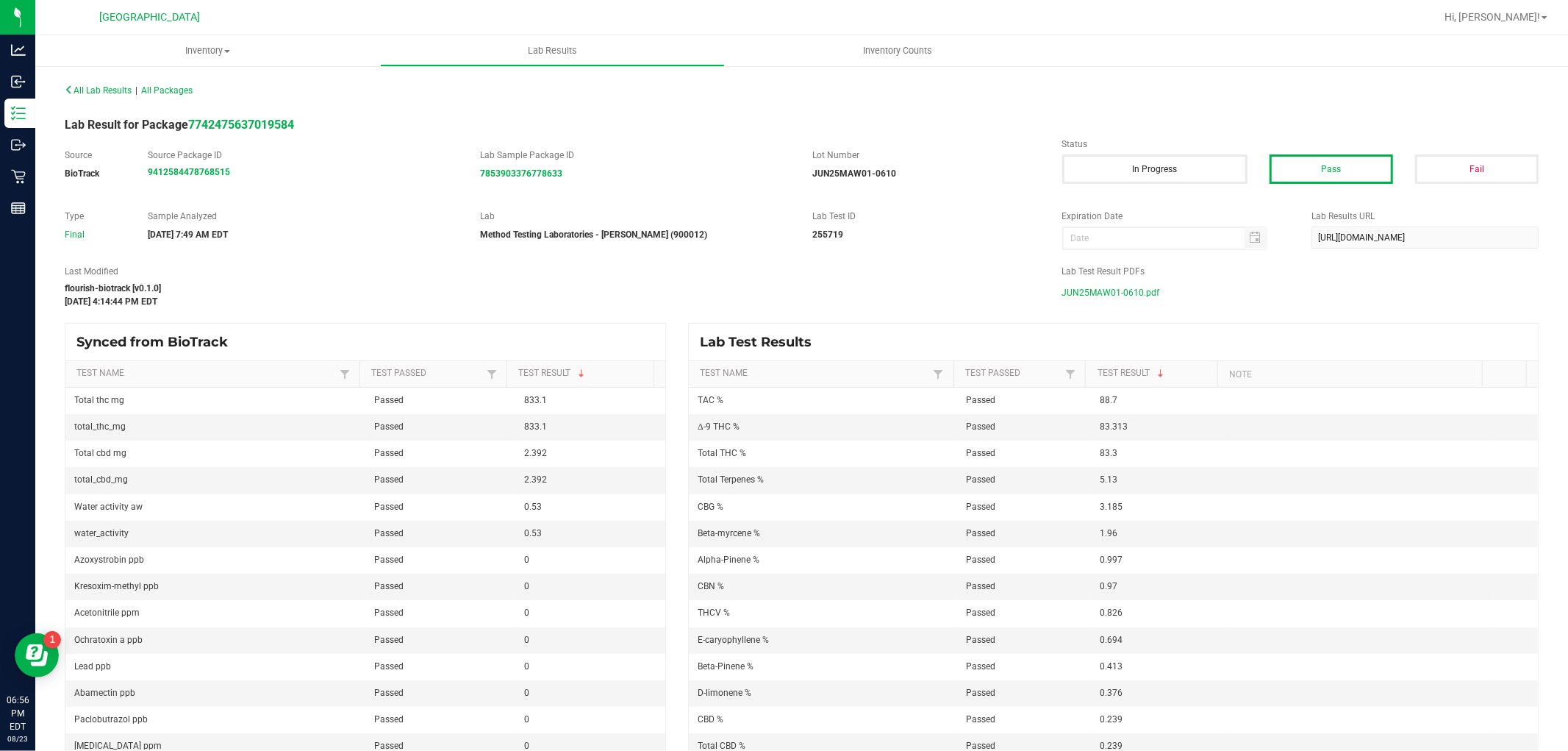
click at [1105, 303] on span "JUN25MAW01-0610.pdf" at bounding box center [1110, 292] width 98 height 22
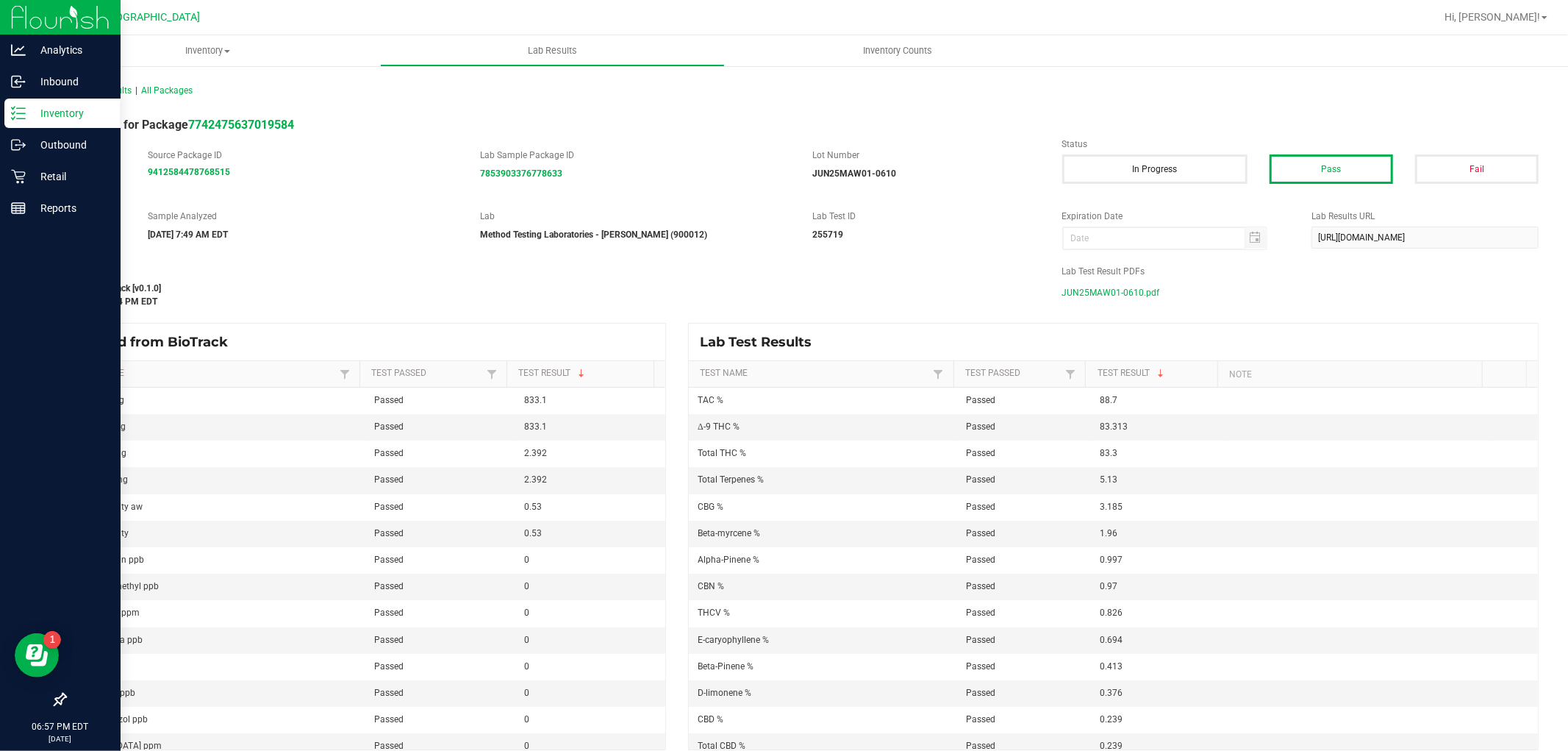
click at [28, 112] on p "Inventory" at bounding box center [69, 113] width 88 height 18
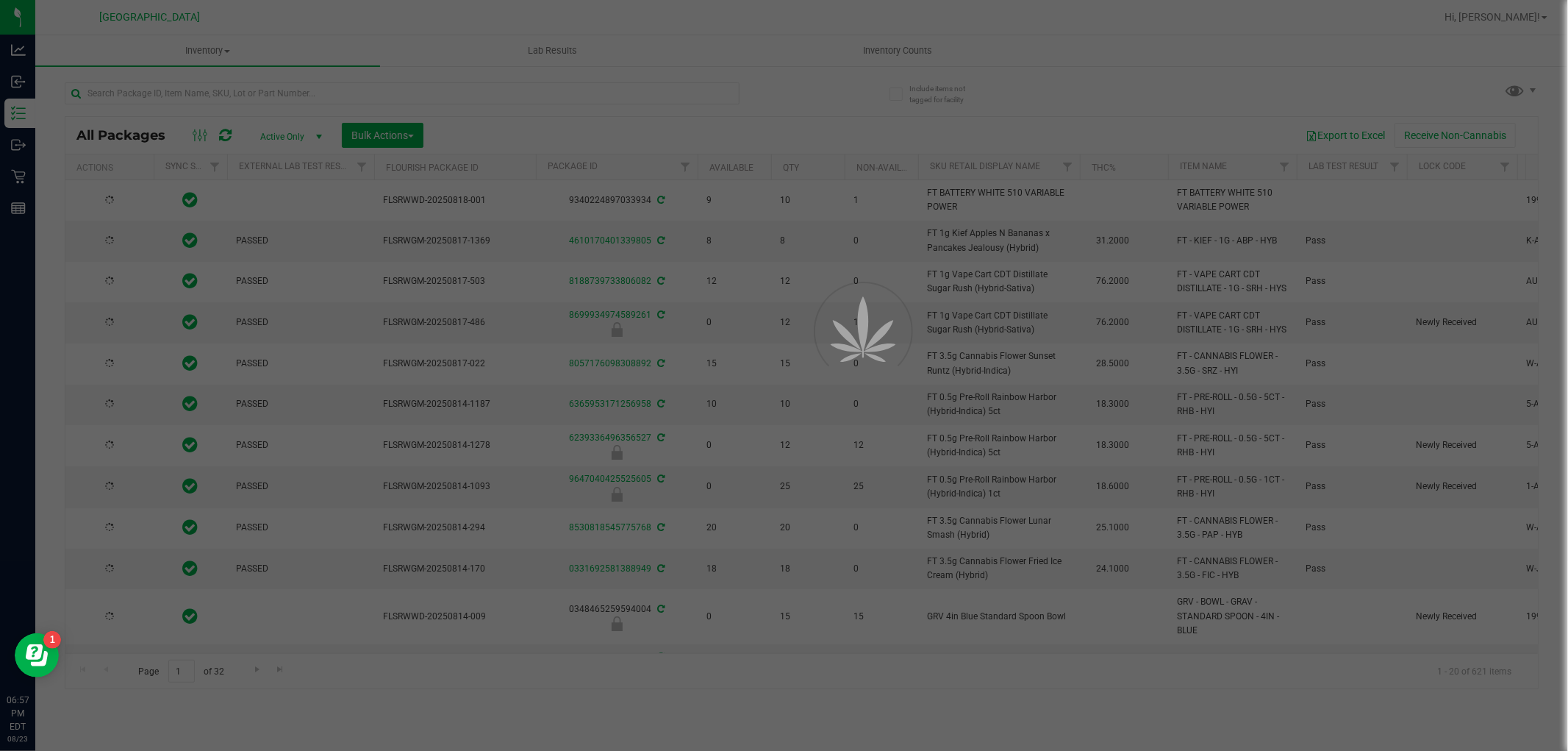
click at [231, 99] on div at bounding box center [784, 376] width 1568 height 751
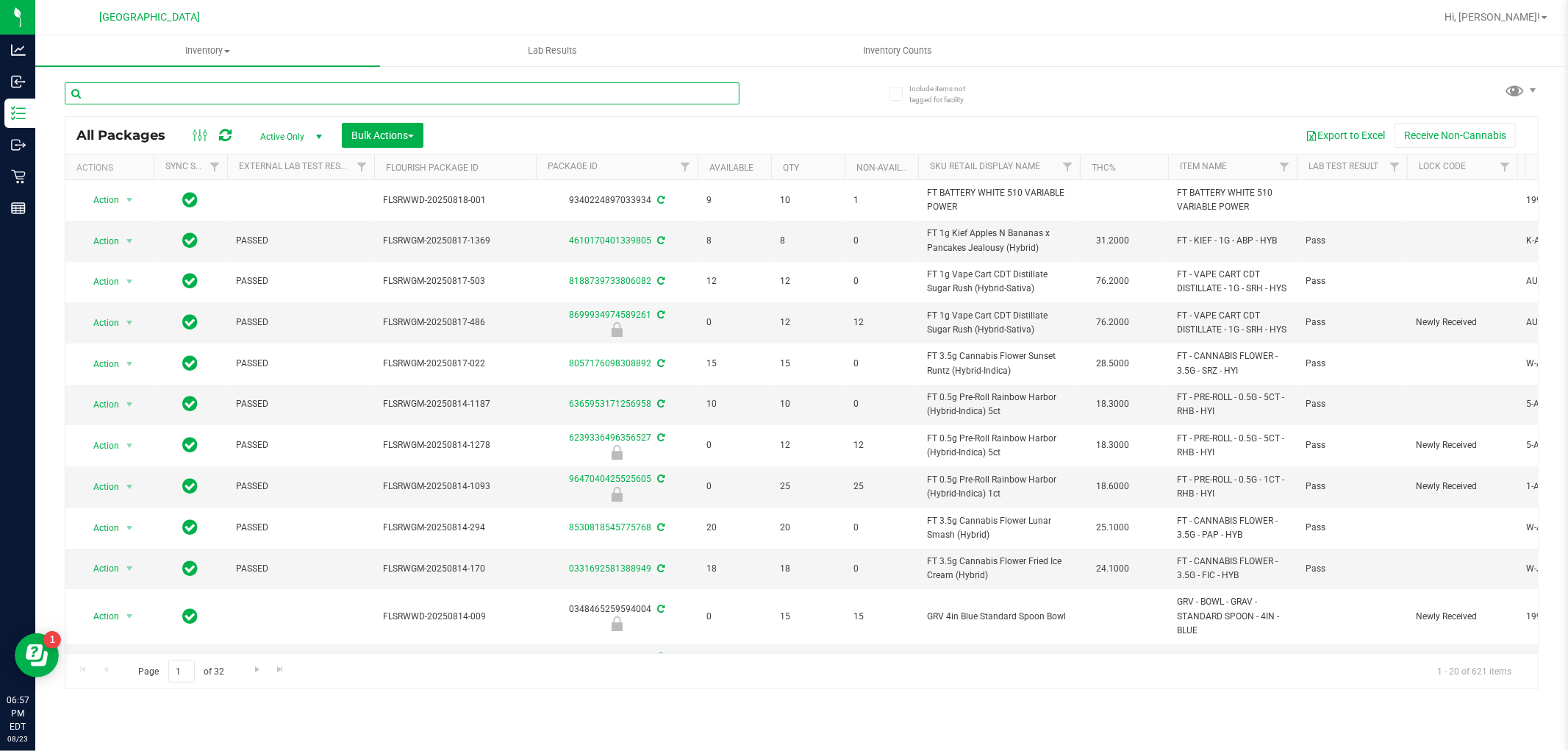
click at [253, 90] on input "text" at bounding box center [402, 93] width 675 height 22
type input "nyd"
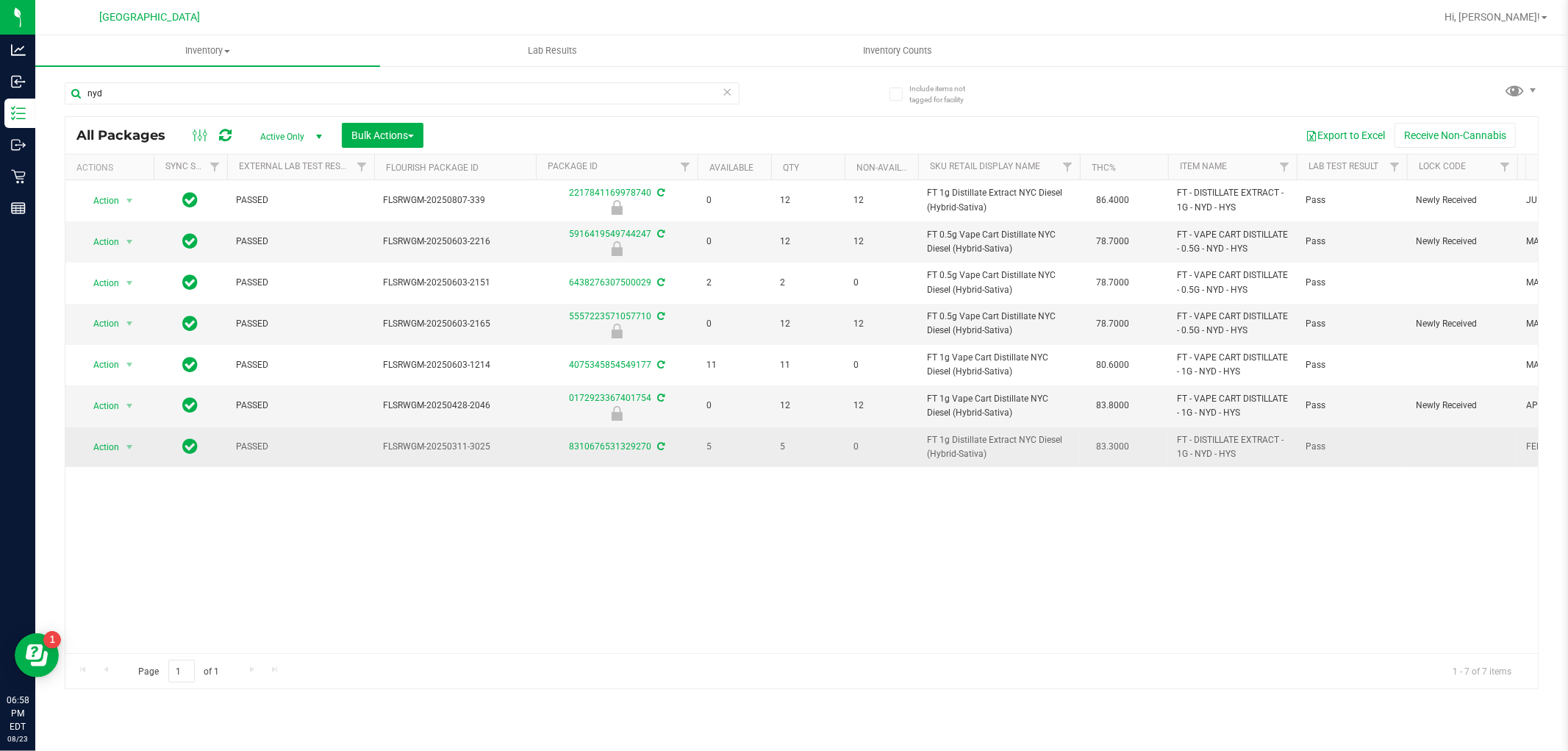
click at [593, 442] on div "8310676531329270" at bounding box center [617, 447] width 166 height 14
click at [601, 449] on link "8310676531329270" at bounding box center [610, 447] width 82 height 10
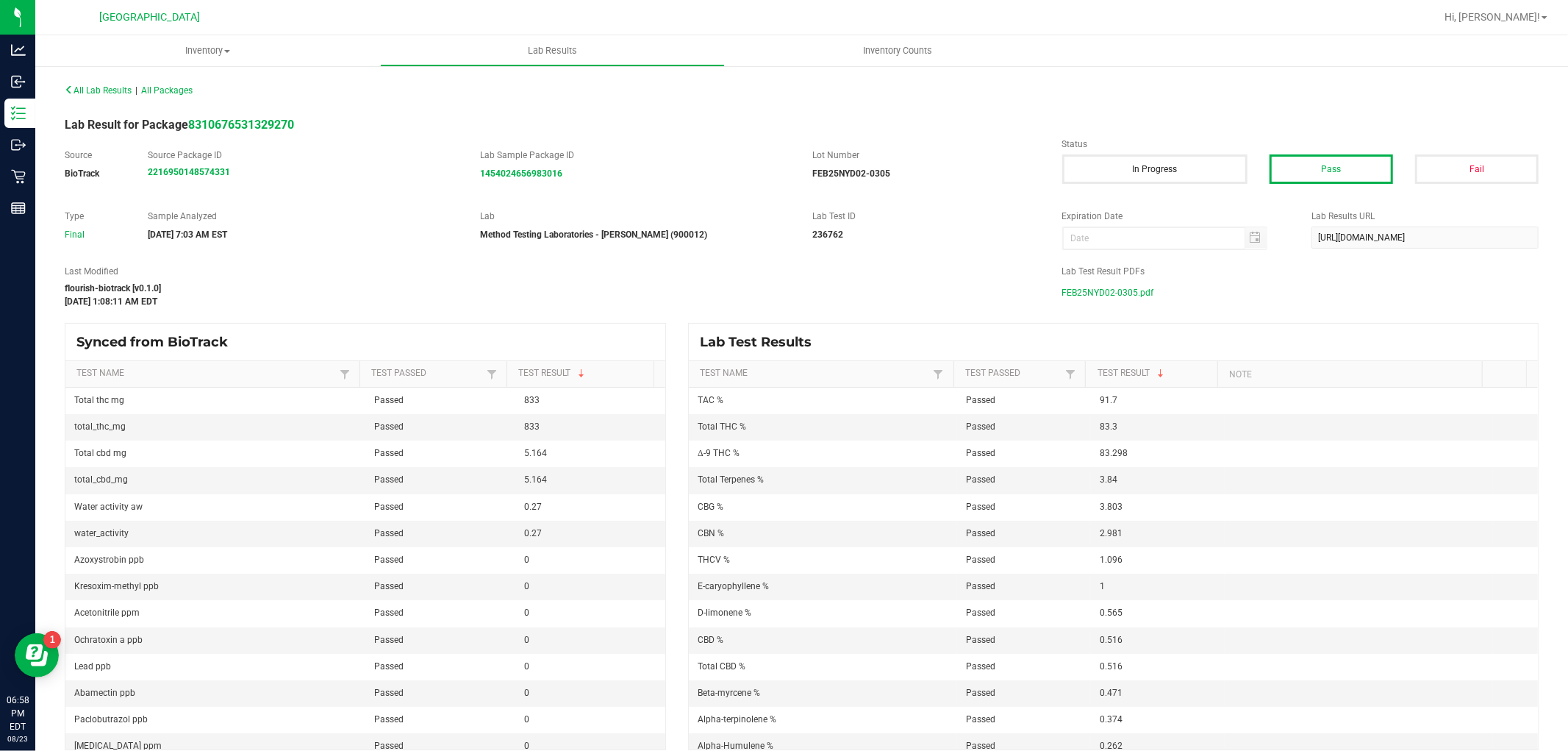
click at [1112, 292] on span "FEB25NYD02-0305.pdf" at bounding box center [1108, 292] width 92 height 22
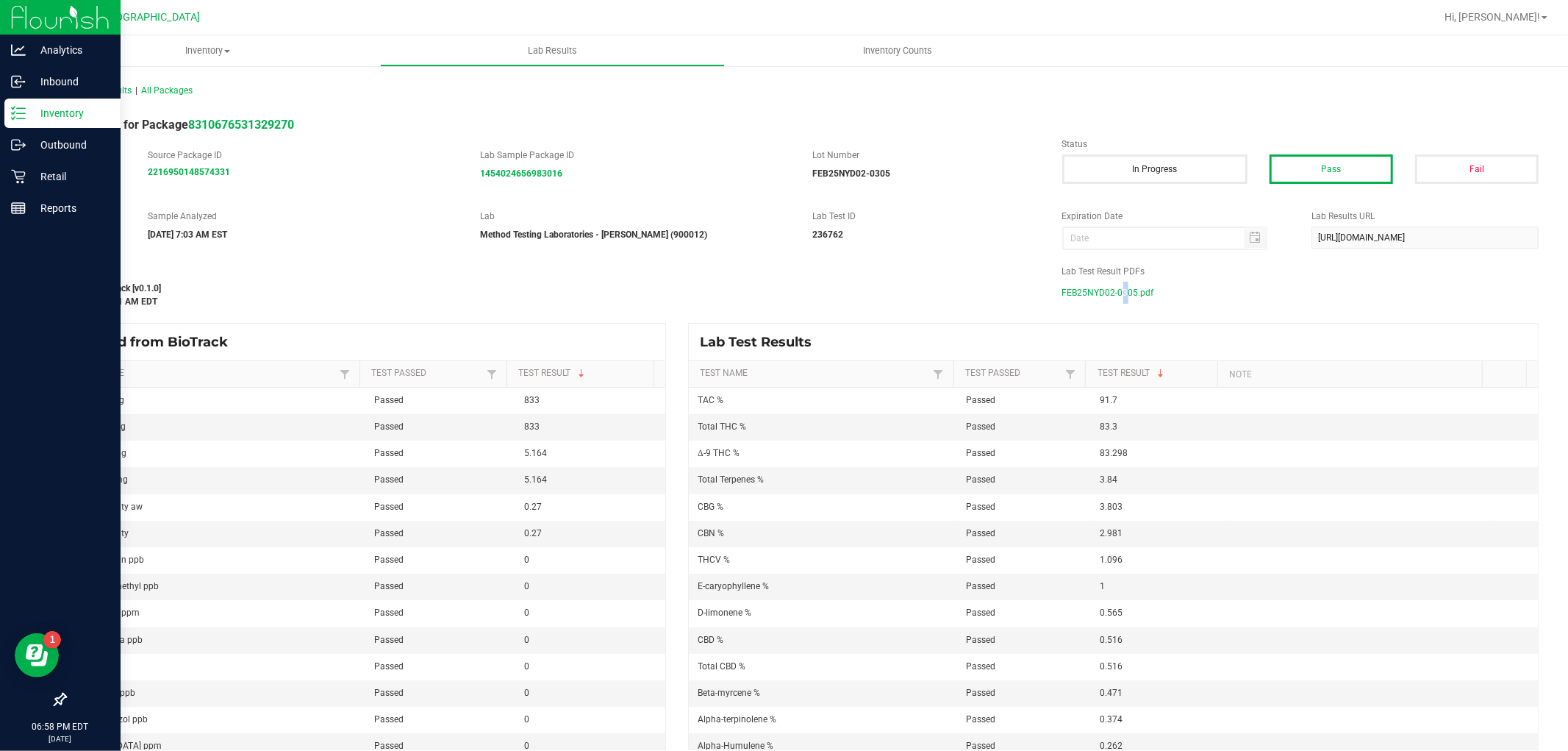
click at [42, 126] on div "Inventory" at bounding box center [62, 113] width 116 height 29
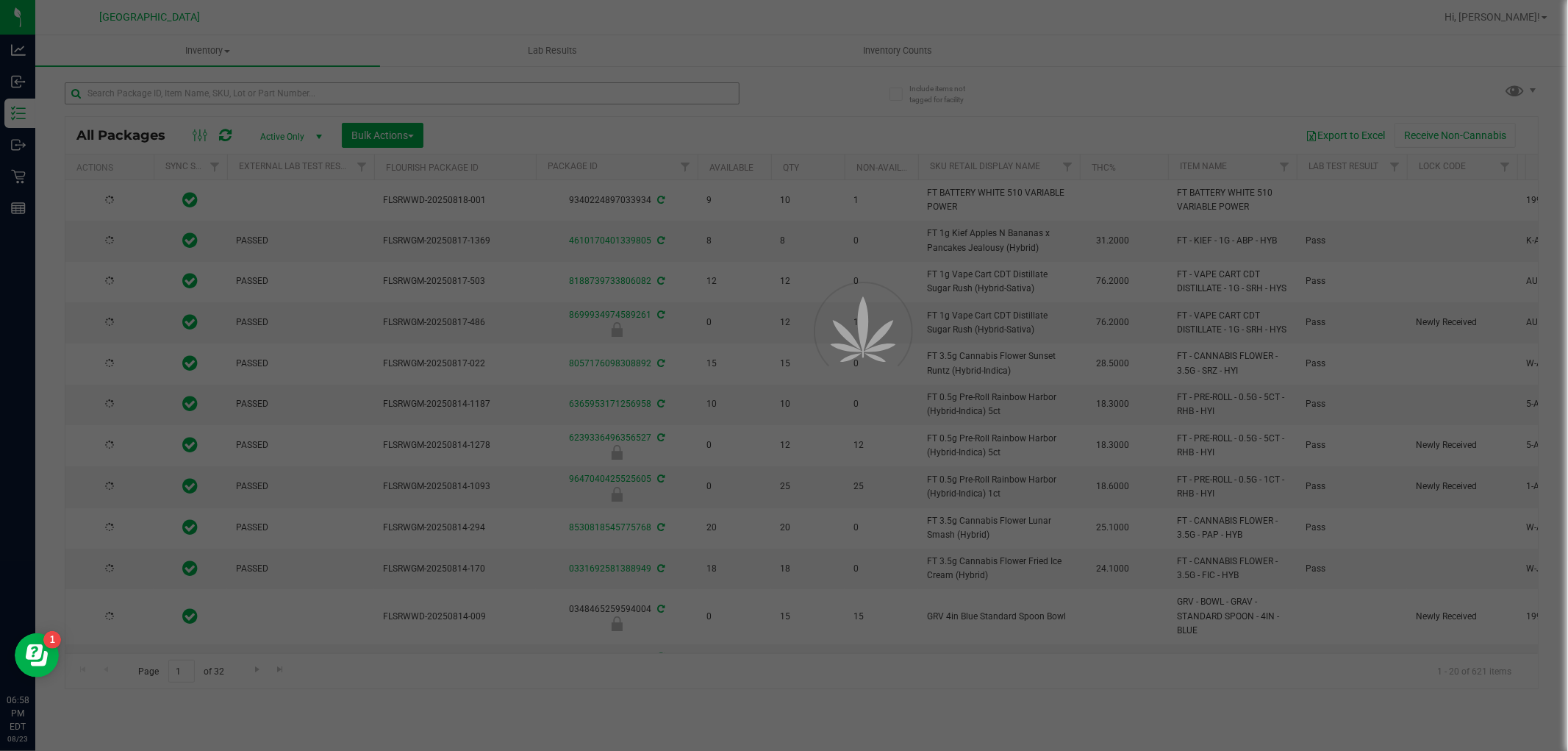
click at [182, 98] on div at bounding box center [784, 376] width 1568 height 751
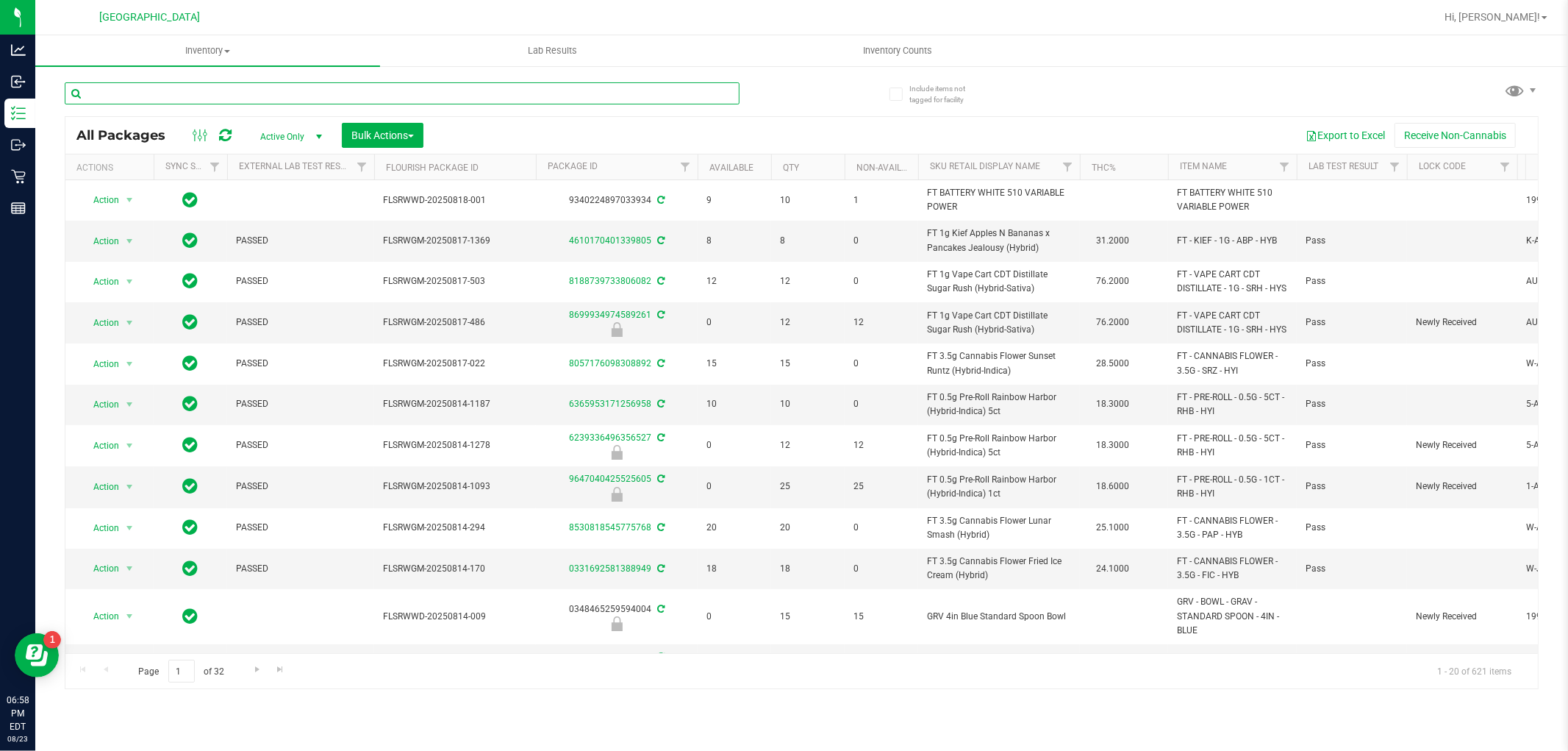
click at [182, 98] on input "text" at bounding box center [402, 93] width 675 height 22
type input "lychee"
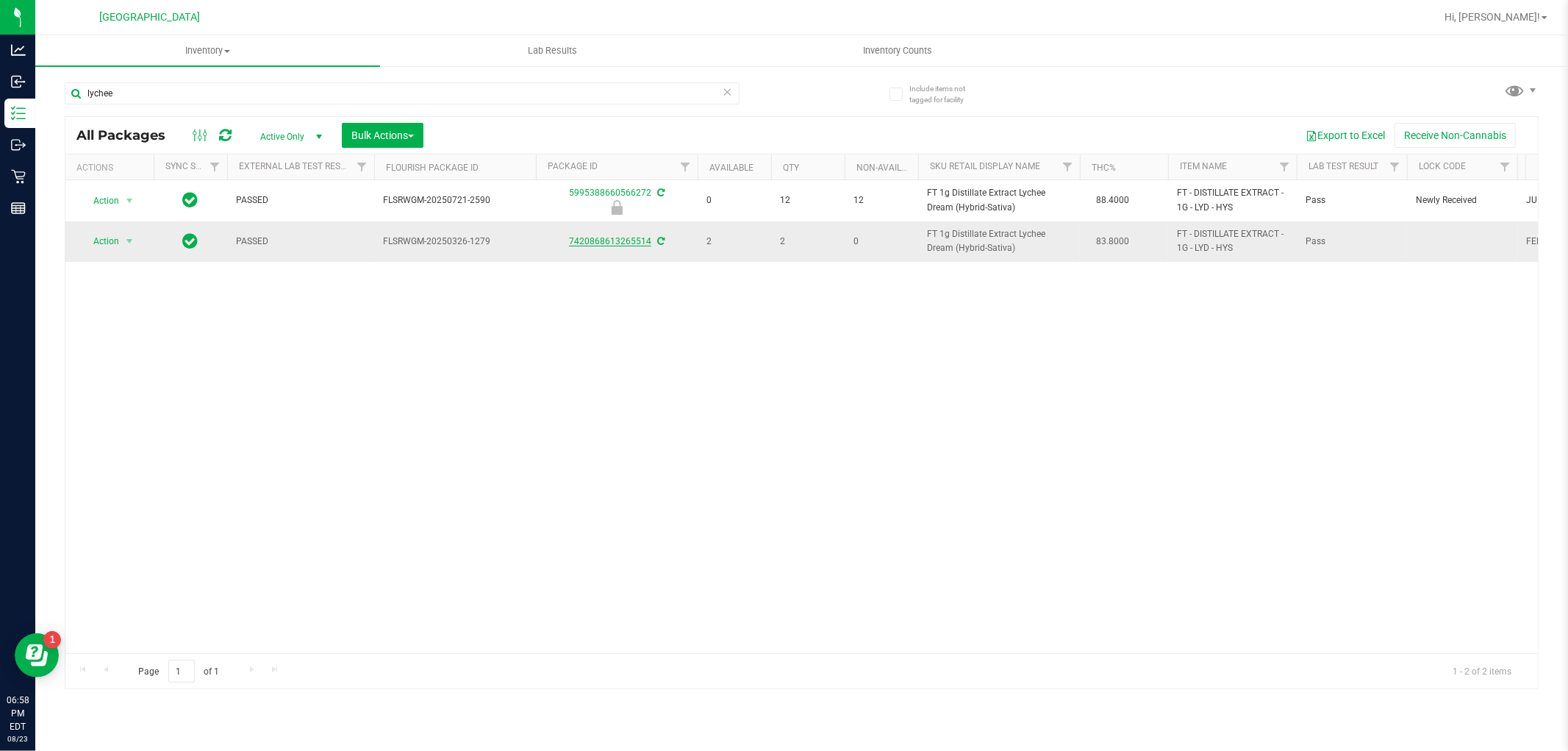
click at [603, 238] on link "7420868613265514" at bounding box center [610, 241] width 82 height 10
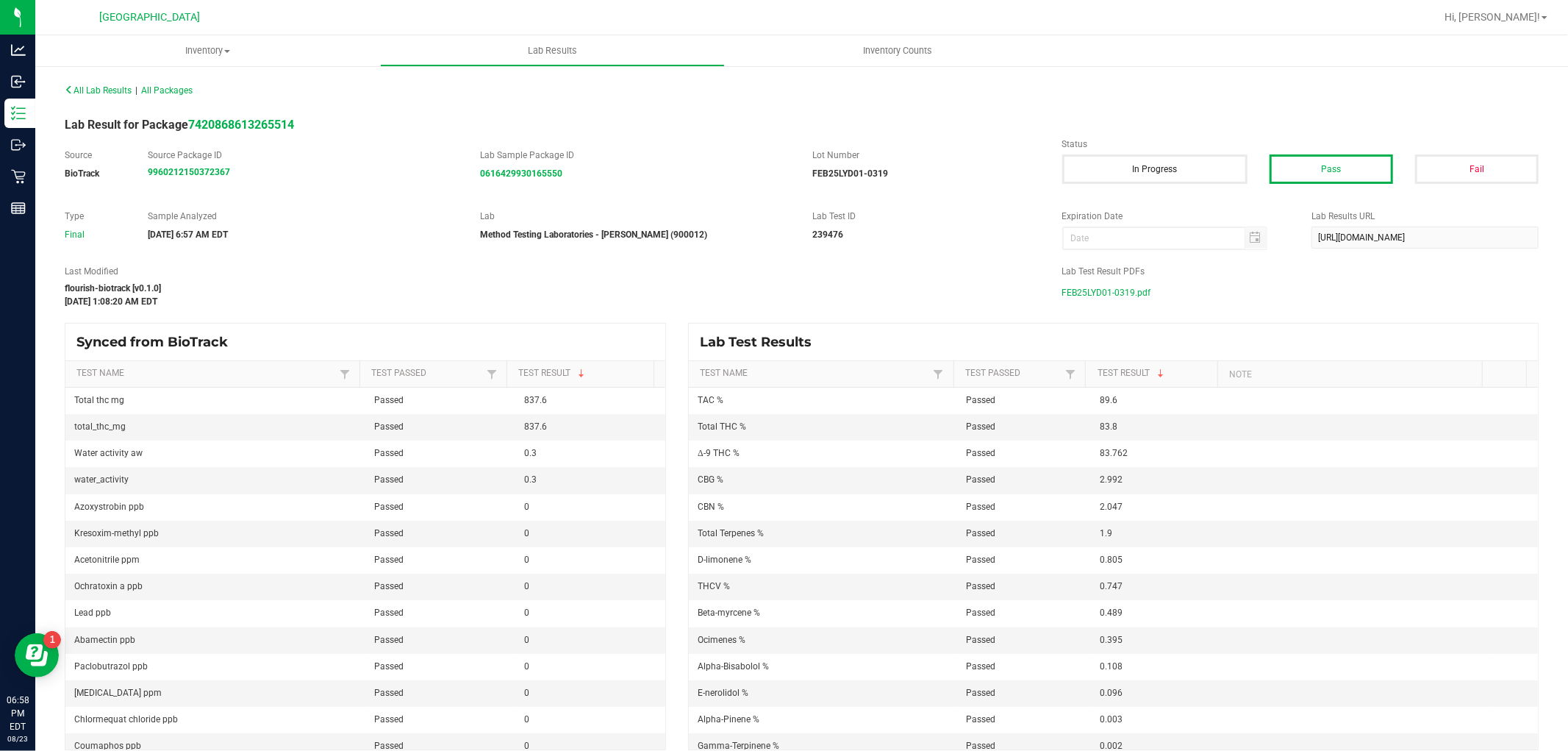
click at [1125, 298] on span "FEB25LYD01-0319.pdf" at bounding box center [1106, 292] width 89 height 22
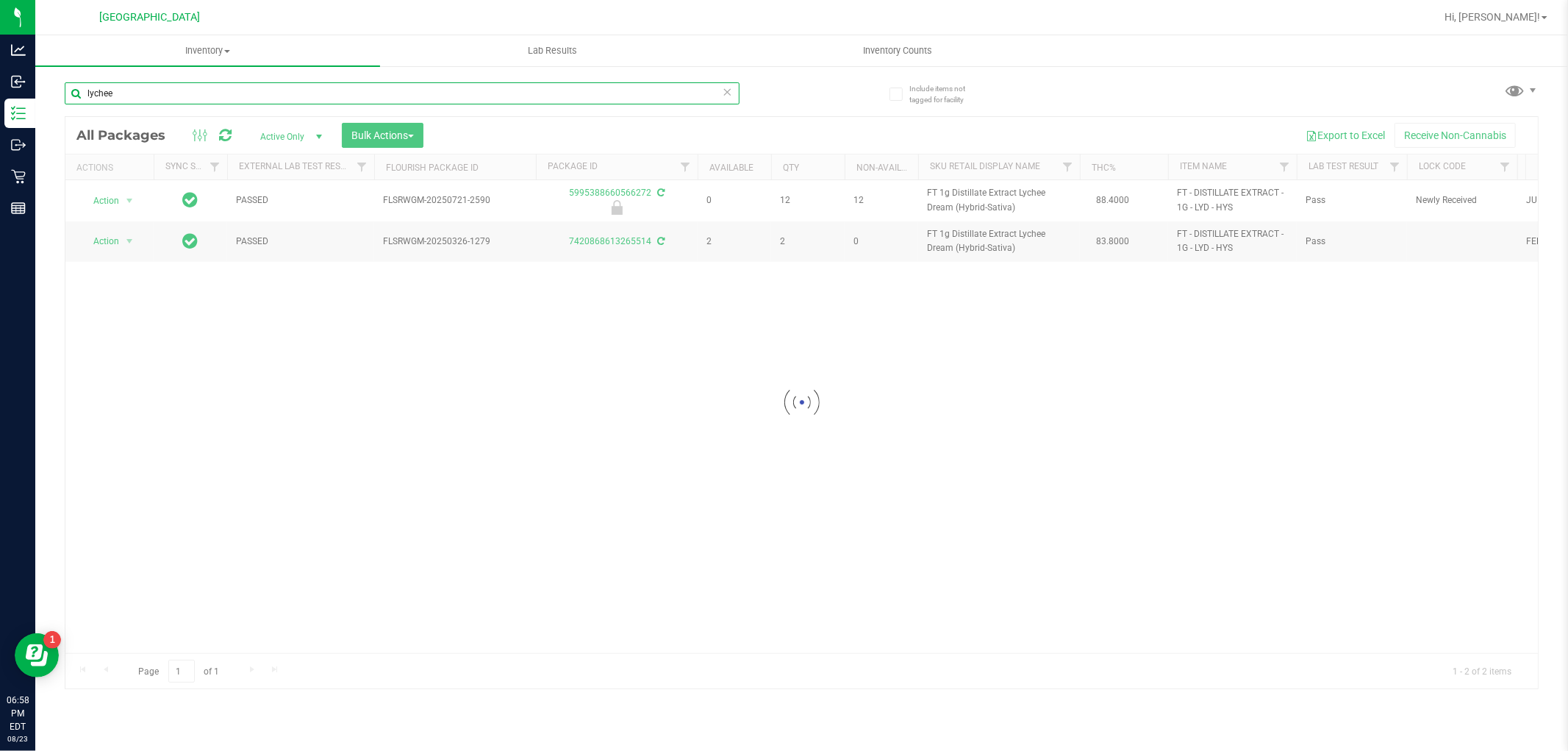
click at [224, 93] on input "lychee" at bounding box center [402, 93] width 675 height 22
type input "wedding"
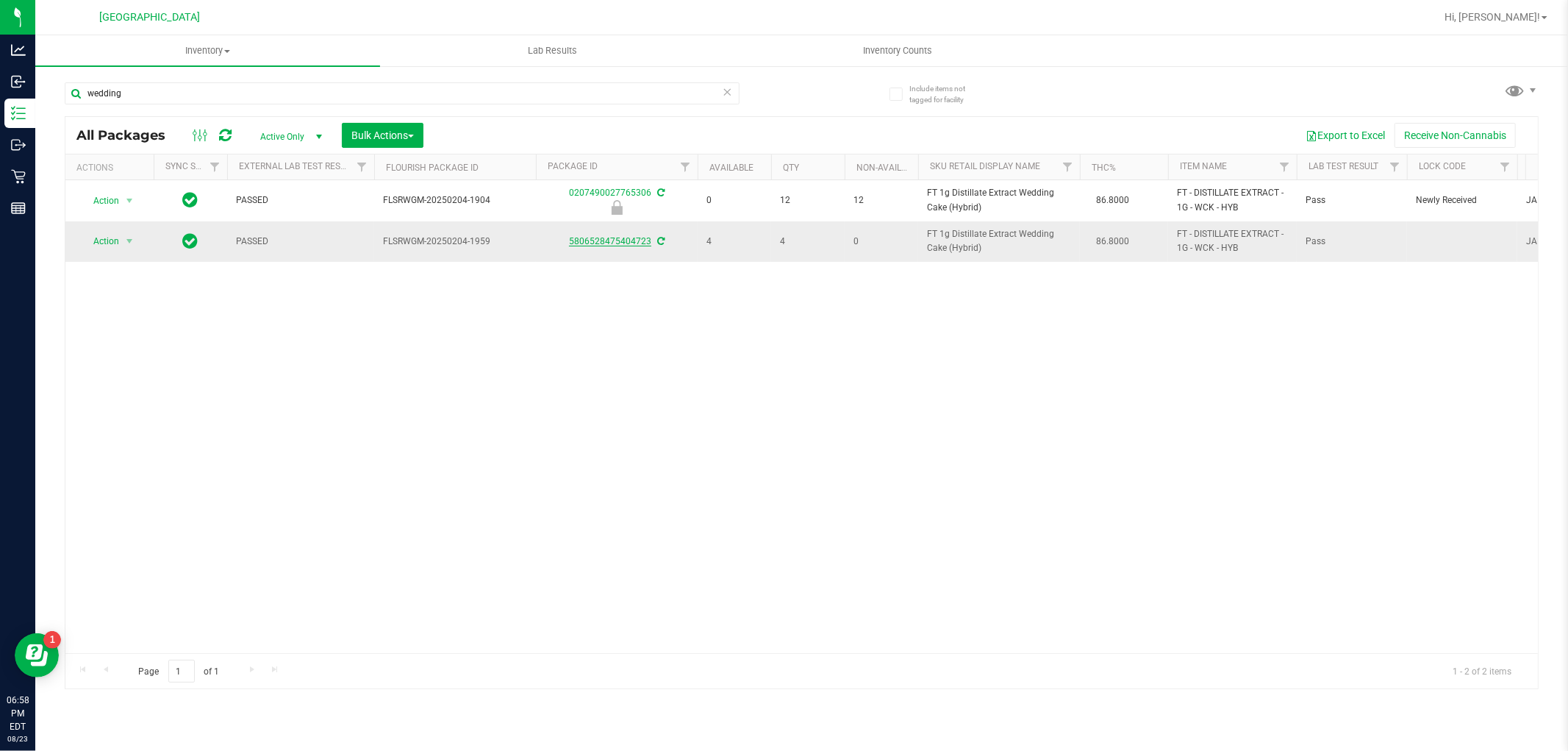
click at [592, 241] on link "5806528475404723" at bounding box center [610, 241] width 82 height 10
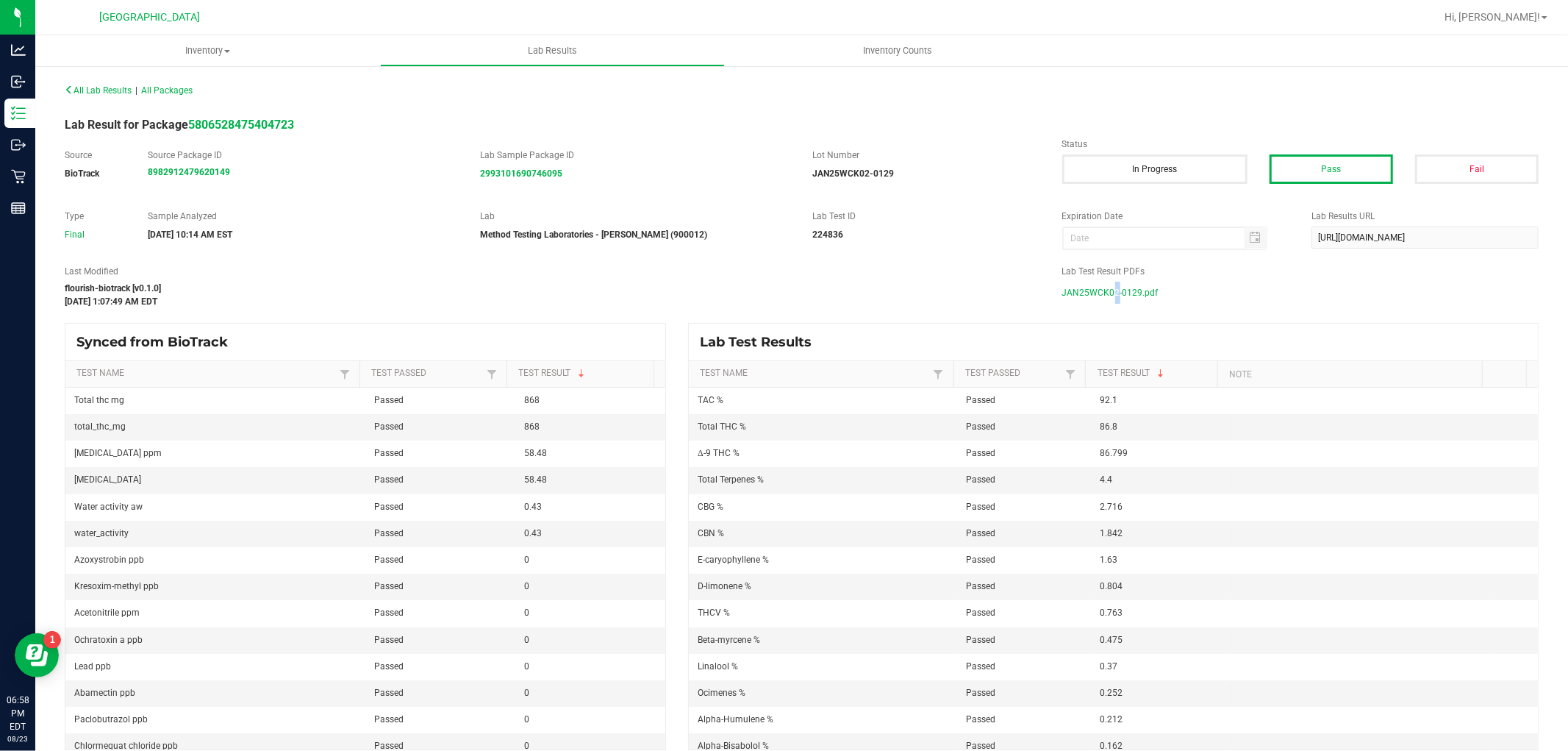
click at [1103, 288] on span "JAN25WCK02-0129.pdf" at bounding box center [1110, 292] width 96 height 22
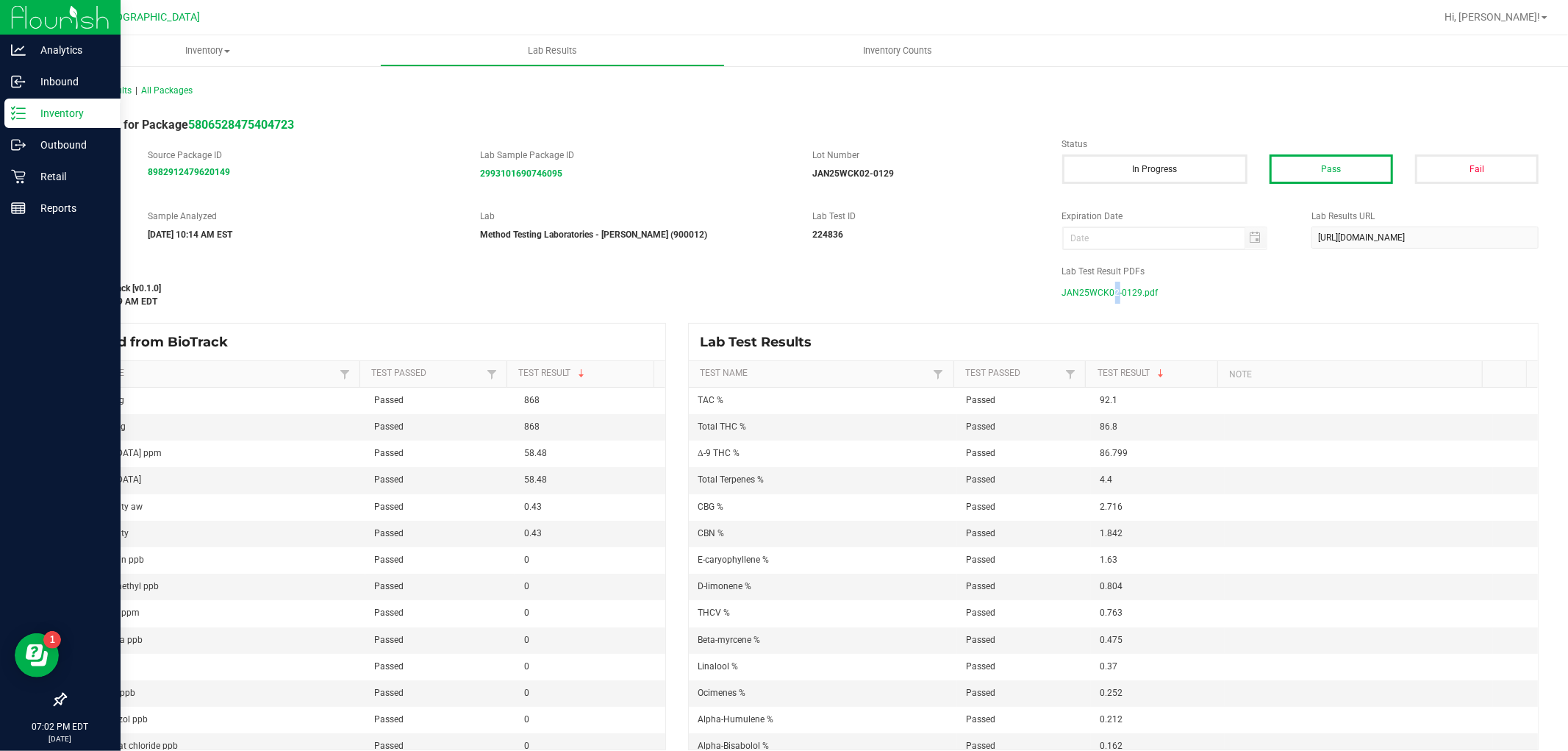
drag, startPoint x: 24, startPoint y: 108, endPoint x: 34, endPoint y: 111, distance: 10.4
click at [25, 109] on div "Inventory" at bounding box center [62, 113] width 116 height 29
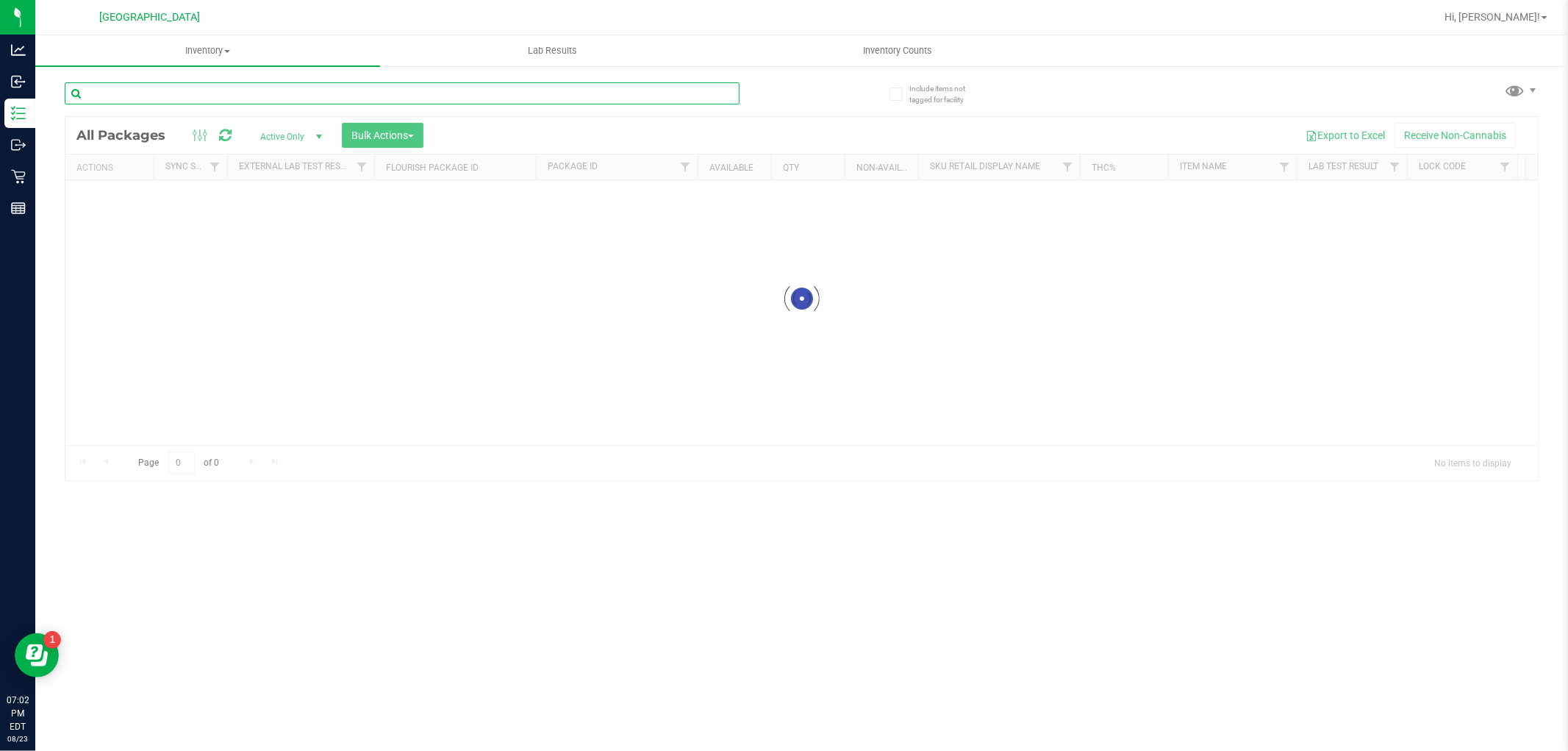
click at [168, 94] on div "Inventory All packages All inventory Waste log Create inventory Lab Results Inv…" at bounding box center [802, 393] width 1533 height 715
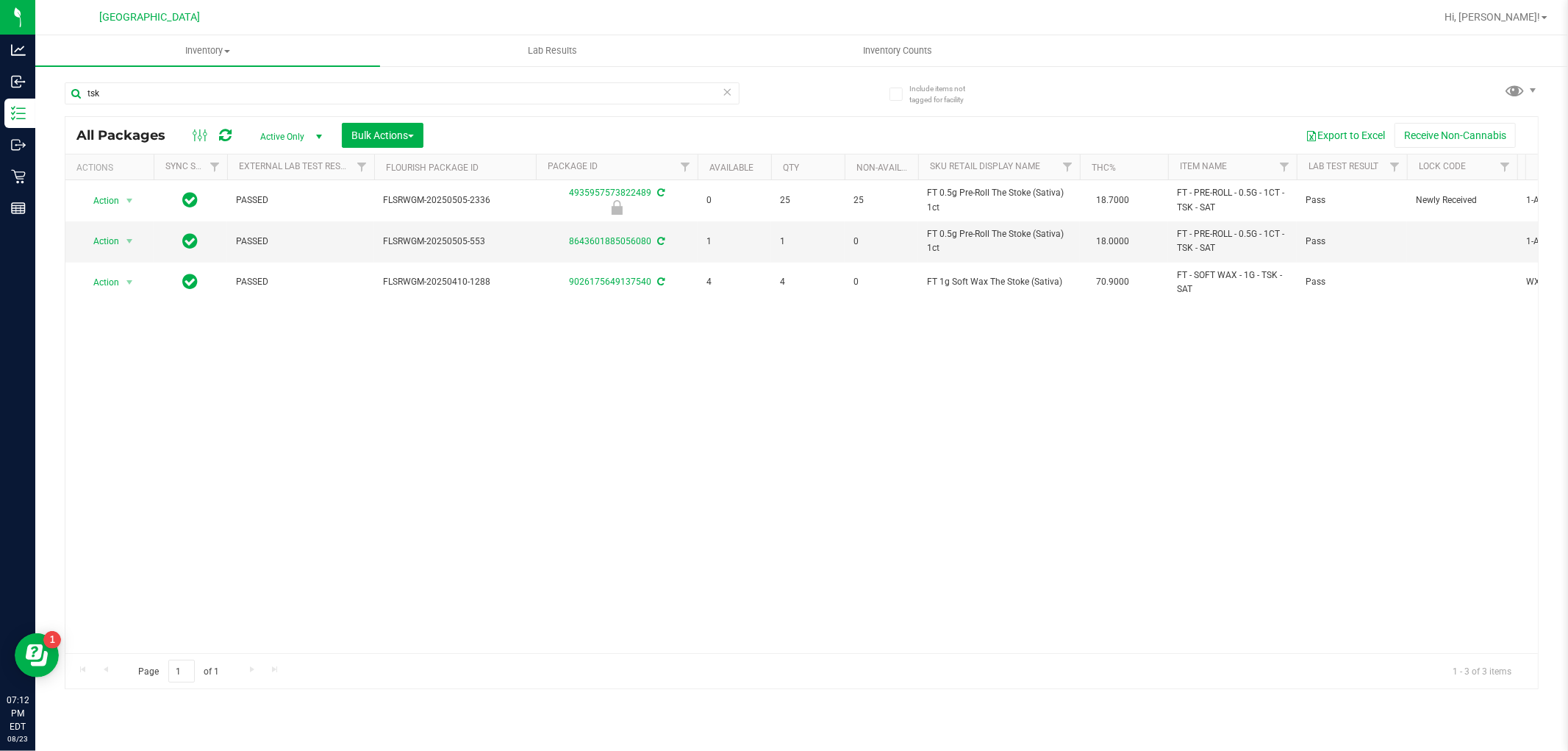
click at [329, 78] on div "tsk" at bounding box center [433, 93] width 738 height 47
click at [320, 99] on input "tsk" at bounding box center [402, 93] width 675 height 22
click at [324, 99] on input "tsk" at bounding box center [402, 93] width 675 height 22
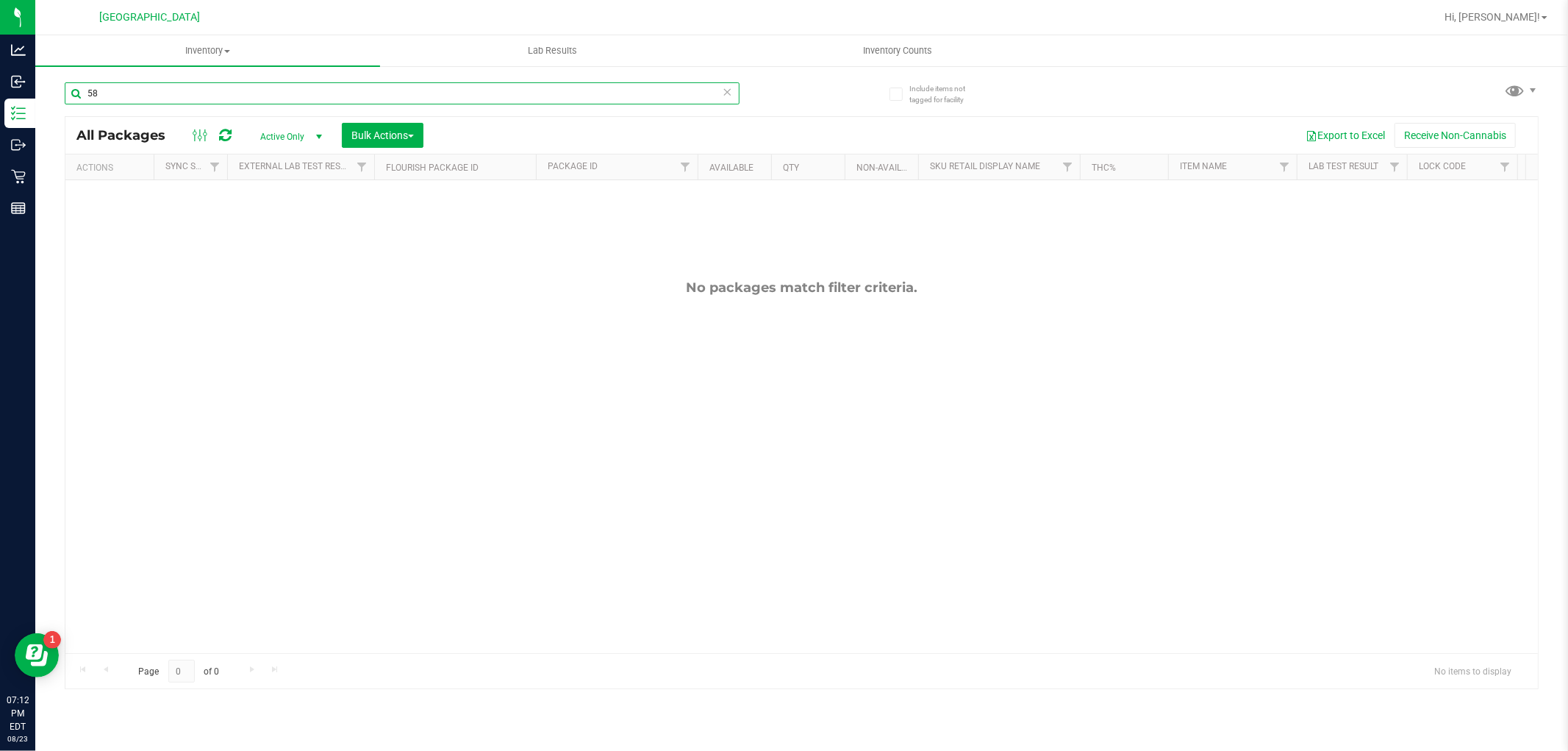
type input "5"
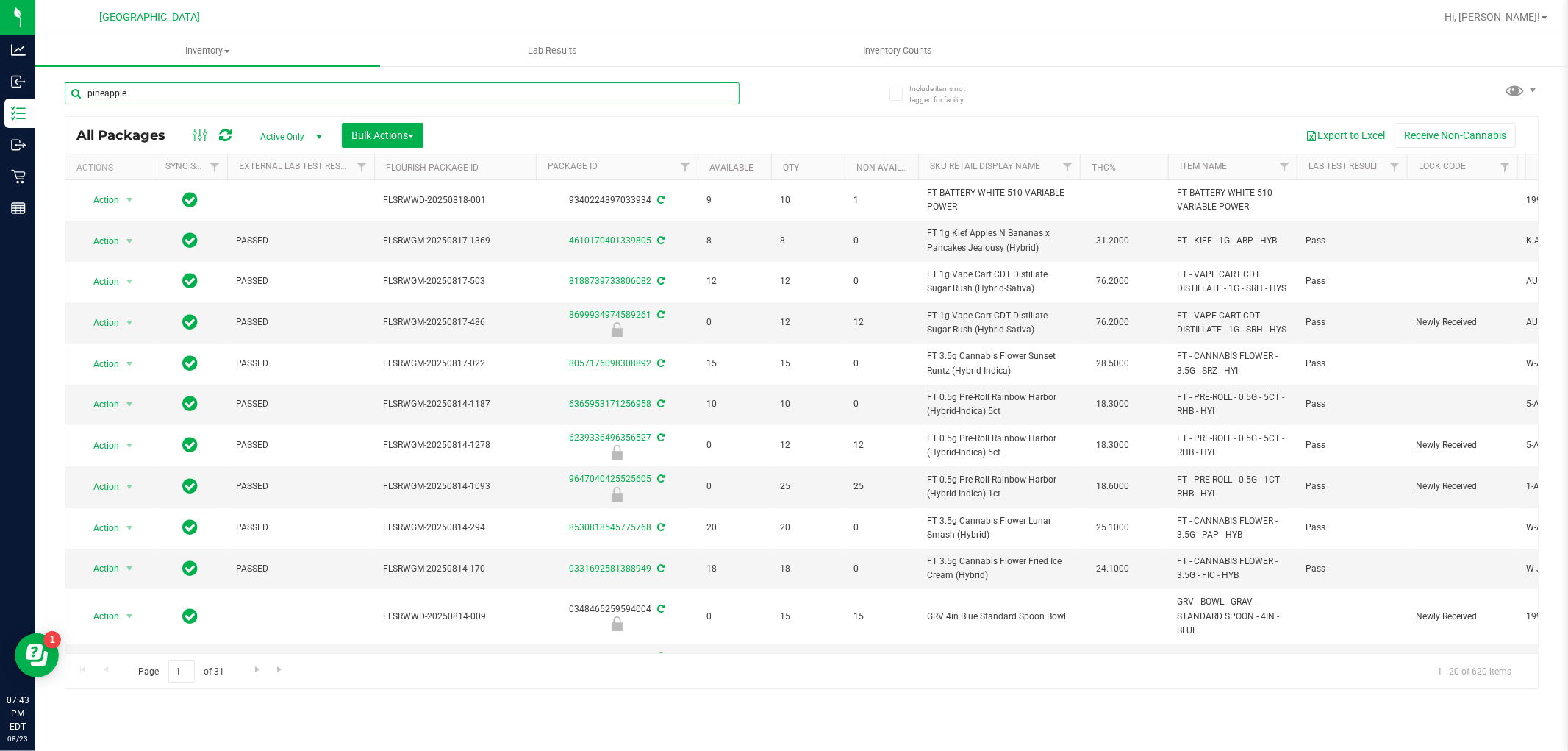
type input "pineapple"
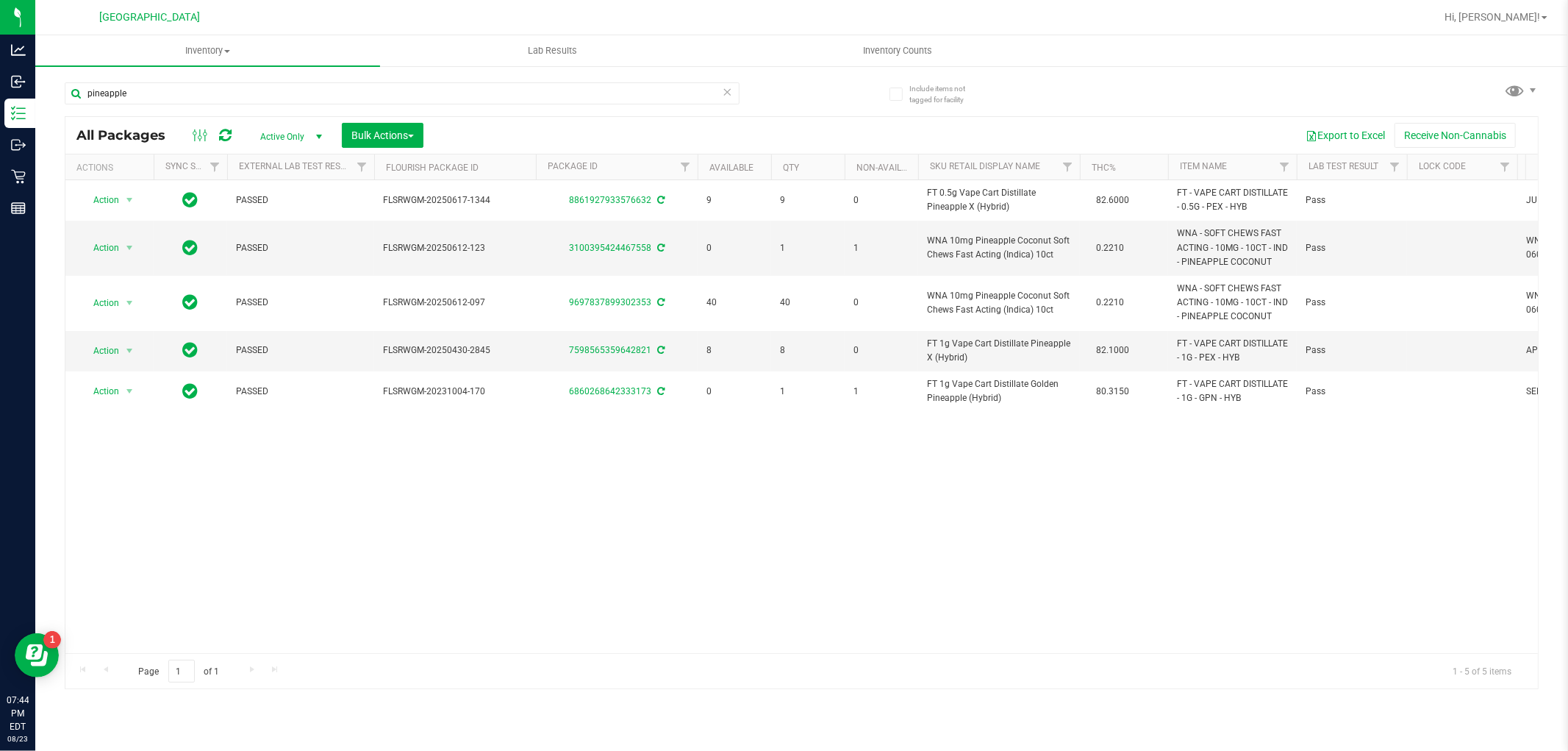
click at [725, 89] on icon at bounding box center [728, 91] width 10 height 18
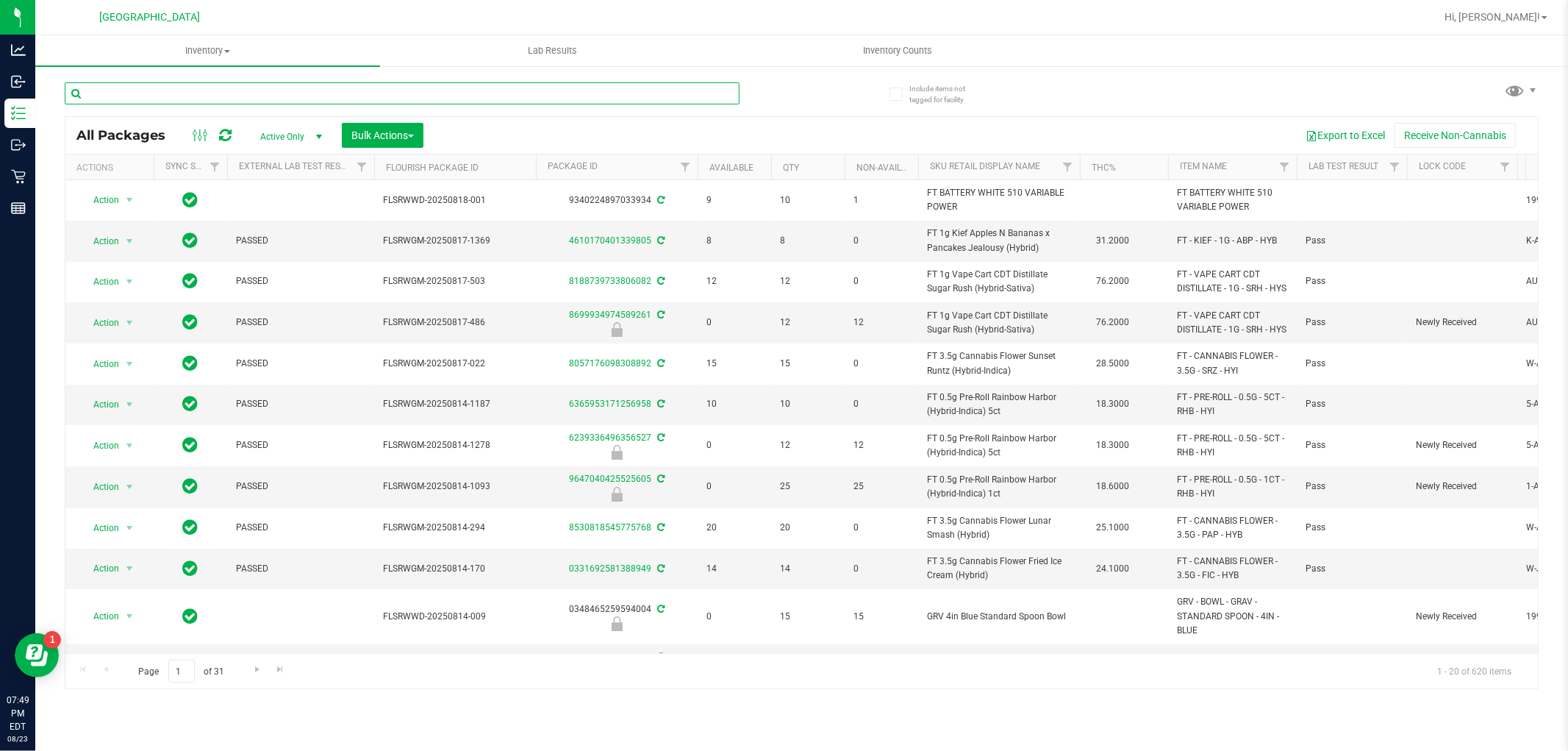
click at [351, 99] on input "text" at bounding box center [402, 93] width 675 height 22
type input "ffp"
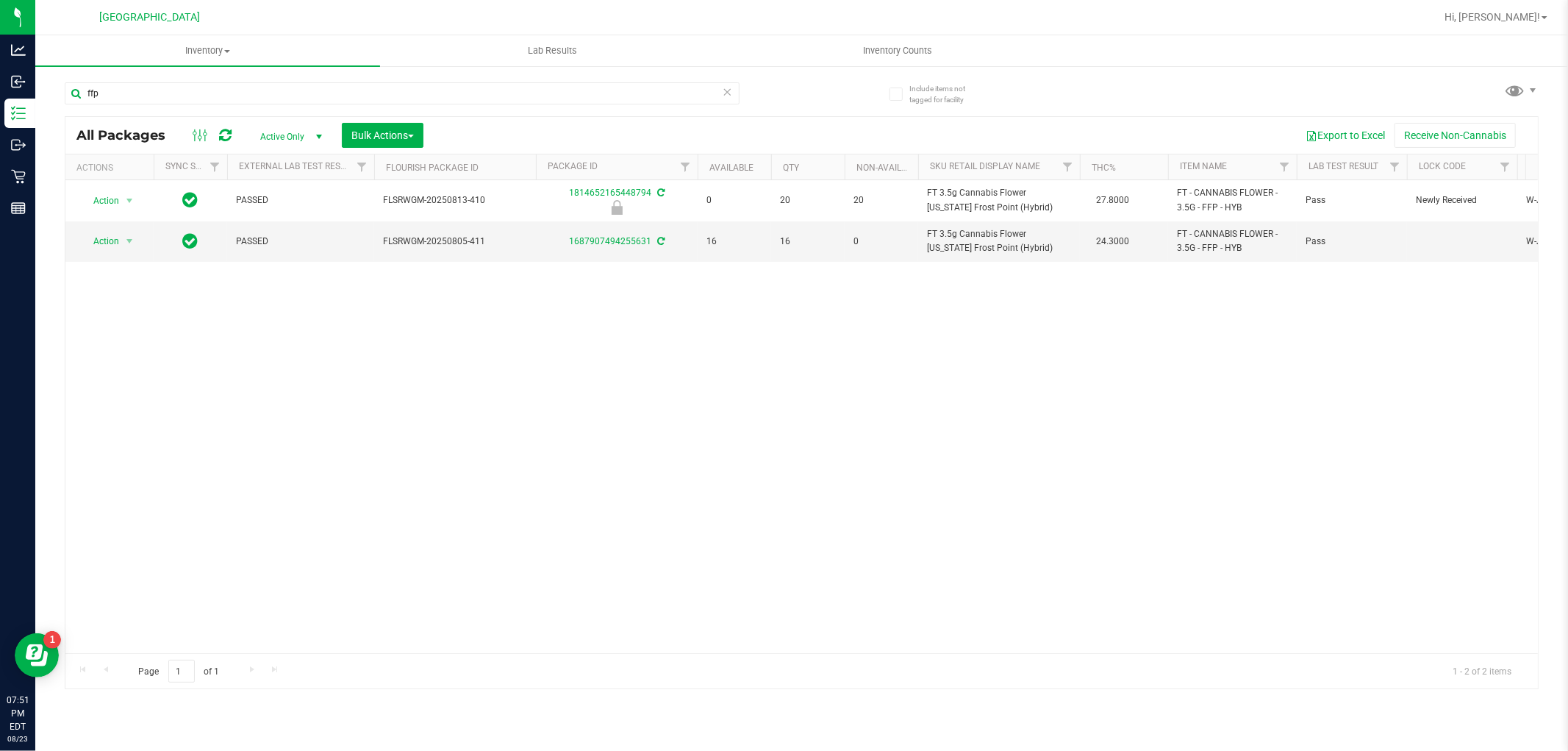
click at [730, 98] on icon at bounding box center [728, 91] width 10 height 18
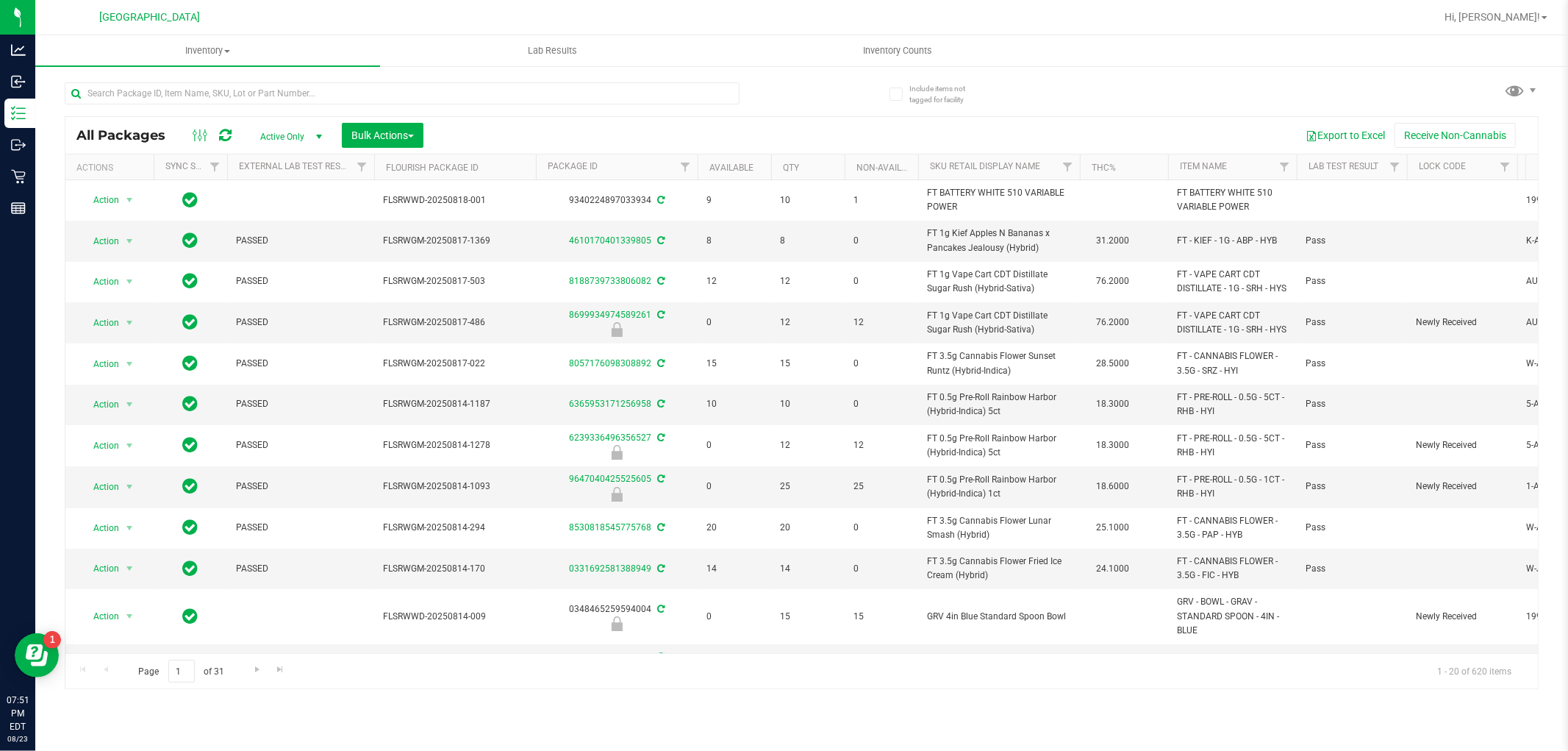
click at [1042, 92] on div "All Packages Active Only Active Only Lab Samples Locked All External Internal B…" at bounding box center [801, 379] width 1474 height 621
click at [326, 90] on input "text" at bounding box center [402, 93] width 675 height 22
type input "brz"
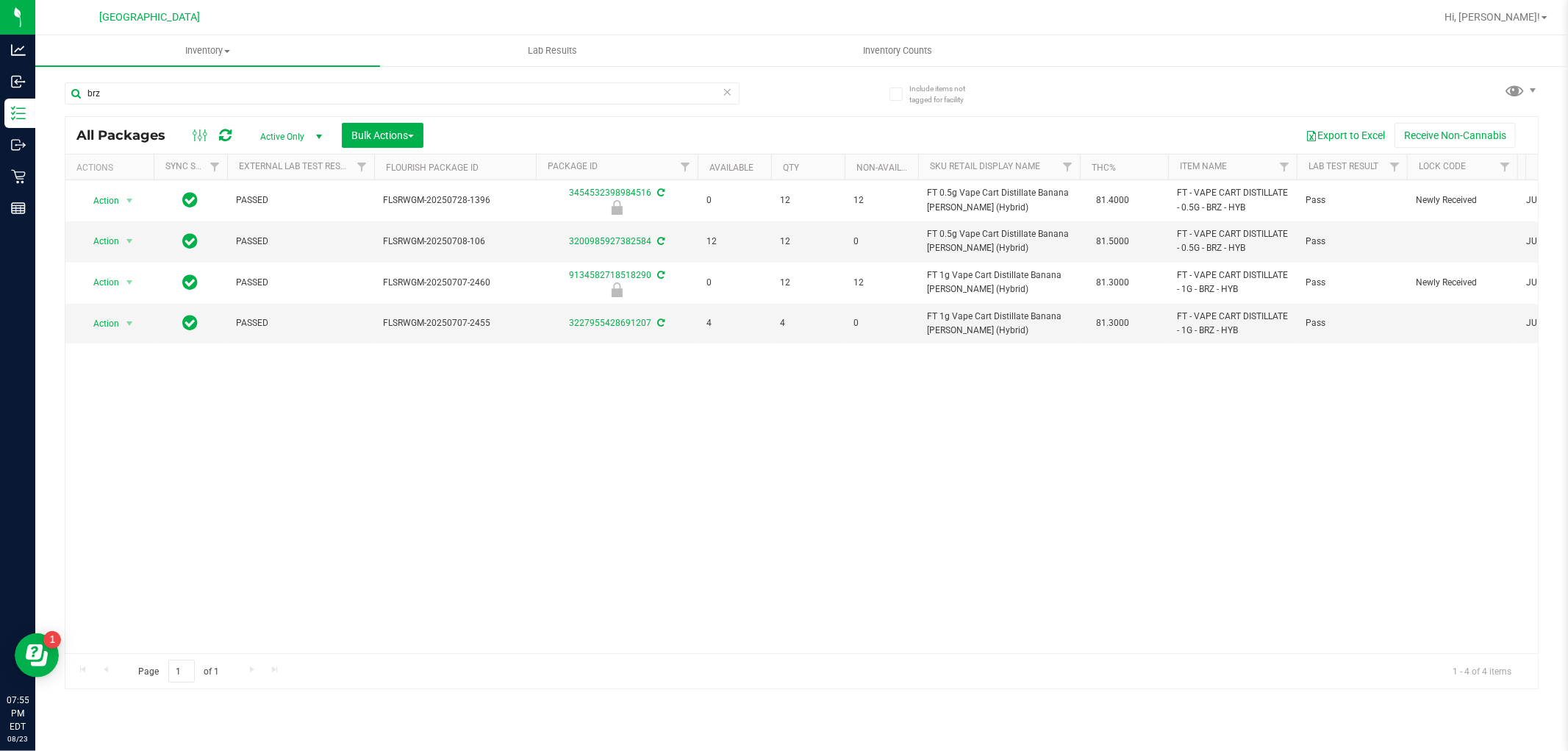
click at [726, 89] on icon at bounding box center [728, 91] width 10 height 18
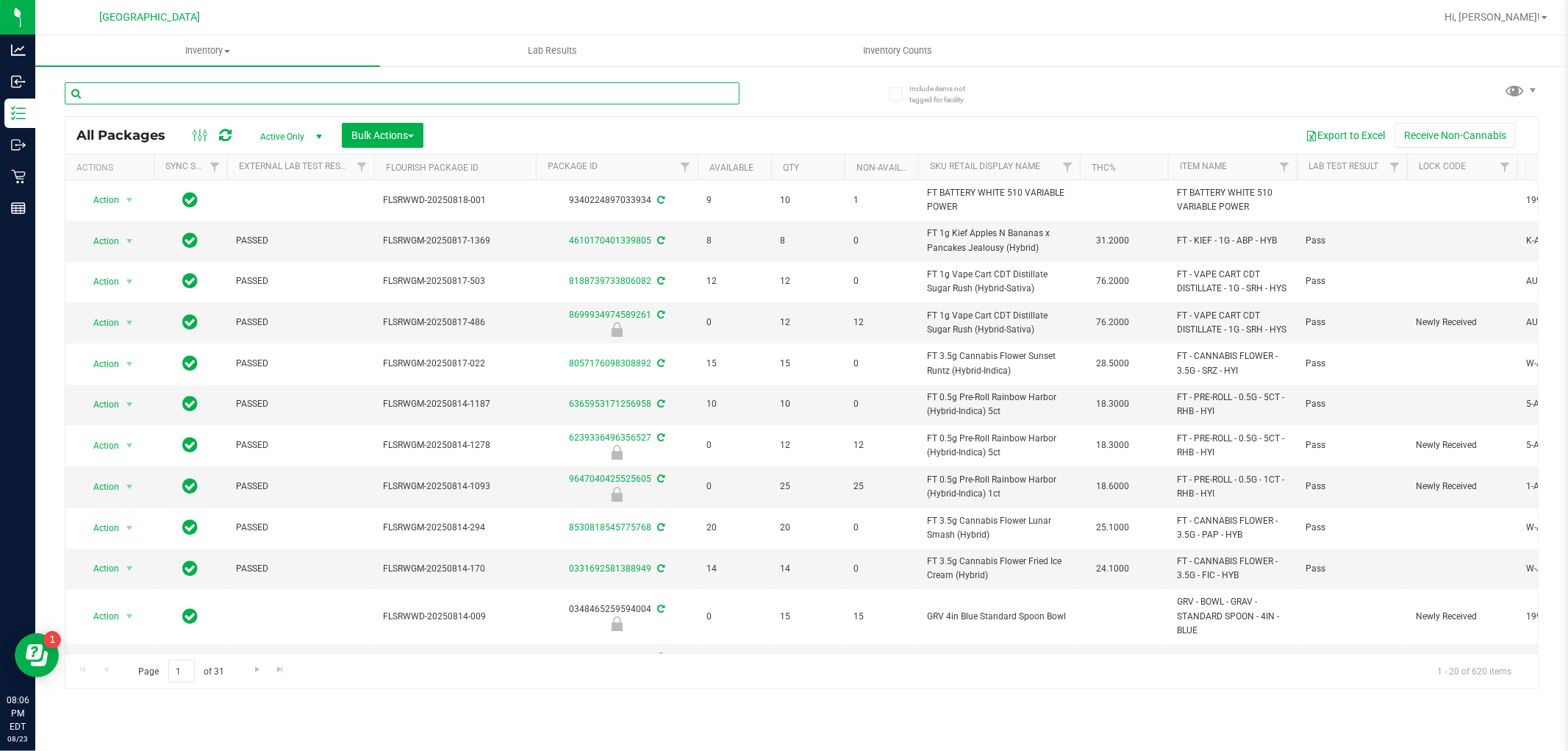
click at [312, 87] on input "text" at bounding box center [402, 93] width 675 height 22
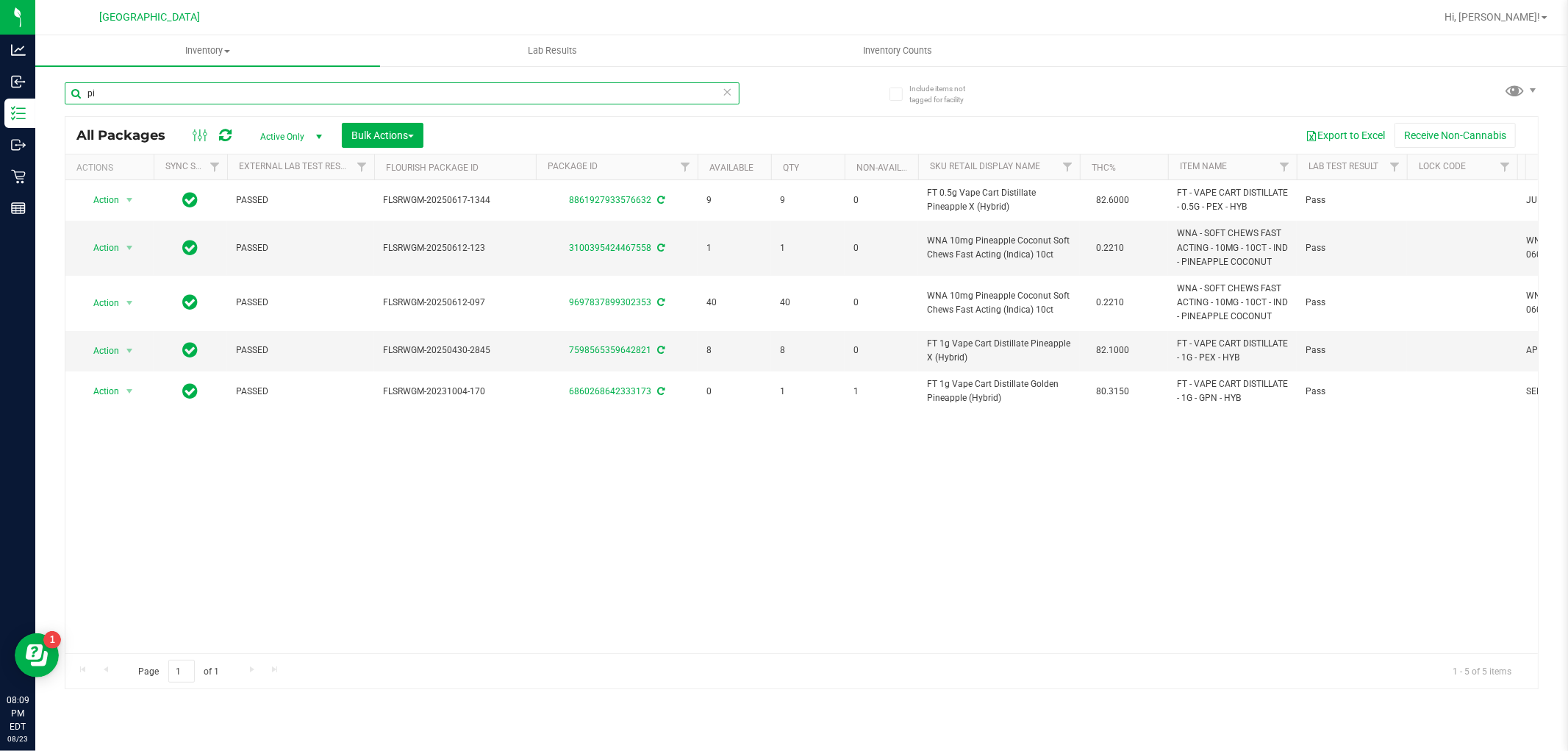
type input "p"
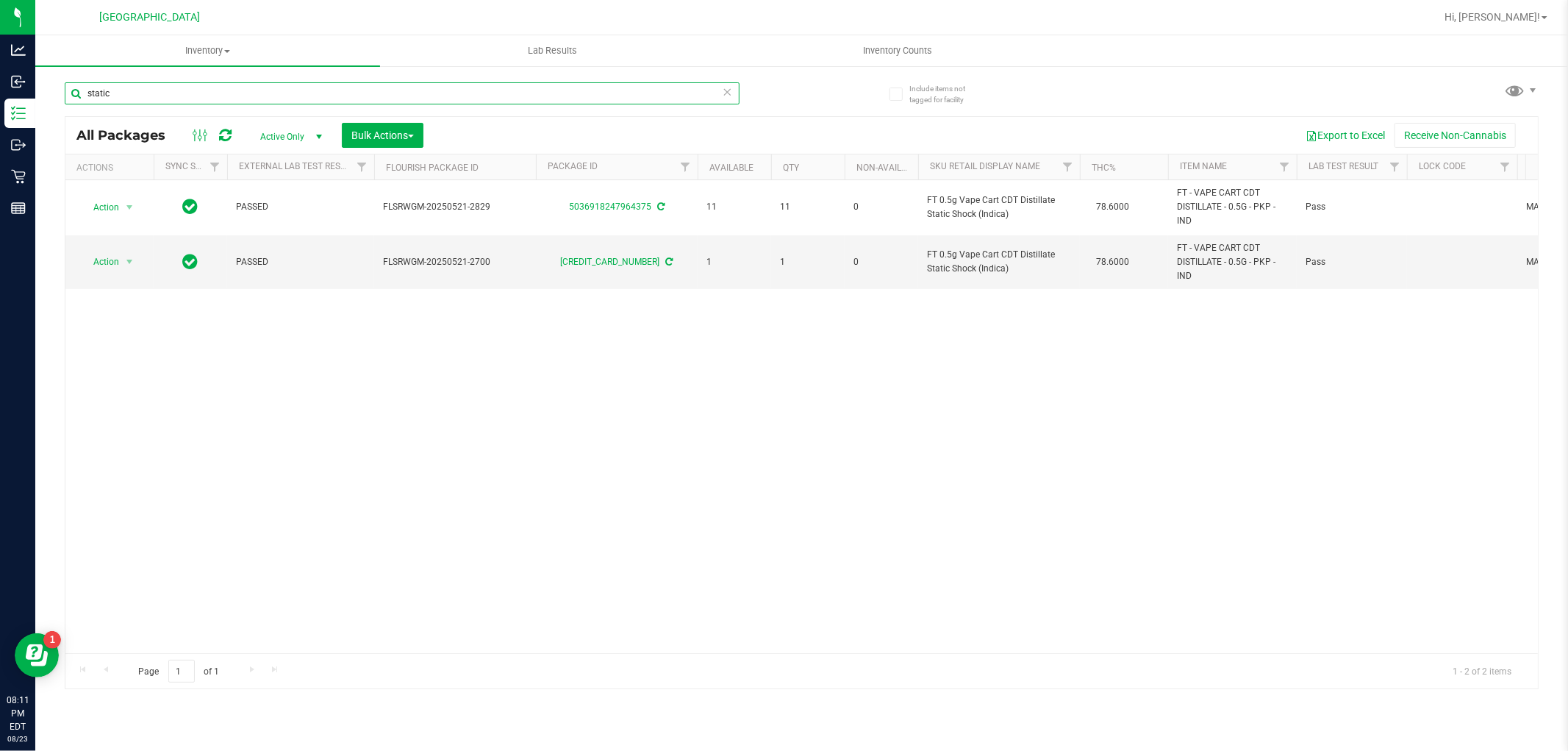
click at [168, 97] on input "static" at bounding box center [402, 93] width 675 height 22
click at [169, 97] on input "static" at bounding box center [402, 93] width 675 height 22
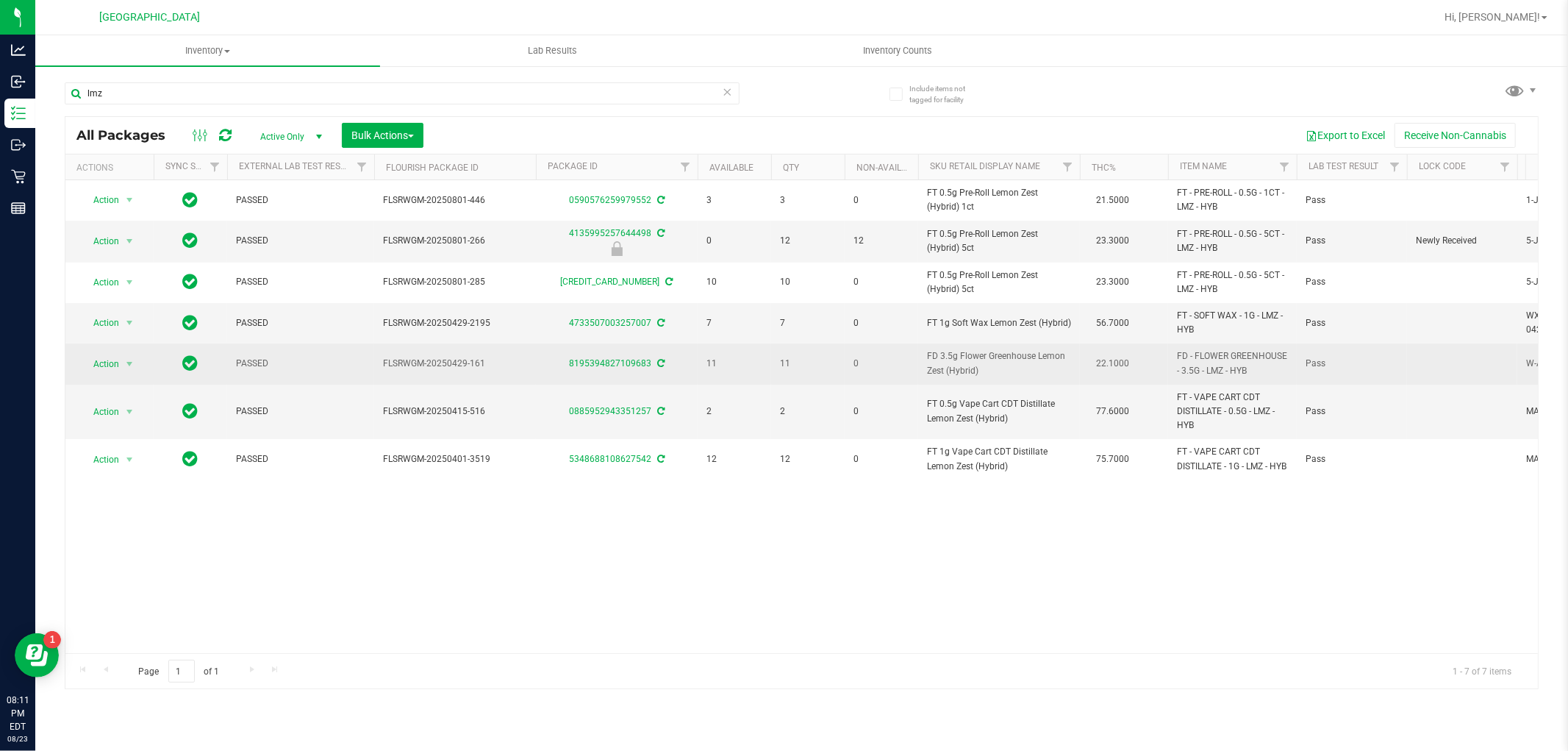
click at [953, 367] on span "FD 3.5g Flower Greenhouse Lemon Zest (Hybrid)" at bounding box center [999, 363] width 144 height 28
click at [955, 366] on span "FD 3.5g Flower Greenhouse Lemon Zest (Hybrid)" at bounding box center [999, 363] width 144 height 28
click at [955, 368] on span "FD 3.5g Flower Greenhouse Lemon Zest (Hybrid)" at bounding box center [999, 363] width 144 height 28
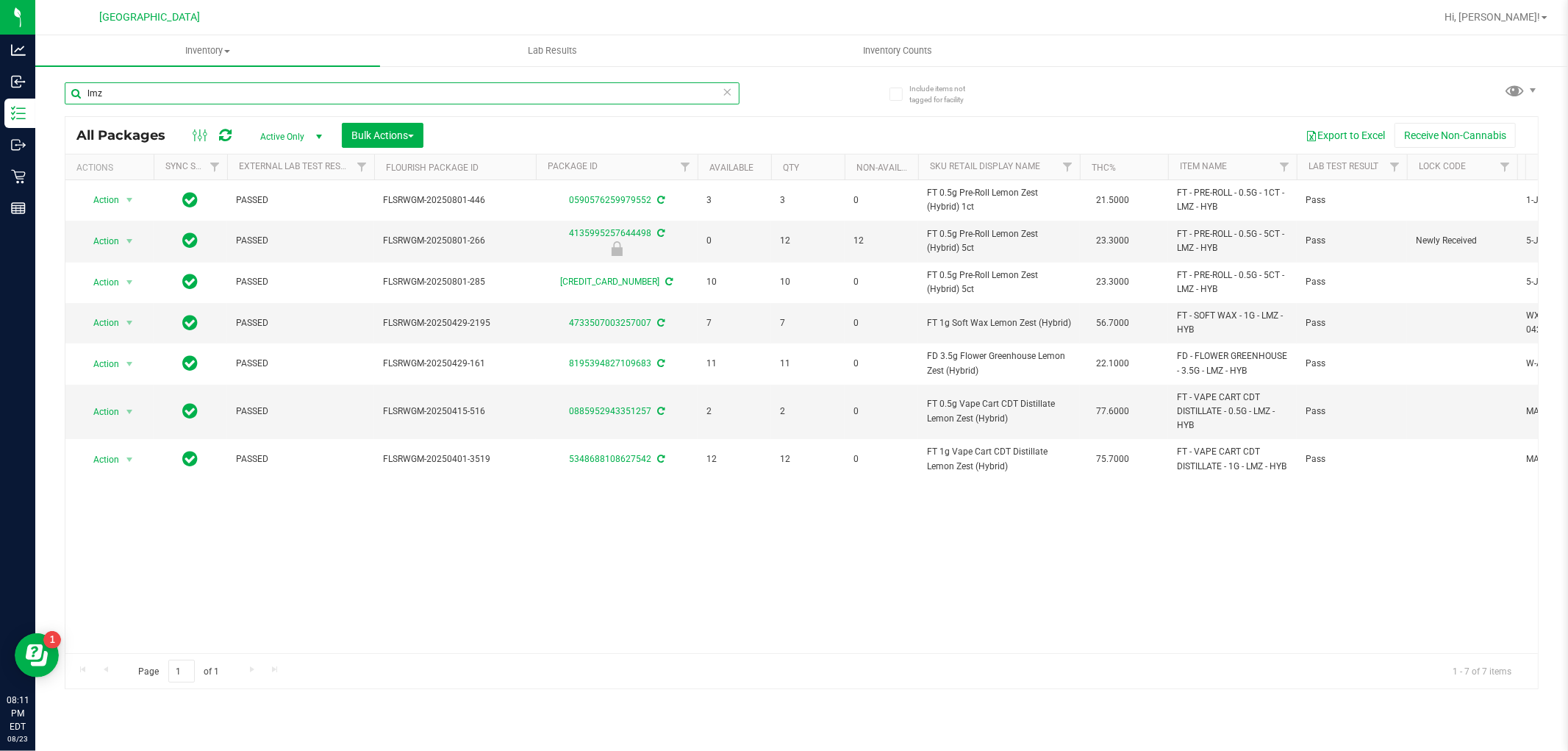
click at [572, 85] on input "lmz" at bounding box center [402, 93] width 675 height 22
paste input "FD 3.5g Flower Greenhouse Lemon Zest (Hybrid)"
type input "FD 3.5g Flower Greenhouse Lemon Zest (Hybrid)"
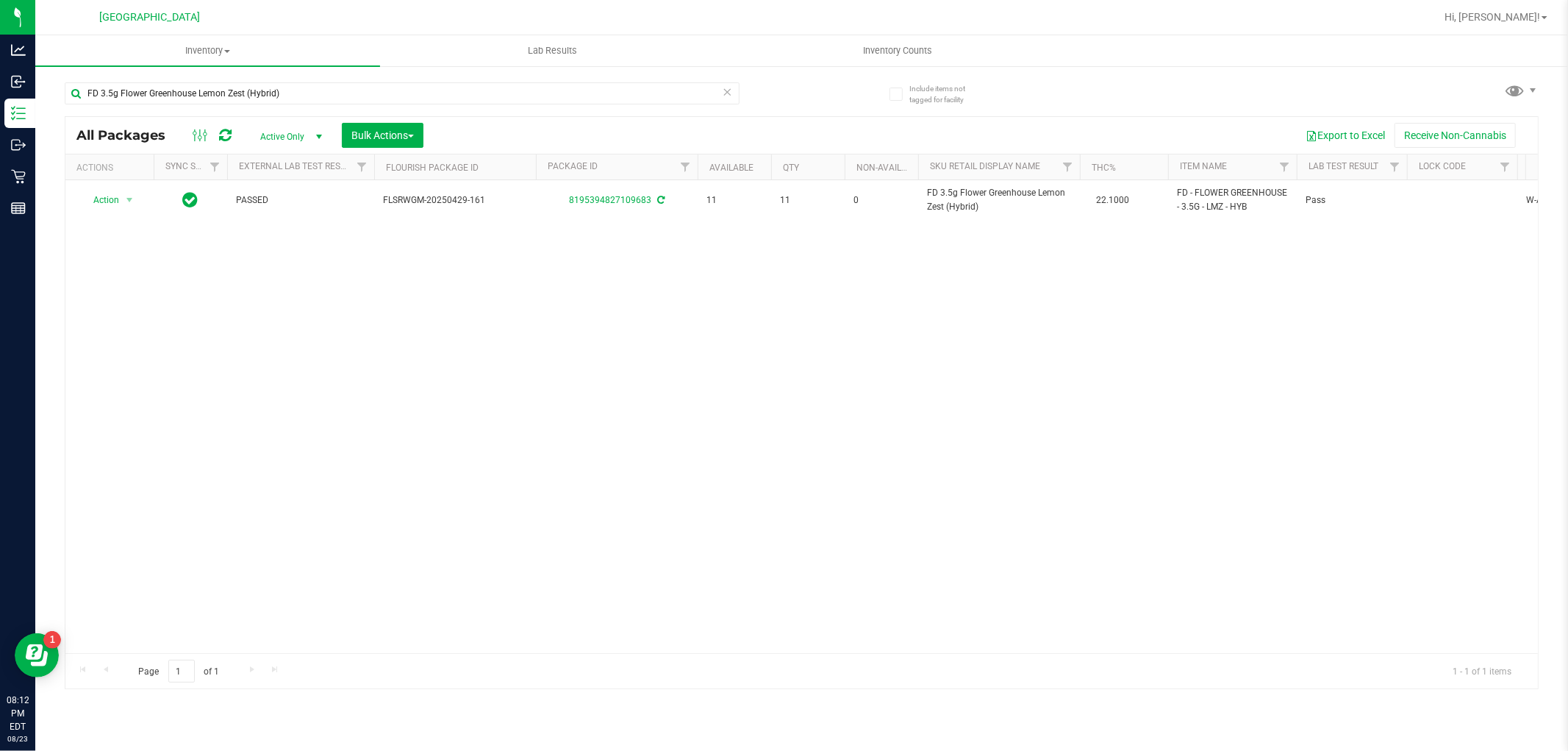
click at [730, 91] on icon at bounding box center [728, 91] width 10 height 18
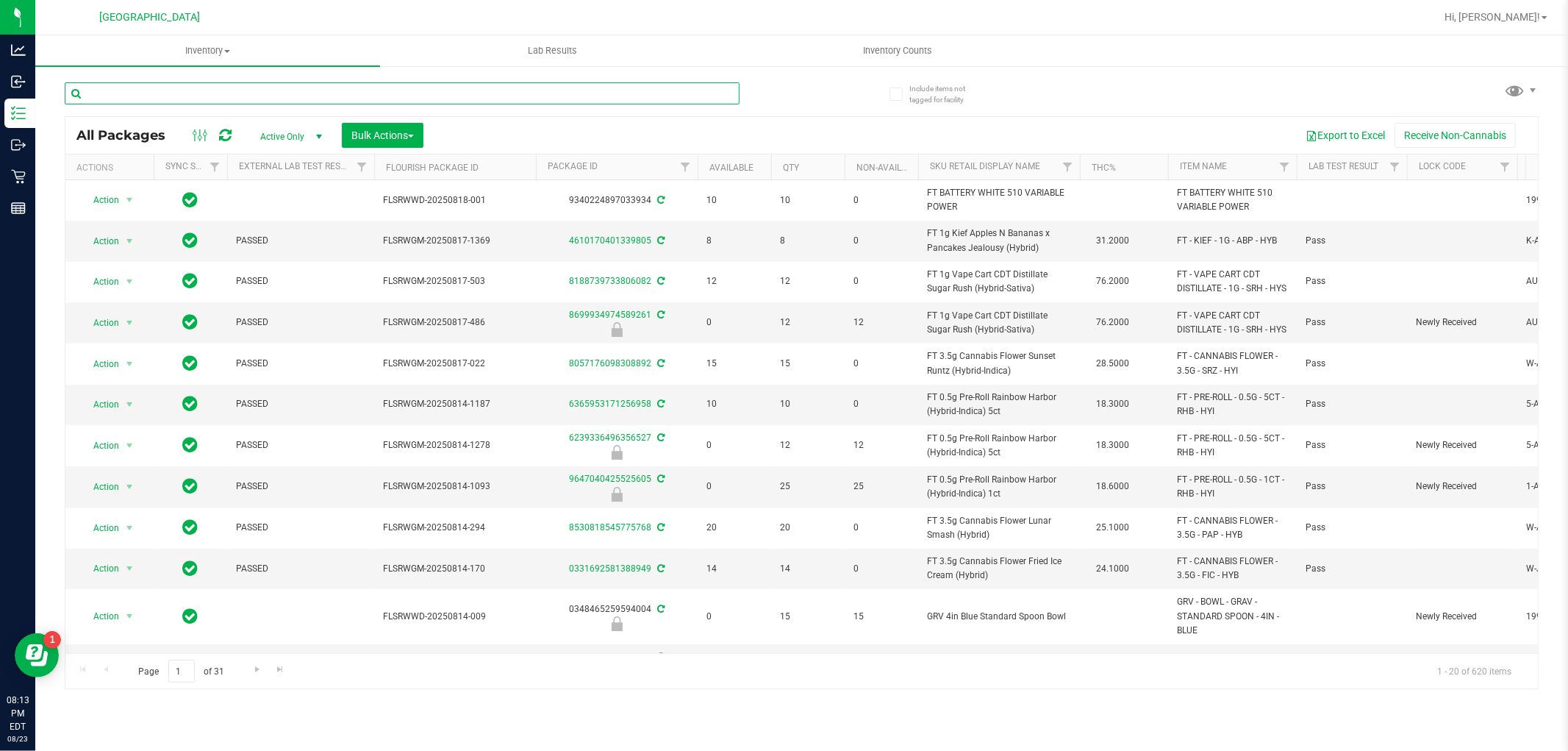
click at [322, 94] on input "text" at bounding box center [402, 93] width 675 height 22
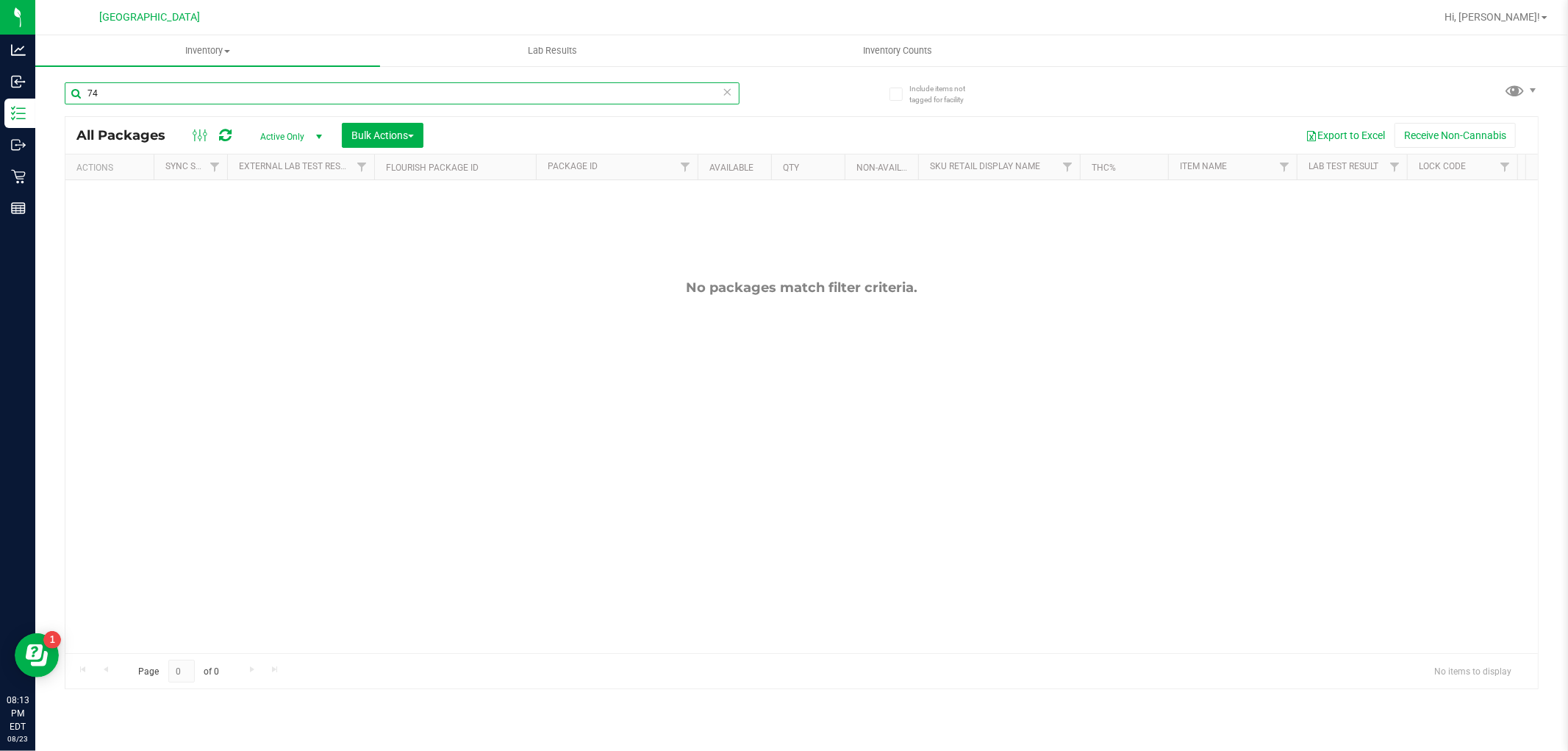
type input "7"
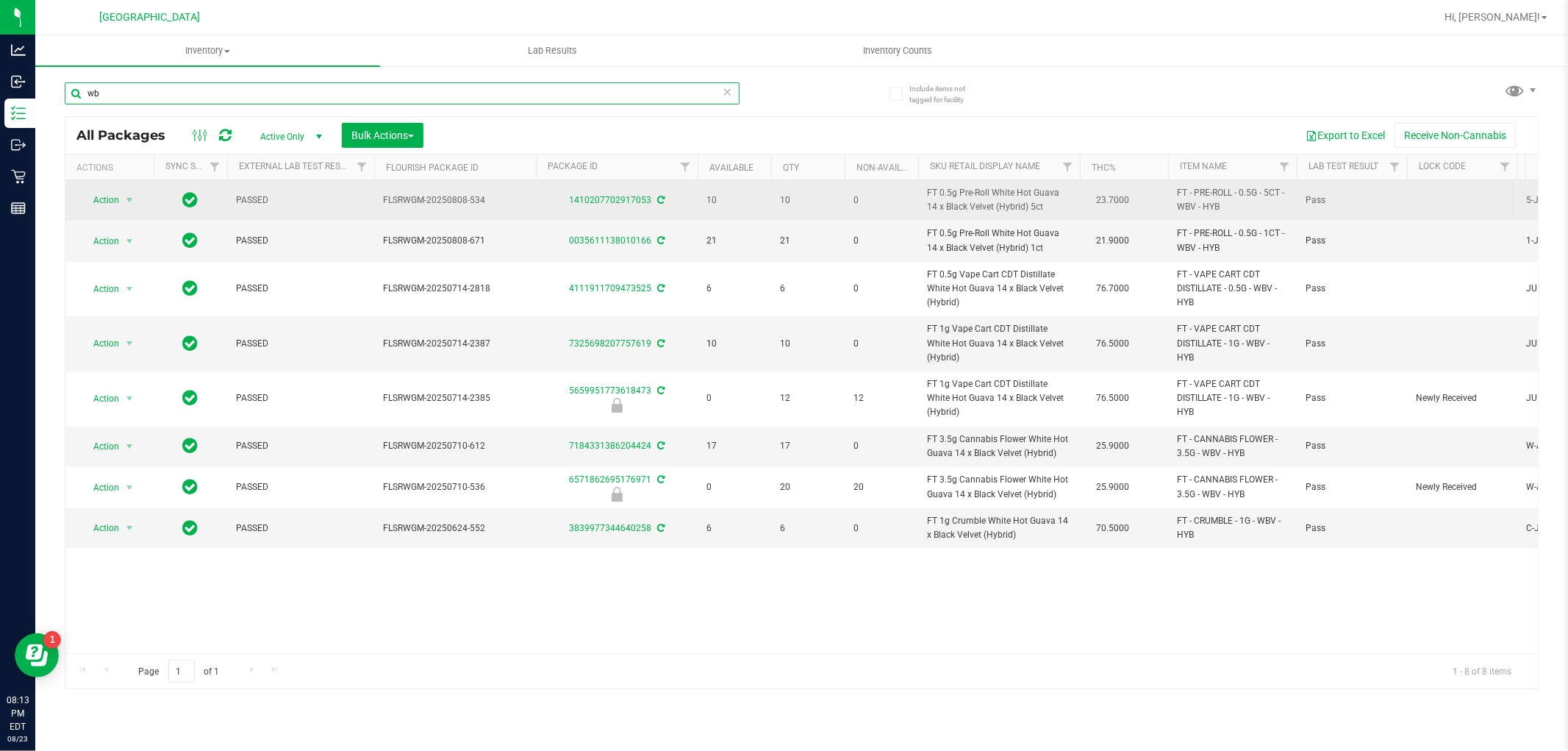
type input "w"
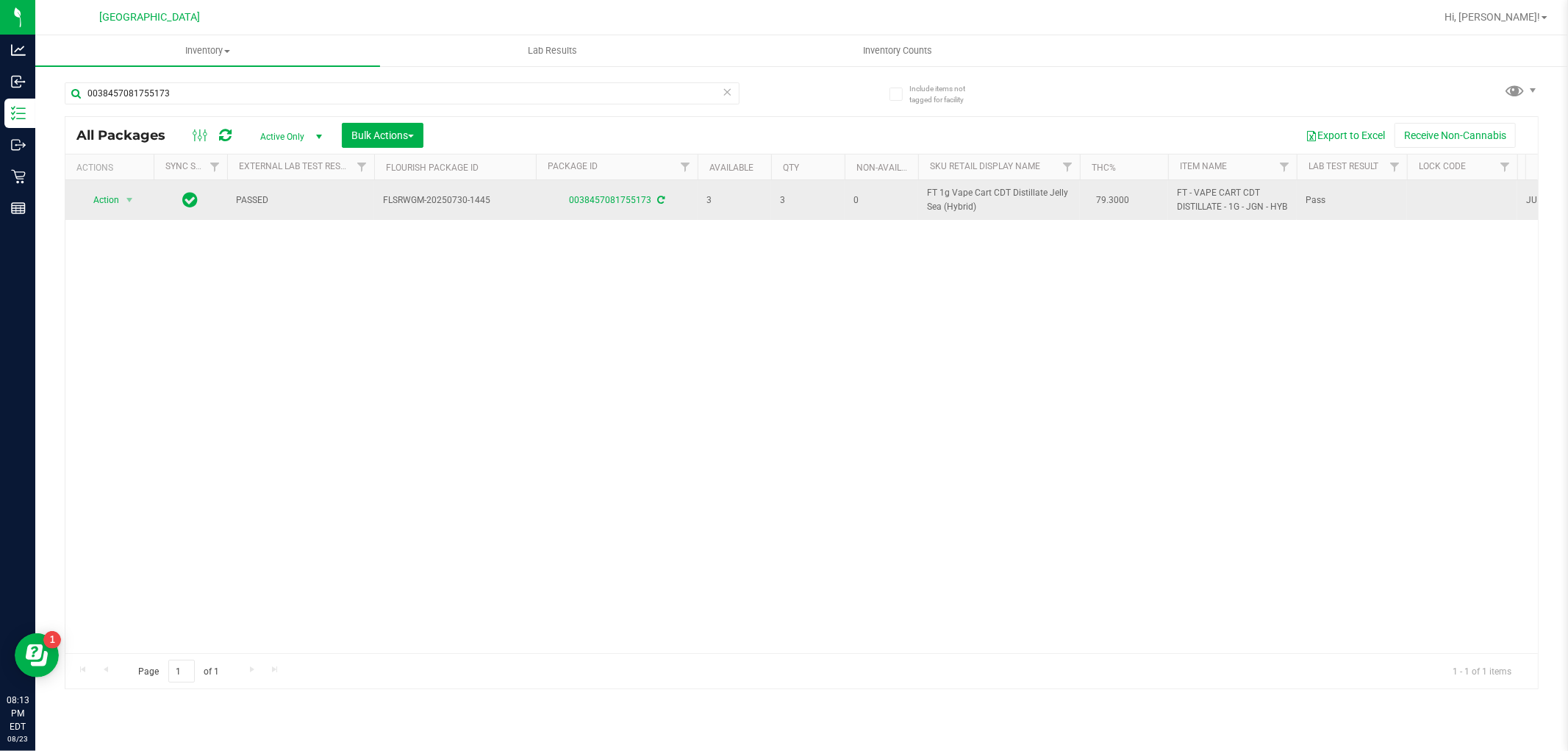
click at [998, 203] on span "FT 1g Vape Cart CDT Distillate Jelly Sea (Hybrid)" at bounding box center [999, 199] width 144 height 28
copy td "FT 1g Vape Cart CDT Distillate Jelly Sea (Hybrid)"
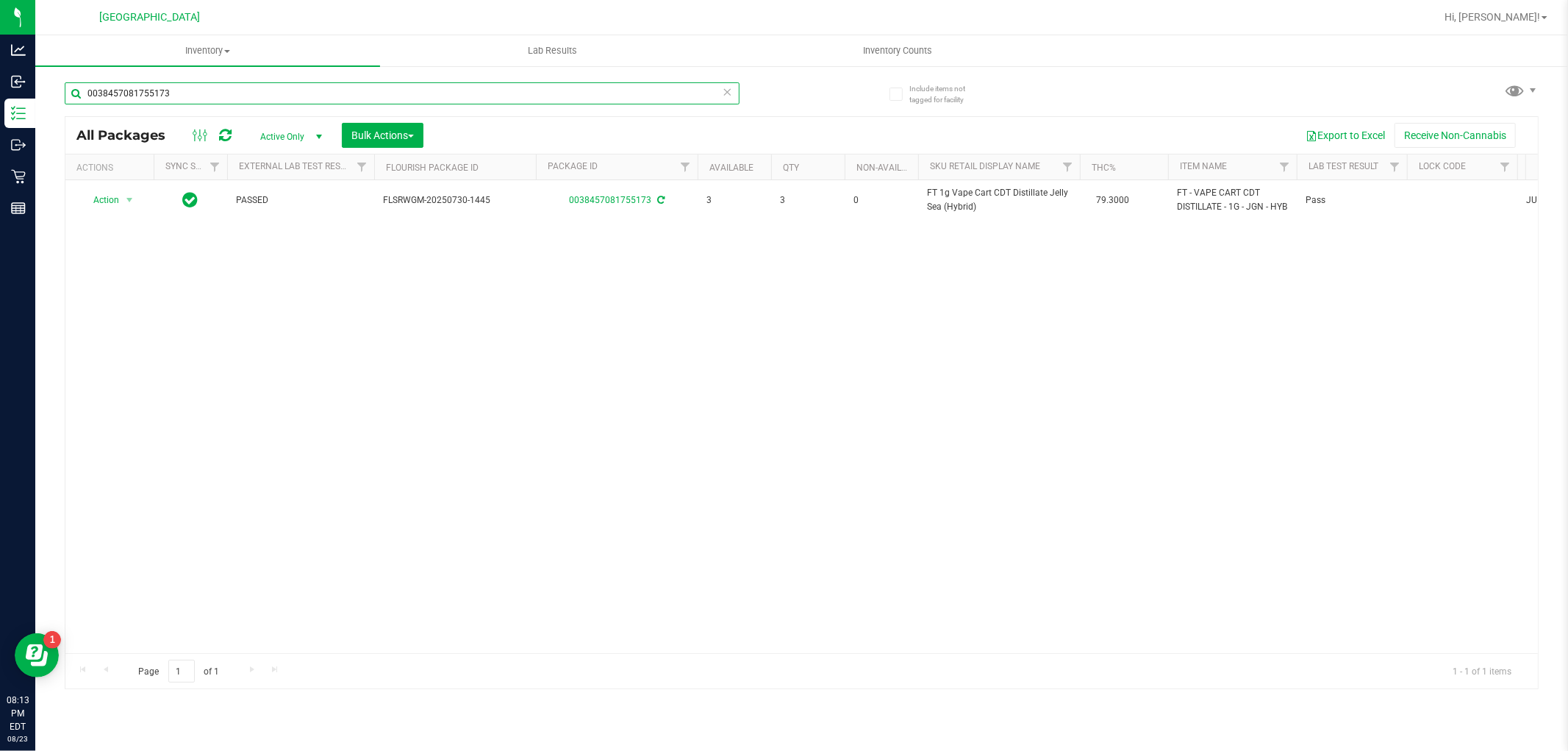
click at [659, 94] on input "0038457081755173" at bounding box center [402, 93] width 675 height 22
paste input "FT 1g Vape Cart CDT Distillate Jelly Sea (Hybrid)"
type input "F"
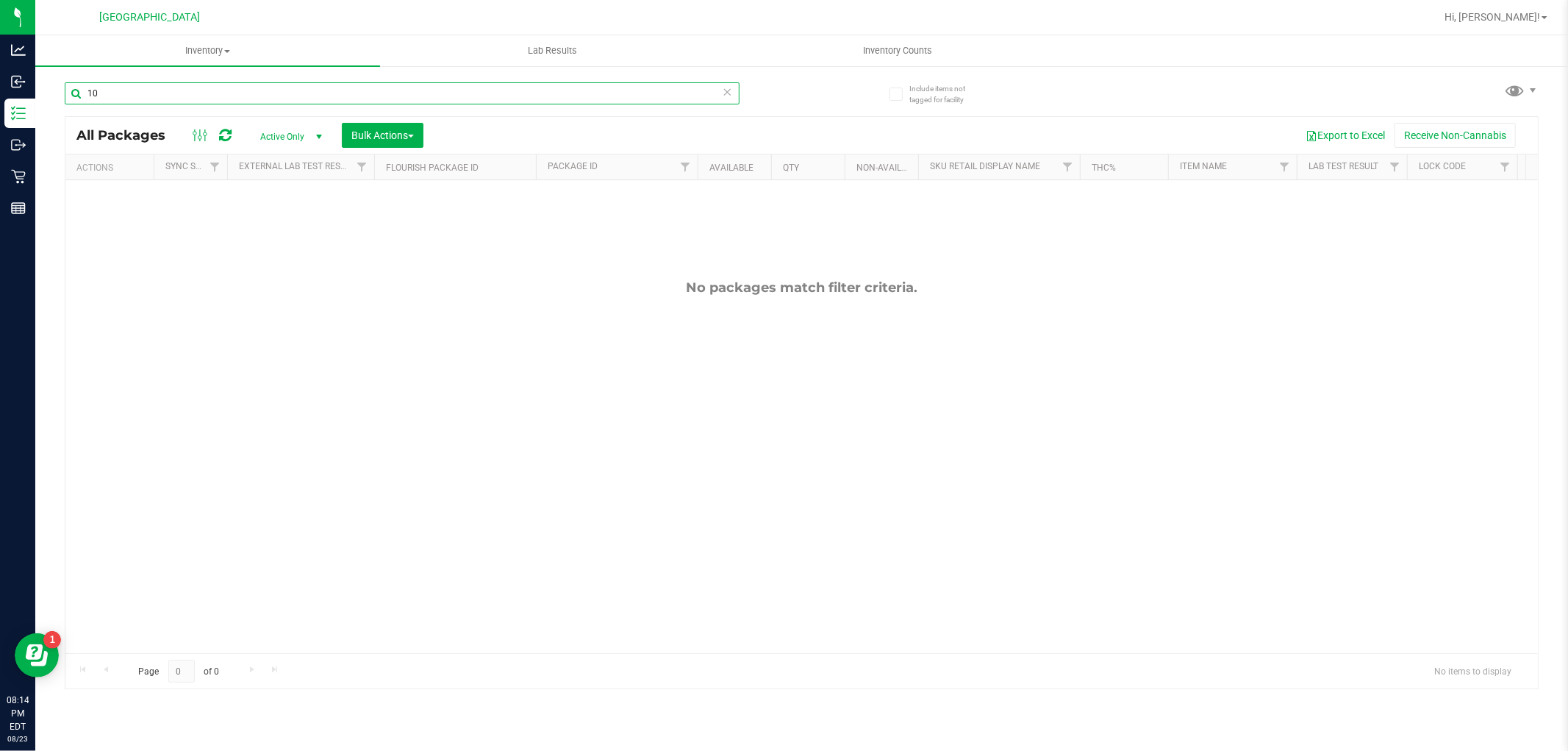
type input "1"
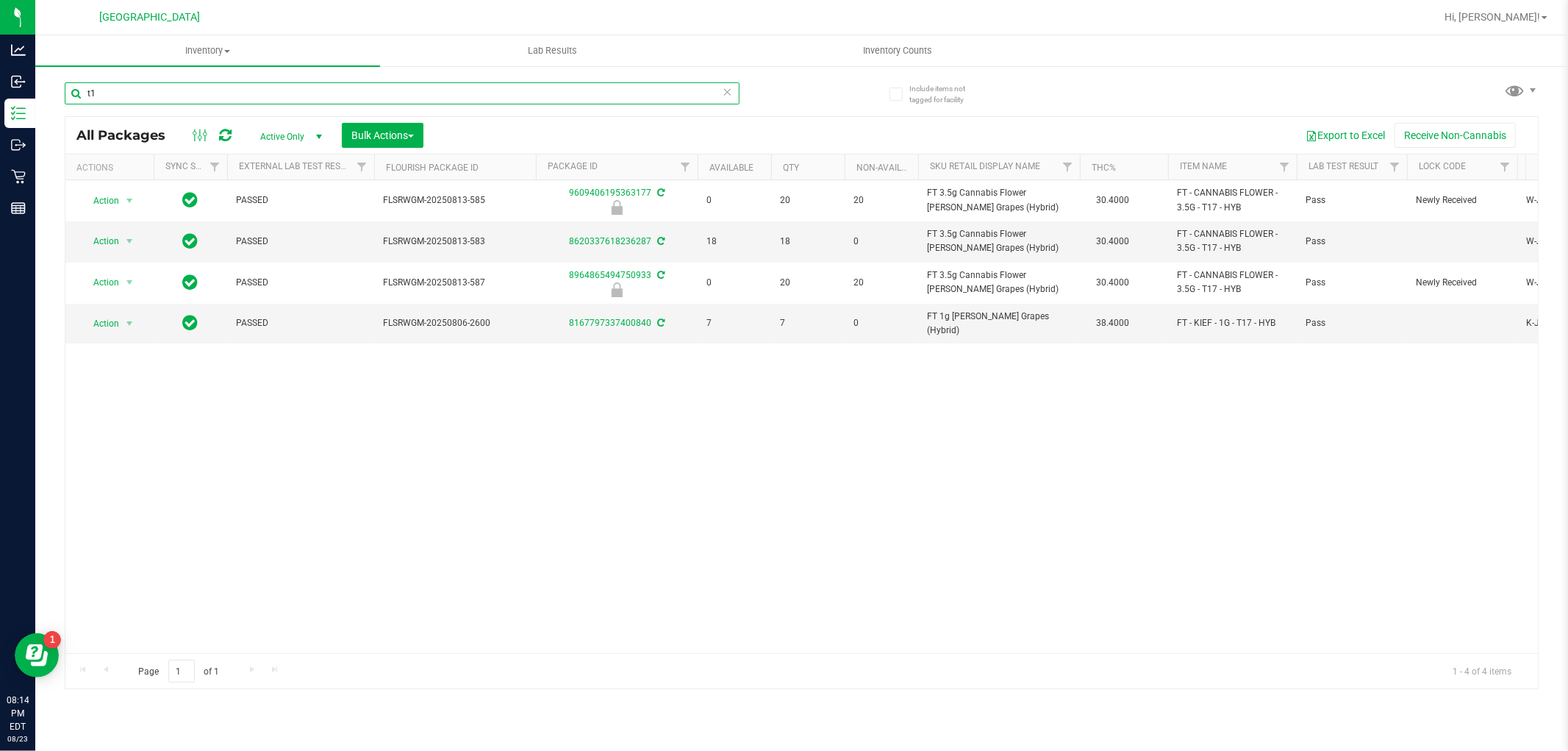
type input "t"
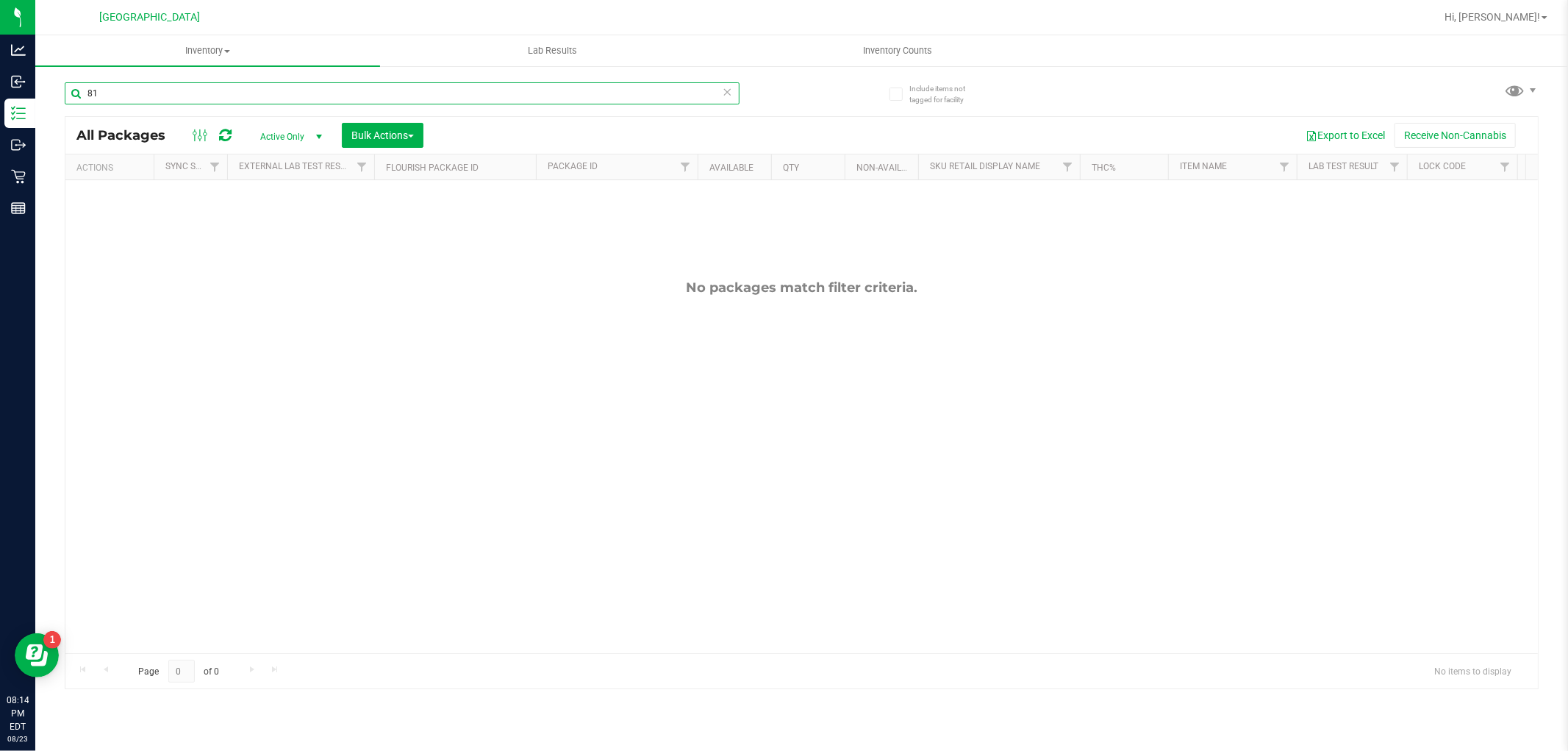
type input "8"
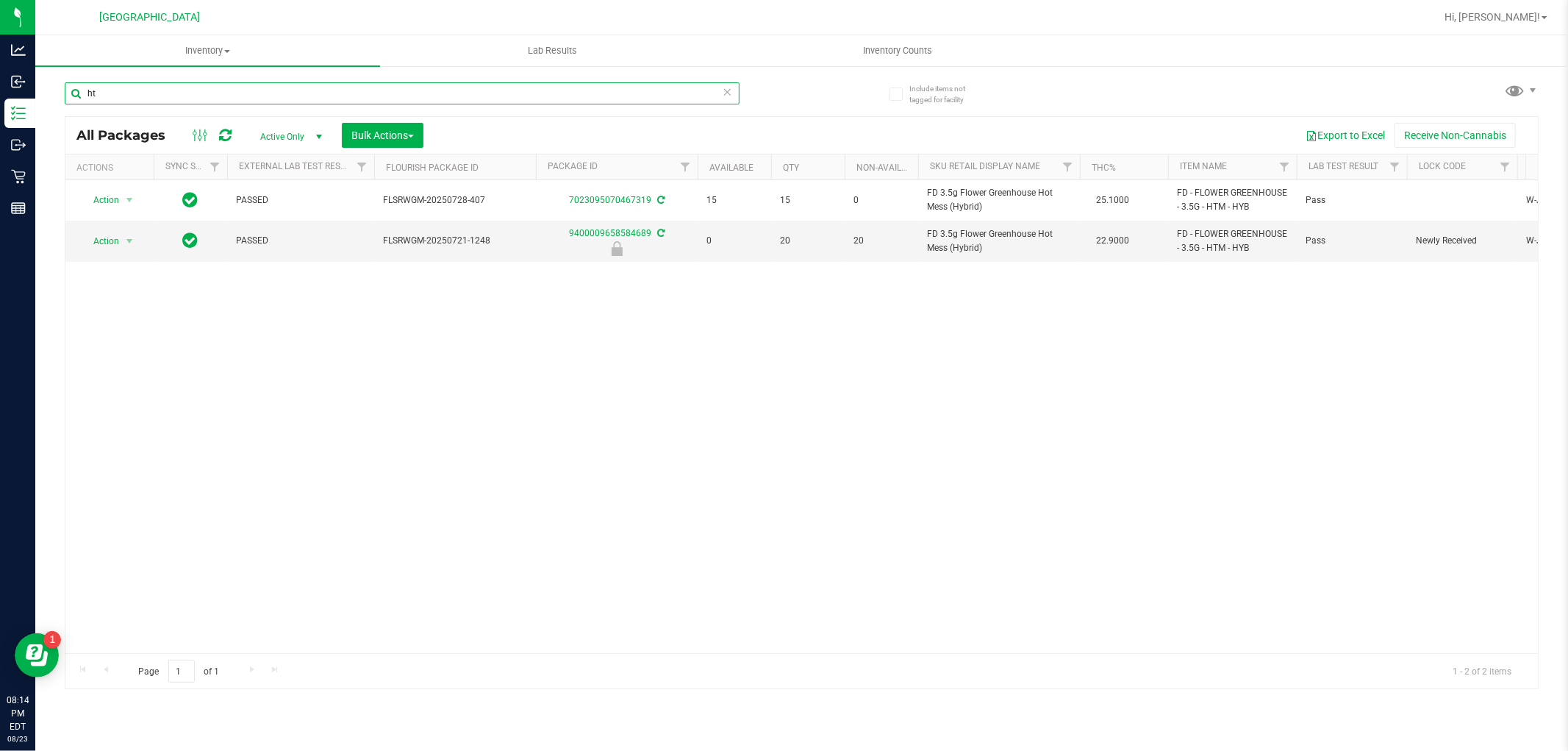
type input "h"
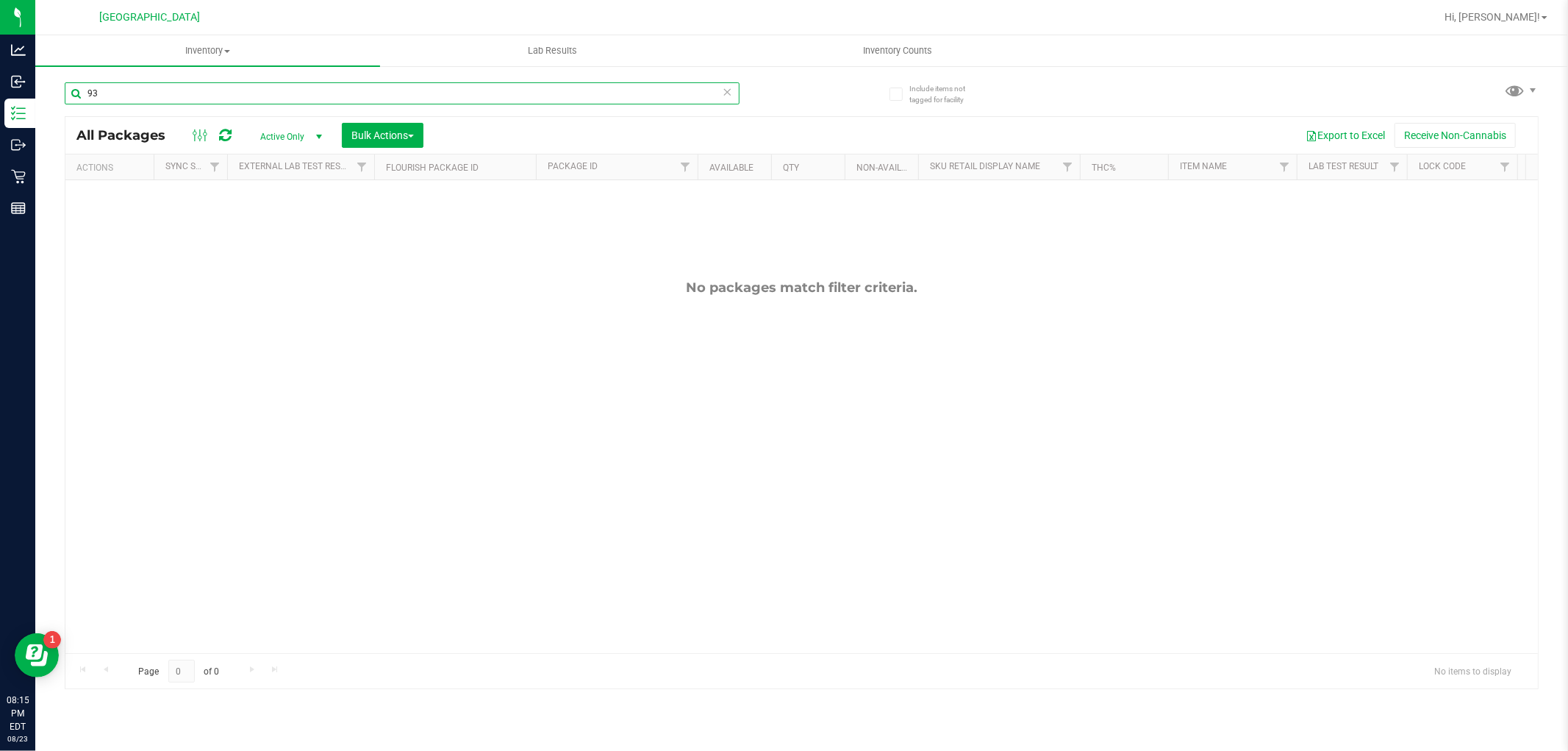
type input "9"
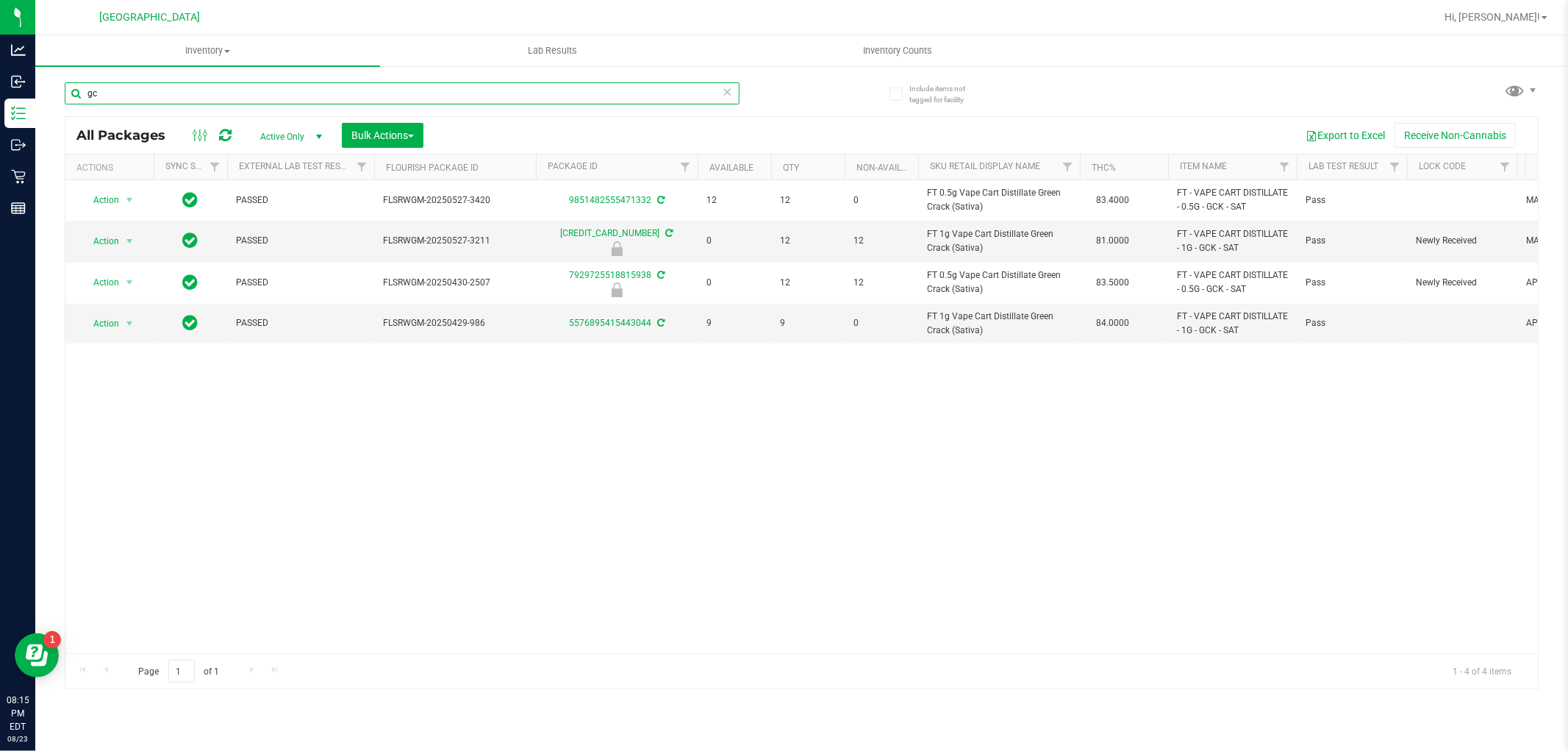
type input "g"
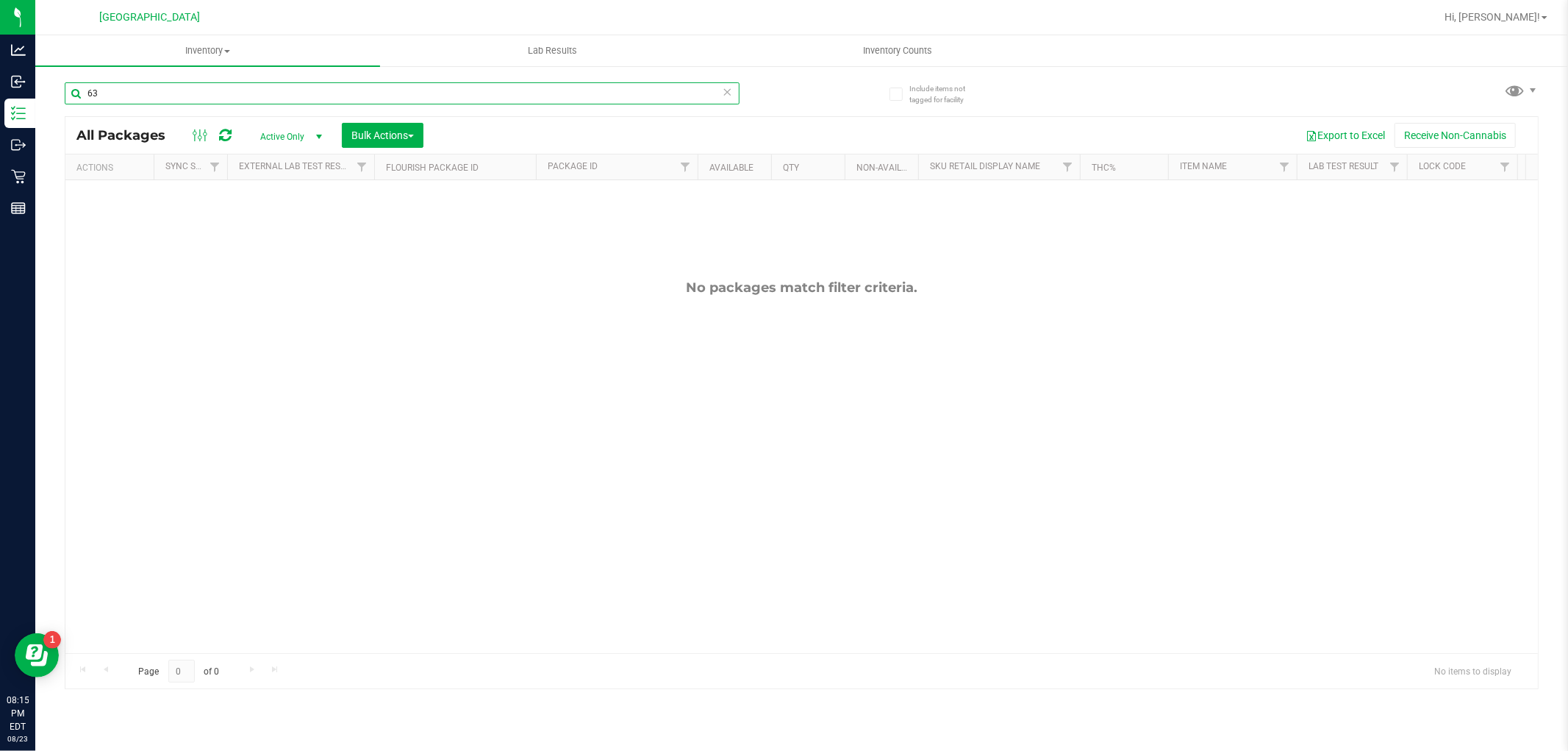
type input "6"
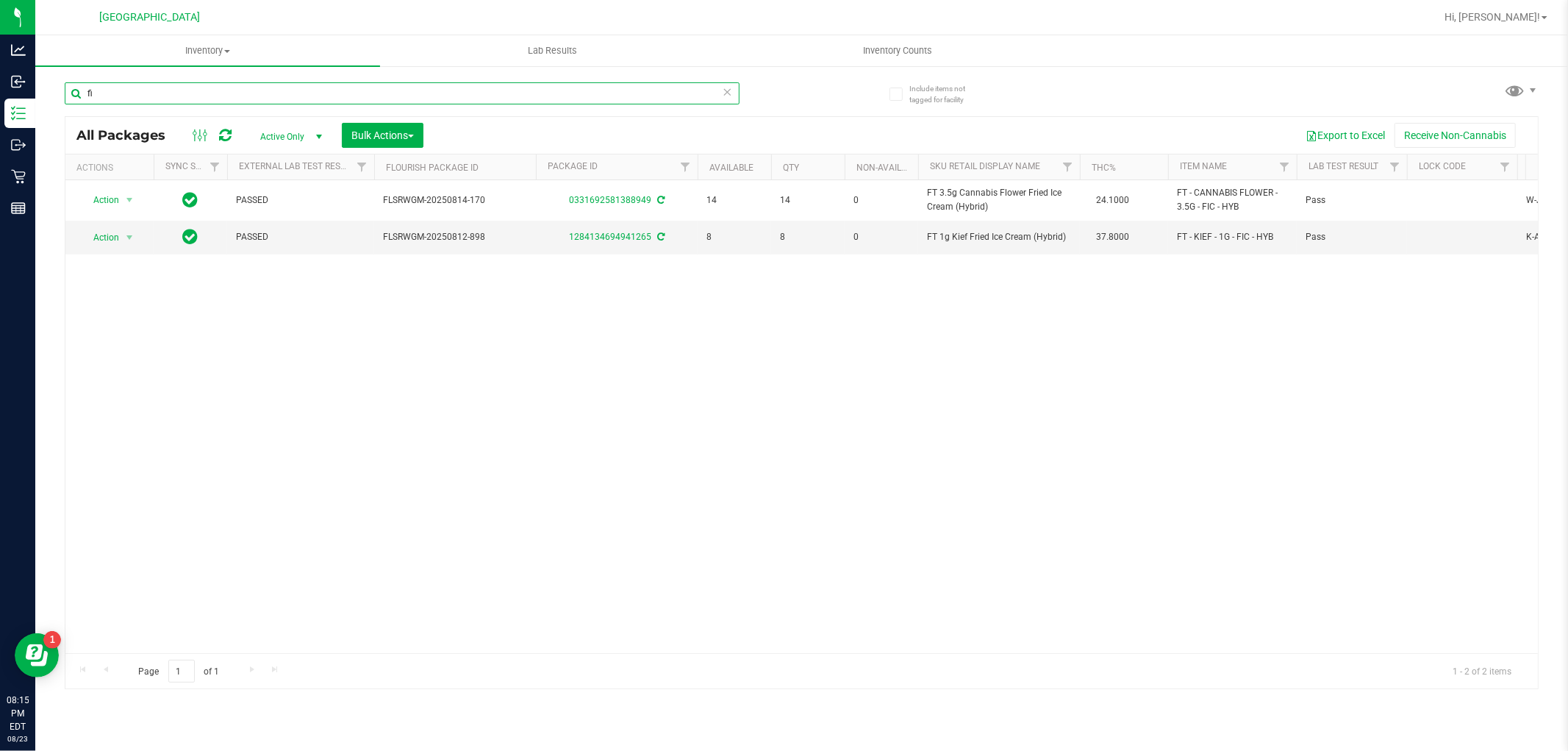
type input "f"
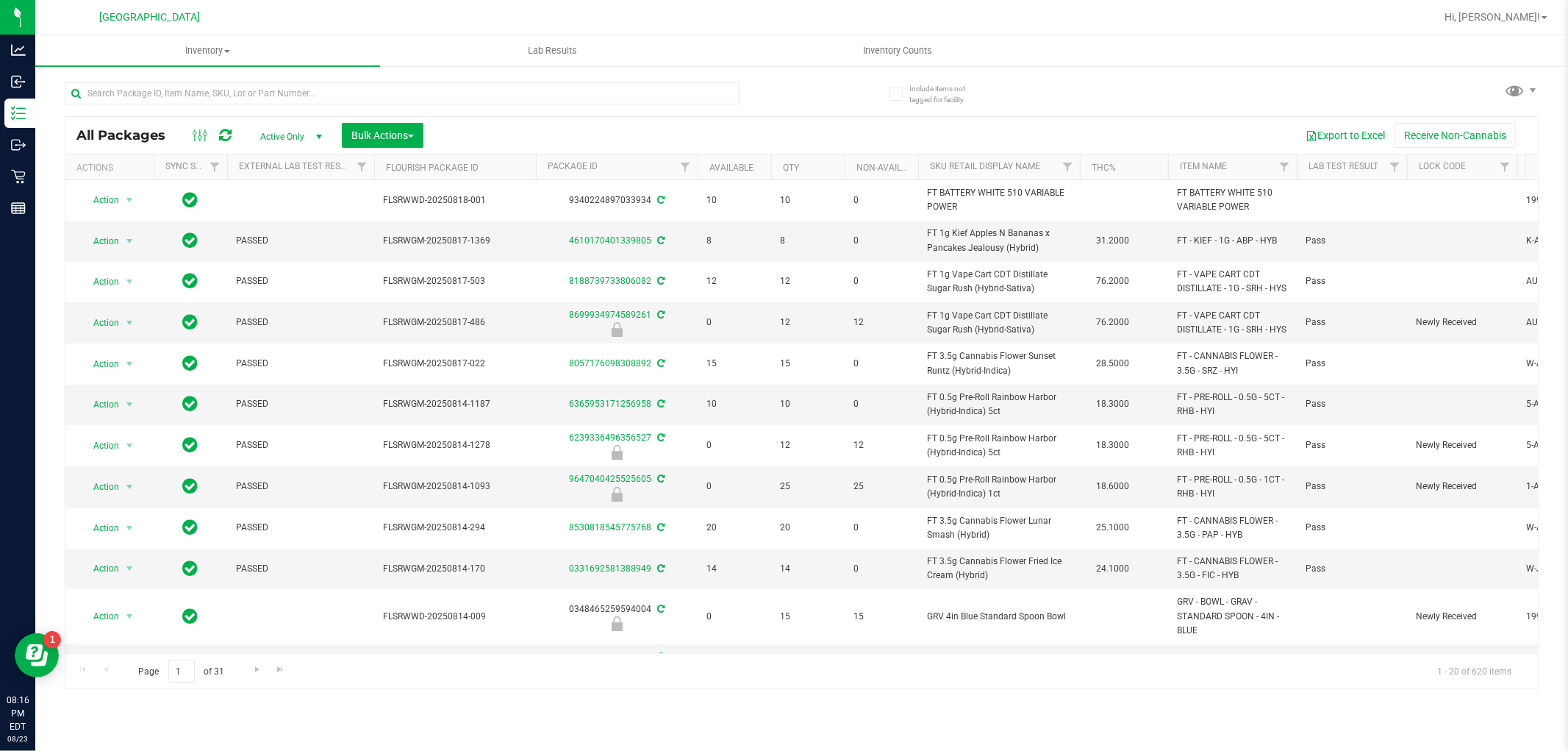
click at [801, 85] on div at bounding box center [433, 93] width 738 height 47
click at [316, 97] on input "text" at bounding box center [402, 93] width 675 height 22
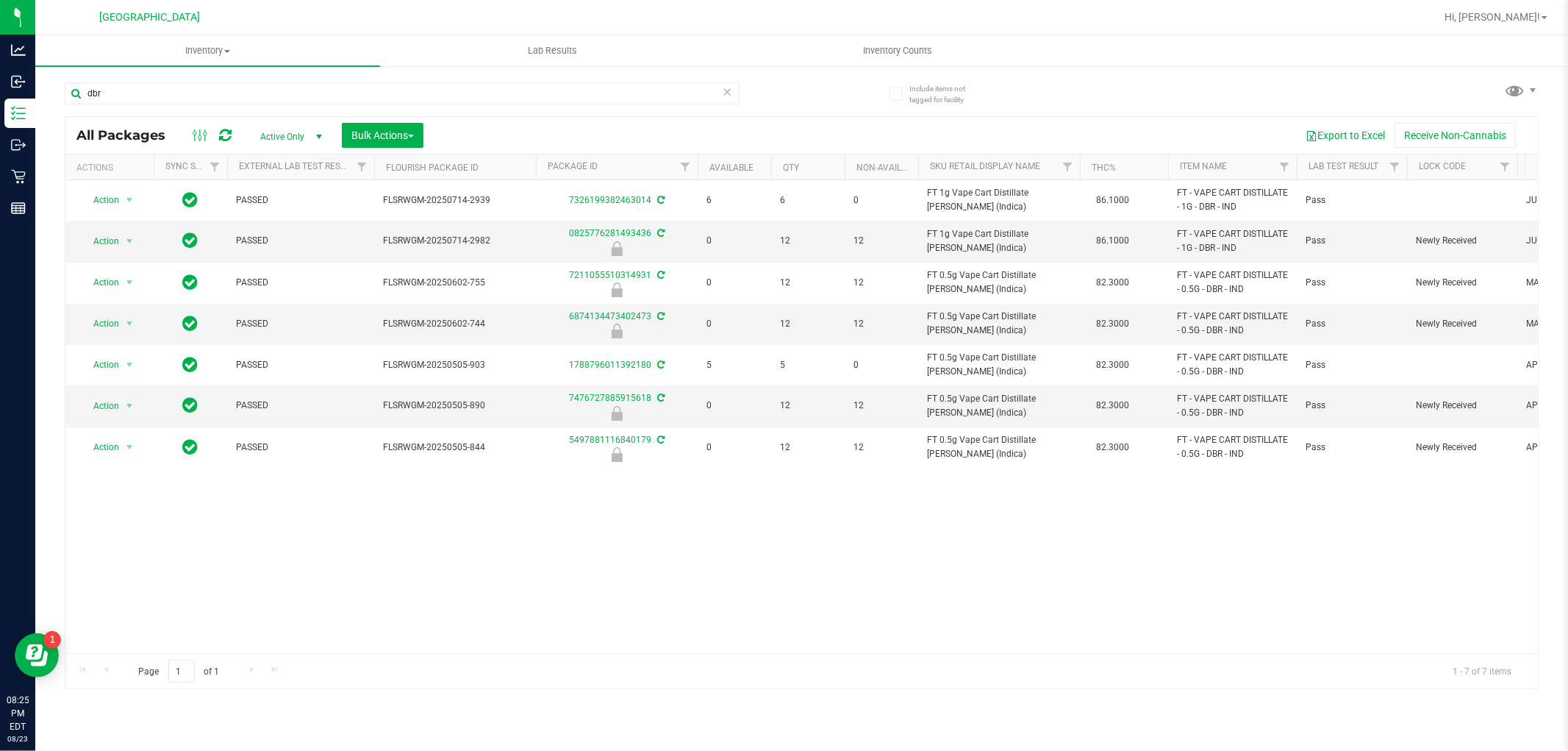
click at [262, 81] on div "dbr" at bounding box center [433, 93] width 738 height 47
click at [255, 90] on input "dbr" at bounding box center [402, 93] width 675 height 22
type input "dbp"
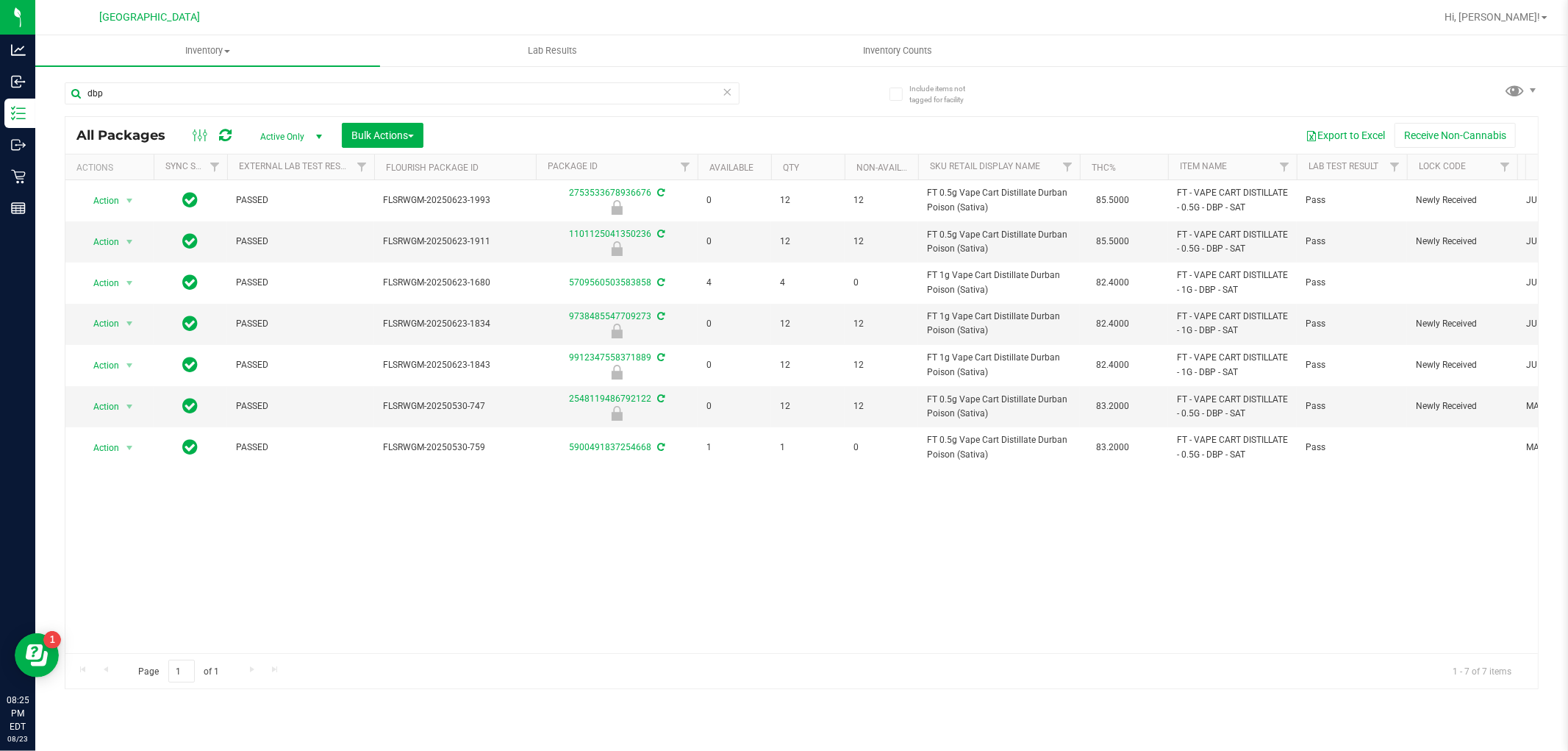
click at [724, 97] on icon at bounding box center [728, 91] width 10 height 18
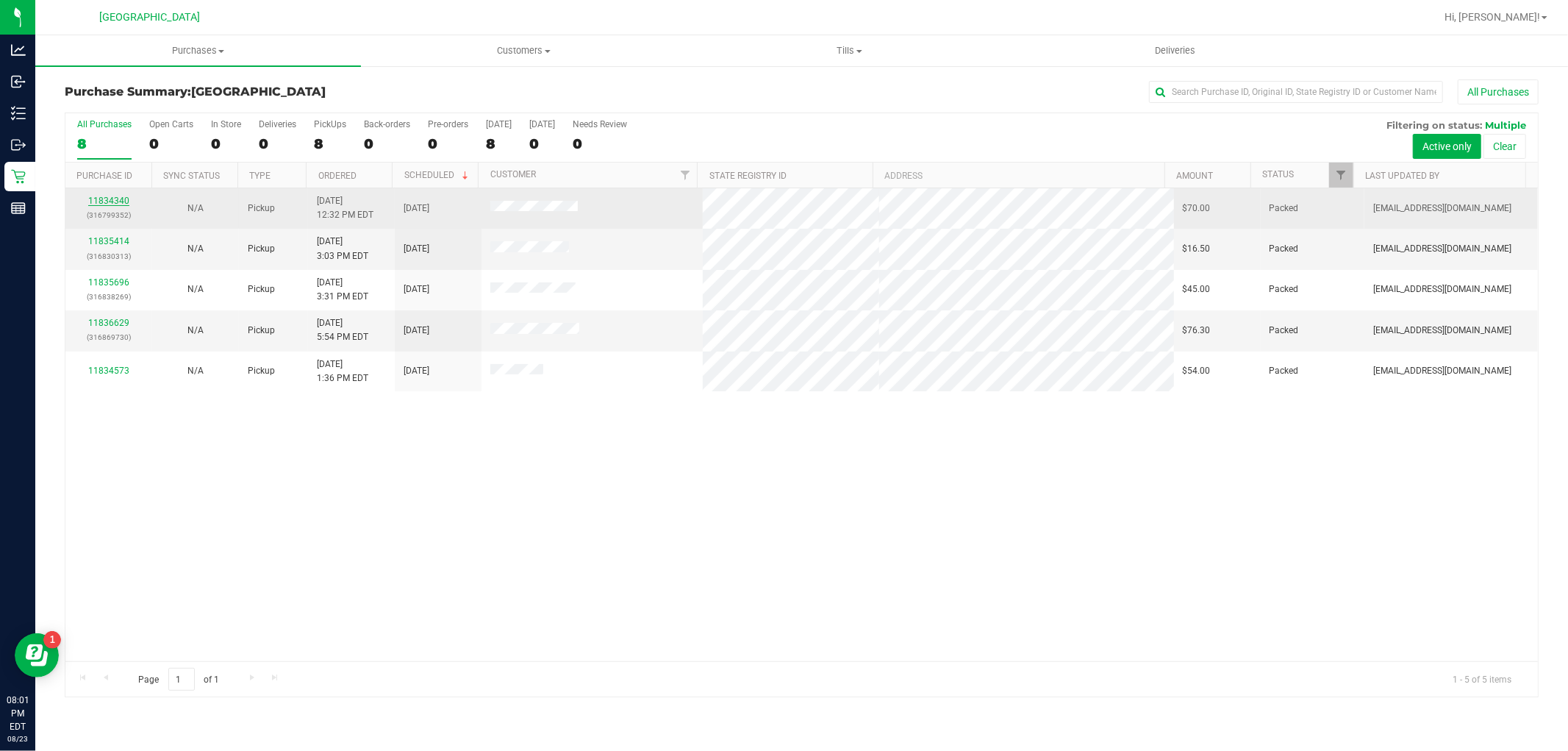
click at [105, 200] on link "11834340" at bounding box center [108, 200] width 41 height 10
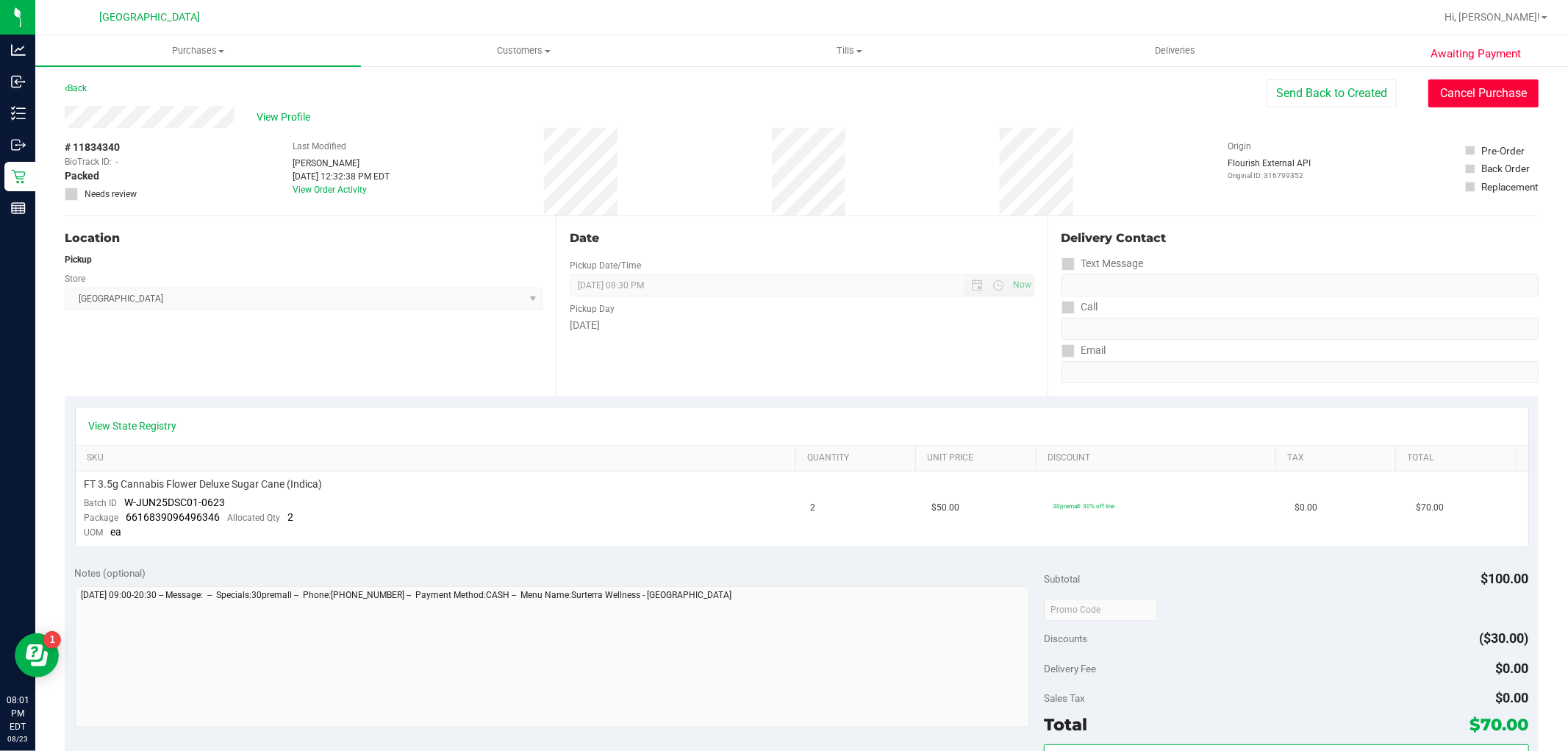
click at [1472, 103] on button "Cancel Purchase" at bounding box center [1483, 93] width 111 height 28
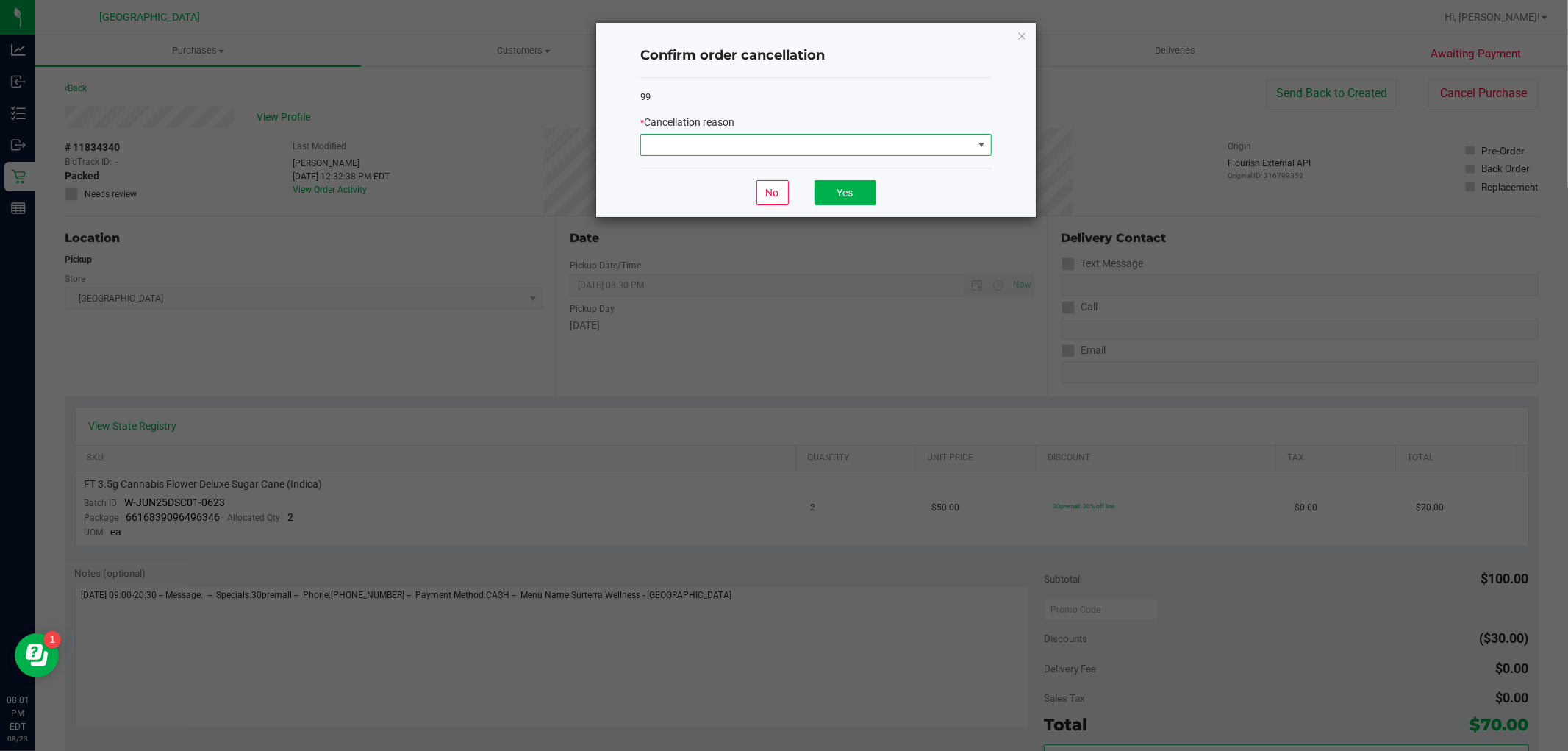
click at [908, 141] on span at bounding box center [806, 145] width 332 height 21
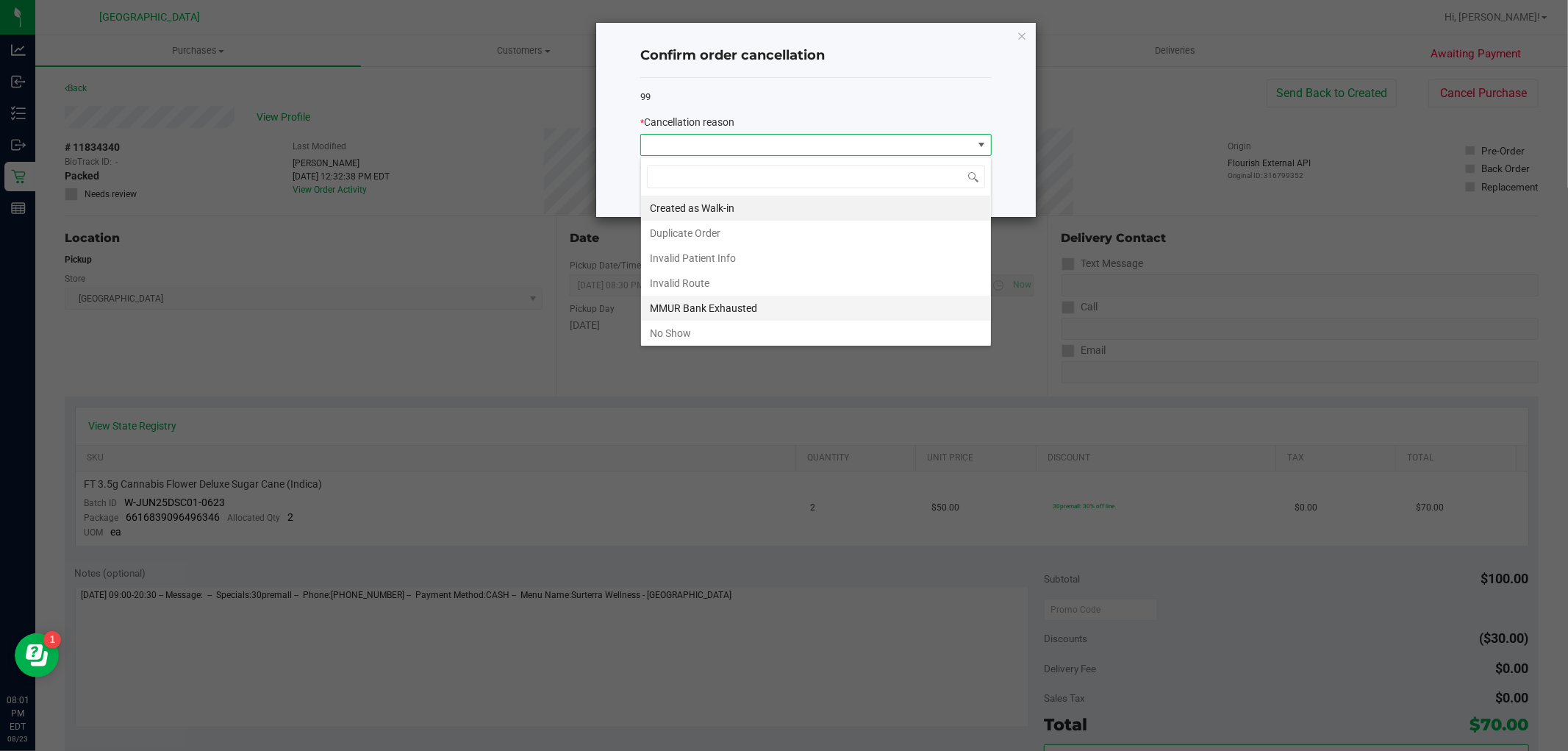
scroll to position [22, 351]
click at [831, 326] on li "No Show" at bounding box center [816, 333] width 350 height 25
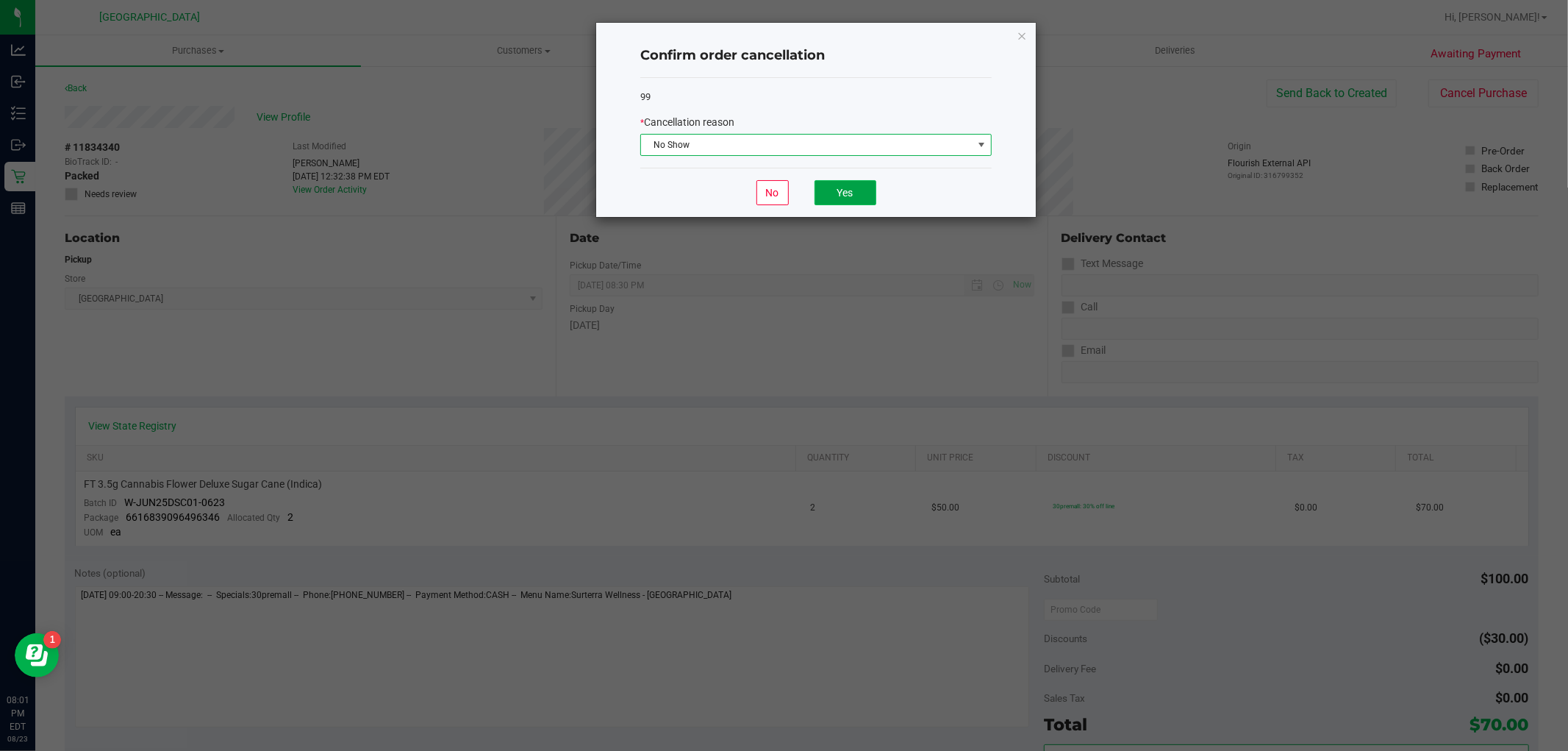
click at [832, 189] on button "Yes" at bounding box center [845, 192] width 62 height 25
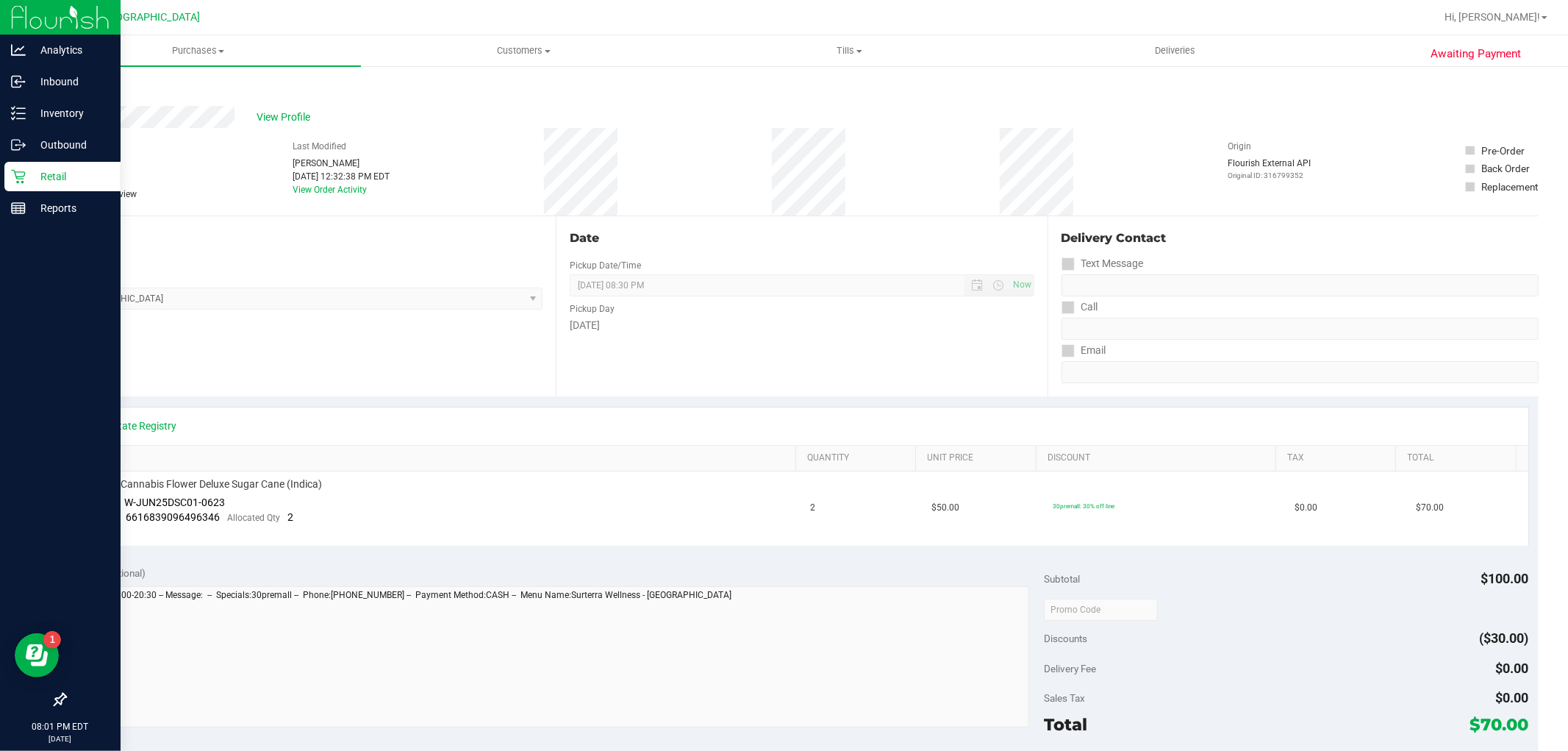
click at [29, 174] on p "Retail" at bounding box center [69, 177] width 88 height 18
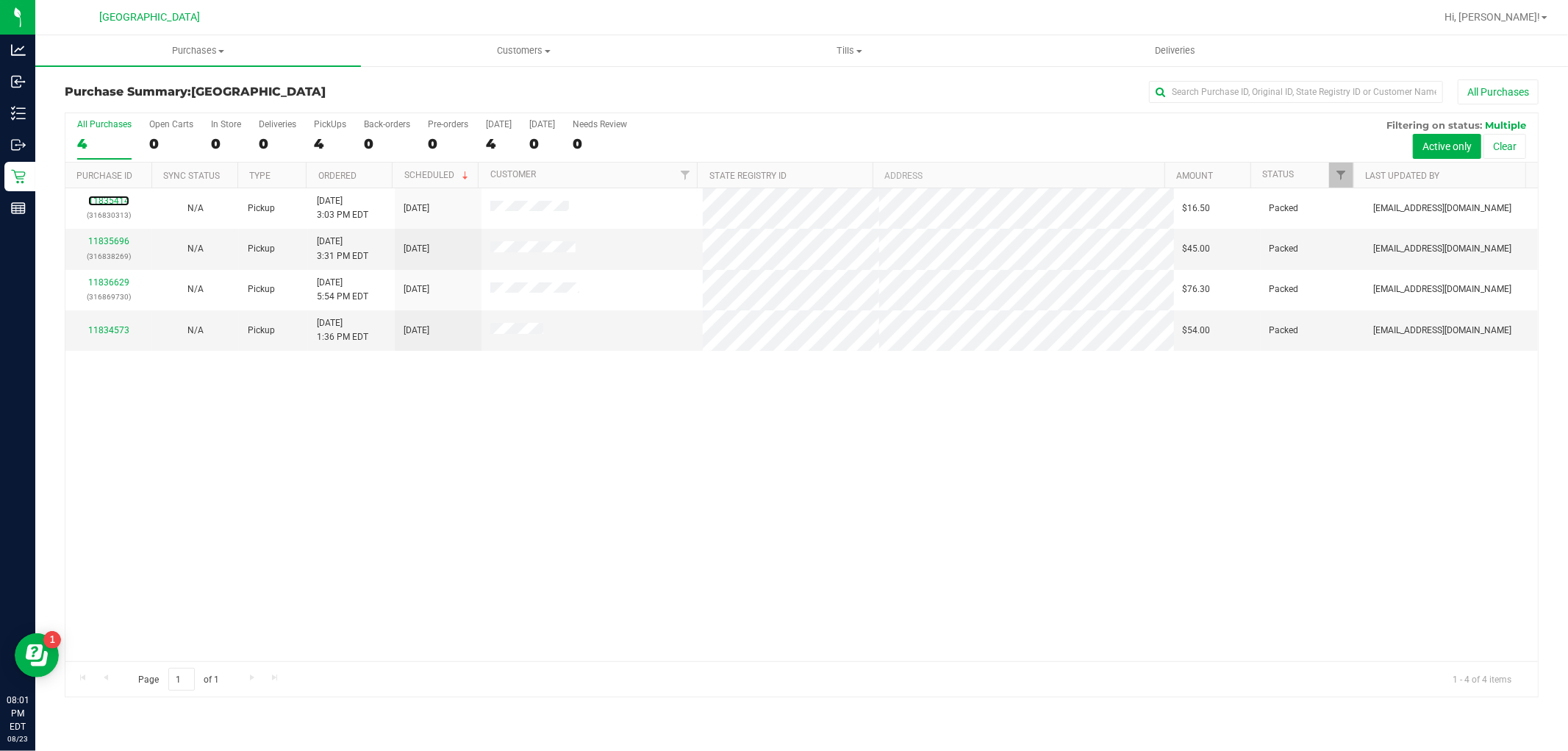
click at [100, 197] on link "11835414" at bounding box center [108, 200] width 41 height 10
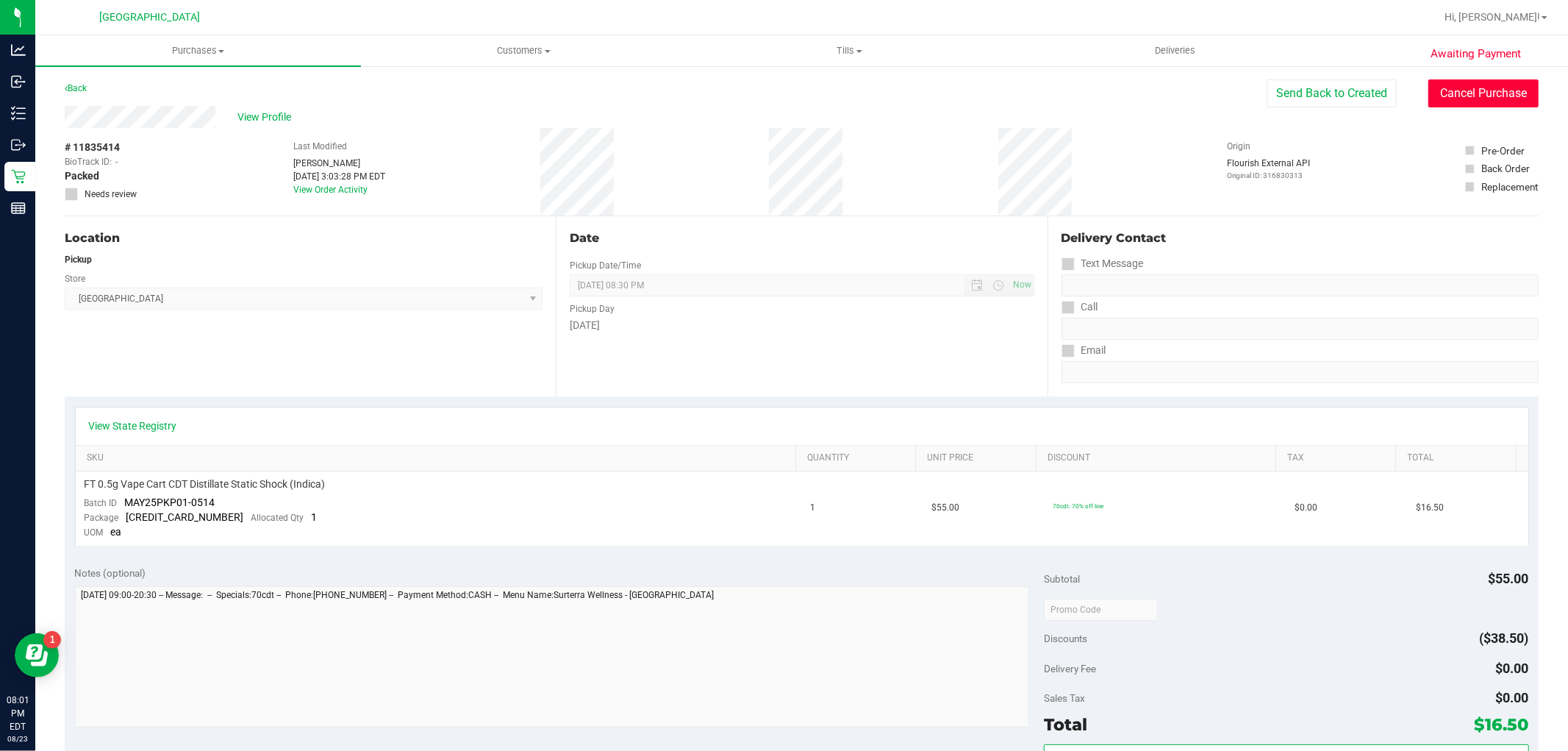
click at [1450, 90] on button "Cancel Purchase" at bounding box center [1483, 93] width 111 height 28
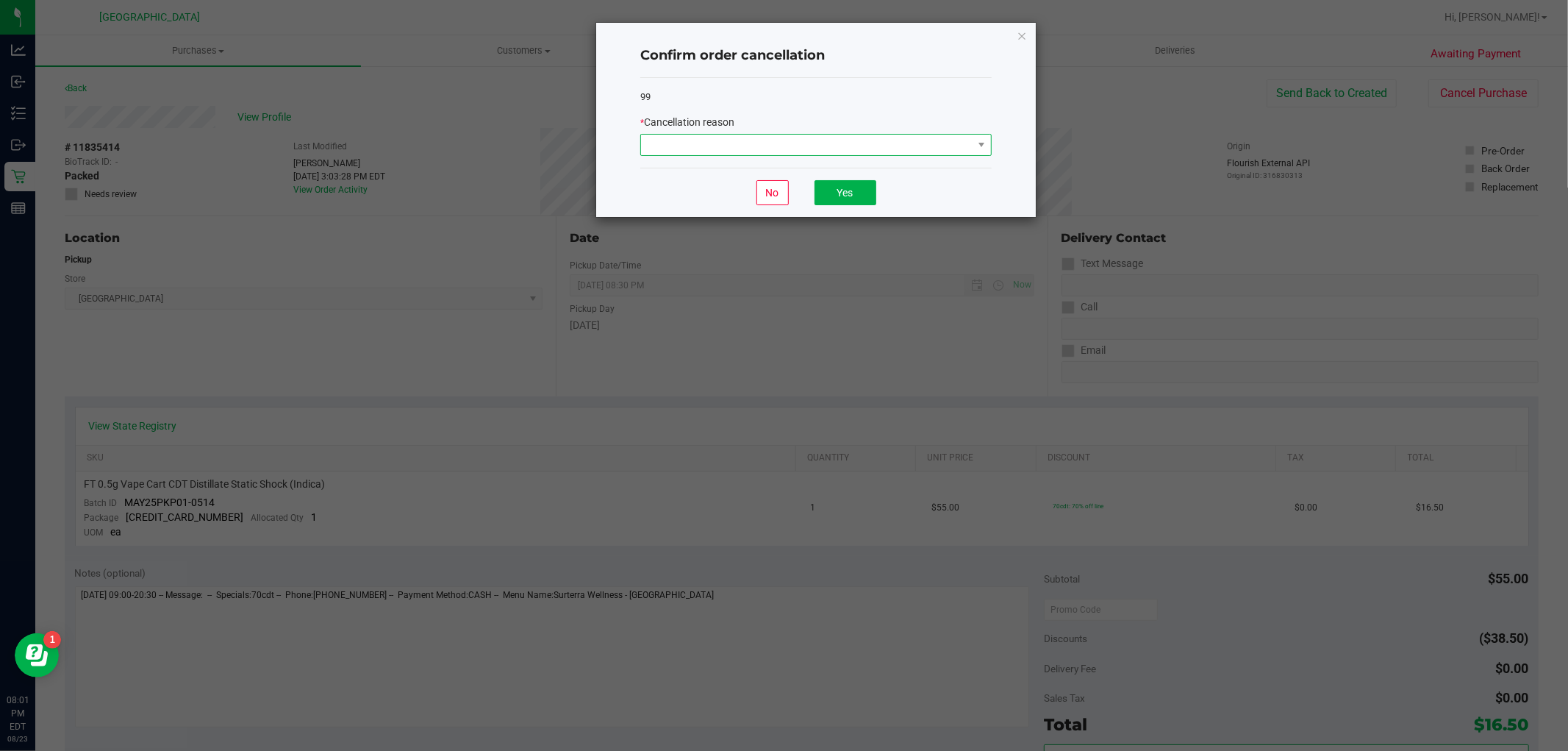
click at [748, 143] on span at bounding box center [806, 145] width 332 height 21
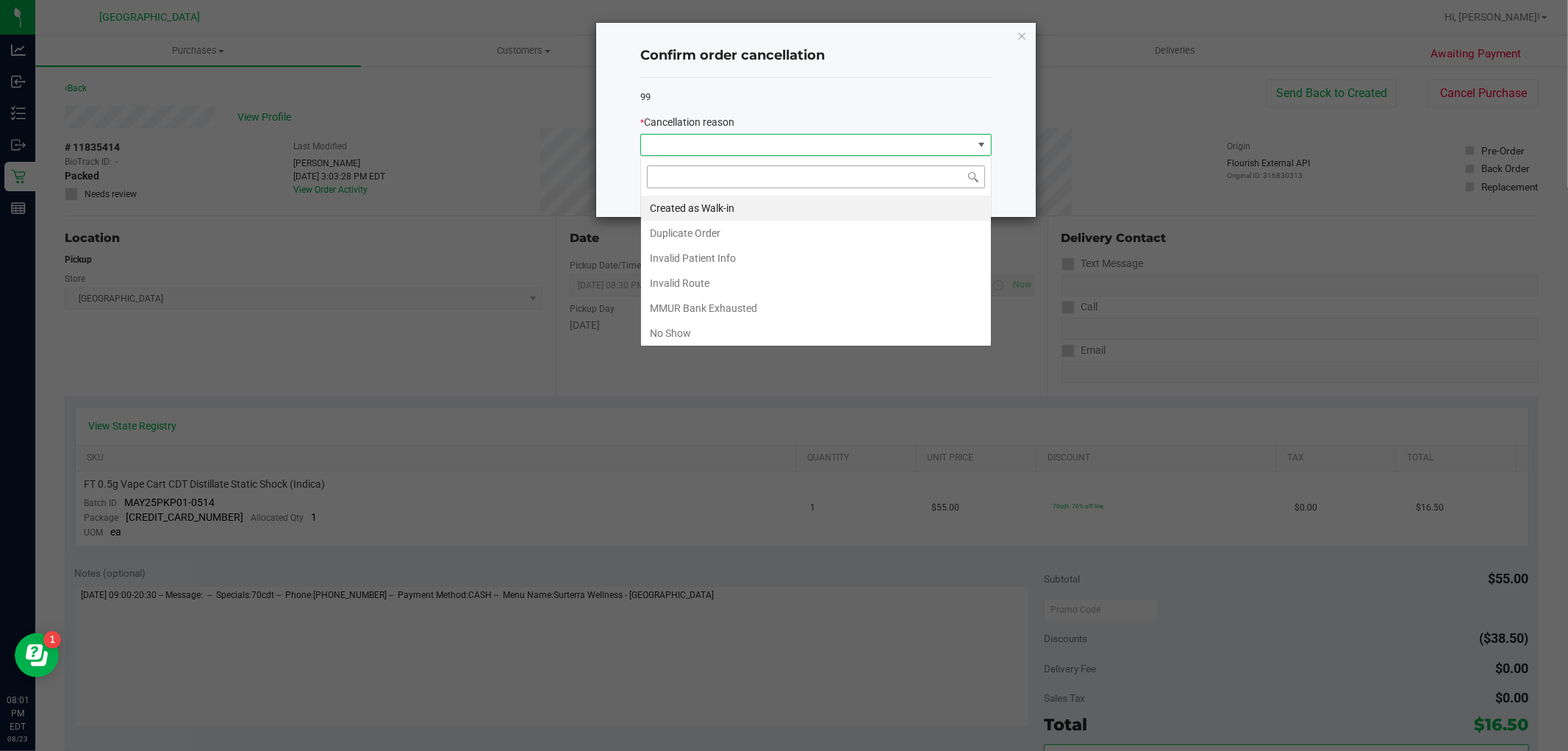
scroll to position [22, 351]
click at [709, 337] on li "No Show" at bounding box center [816, 333] width 350 height 25
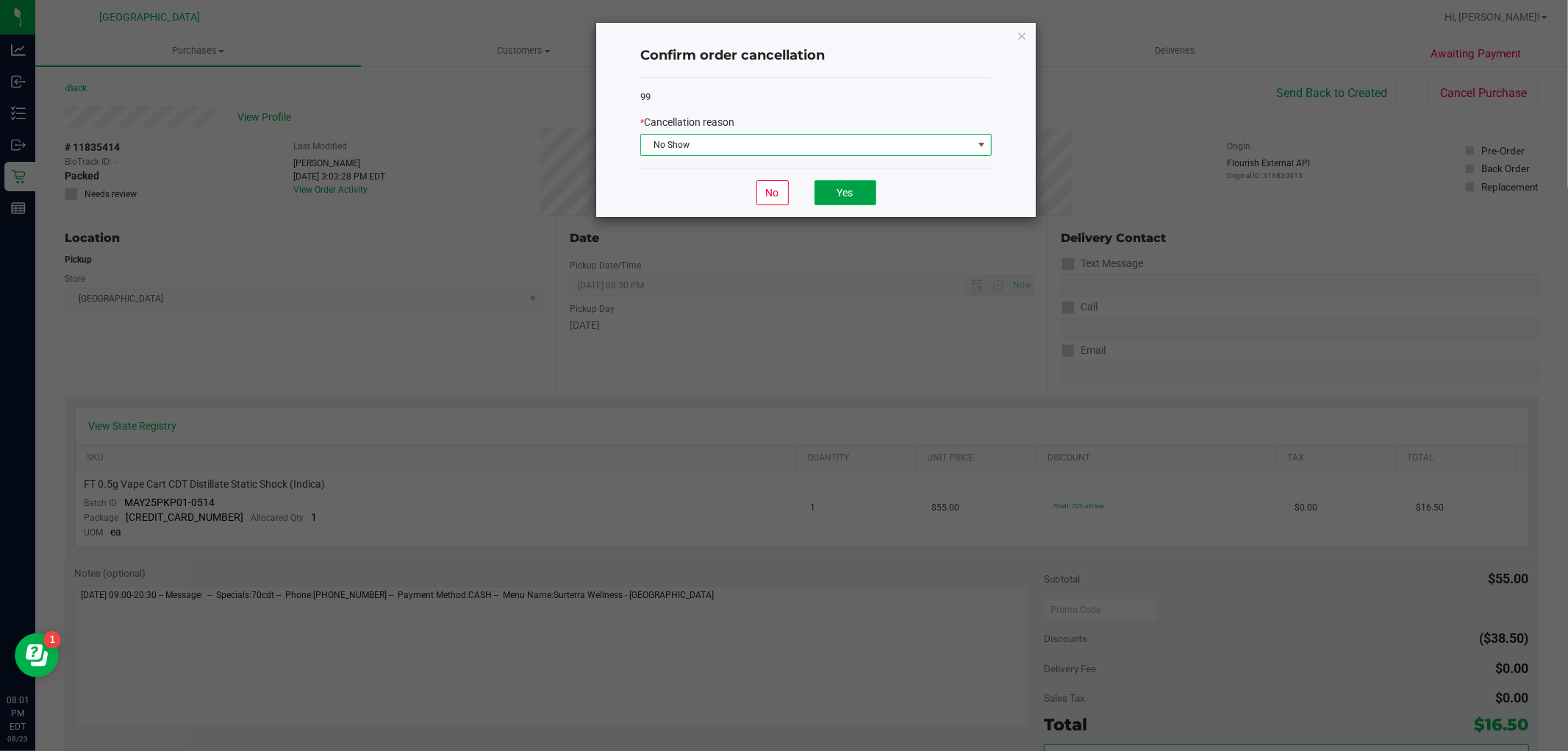
click at [825, 191] on button "Yes" at bounding box center [845, 192] width 62 height 25
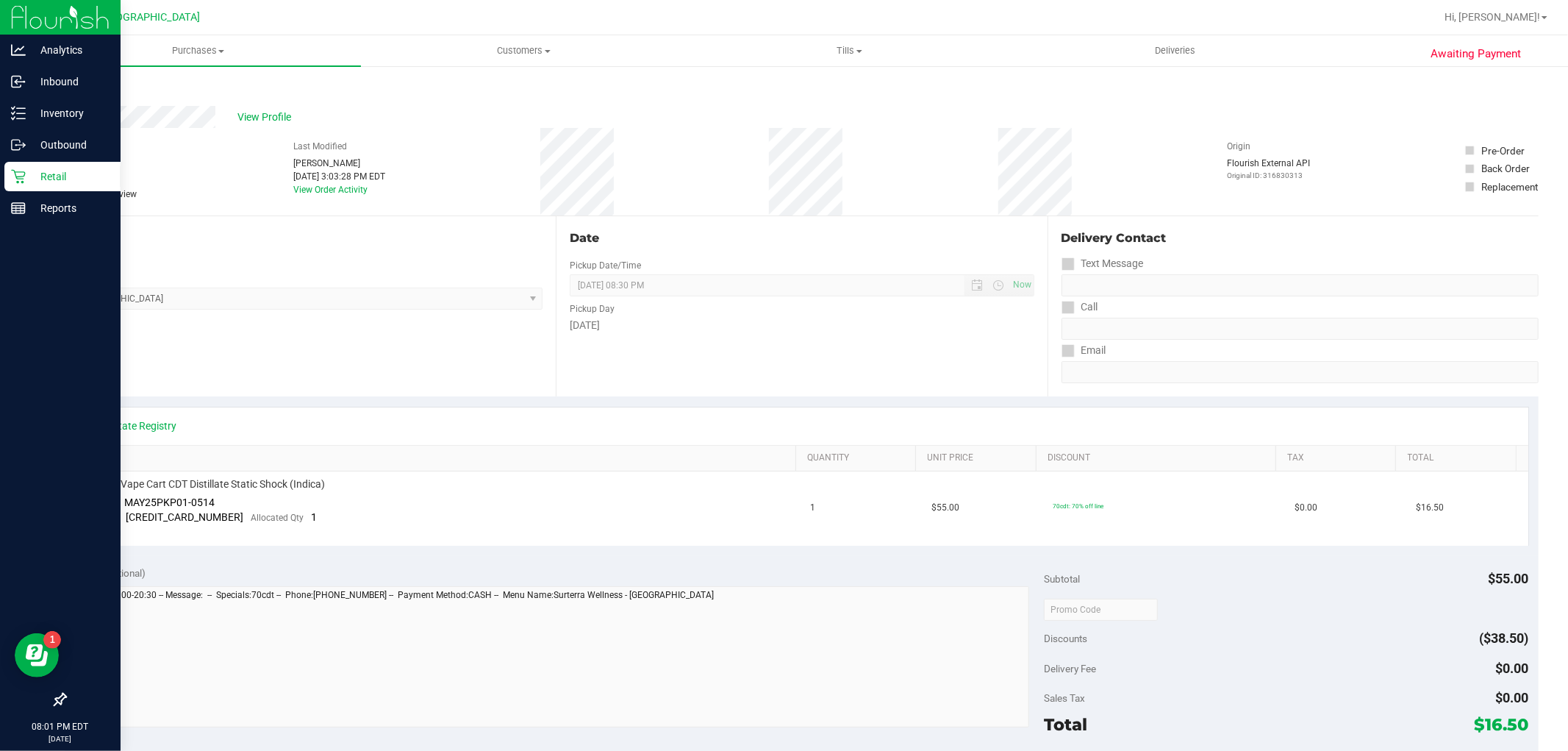
click at [23, 174] on icon at bounding box center [19, 177] width 15 height 15
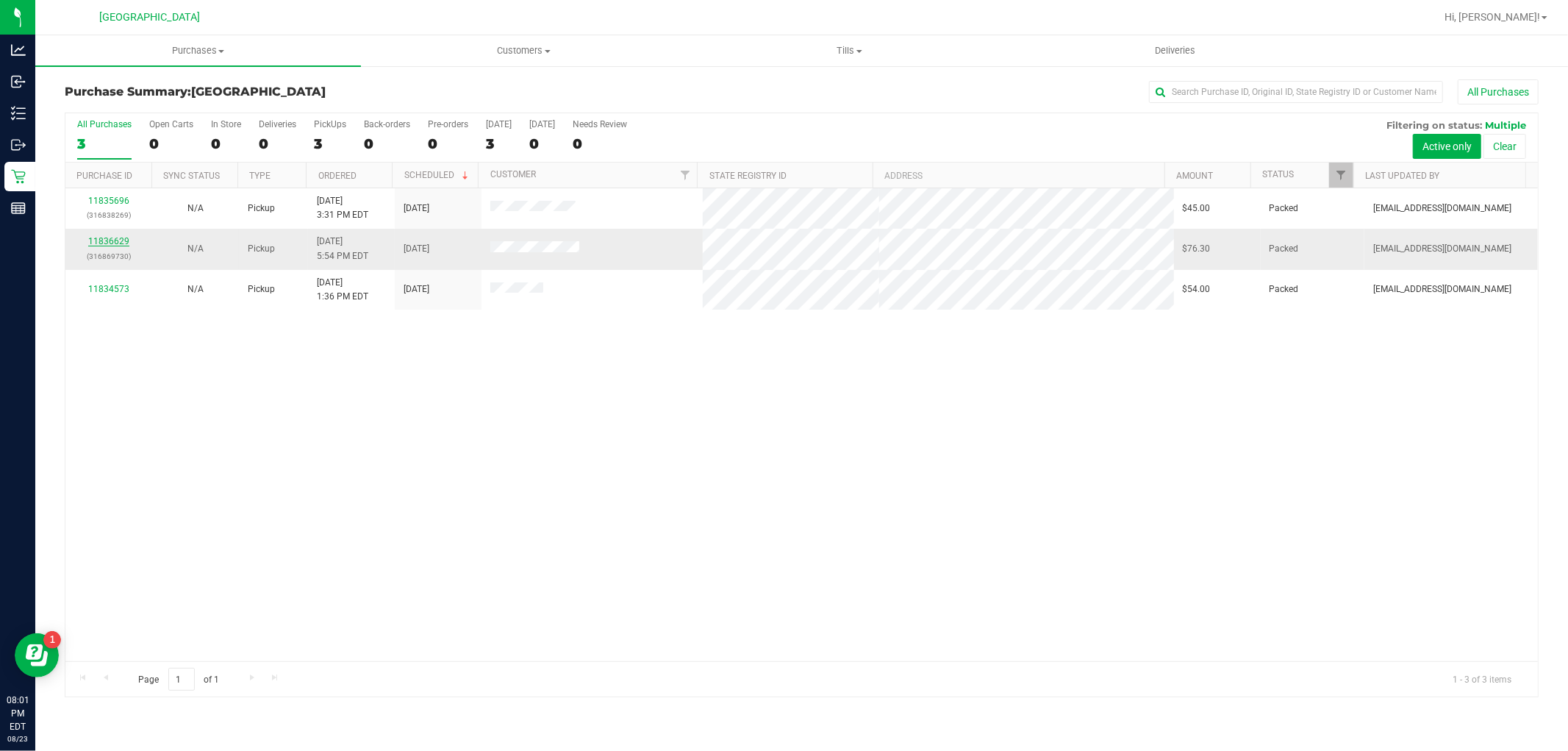
click at [112, 241] on link "11836629" at bounding box center [108, 241] width 41 height 10
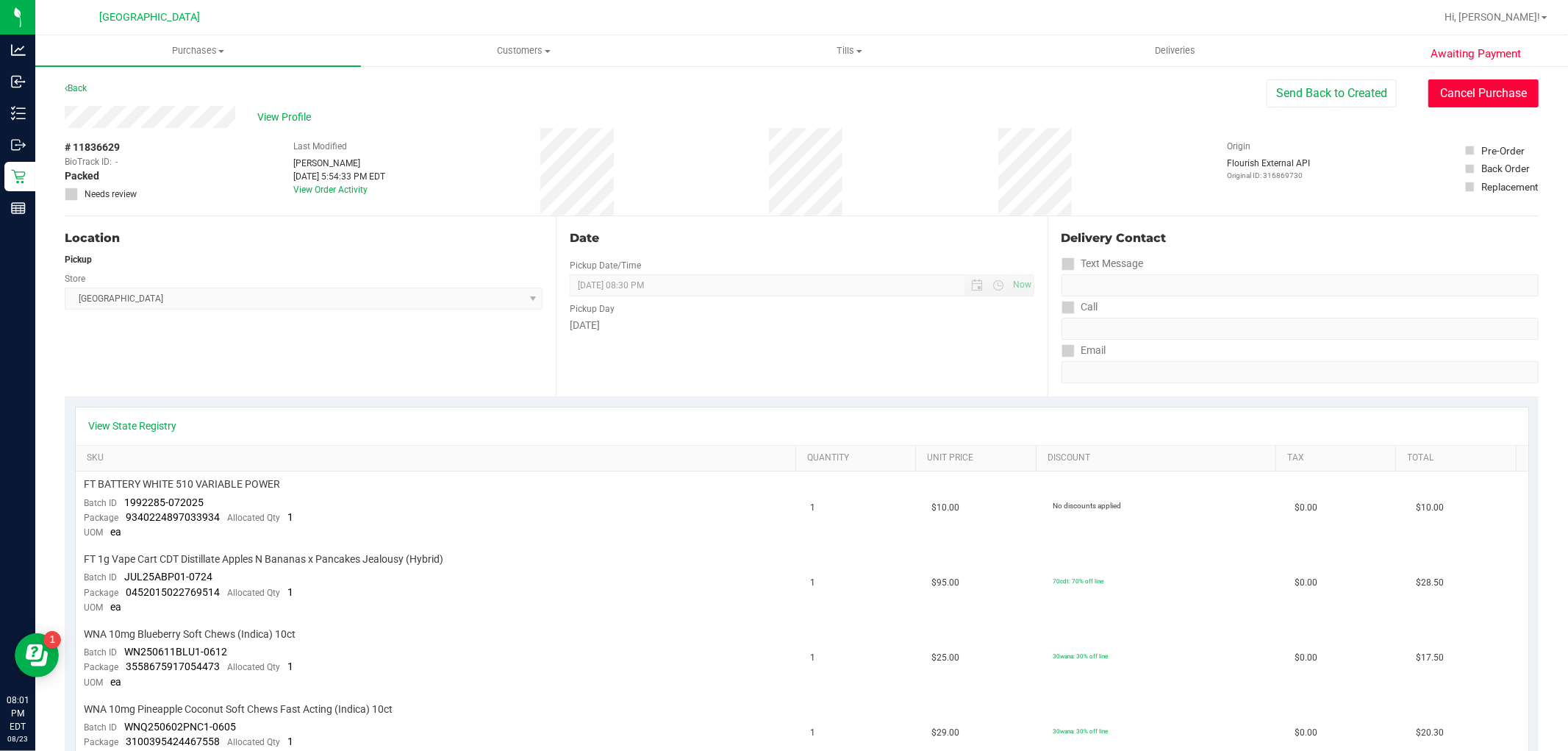
click at [1495, 97] on button "Cancel Purchase" at bounding box center [1483, 93] width 111 height 28
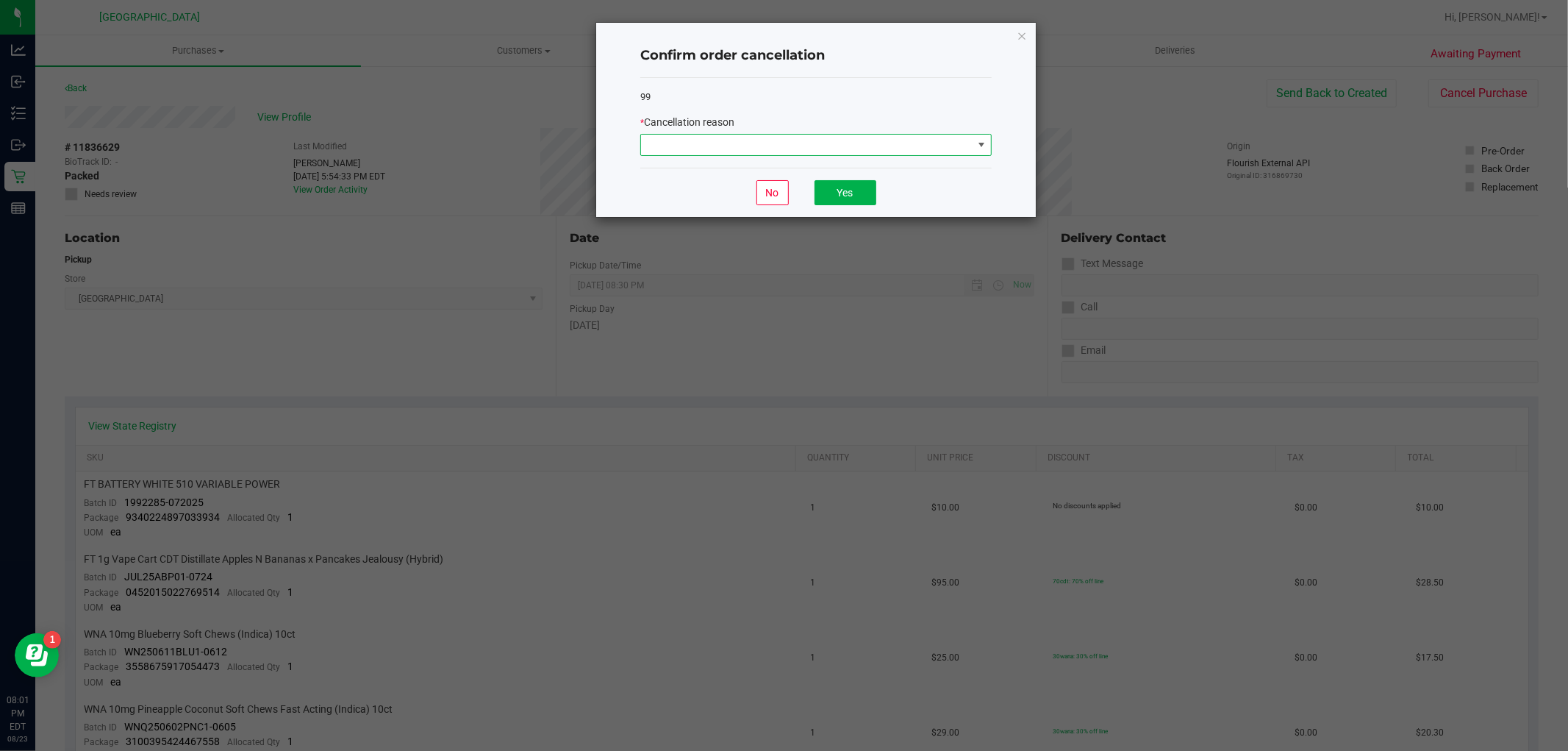
click at [915, 143] on span at bounding box center [806, 145] width 332 height 21
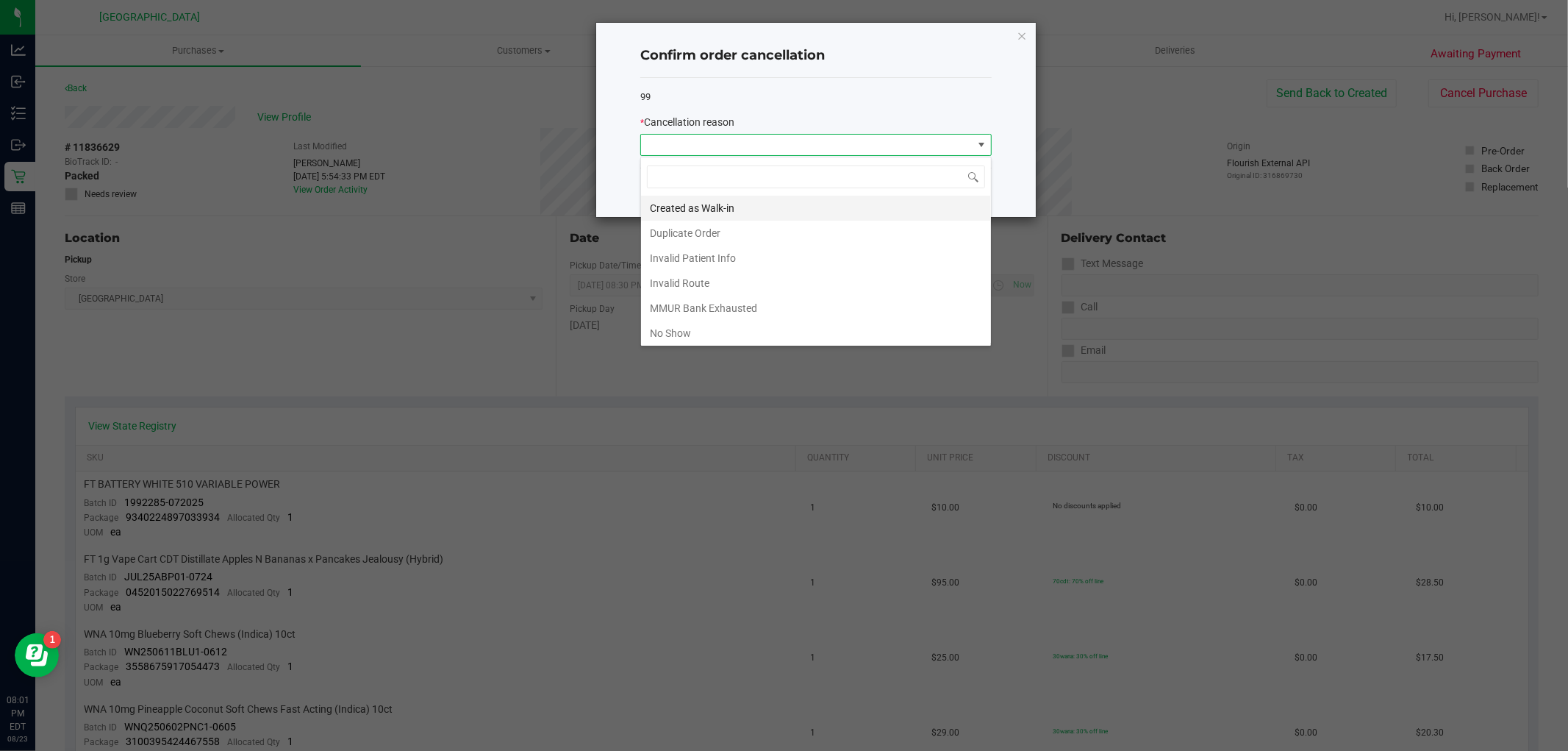
scroll to position [22, 351]
click at [679, 342] on li "No Show" at bounding box center [816, 333] width 350 height 25
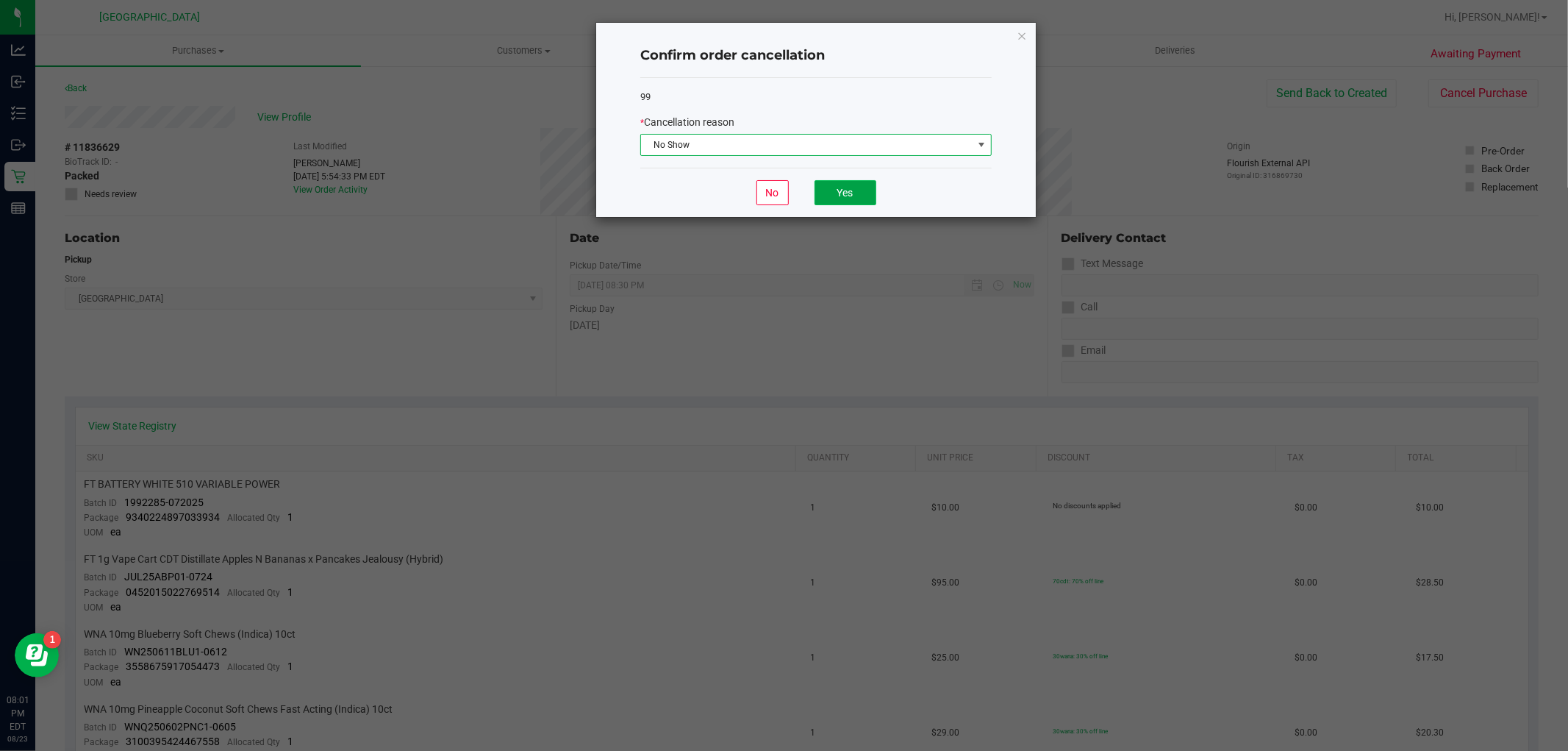
click at [850, 189] on button "Yes" at bounding box center [845, 192] width 62 height 25
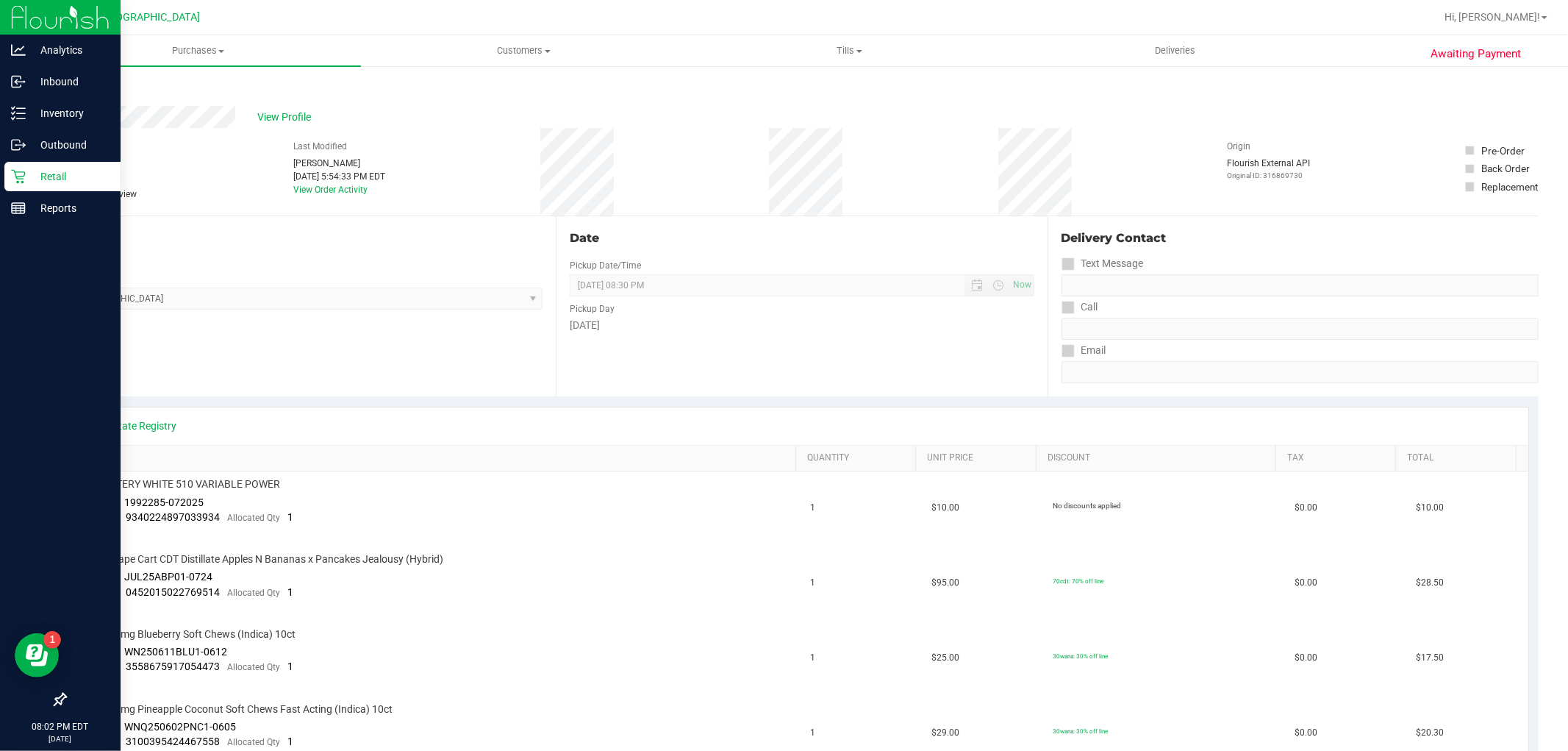
click at [27, 182] on p "Retail" at bounding box center [69, 177] width 88 height 18
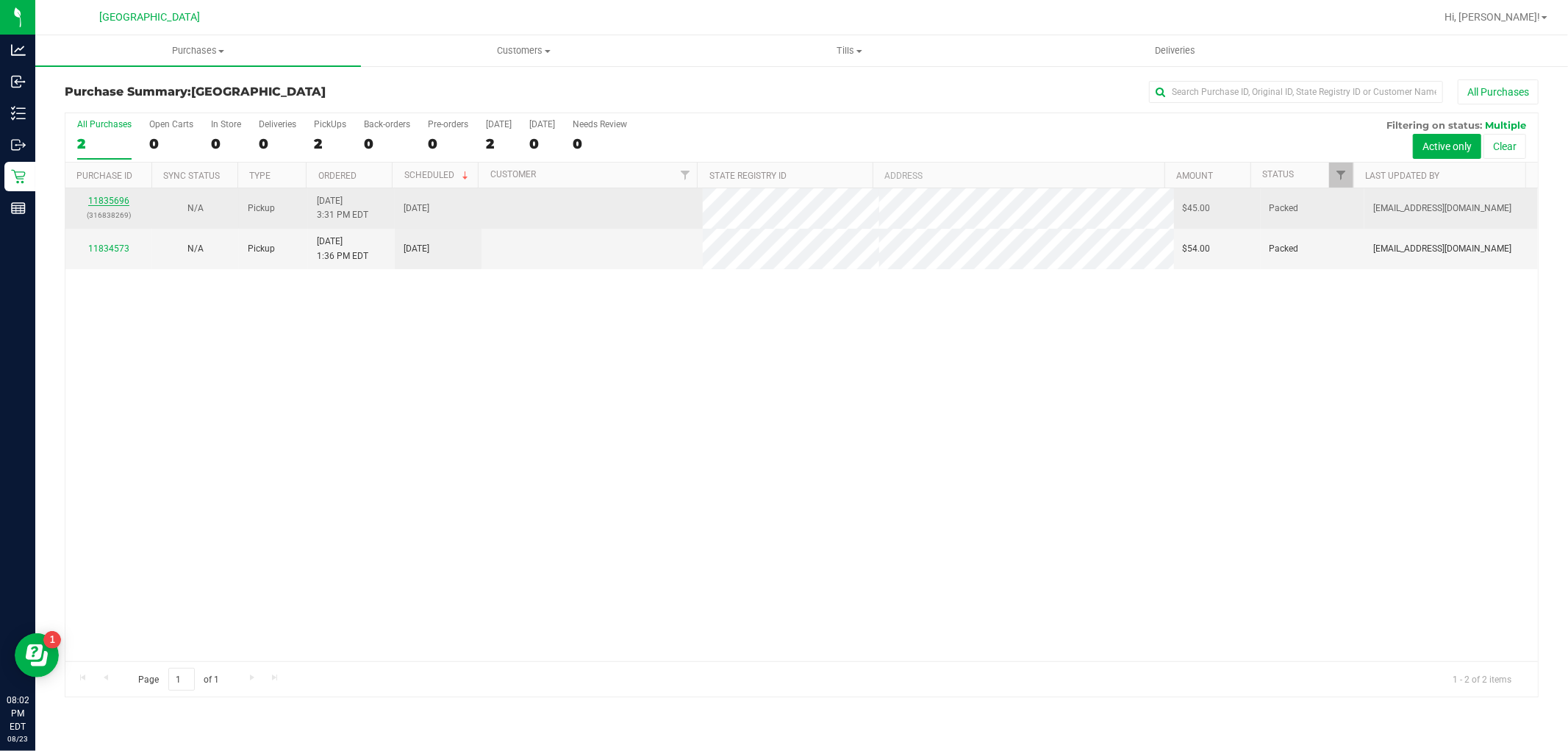
click at [115, 203] on link "11835696" at bounding box center [108, 200] width 41 height 10
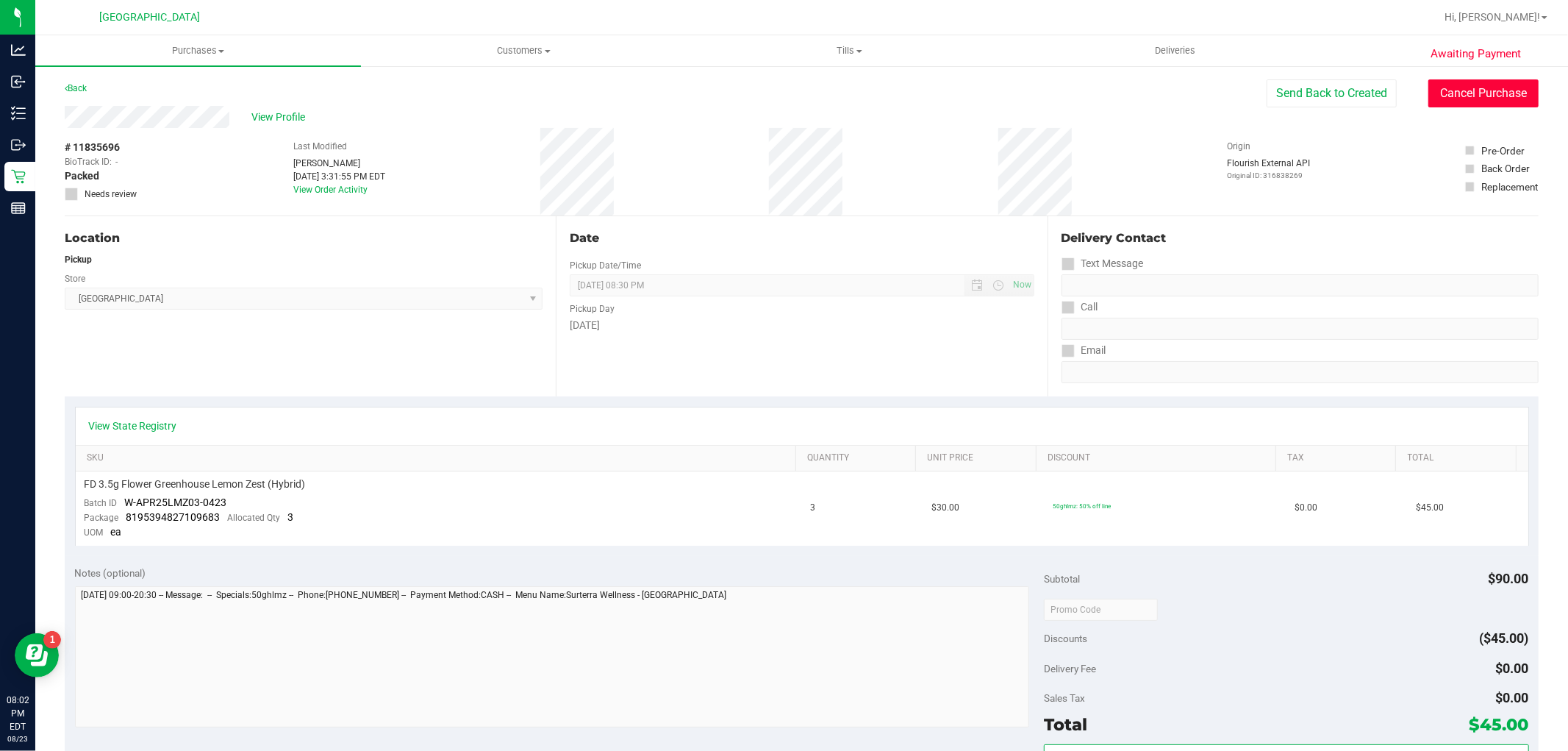
click at [1442, 86] on button "Cancel Purchase" at bounding box center [1483, 93] width 111 height 28
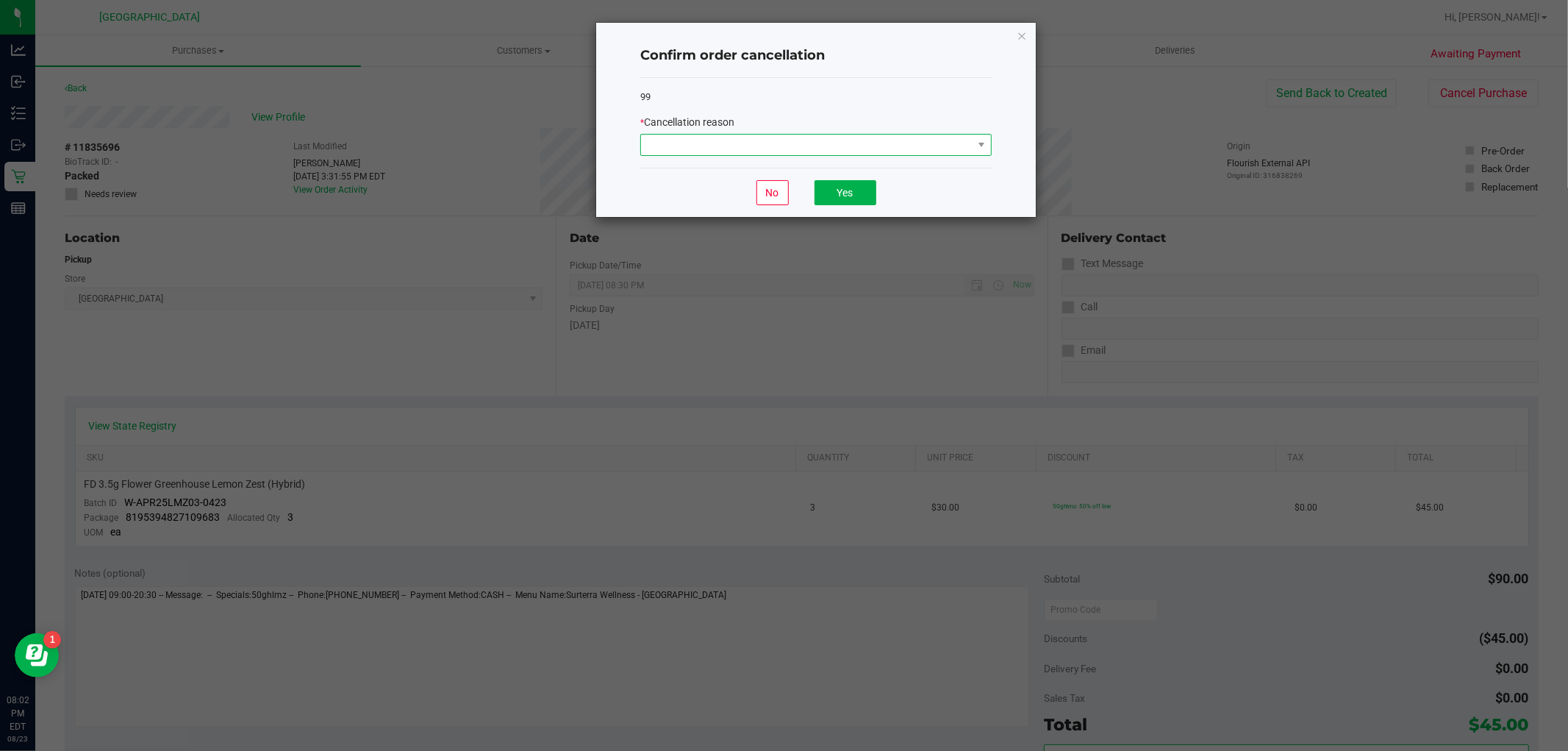
click at [957, 143] on span at bounding box center [806, 145] width 332 height 21
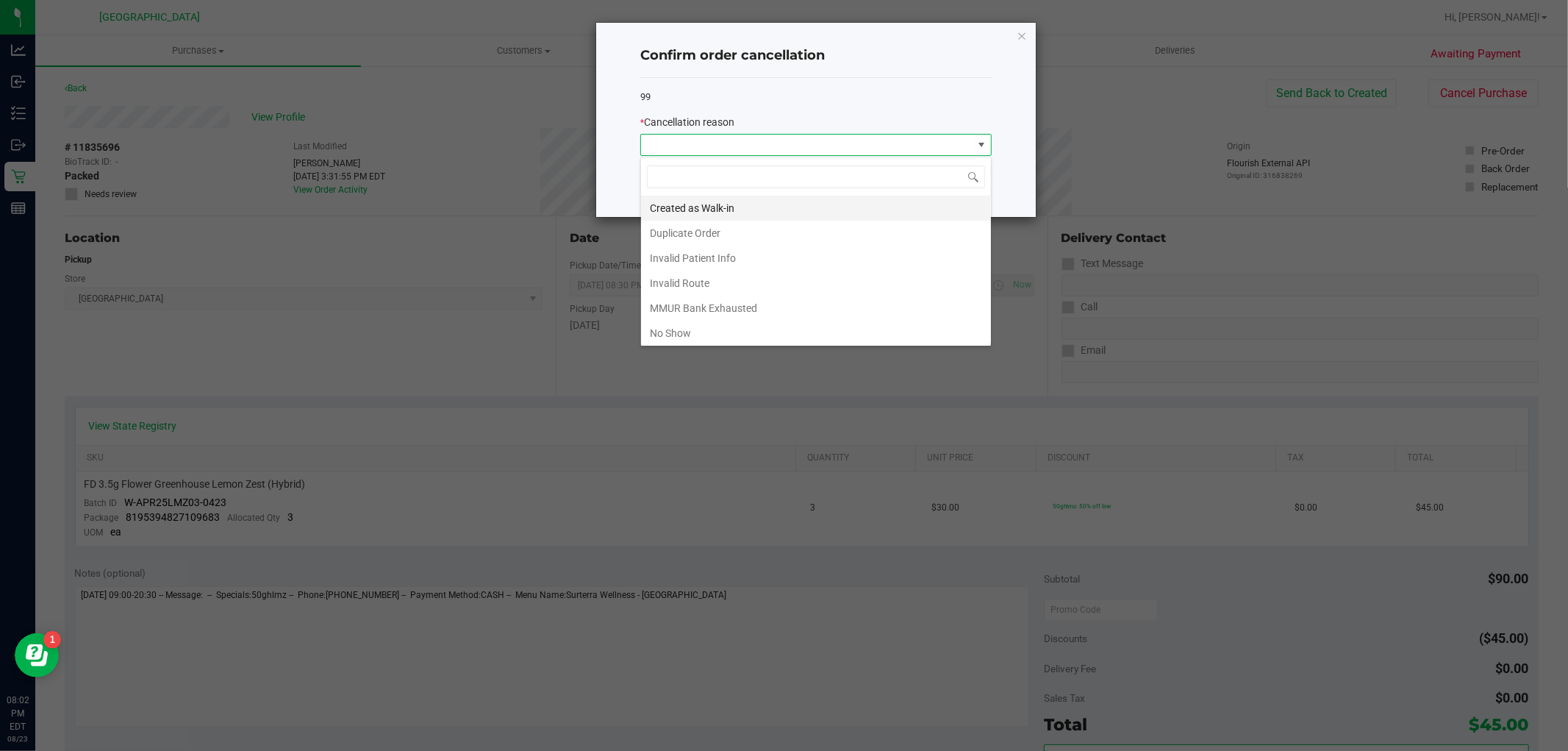
scroll to position [22, 351]
click at [692, 332] on li "No Show" at bounding box center [816, 333] width 350 height 25
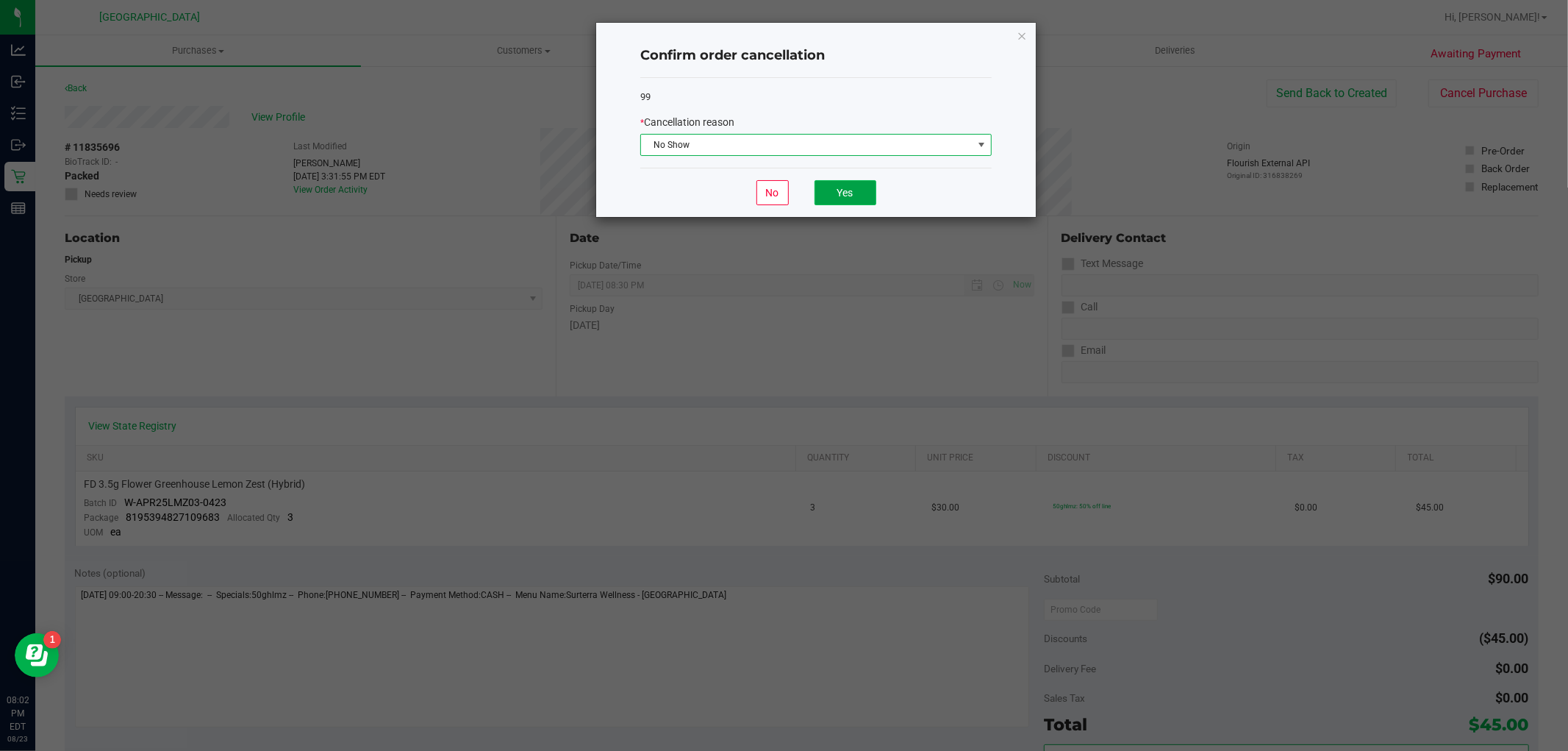
click at [838, 190] on button "Yes" at bounding box center [845, 192] width 62 height 25
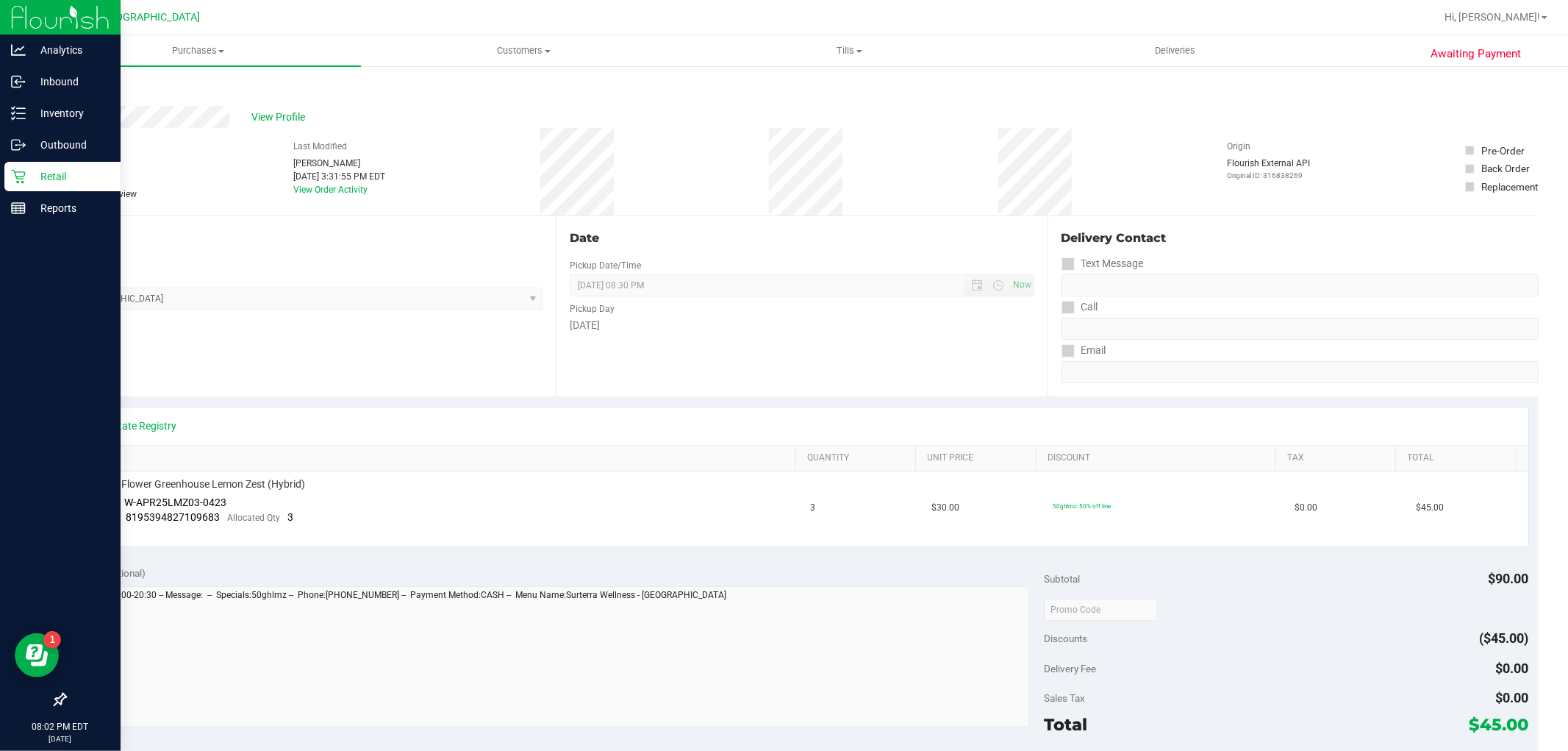
click at [52, 168] on p "Retail" at bounding box center [69, 177] width 88 height 18
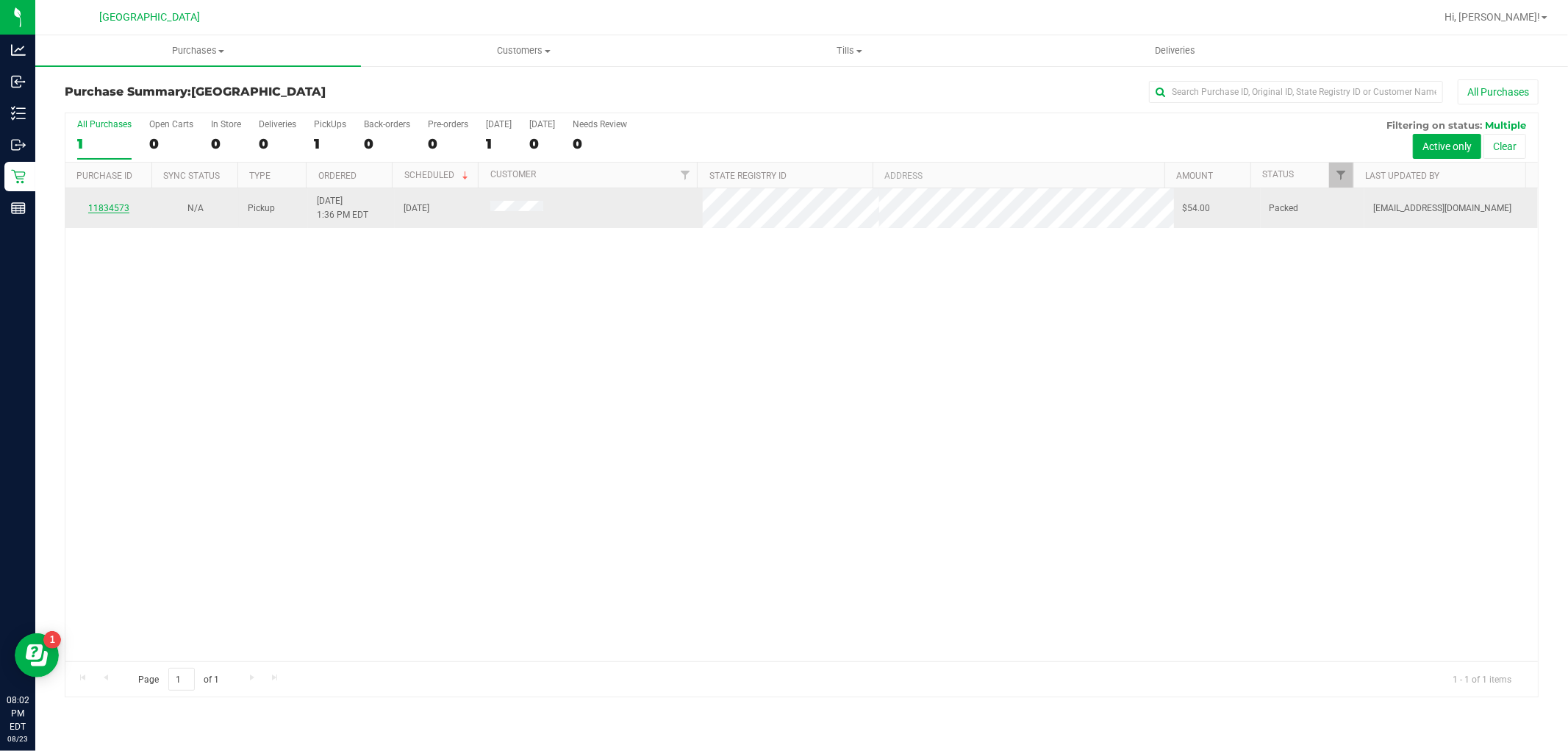
click at [94, 203] on link "11834573" at bounding box center [108, 208] width 41 height 10
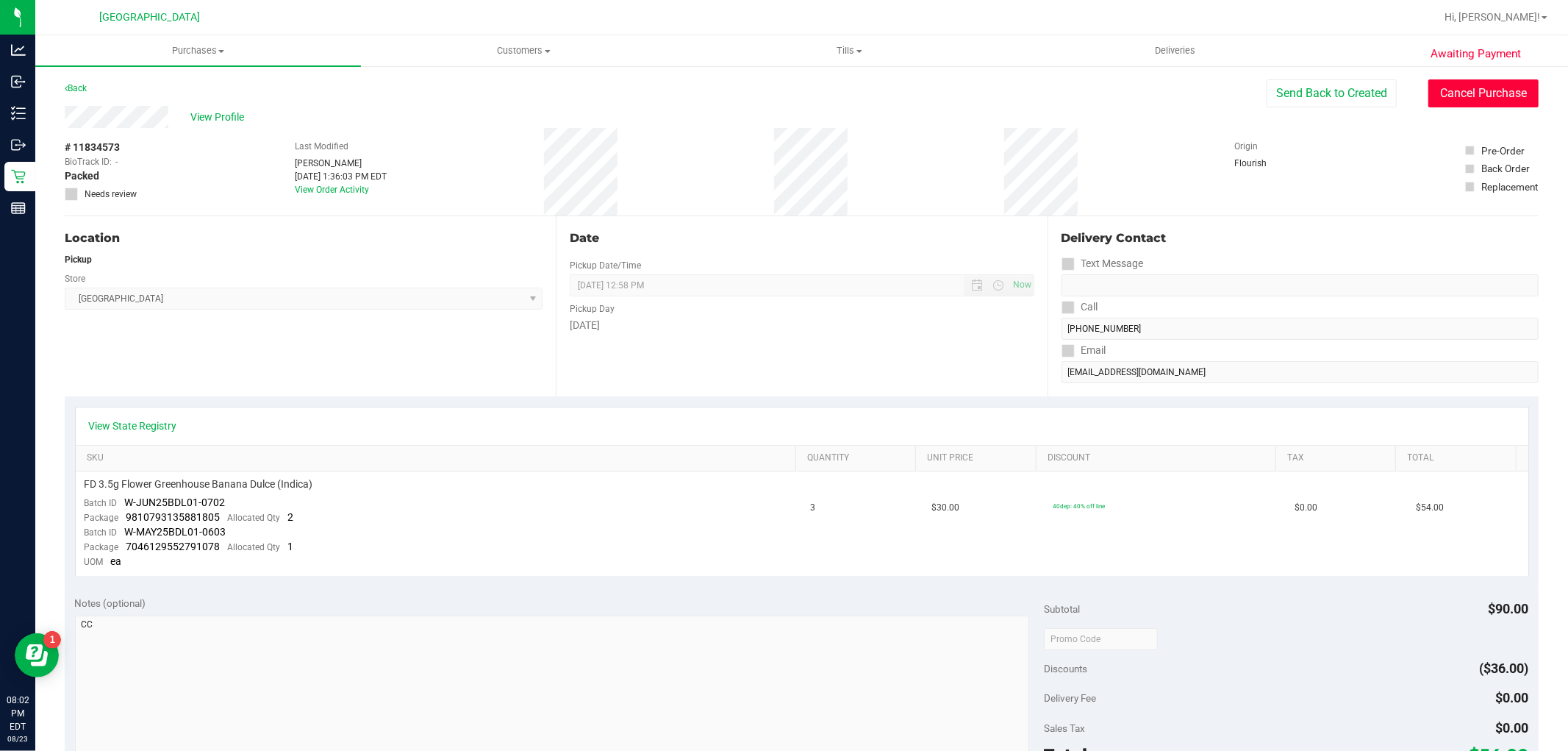
click at [1443, 87] on button "Cancel Purchase" at bounding box center [1483, 93] width 111 height 28
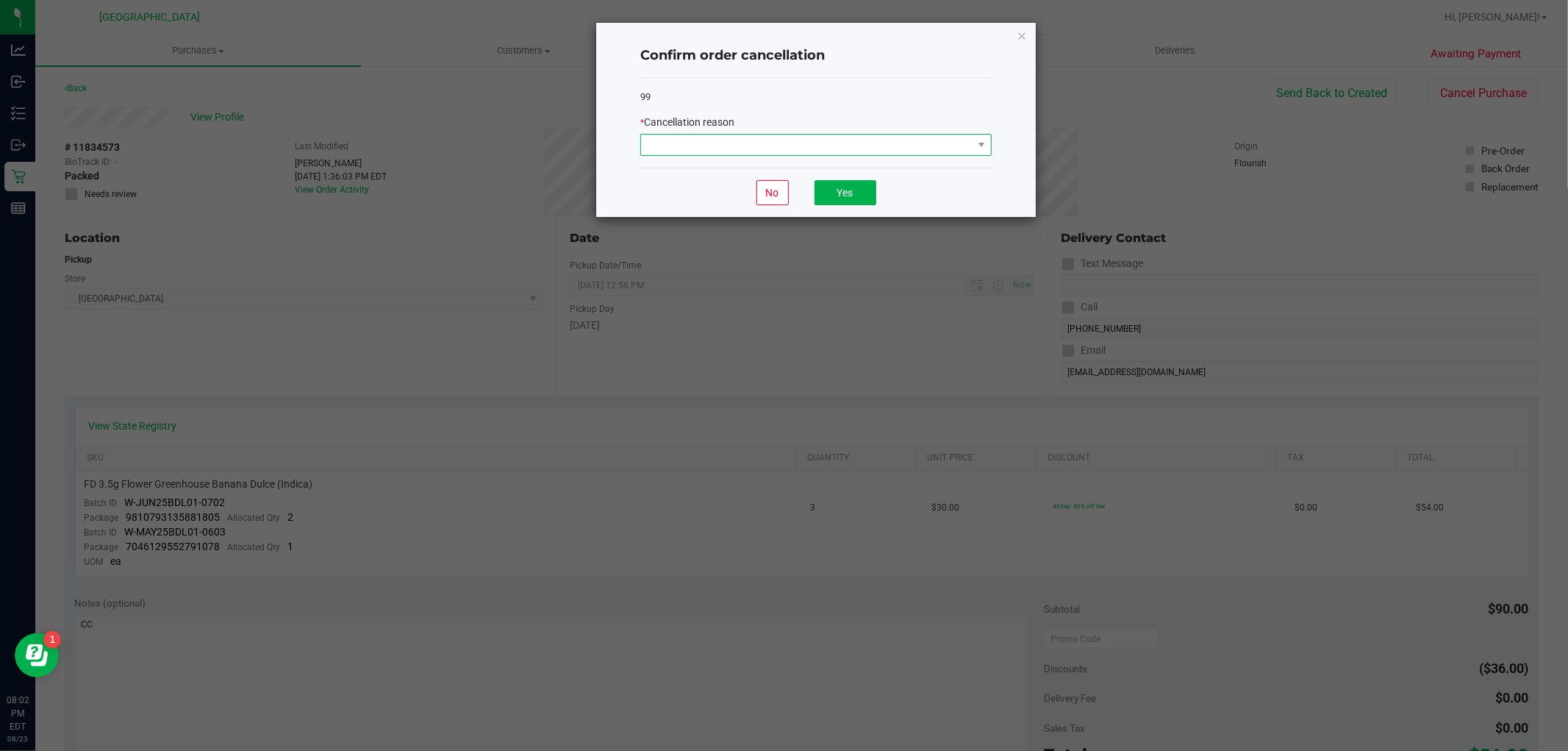
click at [700, 144] on span at bounding box center [806, 145] width 332 height 21
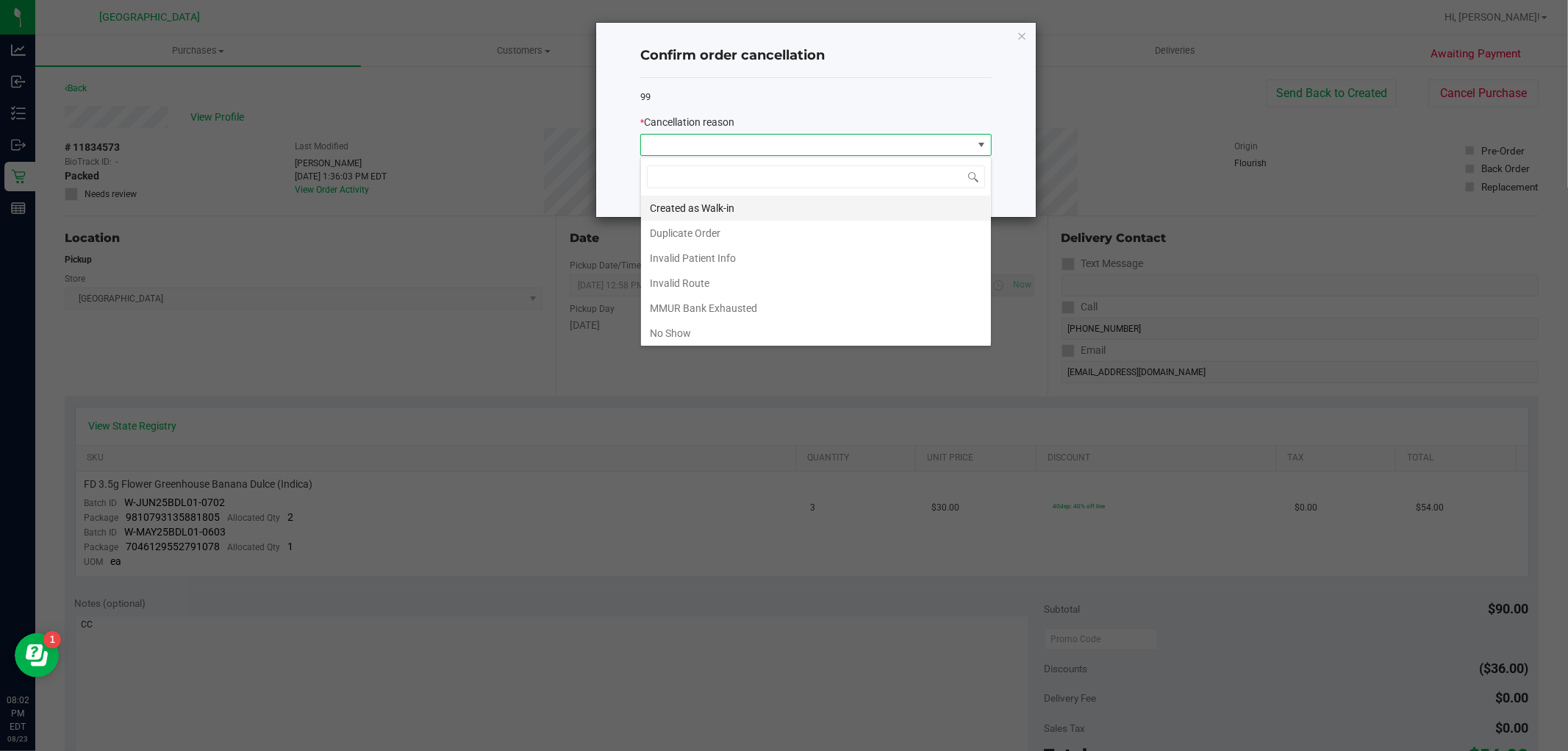
scroll to position [22, 351]
click at [697, 328] on li "No Show" at bounding box center [816, 333] width 350 height 25
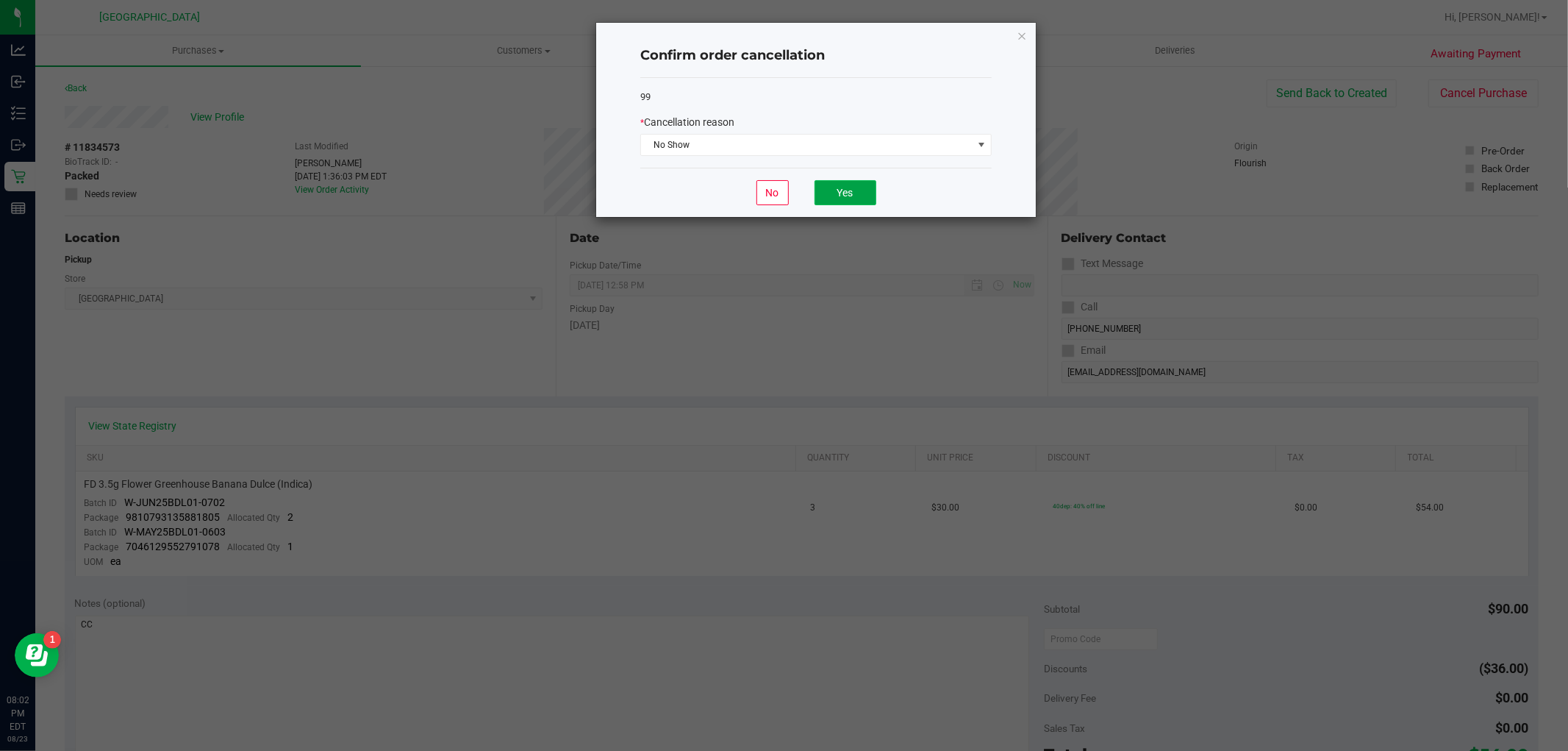
click at [830, 192] on button "Yes" at bounding box center [845, 192] width 62 height 25
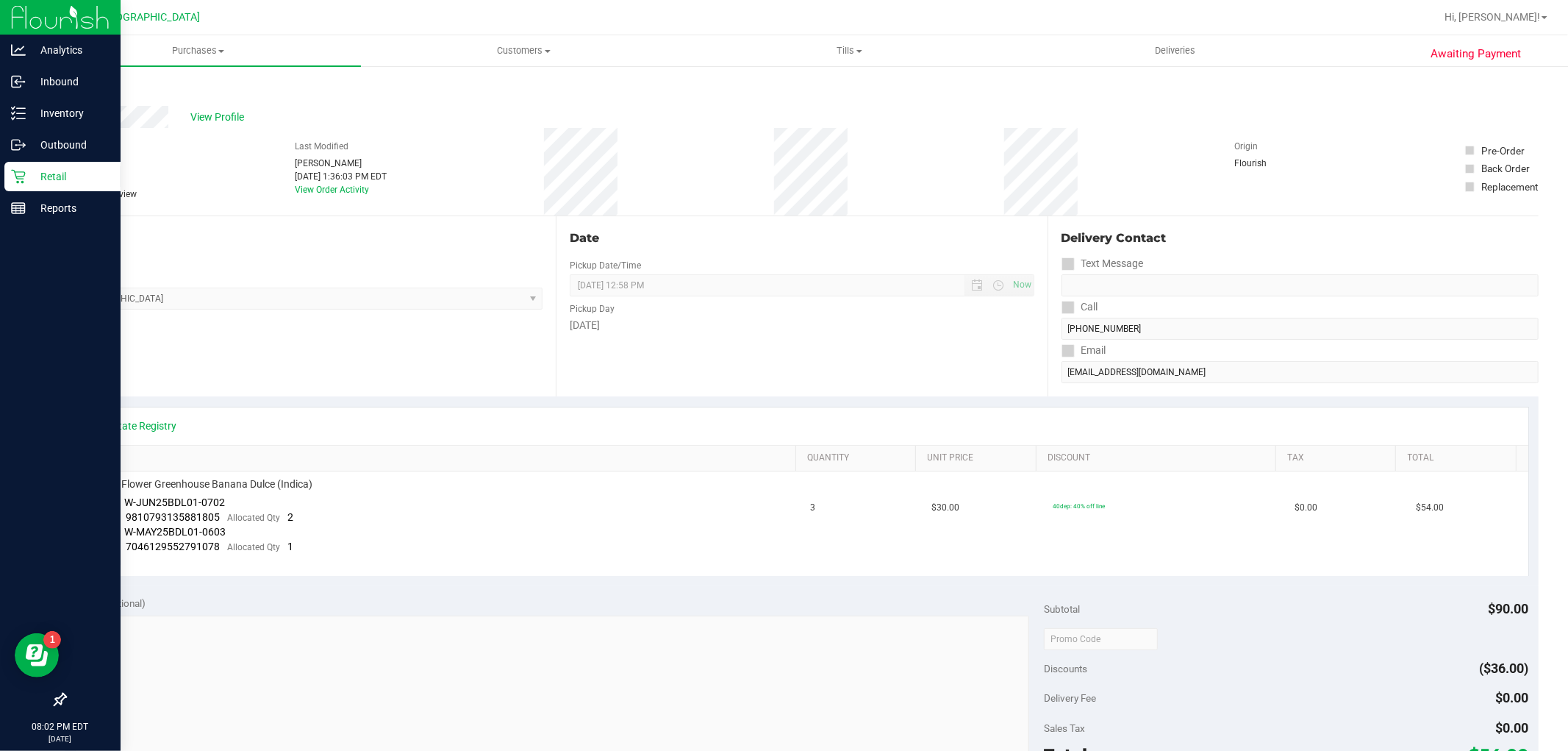
click at [33, 174] on p "Retail" at bounding box center [69, 177] width 88 height 18
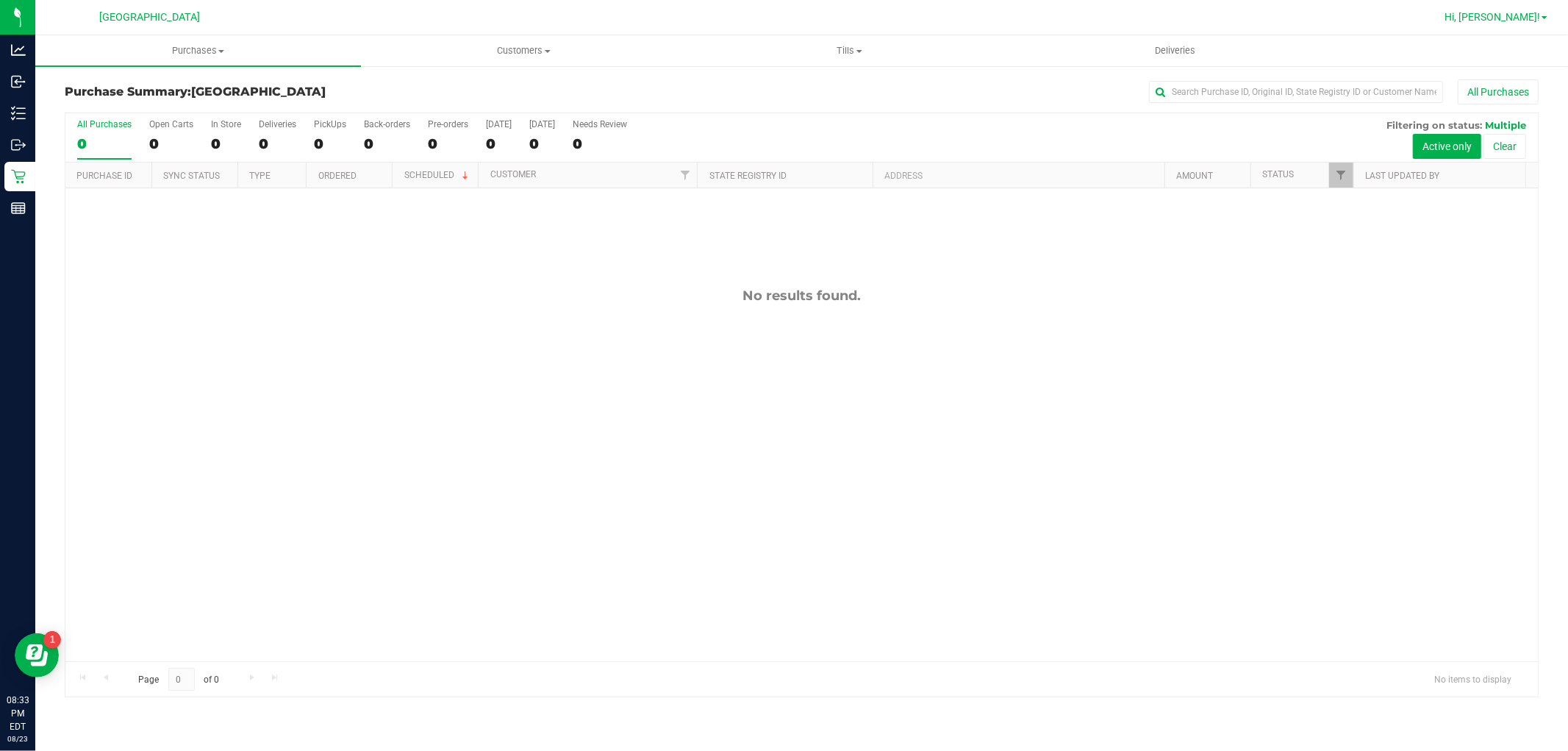
click at [1529, 12] on span "Hi, [PERSON_NAME]!" at bounding box center [1492, 17] width 95 height 12
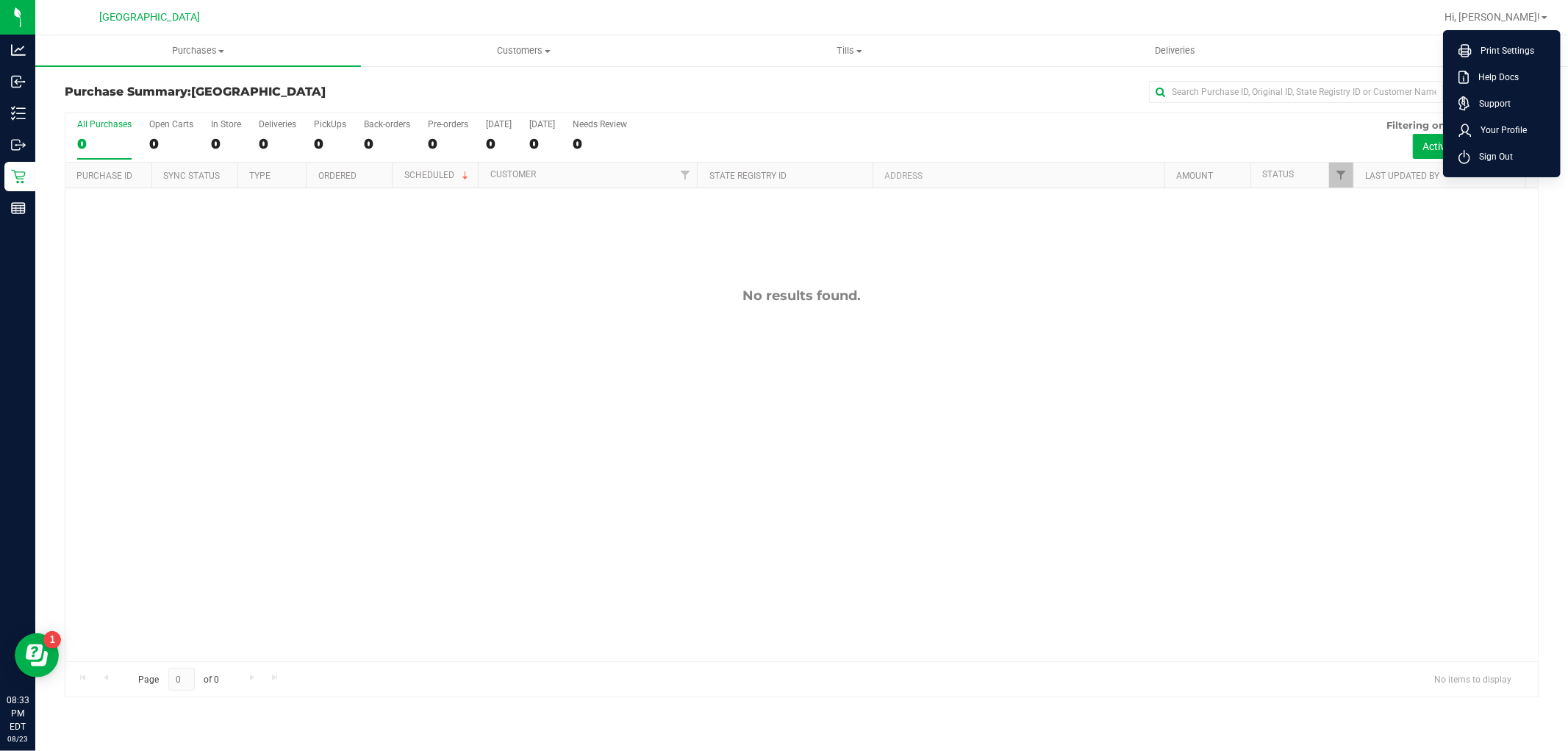
click at [1398, 378] on div "No results found." at bounding box center [801, 474] width 1473 height 573
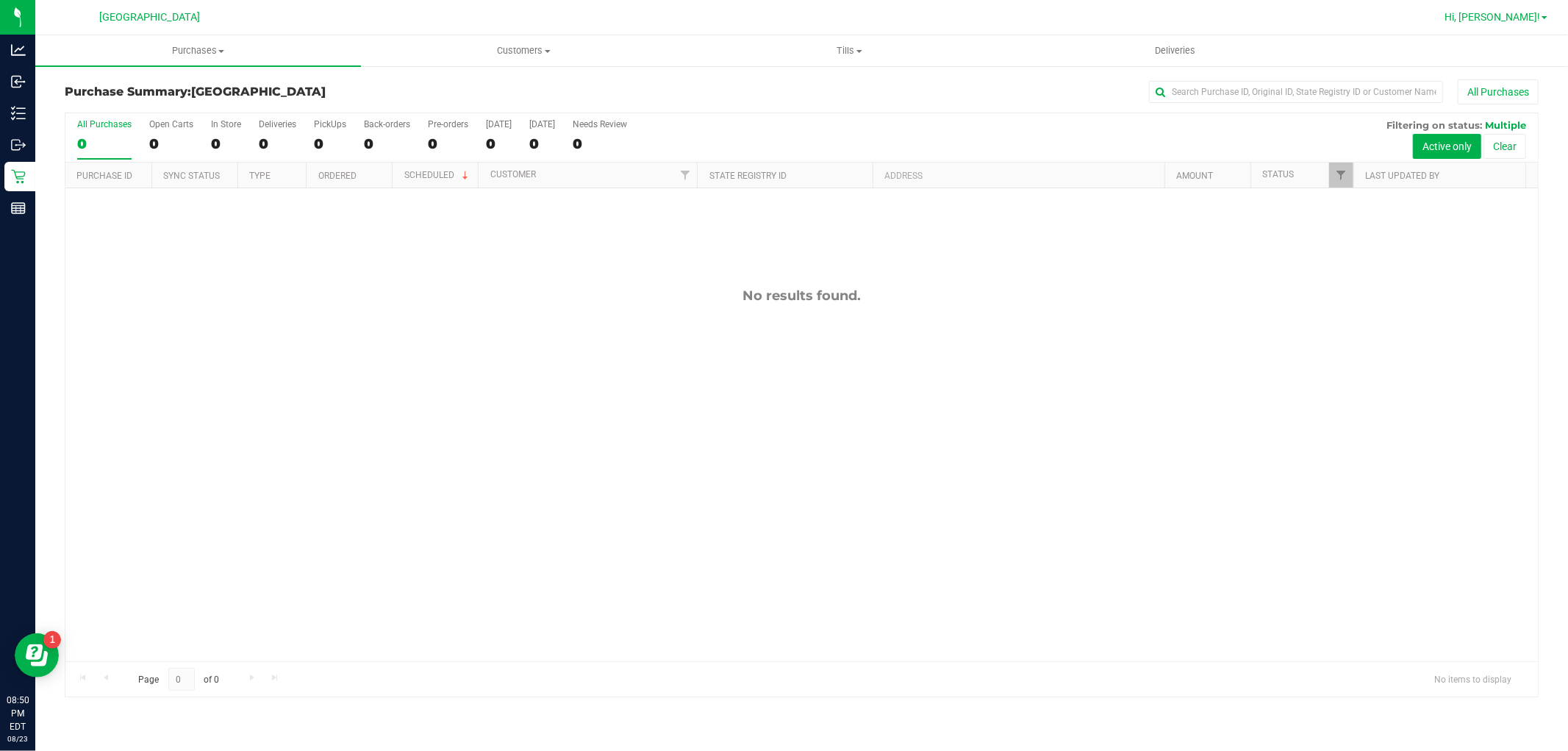
click at [1497, 15] on span "Hi, [PERSON_NAME]!" at bounding box center [1492, 17] width 95 height 12
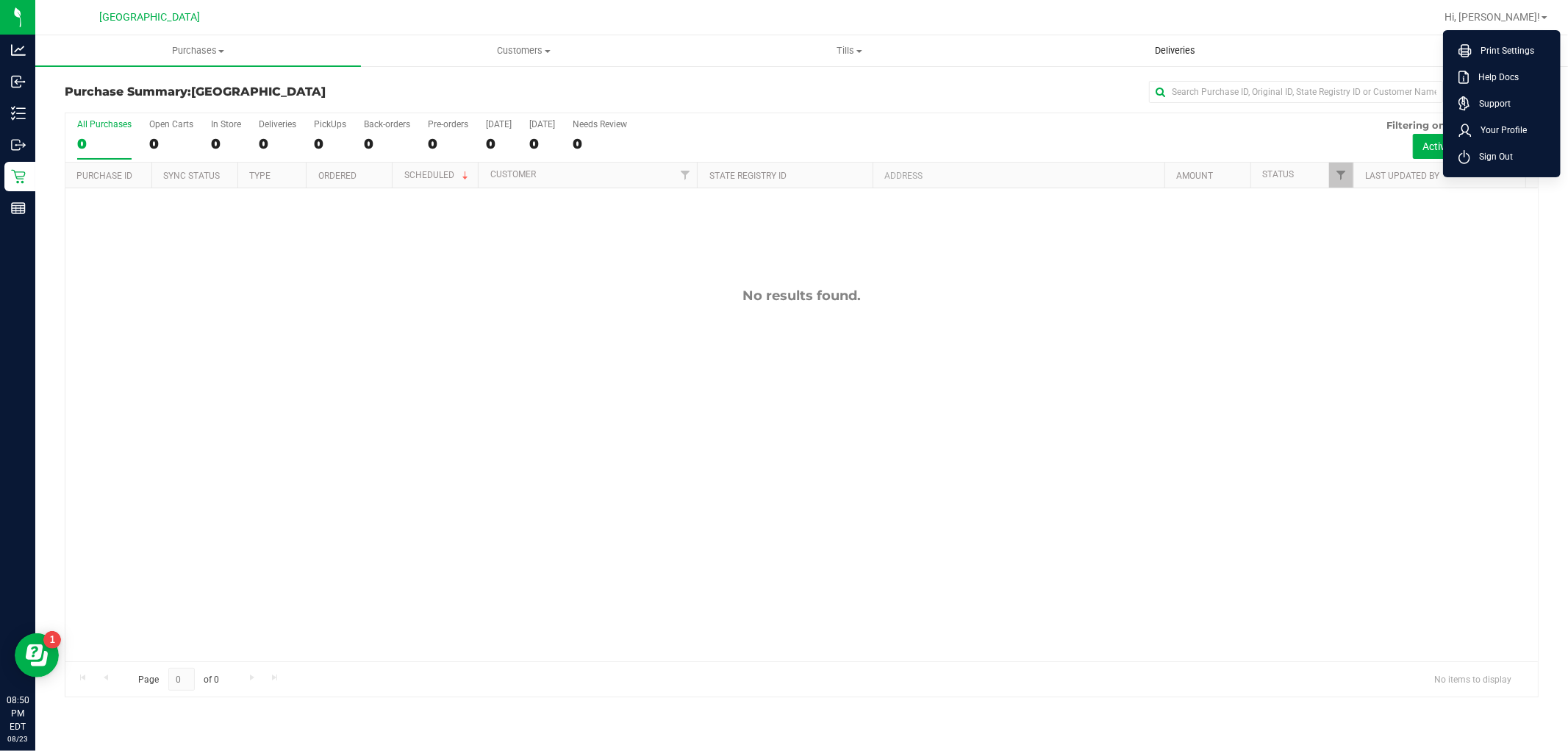
click at [1189, 62] on uib-tab-heading "Deliveries" at bounding box center [1175, 51] width 324 height 29
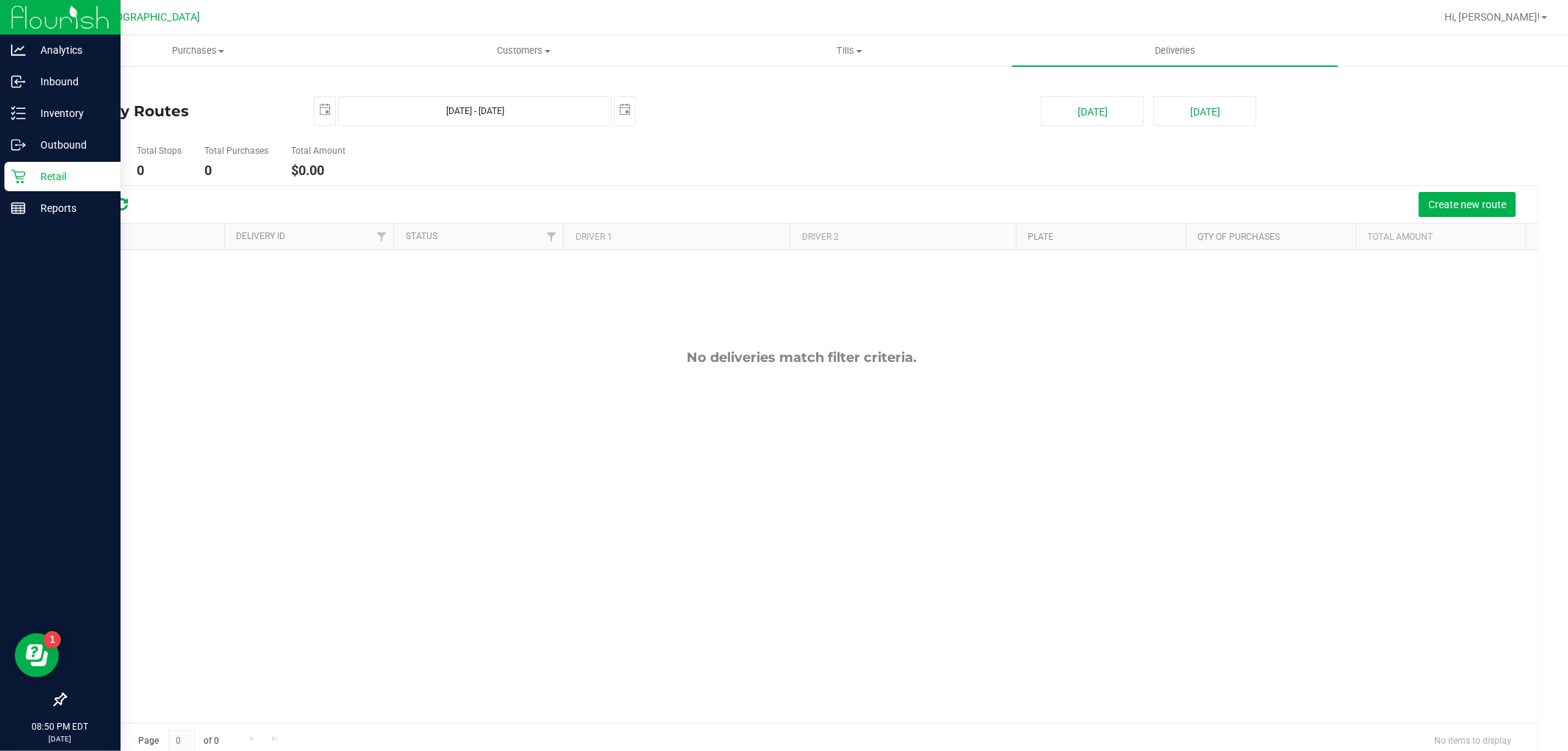
click at [64, 175] on p "Retail" at bounding box center [69, 177] width 88 height 18
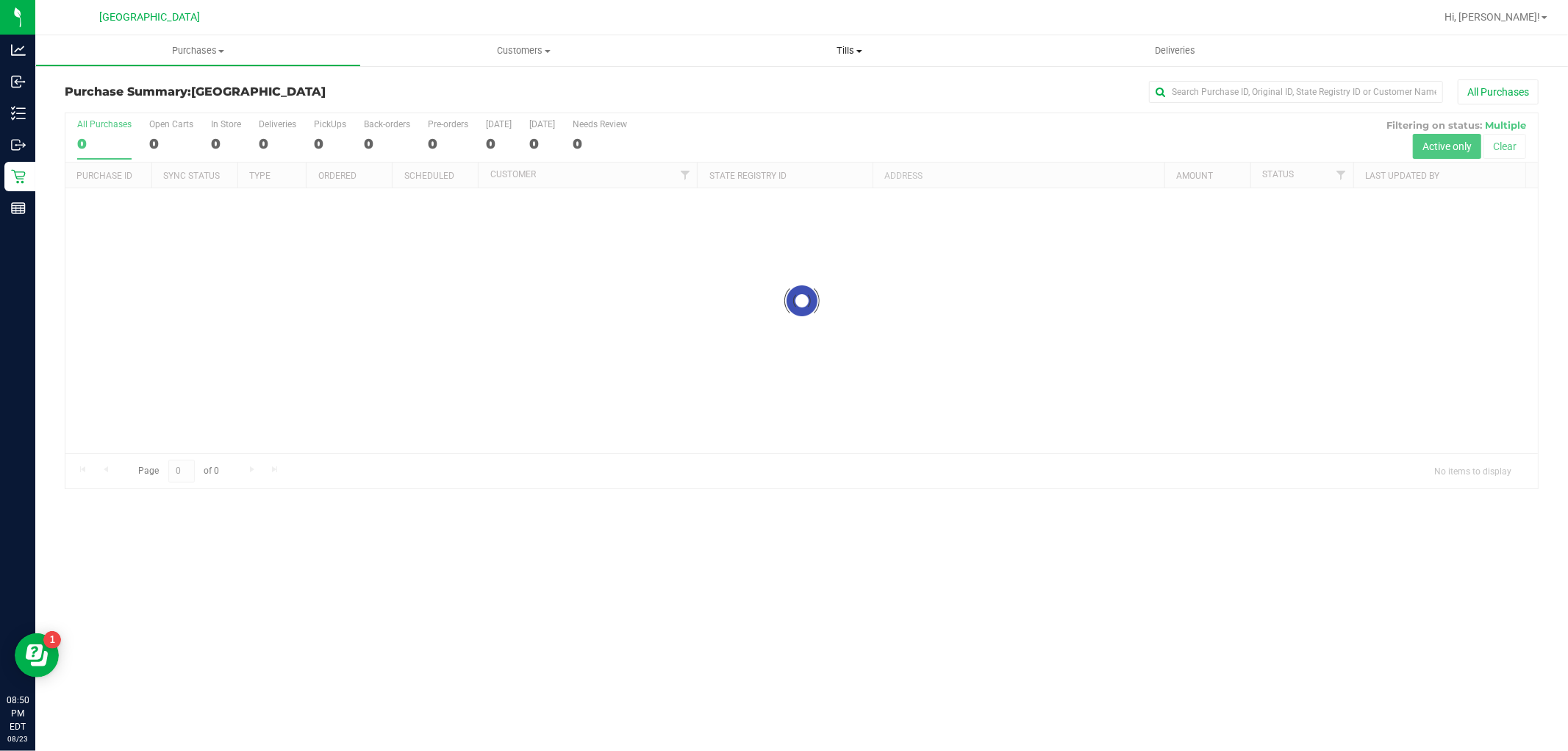
click at [838, 45] on span "Tills" at bounding box center [850, 51] width 324 height 13
click at [847, 90] on li "Manage tills" at bounding box center [850, 89] width 326 height 18
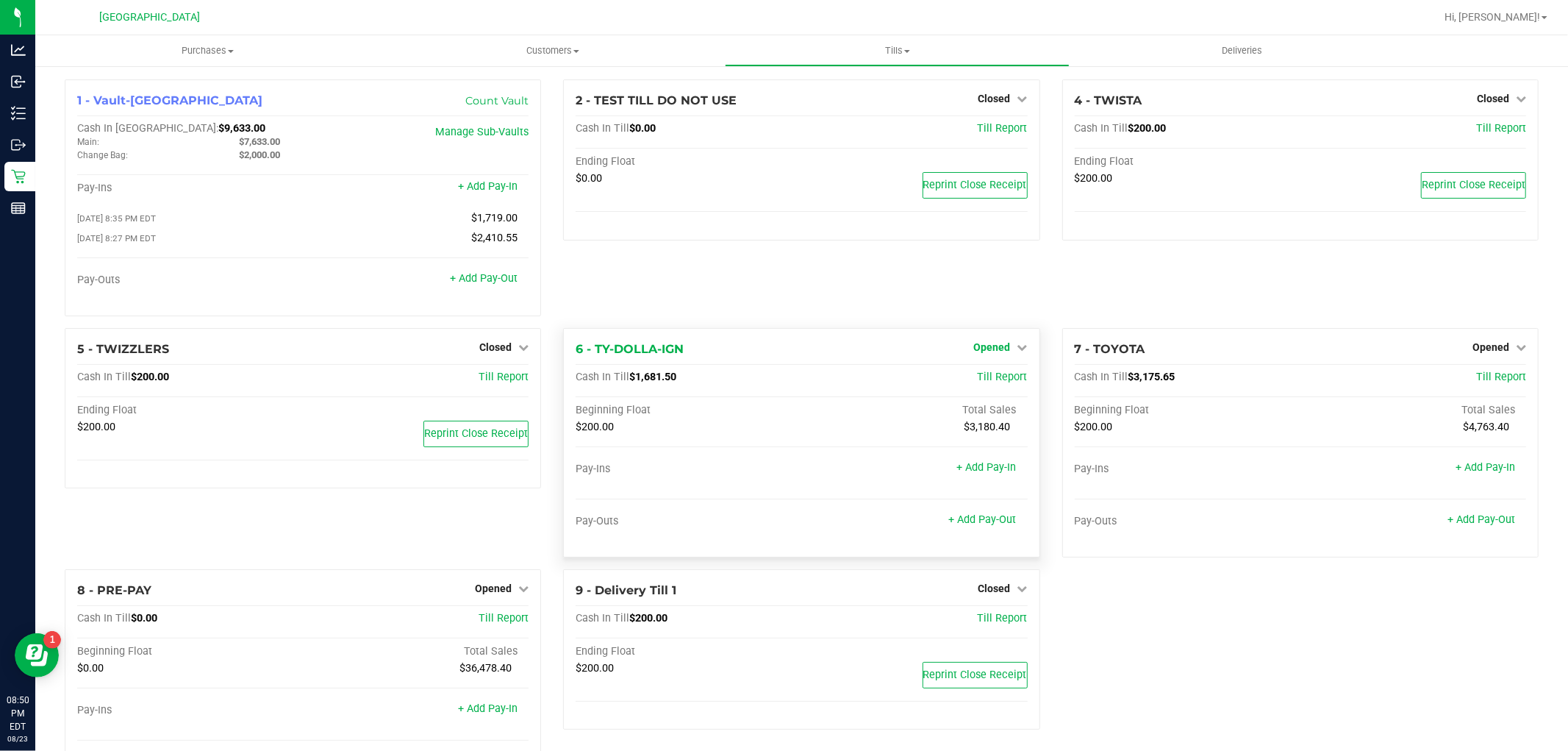
click at [1018, 347] on icon at bounding box center [1022, 347] width 10 height 10
click at [1010, 369] on div "Close Till" at bounding box center [993, 378] width 111 height 40
drag, startPoint x: 1009, startPoint y: 379, endPoint x: 1028, endPoint y: 321, distance: 61.0
click at [1028, 321] on div "1 - Vault-[GEOGRAPHIC_DATA] Count Vault Cash In Vault: $9,633.00 Main: $7,633.0…" at bounding box center [802, 445] width 1496 height 732
click at [1028, 320] on div "2 - TEST TILL DO NOT USE Closed Open Till Cash In Till $0.00 Till Report Ending…" at bounding box center [801, 203] width 499 height 249
